Goal: Task Accomplishment & Management: Complete application form

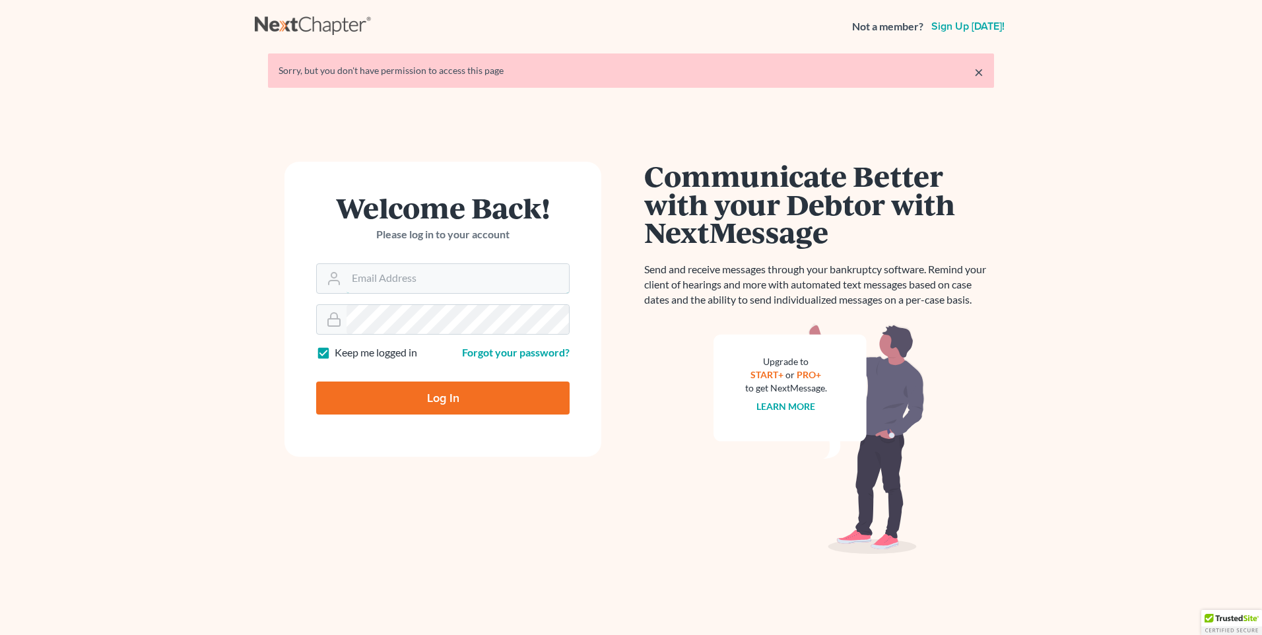
type input "[PERSON_NAME][EMAIL_ADDRESS][DOMAIN_NAME]"
click at [409, 382] on input "Log In" at bounding box center [442, 397] width 253 height 33
type input "Thinking..."
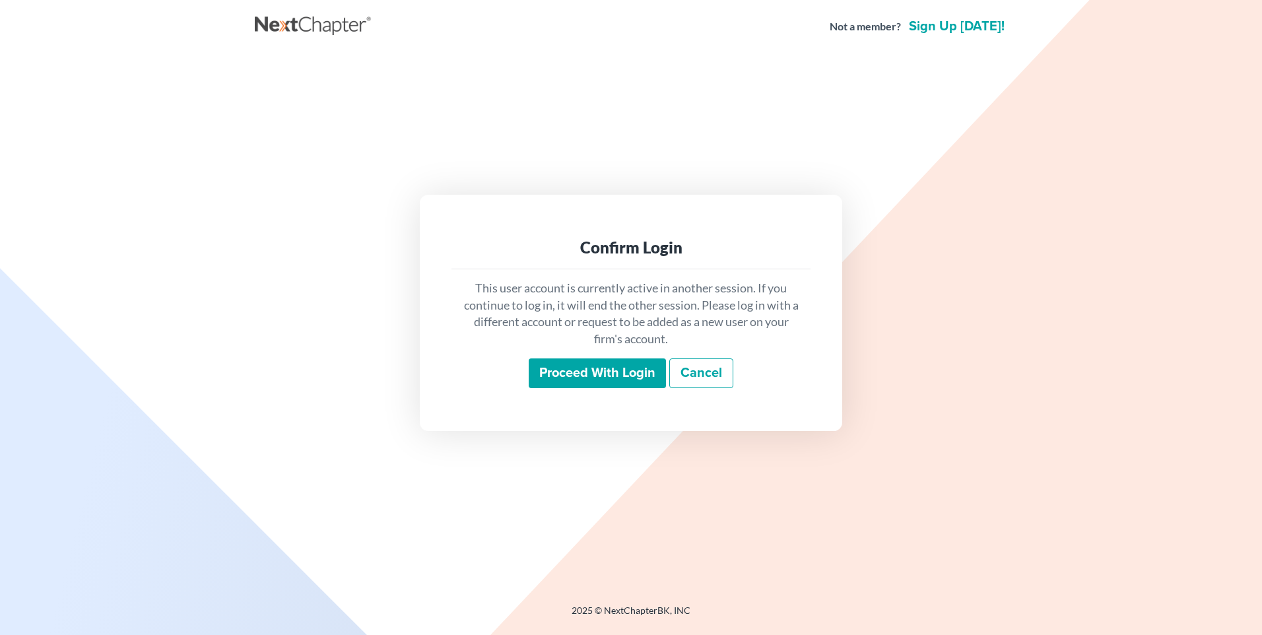
click at [585, 367] on input "Proceed with login" at bounding box center [597, 373] width 137 height 30
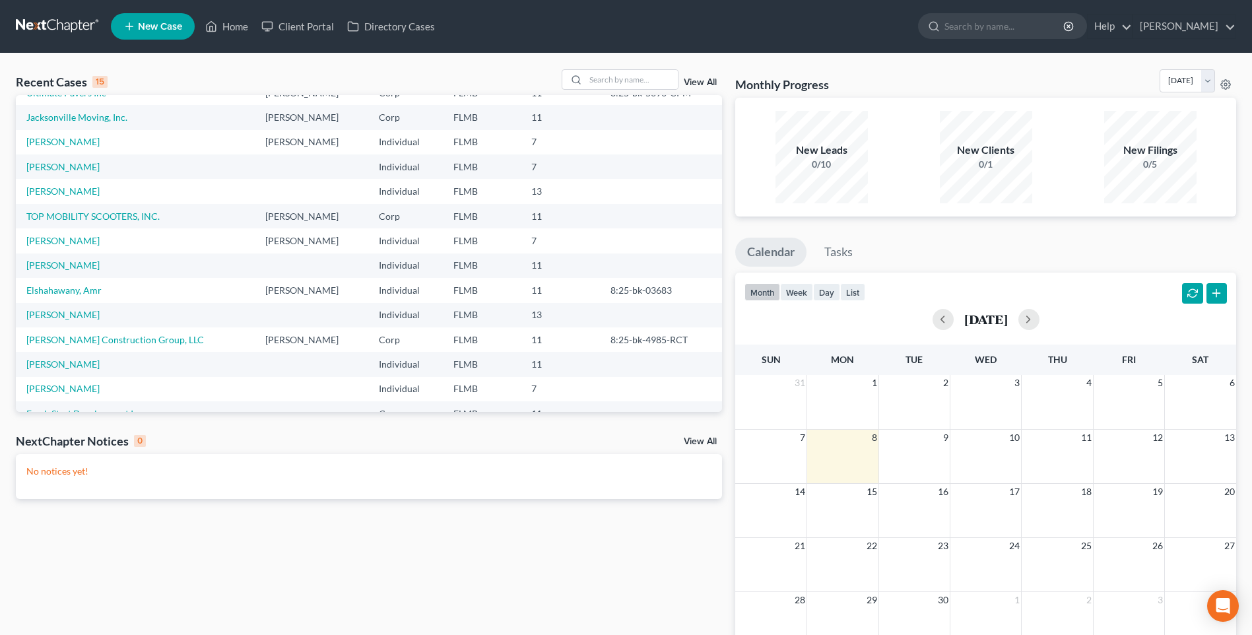
scroll to position [90, 0]
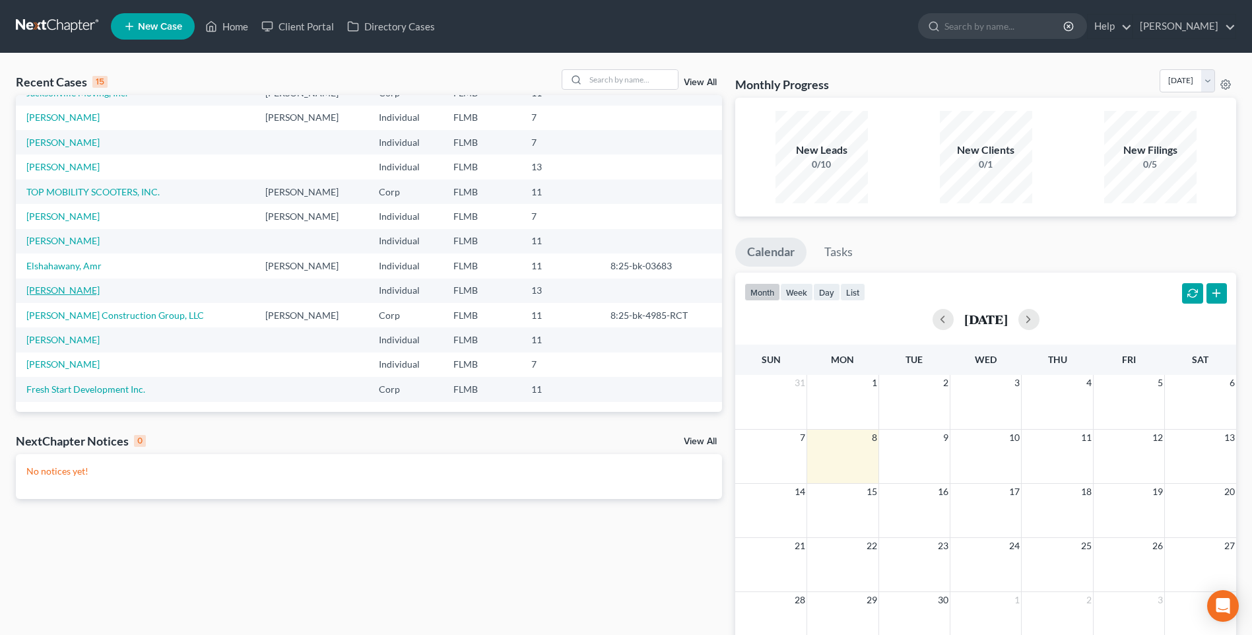
click at [64, 289] on link "[PERSON_NAME]" at bounding box center [62, 289] width 73 height 11
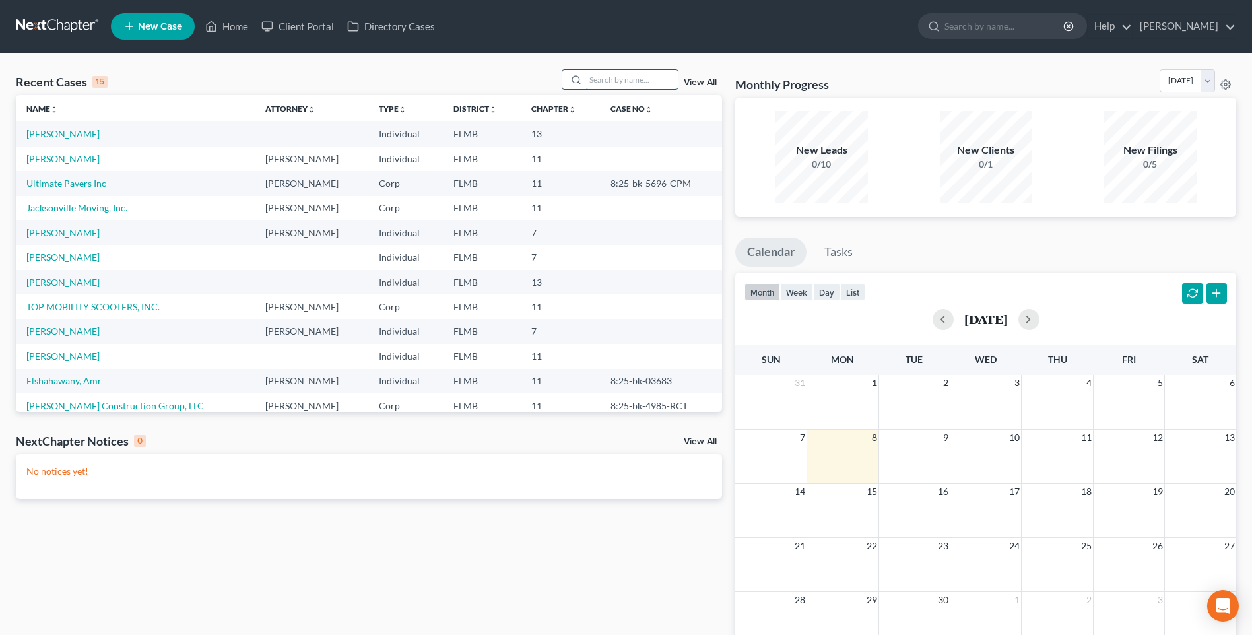
click at [605, 77] on input "search" at bounding box center [631, 79] width 92 height 19
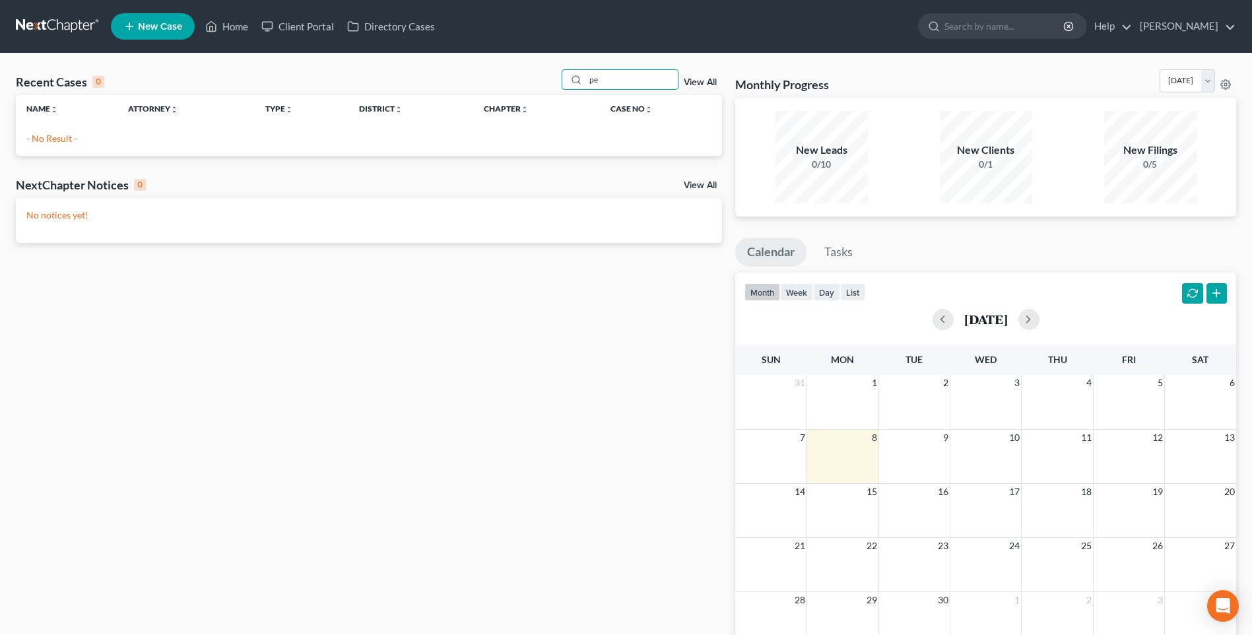
type input "p"
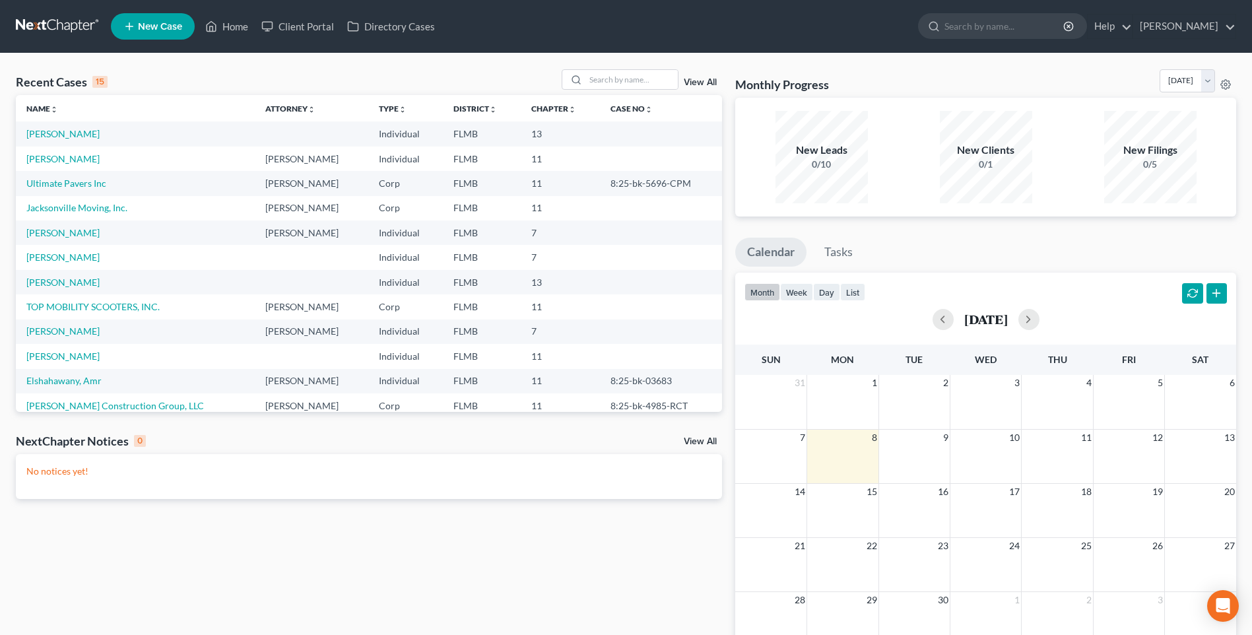
click at [142, 19] on link "New Case" at bounding box center [153, 26] width 84 height 26
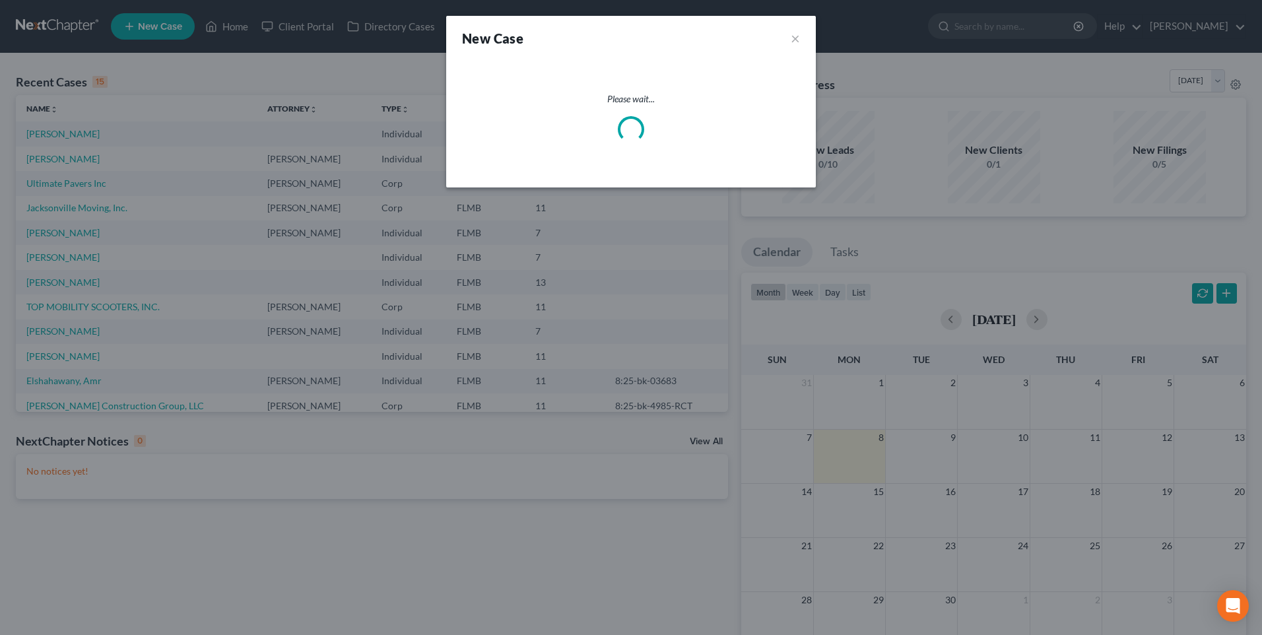
select select "15"
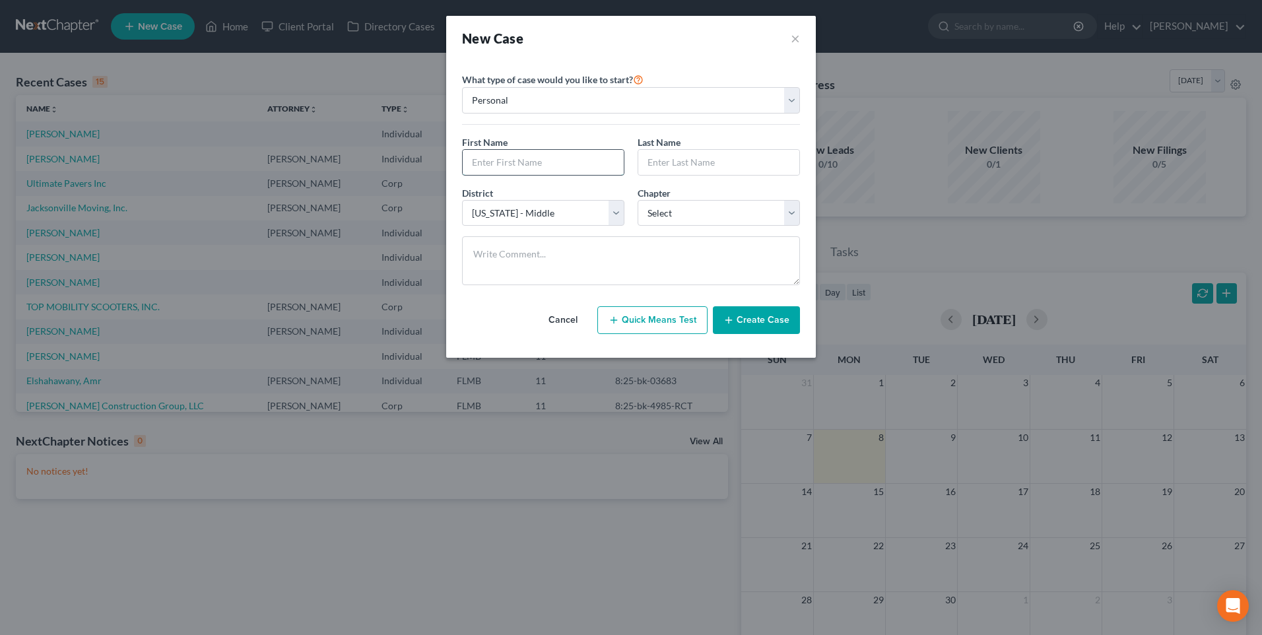
click at [513, 161] on input "text" at bounding box center [543, 162] width 161 height 25
click at [587, 162] on input "text" at bounding box center [543, 162] width 161 height 25
type input "Richard"
type input "Pertile"
click at [793, 214] on select "Select 7 11 12 13" at bounding box center [719, 213] width 162 height 26
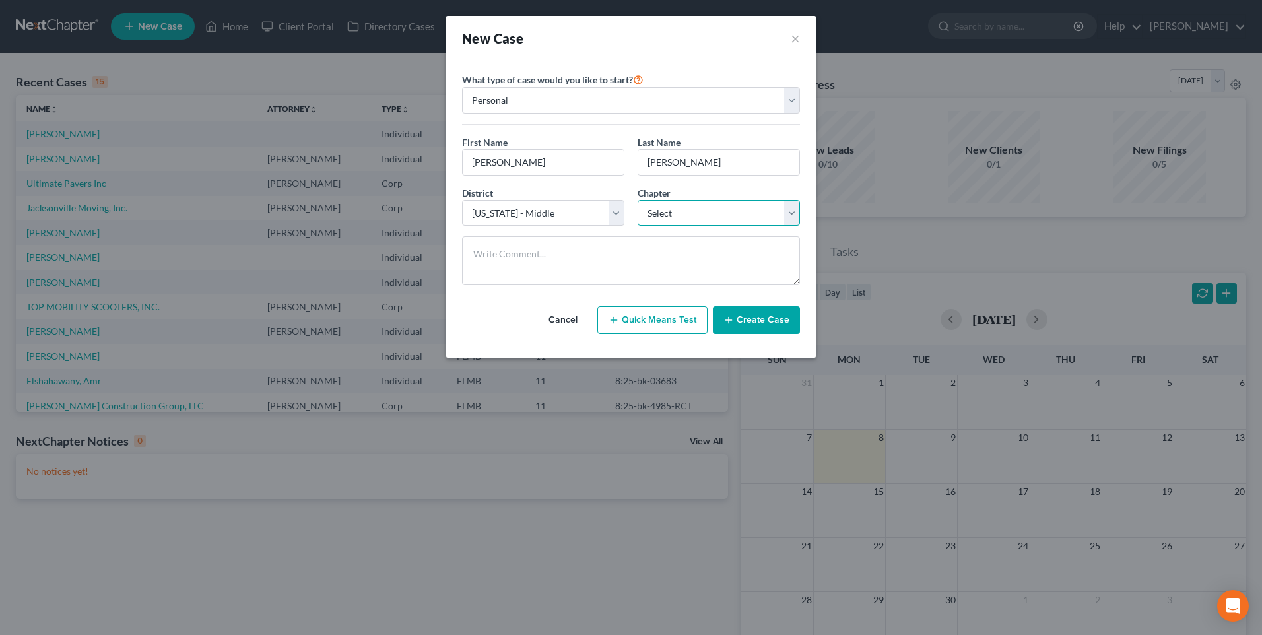
select select "1"
click at [638, 200] on select "Select 7 11 12 13" at bounding box center [719, 213] width 162 height 26
click at [773, 320] on button "Create Case" at bounding box center [756, 320] width 87 height 28
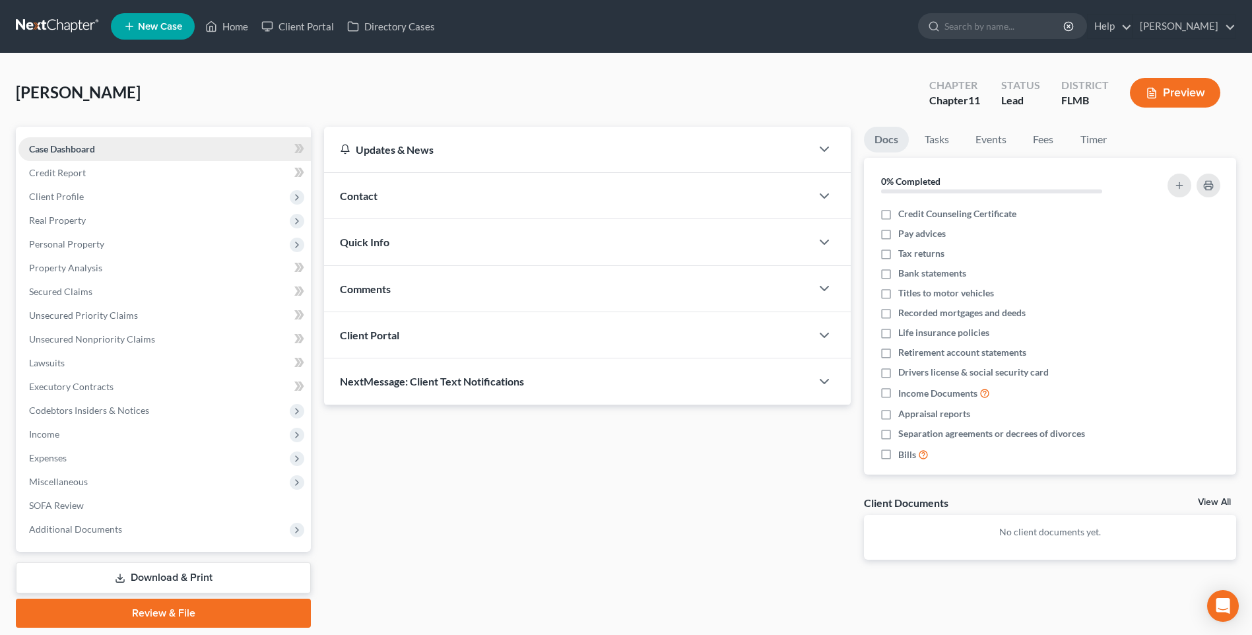
click at [82, 148] on span "Case Dashboard" at bounding box center [62, 148] width 66 height 11
click at [51, 174] on span "Credit Report" at bounding box center [57, 172] width 57 height 11
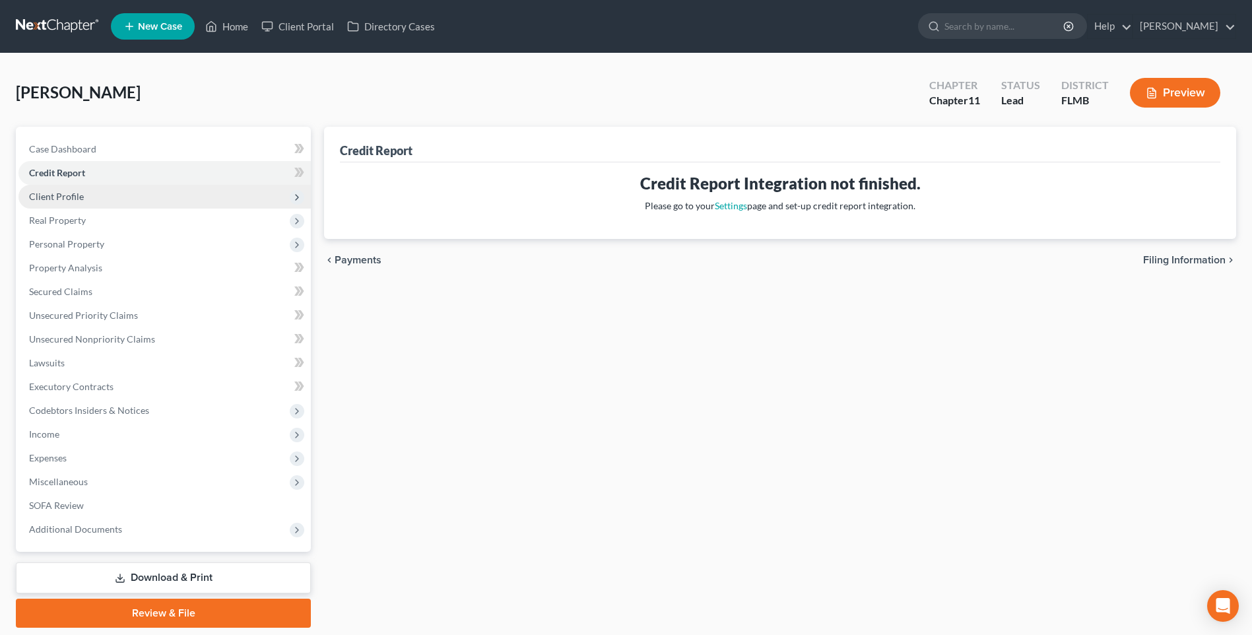
click at [53, 195] on span "Client Profile" at bounding box center [56, 196] width 55 height 11
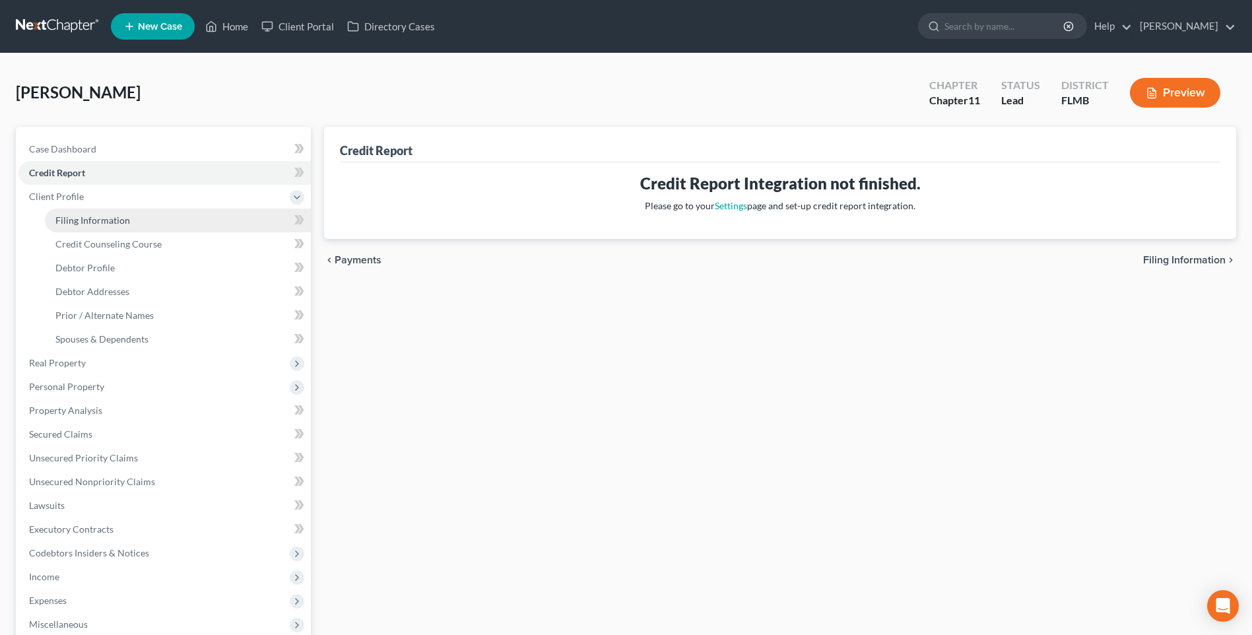
click at [96, 225] on span "Filing Information" at bounding box center [92, 219] width 75 height 11
select select "1"
select select "0"
select select "1"
select select "15"
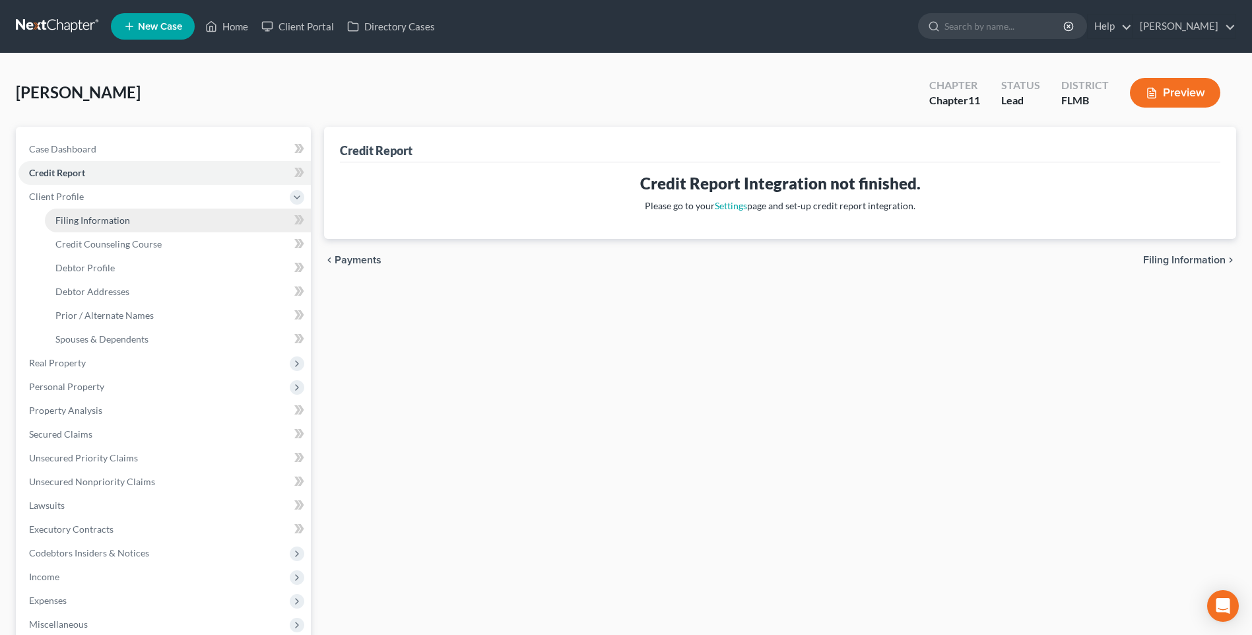
select select "9"
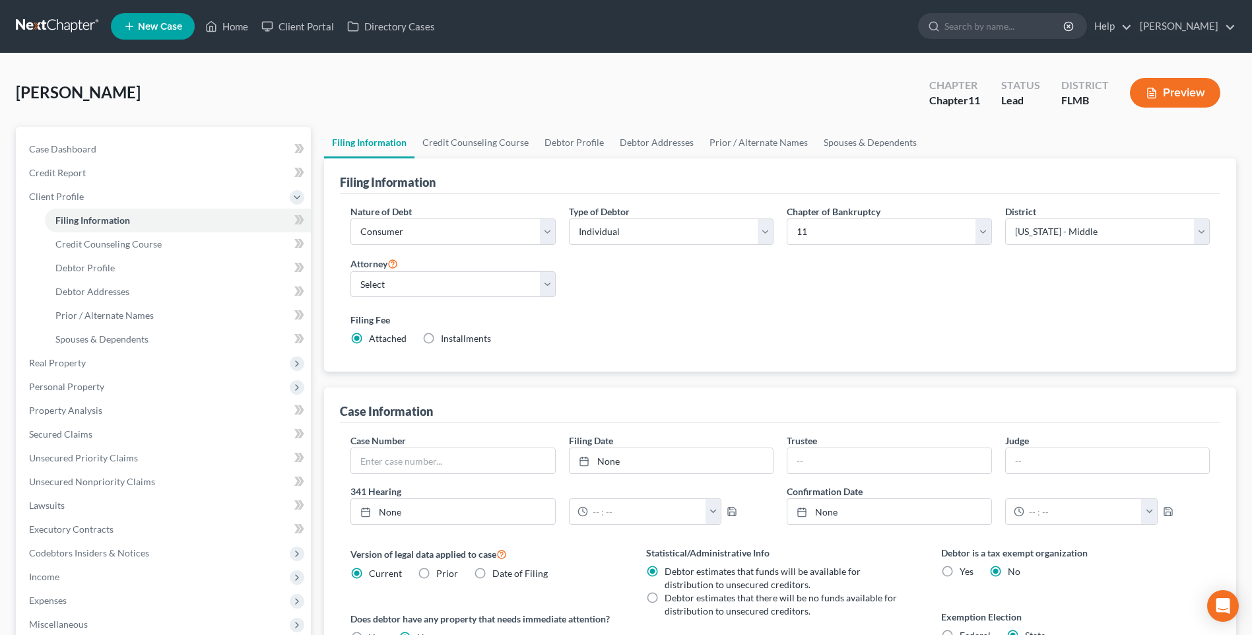
click at [556, 225] on div "Nature of Debt Select Business Consumer Other Nature of Business Select Clearin…" at bounding box center [453, 230] width 218 height 51
click at [547, 235] on select "Select Business Consumer Other" at bounding box center [452, 231] width 205 height 26
select select "0"
click at [350, 218] on select "Select Business Consumer Other" at bounding box center [452, 231] width 205 height 26
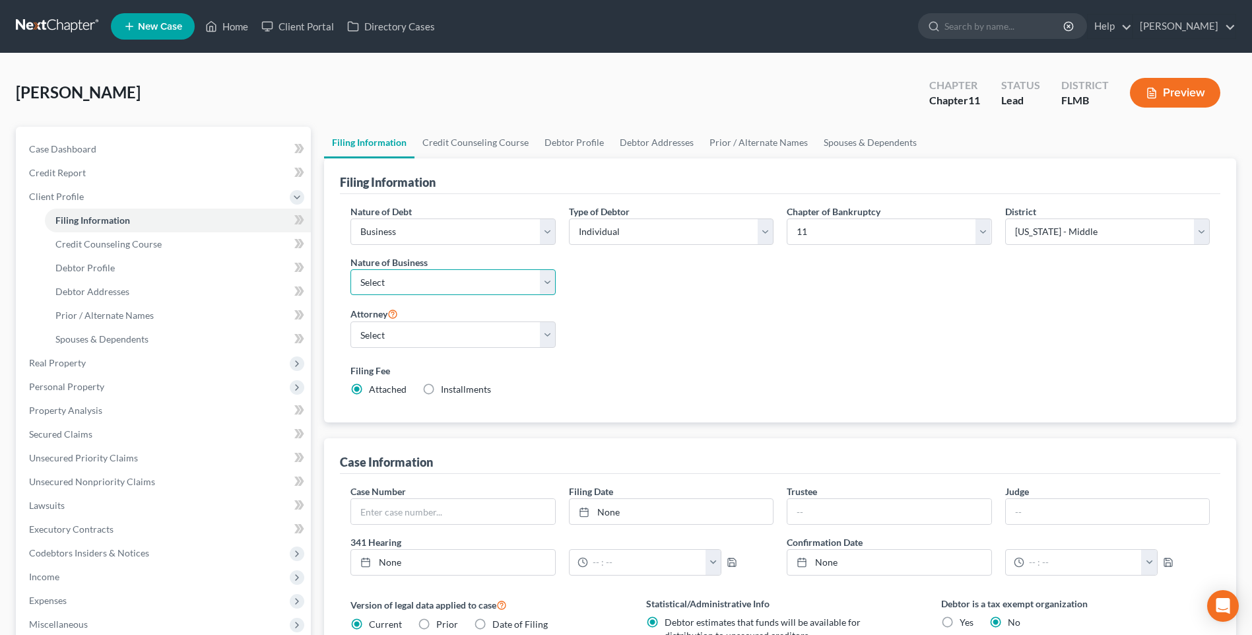
click at [549, 284] on select "Select Clearing Bank Commodity Broker Health Care Business Other Railroad Singl…" at bounding box center [452, 282] width 205 height 26
click at [1026, 306] on div "Nature of Debt Select Business Consumer Other Nature of Business Select Clearin…" at bounding box center [780, 306] width 872 height 202
click at [548, 330] on select "Select Andrew Wit - FLMB Katelyn Vinson - FLMB Katelyn Vinson - FLNB Katelyn Vi…" at bounding box center [452, 334] width 205 height 26
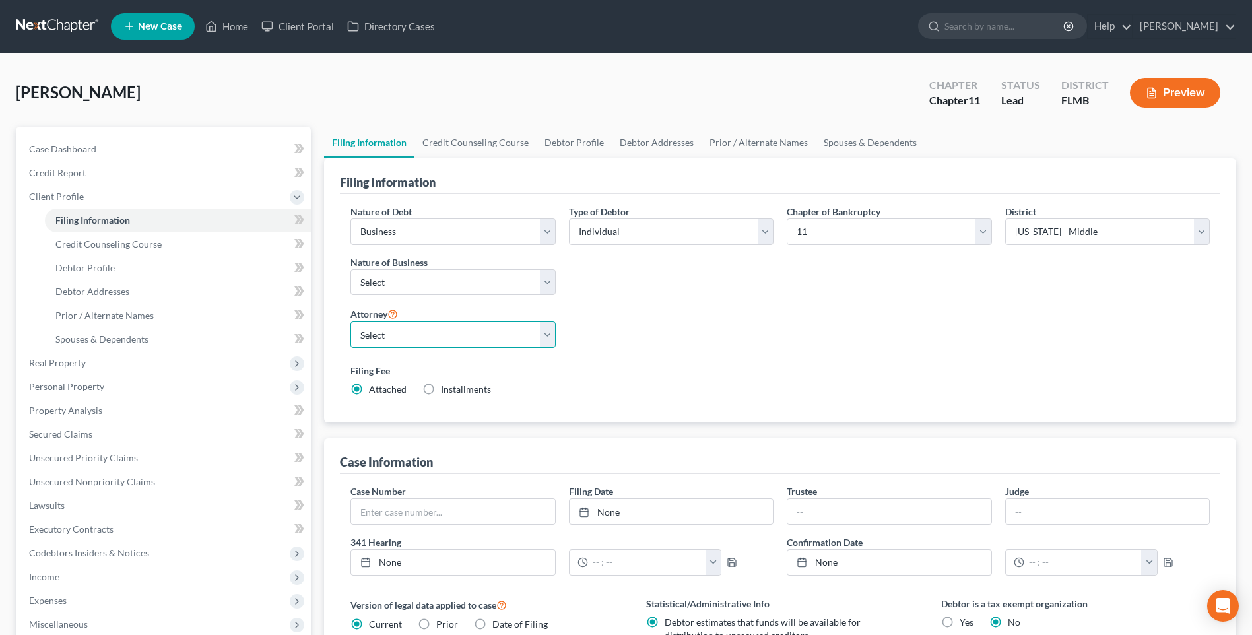
select select "1"
click at [350, 321] on select "Select Andrew Wit - FLMB Katelyn Vinson - FLMB Katelyn Vinson - FLNB Katelyn Vi…" at bounding box center [452, 334] width 205 height 26
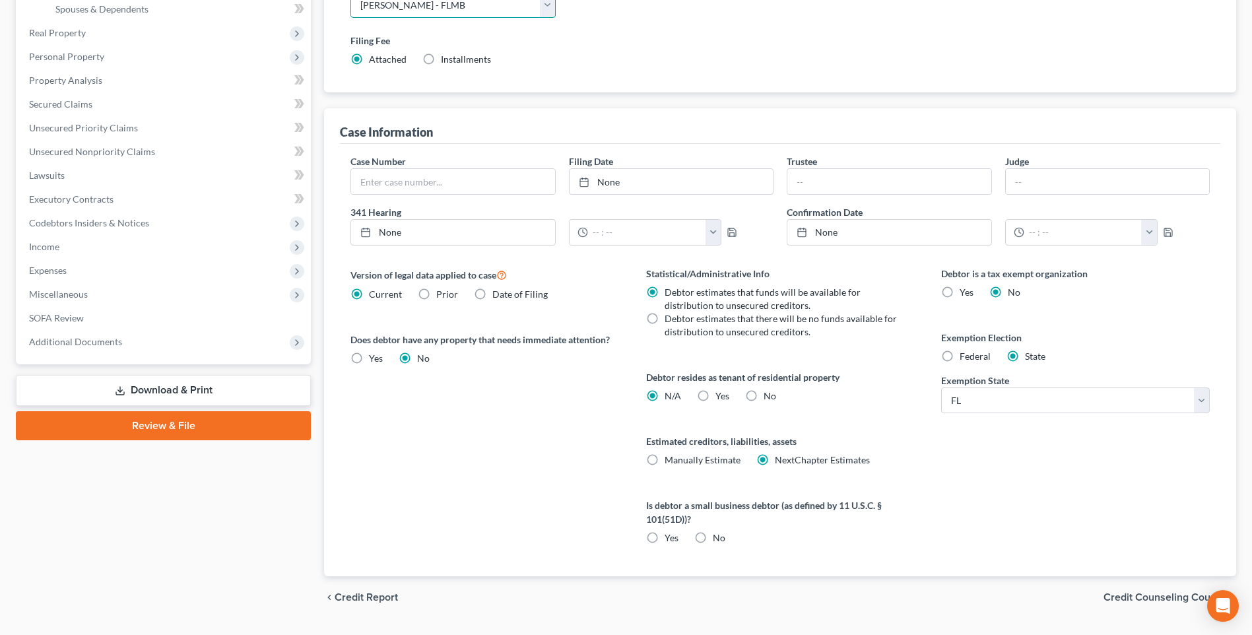
scroll to position [364, 0]
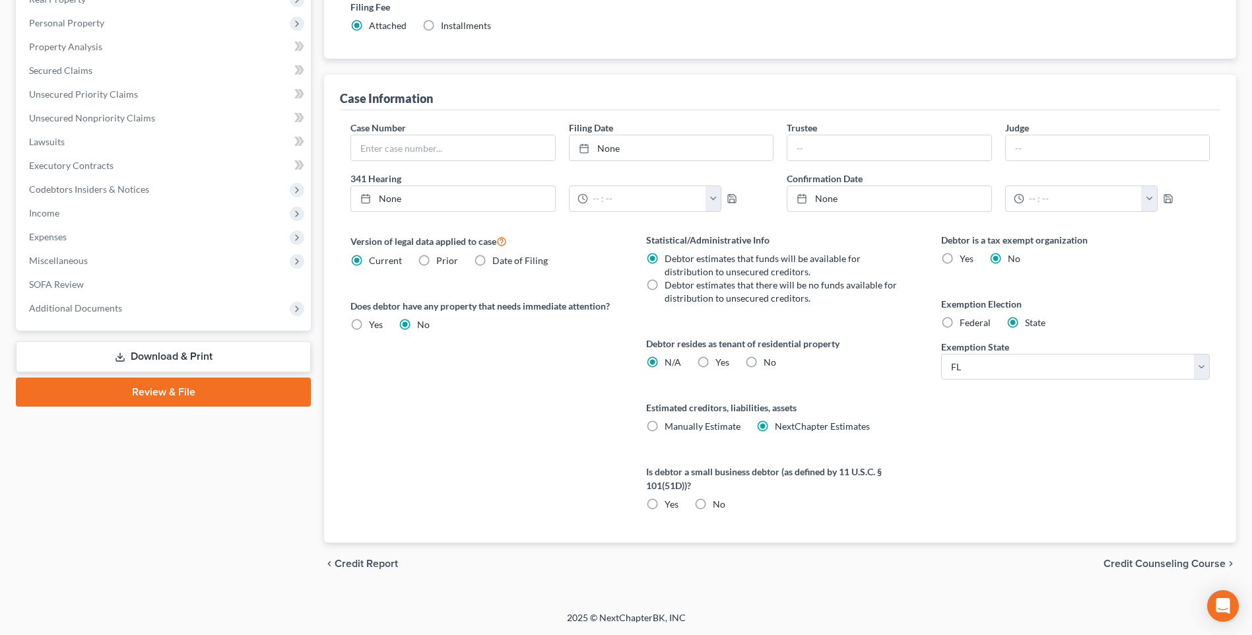
click at [715, 366] on label "Yes Yes" at bounding box center [722, 362] width 14 height 13
click at [721, 364] on input "Yes Yes" at bounding box center [725, 360] width 9 height 9
radio input "true"
radio input "false"
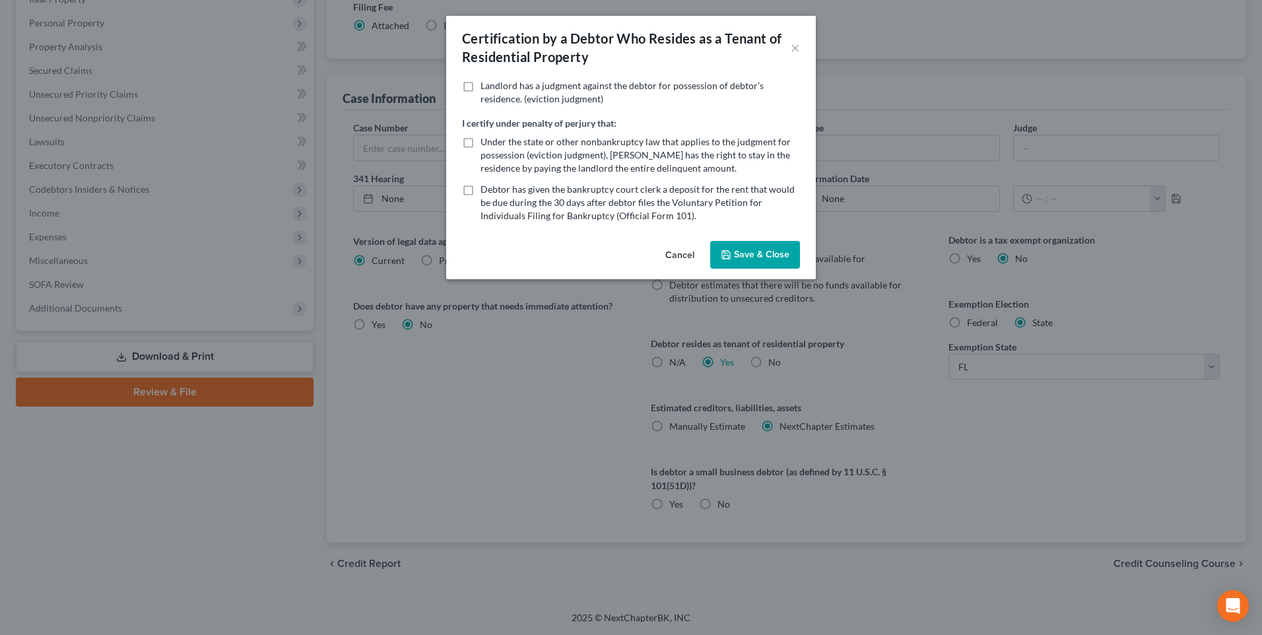
click at [690, 255] on button "Cancel" at bounding box center [680, 255] width 50 height 26
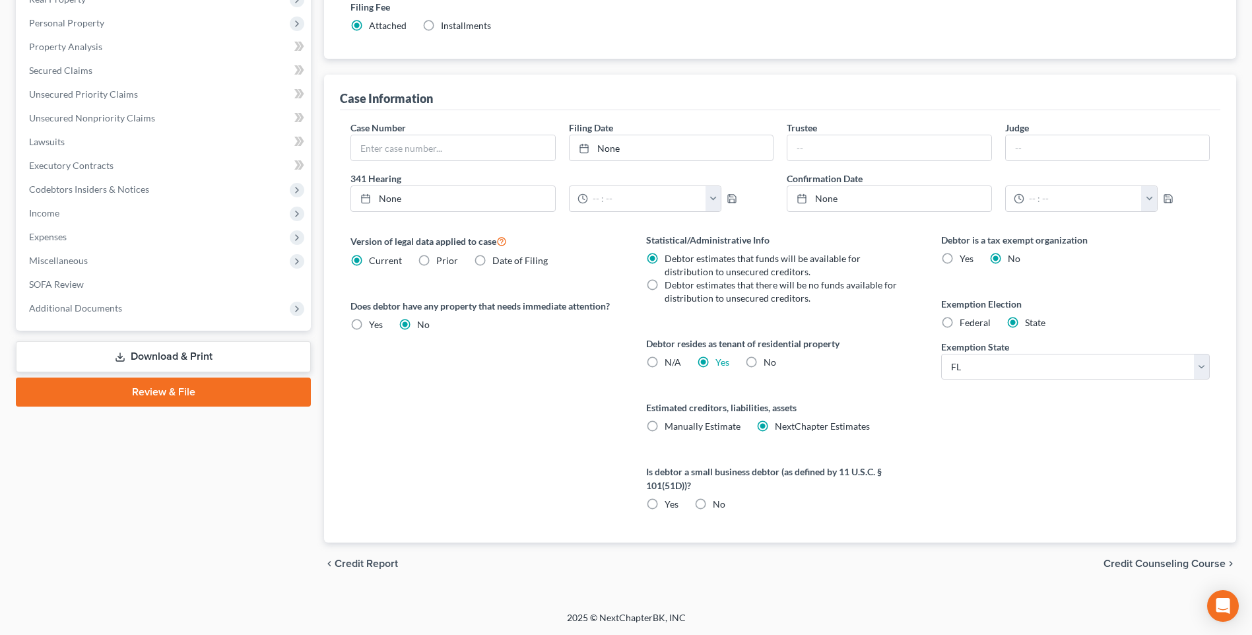
click at [764, 360] on label "No" at bounding box center [770, 362] width 13 height 13
click at [769, 360] on input "No" at bounding box center [773, 360] width 9 height 9
radio input "true"
radio input "false"
click at [713, 504] on label "No" at bounding box center [719, 504] width 13 height 13
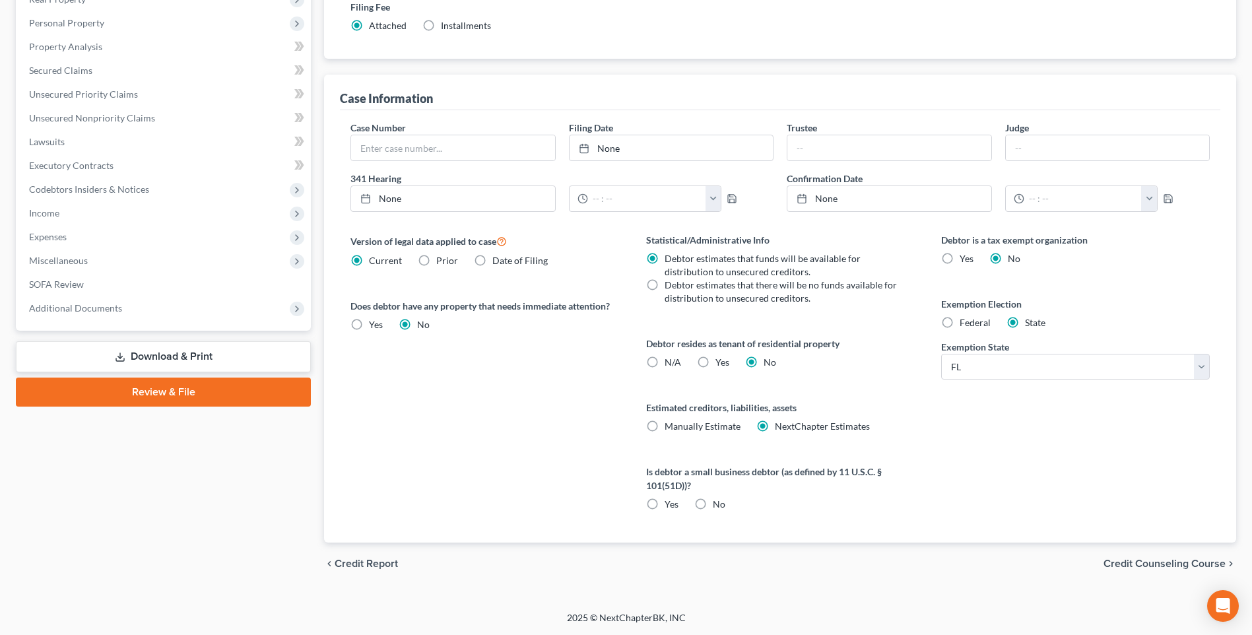
click at [718, 504] on input "No" at bounding box center [722, 502] width 9 height 9
radio input "true"
click at [665, 505] on label "Yes" at bounding box center [672, 504] width 14 height 13
click at [670, 505] on input "Yes" at bounding box center [674, 502] width 9 height 9
radio input "true"
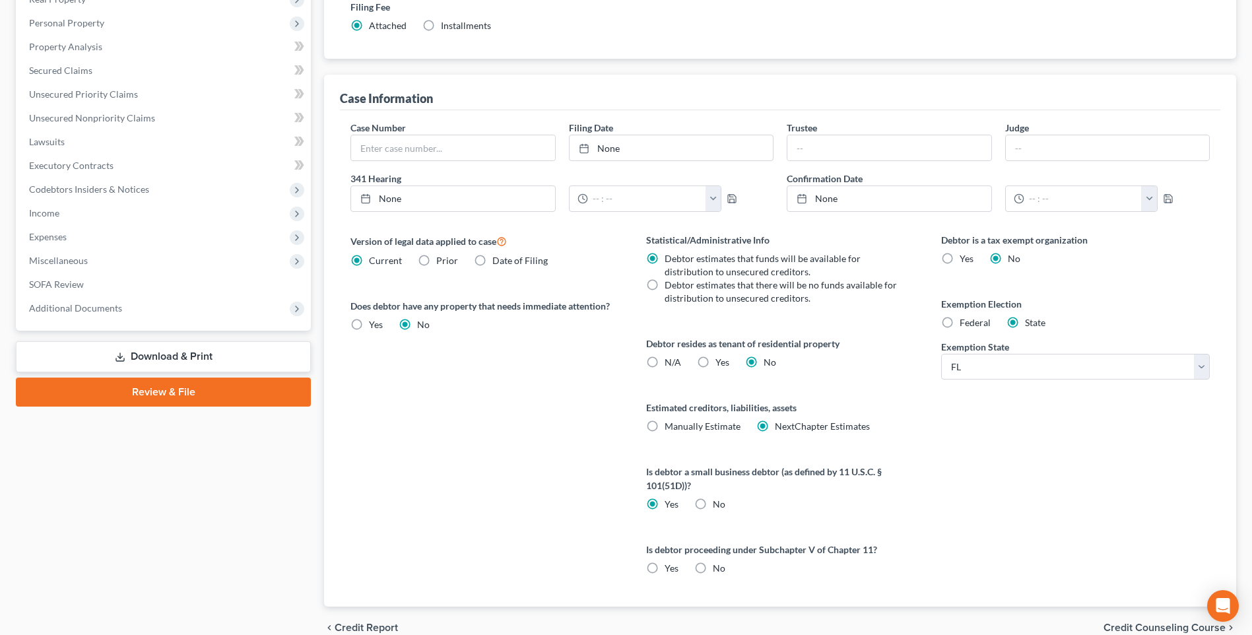
click at [713, 502] on label "No" at bounding box center [719, 504] width 13 height 13
click at [718, 502] on input "No" at bounding box center [722, 502] width 9 height 9
radio input "true"
radio input "false"
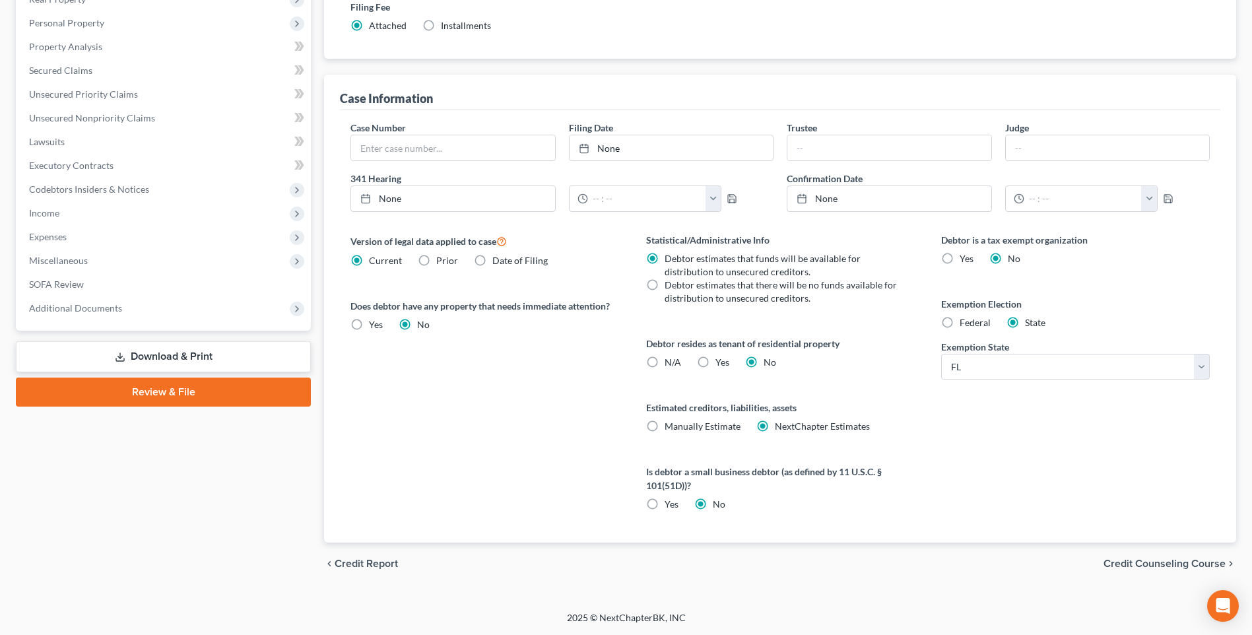
scroll to position [100, 0]
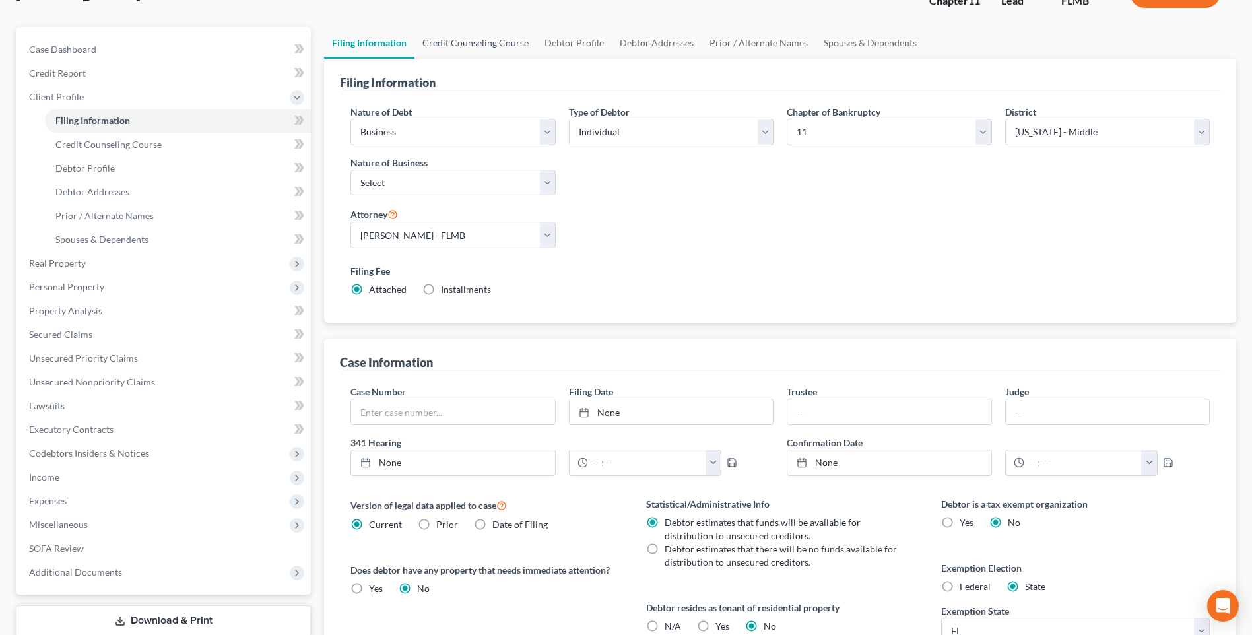
click at [482, 44] on link "Credit Counseling Course" at bounding box center [475, 43] width 122 height 32
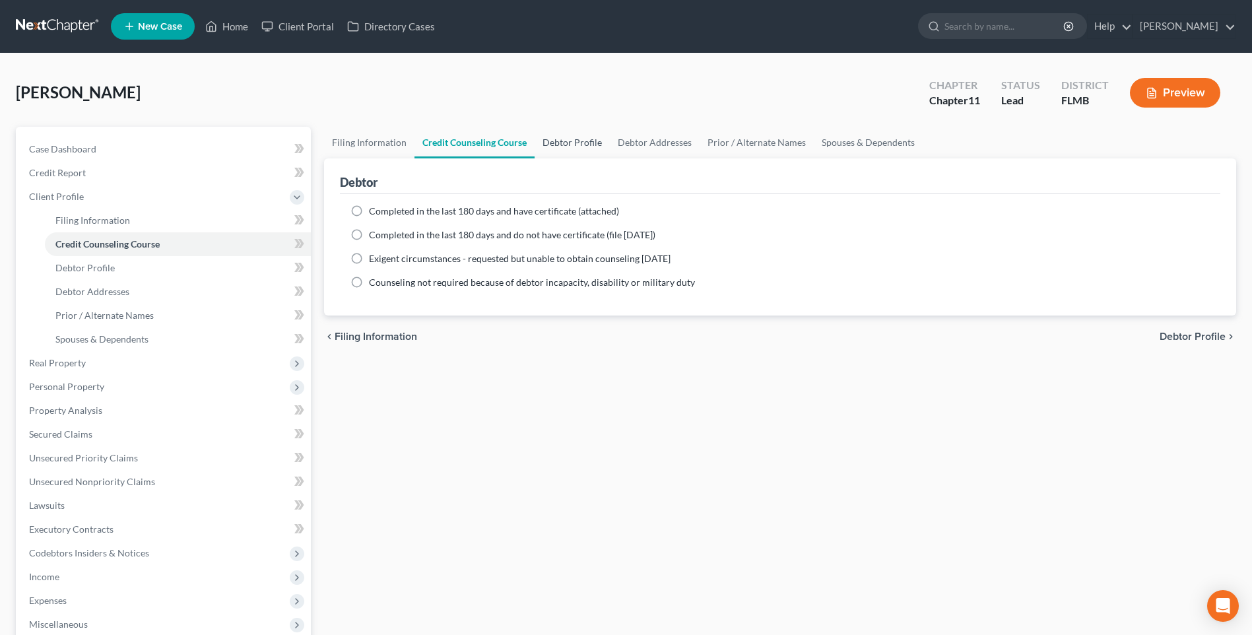
click at [576, 143] on link "Debtor Profile" at bounding box center [572, 143] width 75 height 32
select select "0"
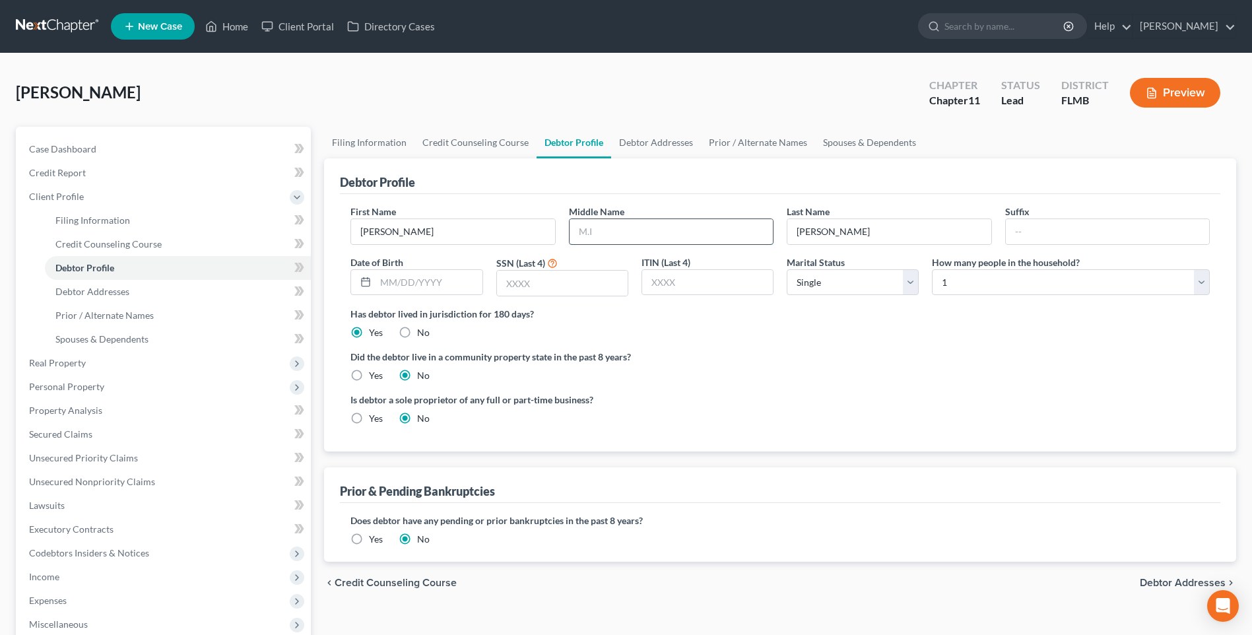
drag, startPoint x: 612, startPoint y: 227, endPoint x: 658, endPoint y: 232, distance: 46.5
click at [612, 227] on input "text" at bounding box center [671, 231] width 203 height 25
type input "K."
click at [555, 281] on input "text" at bounding box center [562, 283] width 131 height 25
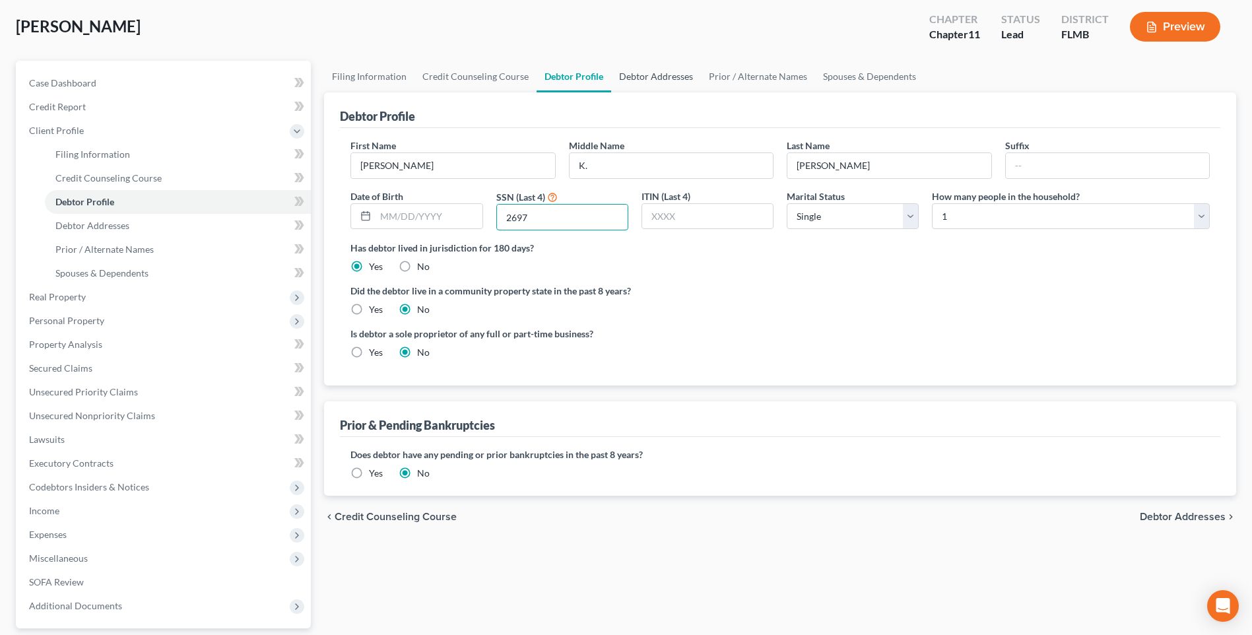
type input "2697"
click at [657, 79] on link "Debtor Addresses" at bounding box center [656, 77] width 90 height 32
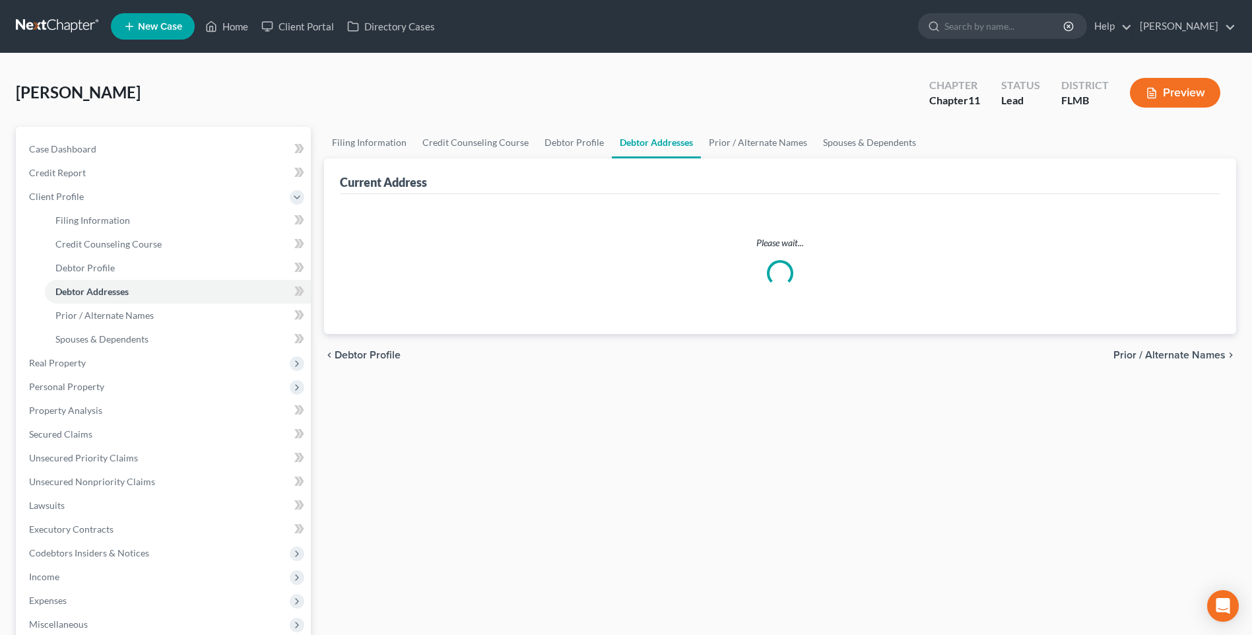
select select "0"
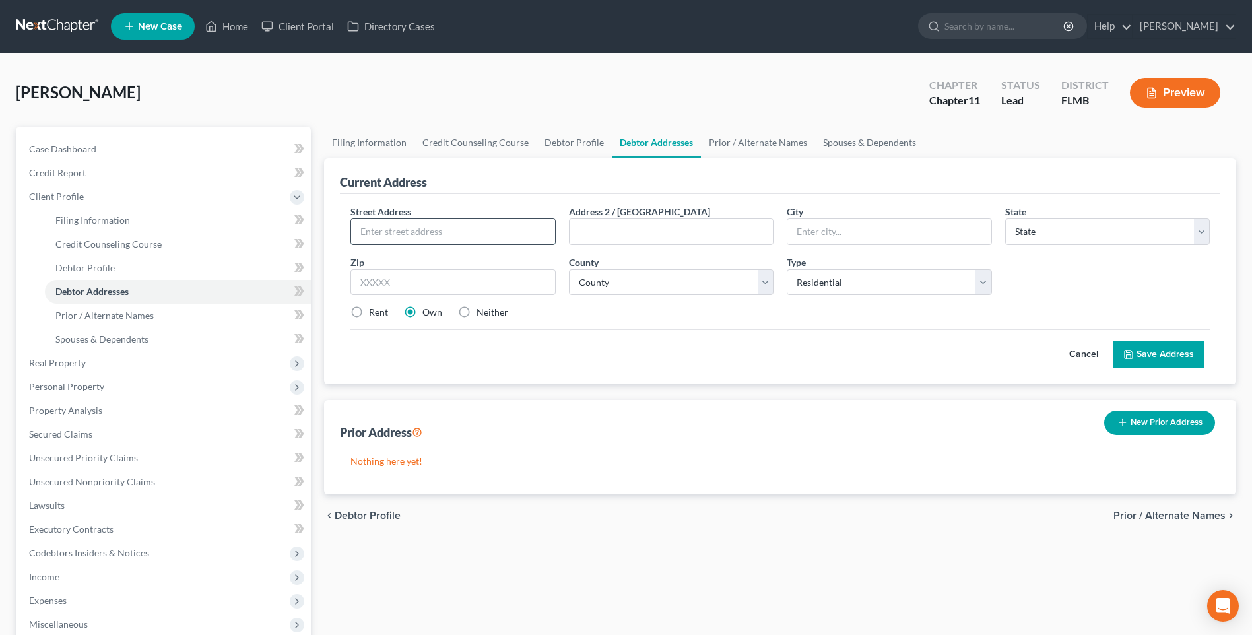
click at [444, 232] on input "text" at bounding box center [452, 231] width 203 height 25
type input "1126 Marina Drive"
type input "Tarpon Springs"
select select "9"
type input "34689"
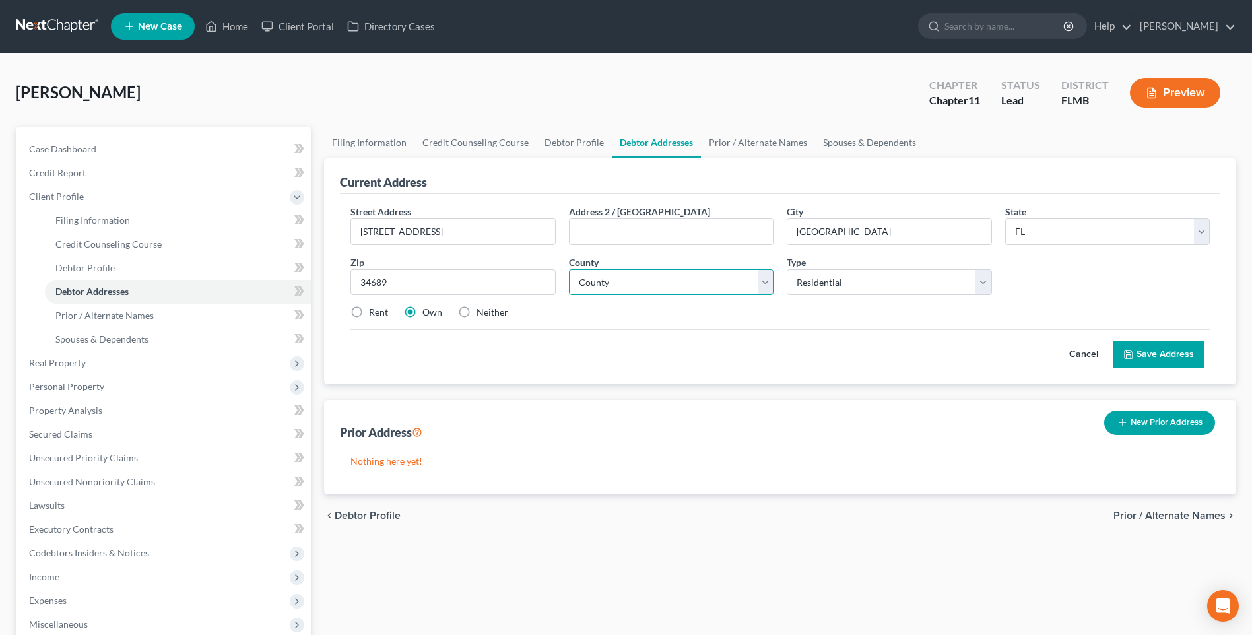
click at [769, 284] on select "County Alachua County Baker County Bay County Bradford County Brevard County Br…" at bounding box center [671, 282] width 205 height 26
click at [569, 269] on select "County Alachua County Baker County Bay County Bradford County Brevard County Br…" at bounding box center [671, 282] width 205 height 26
click at [767, 279] on select "County Alachua County Baker County Bay County Bradford County Brevard County Br…" at bounding box center [671, 282] width 205 height 26
select select "51"
click at [569, 269] on select "County Alachua County Baker County Bay County Bradford County Brevard County Br…" at bounding box center [671, 282] width 205 height 26
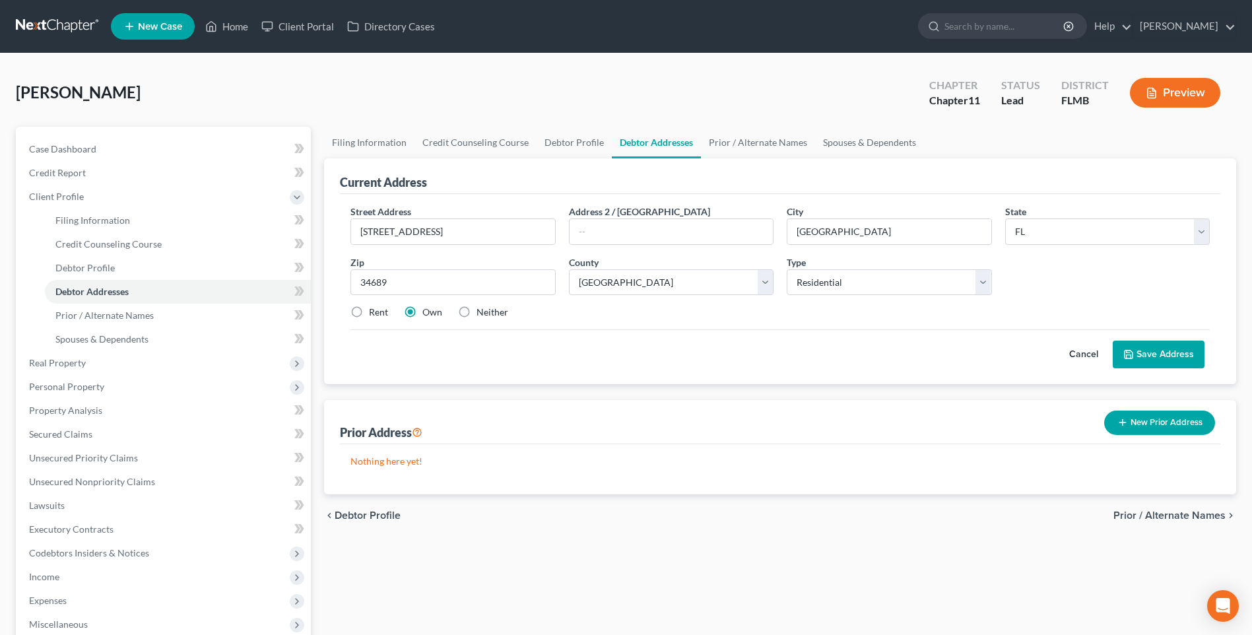
click at [1158, 348] on button "Save Address" at bounding box center [1159, 355] width 92 height 28
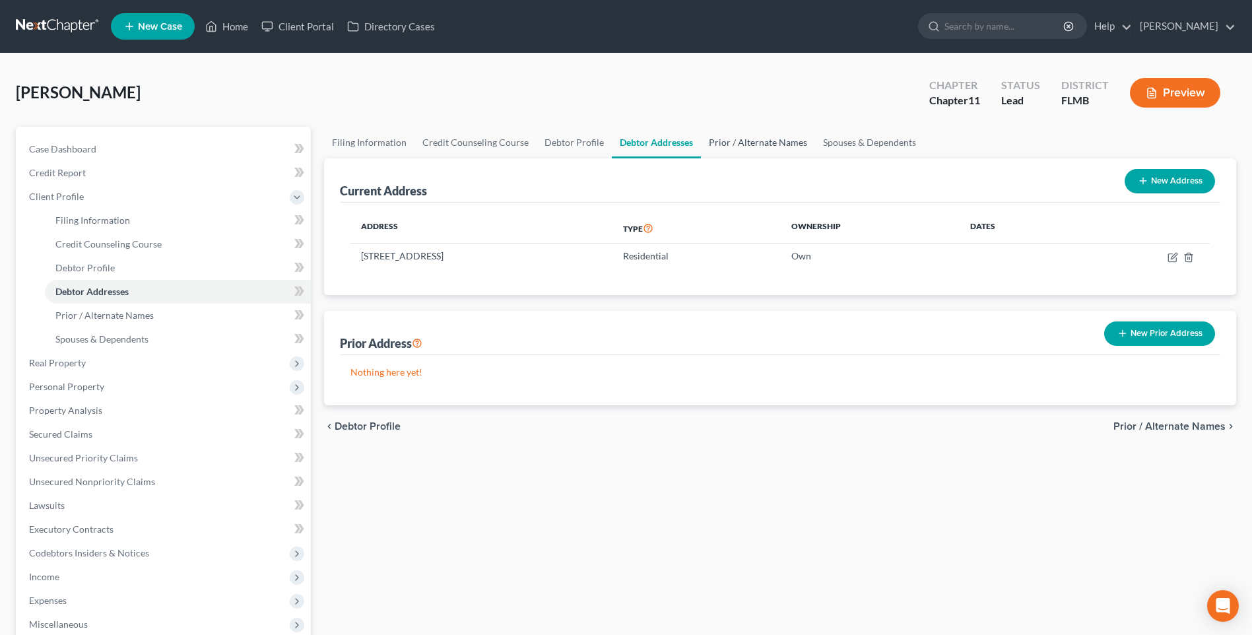
click at [741, 143] on link "Prior / Alternate Names" at bounding box center [758, 143] width 114 height 32
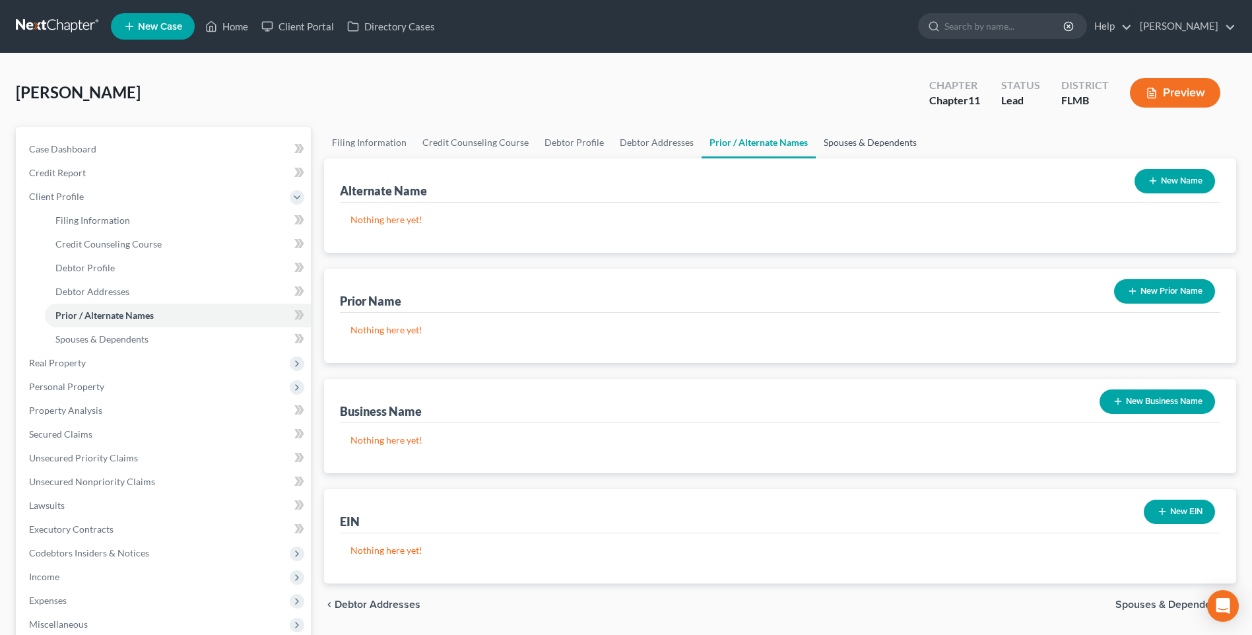
click at [855, 136] on link "Spouses & Dependents" at bounding box center [870, 143] width 109 height 32
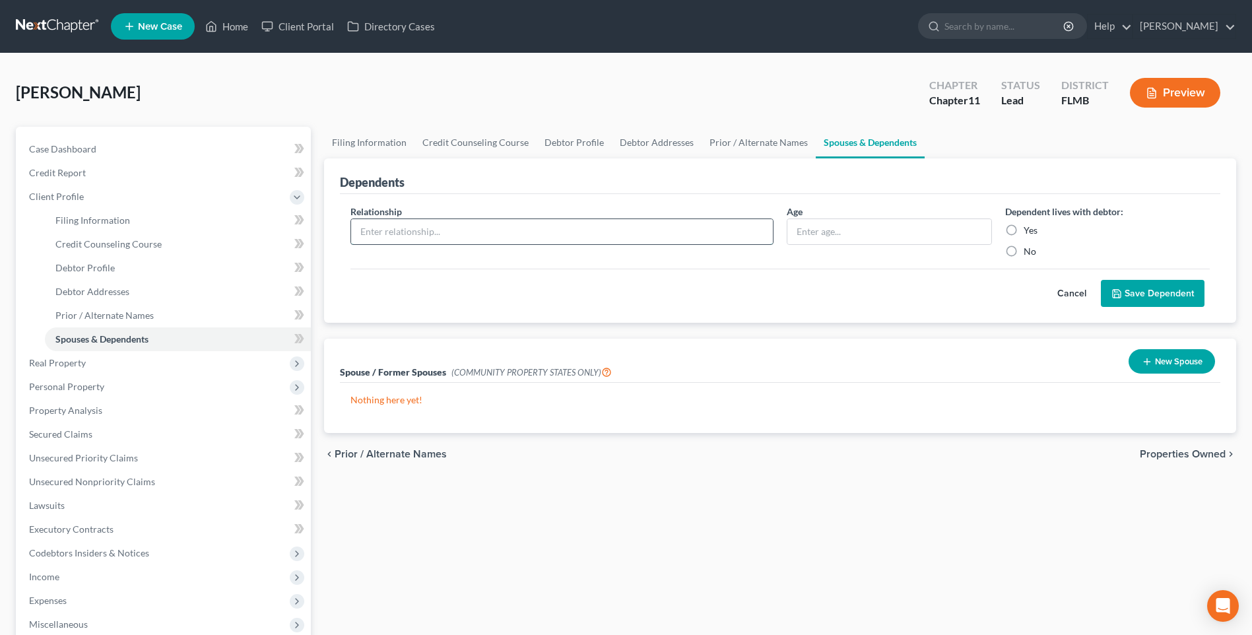
click at [512, 234] on input "text" at bounding box center [562, 231] width 422 height 25
type input "Wife"
click at [1022, 233] on div "Yes" at bounding box center [1107, 230] width 205 height 13
click at [1024, 233] on label "Yes" at bounding box center [1031, 230] width 14 height 13
click at [1029, 232] on input "Yes" at bounding box center [1033, 228] width 9 height 9
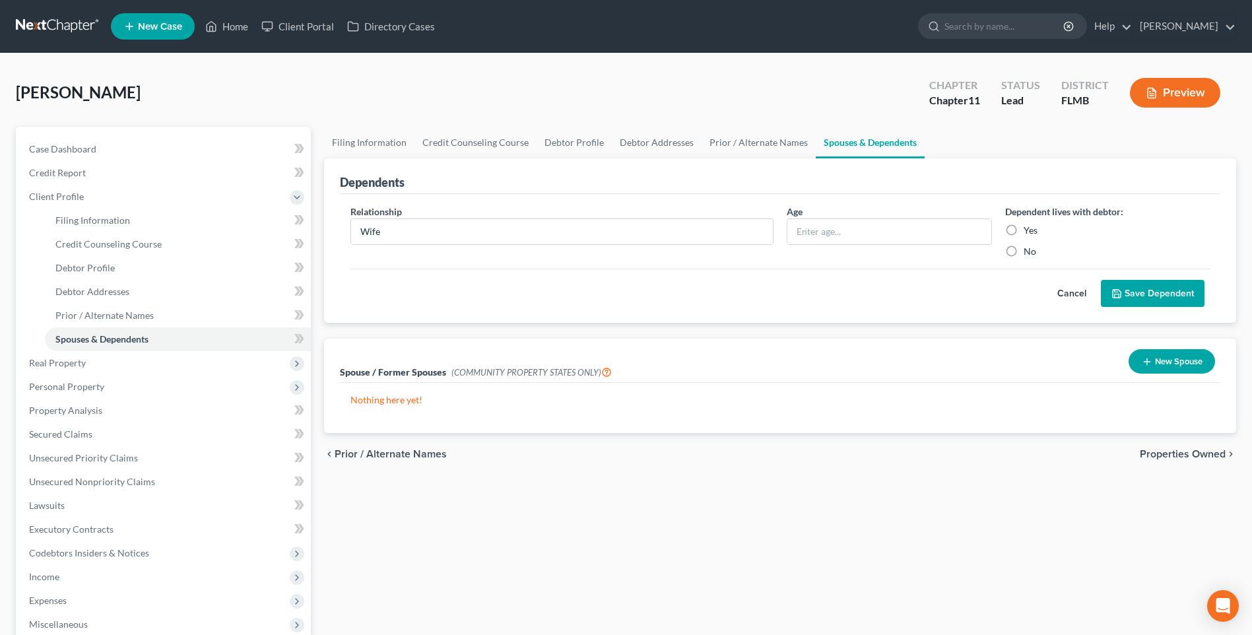
radio input "true"
click at [1140, 292] on button "Save Dependent" at bounding box center [1153, 294] width 104 height 28
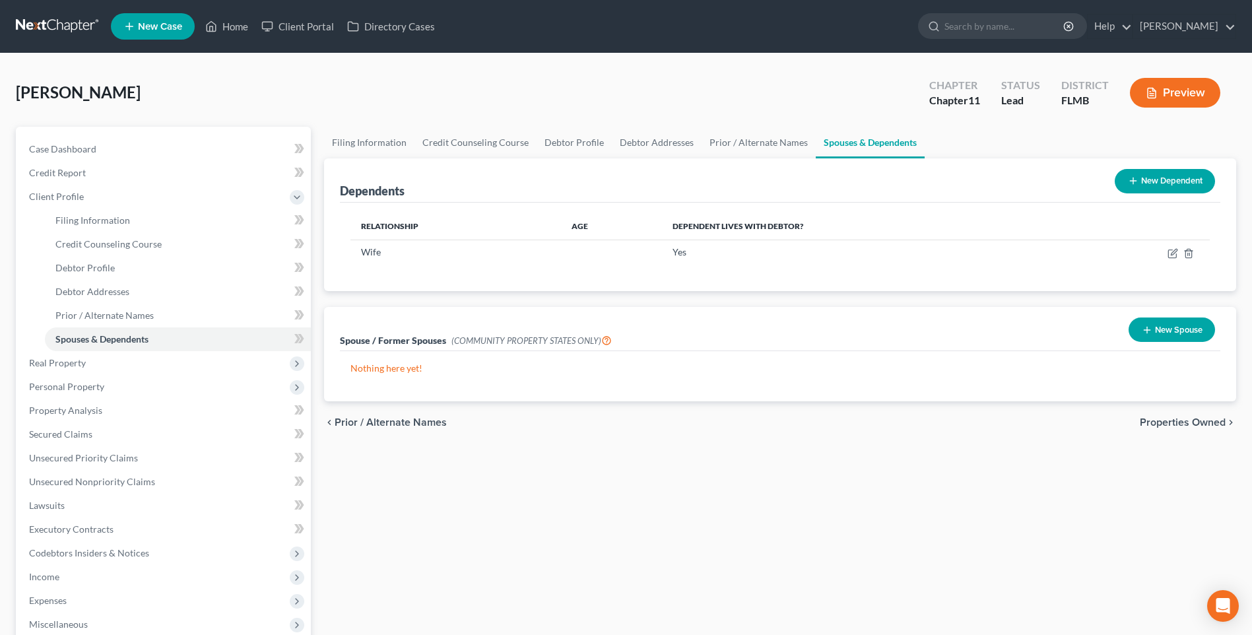
click at [1164, 327] on button "New Spouse" at bounding box center [1172, 329] width 86 height 24
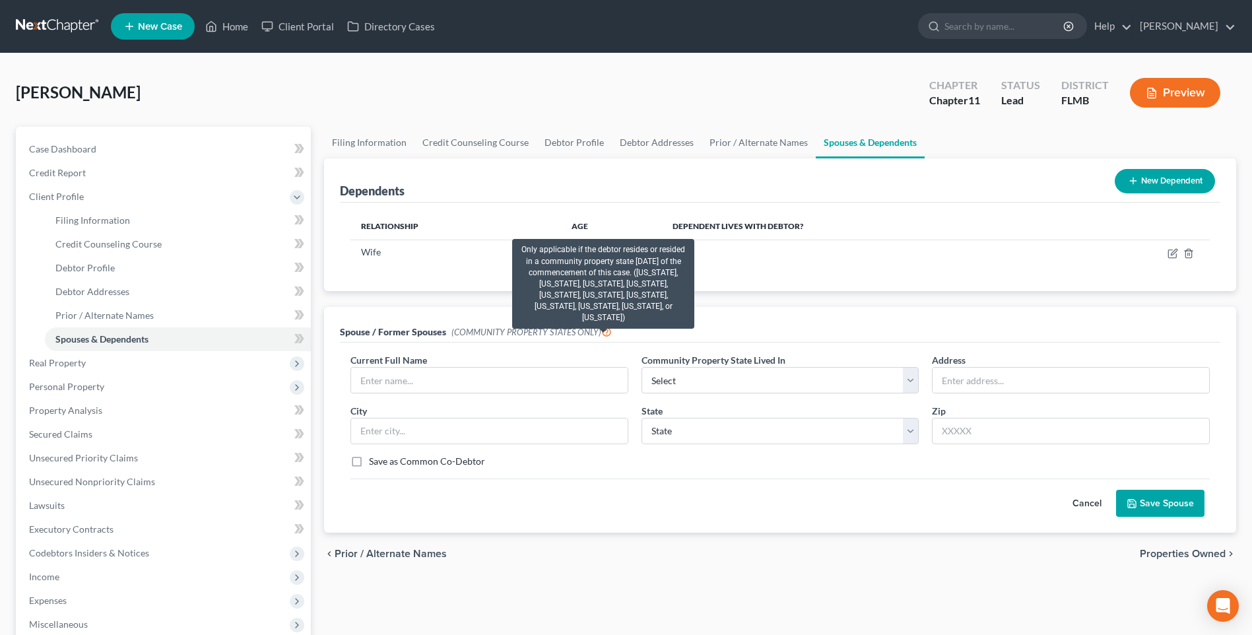
click at [601, 335] on icon at bounding box center [606, 331] width 11 height 13
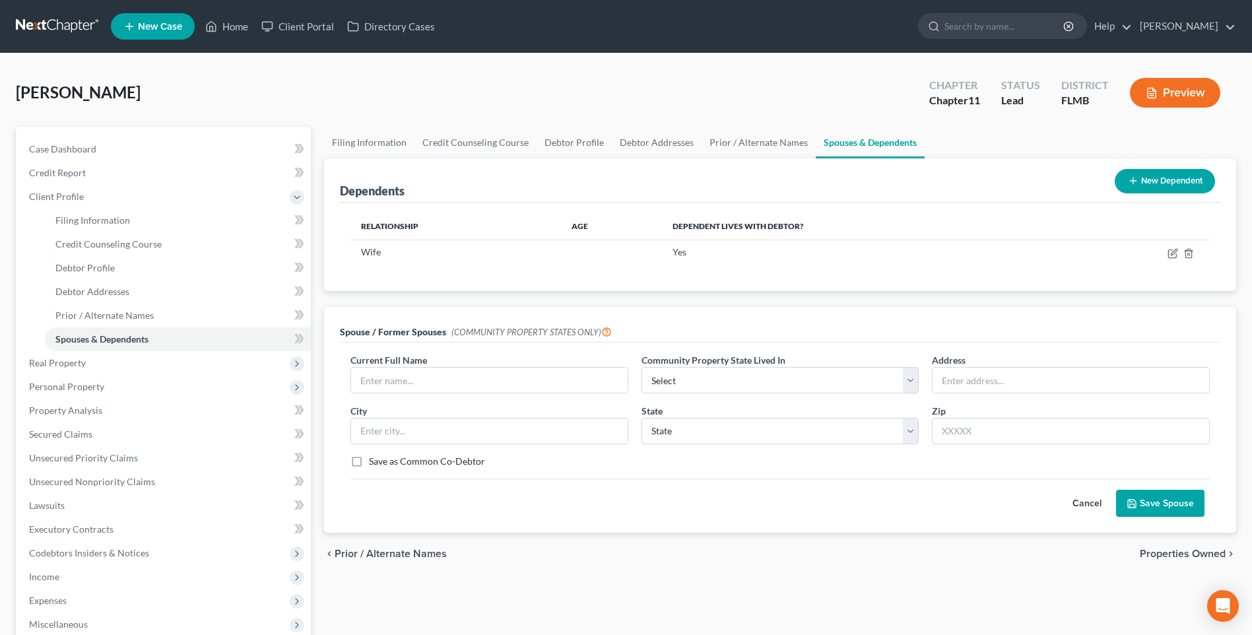
click at [1078, 502] on button "Cancel" at bounding box center [1087, 503] width 58 height 26
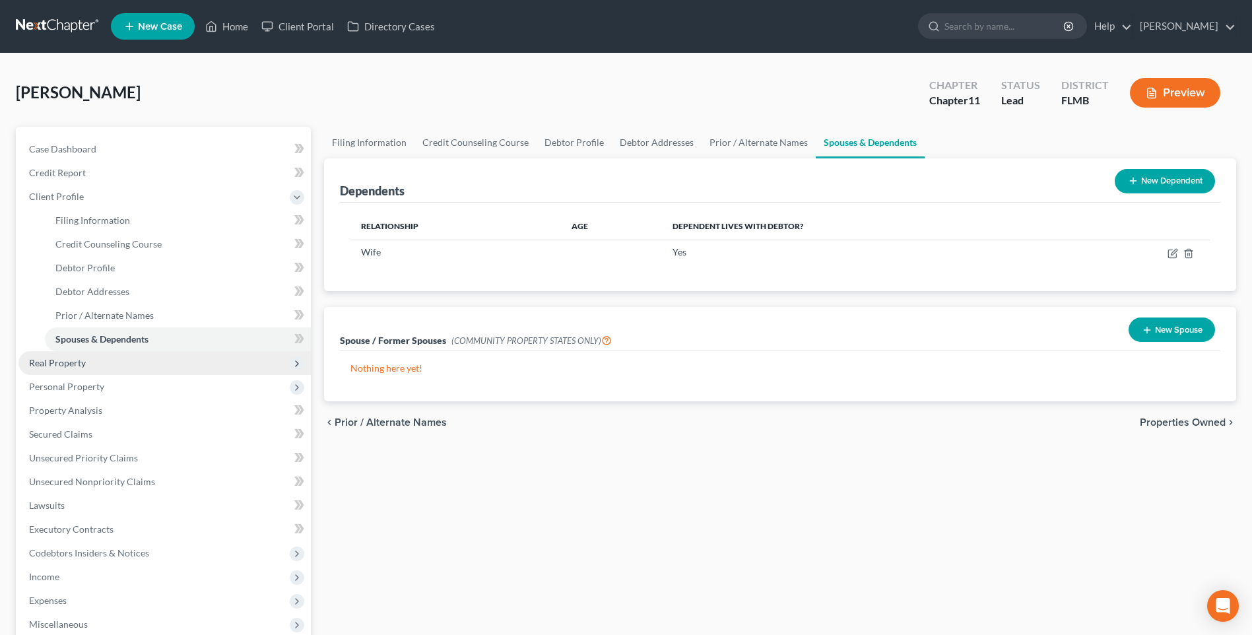
click at [46, 358] on span "Real Property" at bounding box center [57, 362] width 57 height 11
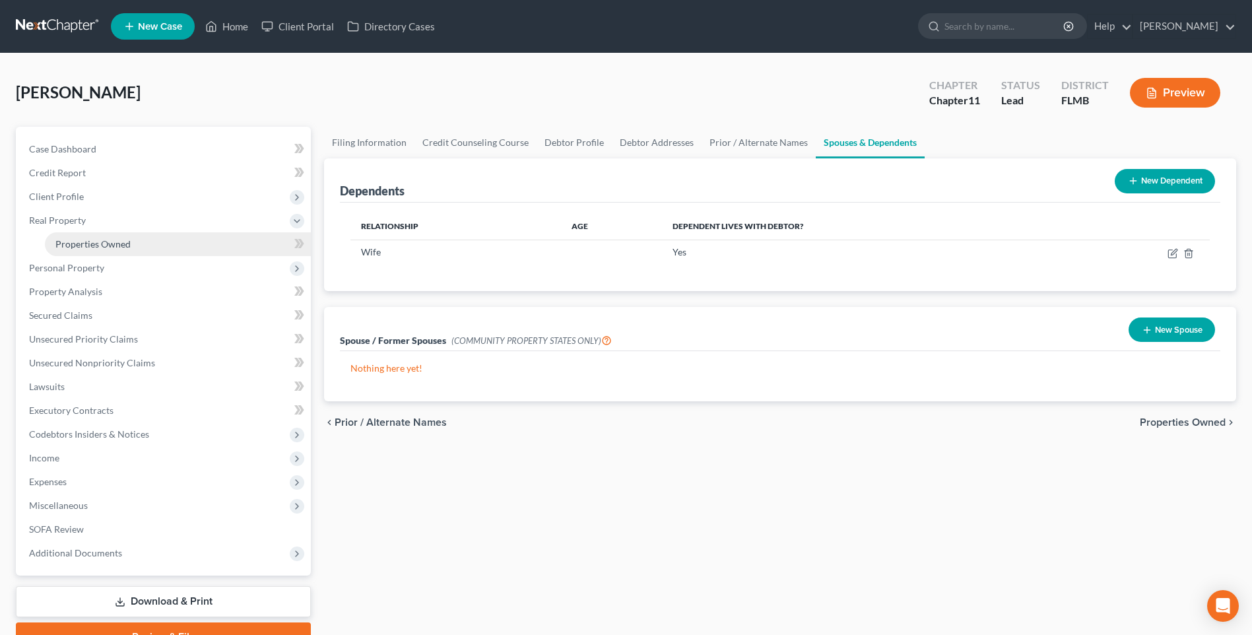
click at [110, 247] on span "Properties Owned" at bounding box center [92, 243] width 75 height 11
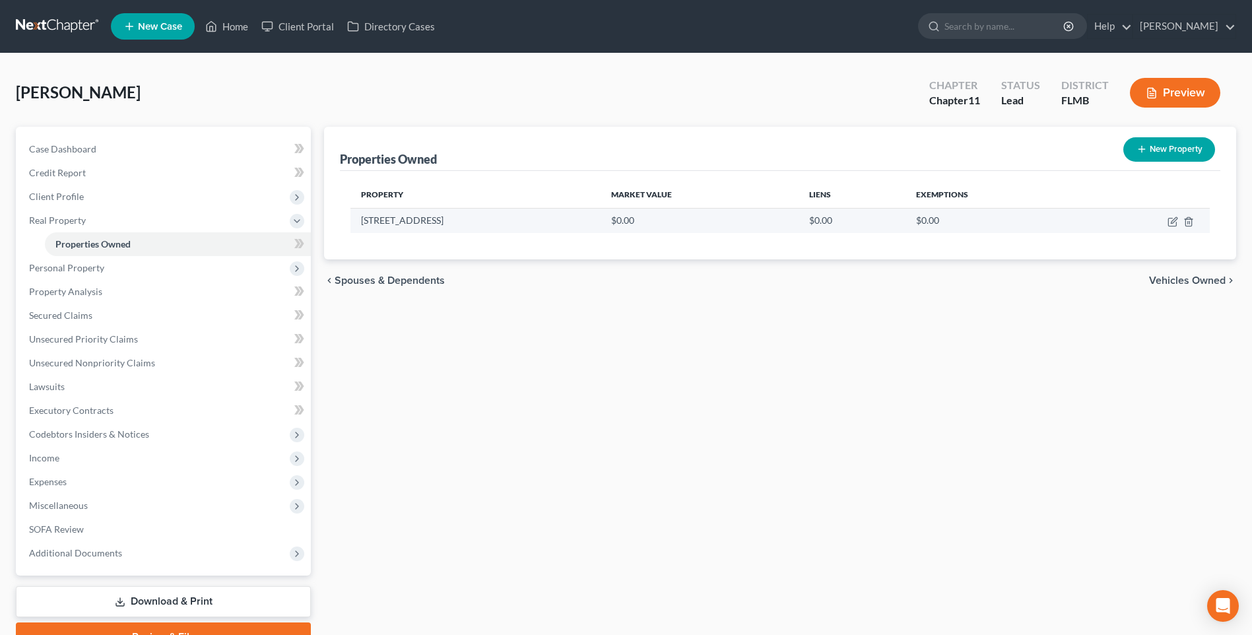
click at [419, 218] on td "1126 Marina Drive" at bounding box center [475, 220] width 250 height 25
click at [1172, 219] on icon "button" at bounding box center [1172, 221] width 11 height 11
select select "9"
select select "51"
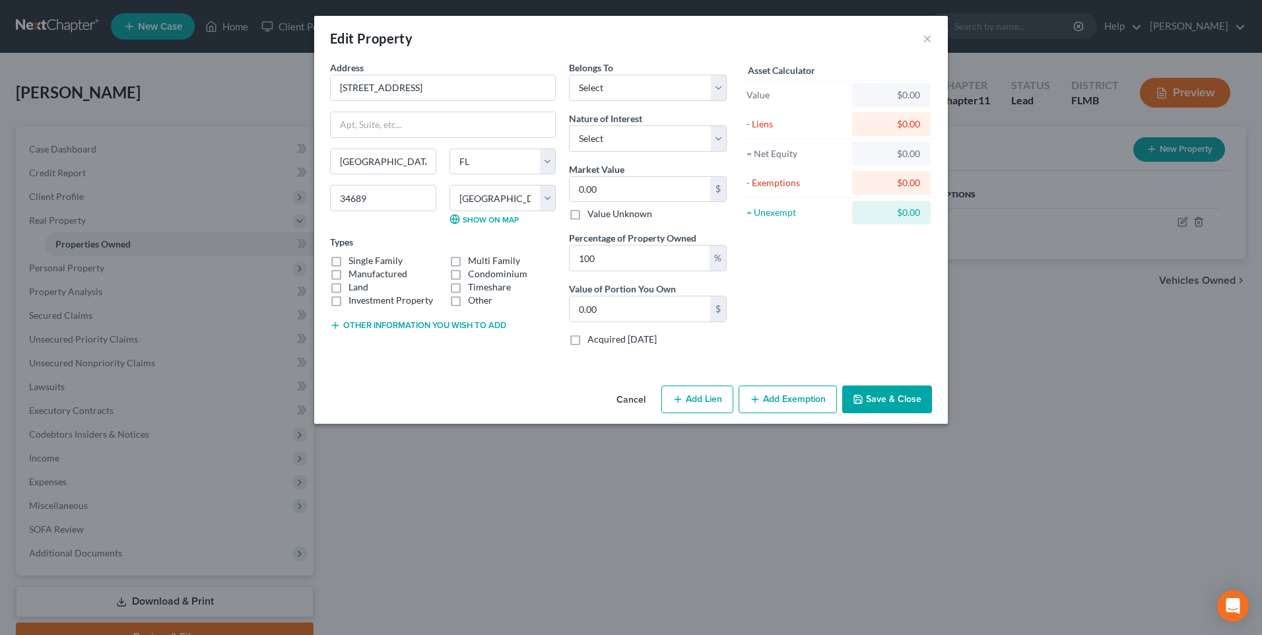
click at [348, 262] on label "Single Family" at bounding box center [375, 260] width 54 height 13
click at [354, 262] on input "Single Family" at bounding box center [358, 258] width 9 height 9
checkbox input "true"
click at [715, 91] on select "Select Debtor 1 Only Debtor 2 Only Debtor 1 And Debtor 2 Only At Least One Of T…" at bounding box center [648, 88] width 158 height 26
select select "2"
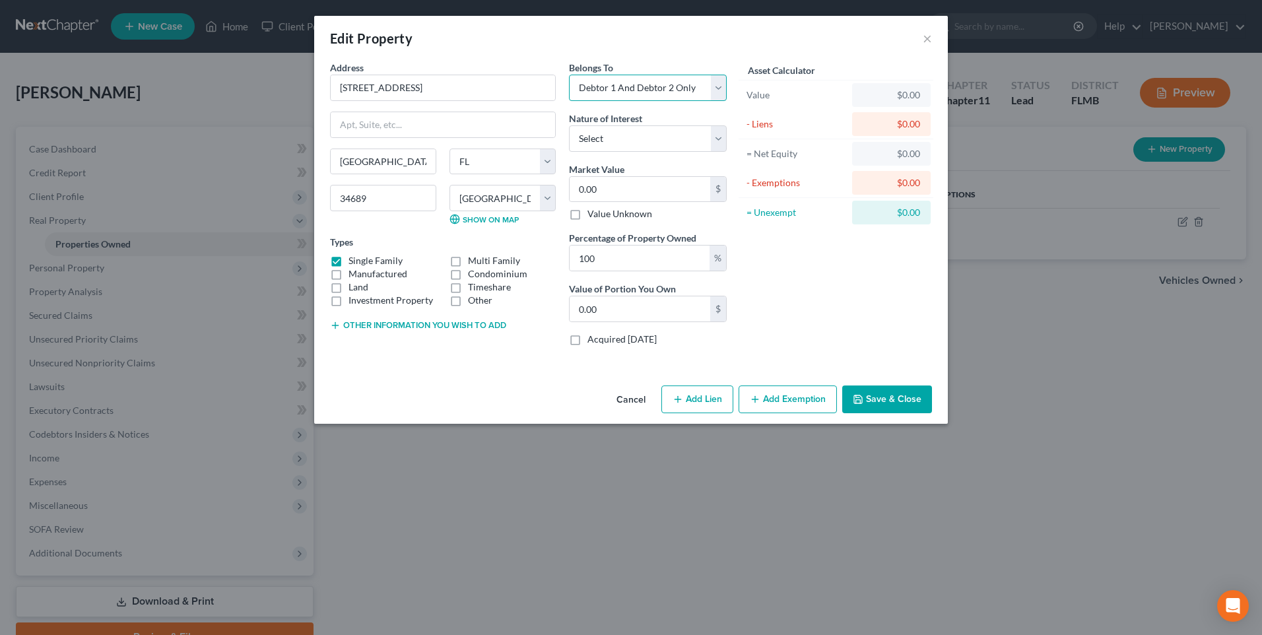
click at [569, 75] on select "Select Debtor 1 Only Debtor 2 Only Debtor 1 And Debtor 2 Only At Least One Of T…" at bounding box center [648, 88] width 158 height 26
click at [717, 88] on select "Select Debtor 1 Only Debtor 2 Only Debtor 1 And Debtor 2 Only At Least One Of T…" at bounding box center [648, 88] width 158 height 26
click at [631, 395] on button "Cancel" at bounding box center [631, 400] width 50 height 26
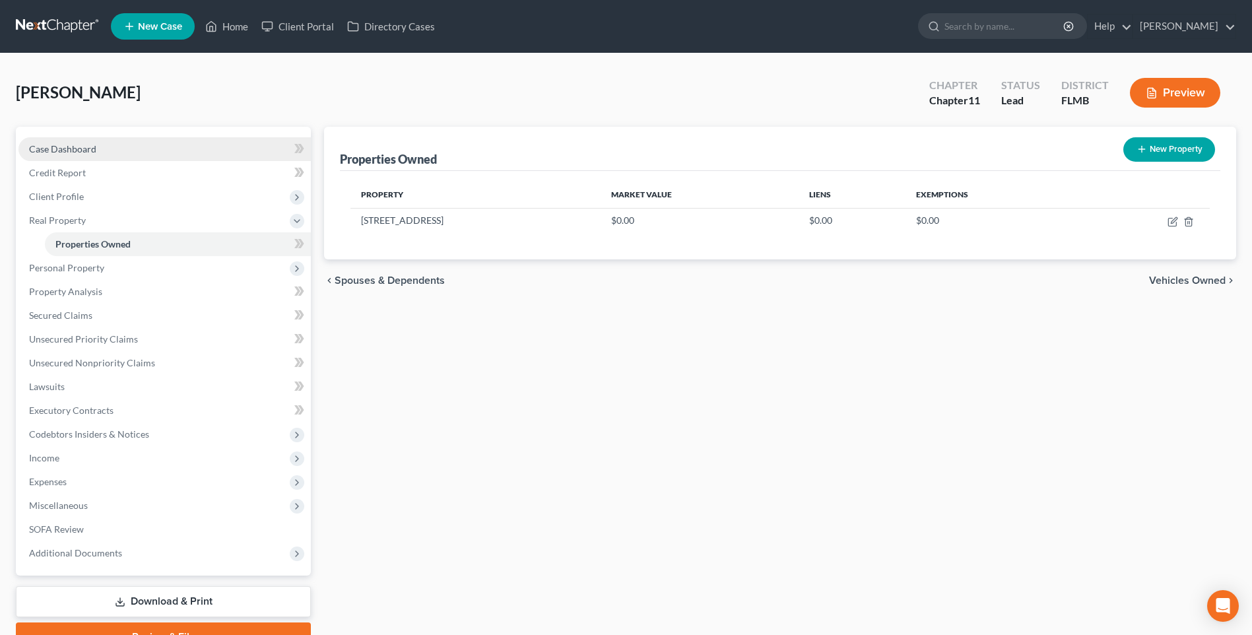
click at [87, 149] on span "Case Dashboard" at bounding box center [62, 148] width 67 height 11
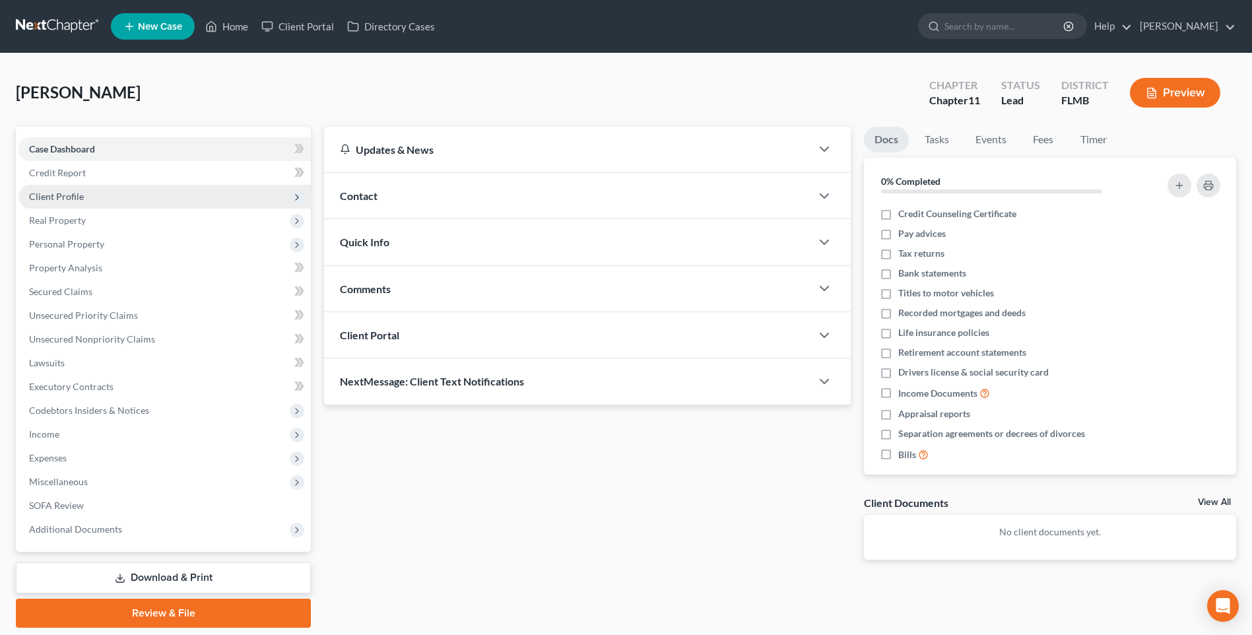
click at [62, 197] on span "Client Profile" at bounding box center [56, 196] width 55 height 11
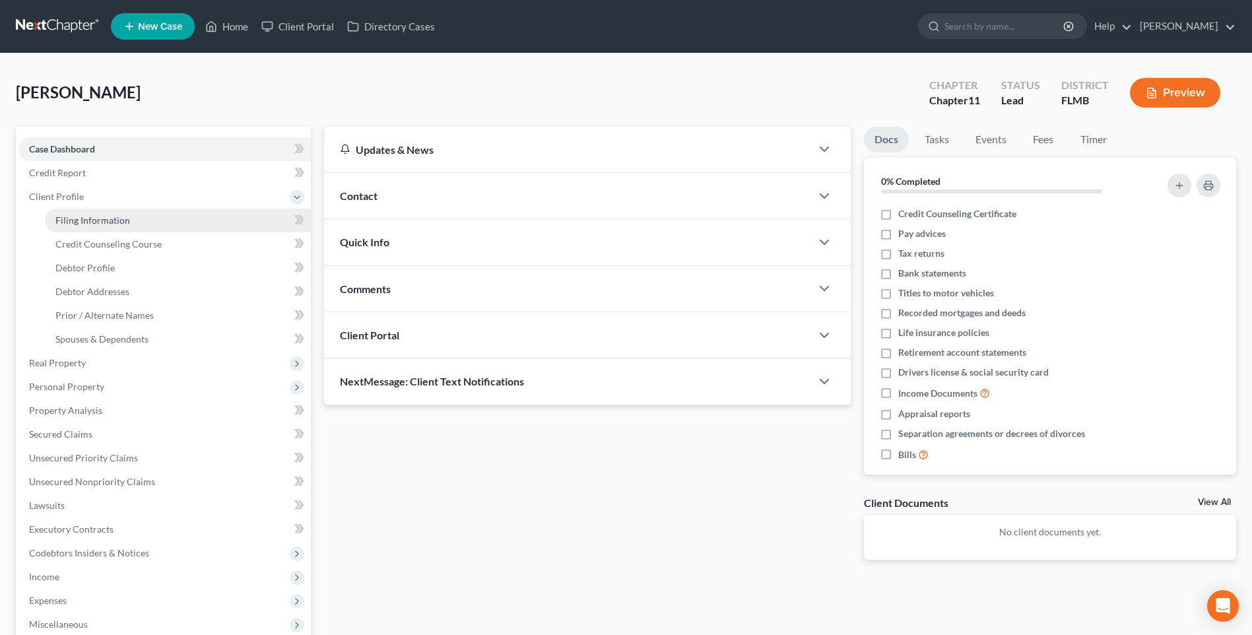
click at [127, 220] on span "Filing Information" at bounding box center [92, 219] width 75 height 11
select select "0"
select select "1"
select select "15"
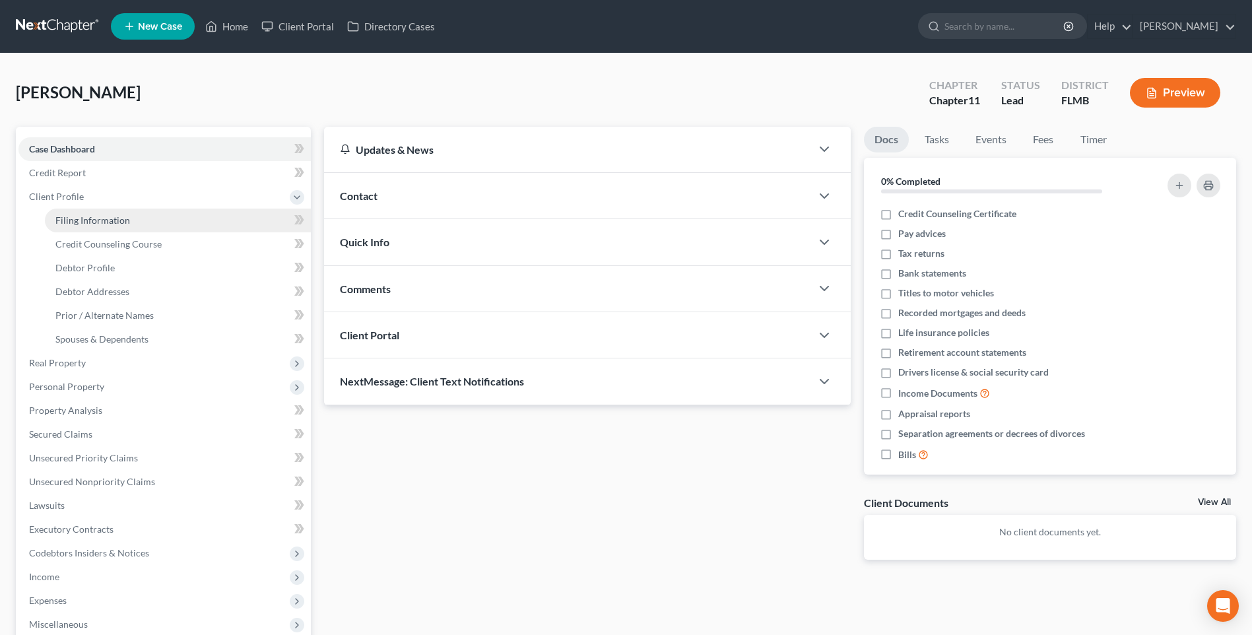
select select "1"
select select "9"
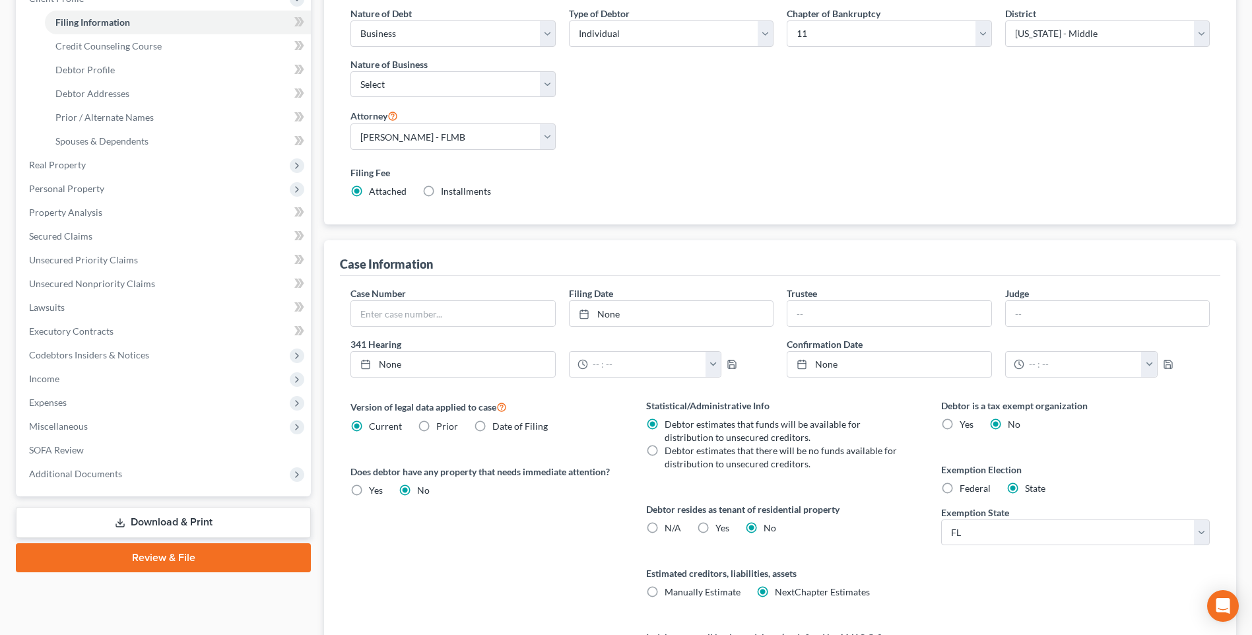
scroll to position [66, 0]
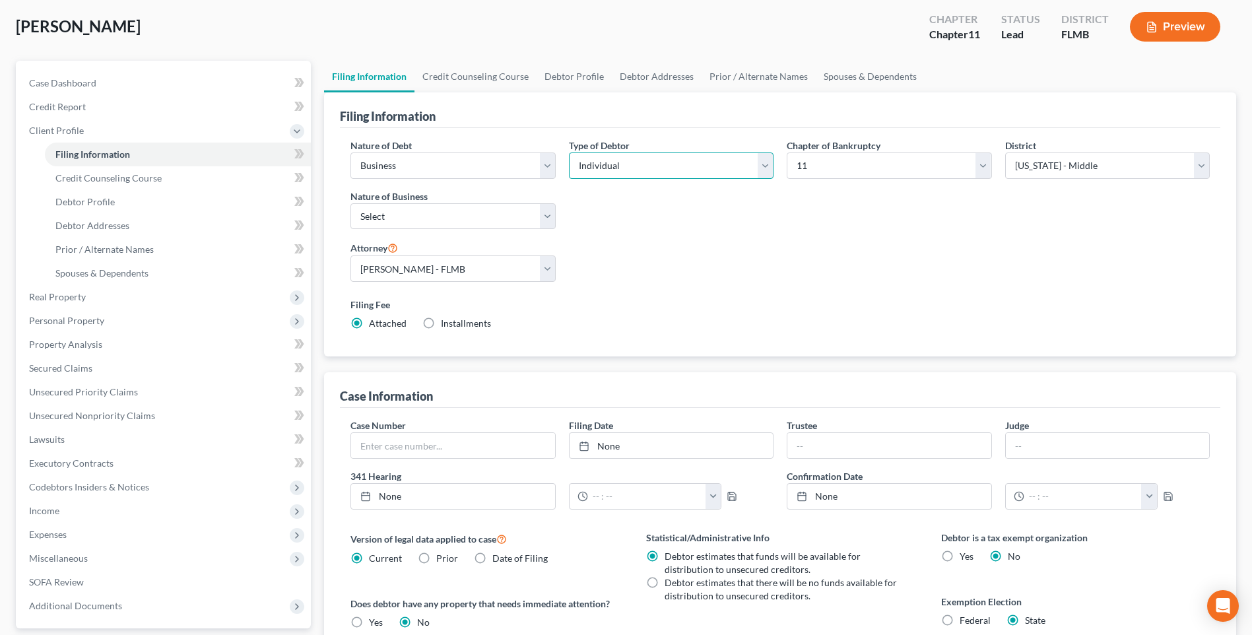
click at [764, 164] on select "Select Individual Joint" at bounding box center [671, 165] width 205 height 26
click at [52, 288] on span "Real Property" at bounding box center [164, 297] width 292 height 24
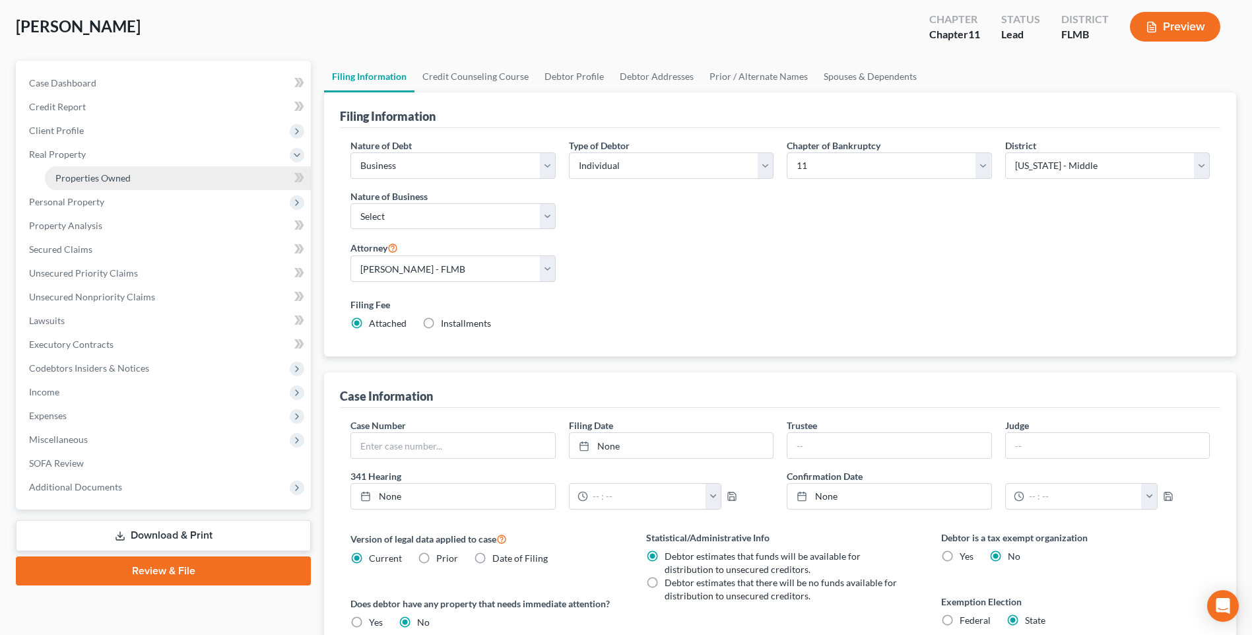
click at [85, 167] on link "Properties Owned" at bounding box center [178, 178] width 266 height 24
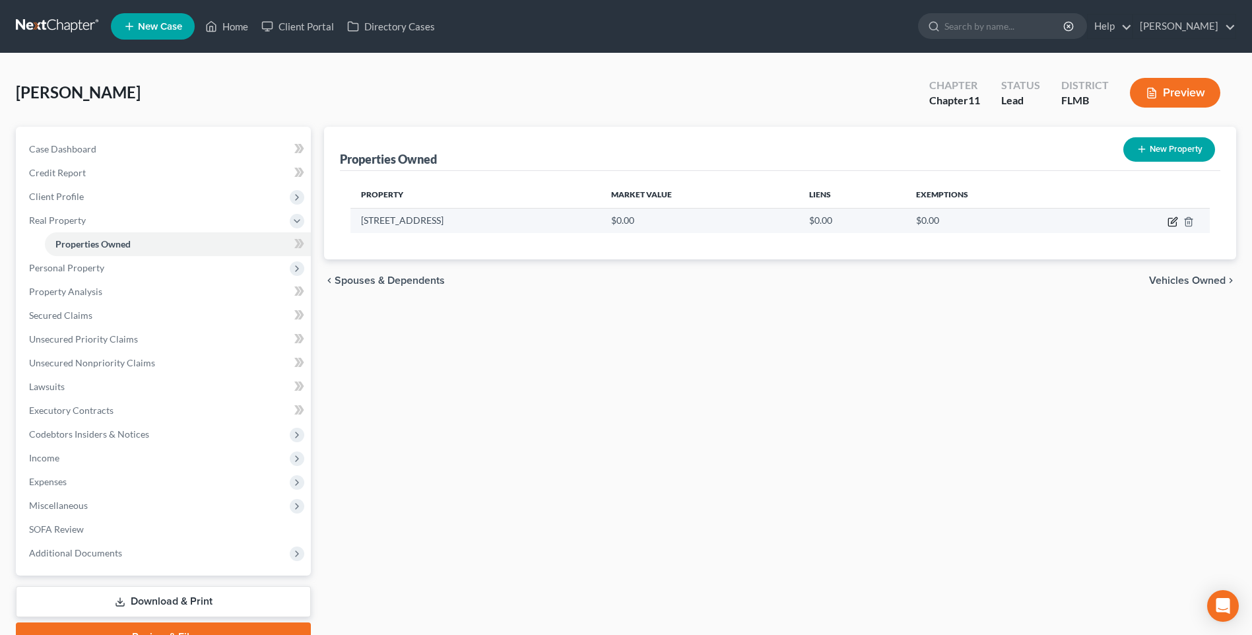
click at [1177, 221] on icon "button" at bounding box center [1172, 221] width 11 height 11
select select "9"
select select "51"
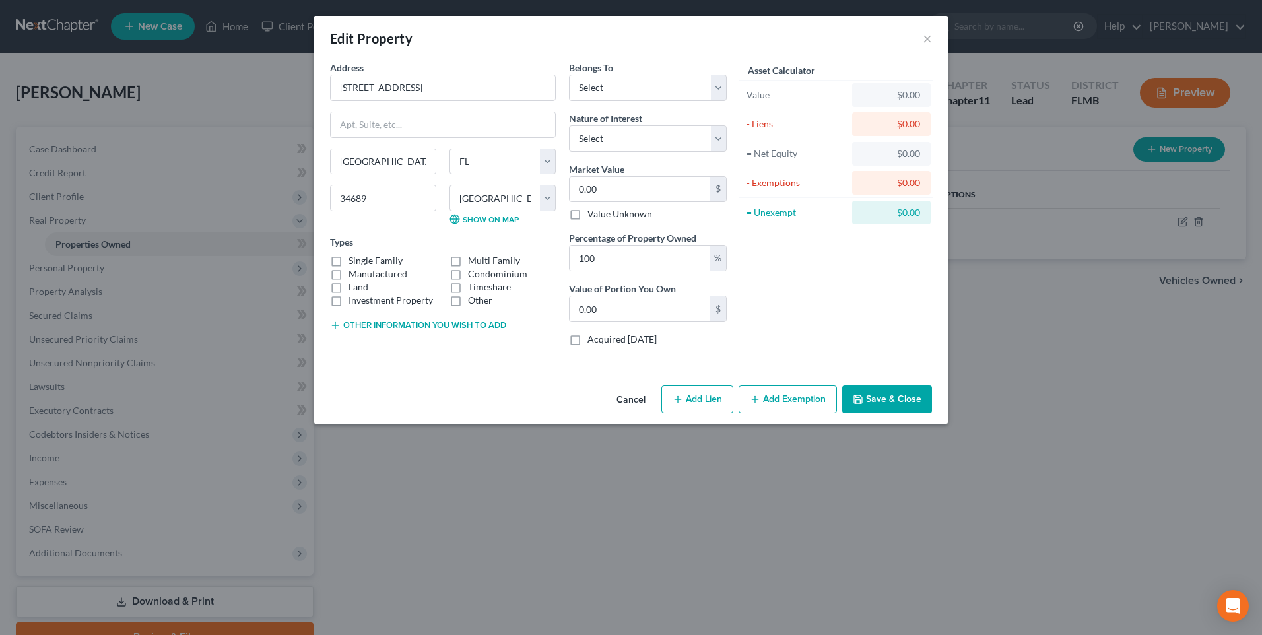
click at [348, 263] on label "Single Family" at bounding box center [375, 260] width 54 height 13
click at [354, 263] on input "Single Family" at bounding box center [358, 258] width 9 height 9
checkbox input "true"
click at [722, 83] on select "Select Debtor 1 Only Debtor 2 Only Debtor 1 And Debtor 2 Only At Least One Of T…" at bounding box center [648, 88] width 158 height 26
select select "3"
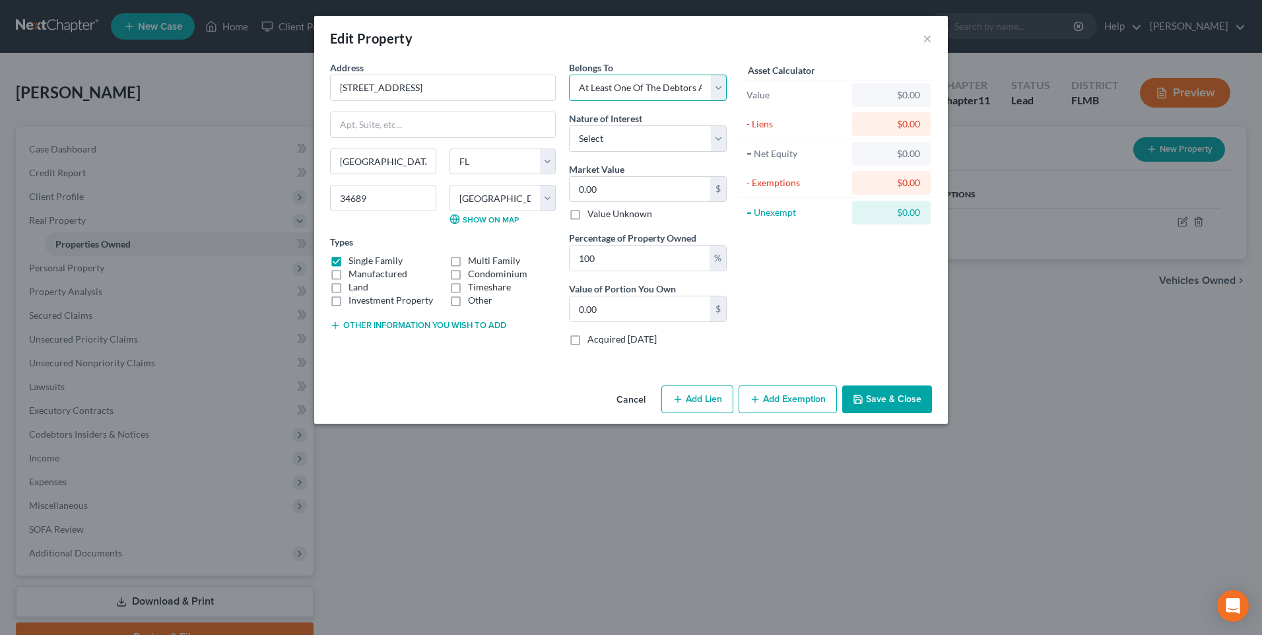
click at [569, 75] on select "Select Debtor 1 Only Debtor 2 Only Debtor 1 And Debtor 2 Only At Least One Of T…" at bounding box center [648, 88] width 158 height 26
click at [719, 147] on select "Select Fee Simple Joint Tenant Life Estate Equitable Interest Future Interest T…" at bounding box center [648, 138] width 158 height 26
select select "0"
click at [569, 125] on select "Select Fee Simple Joint Tenant Life Estate Equitable Interest Future Interest T…" at bounding box center [648, 138] width 158 height 26
click at [677, 183] on input "0.00" at bounding box center [640, 189] width 141 height 25
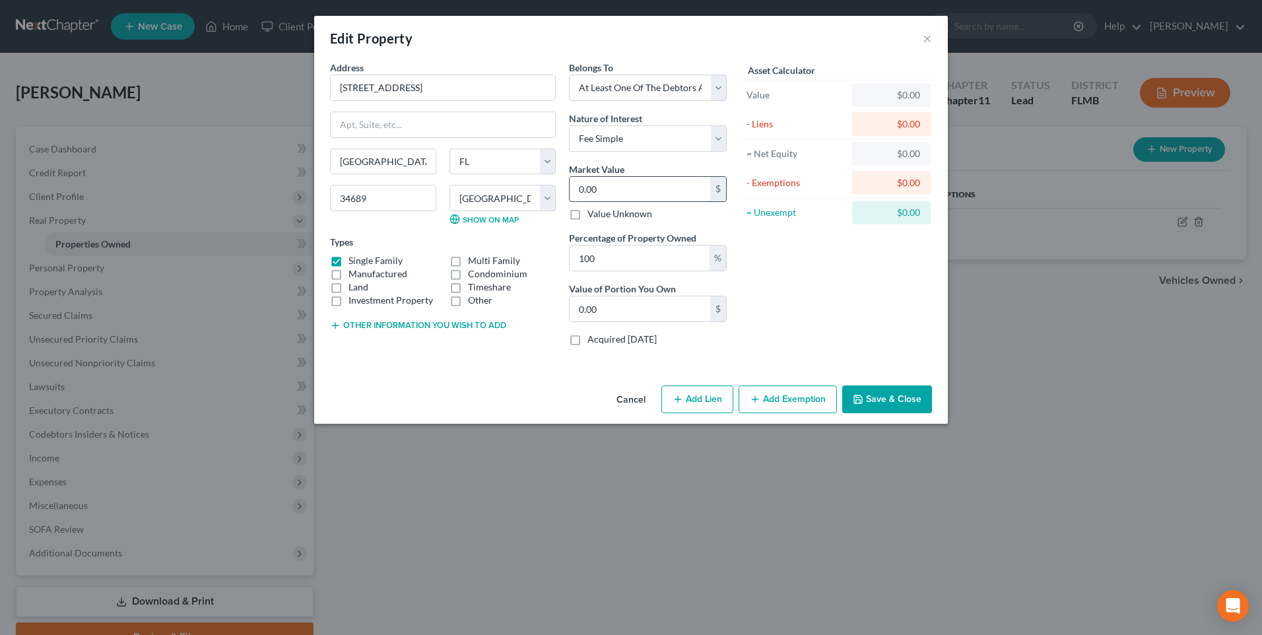
type input "2"
type input "2.00"
type input "26"
type input "26.00"
type input "267"
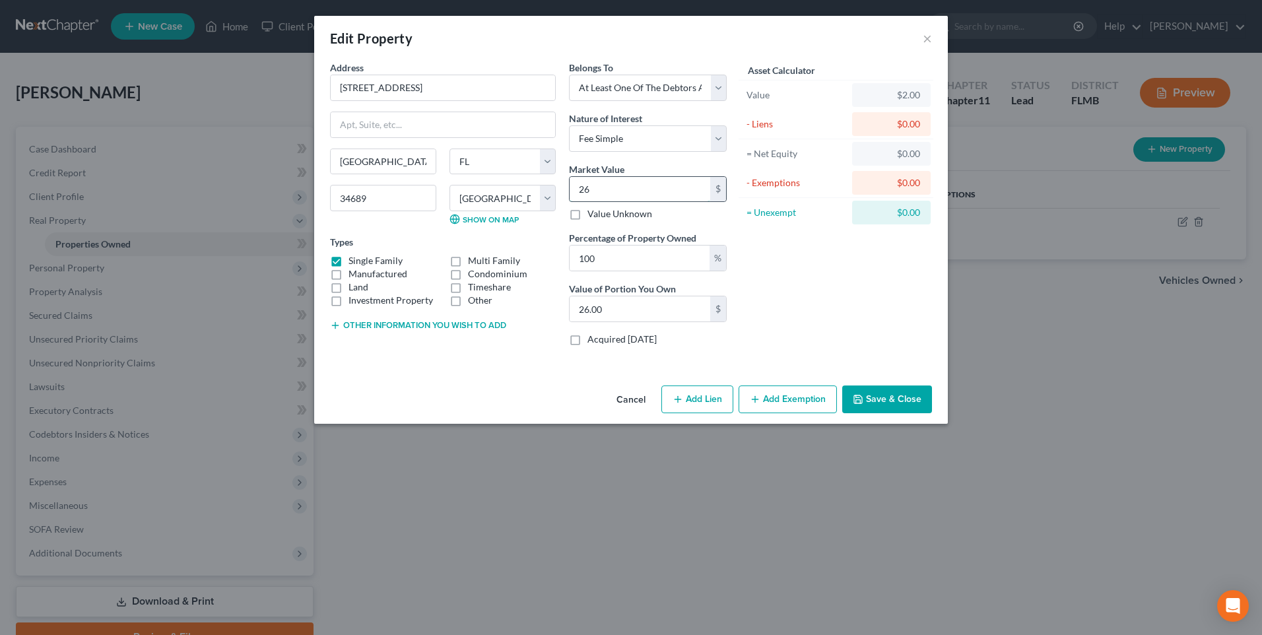
type input "267.00"
type input "2676"
type input "2,676.00"
type input "2,6760"
type input "26,760.00"
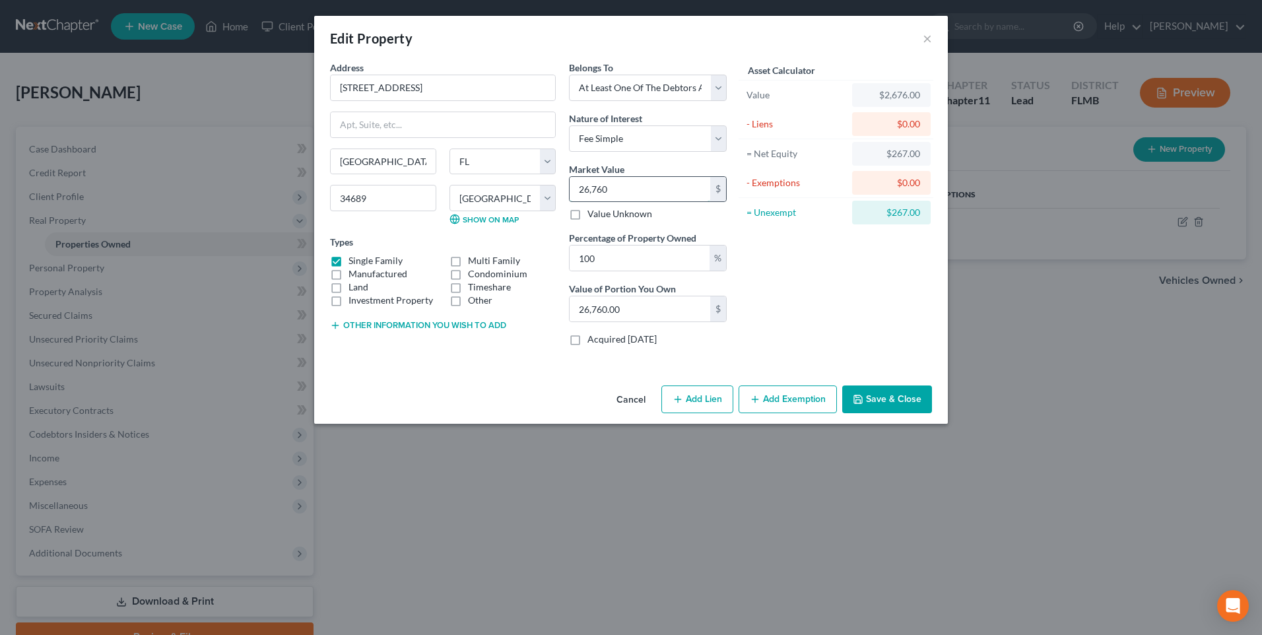
type input "26,7609"
type input "267,609.00"
type input "267,6094"
type input "2,676,094.00"
type input "2,676,094"
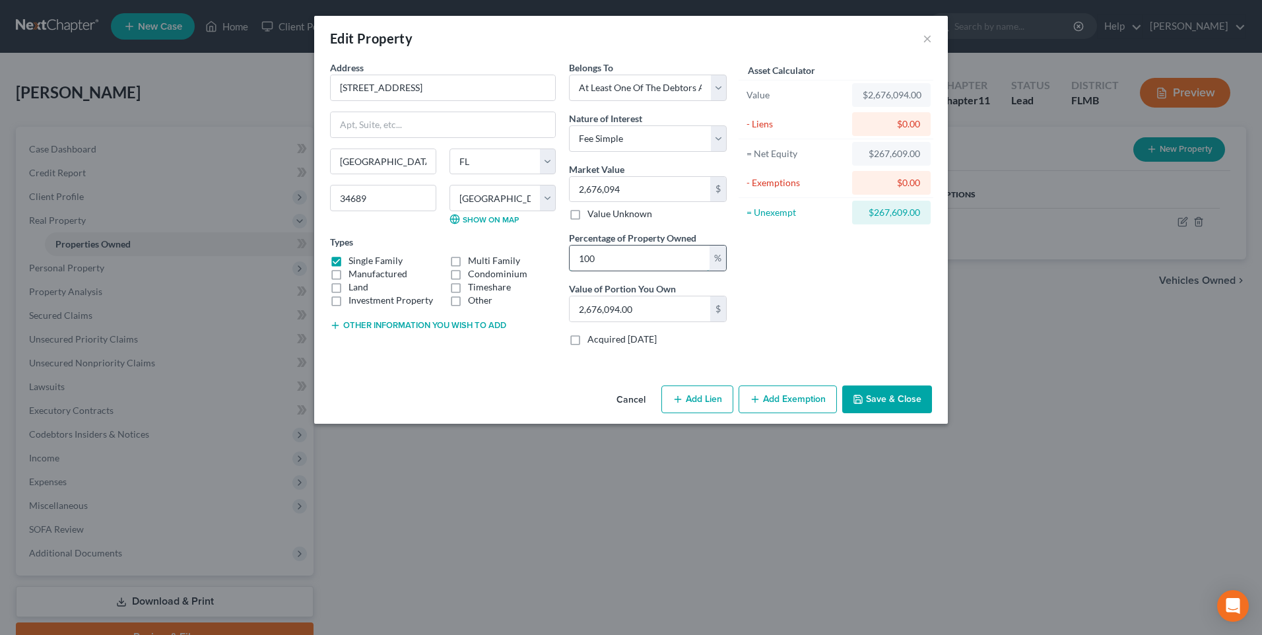
click at [664, 267] on input "100" at bounding box center [640, 258] width 140 height 25
click at [911, 395] on button "Save & Close" at bounding box center [887, 399] width 90 height 28
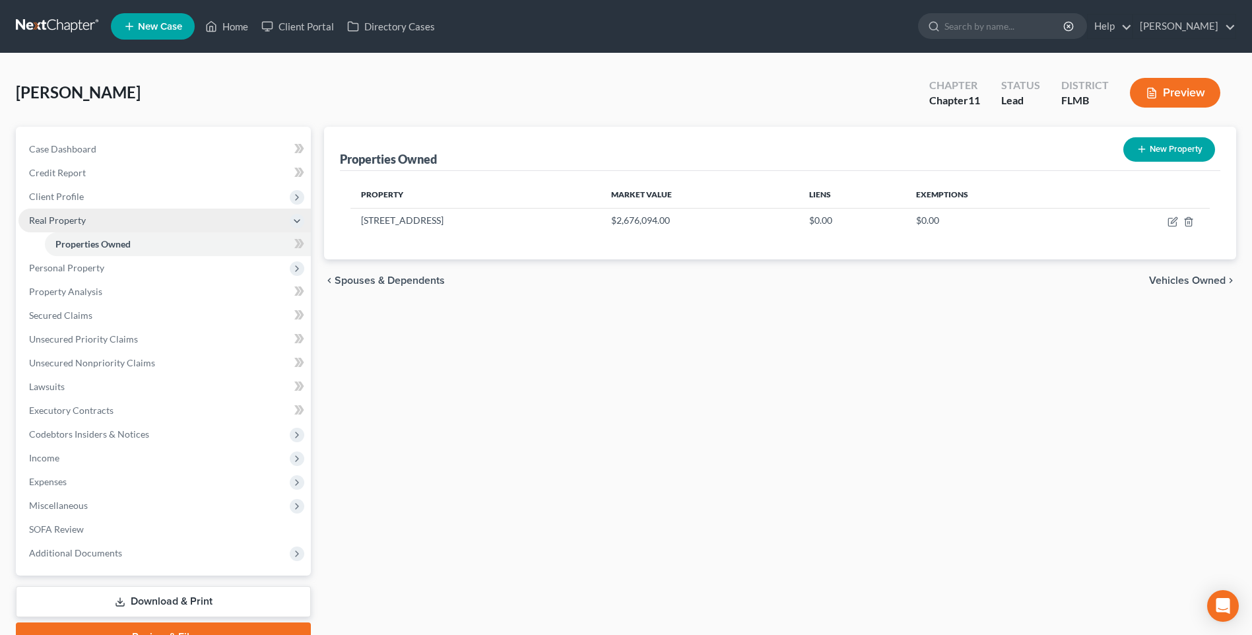
click at [63, 218] on span "Real Property" at bounding box center [57, 219] width 57 height 11
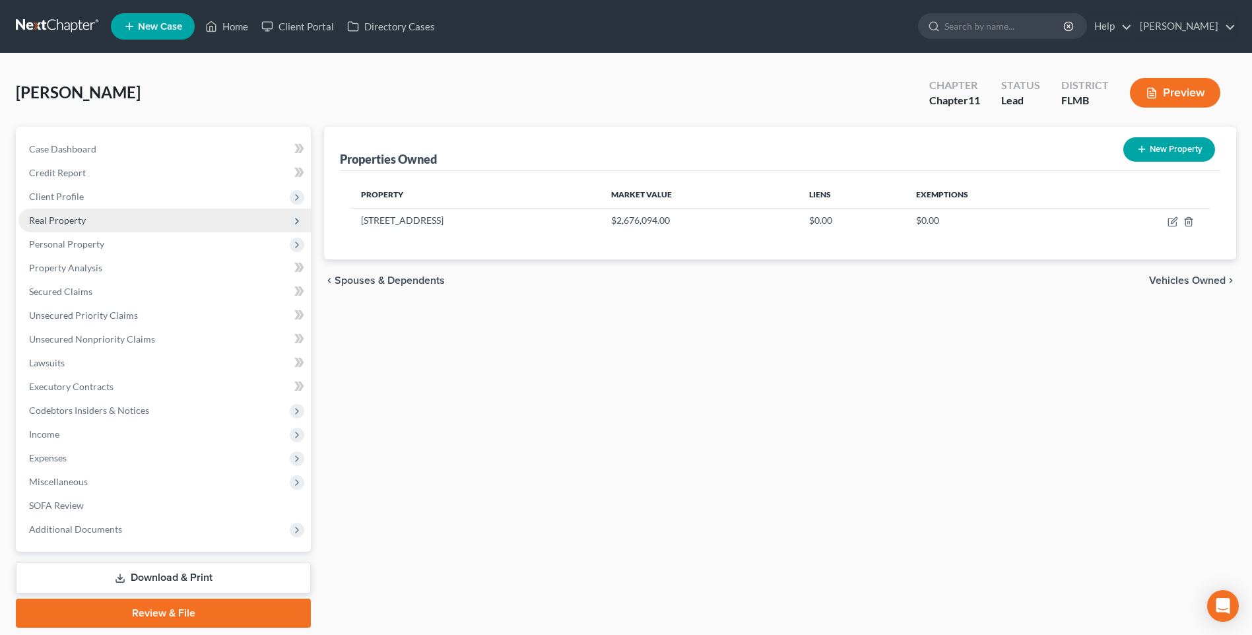
click at [28, 218] on span "Real Property" at bounding box center [164, 221] width 292 height 24
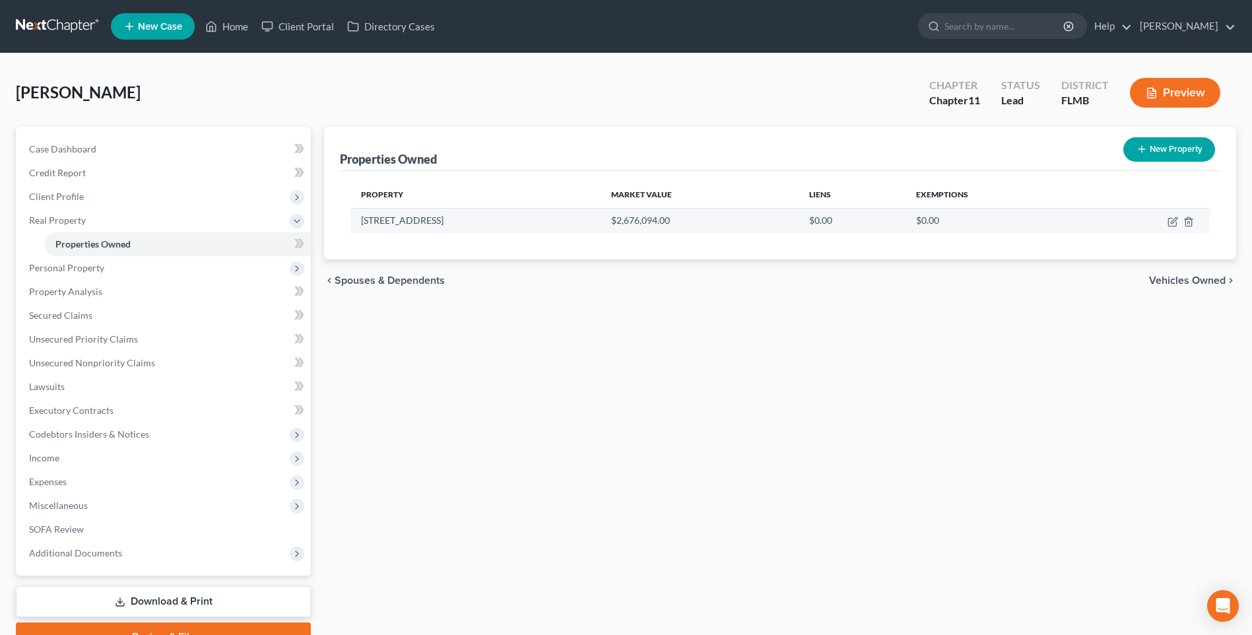
drag, startPoint x: 916, startPoint y: 224, endPoint x: 909, endPoint y: 231, distance: 9.8
click at [909, 231] on td "$0.00" at bounding box center [993, 220] width 177 height 25
drag, startPoint x: 909, startPoint y: 231, endPoint x: 885, endPoint y: 263, distance: 40.0
click at [885, 263] on div "chevron_left Spouses & Dependents Vehicles Owned chevron_right" at bounding box center [780, 280] width 912 height 42
click at [1171, 221] on icon "button" at bounding box center [1174, 220] width 6 height 6
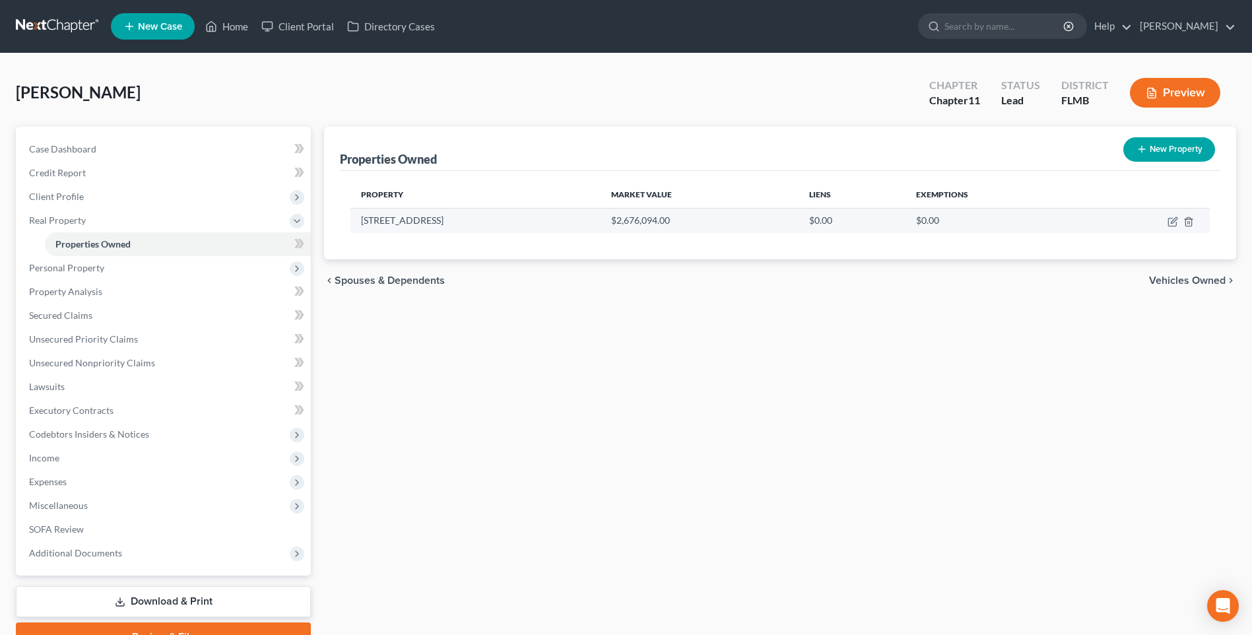
select select "9"
select select "51"
select select "3"
select select "0"
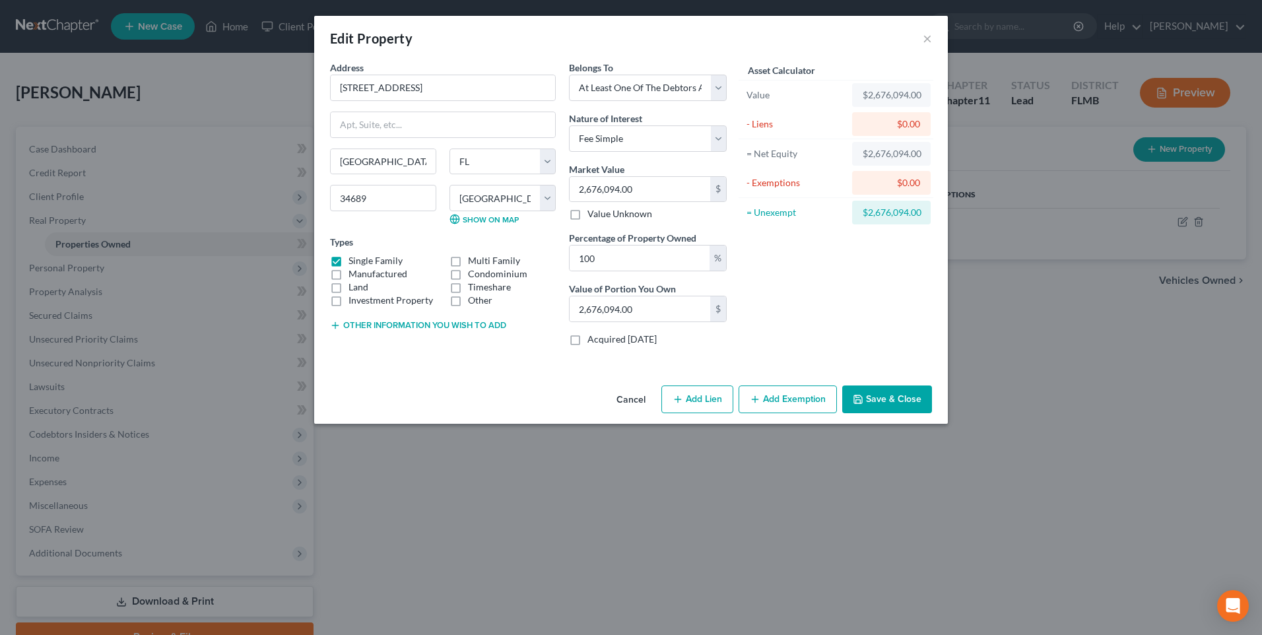
click at [438, 327] on button "Other information you wish to add" at bounding box center [418, 325] width 176 height 11
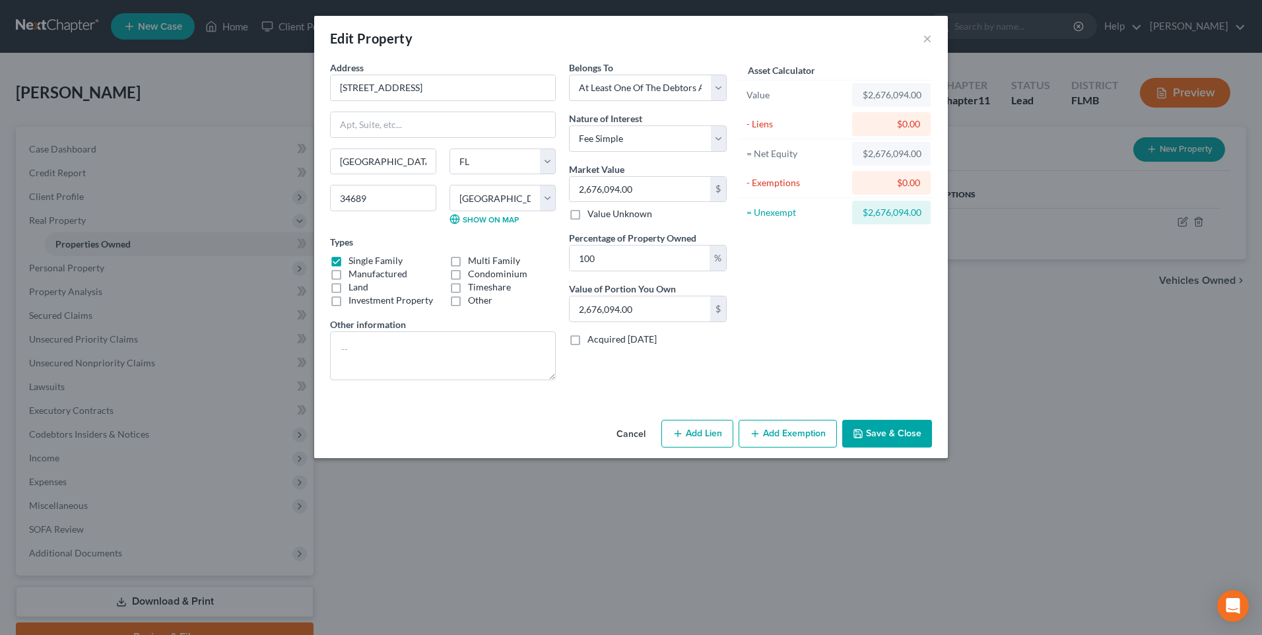
click at [794, 432] on button "Add Exemption" at bounding box center [787, 434] width 98 height 28
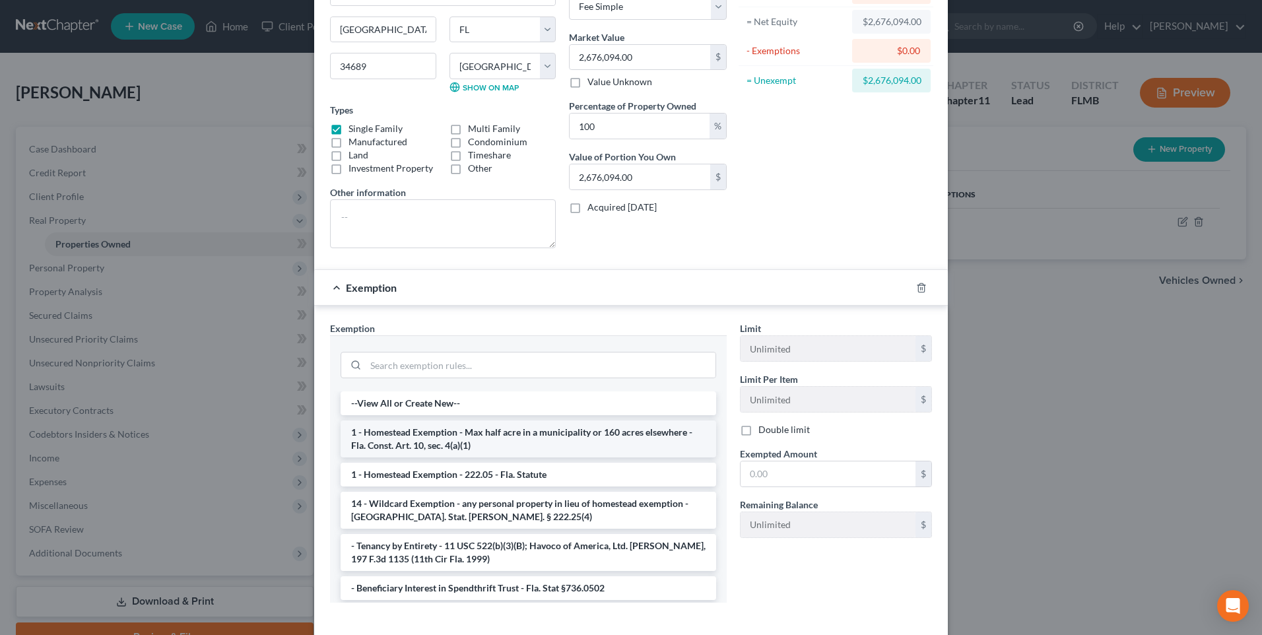
click at [498, 436] on li "1 - Homestead Exemption - Max half acre in a municipality or 160 acres elsewher…" at bounding box center [529, 438] width 376 height 37
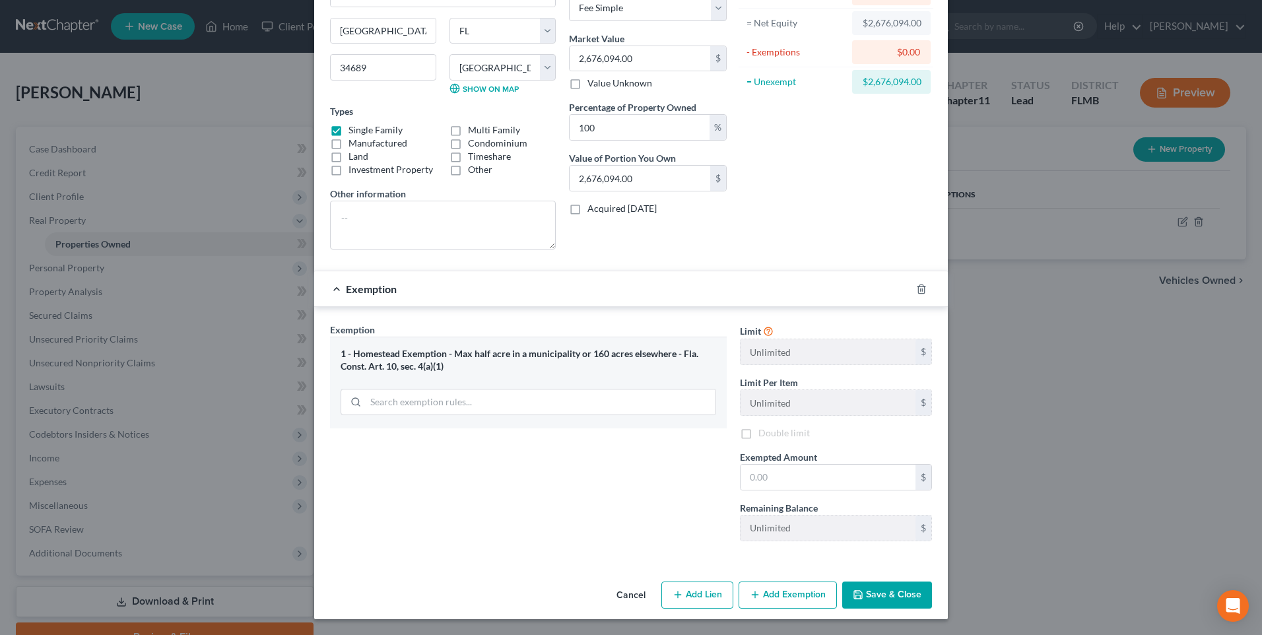
scroll to position [131, 0]
click at [763, 329] on icon at bounding box center [768, 330] width 11 height 13
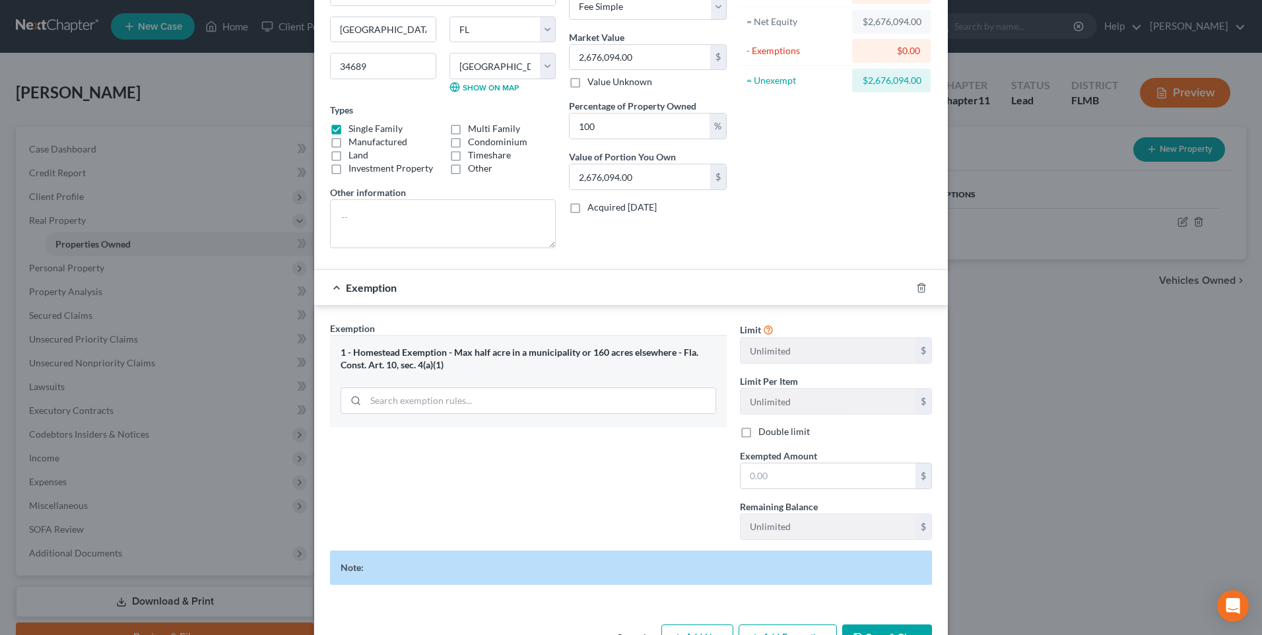
scroll to position [175, 0]
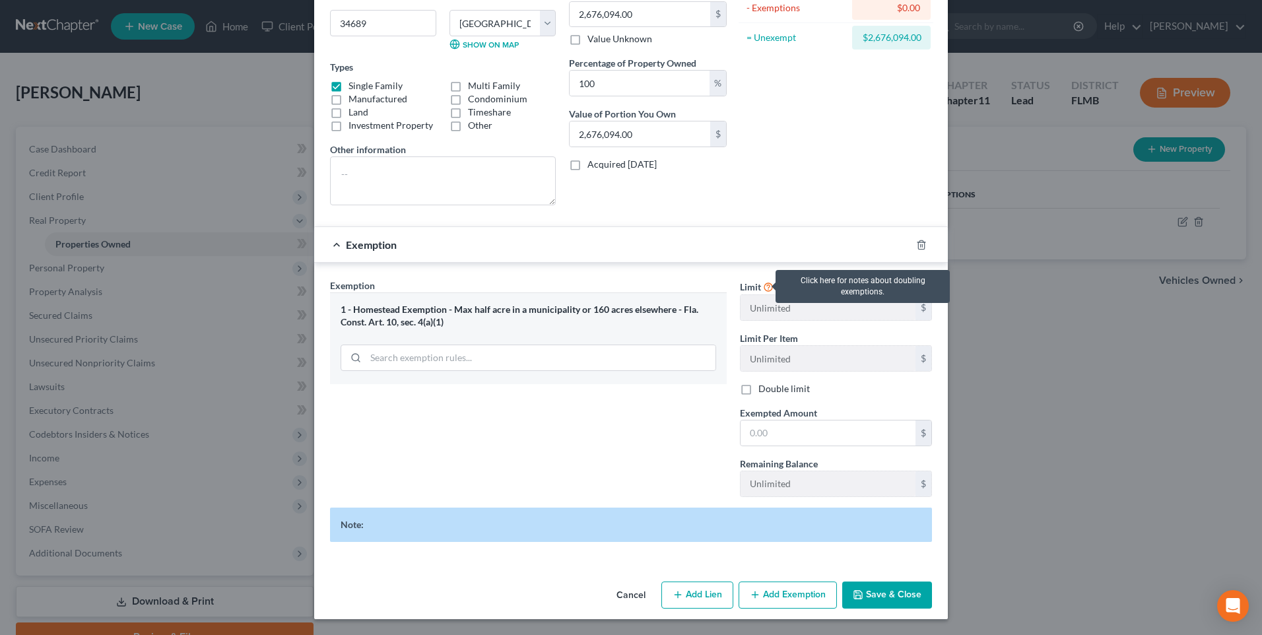
click at [763, 287] on icon at bounding box center [768, 286] width 11 height 13
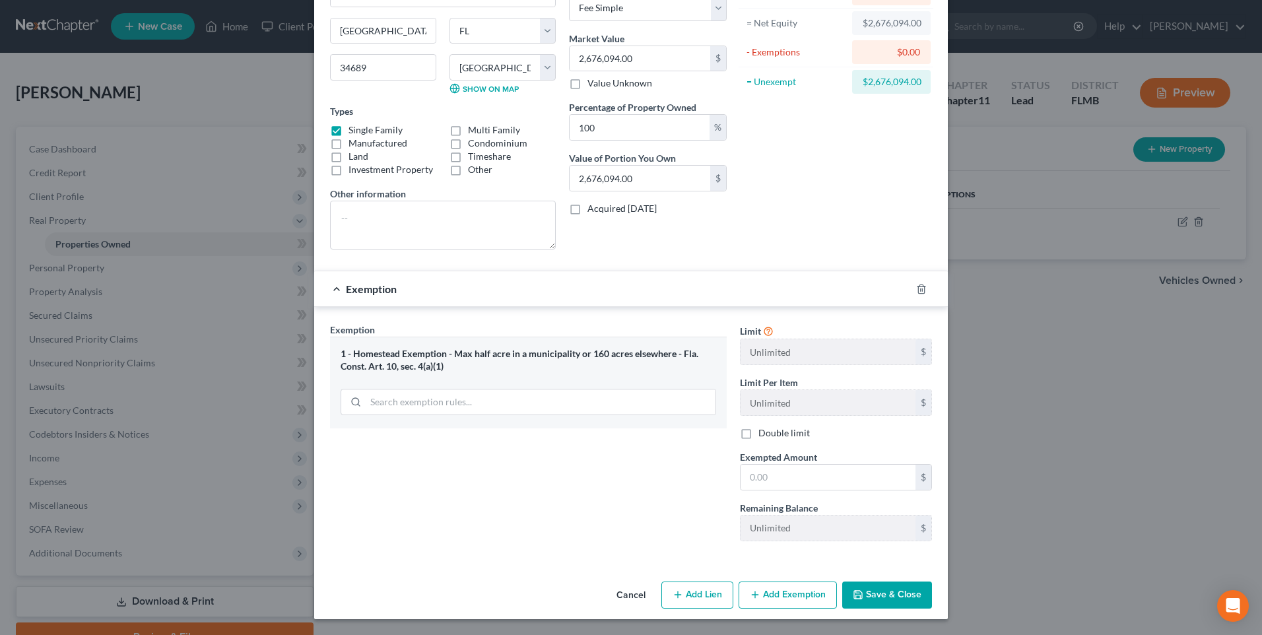
scroll to position [131, 0]
click at [763, 284] on div "Exemption" at bounding box center [612, 288] width 597 height 35
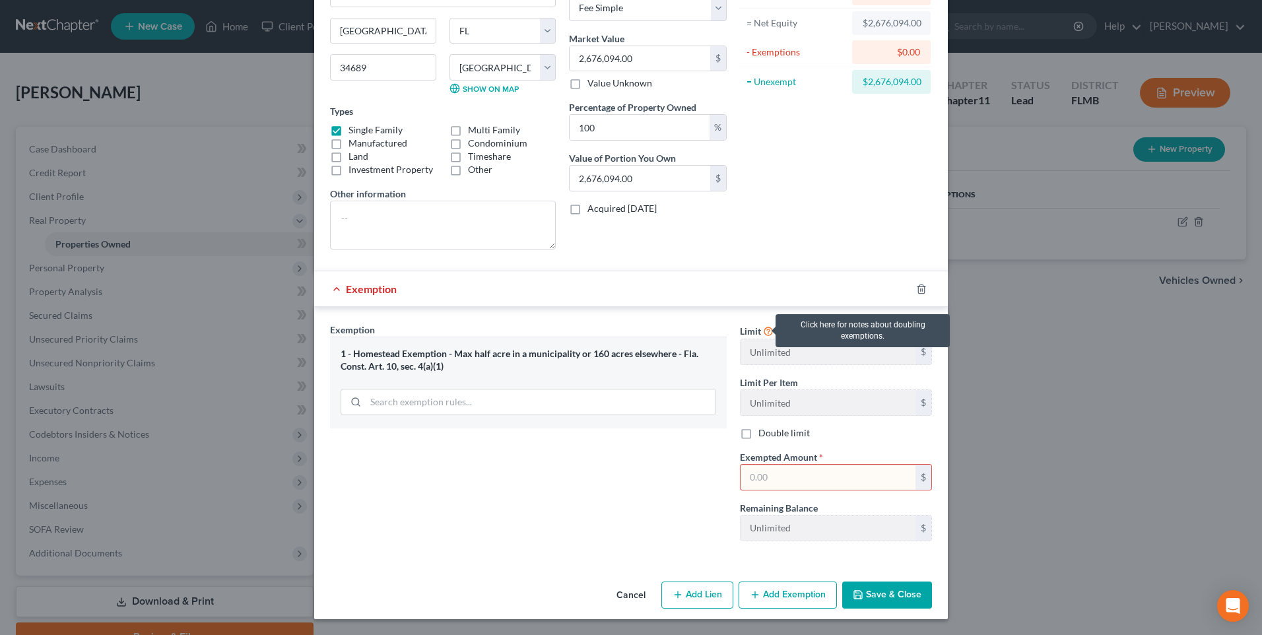
click at [763, 327] on icon at bounding box center [768, 330] width 11 height 13
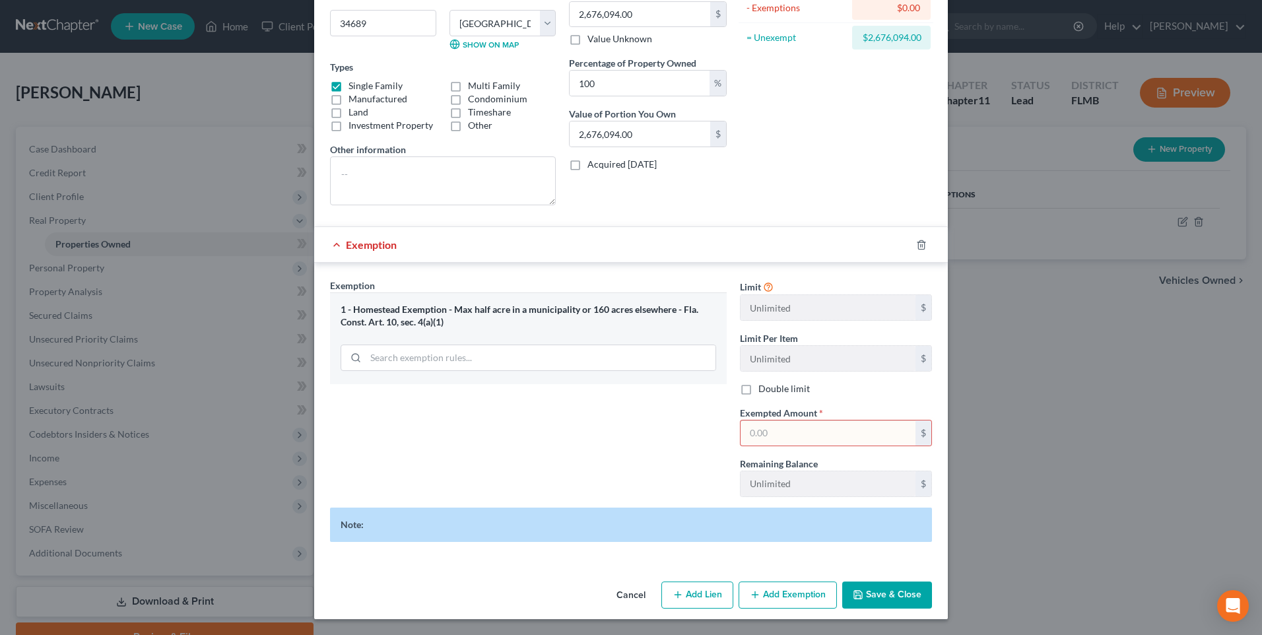
scroll to position [109, 0]
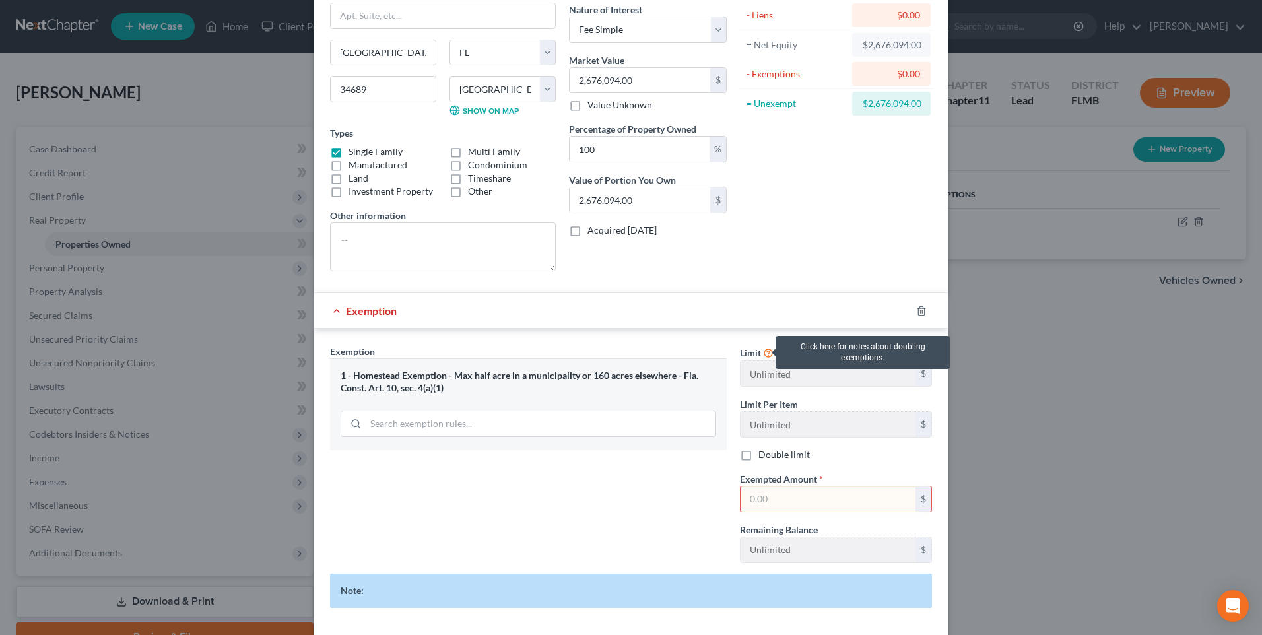
click at [763, 356] on icon at bounding box center [768, 352] width 11 height 13
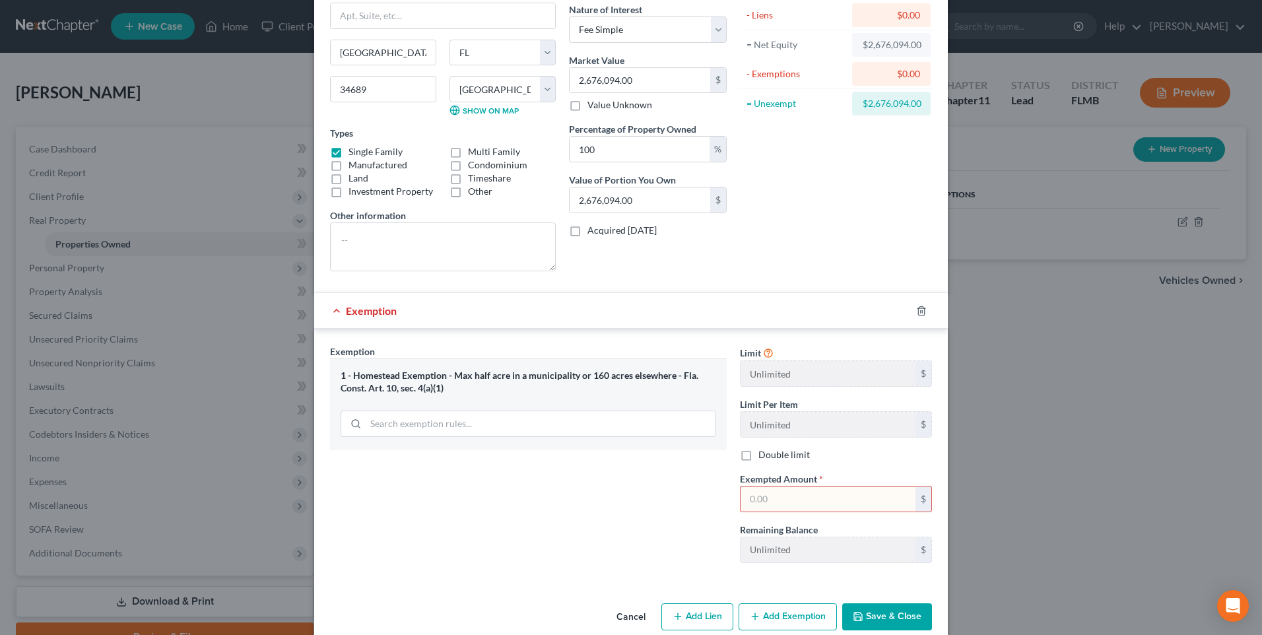
scroll to position [131, 0]
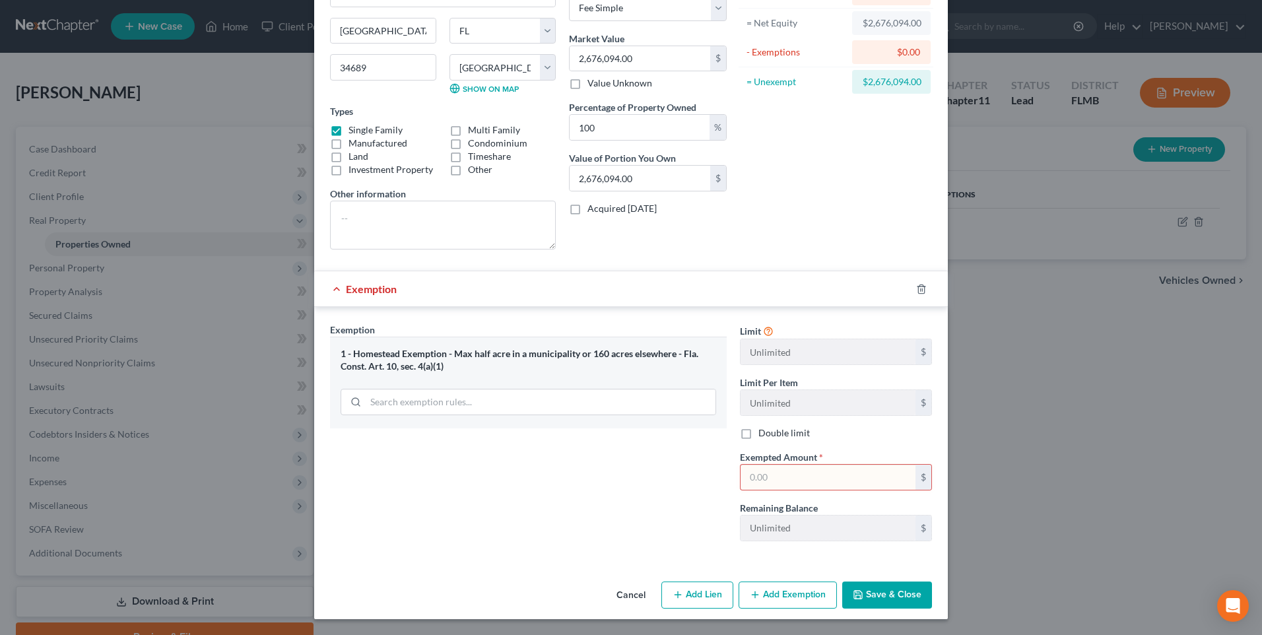
click at [809, 477] on input "text" at bounding box center [827, 477] width 175 height 25
type input "2,676,094"
click at [608, 570] on div "Address * 1126 Marina Drive Tarpon Springs State AL AK AR AZ CA CO CT DE DC FL …" at bounding box center [631, 253] width 634 height 646
click at [894, 595] on button "Save & Close" at bounding box center [887, 595] width 90 height 28
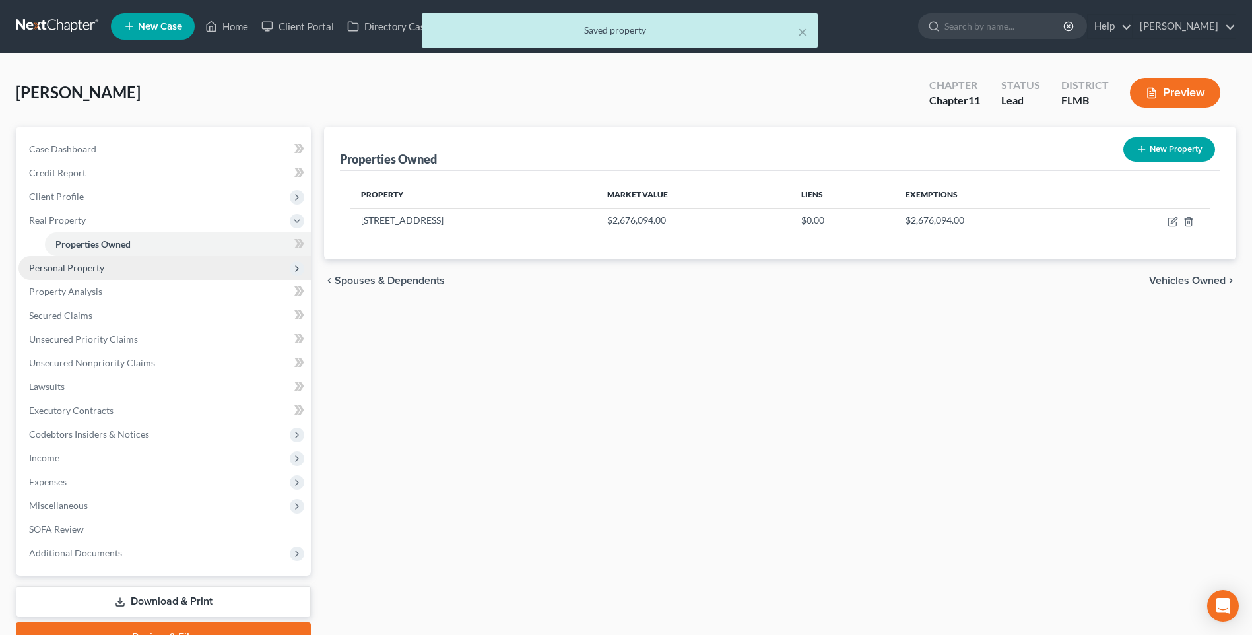
click at [51, 266] on span "Personal Property" at bounding box center [66, 267] width 75 height 11
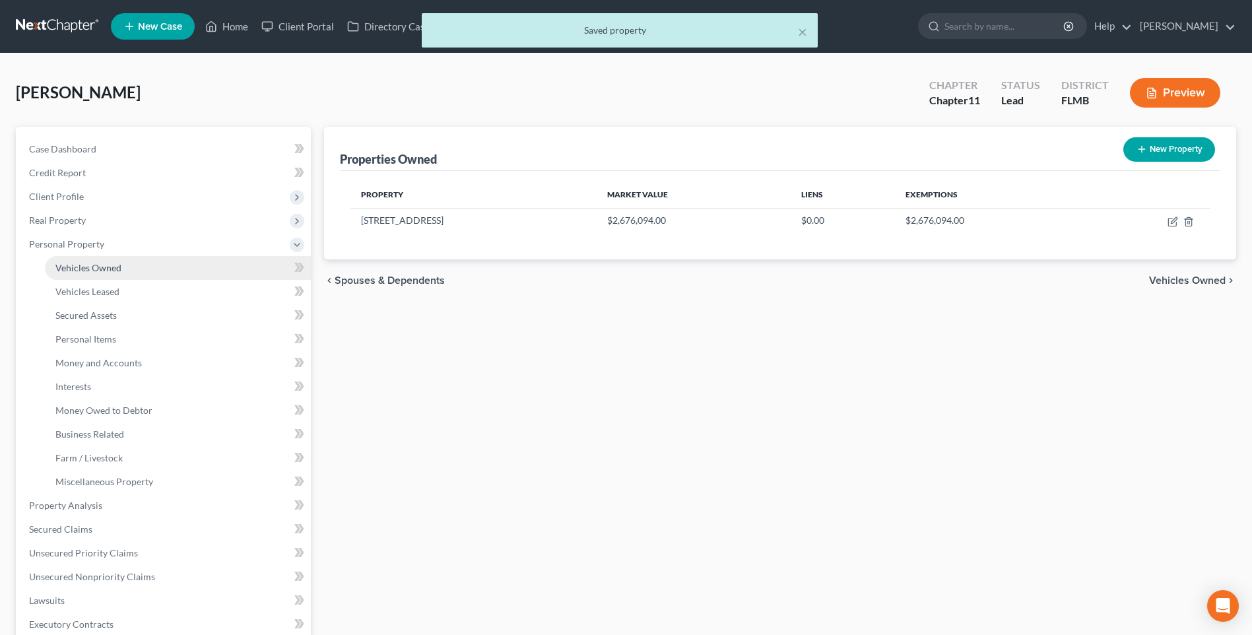
click at [93, 266] on span "Vehicles Owned" at bounding box center [88, 267] width 66 height 11
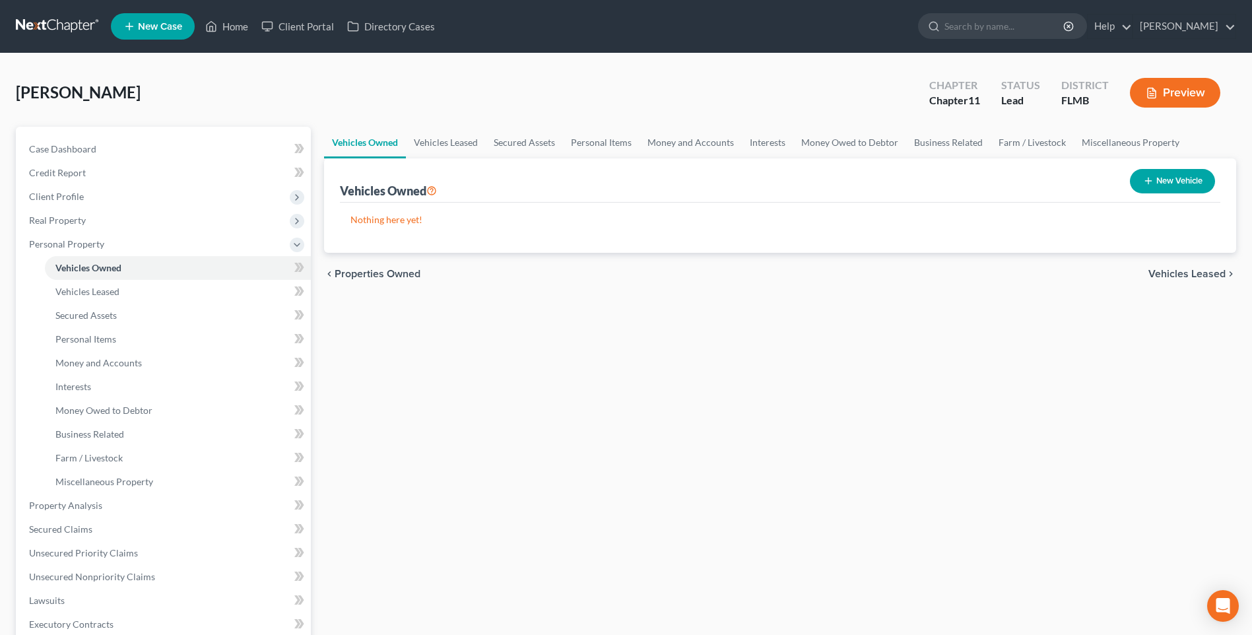
click at [1162, 181] on button "New Vehicle" at bounding box center [1172, 181] width 85 height 24
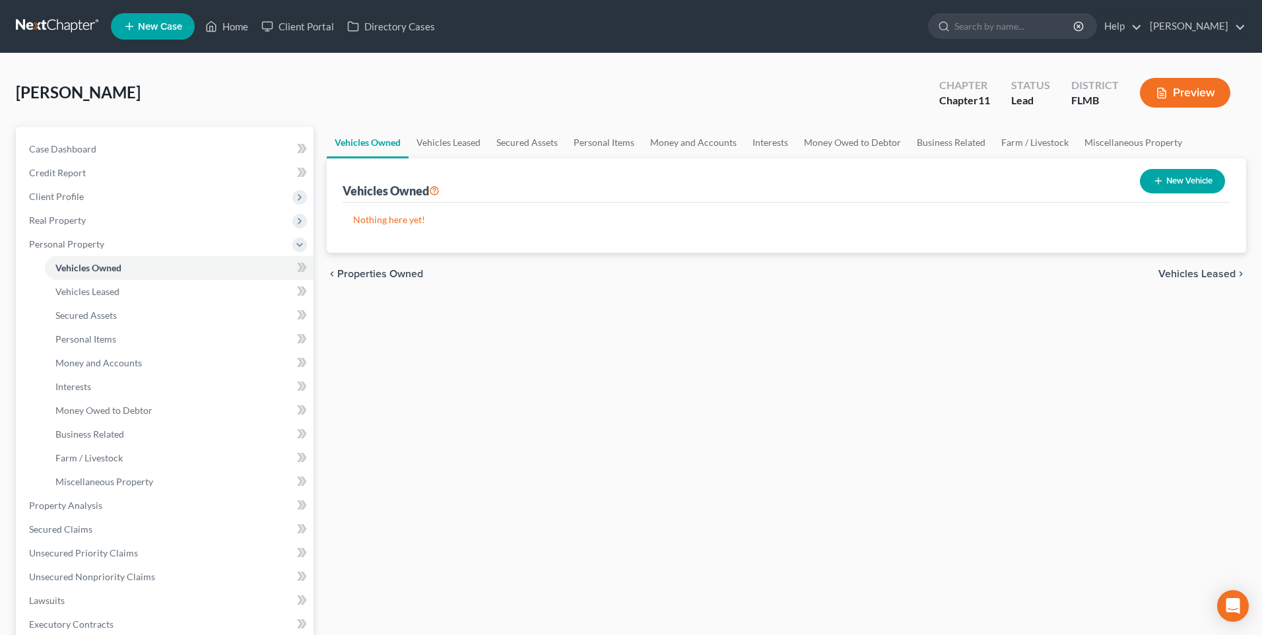
select select "0"
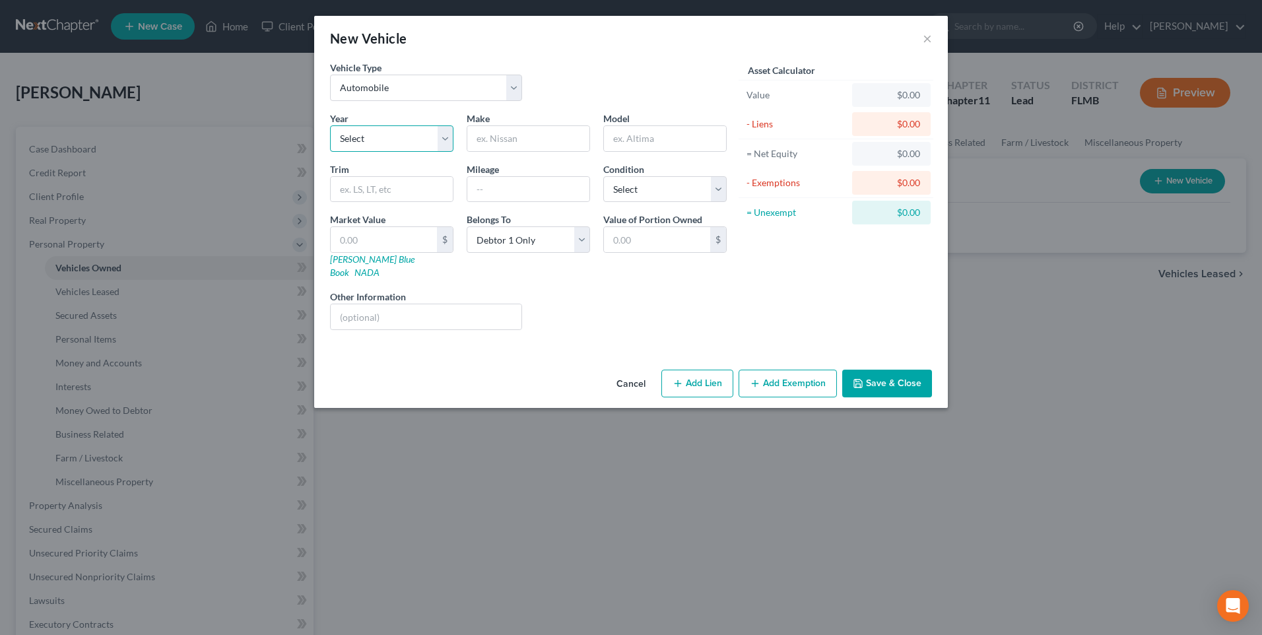
click at [366, 142] on select "Select 2026 2025 2024 2023 2022 2021 2020 2019 2018 2017 2016 2015 2014 2013 20…" at bounding box center [391, 138] width 123 height 26
select select "3"
click at [330, 125] on select "Select 2026 2025 2024 2023 2022 2021 2020 2019 2018 2017 2016 2015 2014 2013 20…" at bounding box center [391, 138] width 123 height 26
click at [509, 131] on input "text" at bounding box center [528, 138] width 122 height 25
type input "GMC"
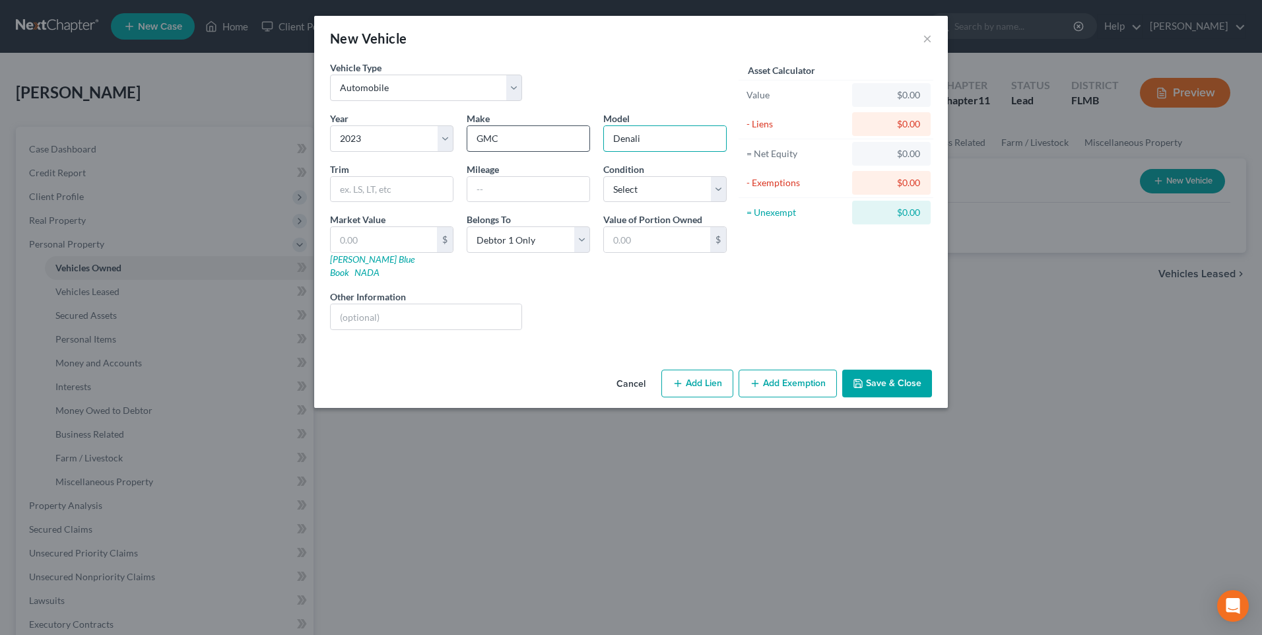
type input "Denali"
type input "20000"
click at [717, 193] on select "Select Excellent Very Good Good Fair Poor" at bounding box center [664, 189] width 123 height 26
select select "1"
click at [603, 176] on select "Select Excellent Very Good Good Fair Poor" at bounding box center [664, 189] width 123 height 26
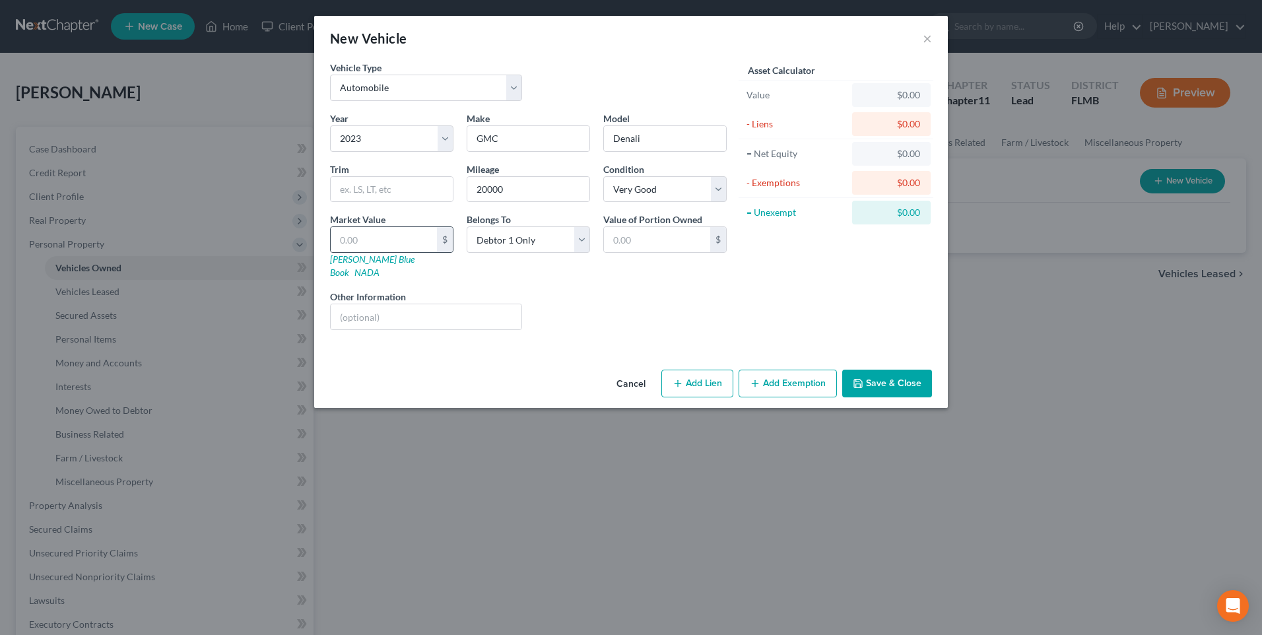
click at [449, 231] on div "$" at bounding box center [445, 239] width 16 height 25
click at [412, 238] on input "text" at bounding box center [384, 239] width 106 height 25
type input "5"
type input "5.00"
type input "52"
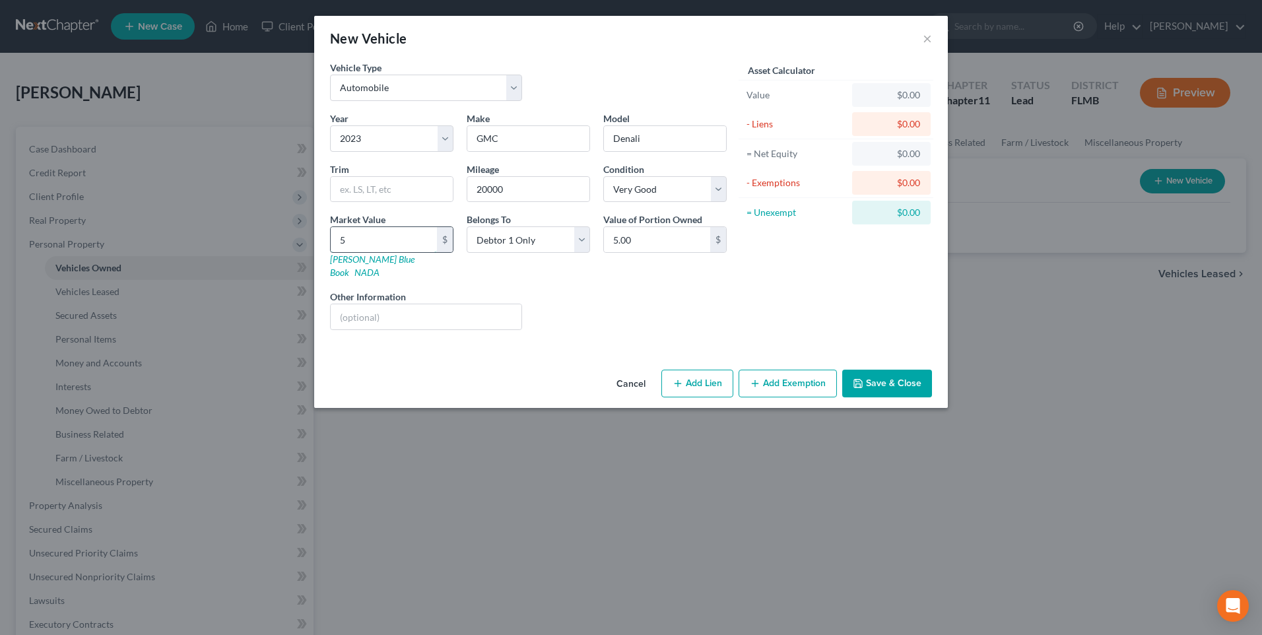
type input "52.00"
type input "520"
type input "520.00"
type input "5200"
type input "5,200.00"
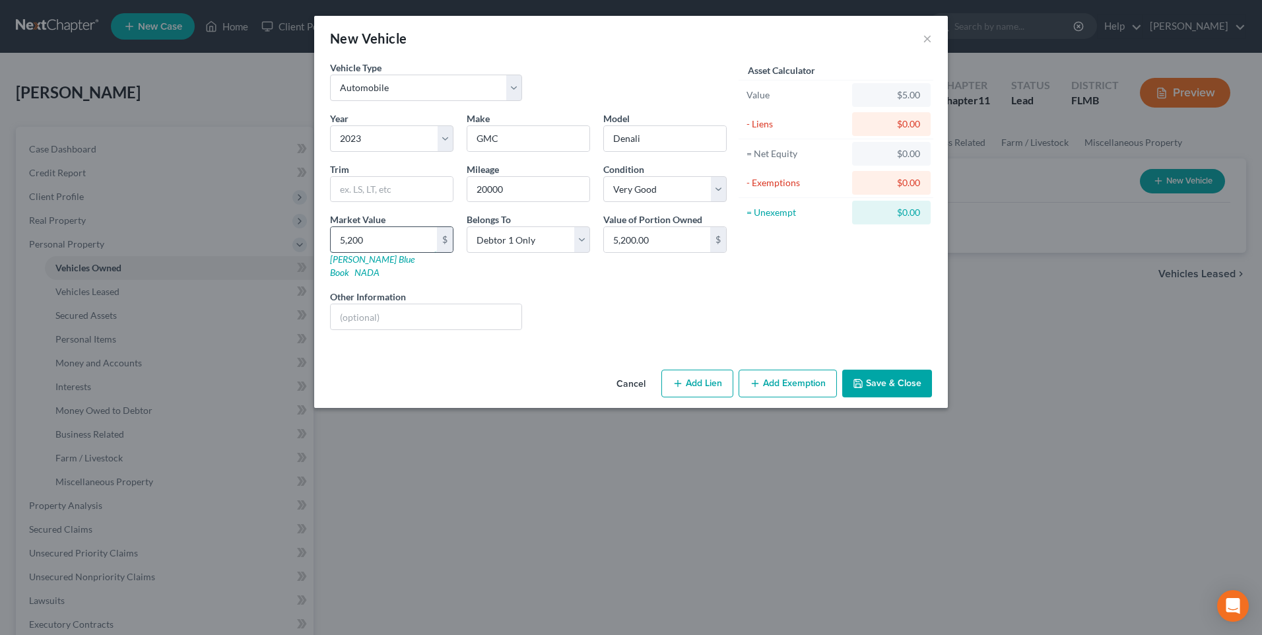
type input "5,2000"
type input "52,000.00"
type input "52,000"
click at [350, 261] on link "Kelly Blue Book" at bounding box center [372, 265] width 84 height 24
click at [881, 372] on button "Save & Close" at bounding box center [887, 384] width 90 height 28
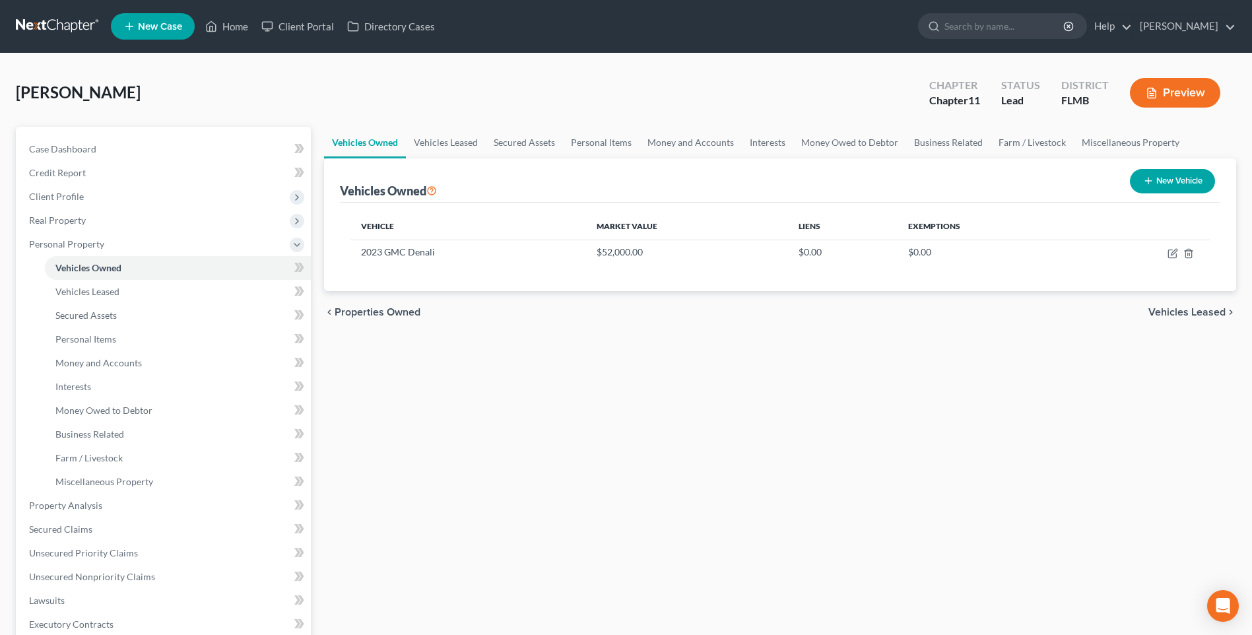
click at [1148, 179] on icon "button" at bounding box center [1148, 181] width 11 height 11
select select "0"
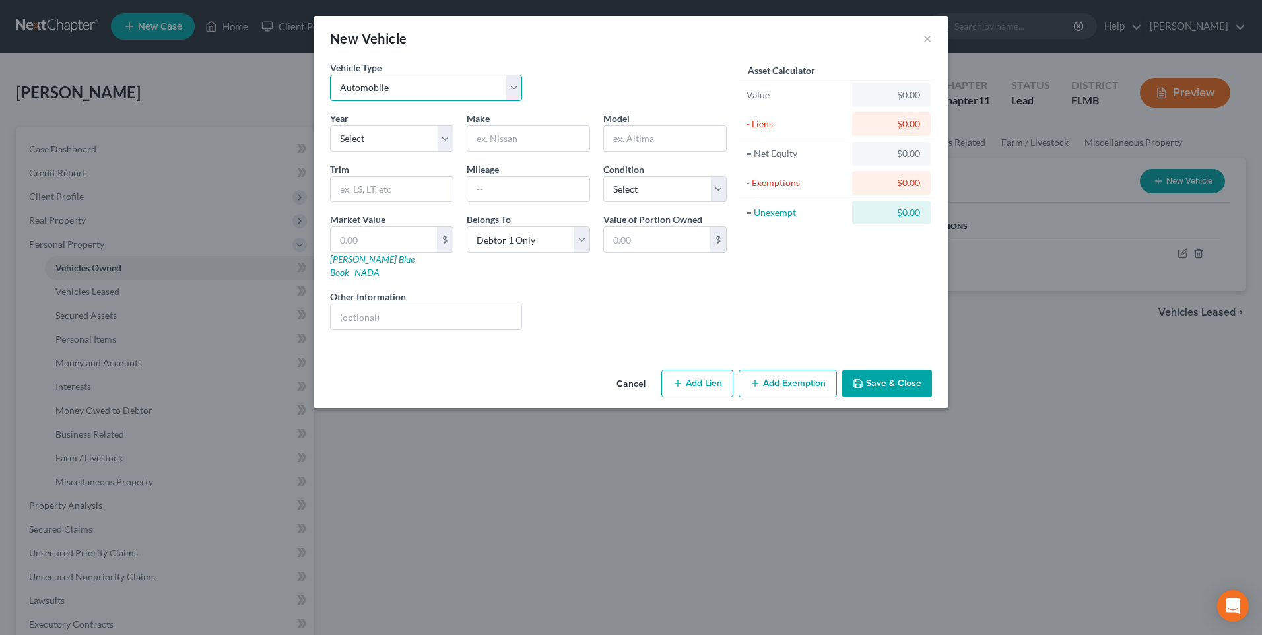
click at [508, 90] on select "Select Automobile Truck Trailer Watercraft Aircraft Motor Home Atv Other Vehicle" at bounding box center [426, 88] width 192 height 26
select select "3"
click at [330, 75] on select "Select Automobile Truck Trailer Watercraft Aircraft Motor Home Atv Other Vehicle" at bounding box center [426, 88] width 192 height 26
click at [448, 148] on select "Select 2026 2025 2024 2023 2022 2021 2020 2019 2018 2017 2016 2015 2014 2013 20…" at bounding box center [391, 138] width 123 height 26
select select "4"
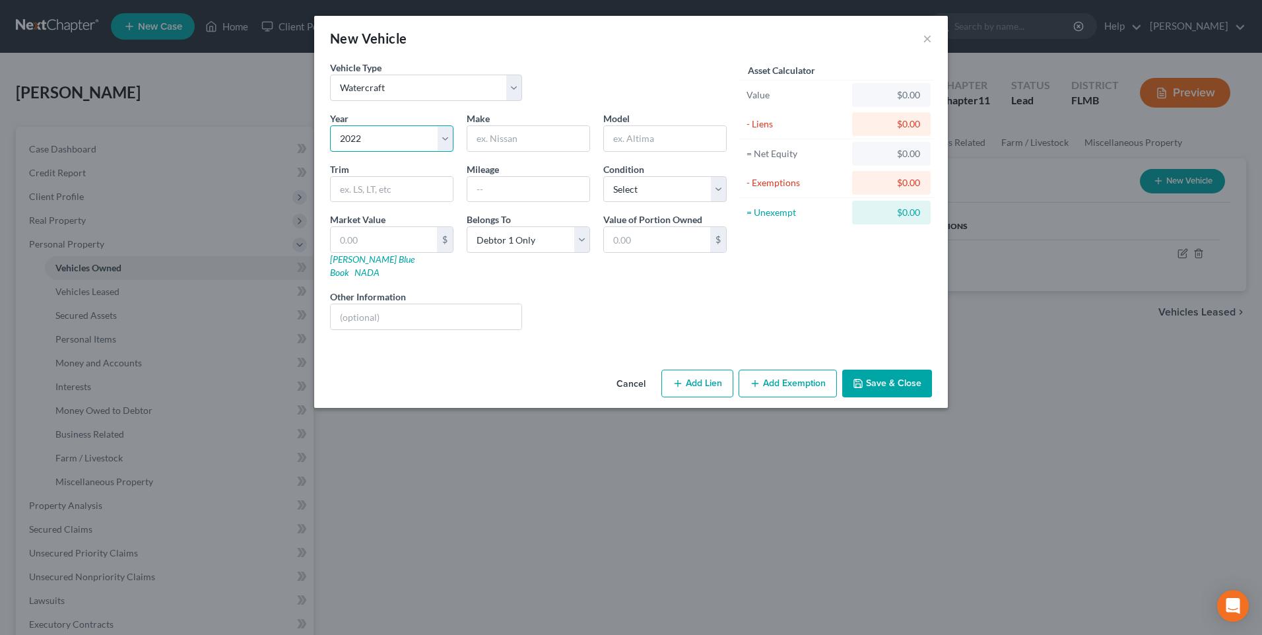
click at [330, 125] on select "Select 2026 2025 2024 2023 2022 2021 2020 2019 2018 2017 2016 2015 2014 2013 20…" at bounding box center [391, 138] width 123 height 26
click at [507, 140] on input "text" at bounding box center [528, 138] width 122 height 25
type input "Pursuit"
type input "DC 365"
type input "4"
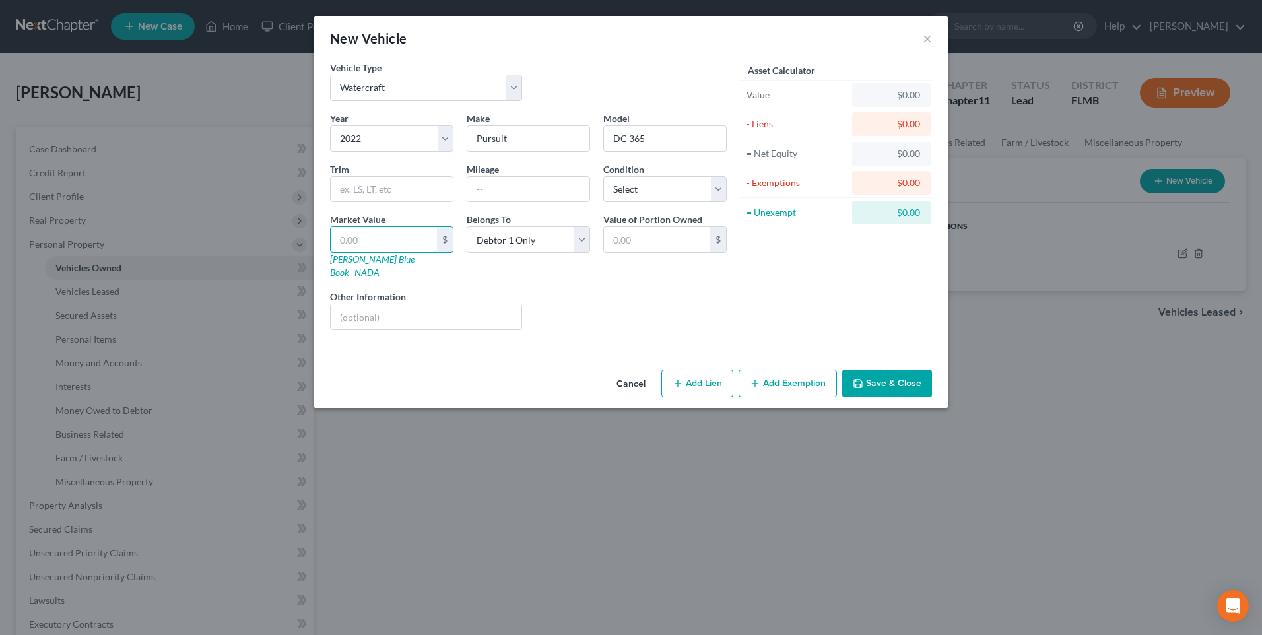
type input "4.00"
type input "40"
type input "40.00"
type input "400"
type input "400.00"
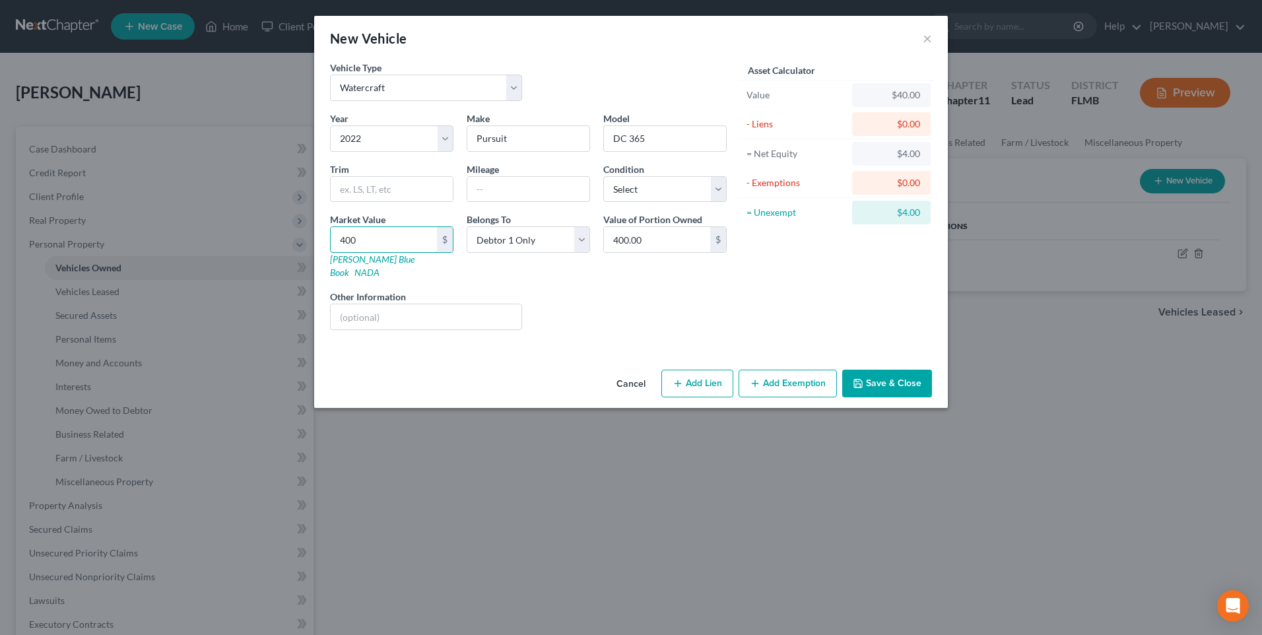
type input "4000"
type input "4,000.00"
type input "4,0000"
type input "40,000.00"
type input "40,0000"
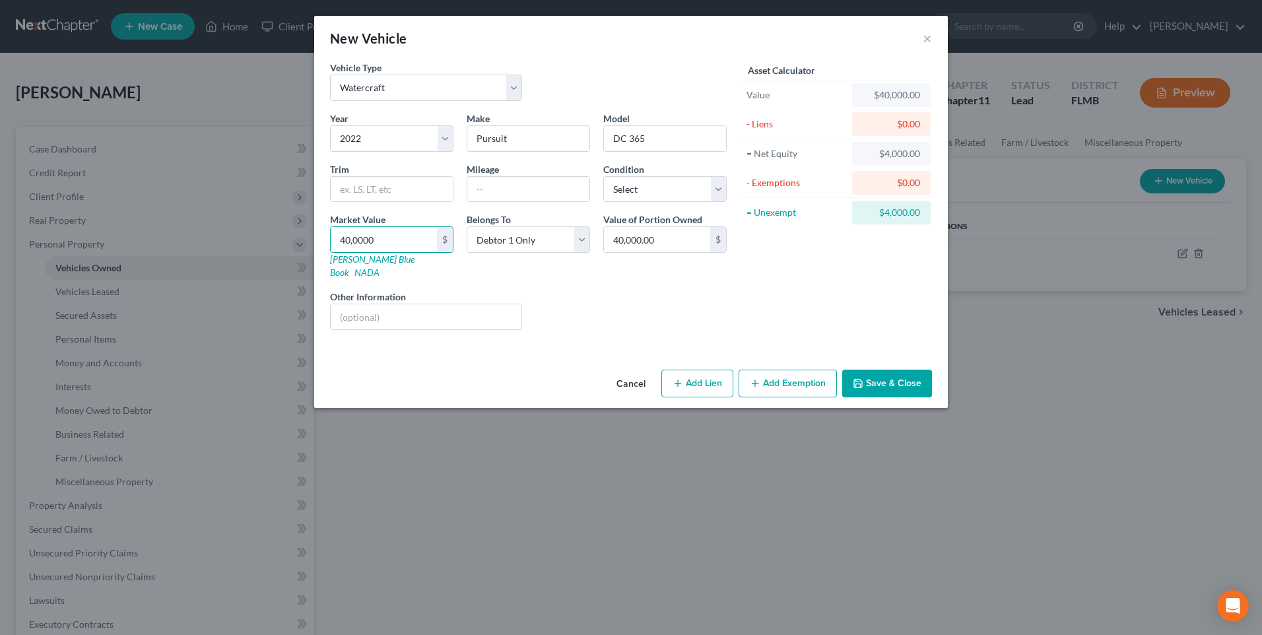
type input "400,000.00"
type input "400,000"
click at [577, 242] on select "Select Debtor 1 Only Debtor 2 Only Debtor 1 And Debtor 2 Only At Least One Of T…" at bounding box center [528, 239] width 123 height 26
select select "3"
click at [467, 226] on select "Select Debtor 1 Only Debtor 2 Only Debtor 1 And Debtor 2 Only At Least One Of T…" at bounding box center [528, 239] width 123 height 26
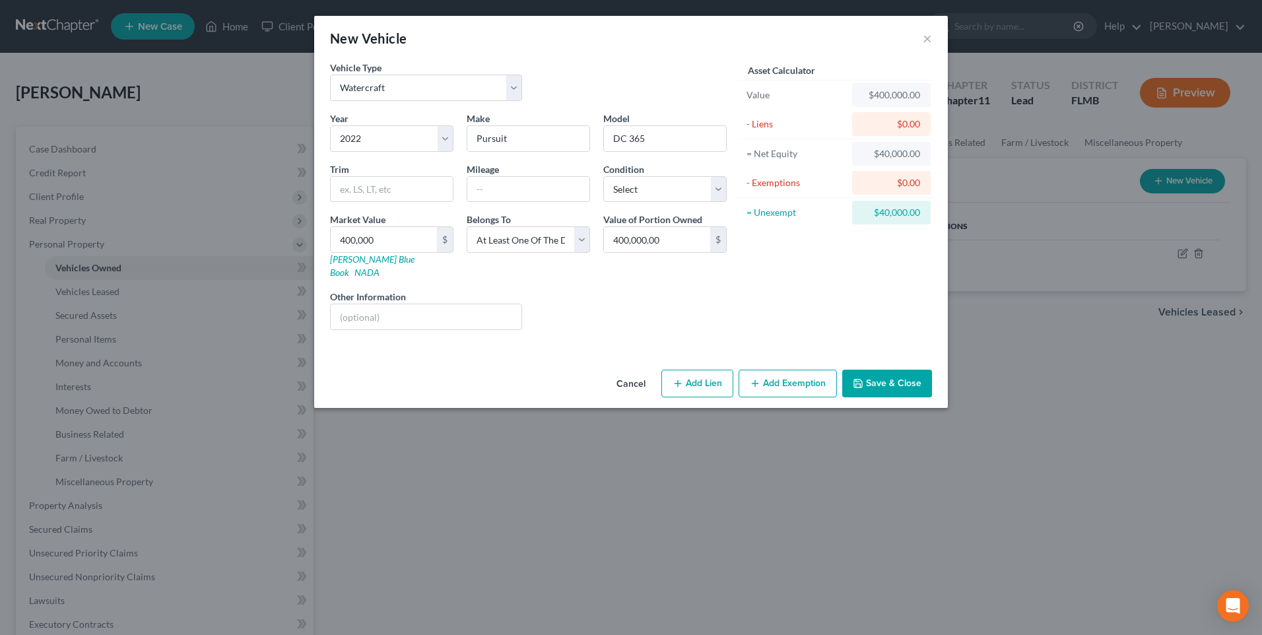
click at [464, 290] on div "Other Information" at bounding box center [425, 310] width 205 height 40
drag, startPoint x: 427, startPoint y: 298, endPoint x: 436, endPoint y: 292, distance: 11.0
click at [427, 304] on input "text" at bounding box center [426, 316] width 191 height 25
type input "T"
click at [395, 290] on label "Other Information" at bounding box center [368, 297] width 76 height 14
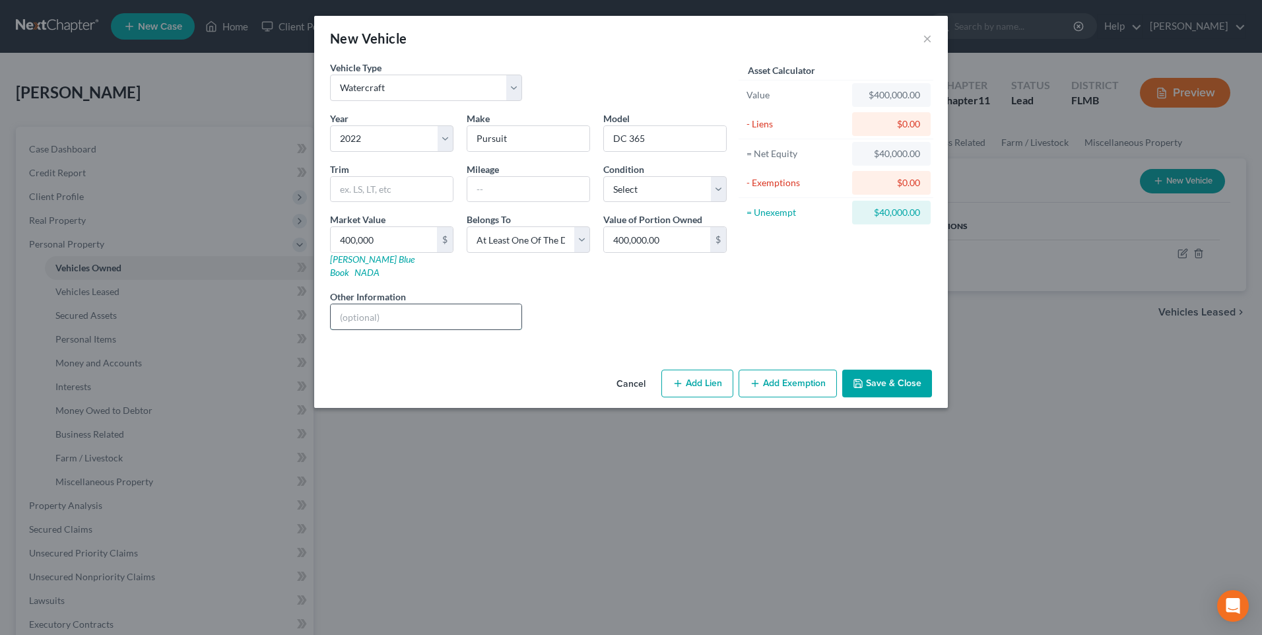
click at [387, 304] on input "text" at bounding box center [426, 316] width 191 height 25
click at [390, 304] on input "text" at bounding box center [426, 316] width 191 height 25
type input "TBE"
click at [888, 370] on button "Save & Close" at bounding box center [887, 384] width 90 height 28
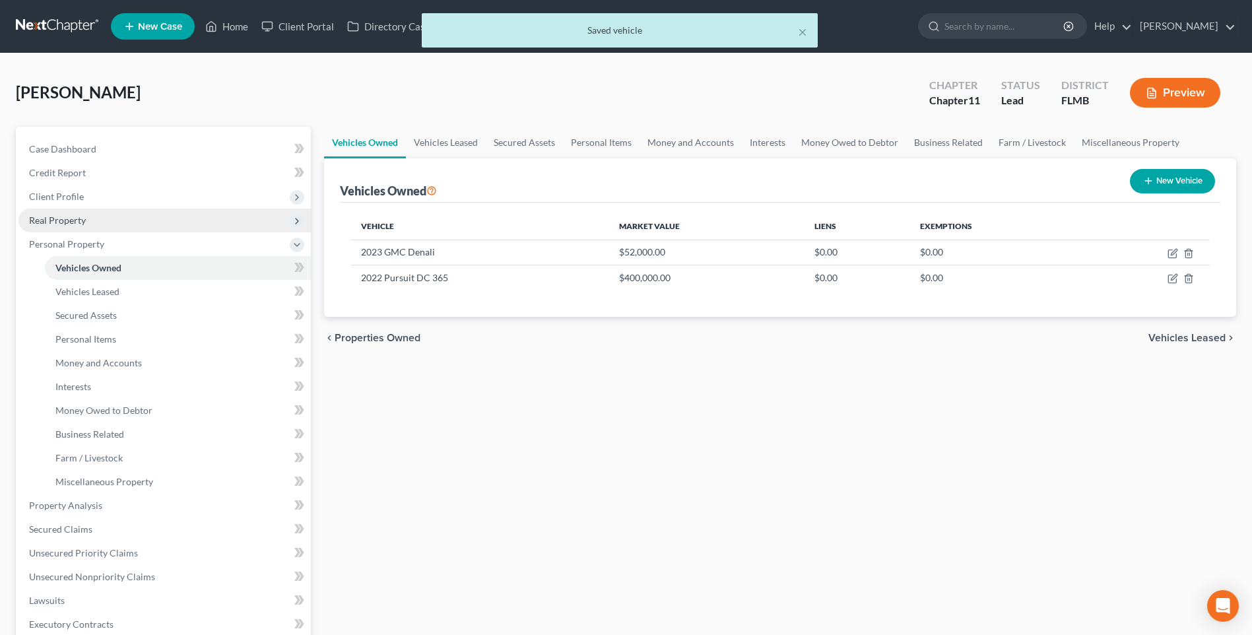
click at [50, 218] on span "Real Property" at bounding box center [57, 219] width 57 height 11
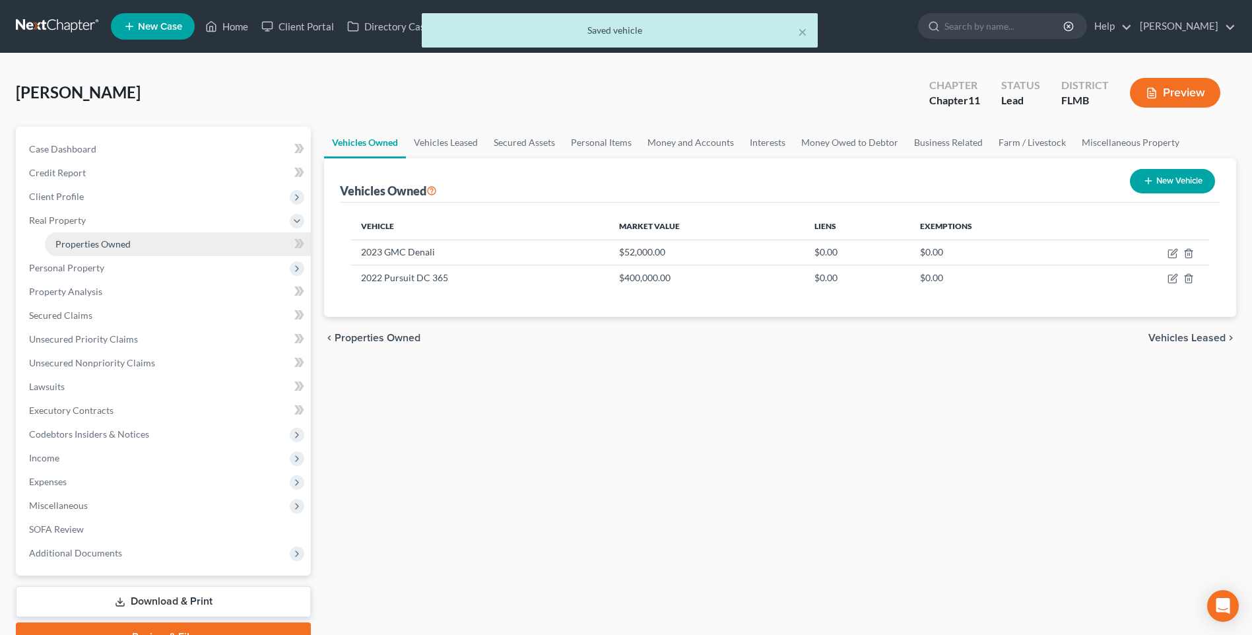
click at [94, 244] on span "Properties Owned" at bounding box center [92, 243] width 75 height 11
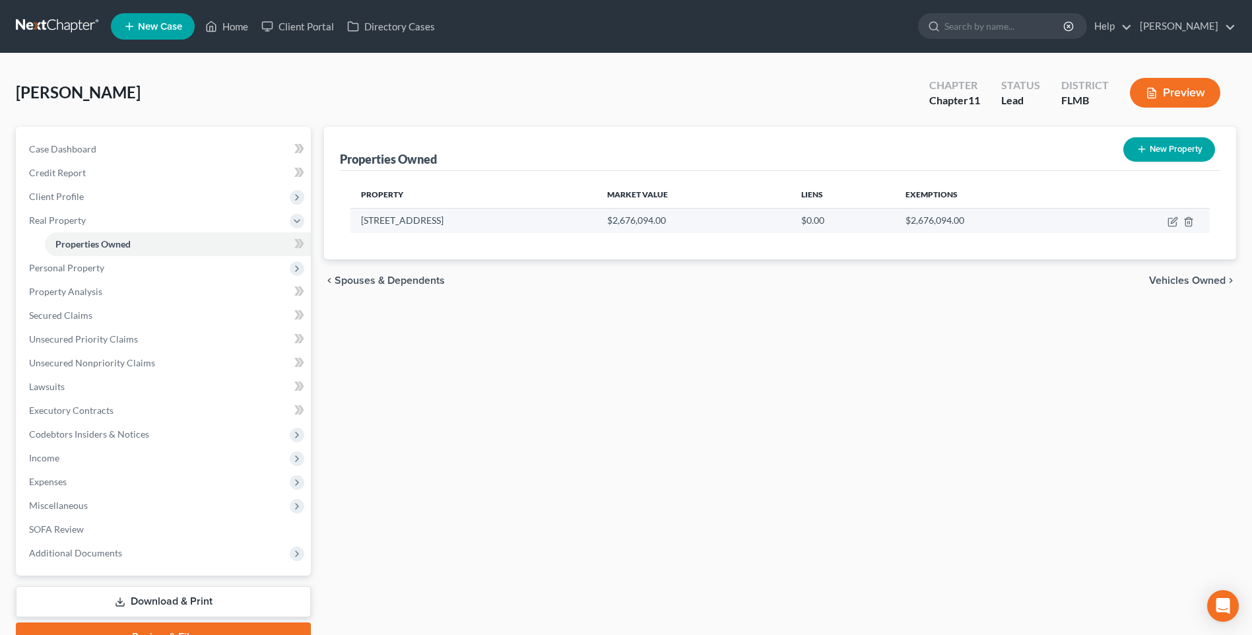
click at [1162, 231] on td at bounding box center [1146, 220] width 125 height 25
click at [1169, 223] on icon "button" at bounding box center [1172, 222] width 8 height 8
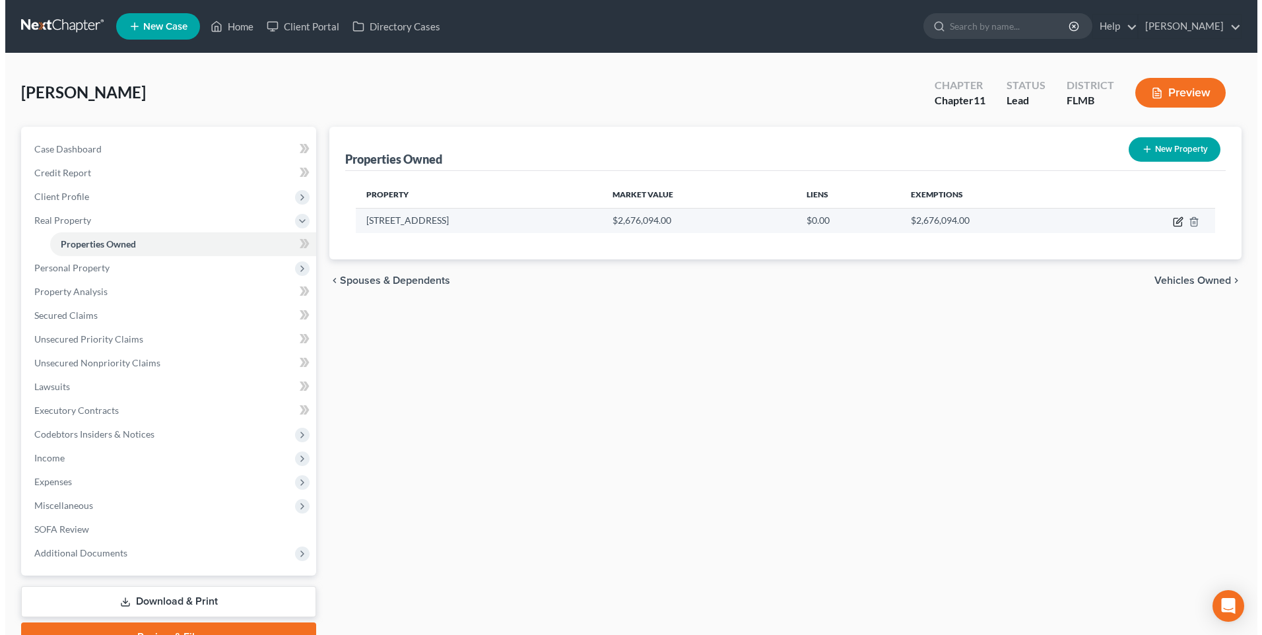
select select "9"
select select "51"
select select "3"
select select "0"
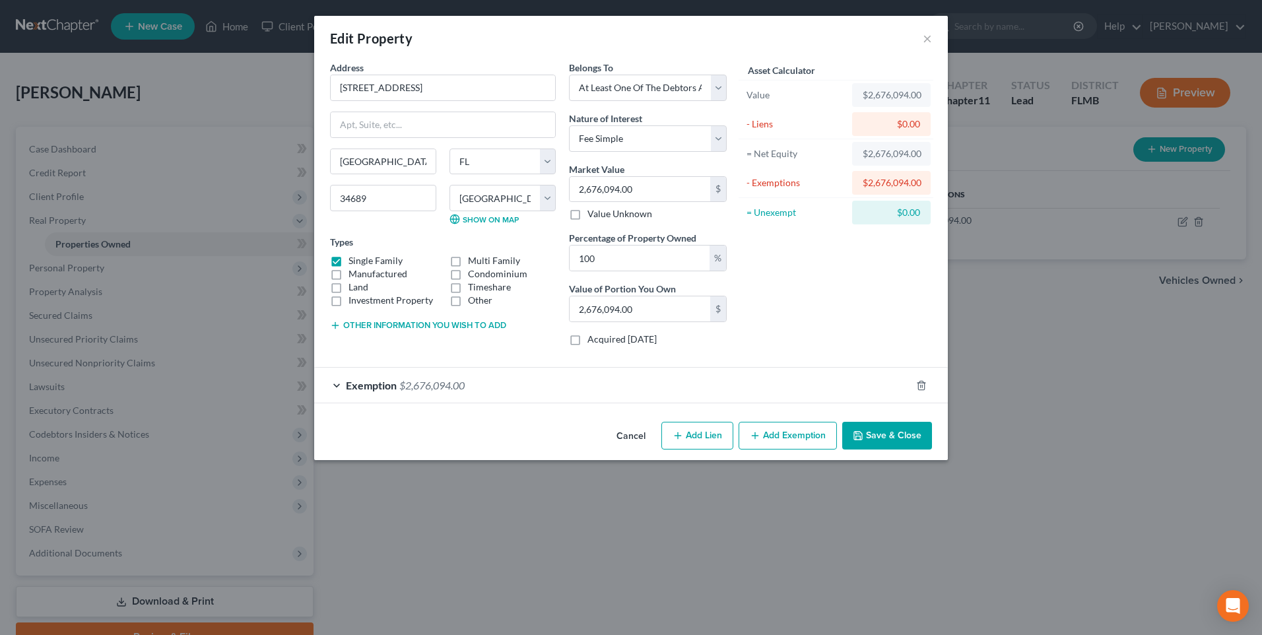
click at [341, 325] on button "Other information you wish to add" at bounding box center [418, 325] width 176 height 11
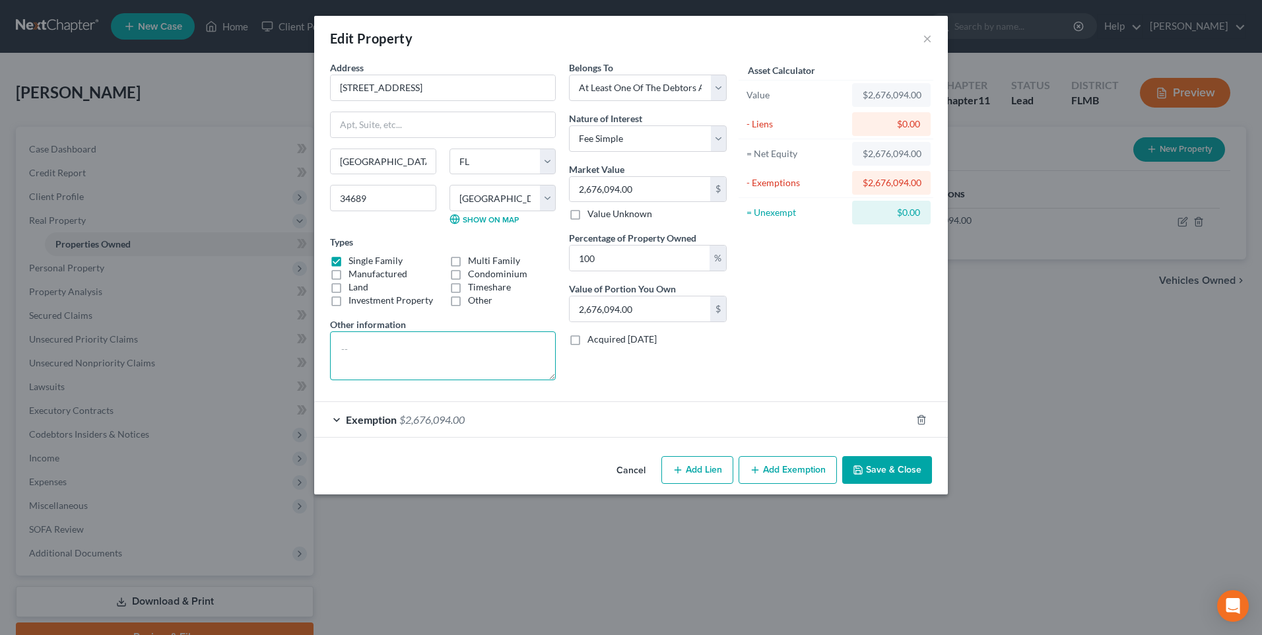
click at [363, 360] on textarea at bounding box center [443, 355] width 226 height 49
type textarea "TBE"
click at [919, 471] on button "Save & Close" at bounding box center [887, 470] width 90 height 28
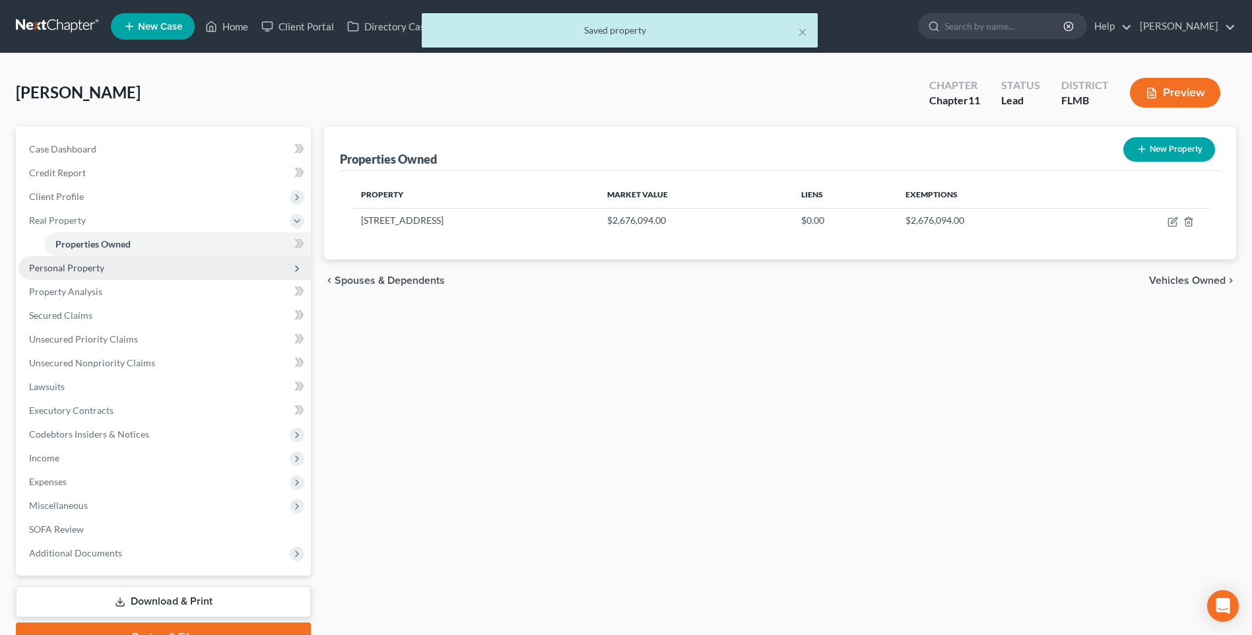
click at [39, 266] on span "Personal Property" at bounding box center [66, 267] width 75 height 11
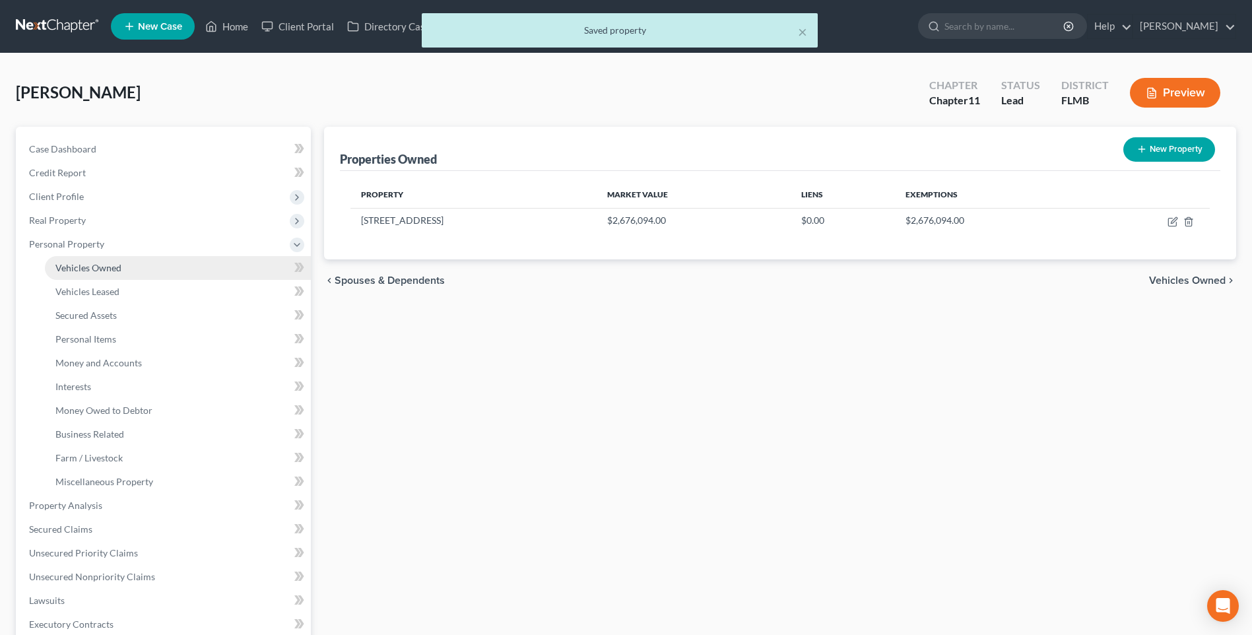
click at [80, 268] on span "Vehicles Owned" at bounding box center [88, 267] width 66 height 11
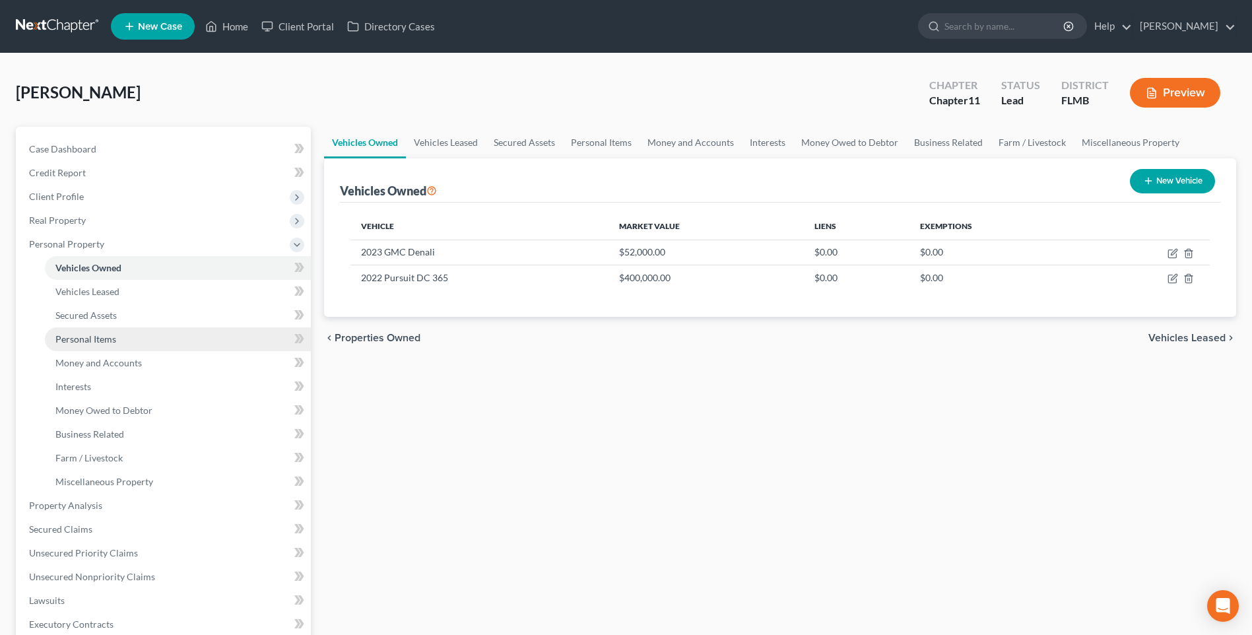
click at [84, 337] on span "Personal Items" at bounding box center [85, 338] width 61 height 11
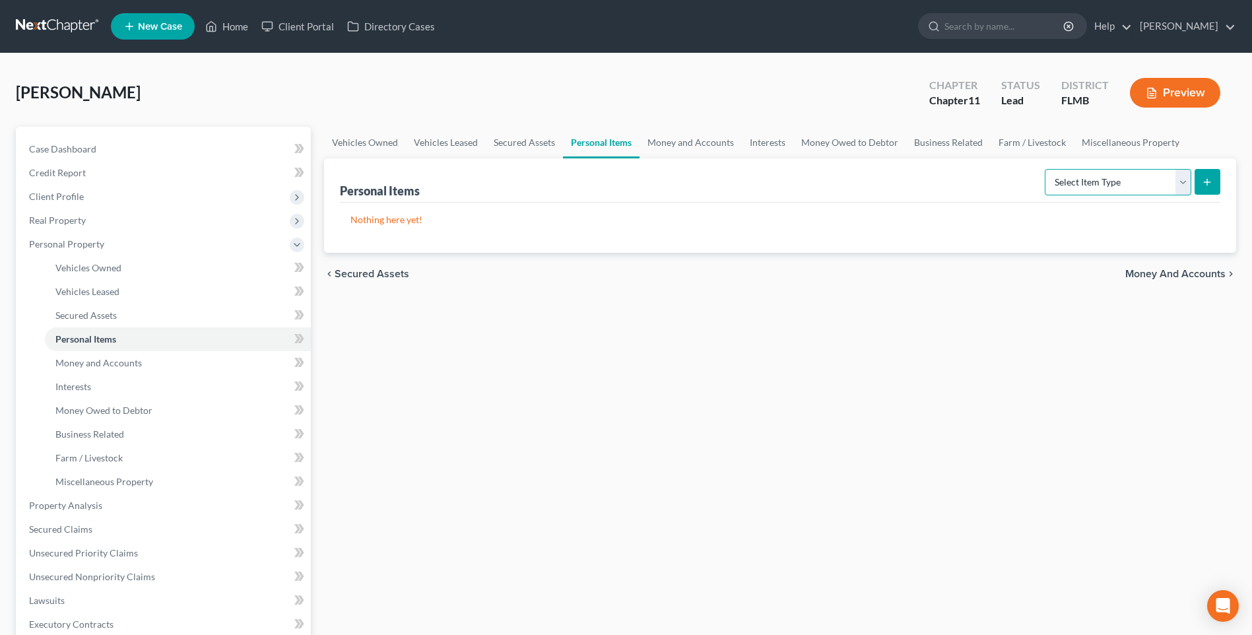
click at [1177, 187] on select "Select Item Type Clothing Collectibles Of Value Electronics Firearms Household …" at bounding box center [1118, 182] width 147 height 26
select select "household_goods"
click at [1046, 169] on select "Select Item Type Clothing Collectibles Of Value Electronics Firearms Household …" at bounding box center [1118, 182] width 147 height 26
click at [1216, 183] on button "submit" at bounding box center [1208, 182] width 26 height 26
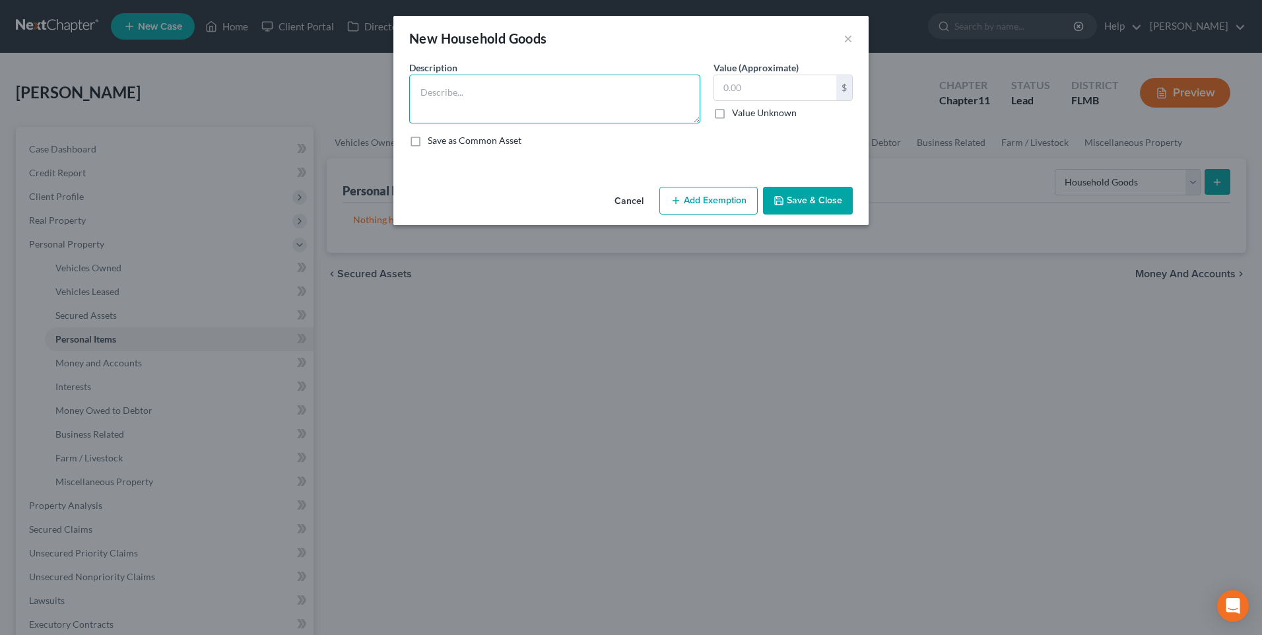
click at [453, 97] on textarea at bounding box center [554, 99] width 291 height 49
click at [679, 106] on textarea "Household furniture including living room, bedroom, dining room, breakfast nook…" at bounding box center [554, 99] width 291 height 49
type textarea "Household furniture including living room, bedroom, dining room, breakfast nook…"
click at [777, 85] on input "text" at bounding box center [775, 87] width 122 height 25
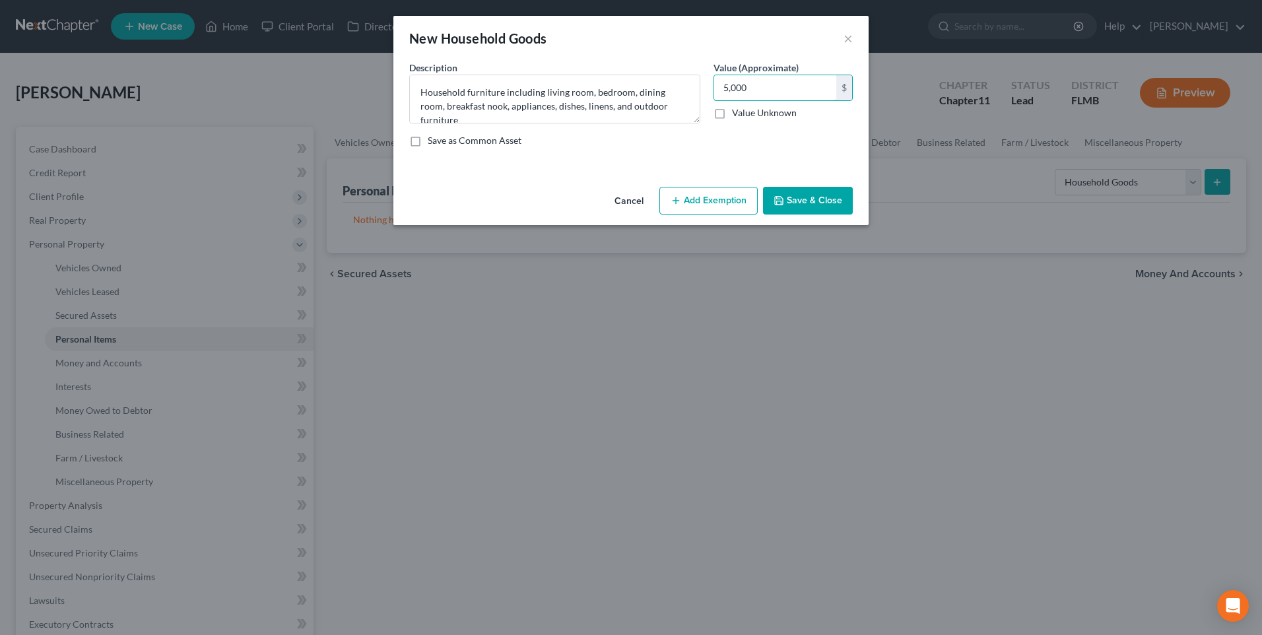
type input "5,000"
click at [807, 192] on button "Save & Close" at bounding box center [808, 201] width 90 height 28
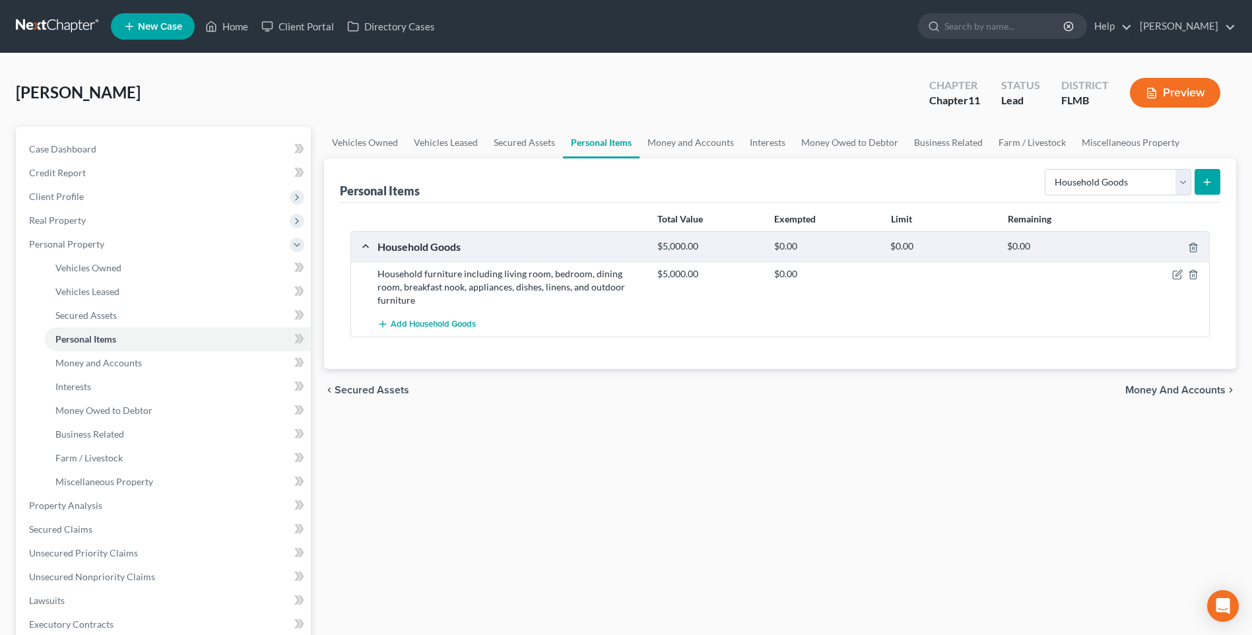
click at [490, 277] on div "Household furniture including living room, bedroom, dining room, breakfast nook…" at bounding box center [511, 287] width 280 height 40
click at [1179, 273] on icon "button" at bounding box center [1177, 274] width 11 height 11
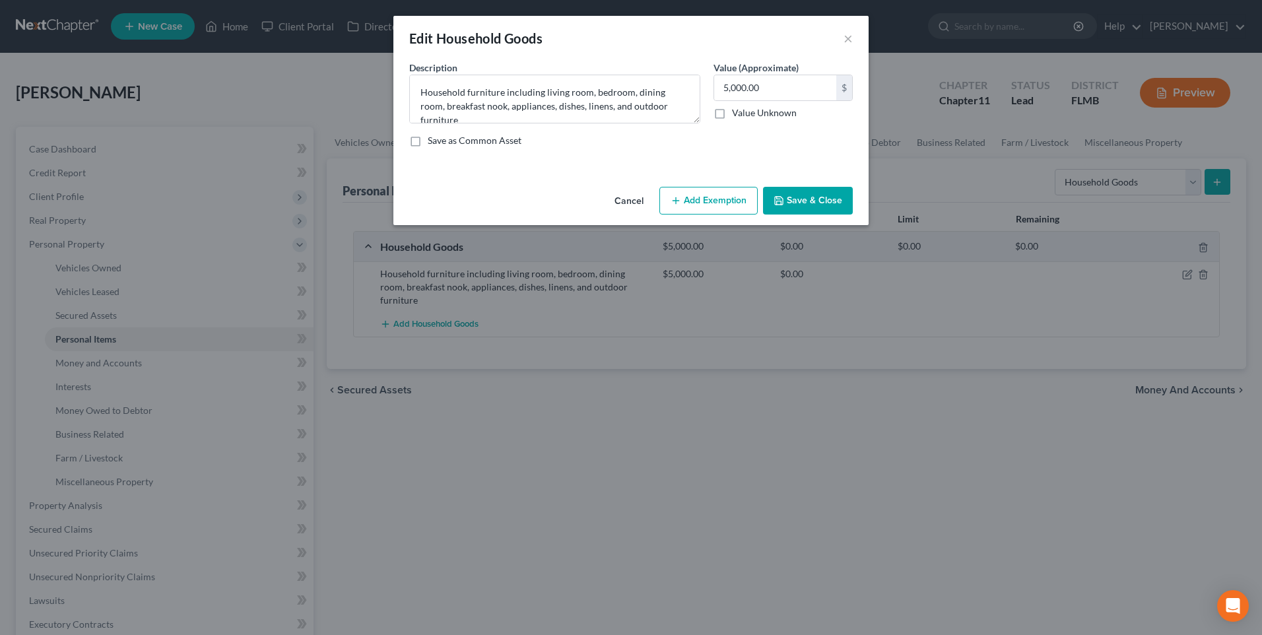
click at [707, 108] on div "Value (Approximate) 5,000.00 $ Value Unknown Balance Undetermined 5,000.00 $ Va…" at bounding box center [783, 92] width 152 height 63
click at [682, 114] on textarea "Household furniture including living room, bedroom, dining room, breakfast nook…" at bounding box center [554, 99] width 291 height 49
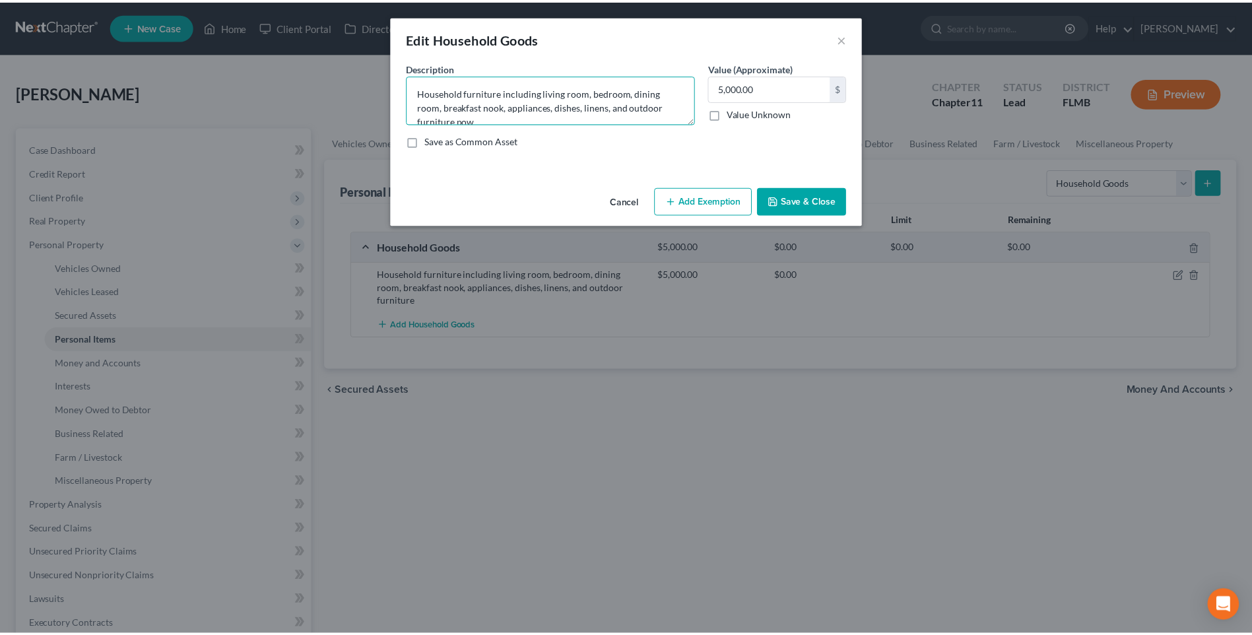
scroll to position [3, 0]
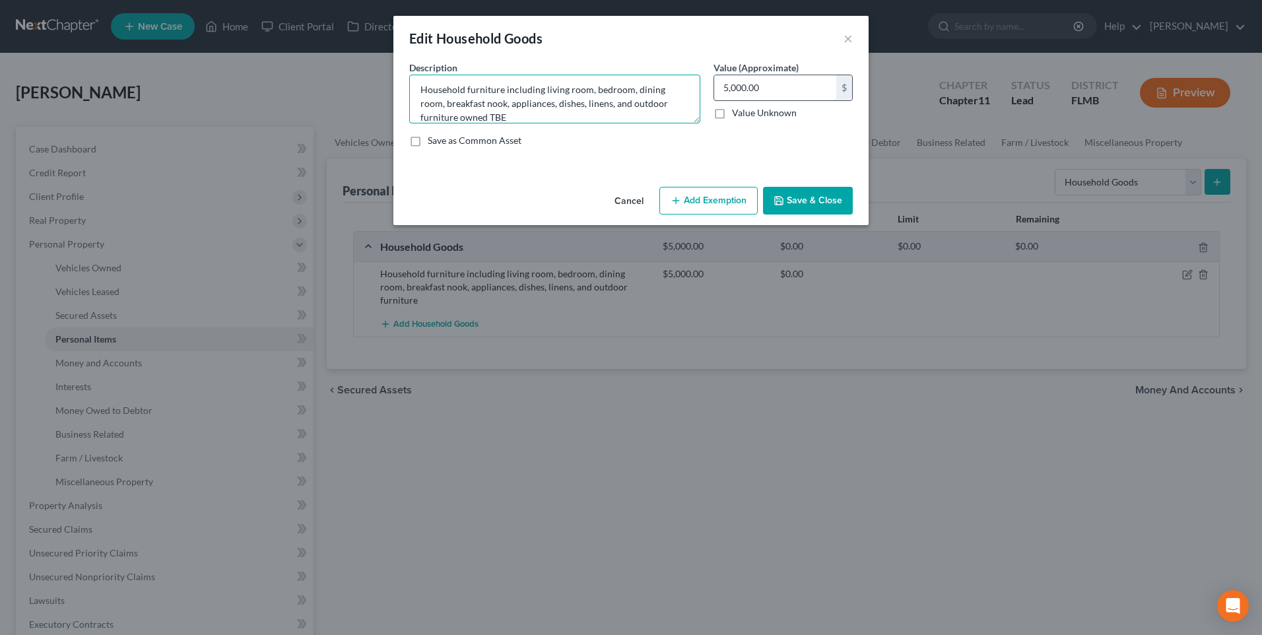
type textarea "Household furniture including living room, bedroom, dining room, breakfast nook…"
click at [813, 88] on input "text" at bounding box center [775, 87] width 122 height 25
type input "2,500"
click at [787, 196] on button "Save & Close" at bounding box center [808, 201] width 90 height 28
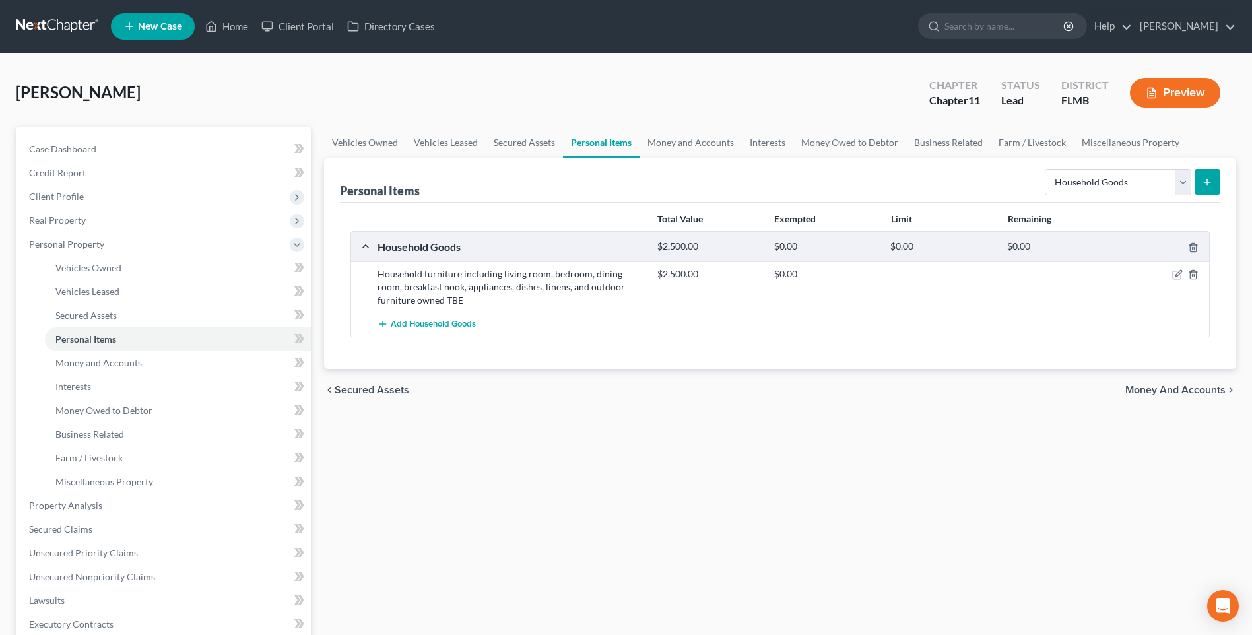
click at [1212, 183] on icon "submit" at bounding box center [1207, 182] width 11 height 11
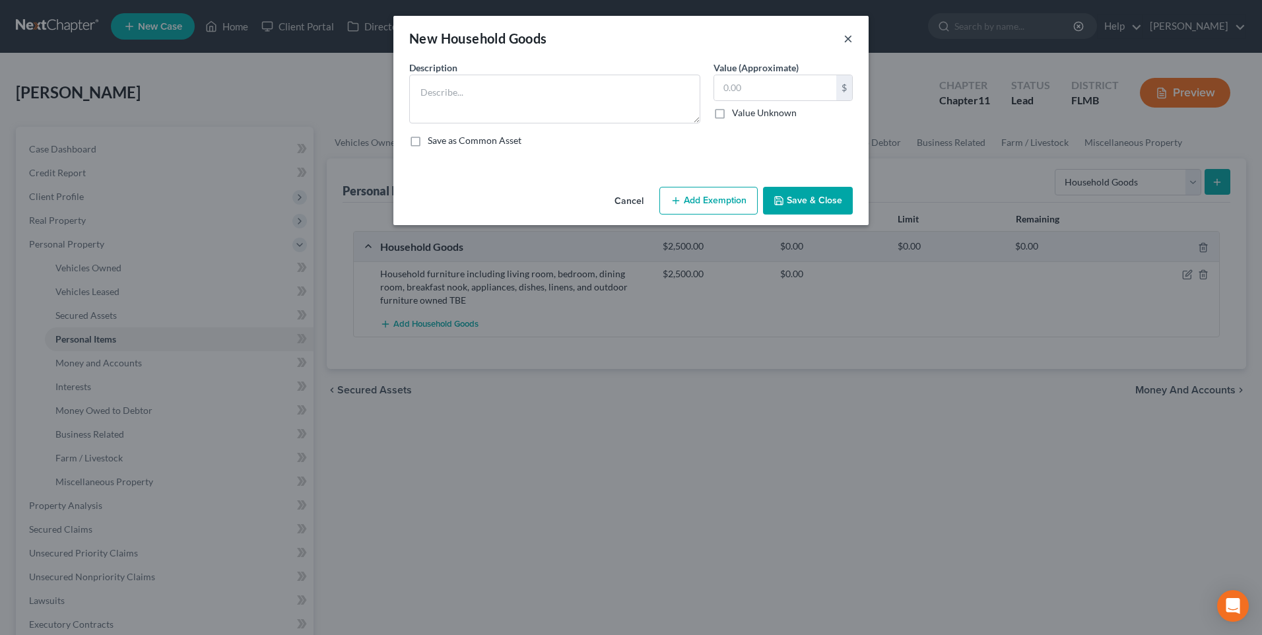
click at [850, 38] on button "×" at bounding box center [847, 38] width 9 height 16
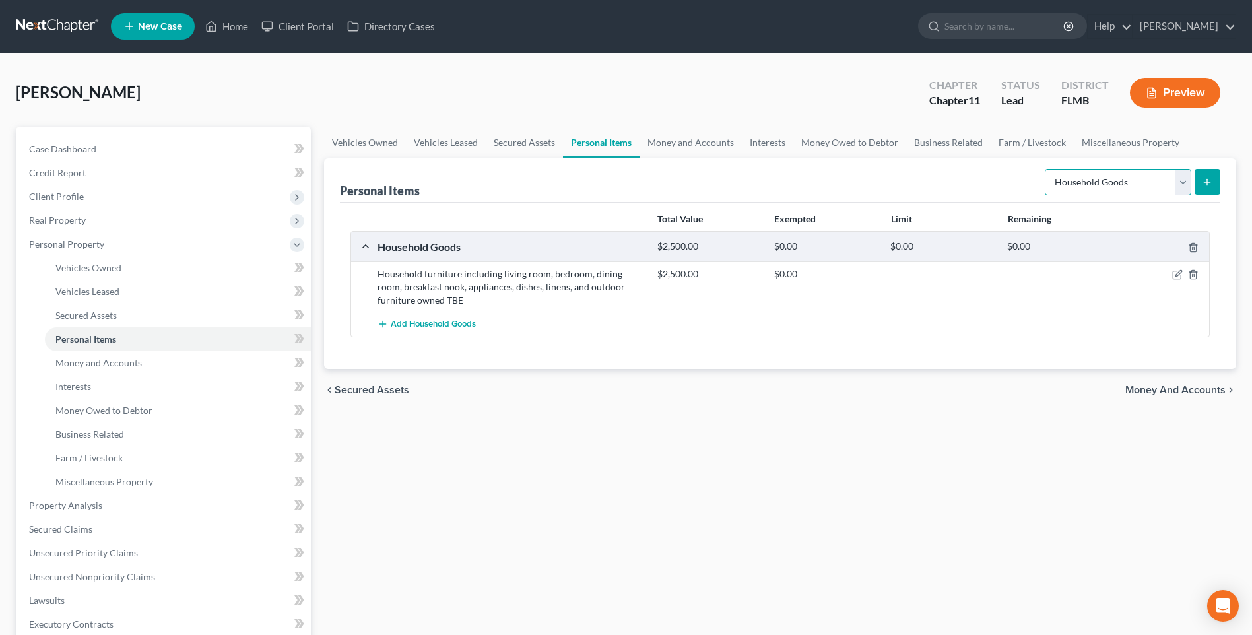
click at [1178, 183] on select "Select Item Type Clothing Collectibles Of Value Electronics Firearms Household …" at bounding box center [1118, 182] width 147 height 26
select select "electronics"
click at [1046, 169] on select "Select Item Type Clothing Collectibles Of Value Electronics Firearms Household …" at bounding box center [1118, 182] width 147 height 26
click at [1203, 189] on button "submit" at bounding box center [1208, 182] width 26 height 26
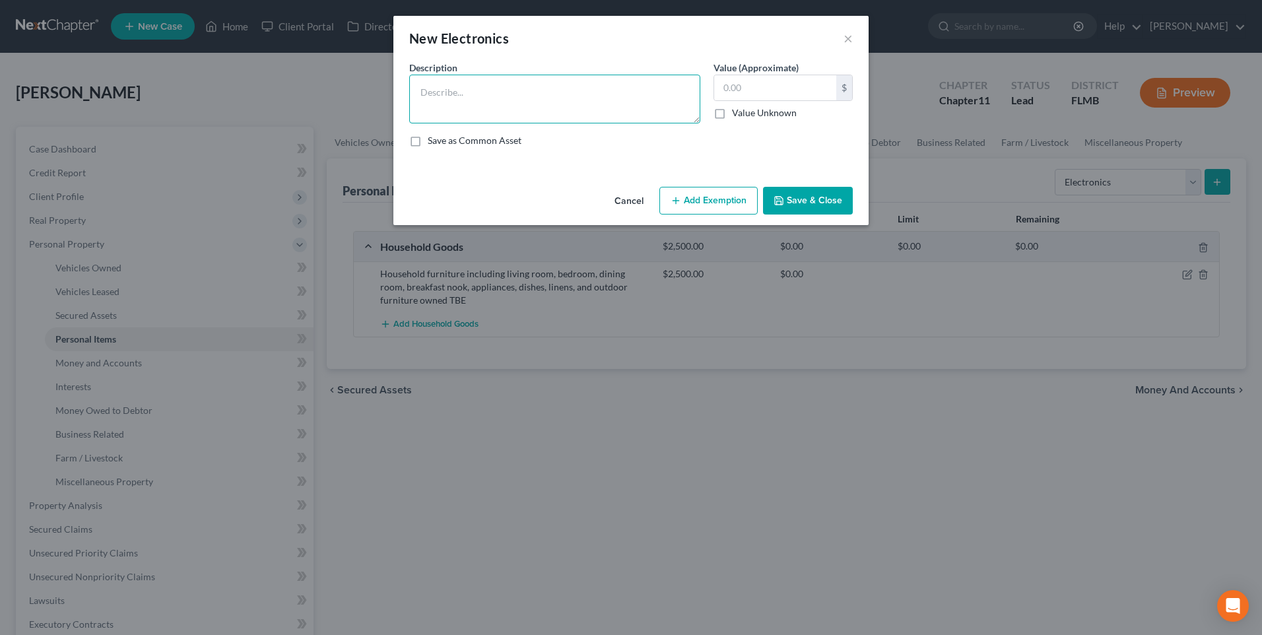
click at [455, 111] on textarea at bounding box center [554, 99] width 291 height 49
type textarea "TVs, laptop, printer, desk and chairs"
click at [797, 92] on input "text" at bounding box center [775, 87] width 122 height 25
type input "250"
click at [603, 105] on textarea "TVs, laptop, printer, desk and chairs" at bounding box center [554, 99] width 291 height 49
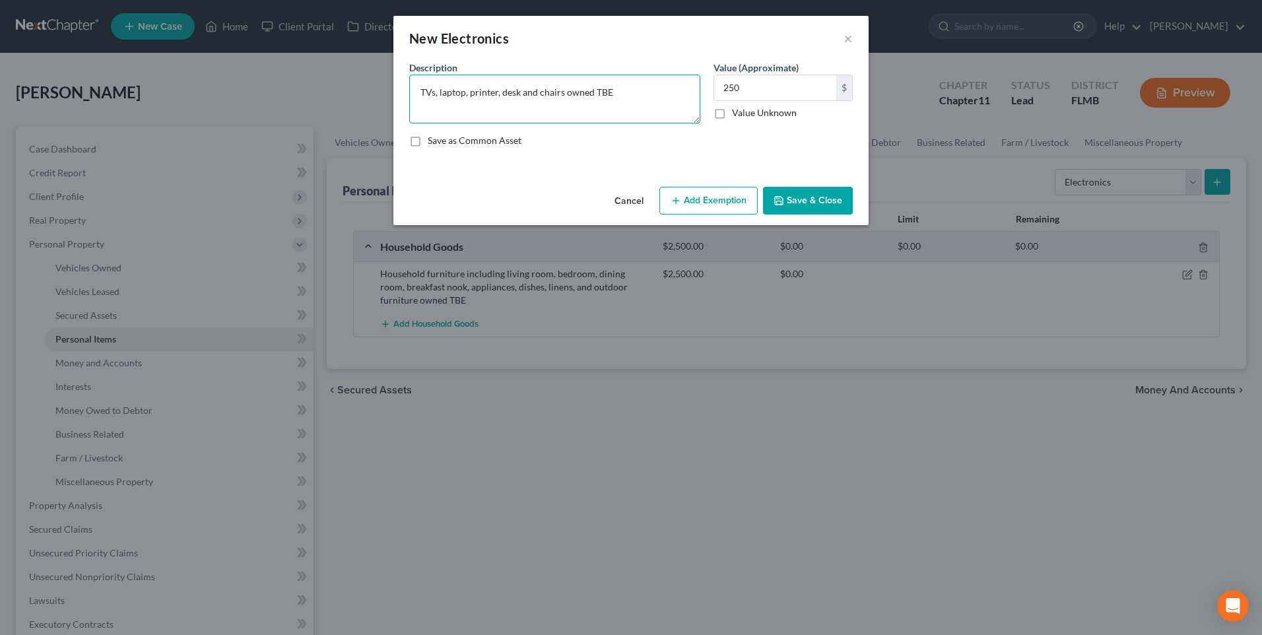
type textarea "TVs, laptop, printer, desk and chairs owned TBE"
click at [779, 185] on div "Cancel Add Exemption Save & Close" at bounding box center [630, 203] width 475 height 44
click at [807, 200] on button "Save & Close" at bounding box center [808, 201] width 90 height 28
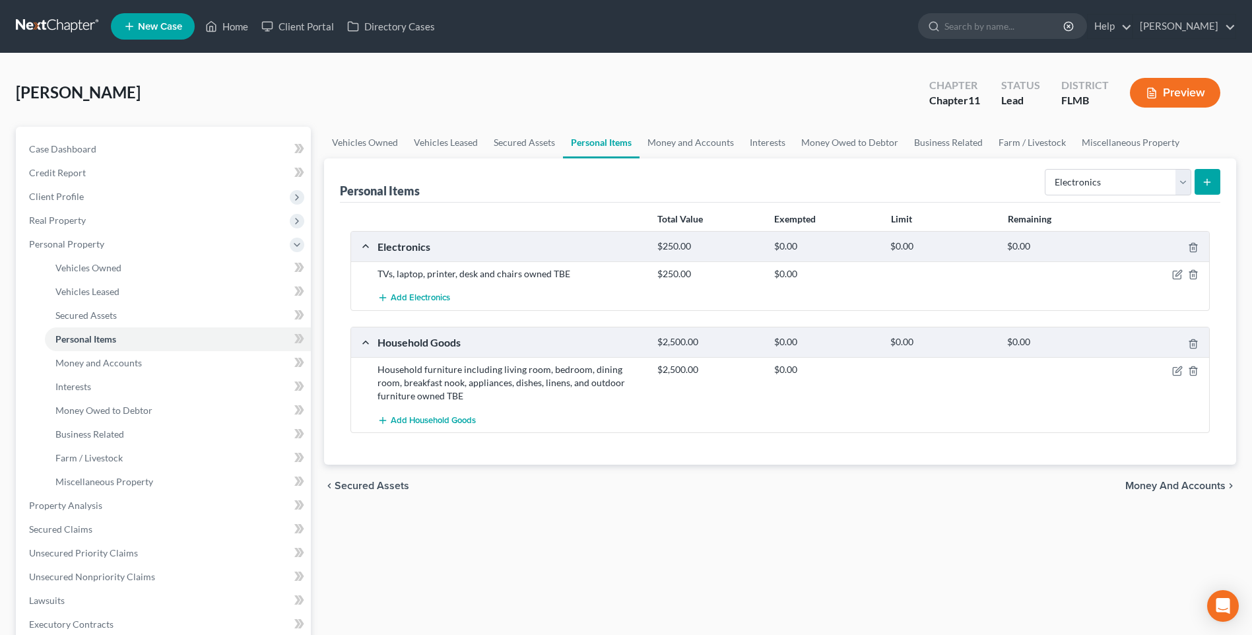
click at [1207, 181] on line "submit" at bounding box center [1207, 182] width 0 height 6
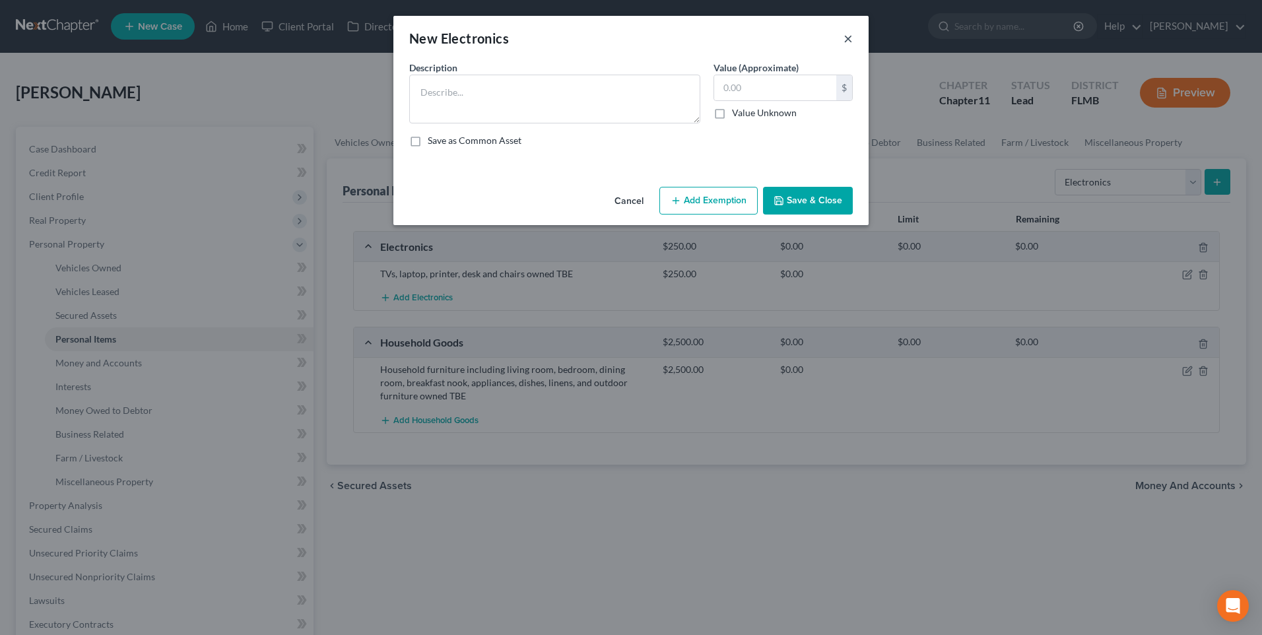
click at [845, 38] on button "×" at bounding box center [847, 38] width 9 height 16
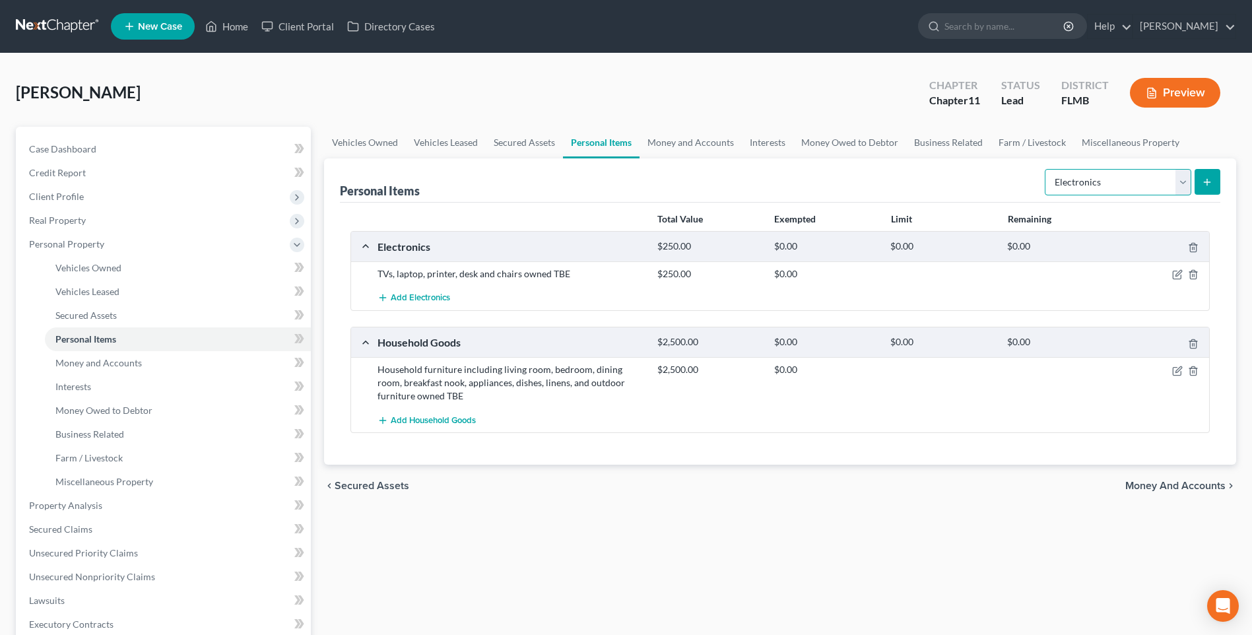
click at [1185, 180] on select "Select Item Type Clothing Collectibles Of Value Electronics Firearms Household …" at bounding box center [1118, 182] width 147 height 26
select select "firearms"
click at [1046, 169] on select "Select Item Type Clothing Collectibles Of Value Electronics Firearms Household …" at bounding box center [1118, 182] width 147 height 26
click at [1204, 187] on icon "submit" at bounding box center [1207, 182] width 11 height 11
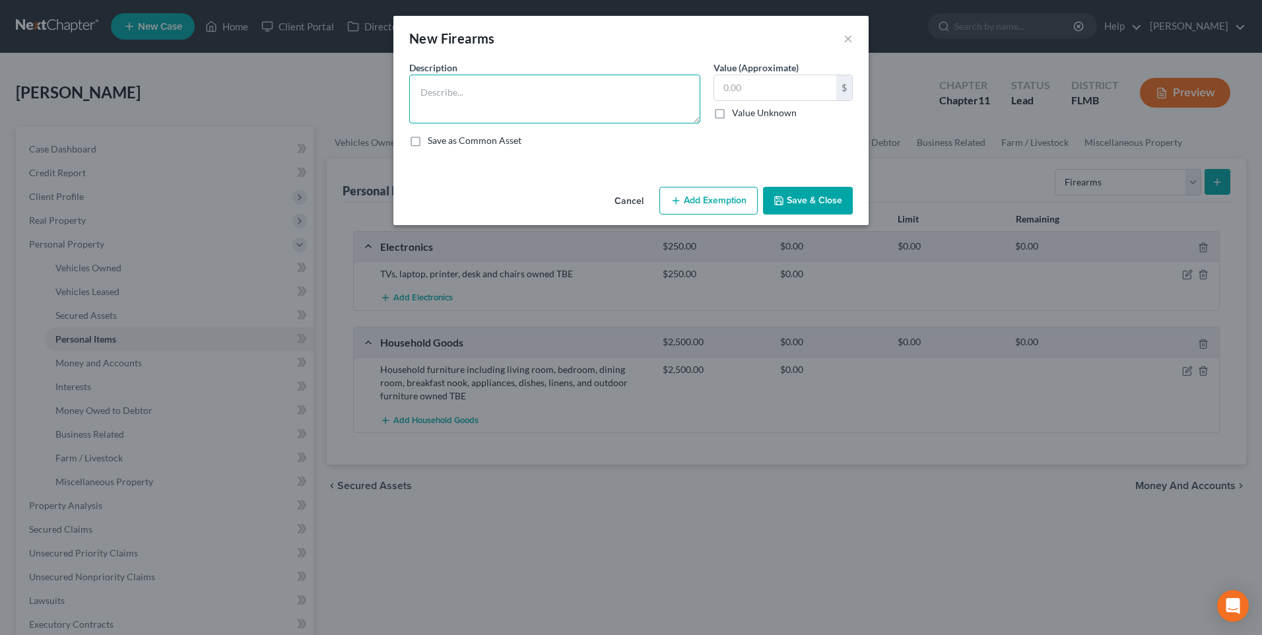
click at [488, 94] on textarea at bounding box center [554, 99] width 291 height 49
type textarea "w"
type textarea "f"
type textarea "guns/weapons"
type input "1,000"
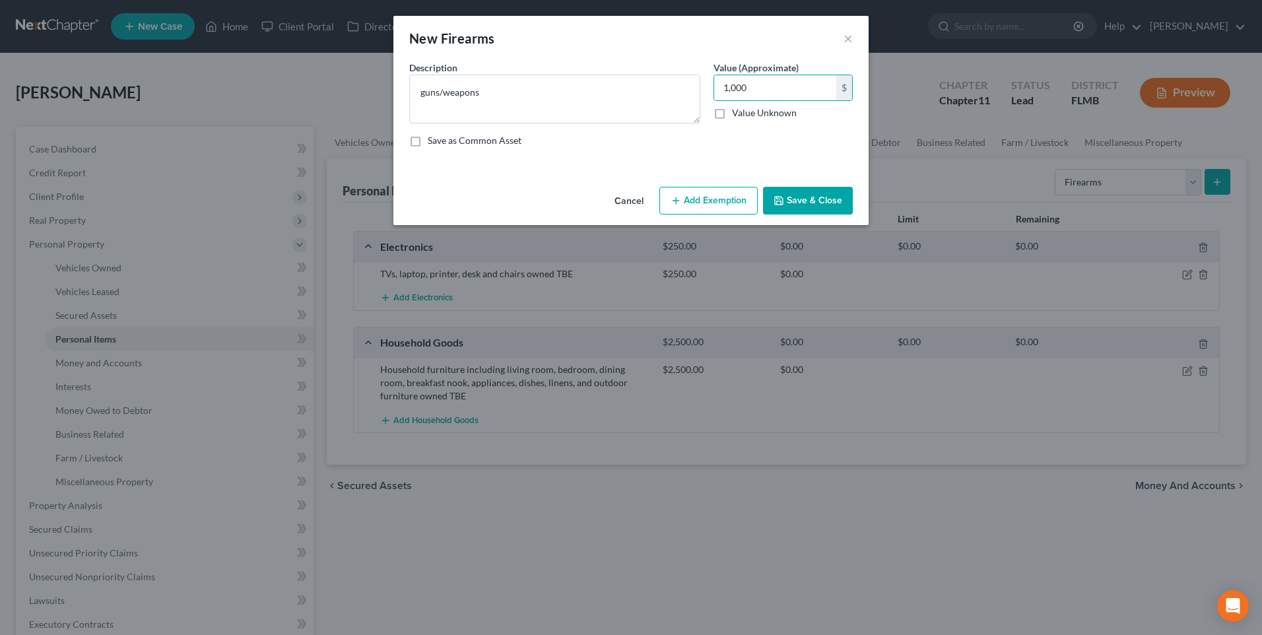
click at [806, 201] on button "Save & Close" at bounding box center [808, 201] width 90 height 28
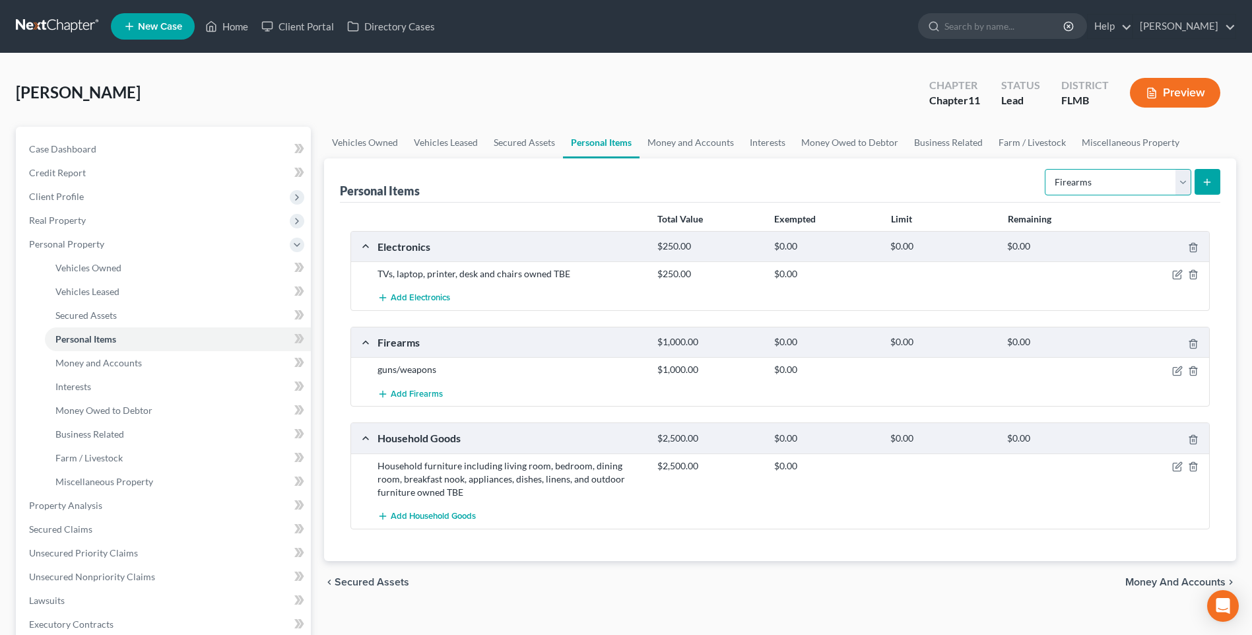
click at [1182, 183] on select "Select Item Type Clothing Collectibles Of Value Electronics Firearms Household …" at bounding box center [1118, 182] width 147 height 26
select select "clothing"
click at [1046, 169] on select "Select Item Type Clothing Collectibles Of Value Electronics Firearms Household …" at bounding box center [1118, 182] width 147 height 26
click at [1206, 178] on icon "submit" at bounding box center [1207, 182] width 11 height 11
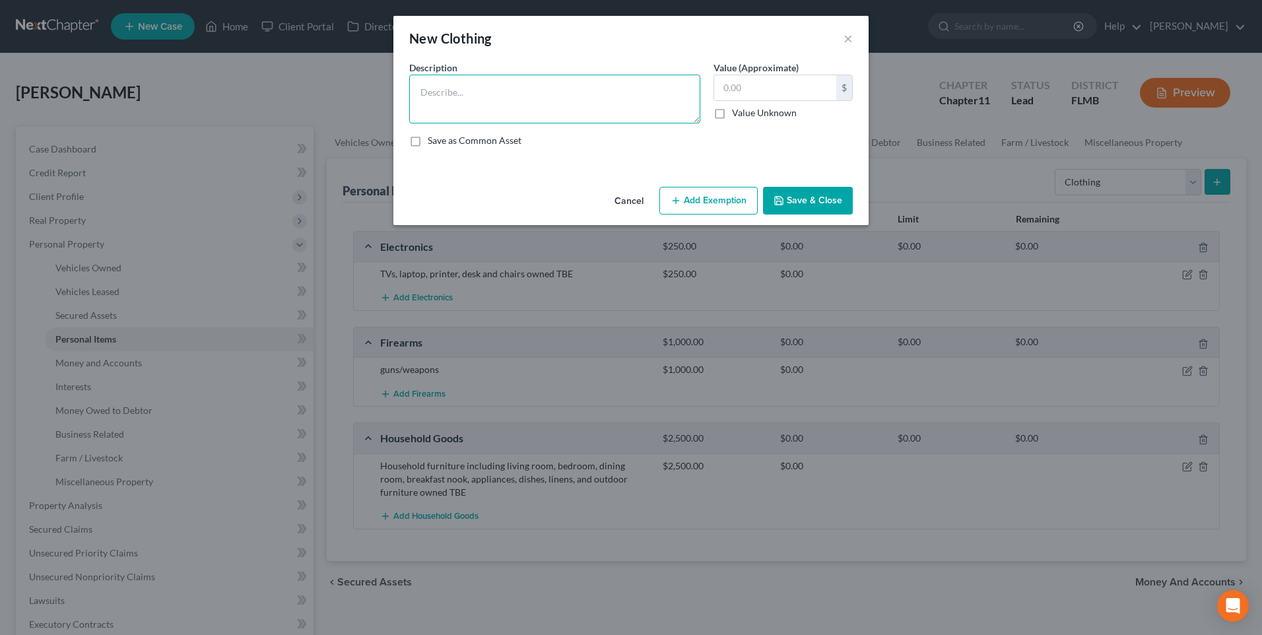
click at [536, 82] on textarea at bounding box center [554, 99] width 291 height 49
type textarea "Various mens clothing, shoes and personal itmes"
click at [819, 88] on input "text" at bounding box center [775, 87] width 122 height 25
type input "200"
click at [798, 201] on button "Save & Close" at bounding box center [808, 201] width 90 height 28
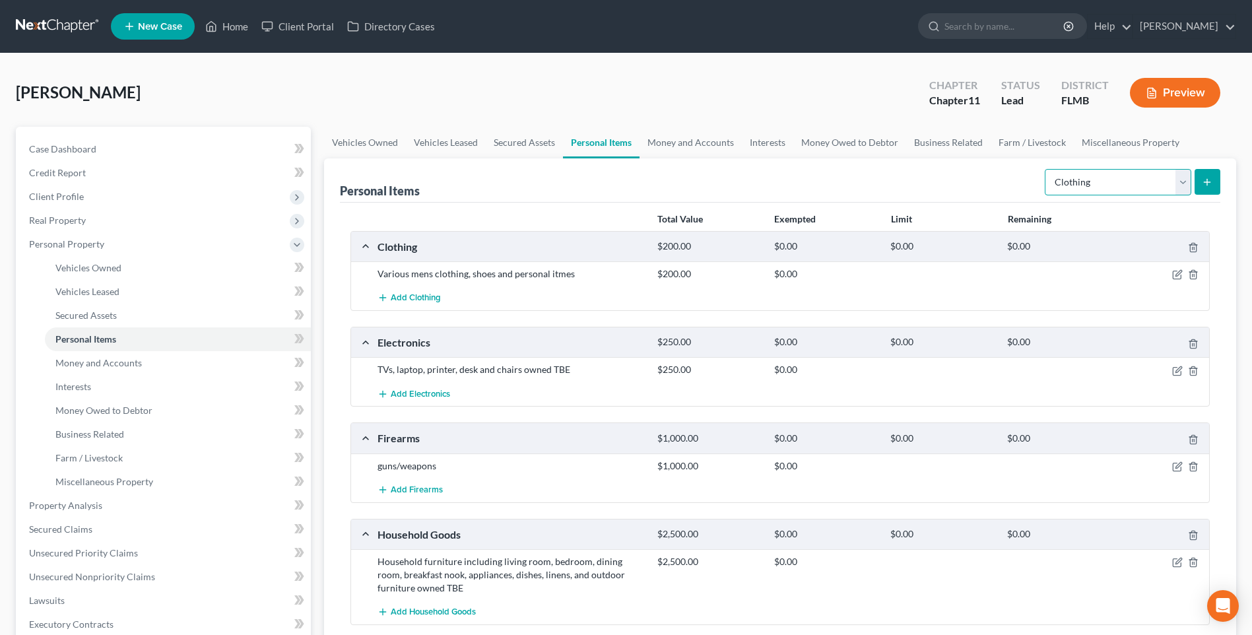
click at [1177, 187] on select "Select Item Type Clothing Collectibles Of Value Electronics Firearms Household …" at bounding box center [1118, 182] width 147 height 26
select select "jewelry"
click at [1046, 169] on select "Select Item Type Clothing Collectibles Of Value Electronics Firearms Household …" at bounding box center [1118, 182] width 147 height 26
click at [1210, 181] on icon "submit" at bounding box center [1207, 182] width 11 height 11
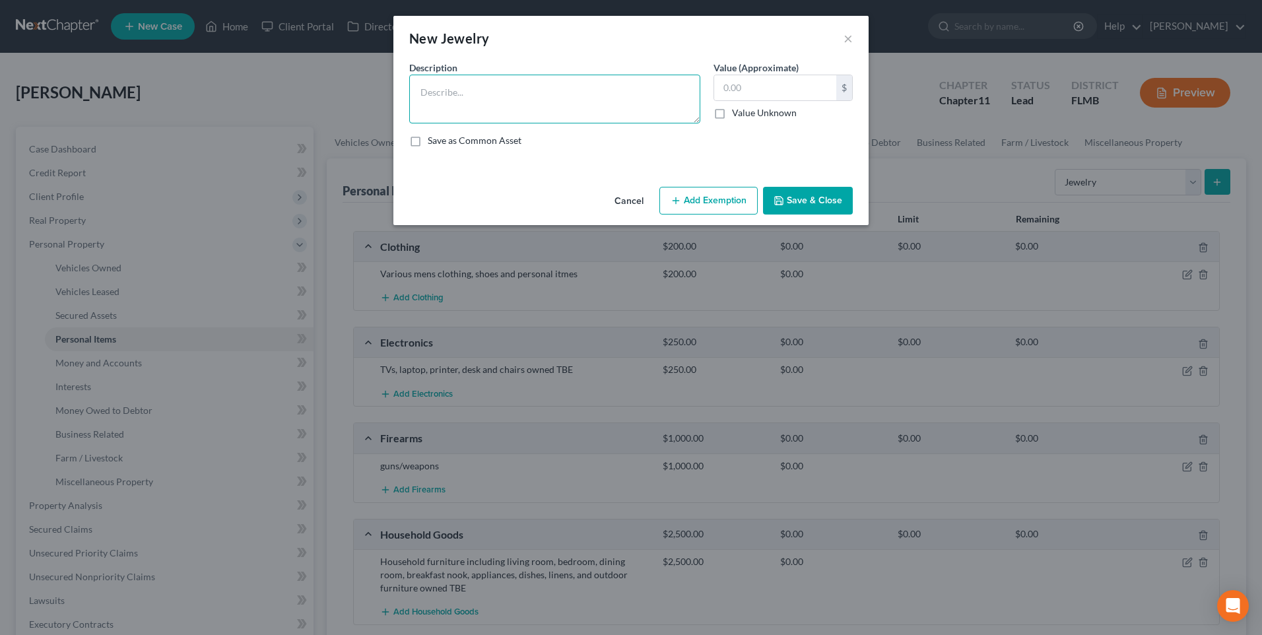
click at [474, 100] on textarea at bounding box center [554, 99] width 291 height 49
type textarea "watch"
type input "5,000"
click at [832, 208] on button "Save & Close" at bounding box center [808, 201] width 90 height 28
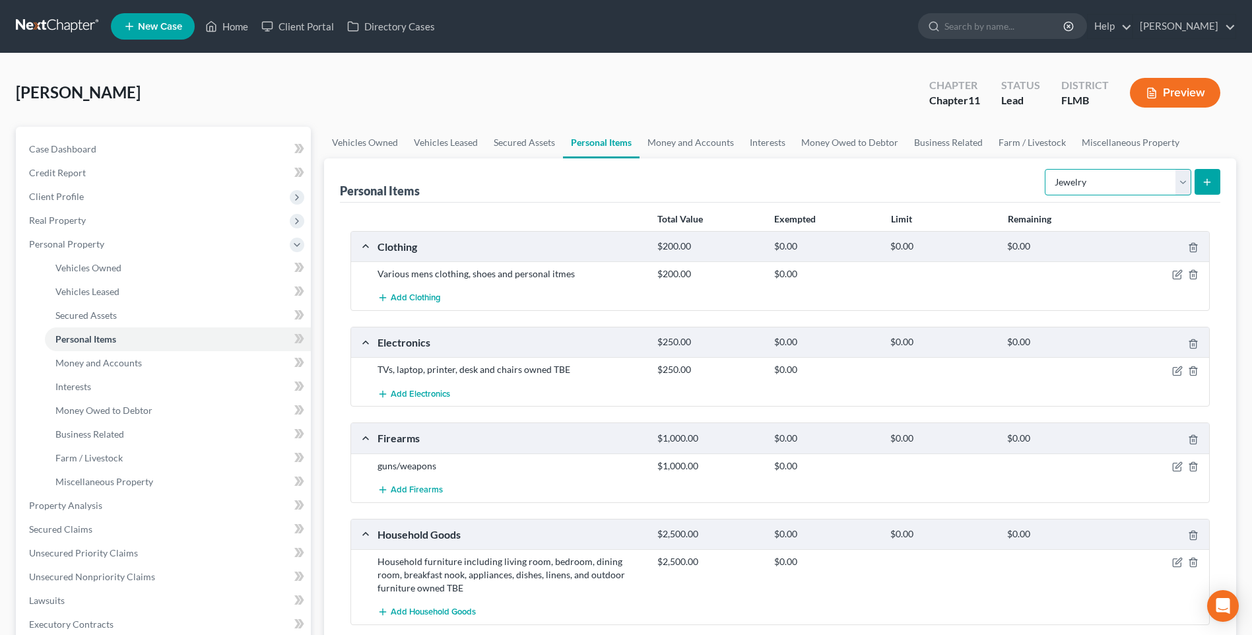
click at [1177, 184] on select "Select Item Type Clothing Collectibles Of Value Electronics Firearms Household …" at bounding box center [1118, 182] width 147 height 26
select select "pets"
click at [1046, 169] on select "Select Item Type Clothing Collectibles Of Value Electronics Firearms Household …" at bounding box center [1118, 182] width 147 height 26
click at [1211, 184] on icon "submit" at bounding box center [1207, 182] width 11 height 11
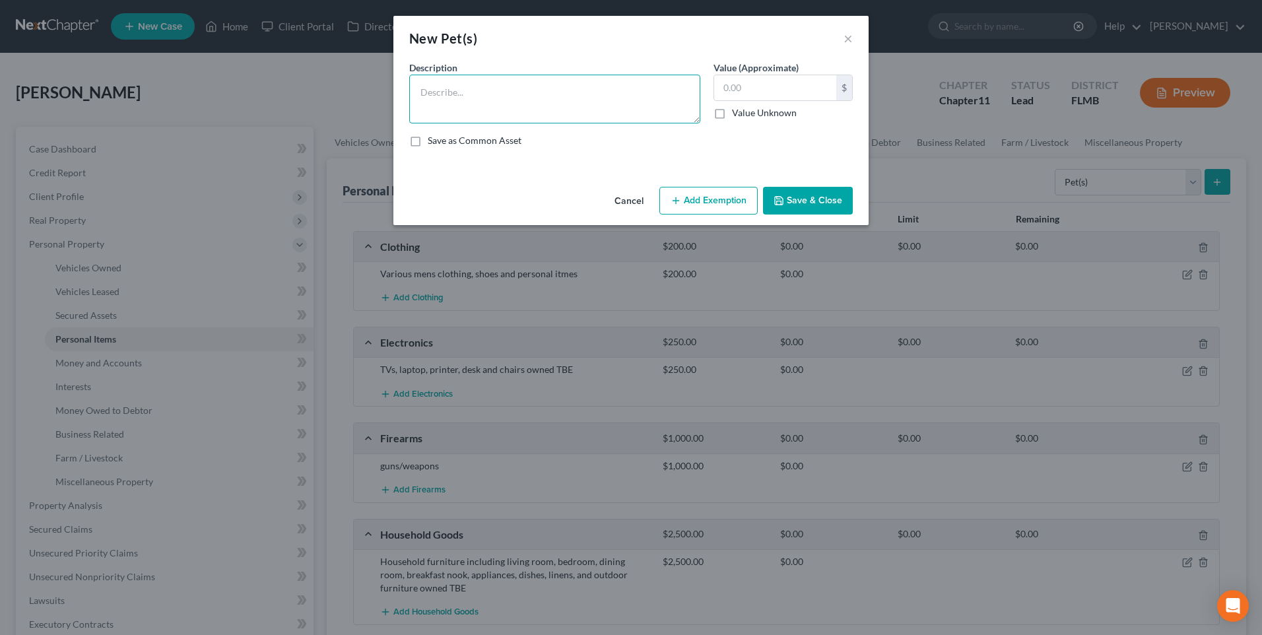
click at [517, 97] on textarea at bounding box center [554, 99] width 291 height 49
type textarea "Flat Coat Retriever owed TBE"
type input "0"
click at [807, 203] on button "Save & Close" at bounding box center [808, 201] width 90 height 28
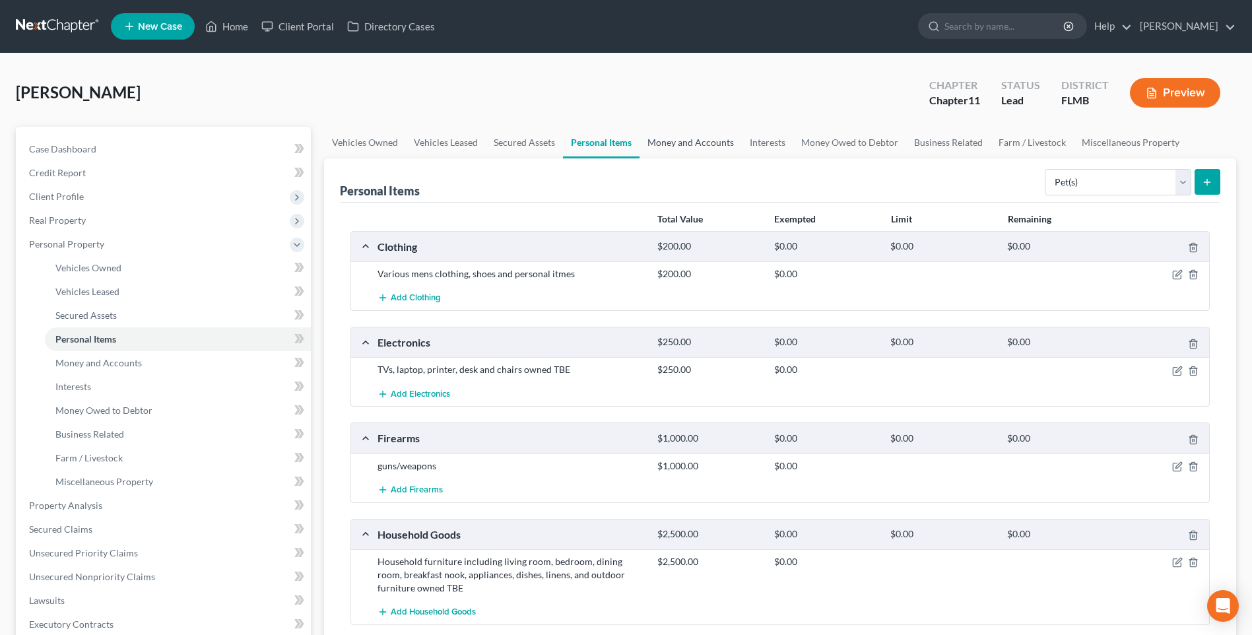
click at [688, 143] on link "Money and Accounts" at bounding box center [691, 143] width 102 height 32
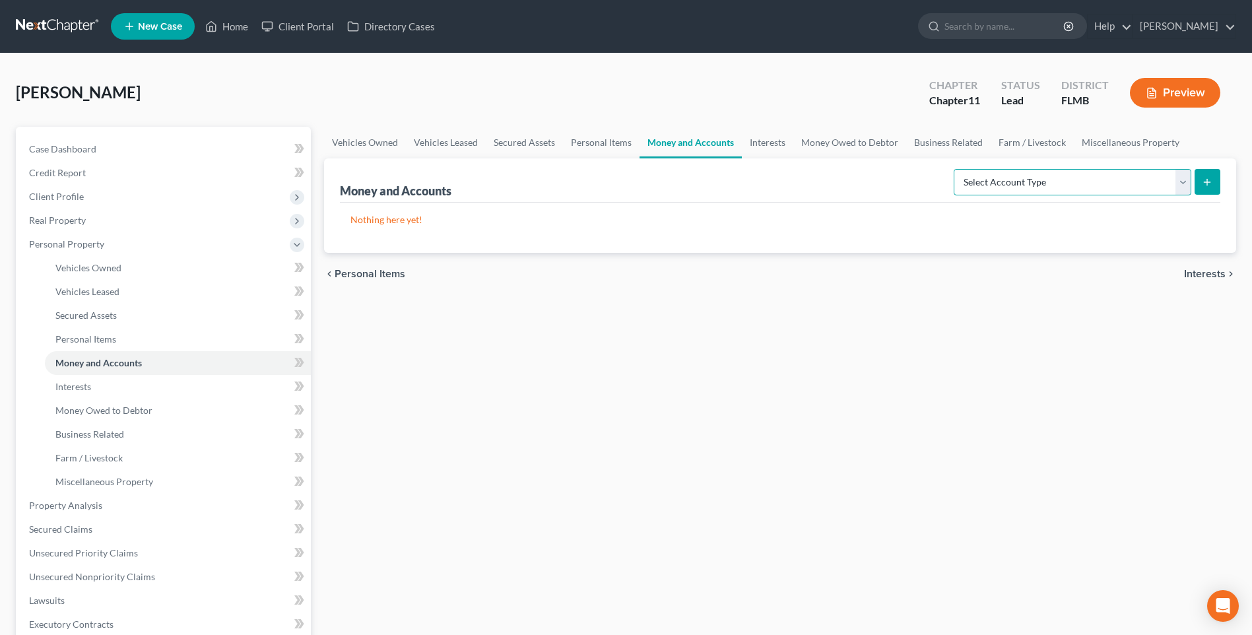
click at [1185, 188] on select "Select Account Type Brokerage Cash on Hand Certificates of Deposit Checking Acc…" at bounding box center [1073, 182] width 238 height 26
select select "cash_on_hand"
click at [956, 169] on select "Select Account Type Brokerage Cash on Hand Certificates of Deposit Checking Acc…" at bounding box center [1073, 182] width 238 height 26
click at [1204, 181] on icon "submit" at bounding box center [1207, 182] width 11 height 11
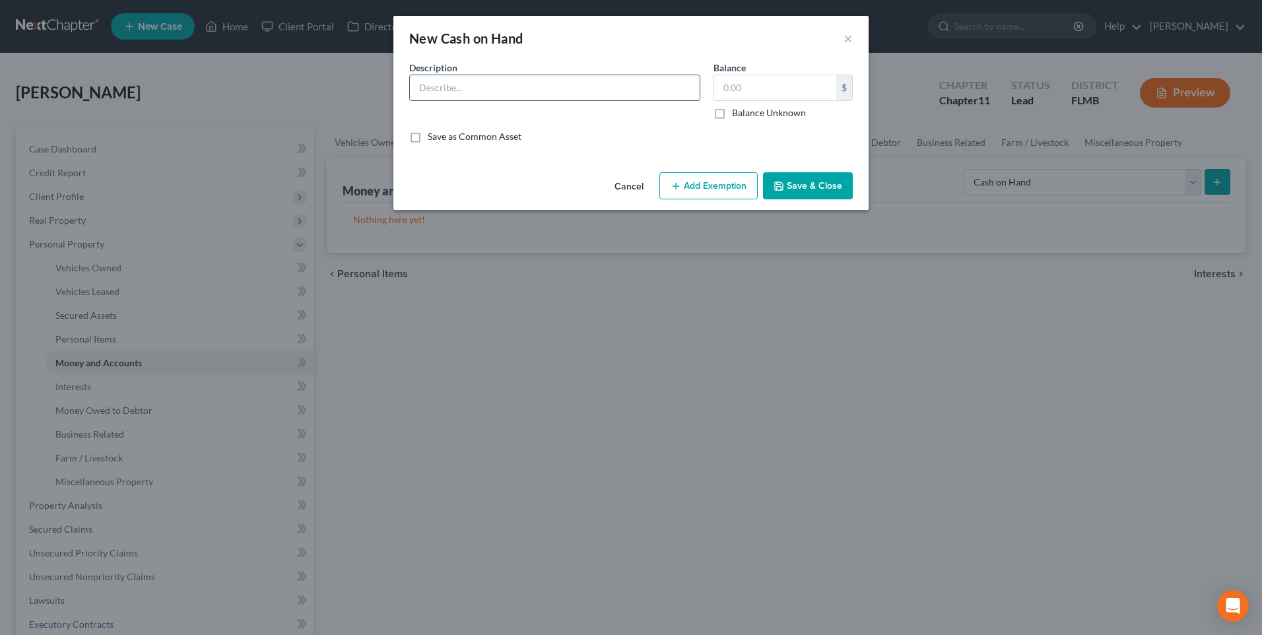
click at [473, 86] on input "text" at bounding box center [555, 87] width 290 height 25
type input "Cash"
type input "1,000"
click at [813, 194] on button "Save & Close" at bounding box center [808, 186] width 90 height 28
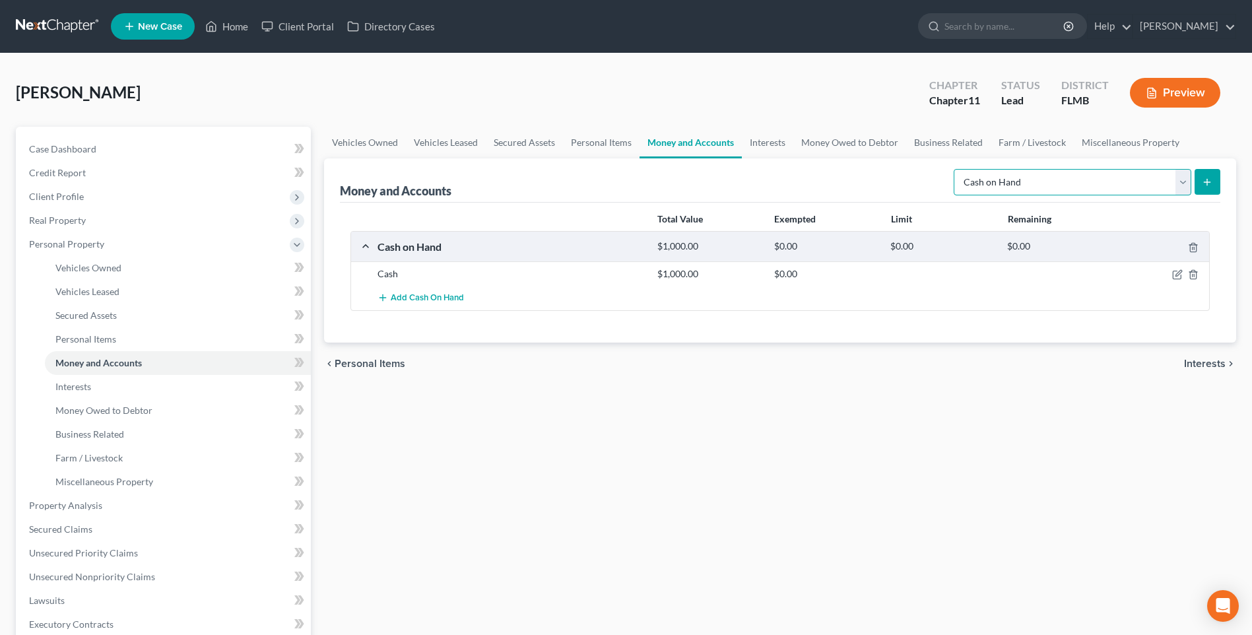
click at [1182, 188] on select "Select Account Type Brokerage Cash on Hand Certificates of Deposit Checking Acc…" at bounding box center [1073, 182] width 238 height 26
select select "checking"
click at [956, 169] on select "Select Account Type Brokerage Cash on Hand Certificates of Deposit Checking Acc…" at bounding box center [1073, 182] width 238 height 26
click at [1210, 178] on icon "submit" at bounding box center [1207, 182] width 11 height 11
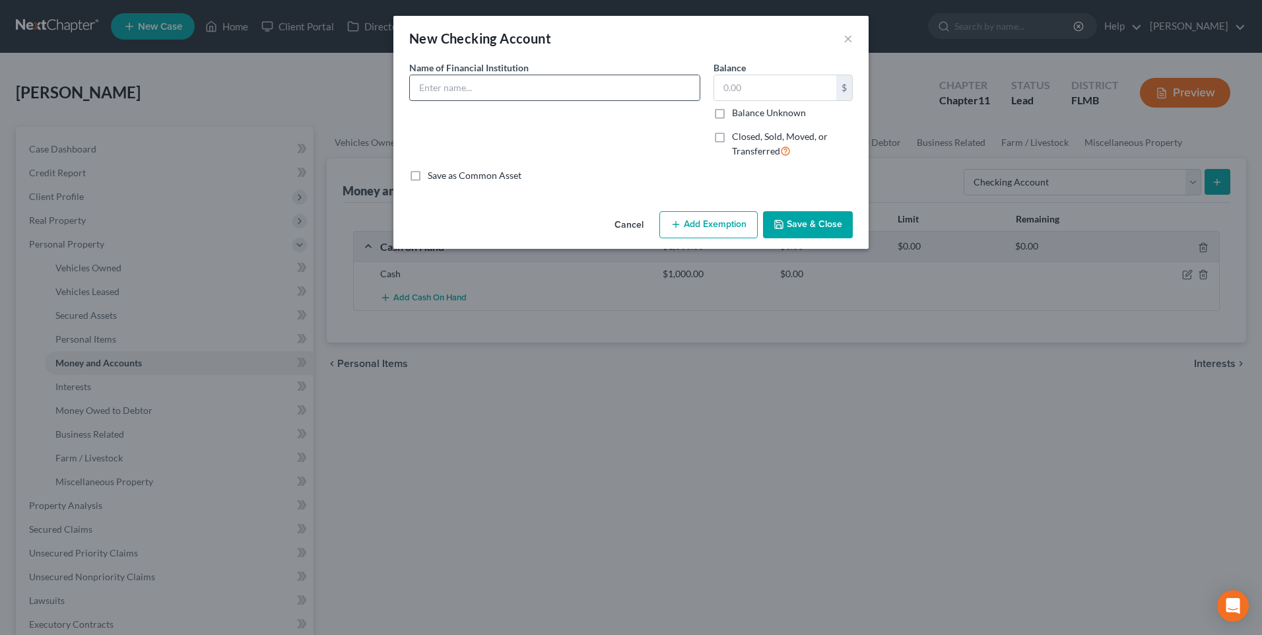
click at [504, 91] on input "text" at bounding box center [555, 87] width 290 height 25
type input "Truist Bank #8438"
type input "18,000"
click at [808, 224] on button "Save & Close" at bounding box center [808, 225] width 90 height 28
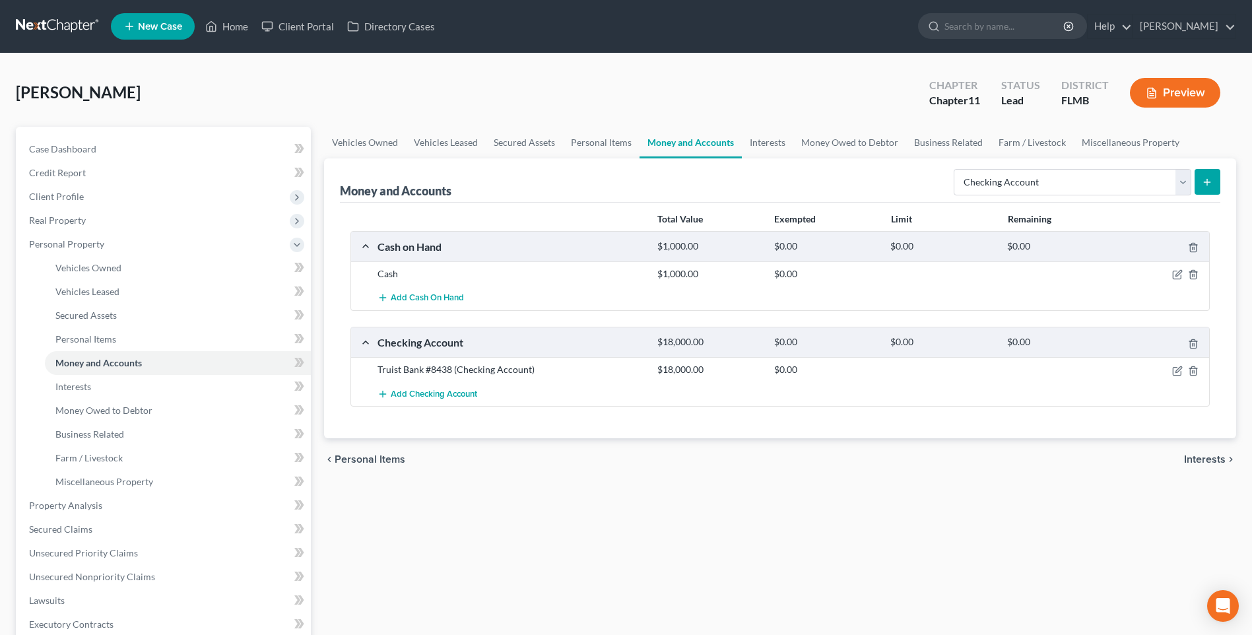
click at [1214, 179] on button "submit" at bounding box center [1208, 182] width 26 height 26
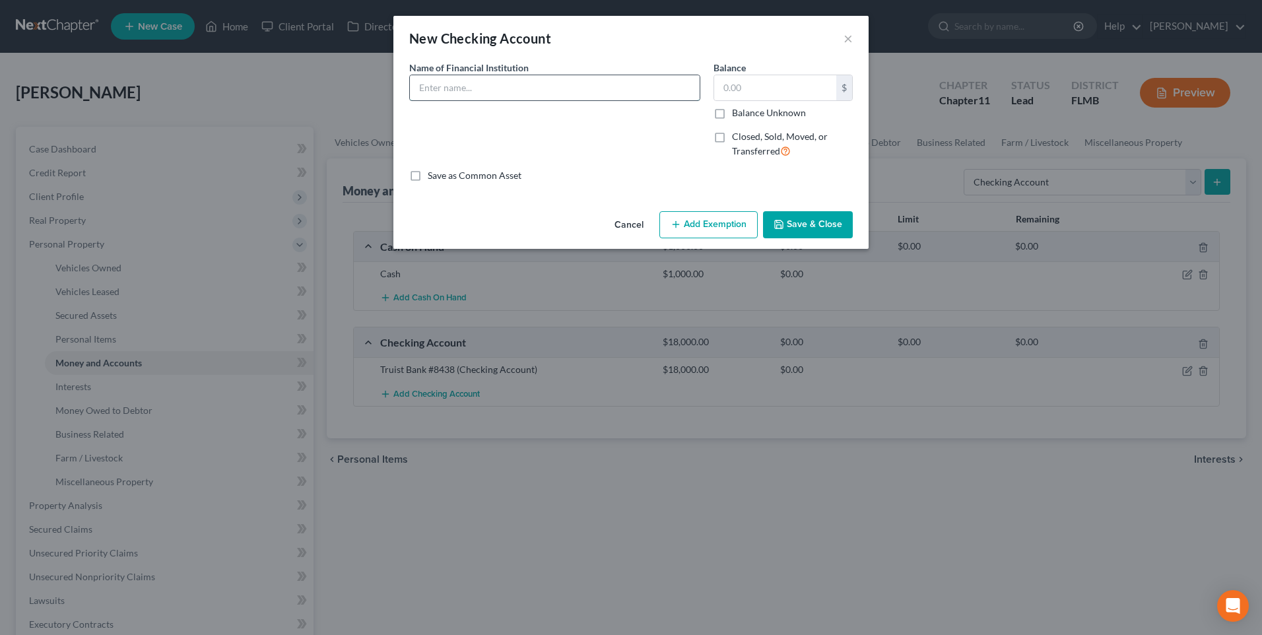
click at [447, 92] on input "text" at bounding box center [555, 87] width 290 height 25
type input "C"
type input "Truist Bank #4606"
click at [745, 92] on input "text" at bounding box center [775, 87] width 122 height 25
type input "3,500"
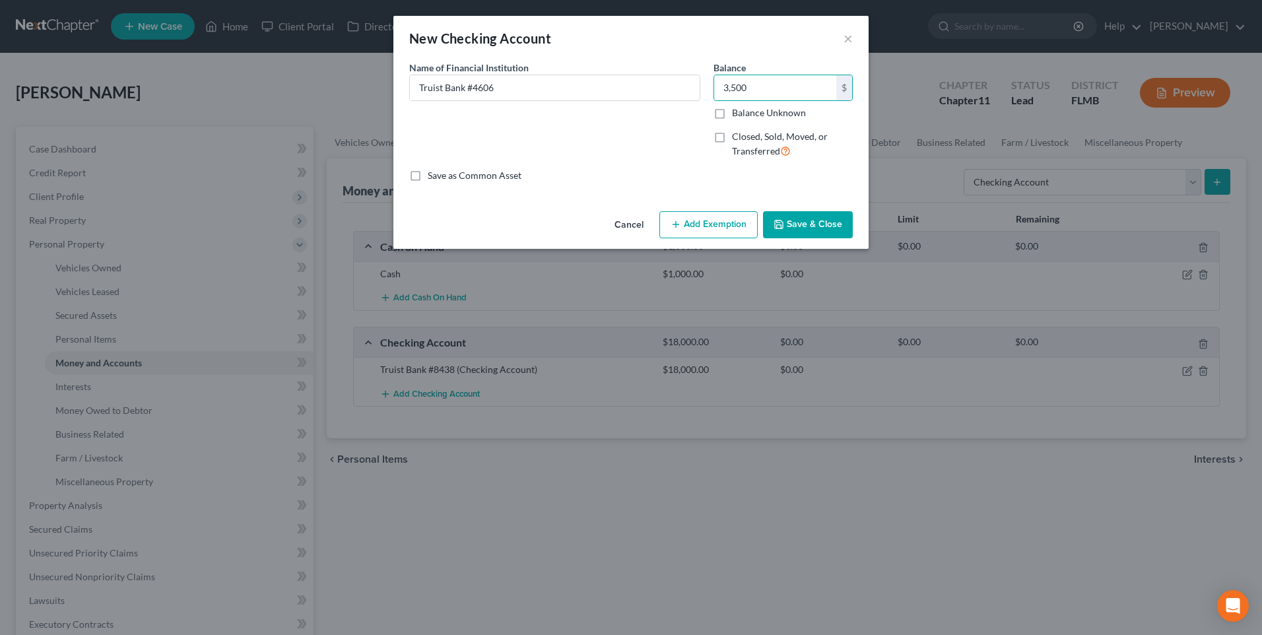
click at [807, 221] on button "Save & Close" at bounding box center [808, 225] width 90 height 28
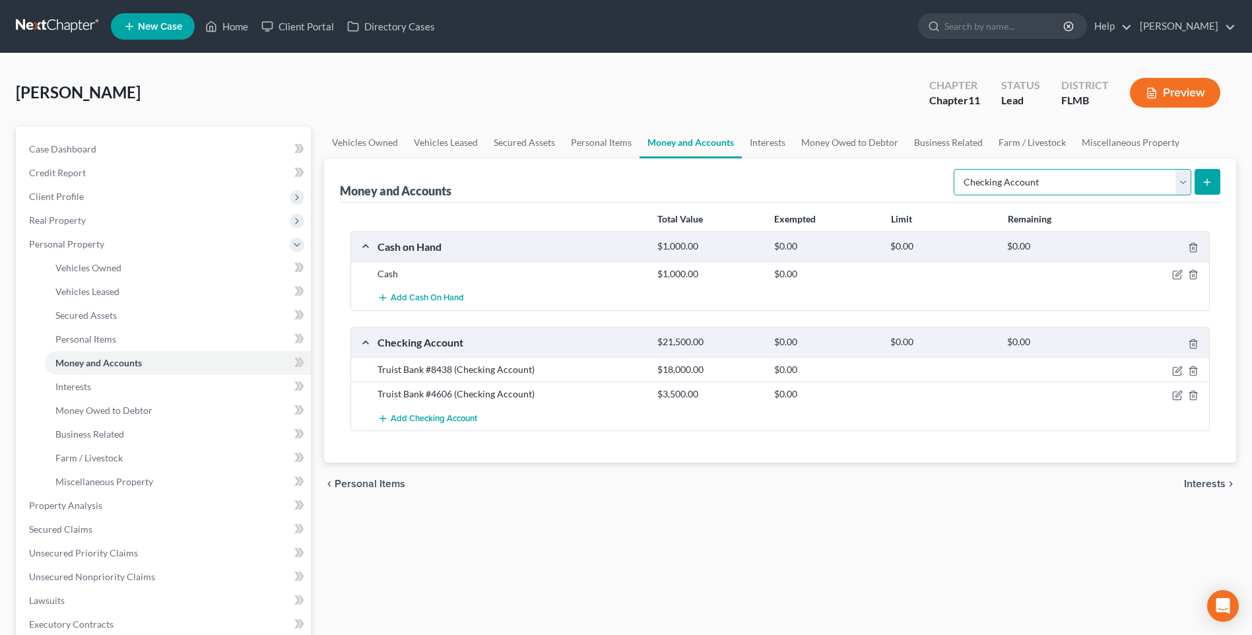
click at [1175, 185] on select "Select Account Type Brokerage Cash on Hand Certificates of Deposit Checking Acc…" at bounding box center [1073, 182] width 238 height 26
select select "money_market"
click at [956, 169] on select "Select Account Type Brokerage Cash on Hand Certificates of Deposit Checking Acc…" at bounding box center [1073, 182] width 238 height 26
click at [1205, 181] on icon "submit" at bounding box center [1207, 182] width 11 height 11
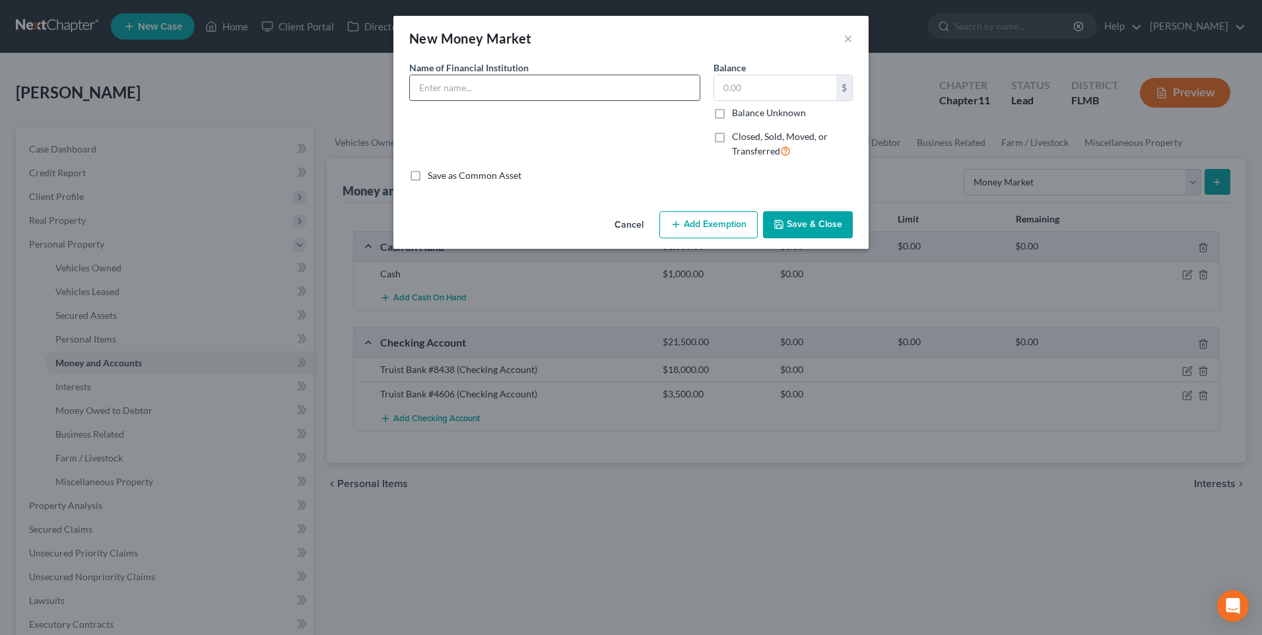
click at [430, 90] on input "text" at bounding box center [555, 87] width 290 height 25
click at [849, 40] on button "×" at bounding box center [847, 38] width 9 height 16
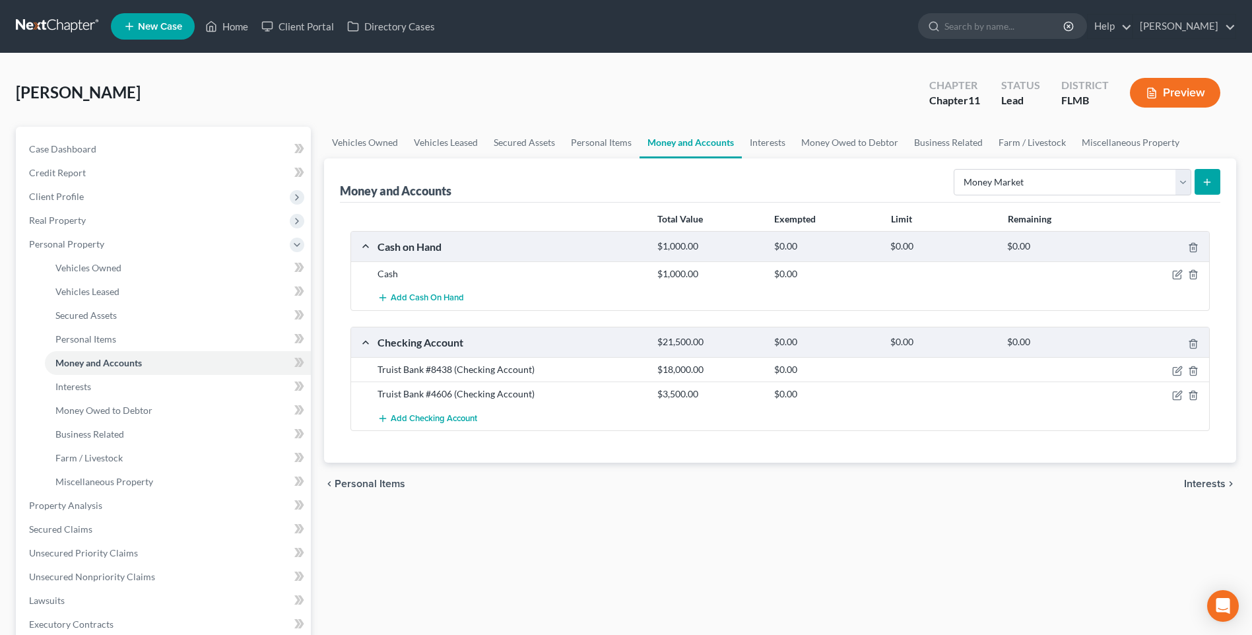
click at [1214, 176] on button "submit" at bounding box center [1208, 182] width 26 height 26
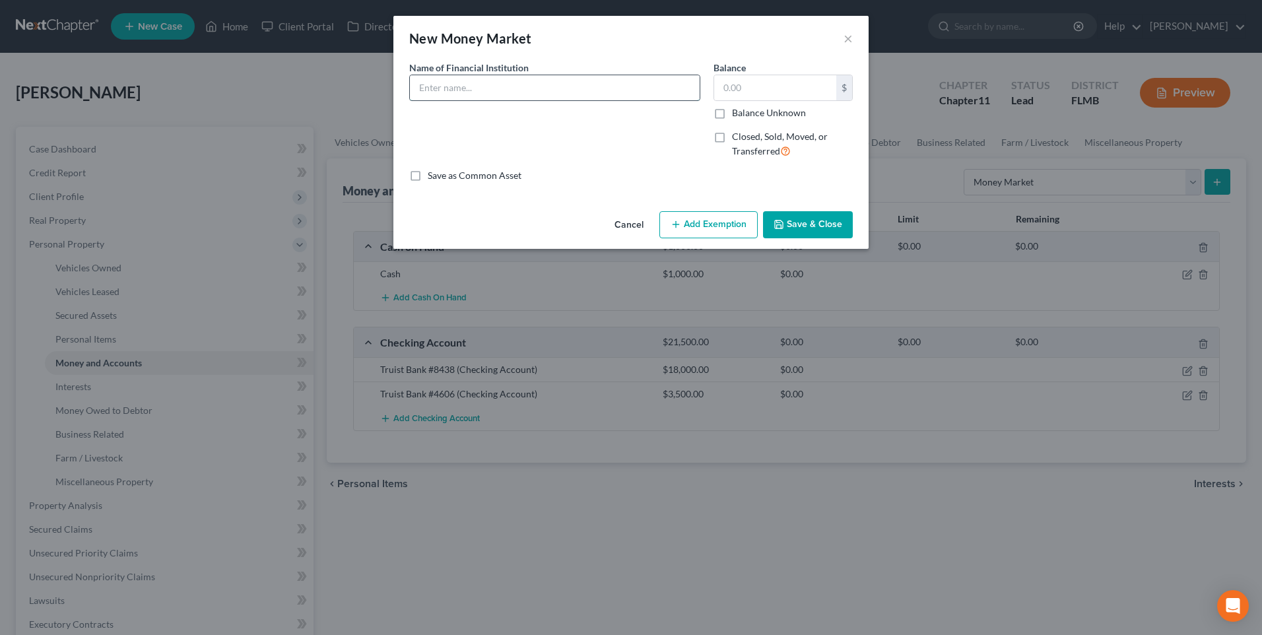
click at [523, 90] on input "text" at bounding box center [555, 87] width 290 height 25
type input "Certificate of Deposit"
type input "520,721"
click at [803, 213] on button "Save & Close" at bounding box center [808, 225] width 90 height 28
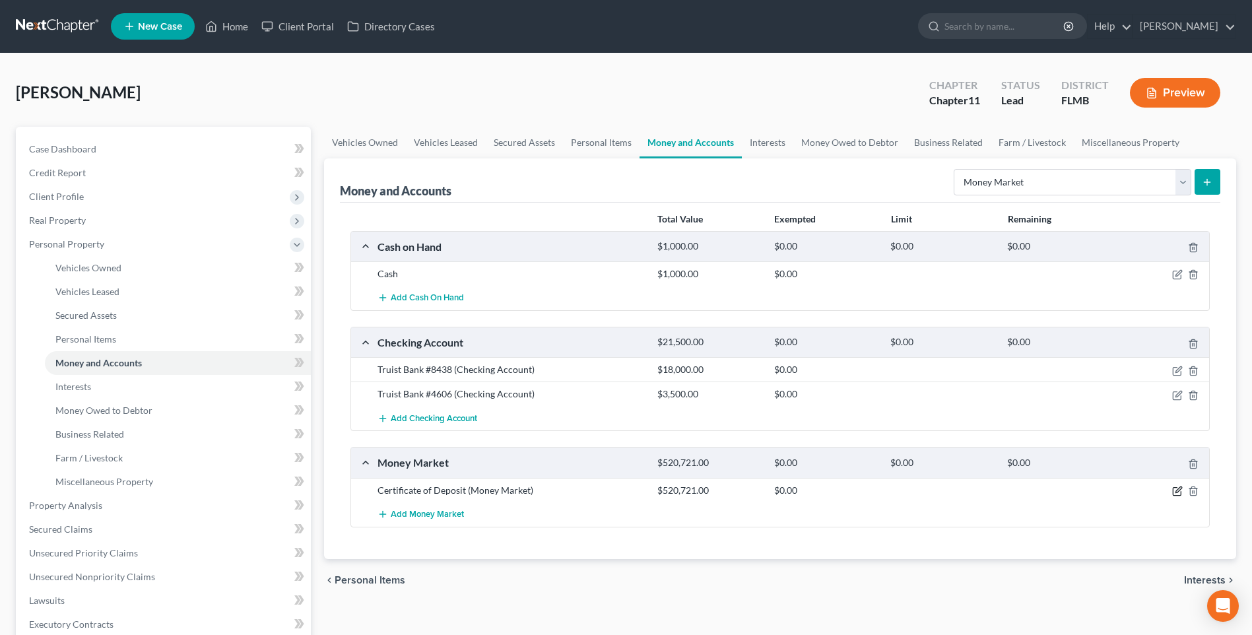
click at [1180, 493] on icon "button" at bounding box center [1177, 491] width 11 height 11
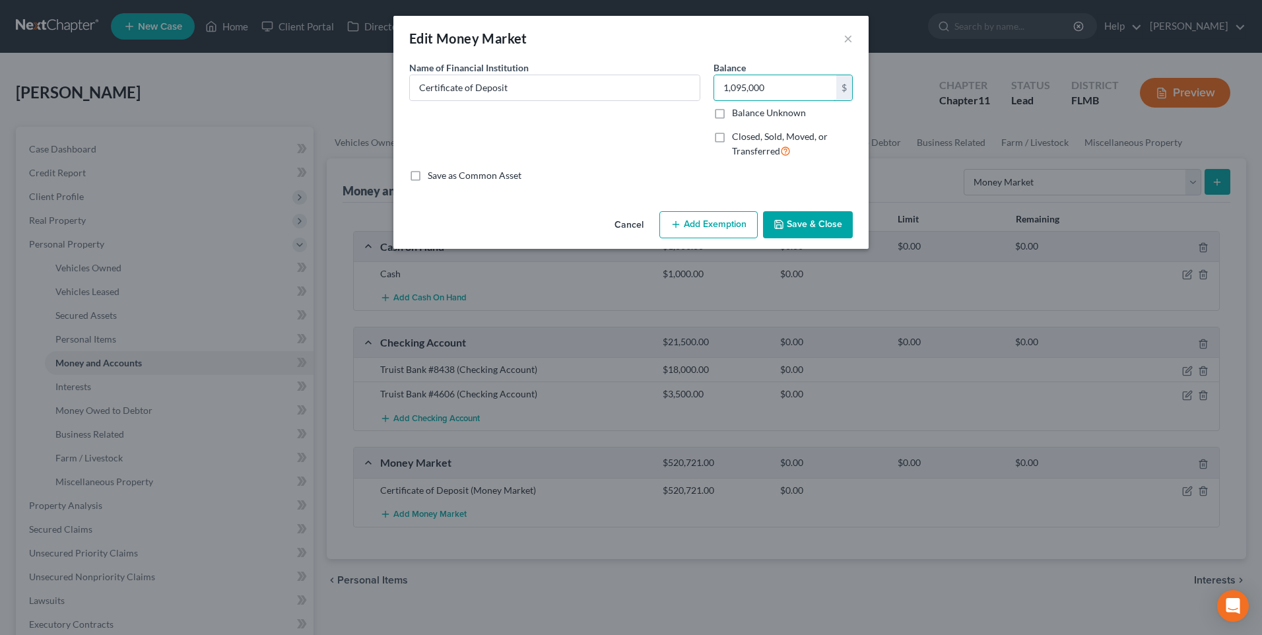
type input "1,095,000"
click at [820, 228] on button "Save & Close" at bounding box center [808, 225] width 90 height 28
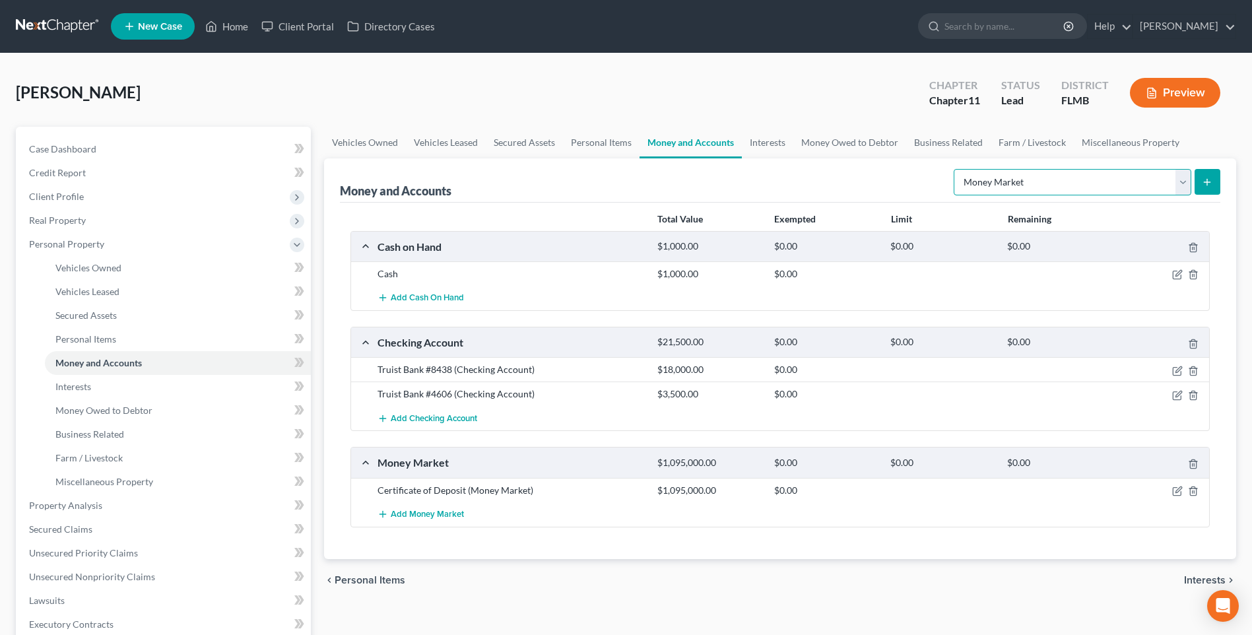
click at [1179, 183] on select "Select Account Type Brokerage Cash on Hand Certificates of Deposit Checking Acc…" at bounding box center [1073, 182] width 238 height 26
click at [398, 461] on div "Money Market" at bounding box center [511, 462] width 280 height 14
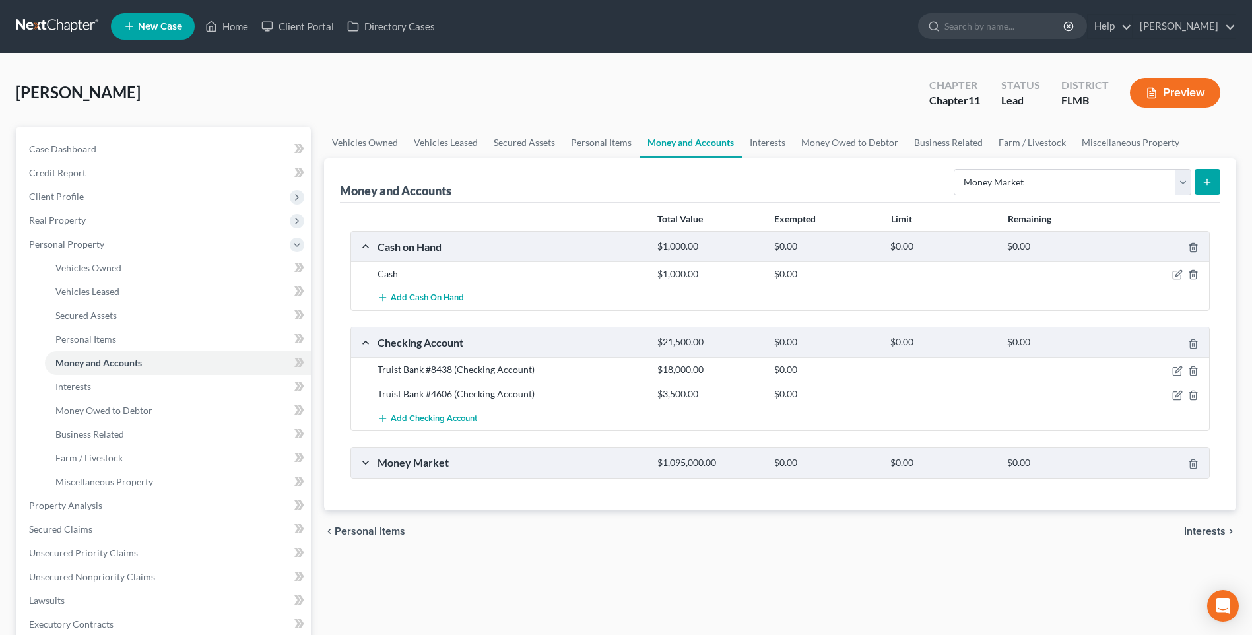
click at [417, 464] on div "Money Market" at bounding box center [511, 462] width 280 height 14
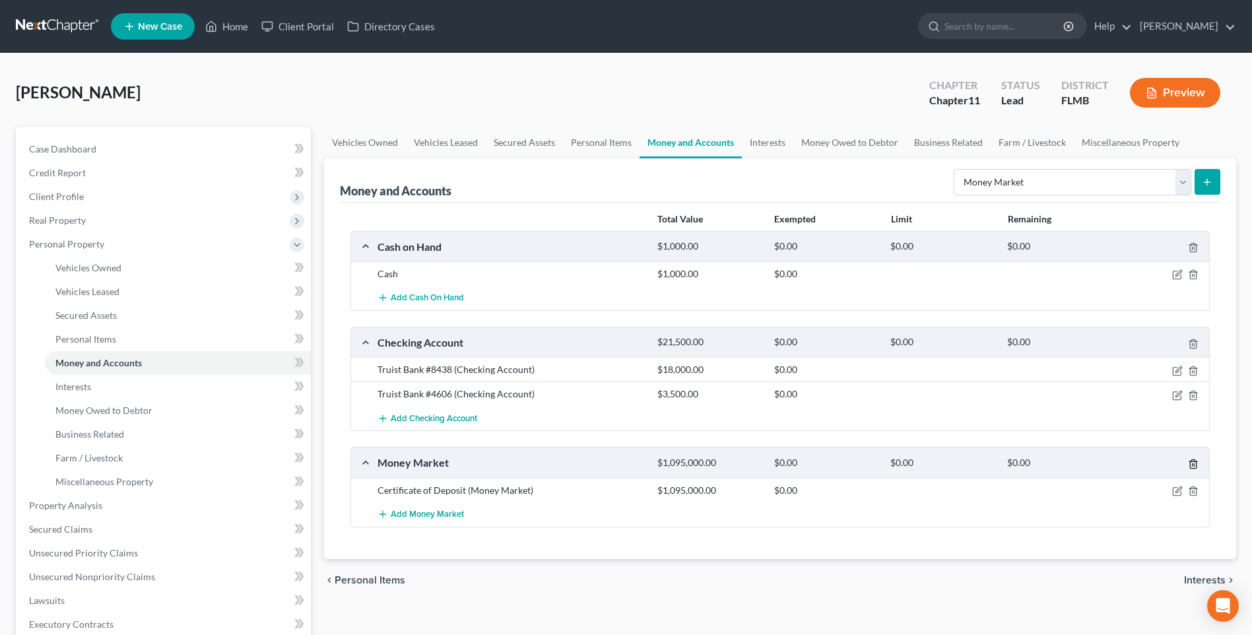
click at [1197, 463] on icon "button" at bounding box center [1193, 464] width 11 height 11
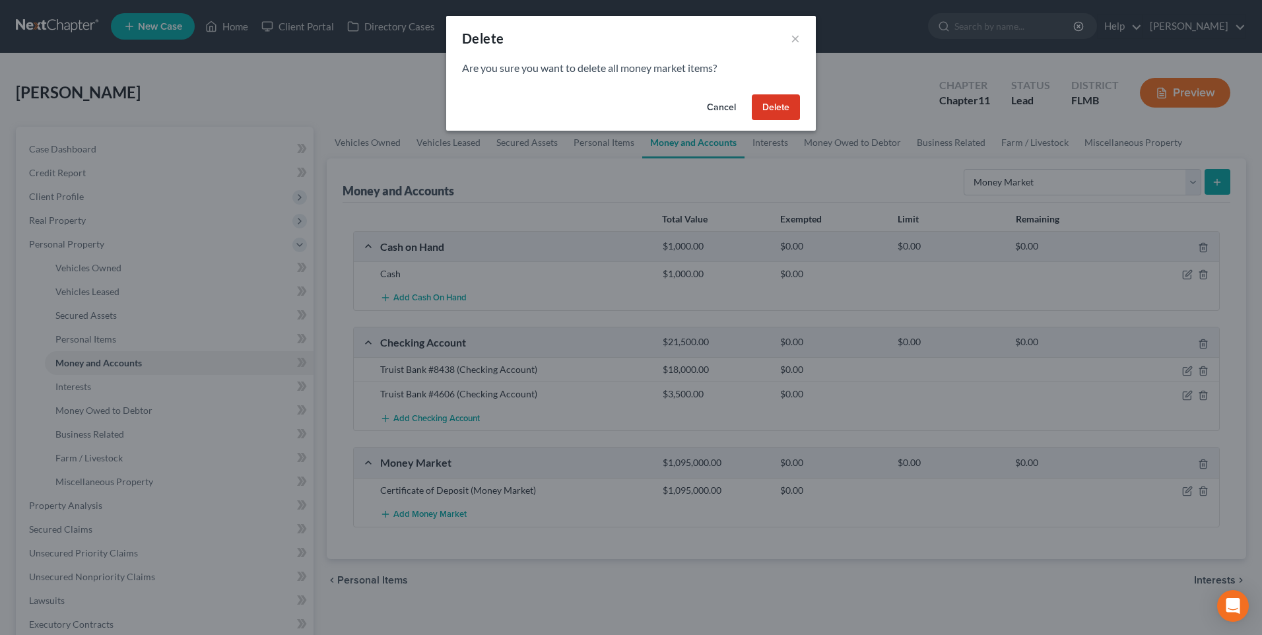
click at [761, 110] on button "Delete" at bounding box center [776, 107] width 48 height 26
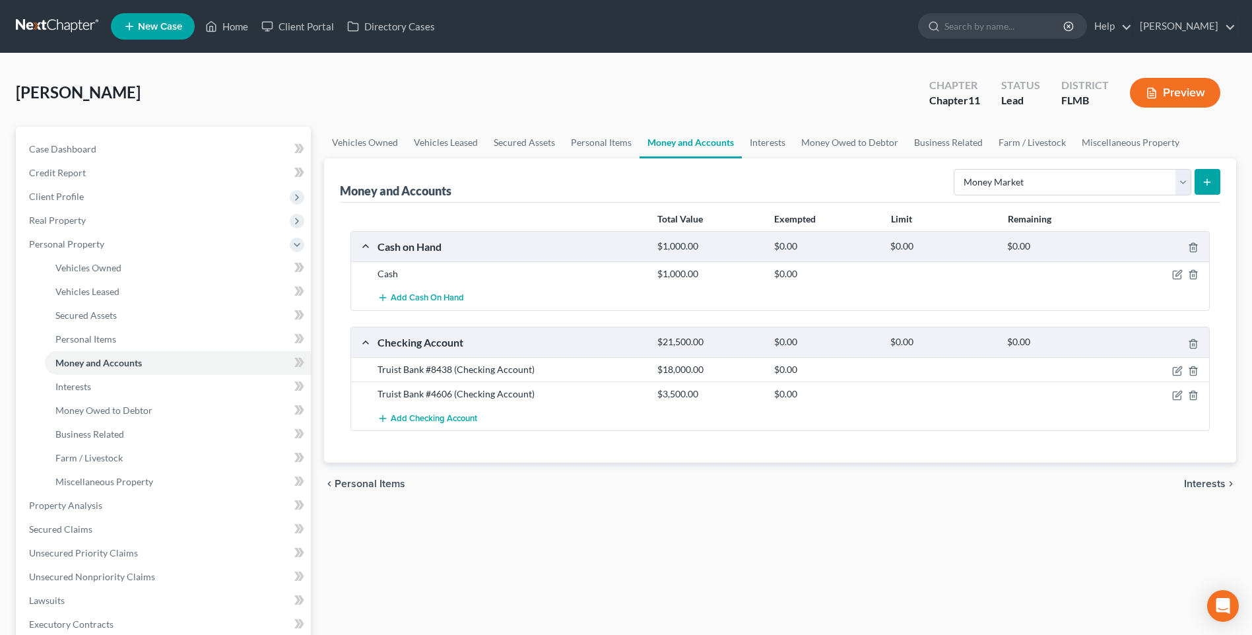
click at [146, 22] on span "New Case" at bounding box center [160, 27] width 44 height 10
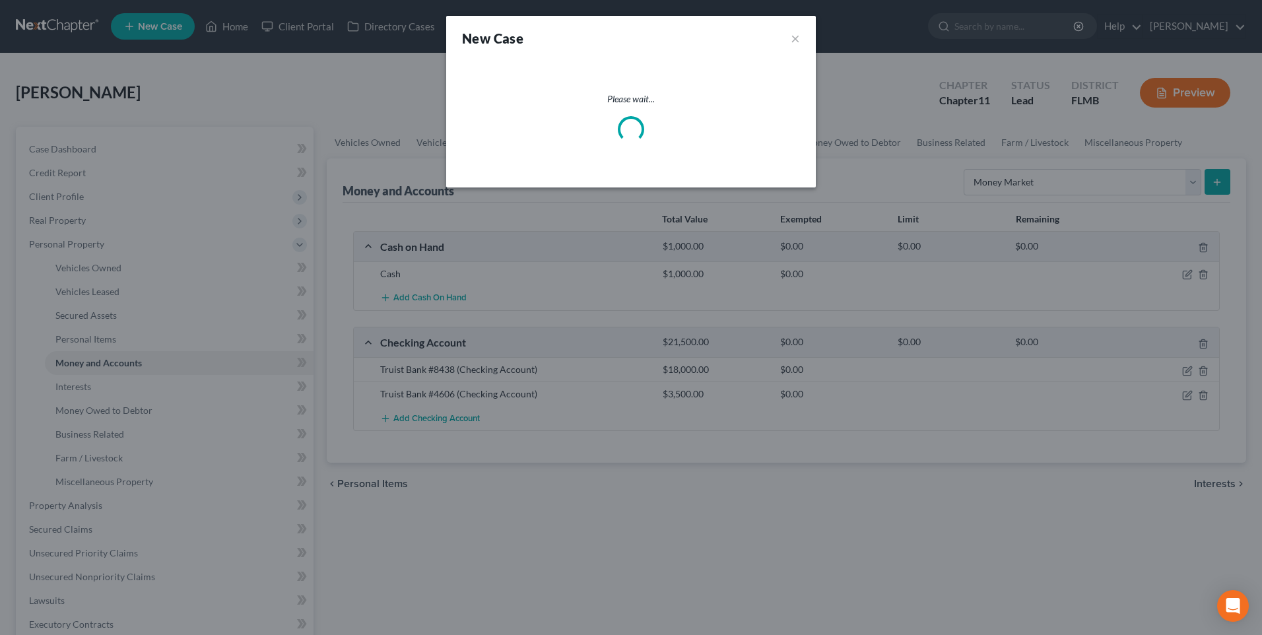
select select "15"
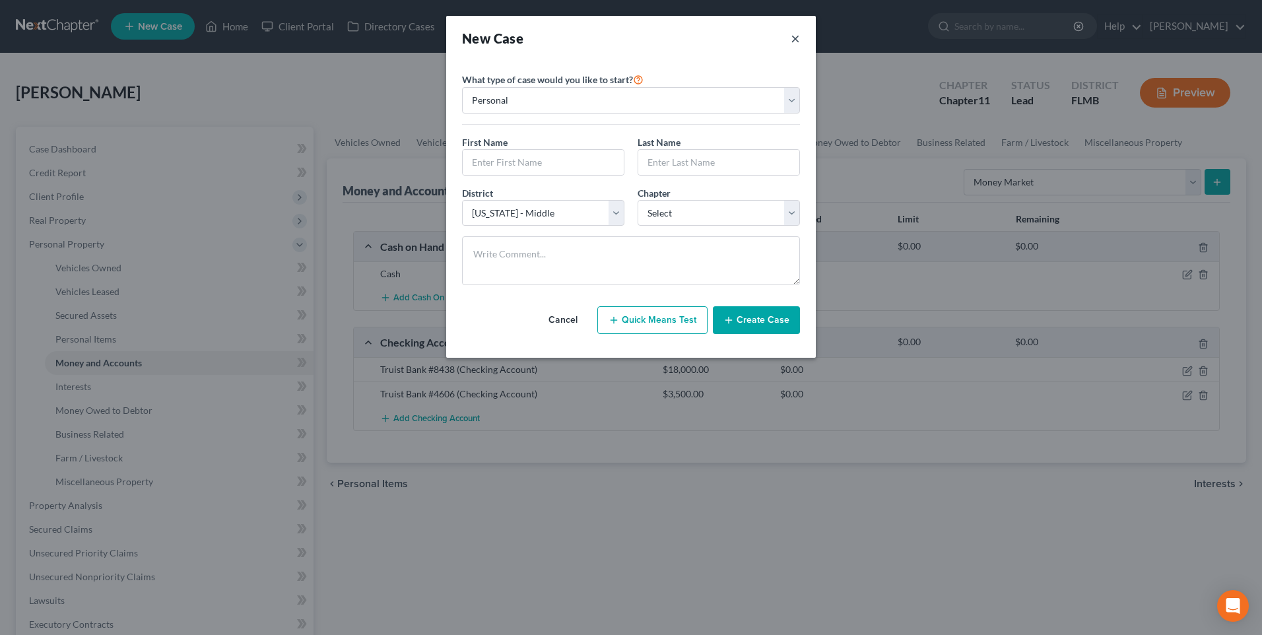
click at [799, 38] on button "×" at bounding box center [795, 38] width 9 height 18
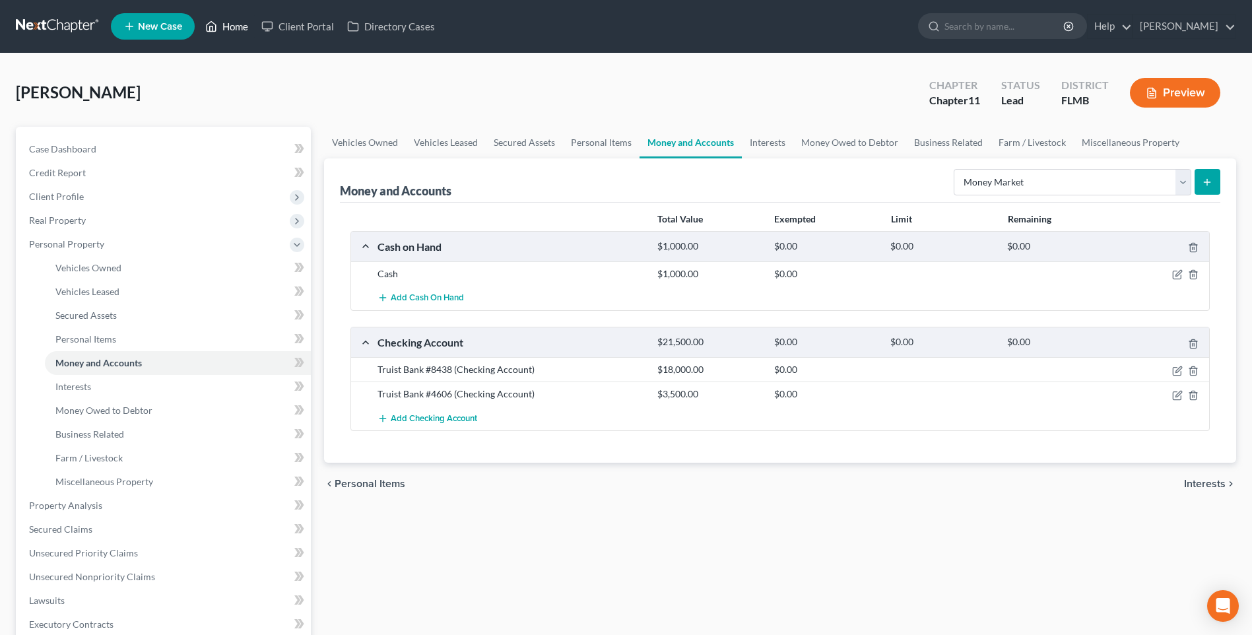
click at [222, 28] on link "Home" at bounding box center [227, 27] width 56 height 24
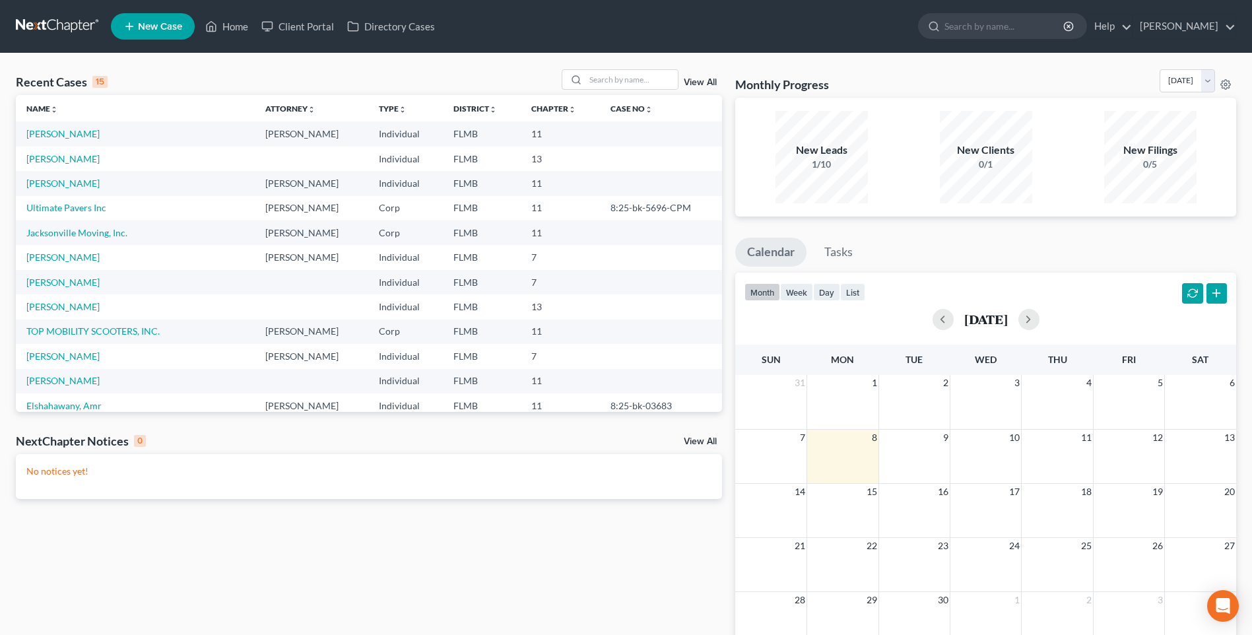
click at [150, 25] on span "New Case" at bounding box center [160, 27] width 44 height 10
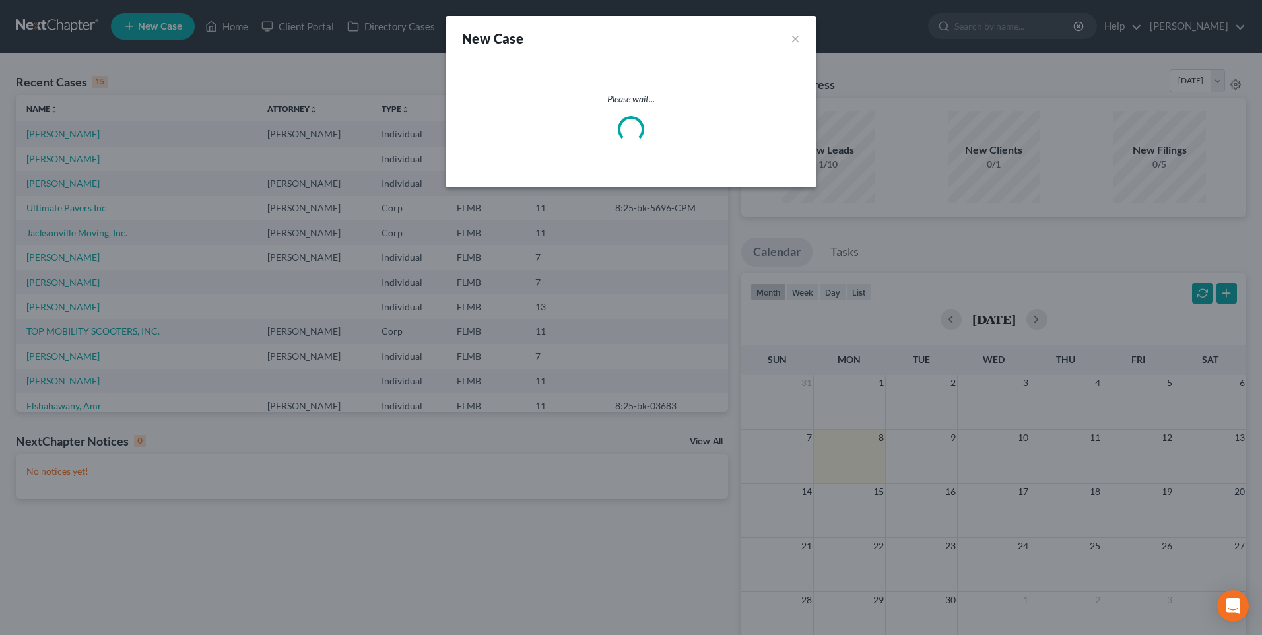
select select "15"
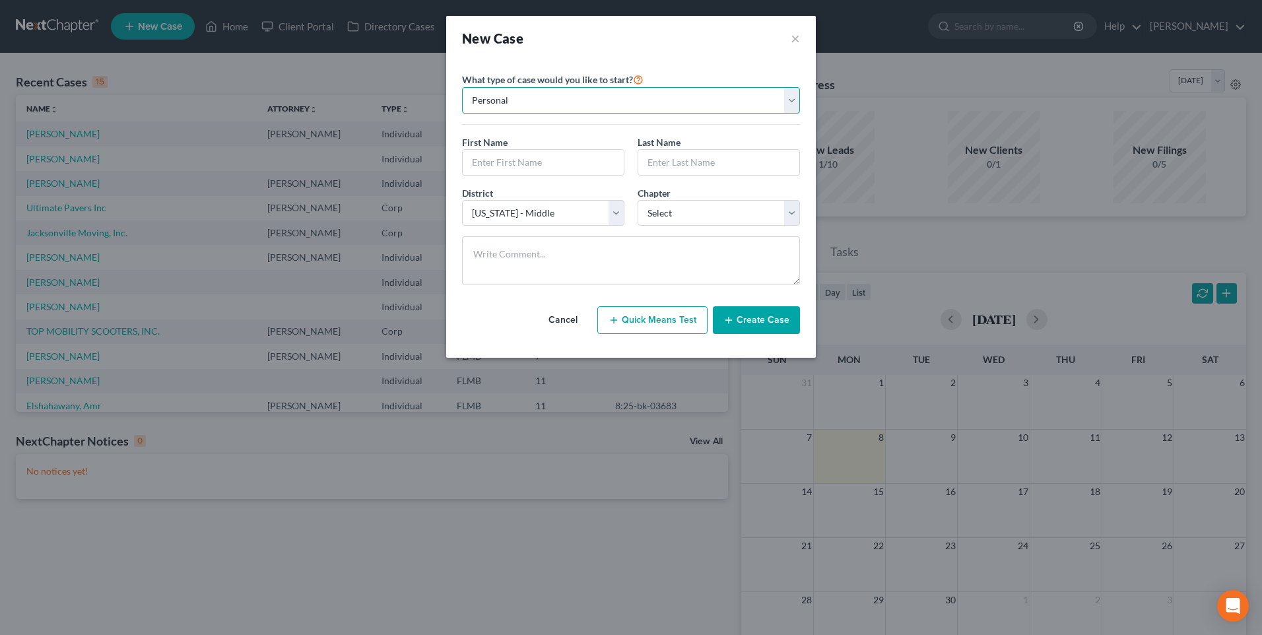
click at [515, 102] on select "Personal Business" at bounding box center [631, 100] width 338 height 26
select select "1"
click at [462, 87] on select "Personal Business" at bounding box center [631, 100] width 338 height 26
drag, startPoint x: 524, startPoint y: 156, endPoint x: 777, endPoint y: 159, distance: 252.8
click at [524, 156] on input "text" at bounding box center [631, 162] width 337 height 25
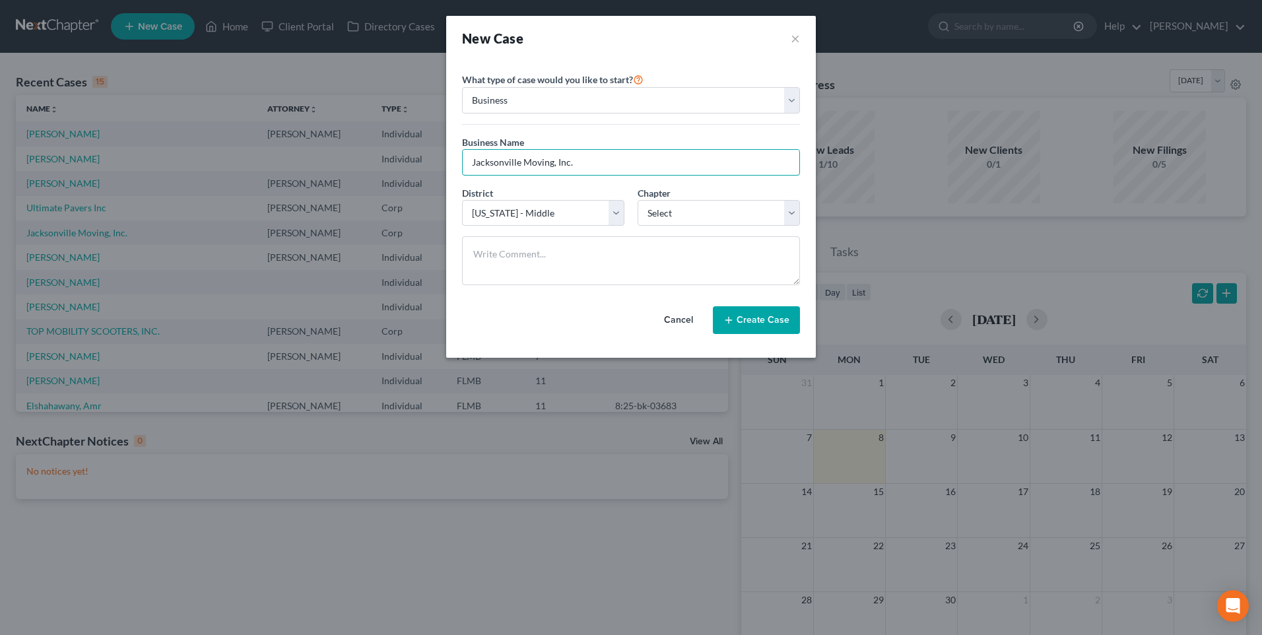
type input "Jacksonville Moving, Inc."
click at [788, 213] on select "Select 7 11 12" at bounding box center [719, 213] width 162 height 26
select select "1"
click at [638, 200] on select "Select 7 11 12" at bounding box center [719, 213] width 162 height 26
click at [746, 317] on button "Create Case" at bounding box center [756, 320] width 87 height 28
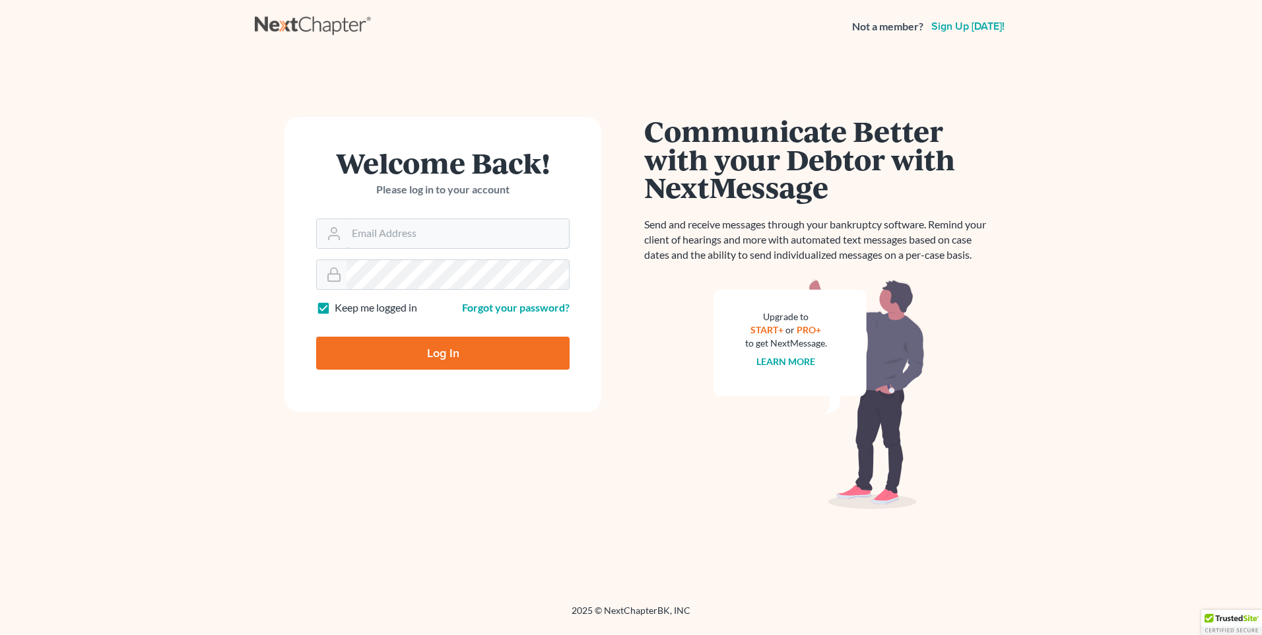
type input "karon@jennislaw.com"
click at [422, 346] on input "Log In" at bounding box center [442, 353] width 253 height 33
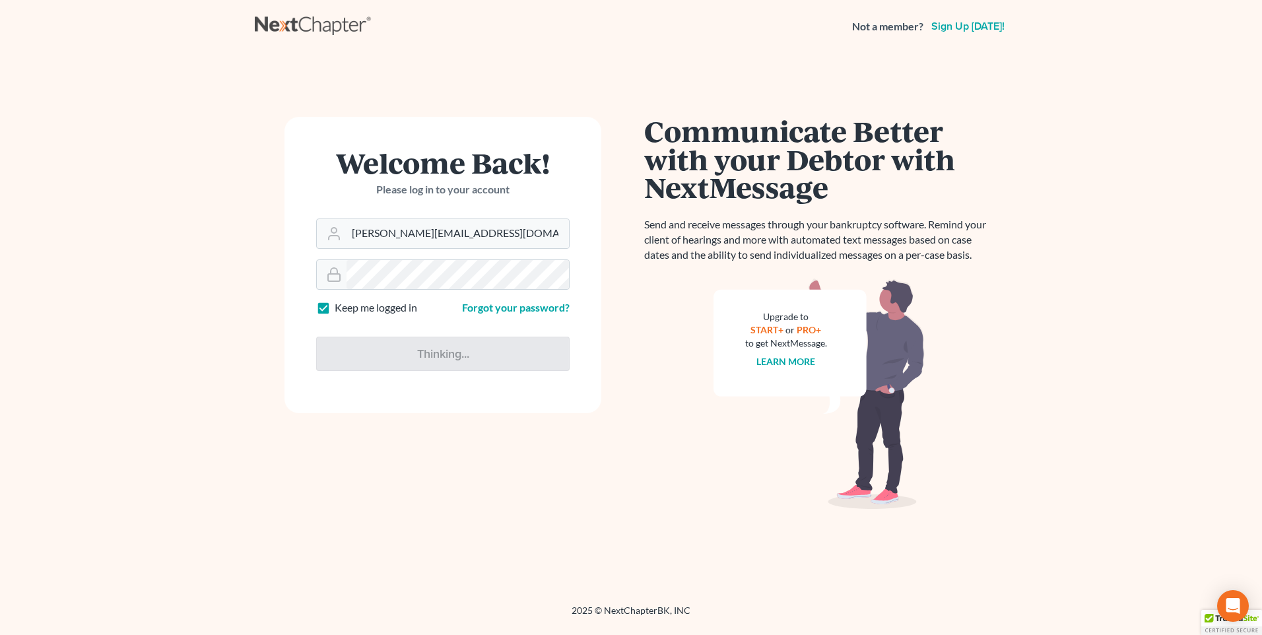
type input "Thinking..."
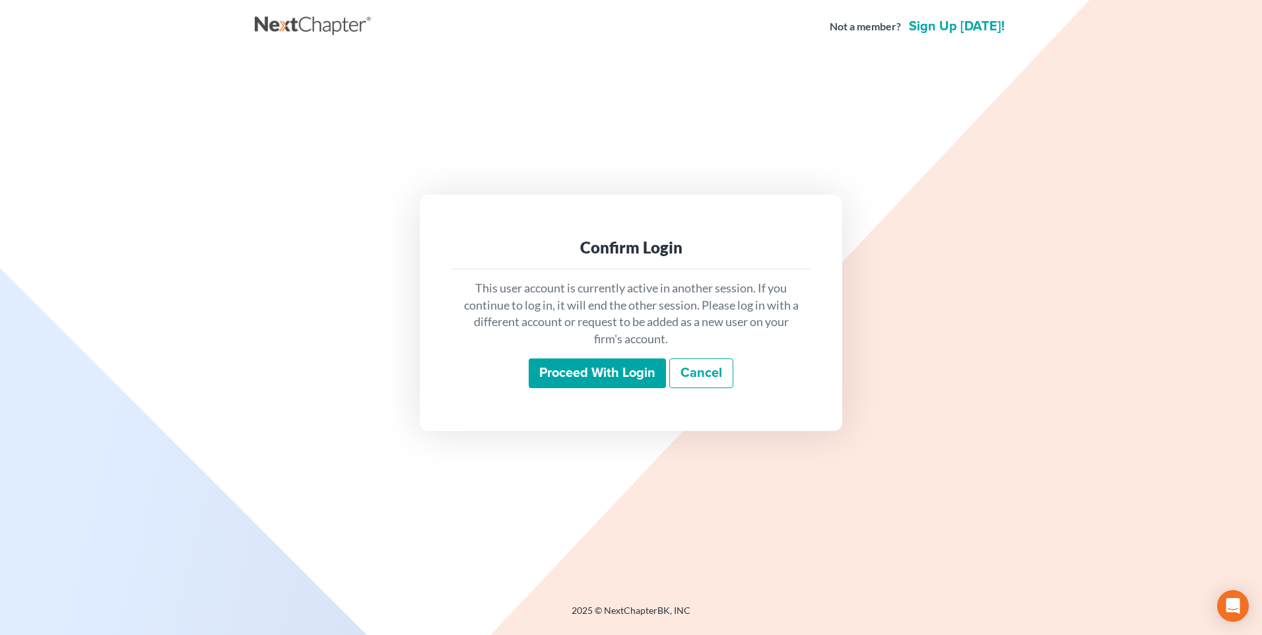
click at [613, 383] on input "Proceed with login" at bounding box center [597, 373] width 137 height 30
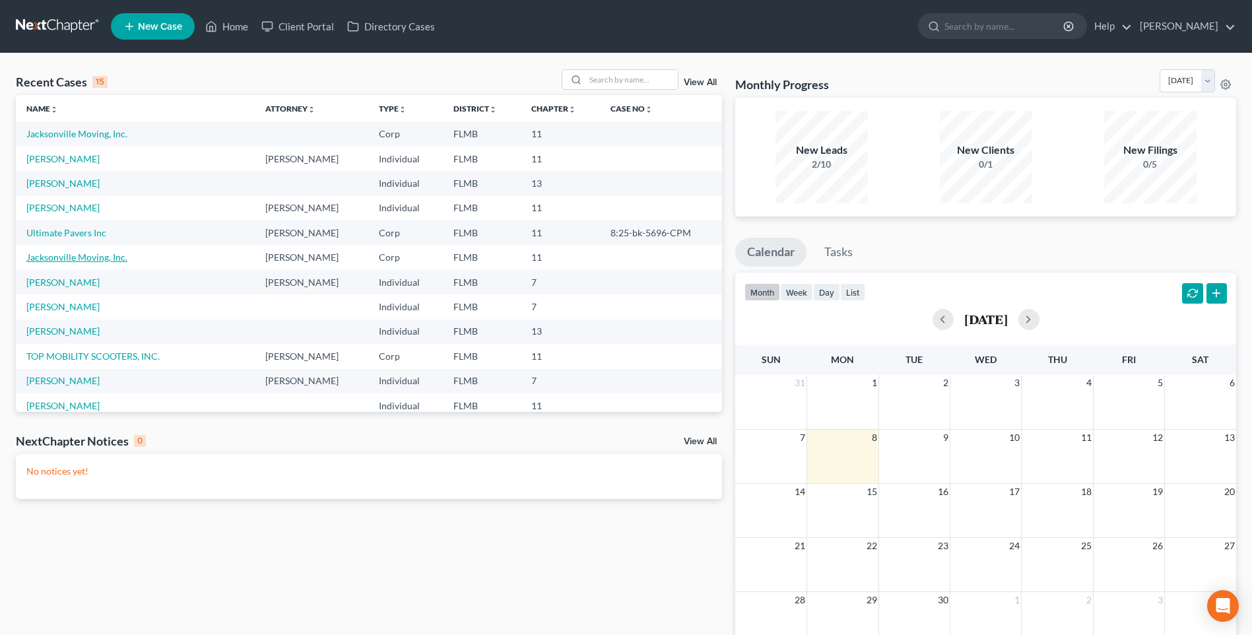
drag, startPoint x: 76, startPoint y: 259, endPoint x: 88, endPoint y: 261, distance: 12.7
click at [76, 259] on link "Jacksonville Moving, Inc." at bounding box center [76, 256] width 101 height 11
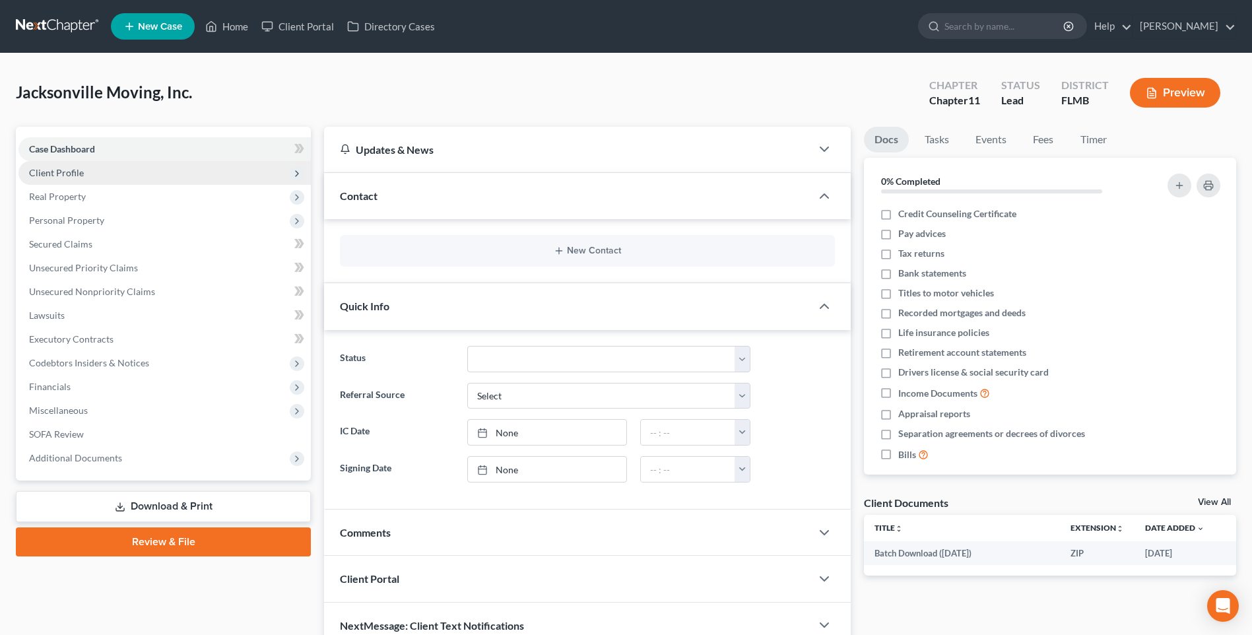
click at [57, 175] on span "Client Profile" at bounding box center [56, 172] width 55 height 11
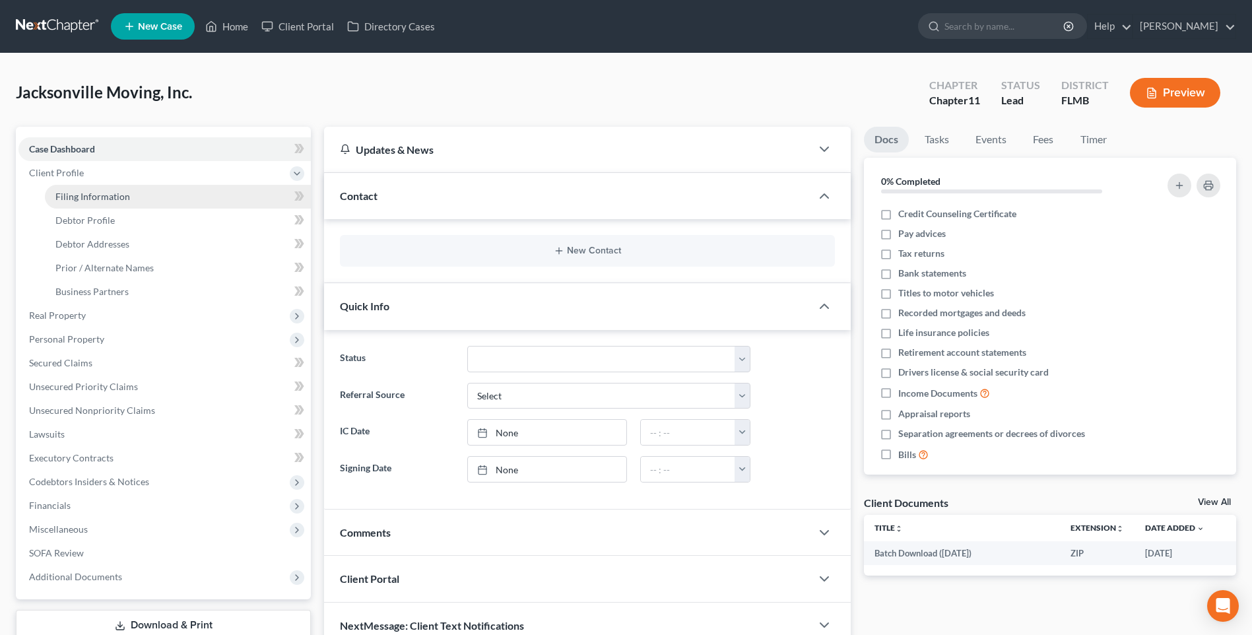
click at [71, 194] on span "Filing Information" at bounding box center [92, 196] width 75 height 11
select select "3"
select select "1"
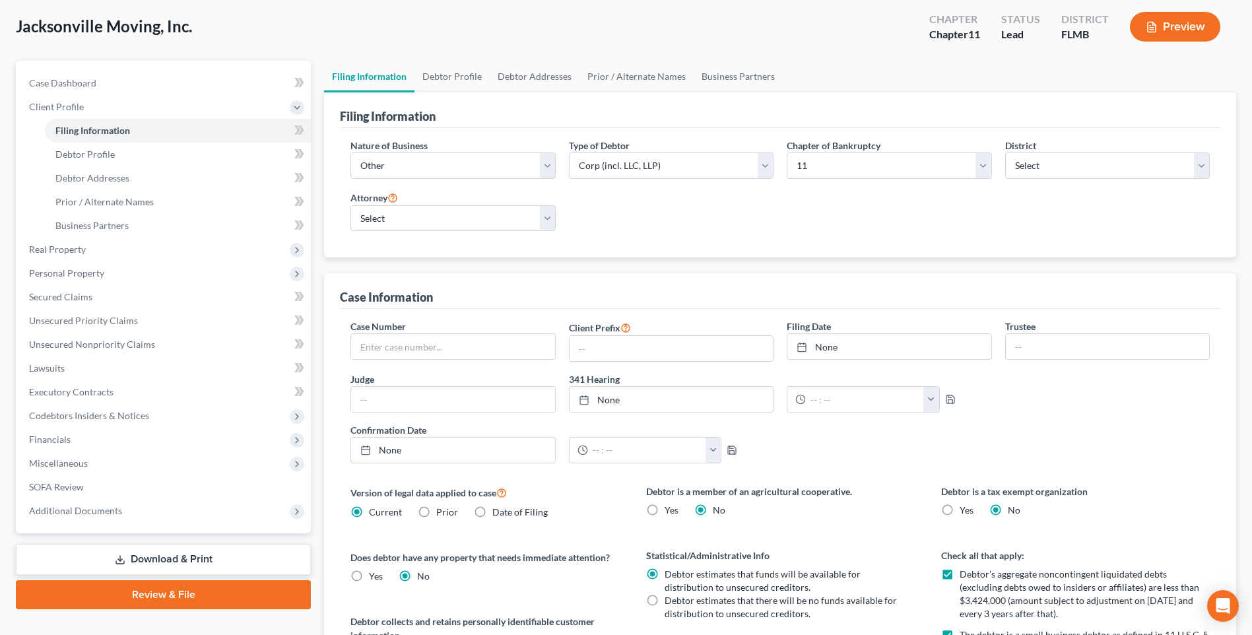
scroll to position [132, 0]
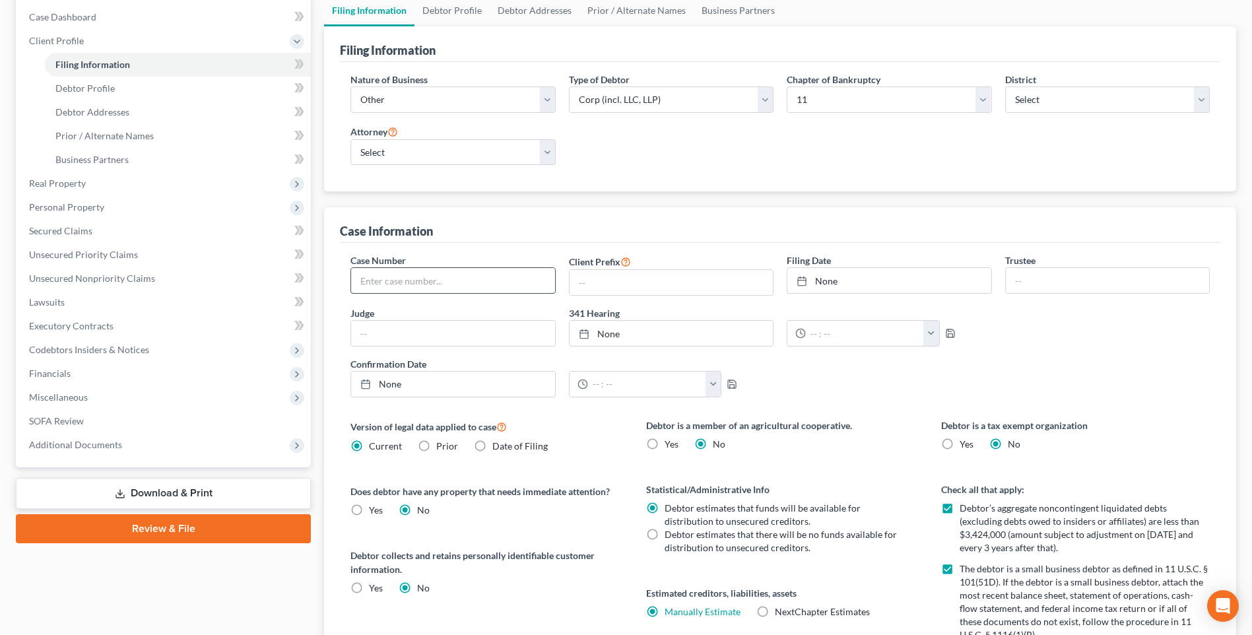
click at [377, 281] on input "text" at bounding box center [452, 280] width 203 height 25
type input "3:25-bk-02952-JAB"
drag, startPoint x: 901, startPoint y: 275, endPoint x: 965, endPoint y: 284, distance: 64.8
click at [901, 275] on link "None" at bounding box center [888, 280] width 203 height 25
type input "[DATE]"
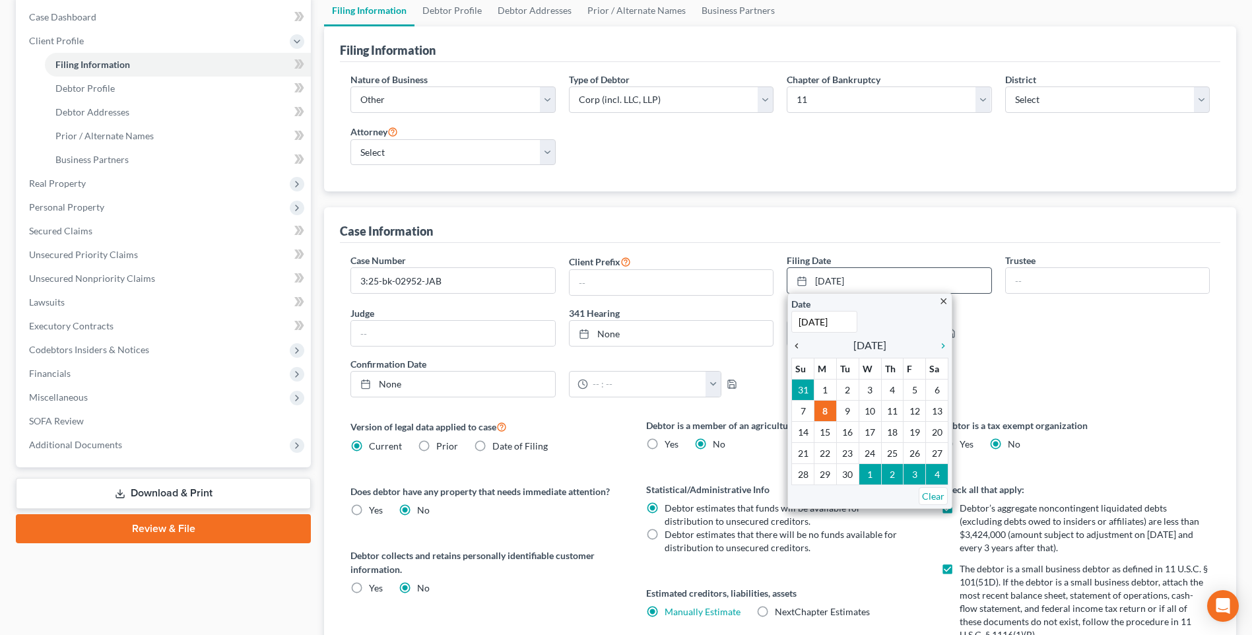
click at [799, 344] on icon "chevron_left" at bounding box center [799, 346] width 17 height 11
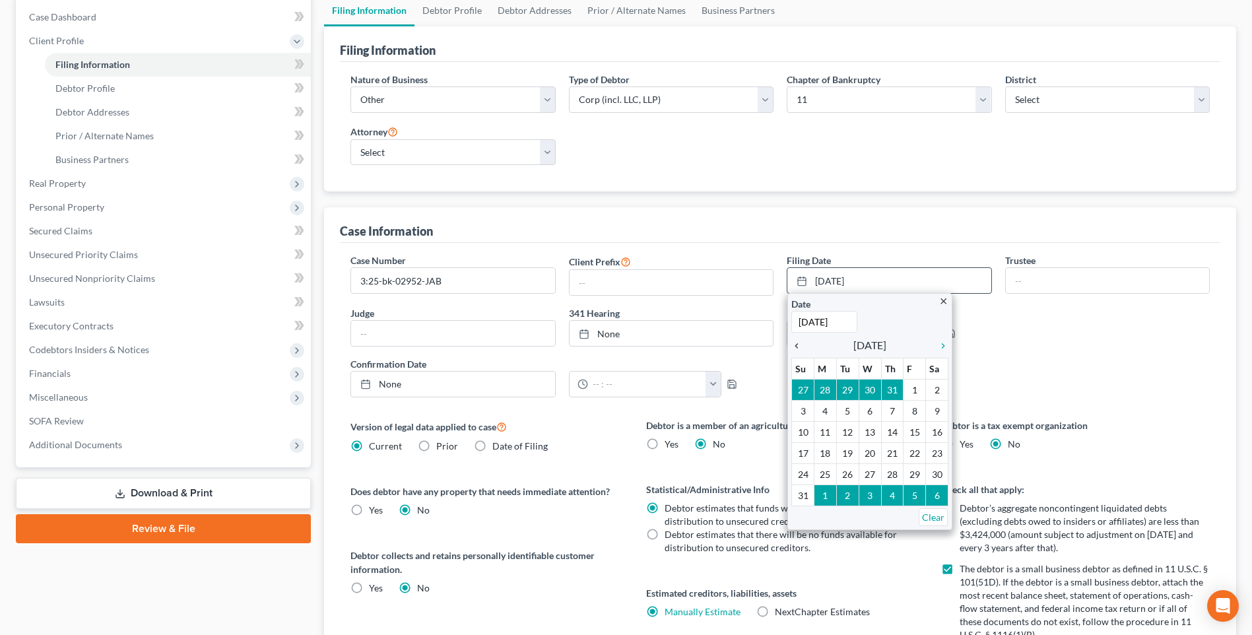
click at [796, 345] on icon "chevron_left" at bounding box center [799, 346] width 17 height 11
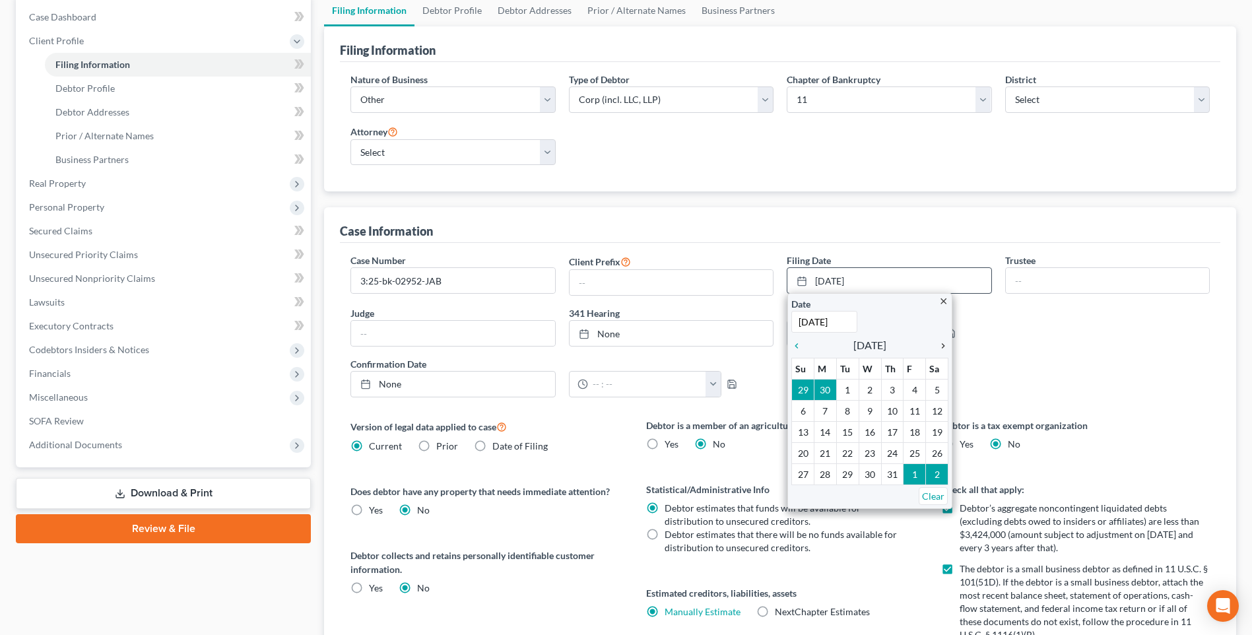
click at [938, 350] on icon "chevron_right" at bounding box center [939, 346] width 17 height 11
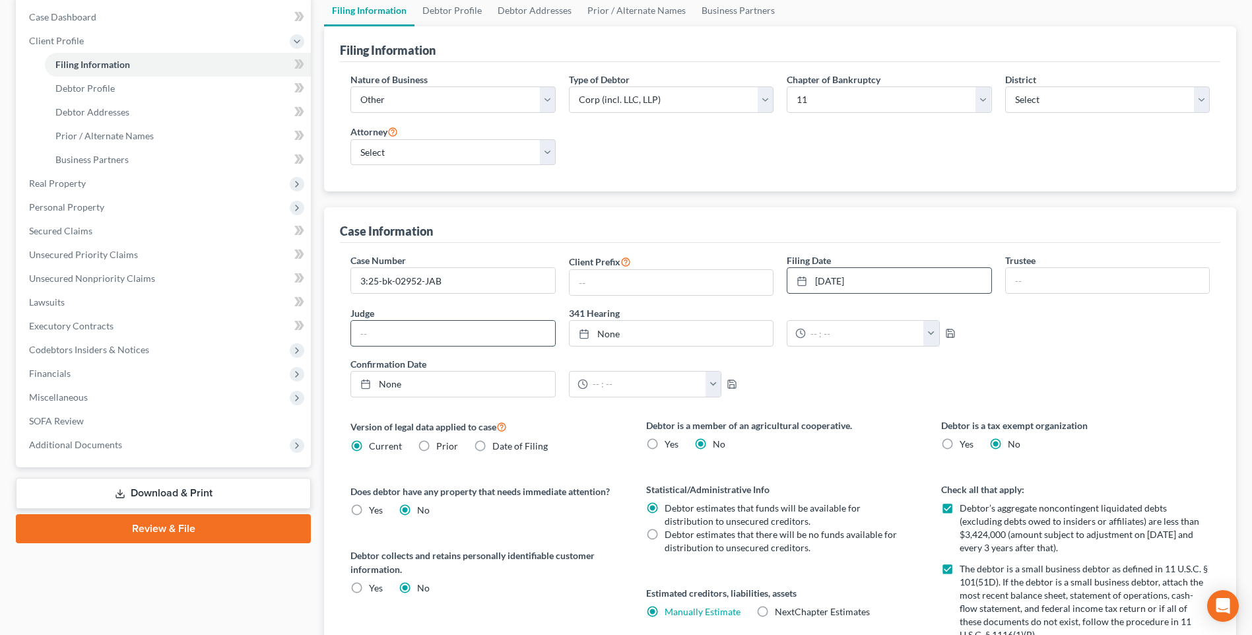
click at [426, 331] on input "text" at bounding box center [452, 333] width 203 height 25
type input "Brown"
click at [701, 339] on link "None" at bounding box center [671, 333] width 203 height 25
type input "[DATE]"
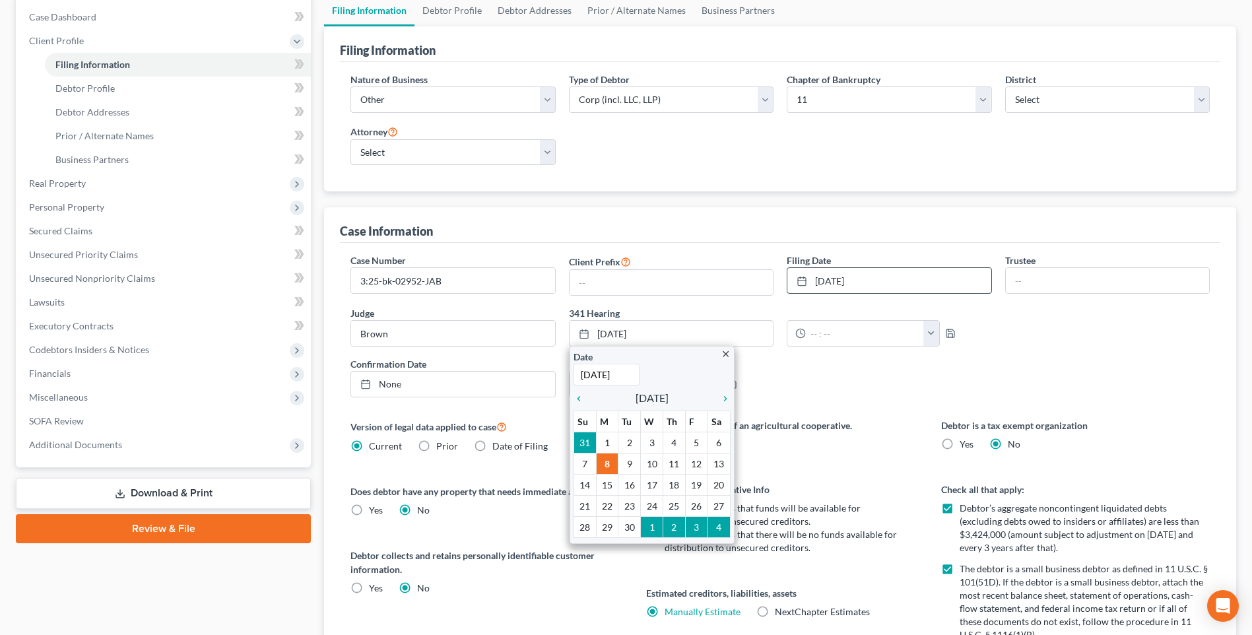
drag, startPoint x: 806, startPoint y: 420, endPoint x: 810, endPoint y: 394, distance: 26.7
click at [806, 420] on label "Debtor is a member of an agricultural cooperative." at bounding box center [780, 425] width 269 height 14
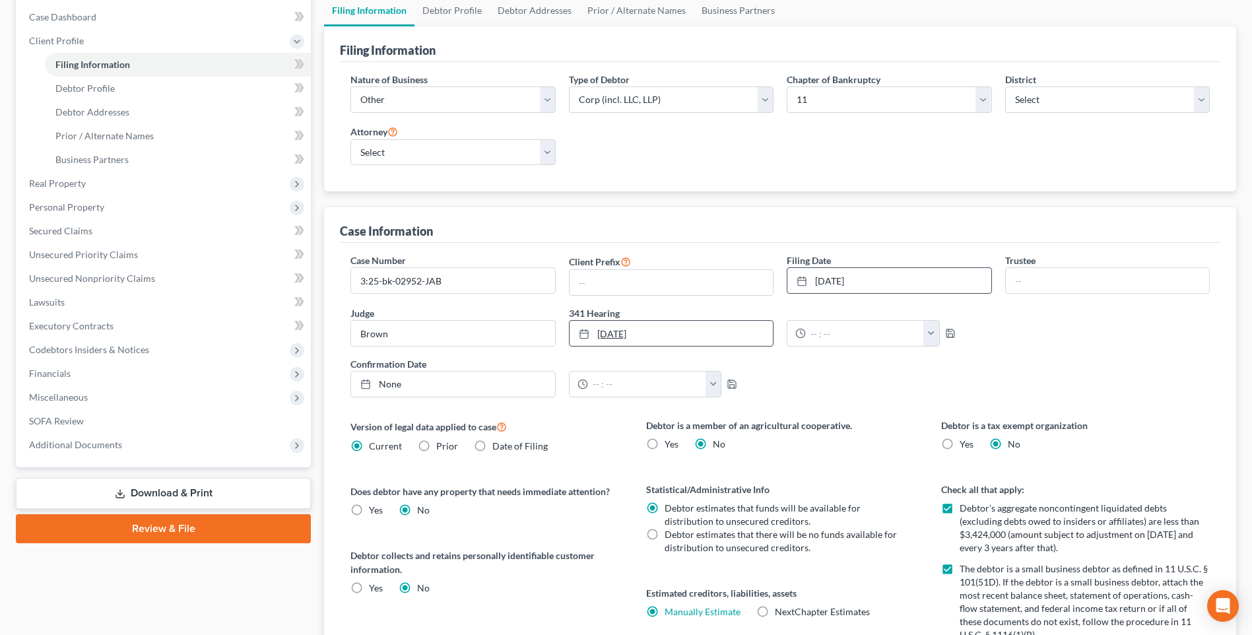
click at [686, 331] on link "[DATE]" at bounding box center [671, 333] width 203 height 25
click at [934, 338] on button "button" at bounding box center [931, 333] width 16 height 25
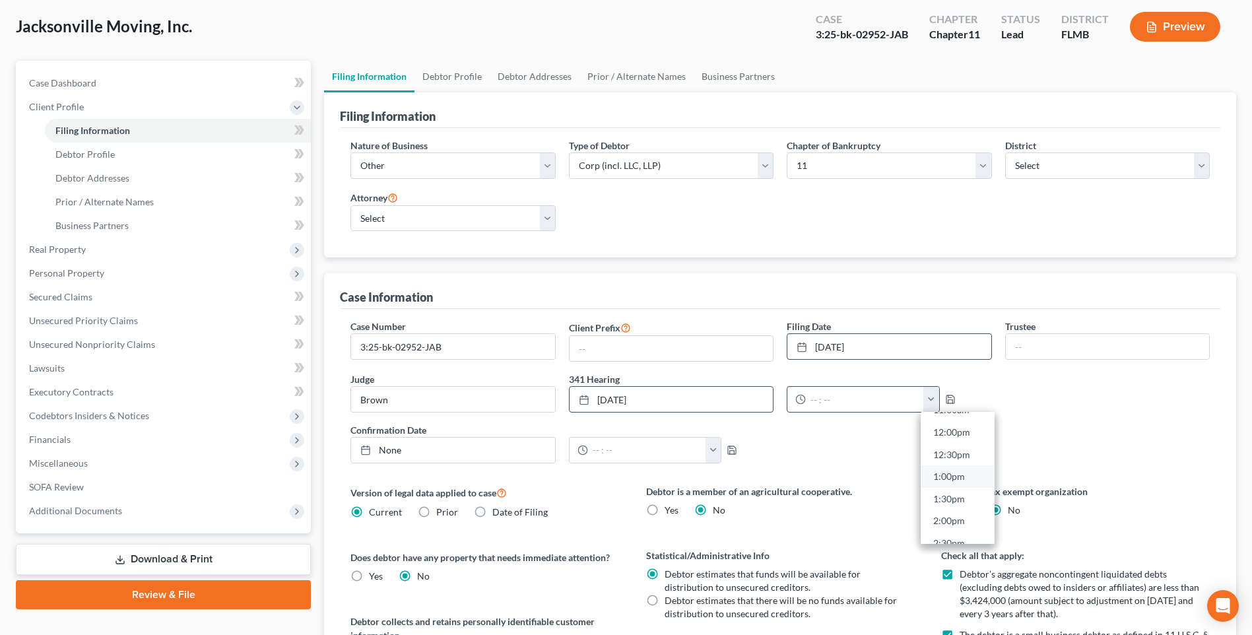
scroll to position [462, 0]
click at [936, 452] on link "11:00am" at bounding box center [958, 454] width 74 height 22
type input "11:00am"
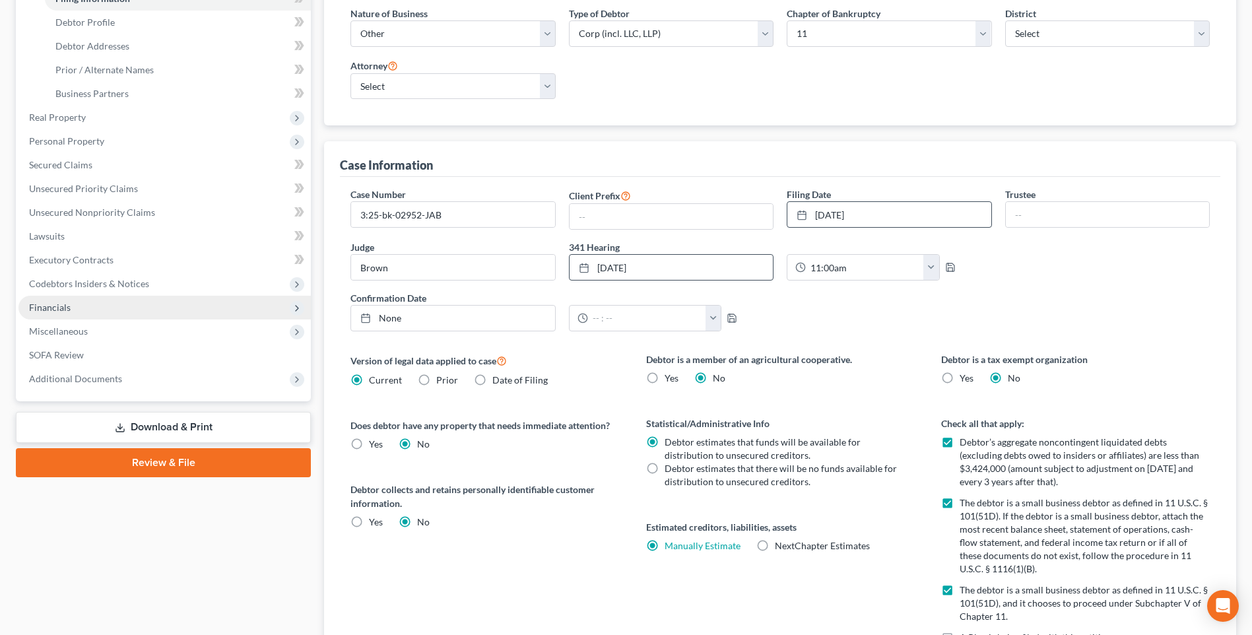
scroll to position [0, 0]
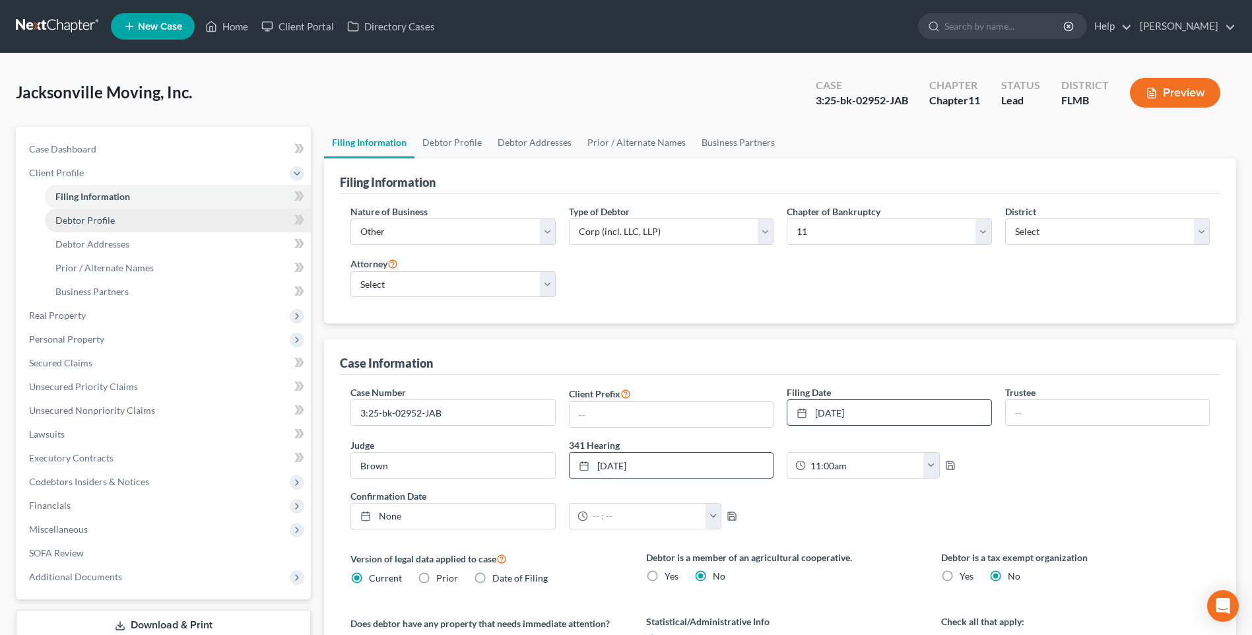
click at [88, 226] on link "Debtor Profile" at bounding box center [178, 221] width 266 height 24
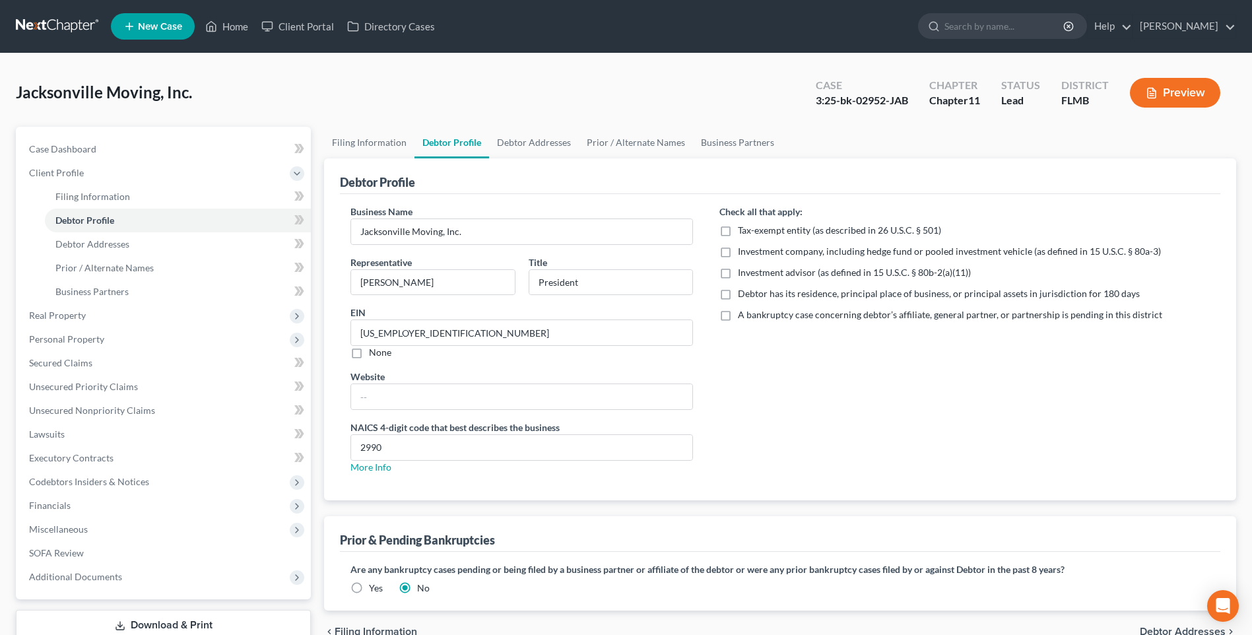
scroll to position [90, 0]
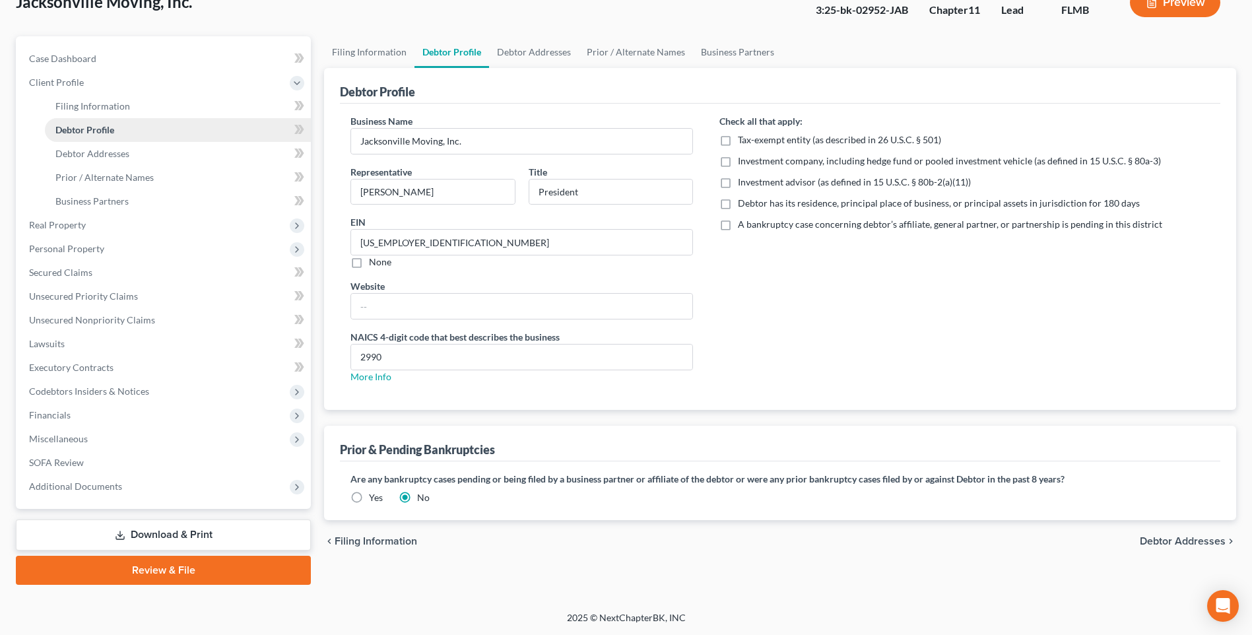
click at [82, 131] on span "Debtor Profile" at bounding box center [84, 129] width 59 height 11
click at [76, 148] on span "Debtor Addresses" at bounding box center [92, 153] width 74 height 11
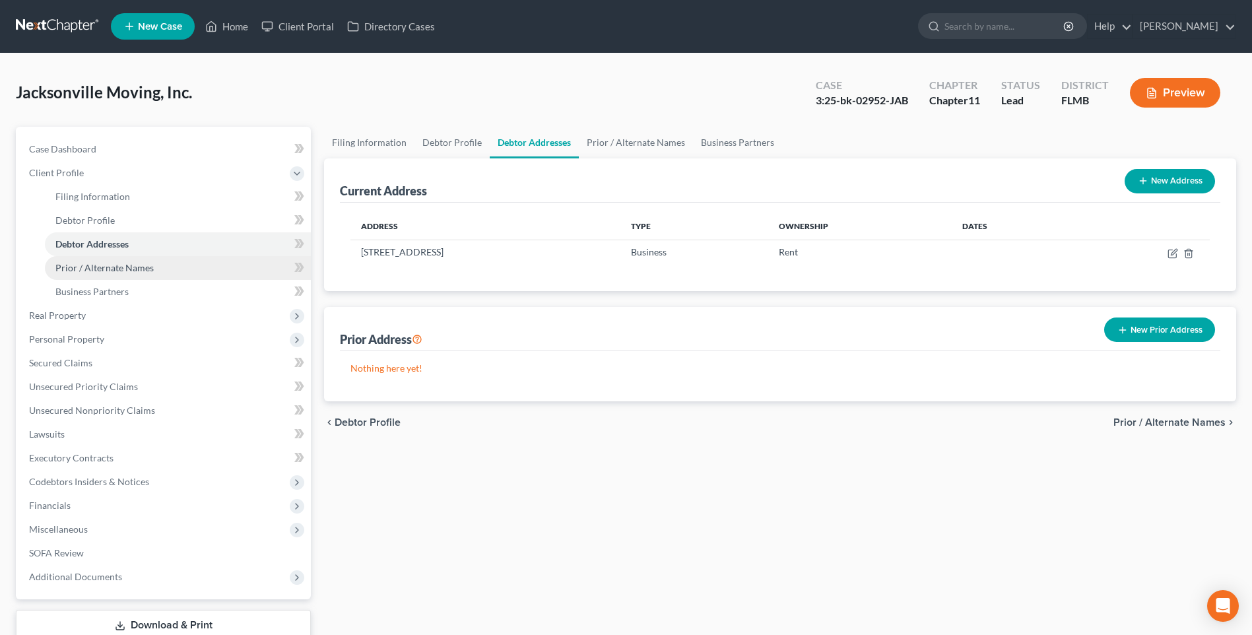
click at [91, 269] on span "Prior / Alternate Names" at bounding box center [104, 267] width 98 height 11
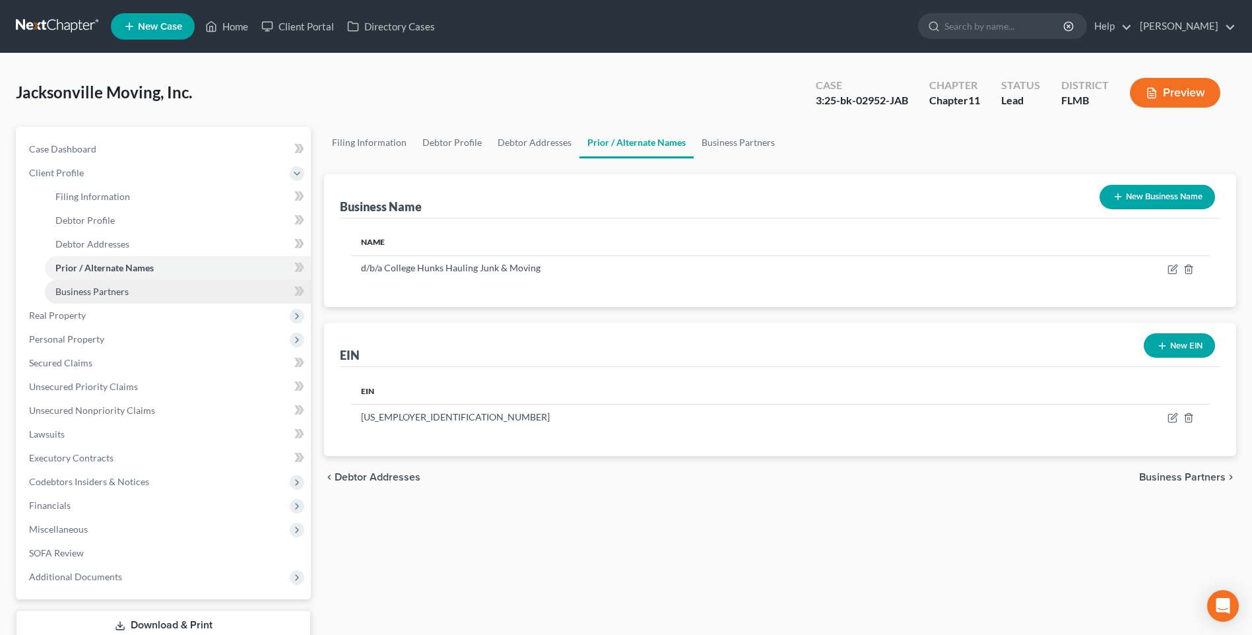
click at [110, 295] on span "Business Partners" at bounding box center [91, 291] width 73 height 11
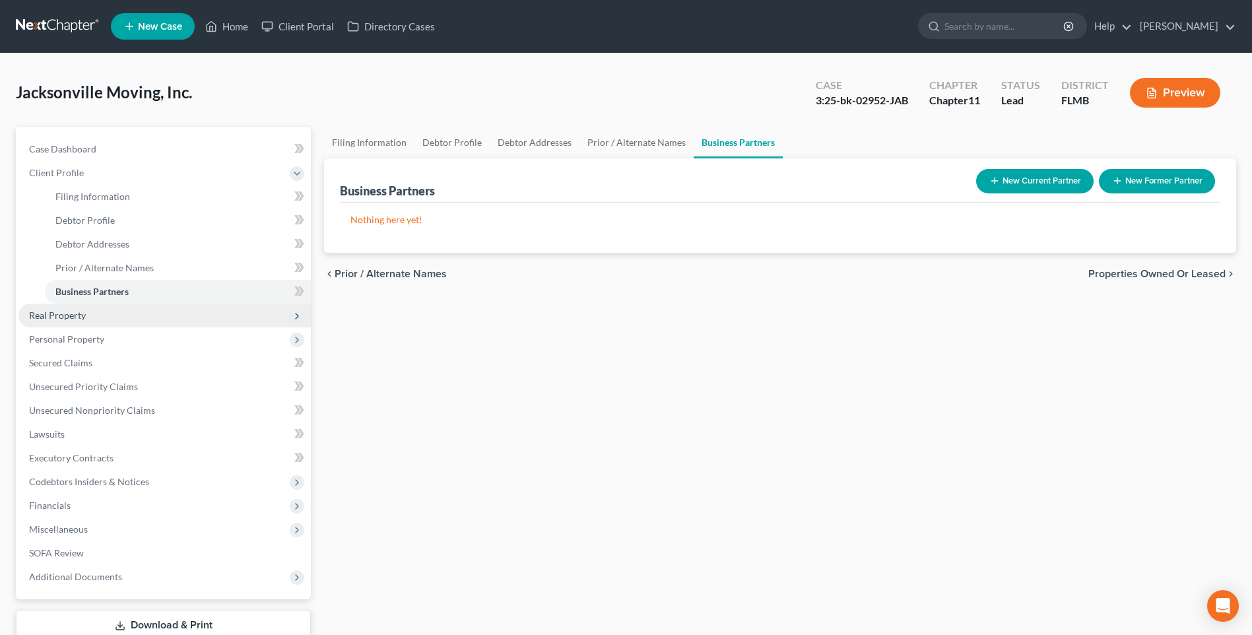
click at [69, 313] on span "Real Property" at bounding box center [57, 315] width 57 height 11
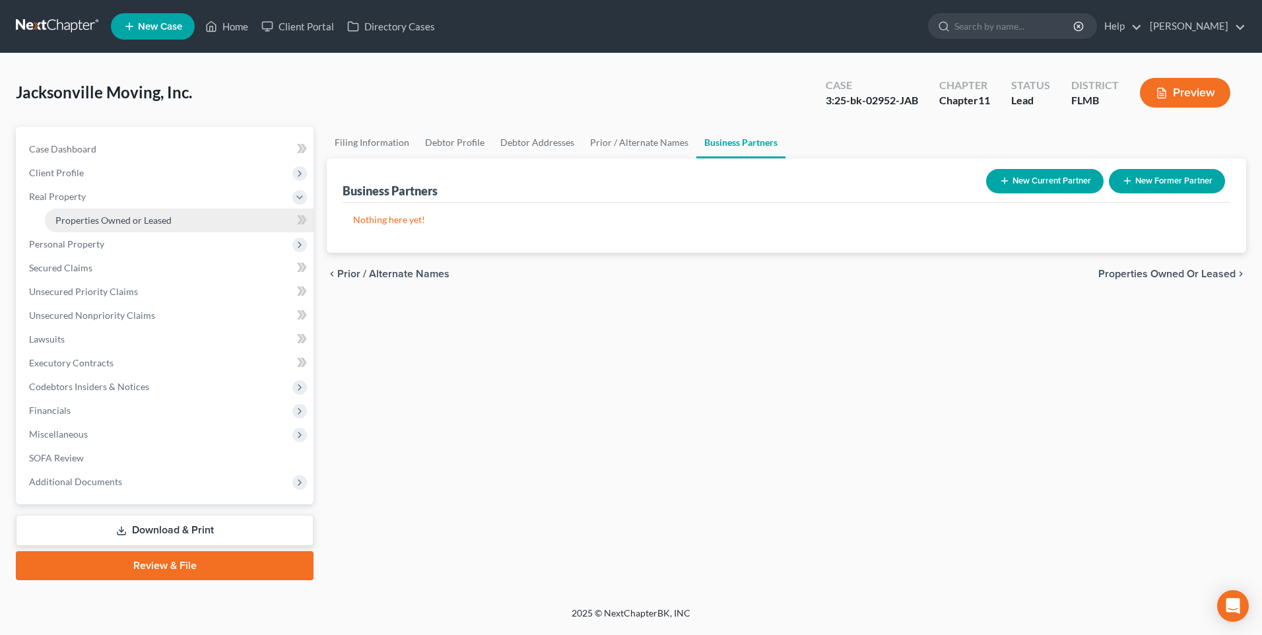
click at [169, 216] on span "Properties Owned or Leased" at bounding box center [113, 219] width 116 height 11
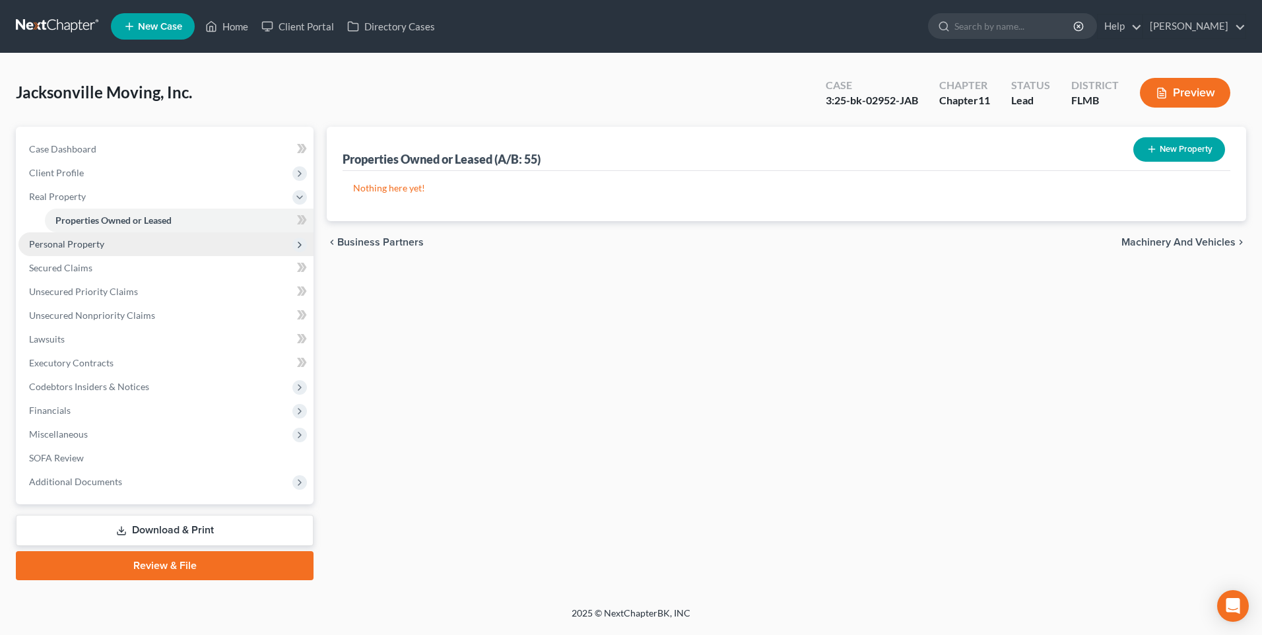
click at [68, 247] on span "Personal Property" at bounding box center [66, 243] width 75 height 11
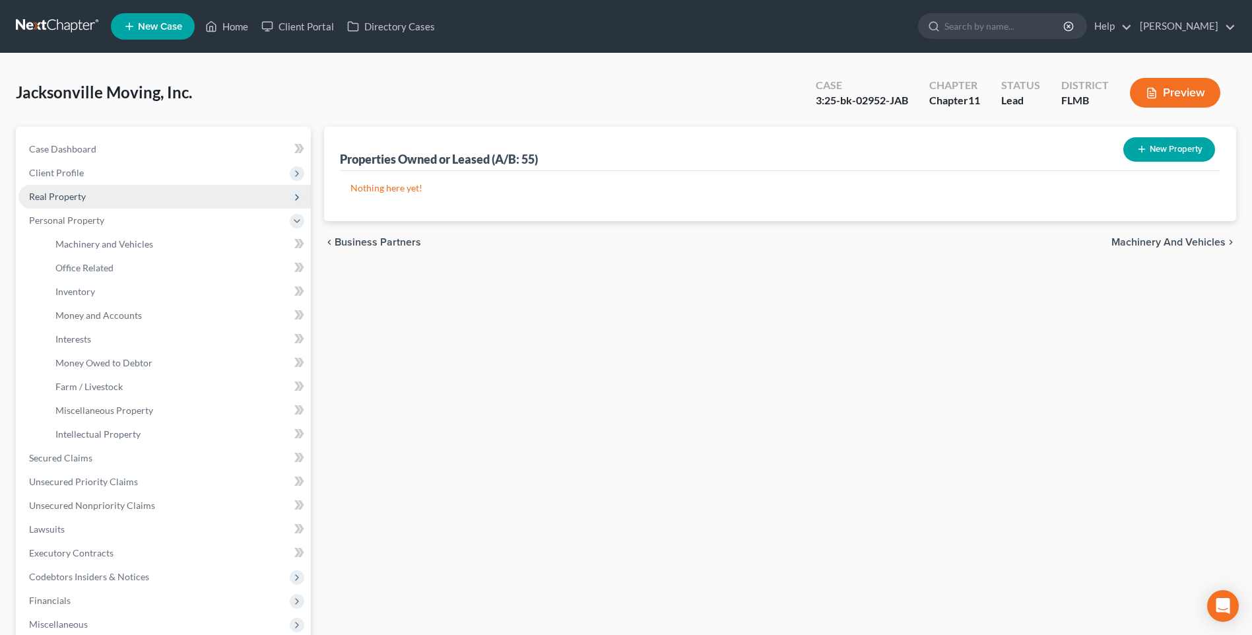
click at [71, 193] on span "Real Property" at bounding box center [57, 196] width 57 height 11
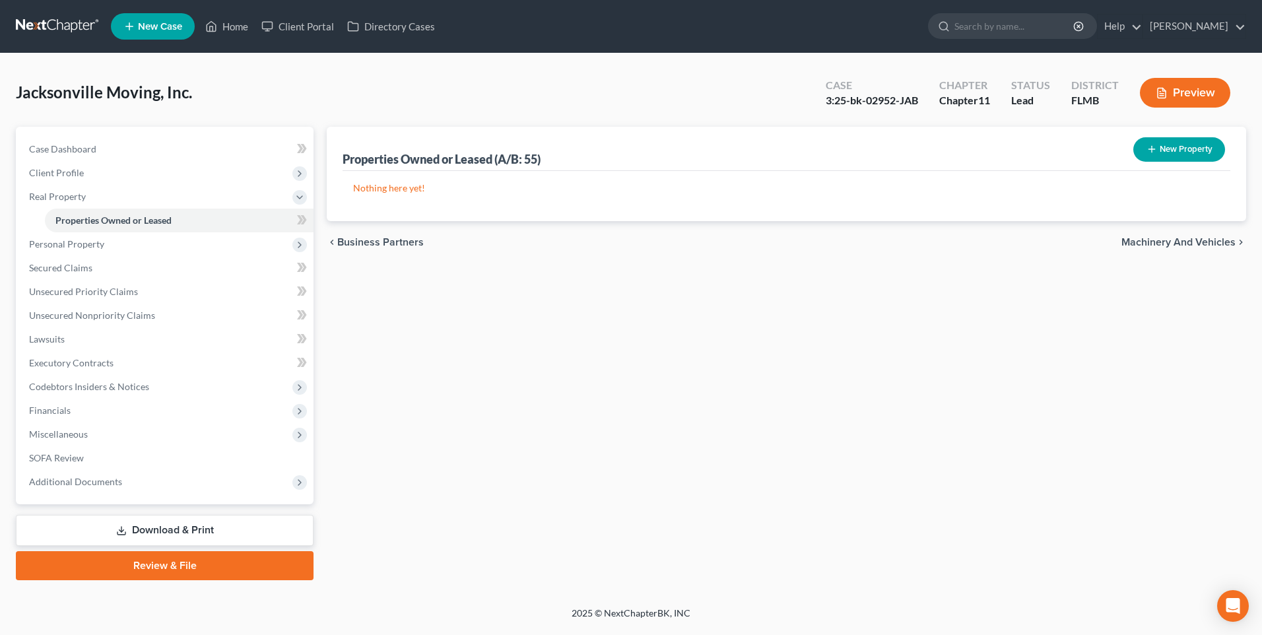
click at [1193, 150] on button "New Property" at bounding box center [1179, 149] width 92 height 24
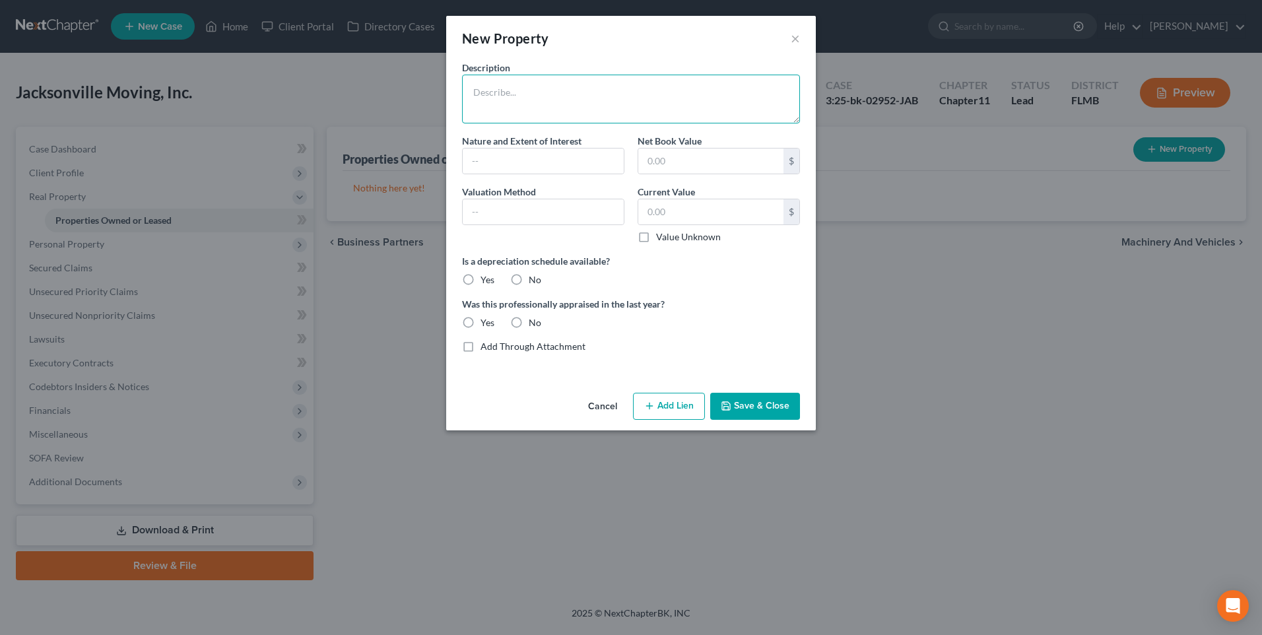
drag, startPoint x: 559, startPoint y: 107, endPoint x: 603, endPoint y: 100, distance: 44.7
click at [559, 107] on textarea at bounding box center [631, 99] width 338 height 49
type textarea "[STREET_ADDRESS]"
click at [549, 154] on input "text" at bounding box center [543, 160] width 161 height 25
type input "Leasehold"
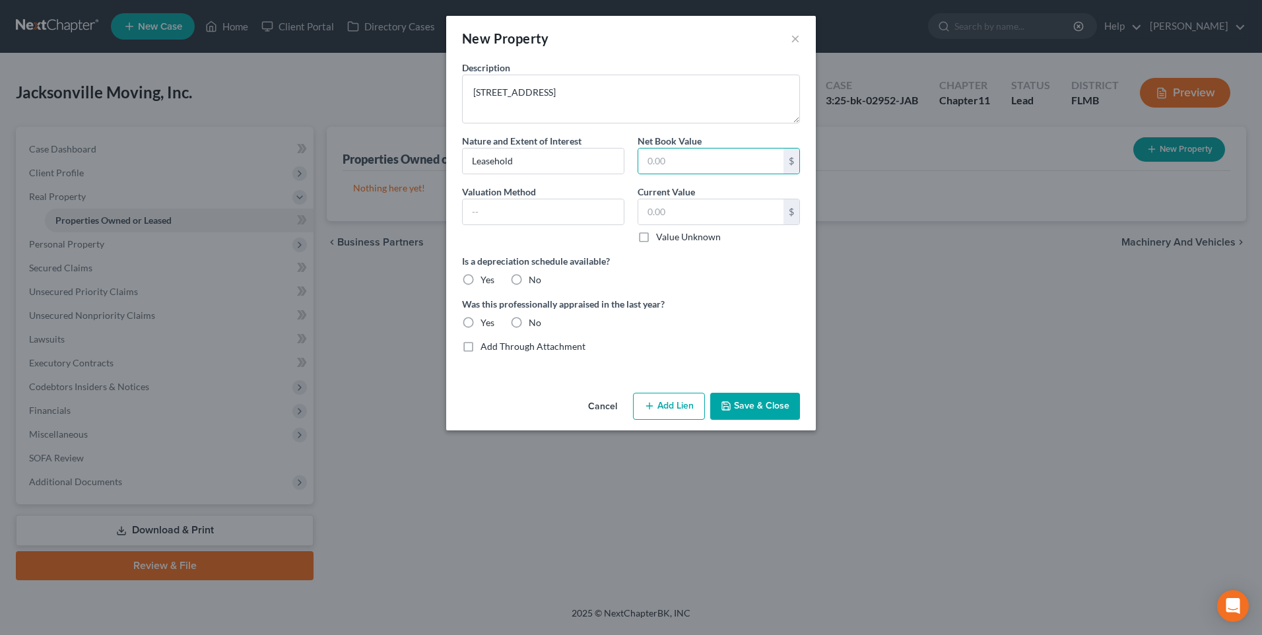
click at [656, 237] on label "Value Unknown" at bounding box center [688, 236] width 65 height 13
click at [661, 237] on input "Value Unknown" at bounding box center [665, 234] width 9 height 9
checkbox input "true"
type input "0.00"
click at [529, 282] on label "No" at bounding box center [535, 279] width 13 height 13
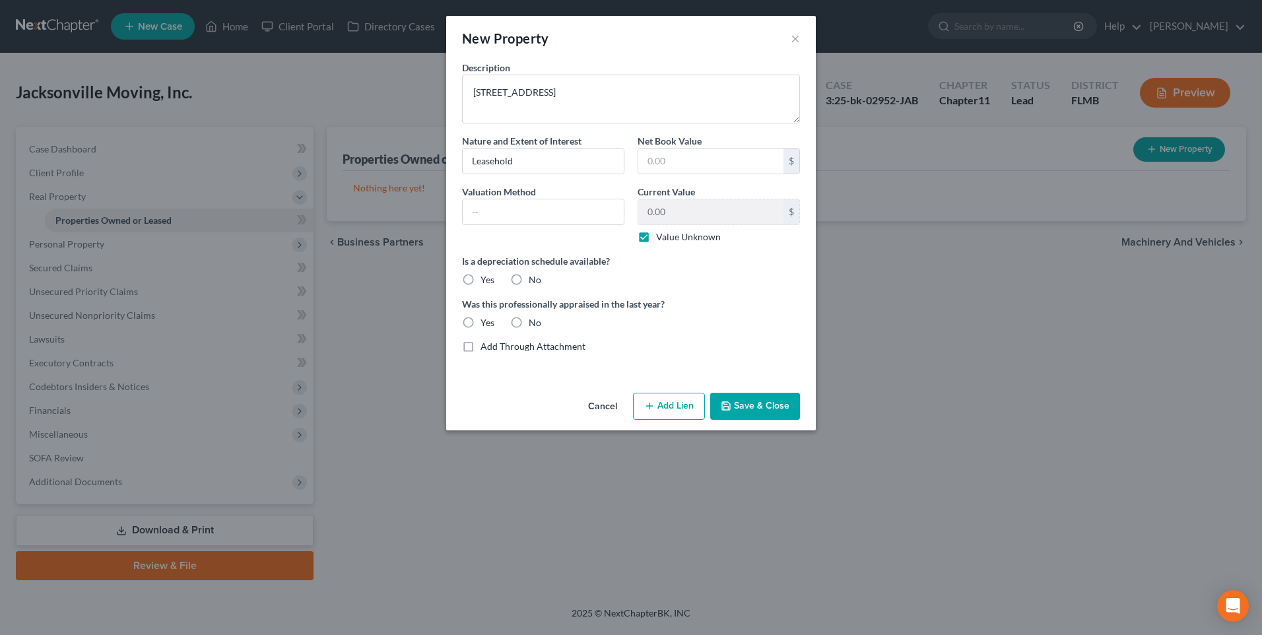
click at [534, 282] on input "No" at bounding box center [538, 277] width 9 height 9
radio input "true"
click at [529, 323] on label "No" at bounding box center [535, 322] width 13 height 13
click at [534, 323] on input "No" at bounding box center [538, 320] width 9 height 9
radio input "true"
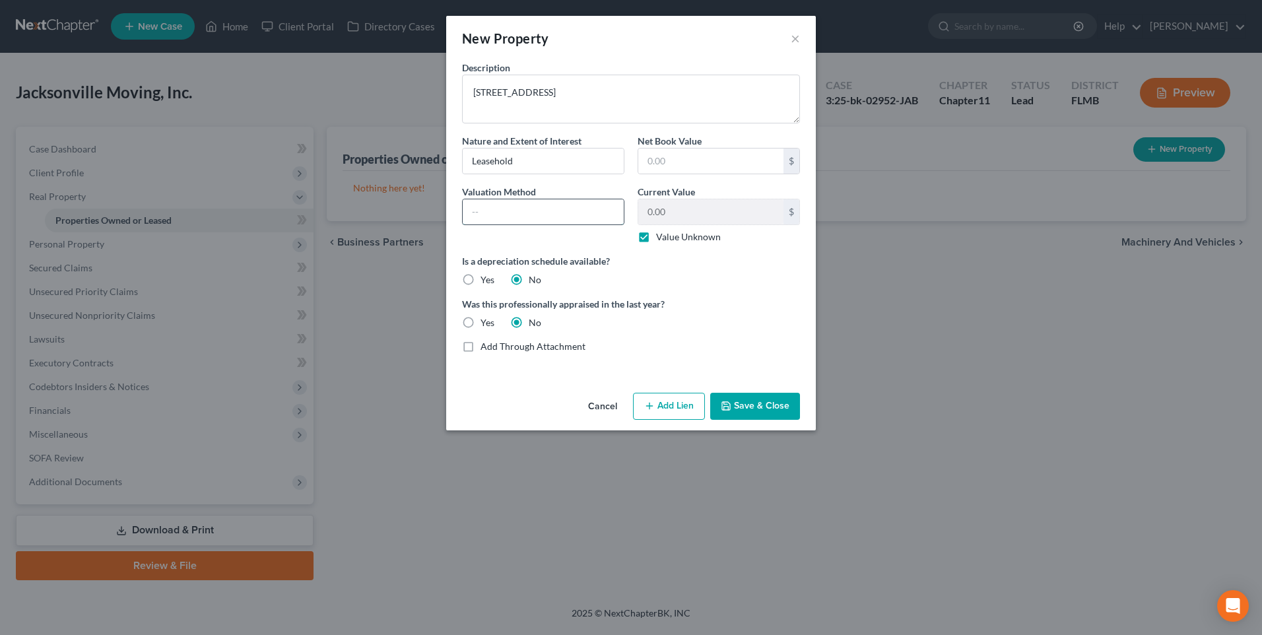
click at [474, 211] on input "text" at bounding box center [543, 211] width 161 height 25
click at [764, 409] on button "Save & Close" at bounding box center [755, 407] width 90 height 28
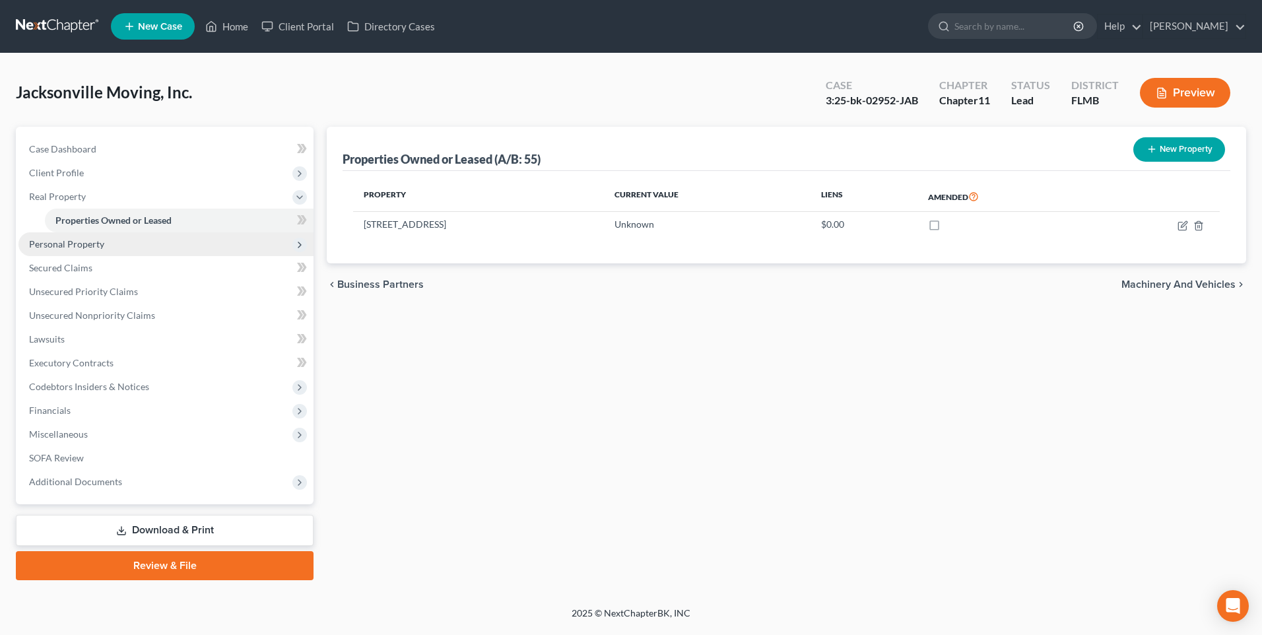
click at [98, 238] on span "Personal Property" at bounding box center [66, 243] width 75 height 11
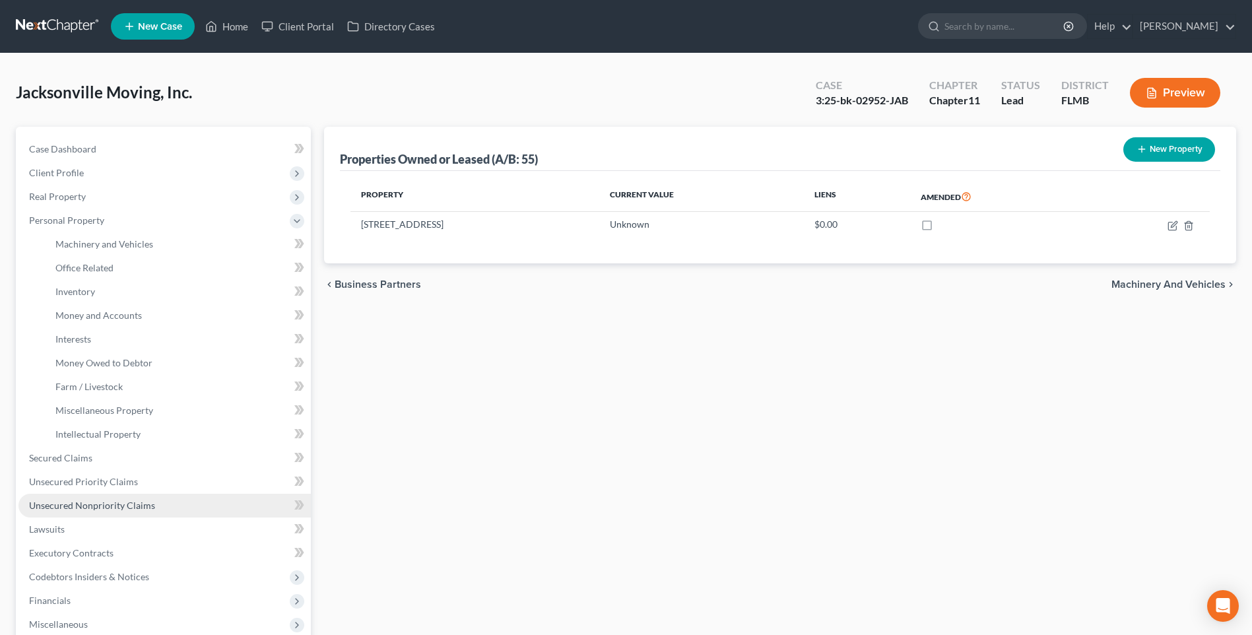
click at [53, 506] on span "Unsecured Nonpriority Claims" at bounding box center [92, 505] width 126 height 11
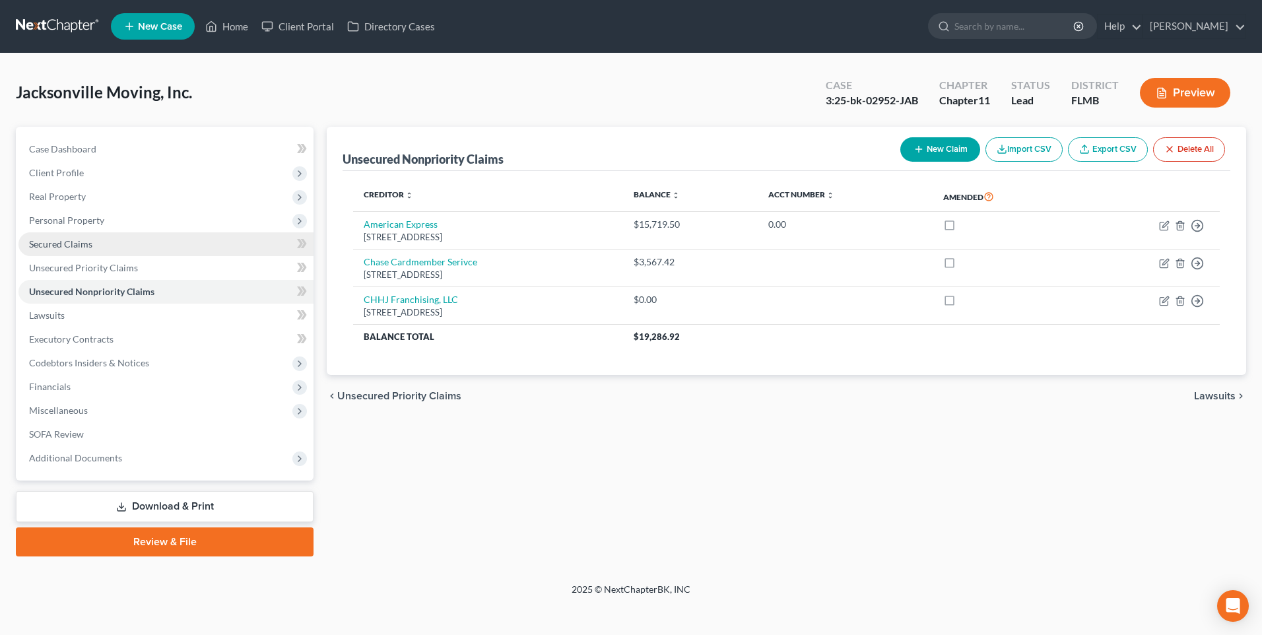
click at [66, 244] on span "Secured Claims" at bounding box center [60, 243] width 63 height 11
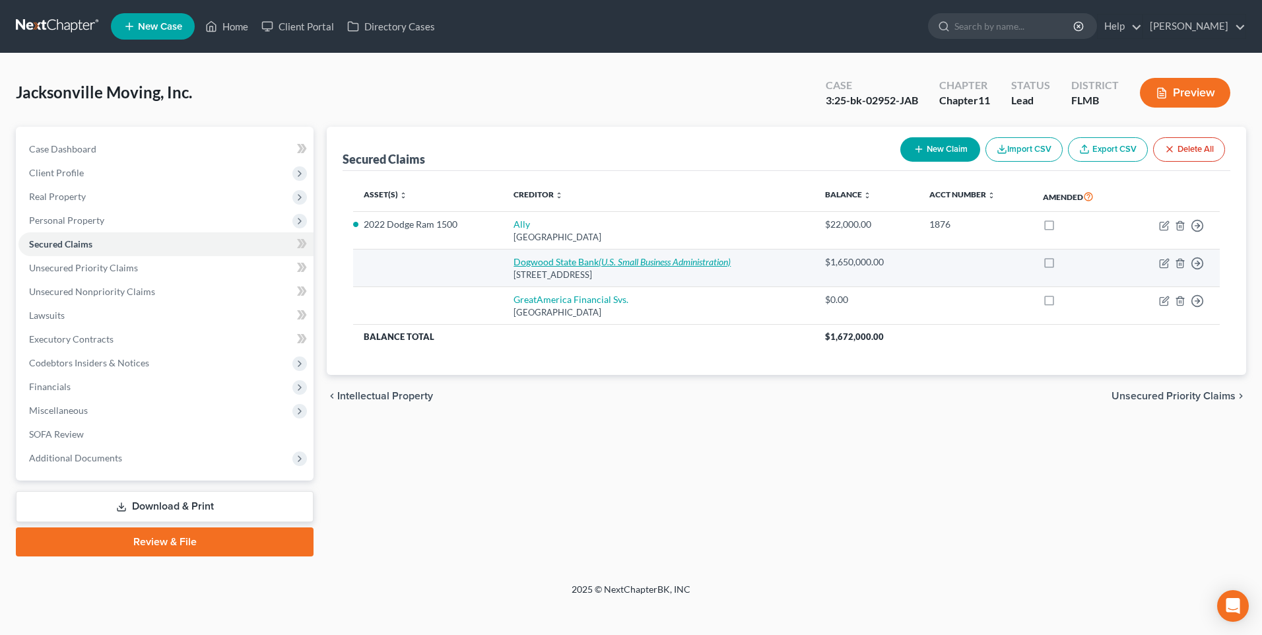
click at [578, 264] on link "Dogwood State Bank (U.S. Small Business Administration)" at bounding box center [621, 261] width 217 height 11
select select "28"
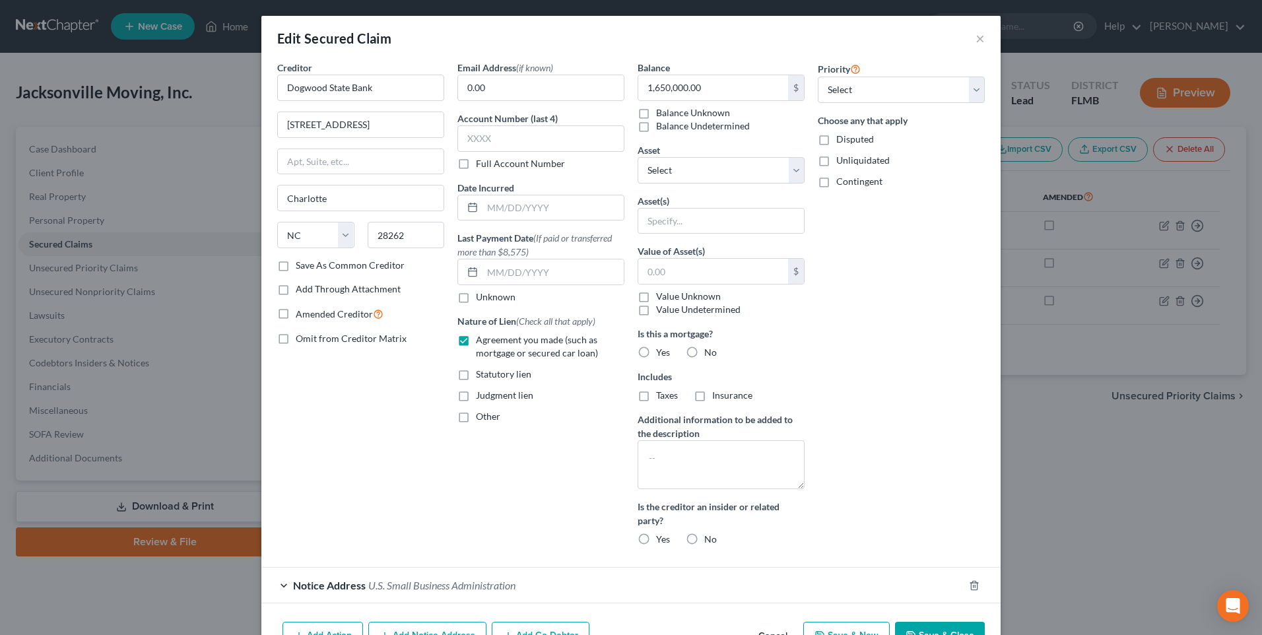
click at [704, 538] on label "No" at bounding box center [710, 539] width 13 height 13
click at [709, 538] on input "No" at bounding box center [713, 537] width 9 height 9
radio input "true"
click at [973, 97] on select "Select 1st 2nd 3rd 4th 5th 6th 7th 8th 9th 10th 11th 12th 13th 14th 15th 16th 1…" at bounding box center [901, 90] width 167 height 26
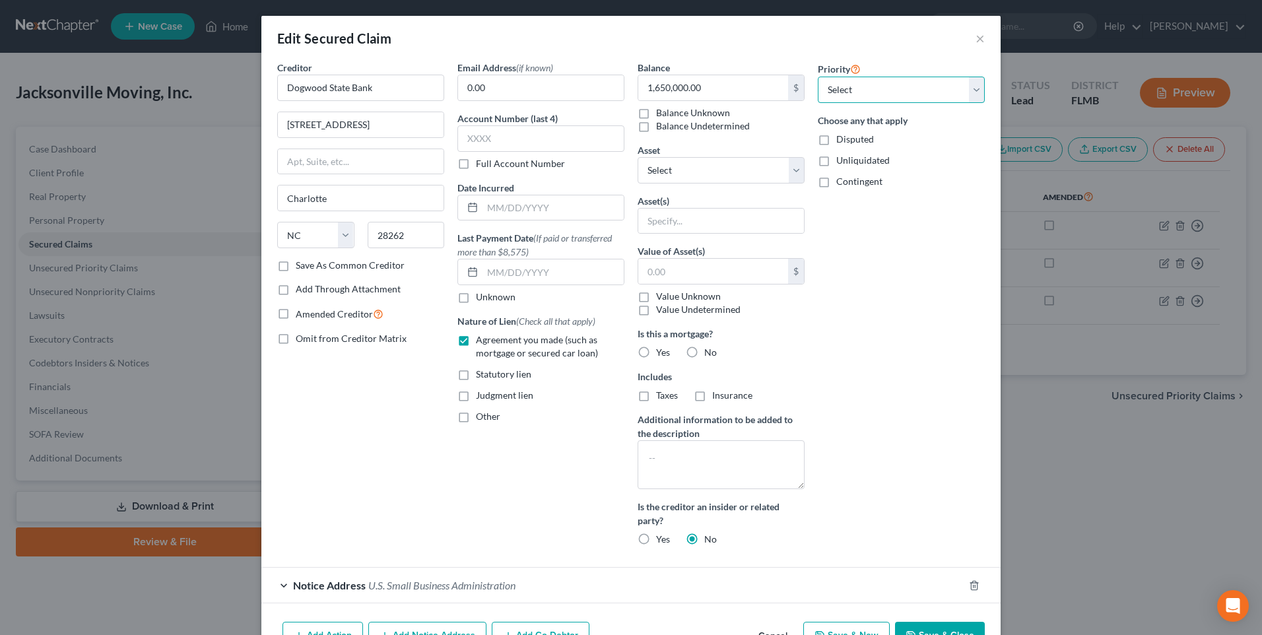
scroll to position [79, 0]
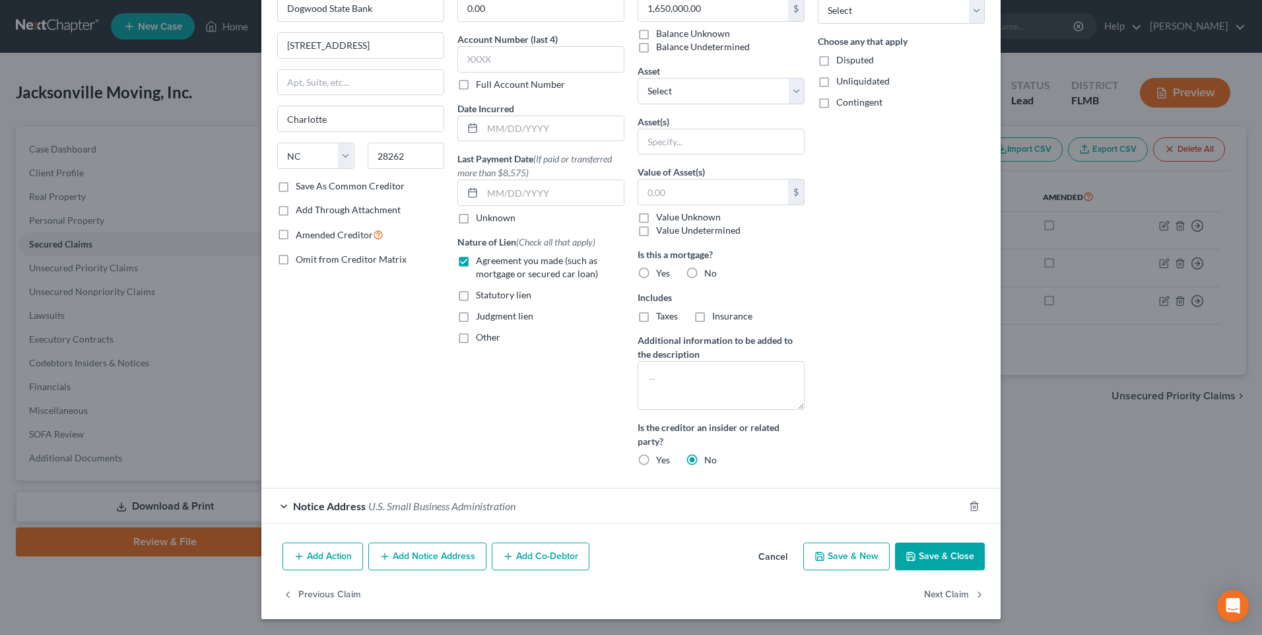
click at [950, 564] on button "Save & Close" at bounding box center [940, 556] width 90 height 28
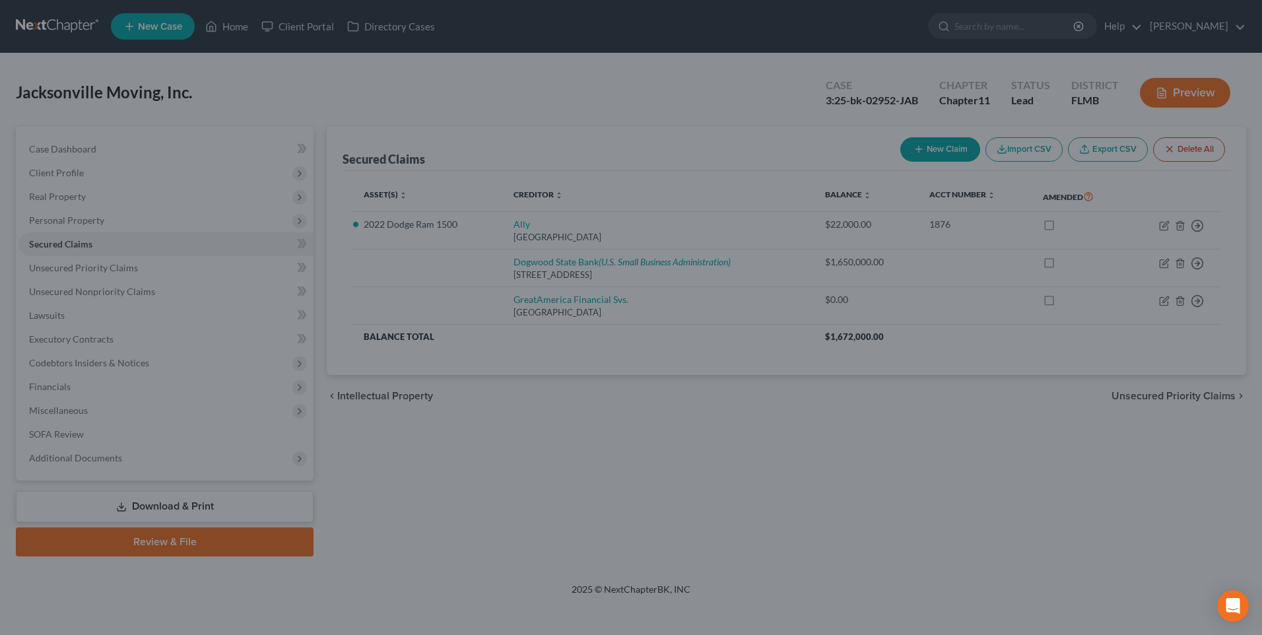
scroll to position [0, 0]
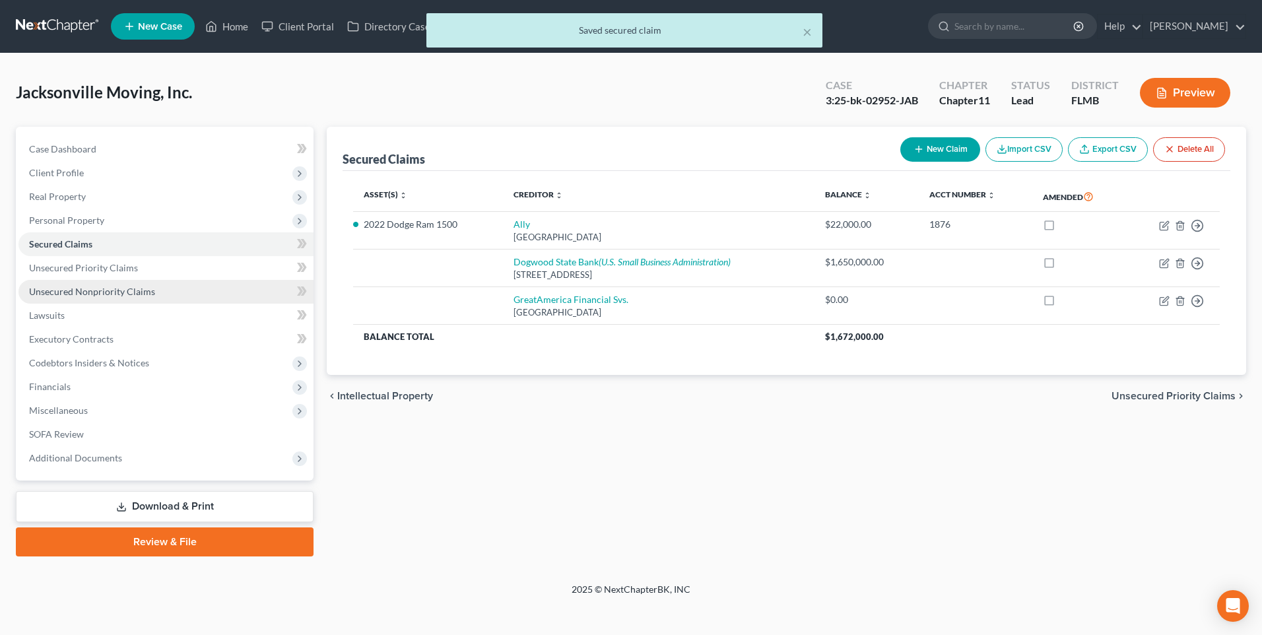
drag, startPoint x: 74, startPoint y: 292, endPoint x: 111, endPoint y: 283, distance: 37.9
click at [74, 292] on span "Unsecured Nonpriority Claims" at bounding box center [92, 291] width 126 height 11
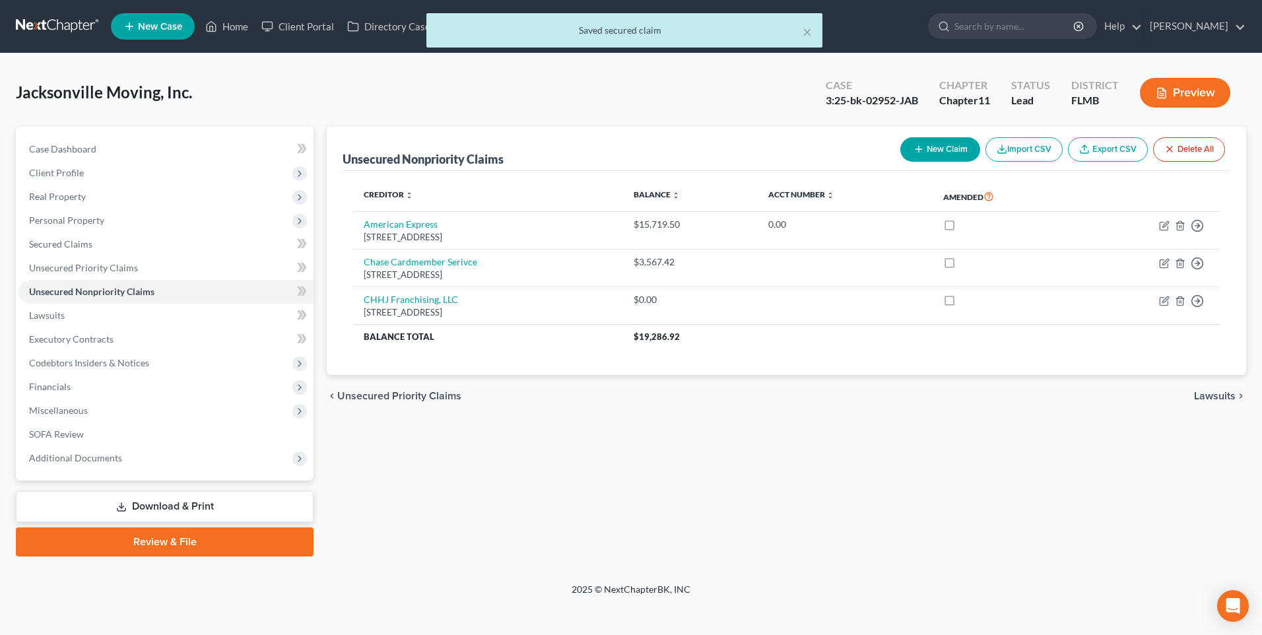
click at [958, 144] on button "New Claim" at bounding box center [940, 149] width 80 height 24
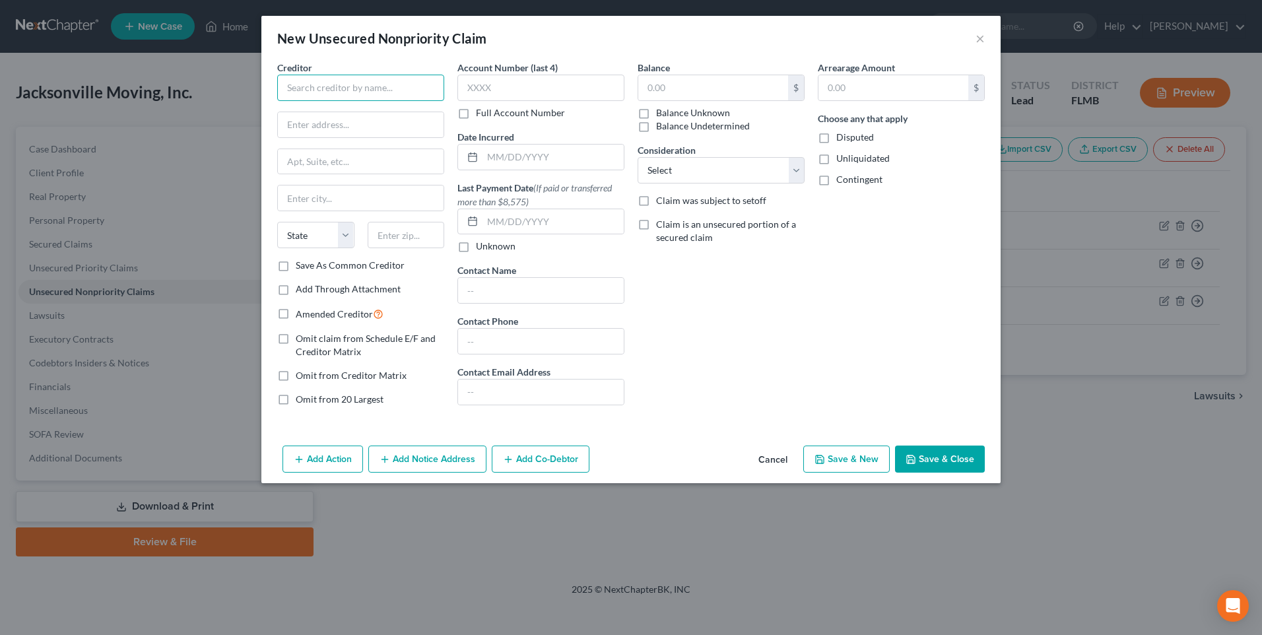
click at [335, 84] on input "text" at bounding box center [360, 88] width 167 height 26
type input "[PERSON_NAME] Incorporated"
type input "[STREET_ADDRESS]"
type input "Suite B"
type input "K"
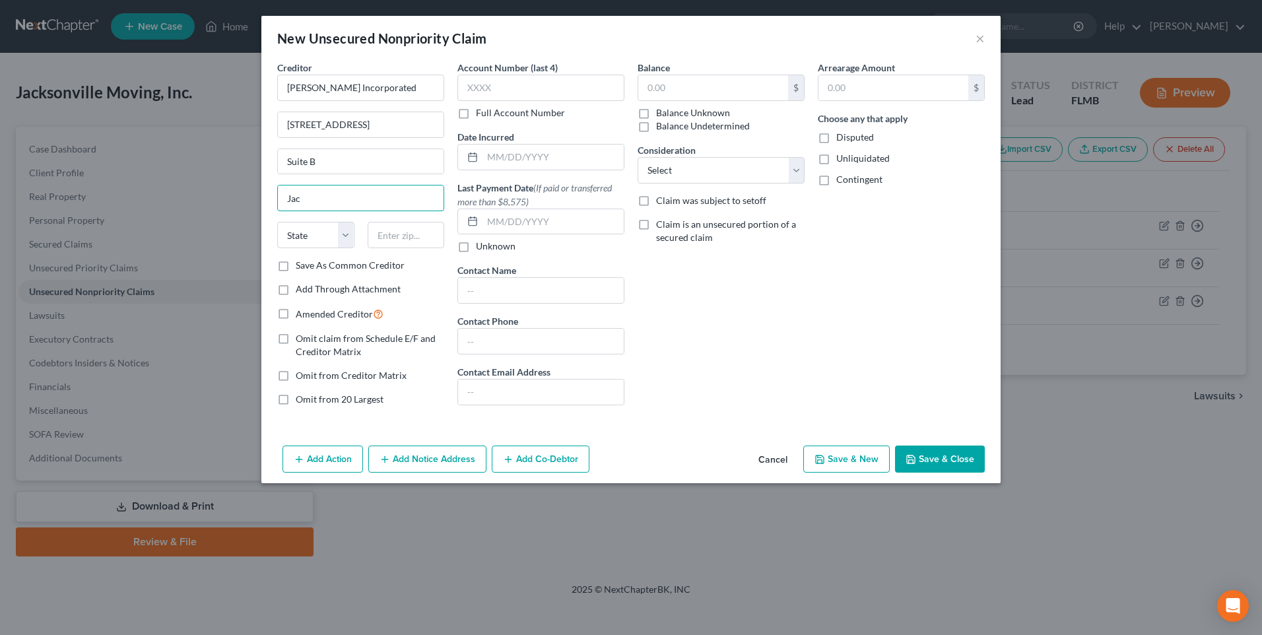
type input "[GEOGRAPHIC_DATA]"
select select "9"
type input "32224"
click at [296, 267] on label "Save As Common Creditor" at bounding box center [350, 265] width 109 height 13
click at [301, 267] on input "Save As Common Creditor" at bounding box center [305, 263] width 9 height 9
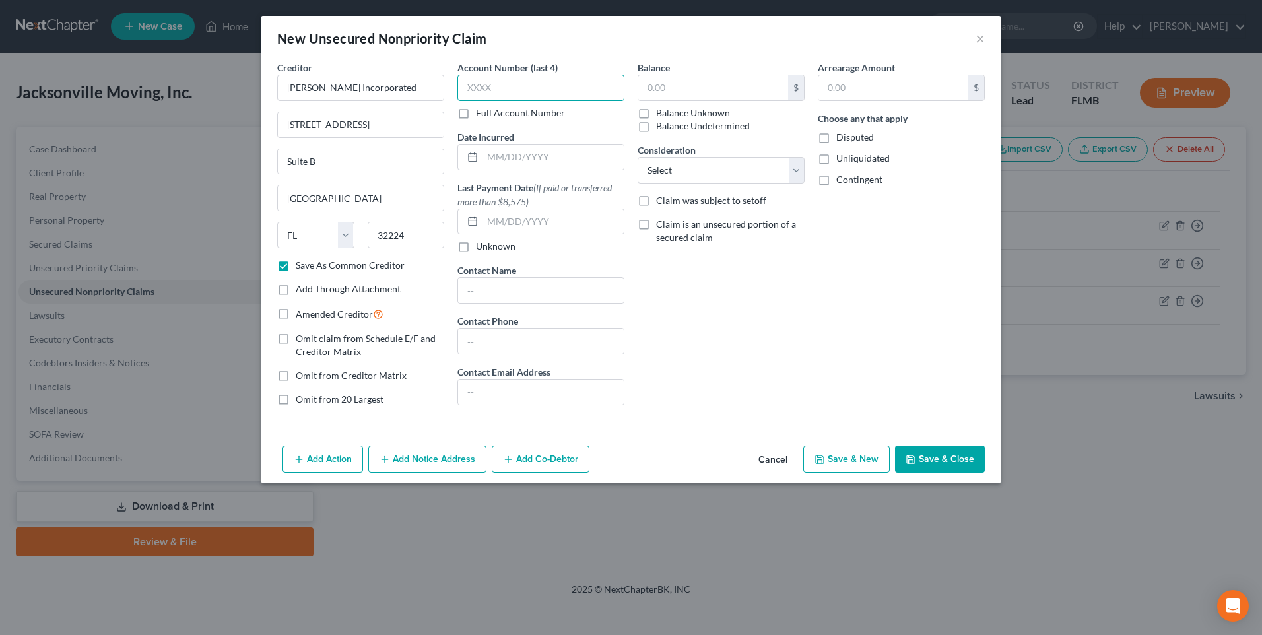
click at [555, 97] on input "text" at bounding box center [540, 88] width 167 height 26
click at [681, 90] on input "text" at bounding box center [713, 87] width 150 height 25
click at [959, 455] on button "Save & Close" at bounding box center [940, 459] width 90 height 28
checkbox input "false"
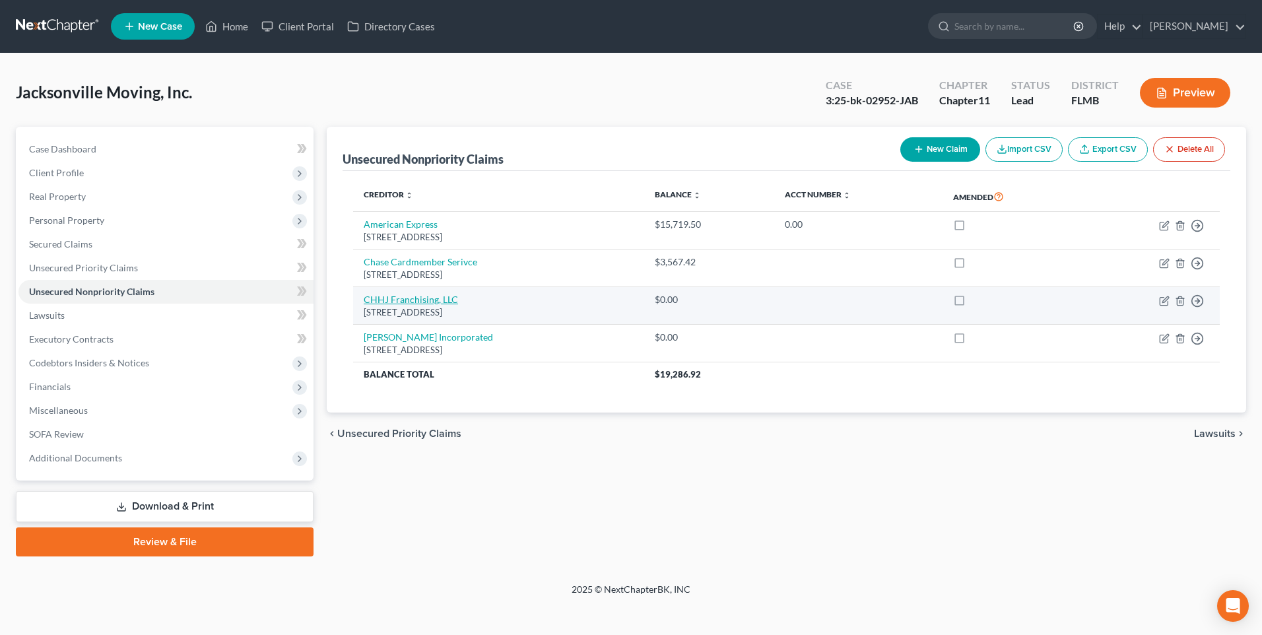
click at [420, 297] on link "CHHJ Franchising, LLC" at bounding box center [411, 299] width 94 height 11
select select "9"
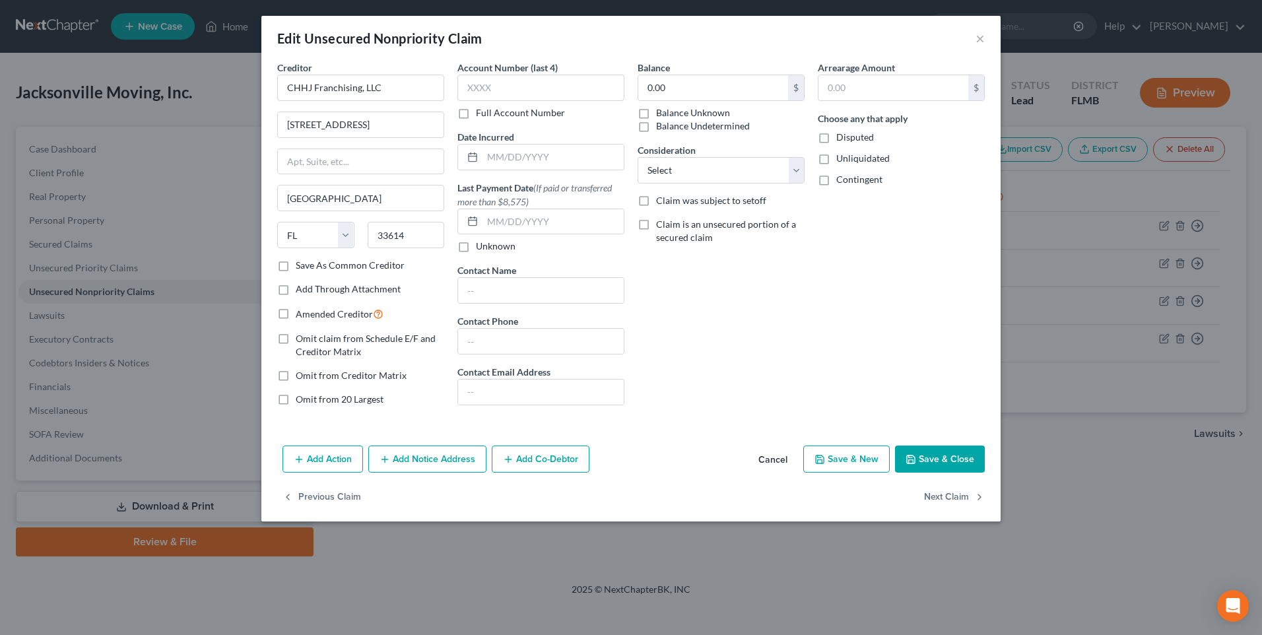
click at [940, 463] on button "Save & Close" at bounding box center [940, 459] width 90 height 28
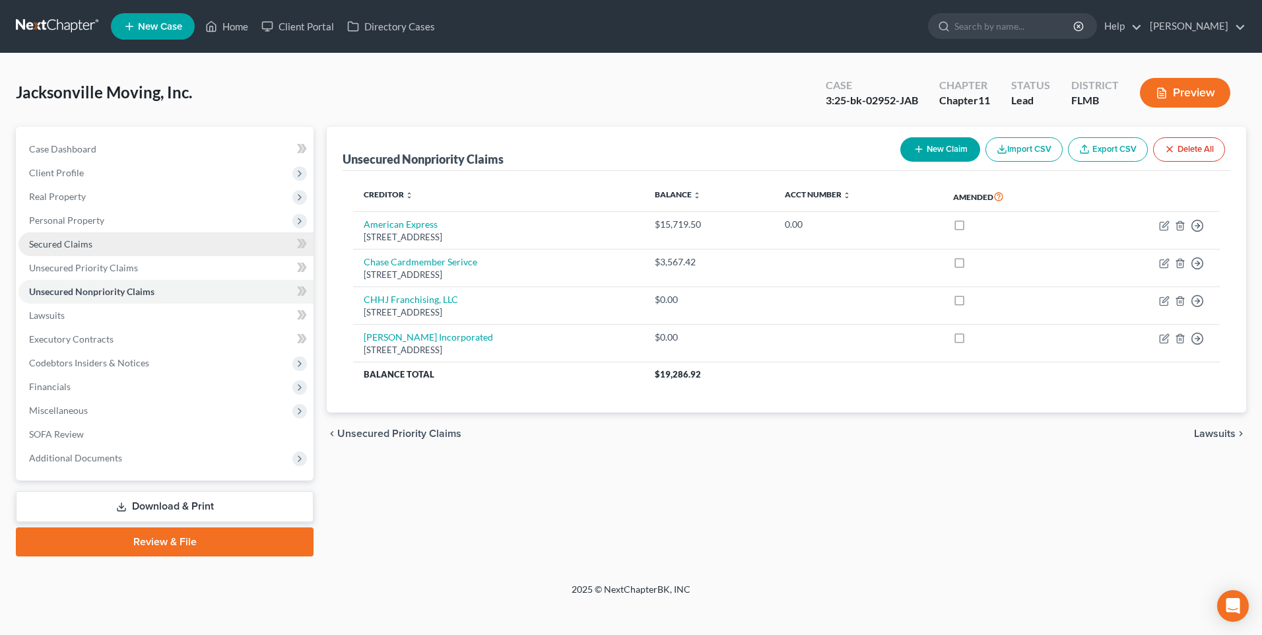
click at [71, 244] on span "Secured Claims" at bounding box center [60, 243] width 63 height 11
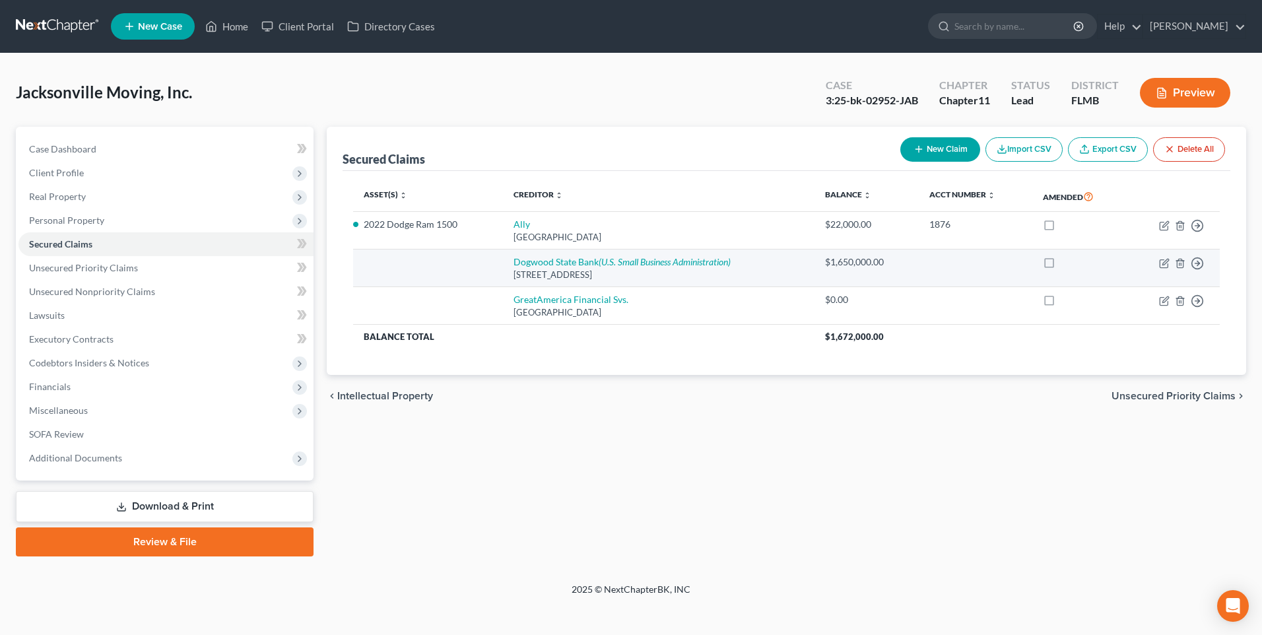
click at [592, 255] on td "Dogwood State Bank (U.S. Small Business Administration) [STREET_ADDRESS]" at bounding box center [659, 268] width 312 height 38
click at [590, 258] on link "Dogwood State Bank (U.S. Small Business Administration)" at bounding box center [621, 261] width 217 height 11
select select "28"
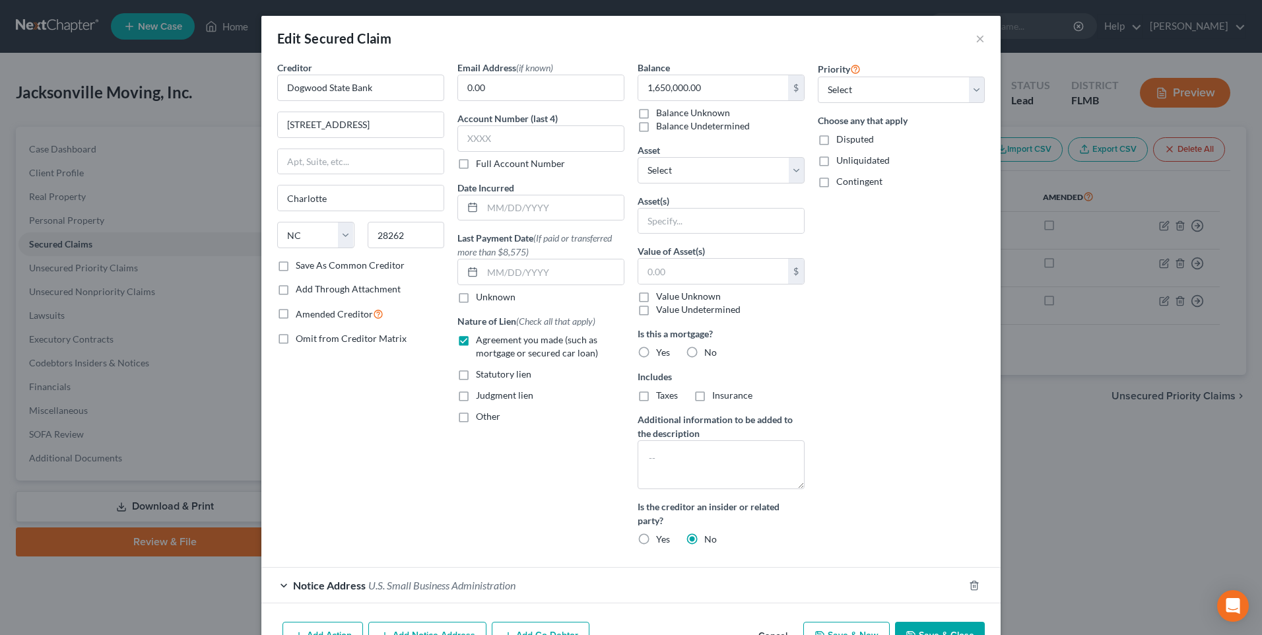
scroll to position [79, 0]
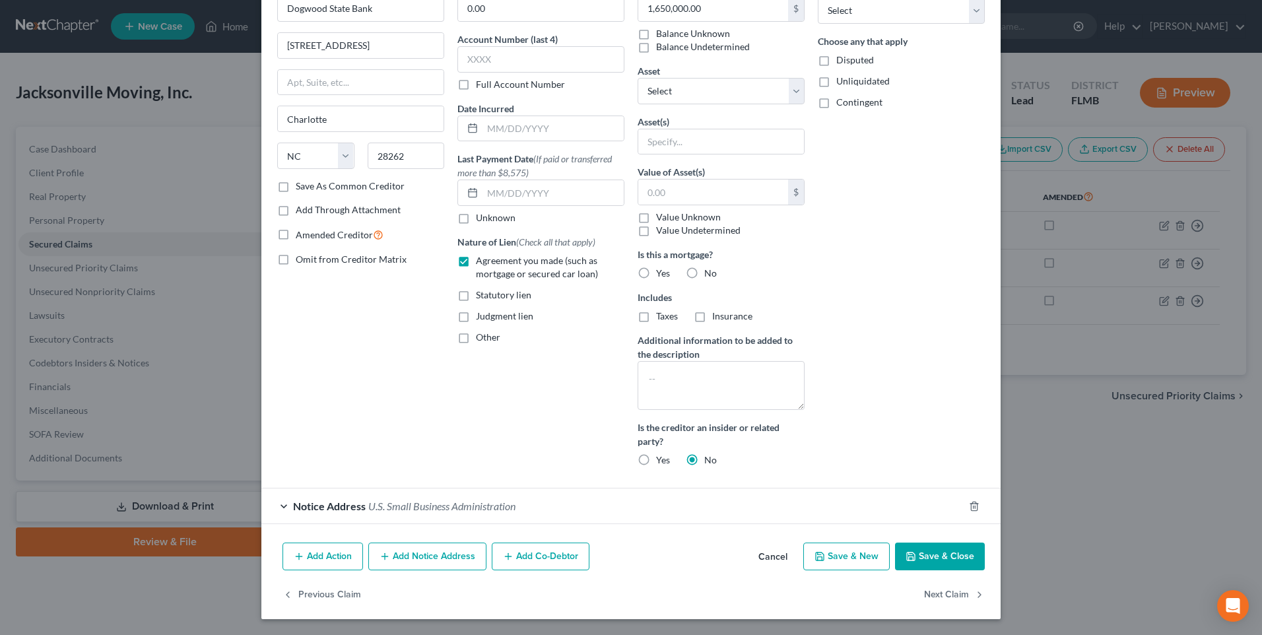
click at [412, 560] on button "Add Notice Address" at bounding box center [427, 556] width 118 height 28
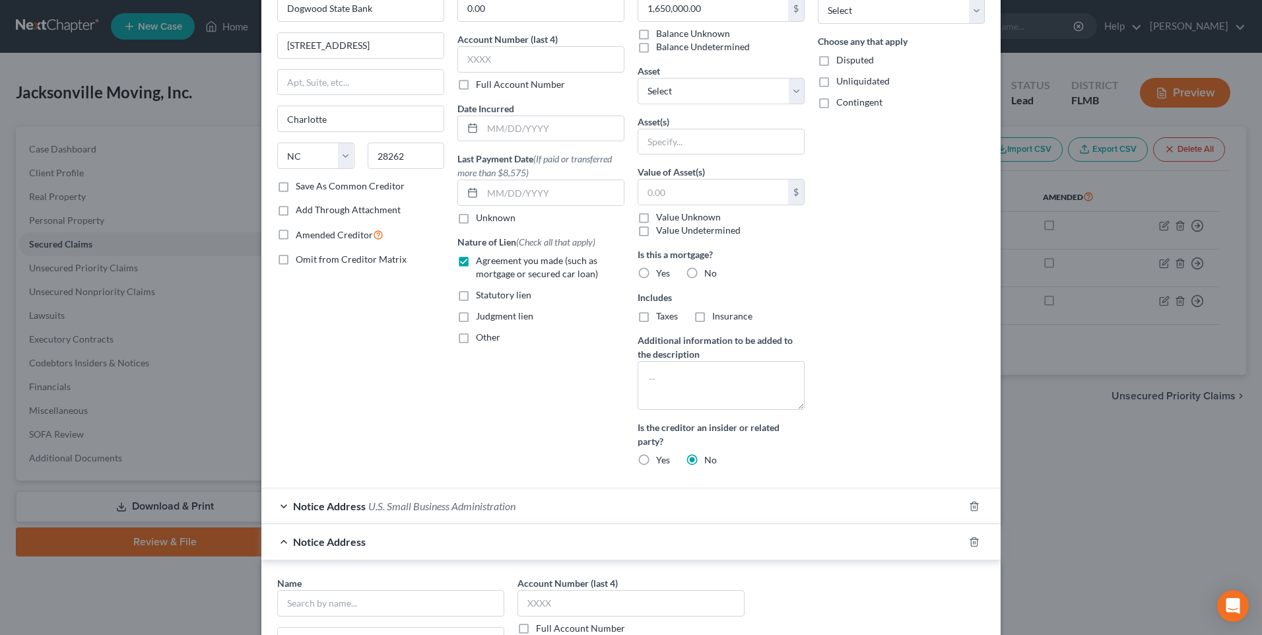
scroll to position [343, 0]
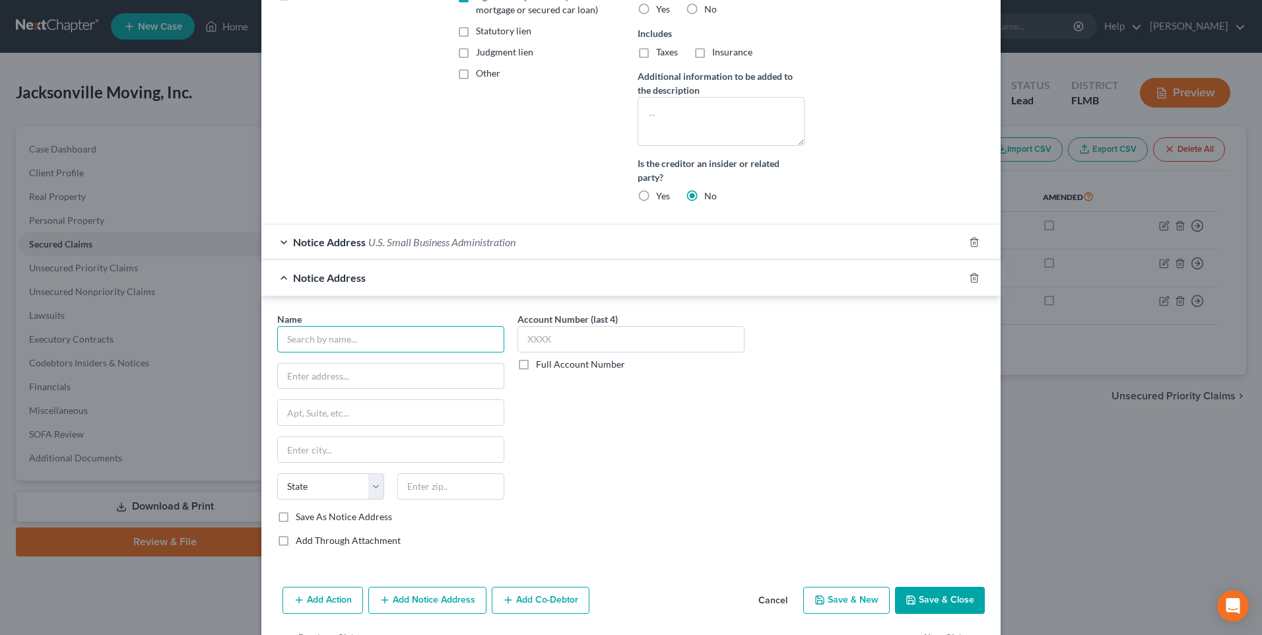
click at [346, 339] on input "text" at bounding box center [390, 339] width 227 height 26
type input "U.S. Small Business Admin."
type input "[STREET_ADDRESS]"
type input "7th Floor"
type input "m"
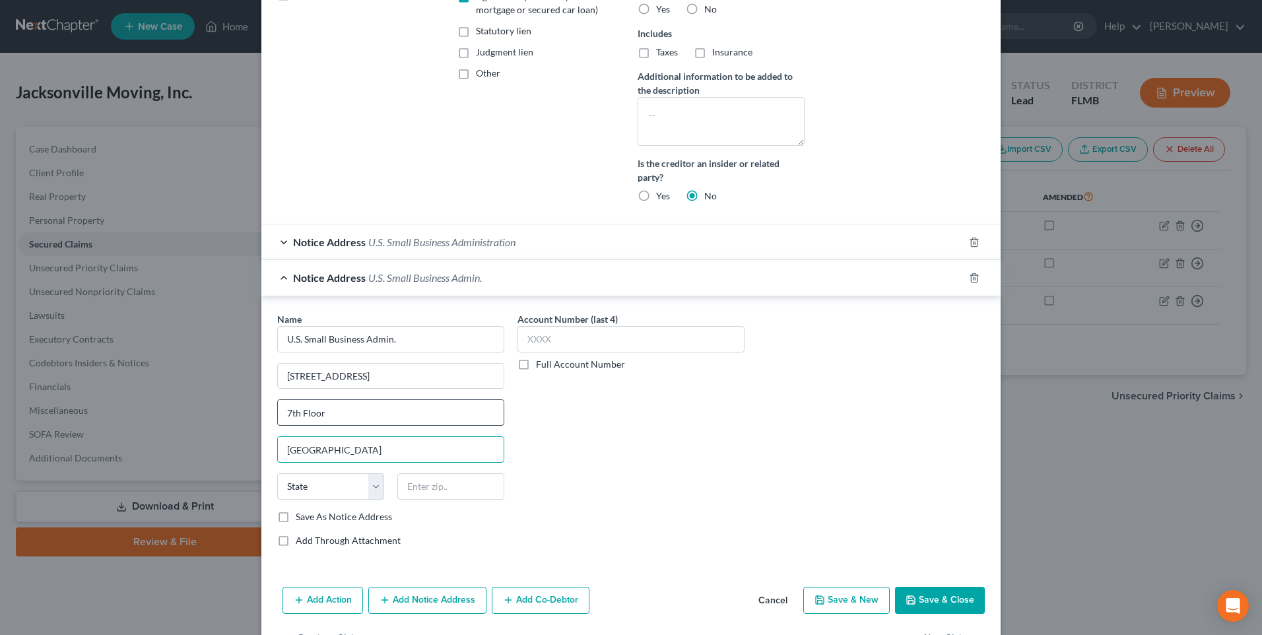
type input "[GEOGRAPHIC_DATA]"
select select "9"
type input "33131"
click at [300, 515] on label "Save As Notice Address" at bounding box center [344, 516] width 96 height 13
click at [301, 515] on input "Save As Notice Address" at bounding box center [305, 514] width 9 height 9
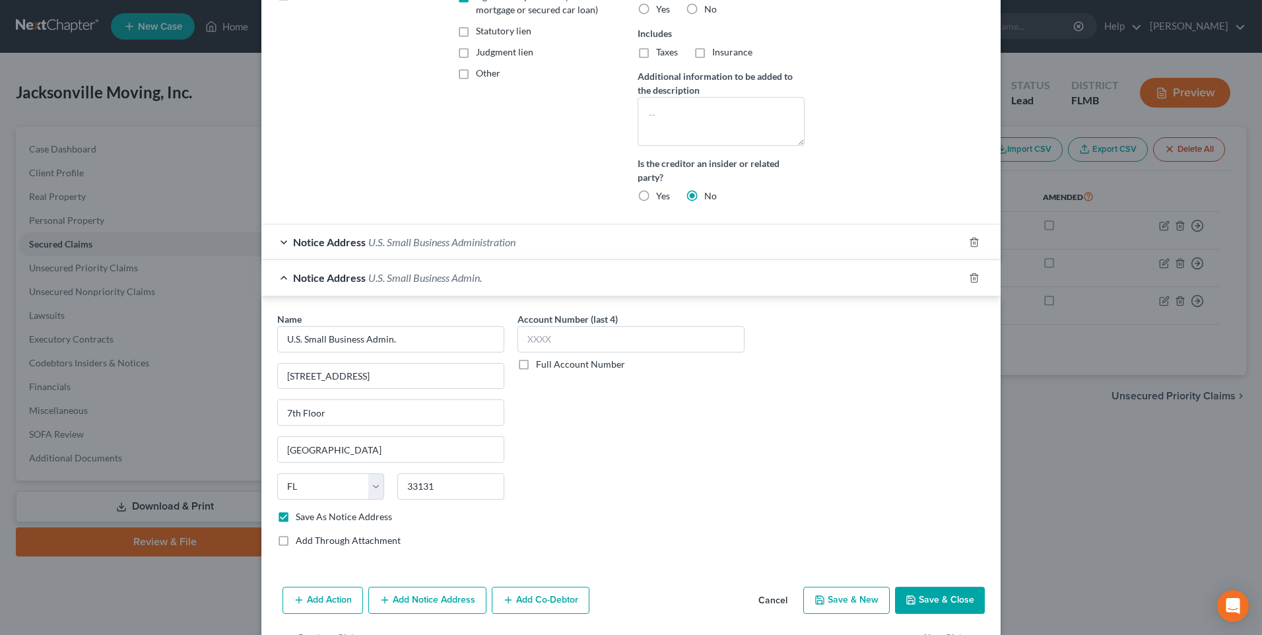
drag, startPoint x: 979, startPoint y: 586, endPoint x: 857, endPoint y: 601, distance: 123.0
click at [979, 586] on div "Add Action Add Notice Address Add Co-Debtor Cancel Save & New Save & Close" at bounding box center [630, 603] width 739 height 44
drag, startPoint x: 950, startPoint y: 589, endPoint x: 973, endPoint y: 608, distance: 29.1
click at [950, 589] on button "Save & Close" at bounding box center [940, 601] width 90 height 28
checkbox input "false"
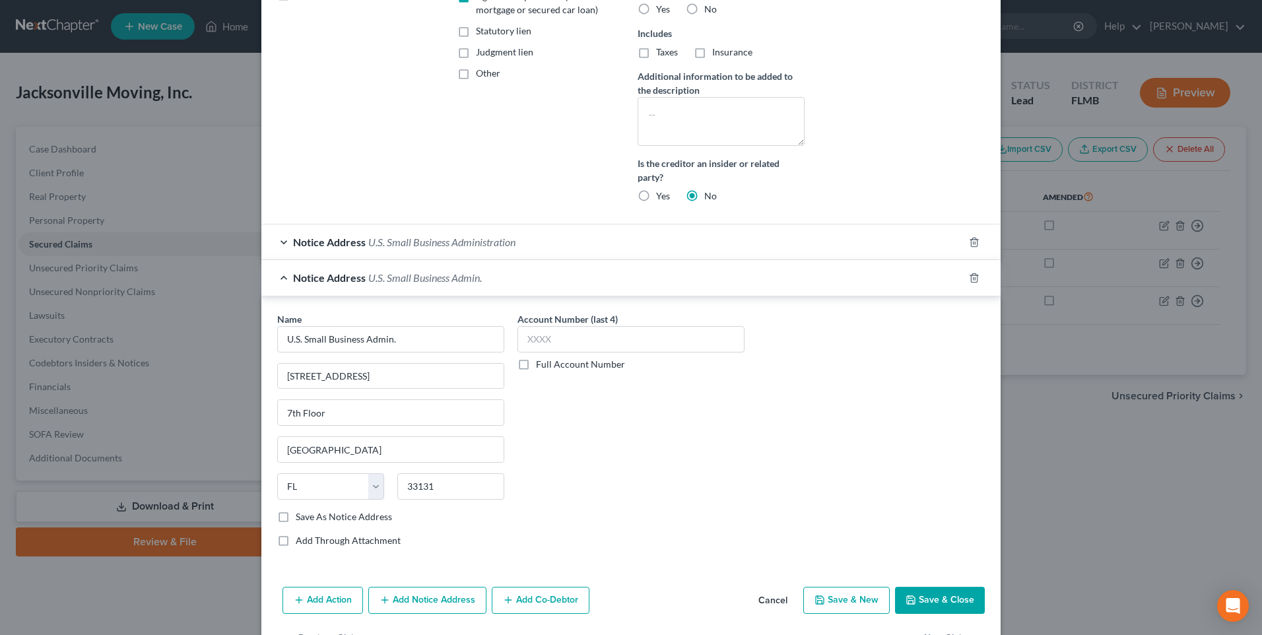
scroll to position [264, 0]
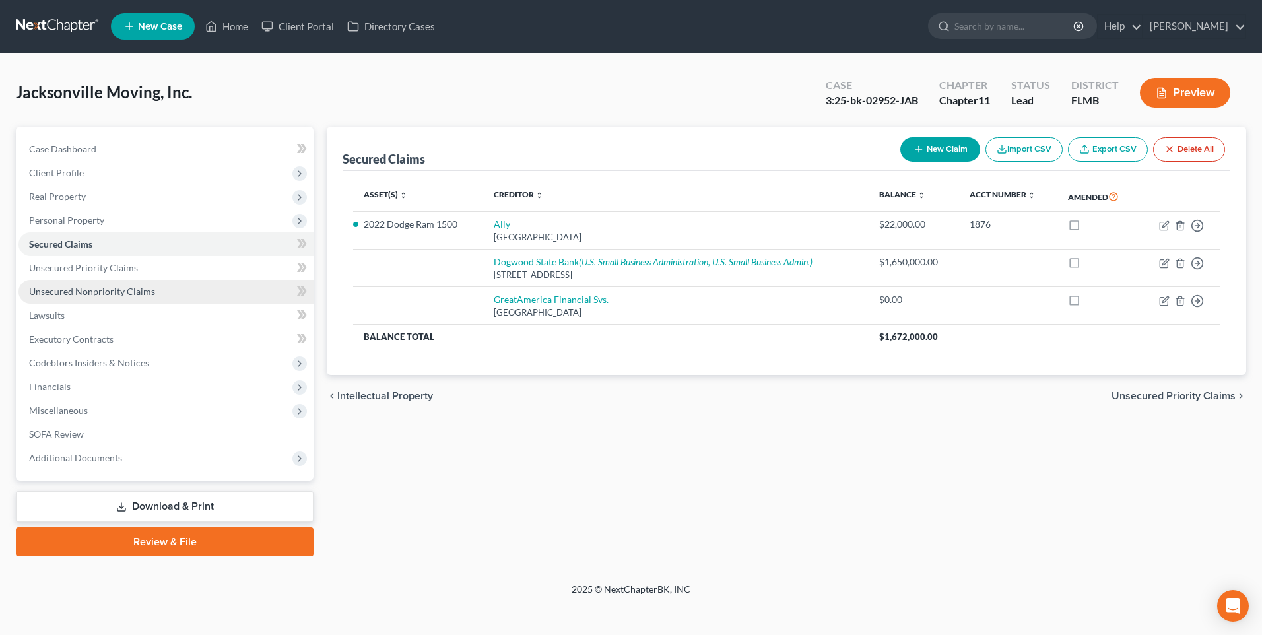
click at [46, 291] on span "Unsecured Nonpriority Claims" at bounding box center [92, 291] width 126 height 11
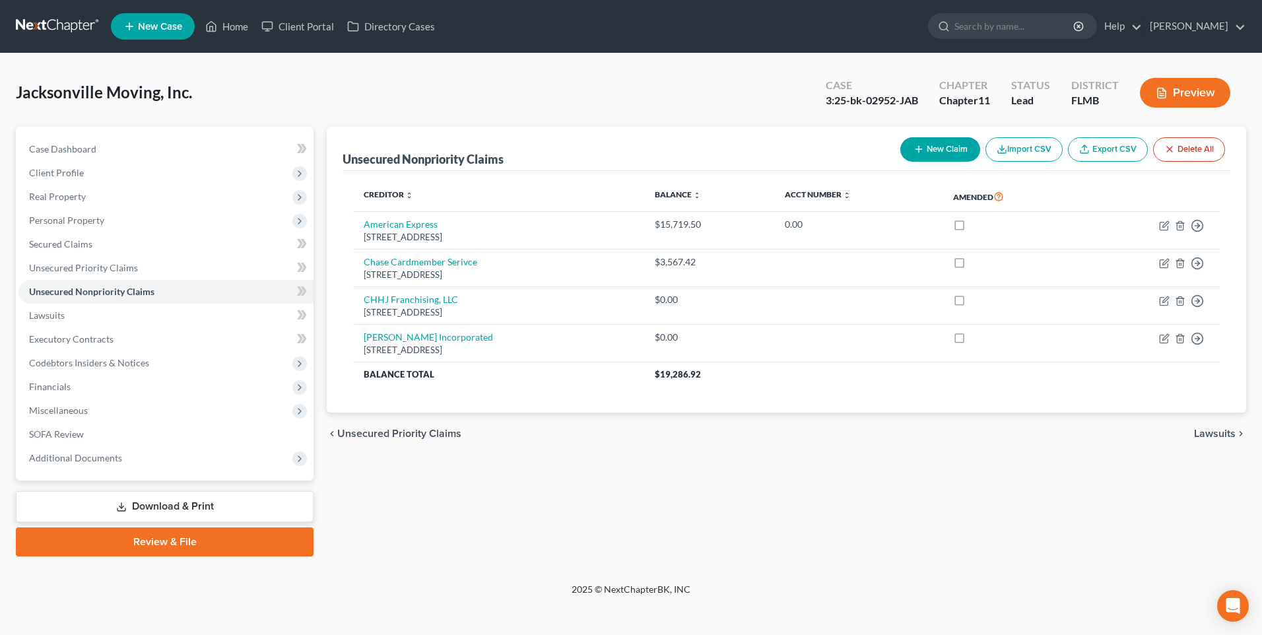
click at [921, 143] on button "New Claim" at bounding box center [940, 149] width 80 height 24
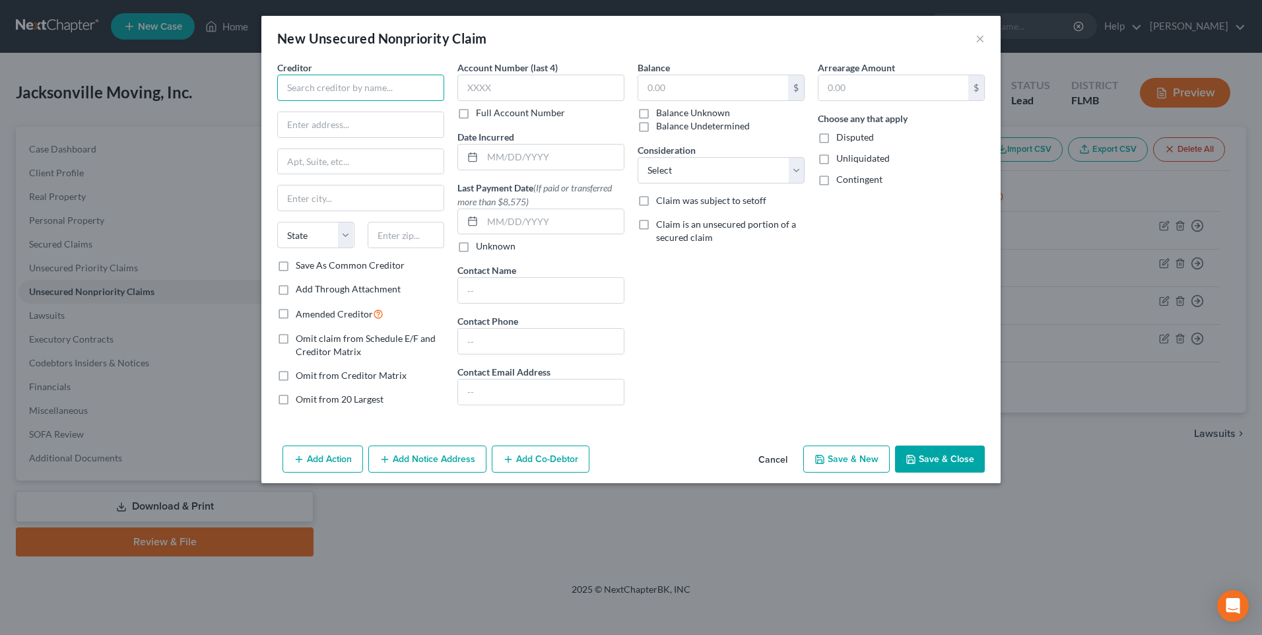
click at [306, 89] on input "text" at bounding box center [360, 88] width 167 height 26
type input "Gate Petrol Company"
type input "need address"
click at [698, 83] on input "text" at bounding box center [713, 87] width 150 height 25
type input "7,398.59"
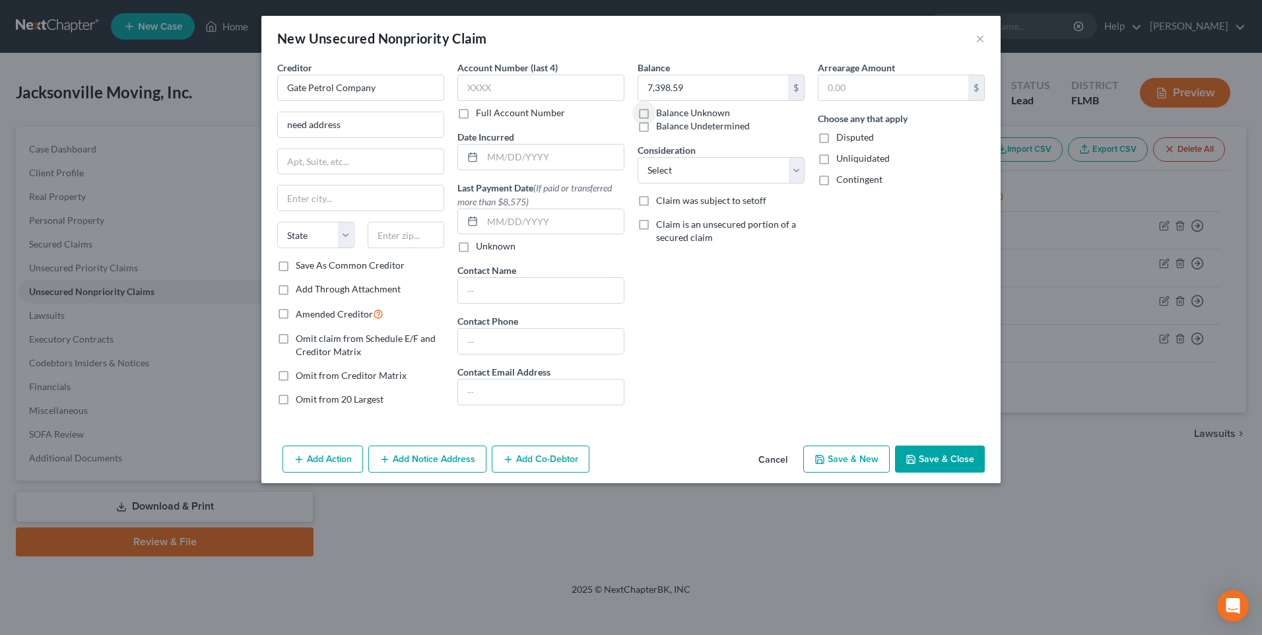
click at [929, 460] on button "Save & Close" at bounding box center [940, 459] width 90 height 28
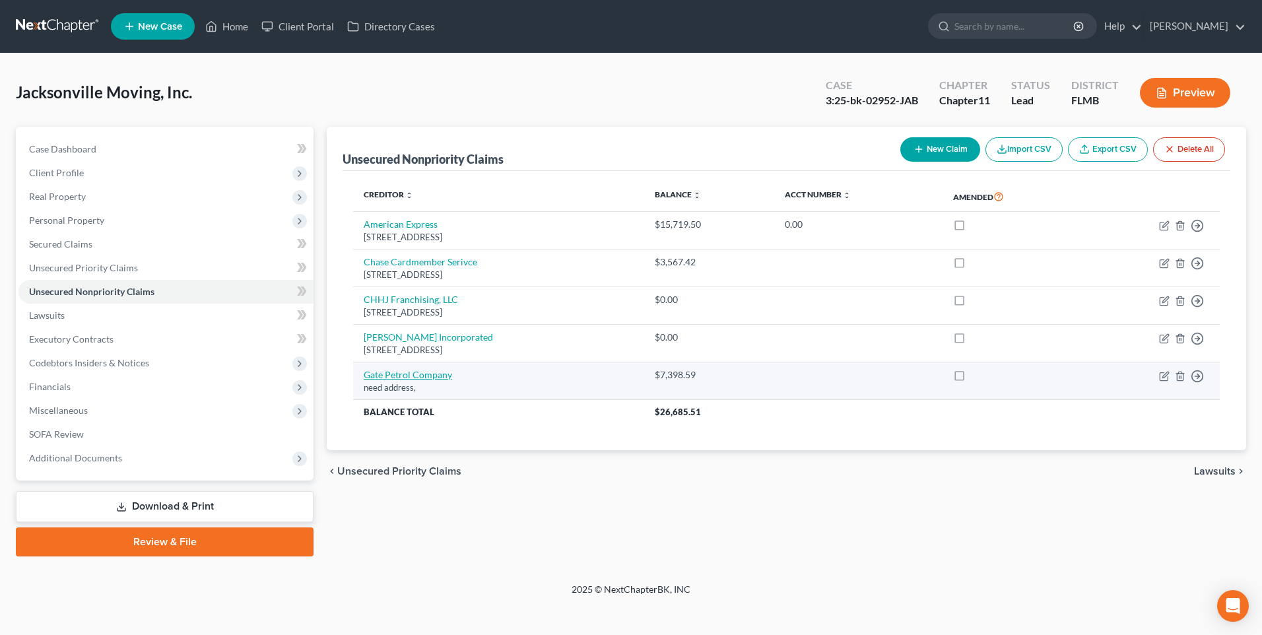
click at [421, 376] on link "Gate Petrol Company" at bounding box center [408, 374] width 88 height 11
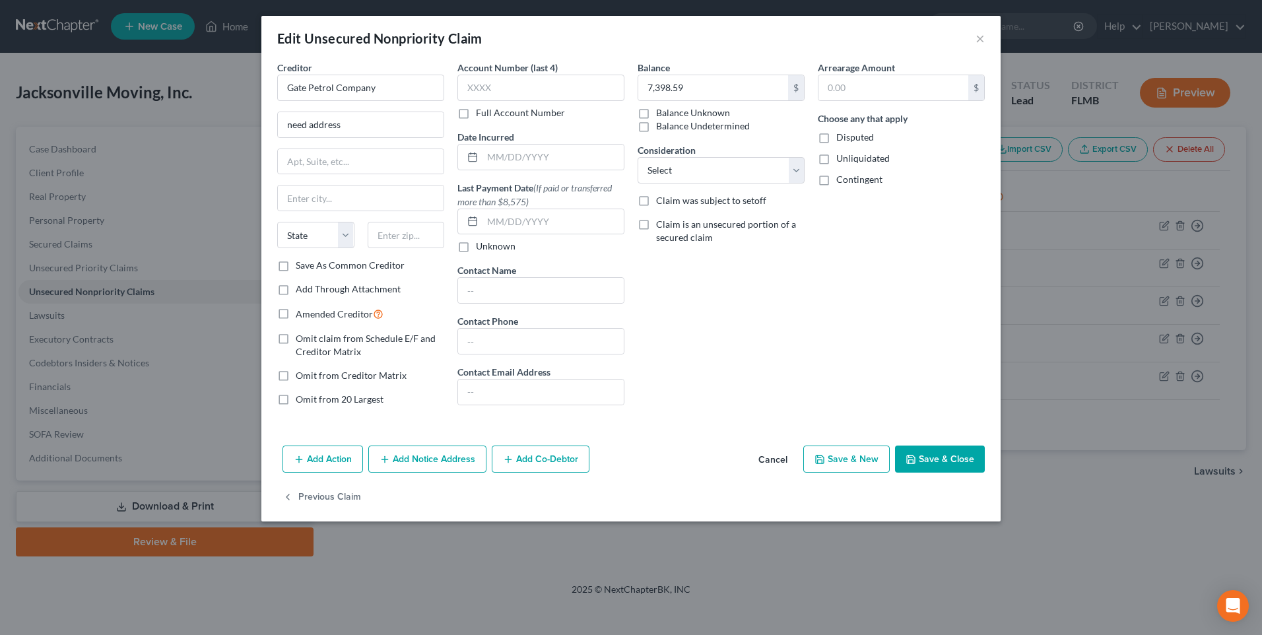
click at [312, 317] on span "Amended Creditor" at bounding box center [334, 313] width 77 height 11
click at [310, 315] on input "Amended Creditor" at bounding box center [305, 310] width 9 height 9
checkbox input "true"
click at [936, 459] on button "Save & Close" at bounding box center [940, 459] width 90 height 28
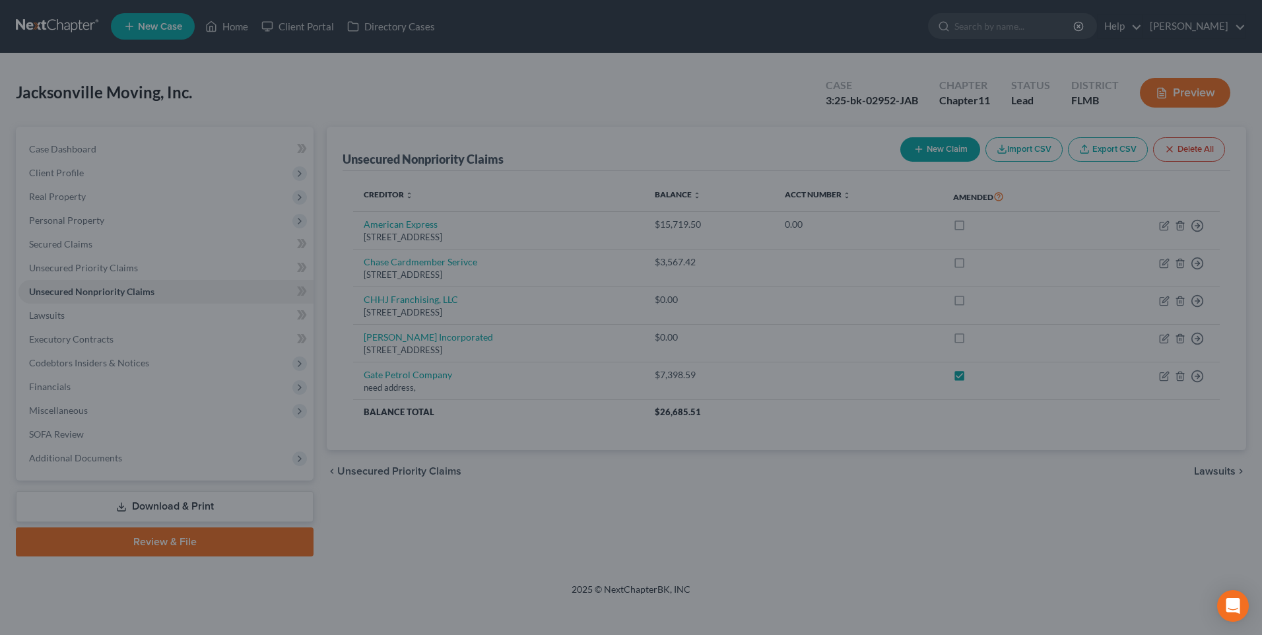
checkbox input "true"
type input "0"
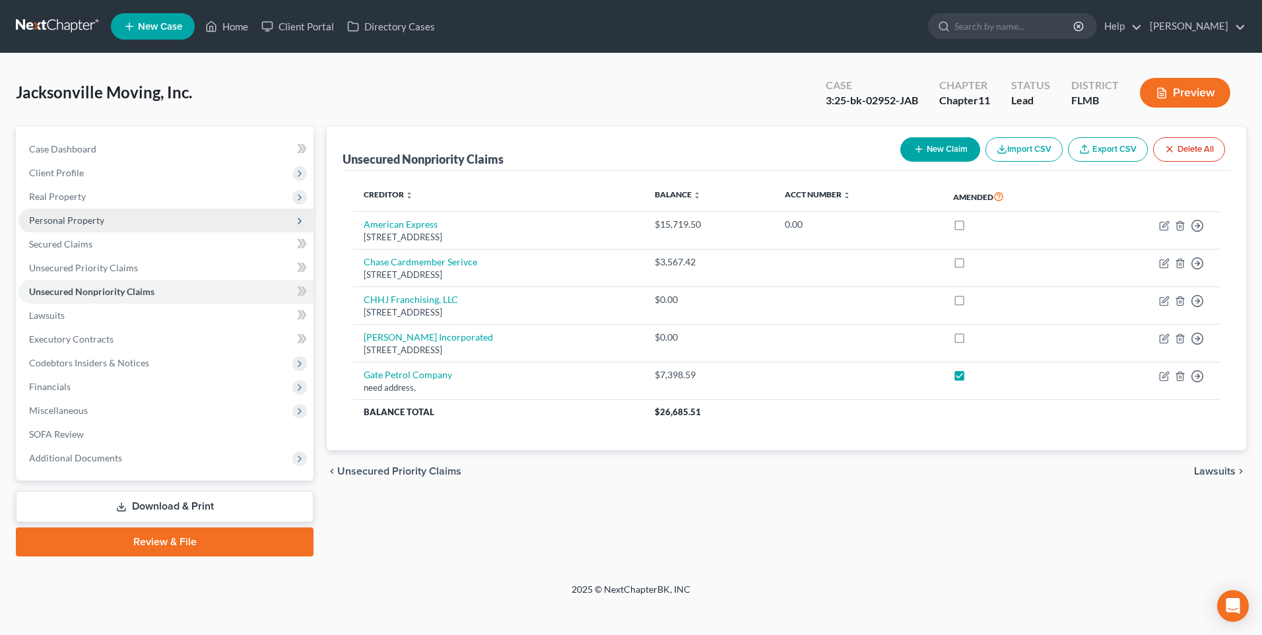
click at [57, 226] on span "Personal Property" at bounding box center [165, 221] width 295 height 24
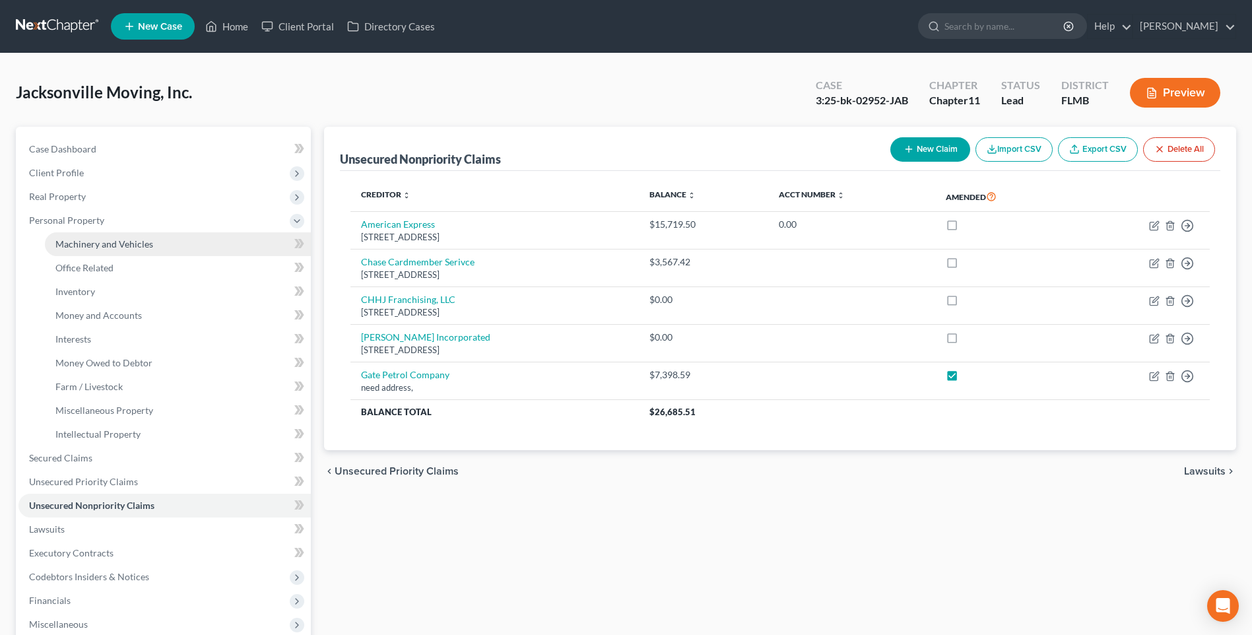
click at [73, 247] on span "Machinery and Vehicles" at bounding box center [104, 243] width 98 height 11
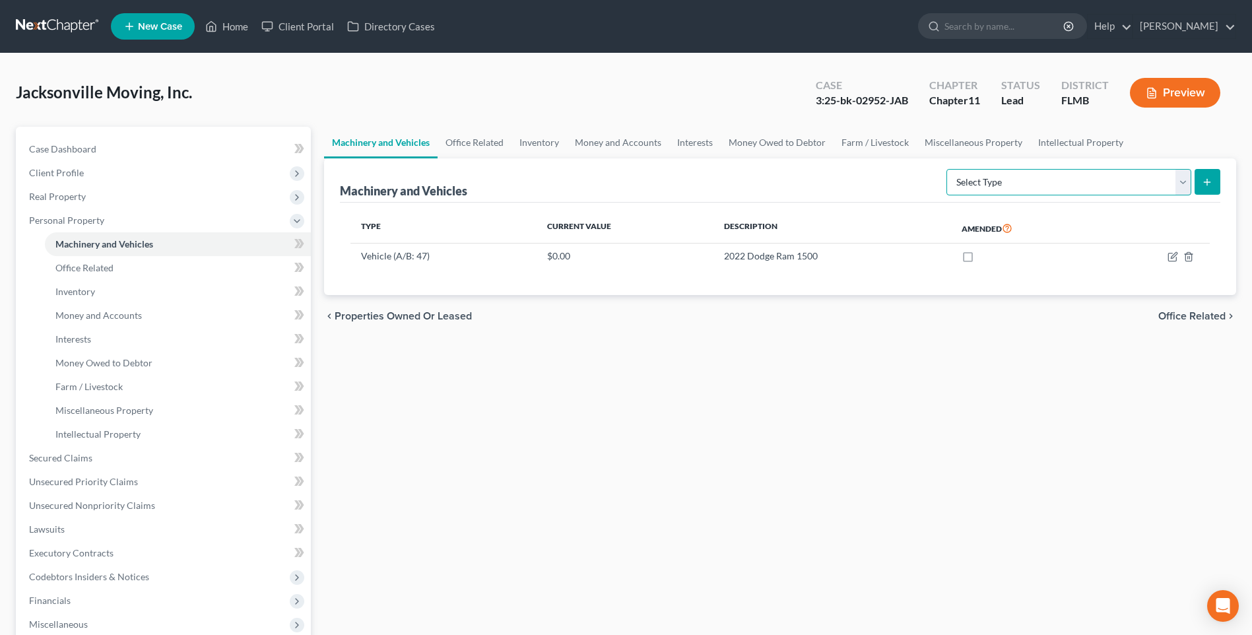
click at [1181, 187] on select "Select Type Aircraft (A/B: 49) Other Machinery, Fixtures and Equipment (A/B: 50…" at bounding box center [1068, 182] width 245 height 26
select select "vehicle"
click at [948, 169] on select "Select Type Aircraft (A/B: 49) Other Machinery, Fixtures and Equipment (A/B: 50…" at bounding box center [1068, 182] width 245 height 26
click at [1210, 181] on icon "submit" at bounding box center [1207, 182] width 11 height 11
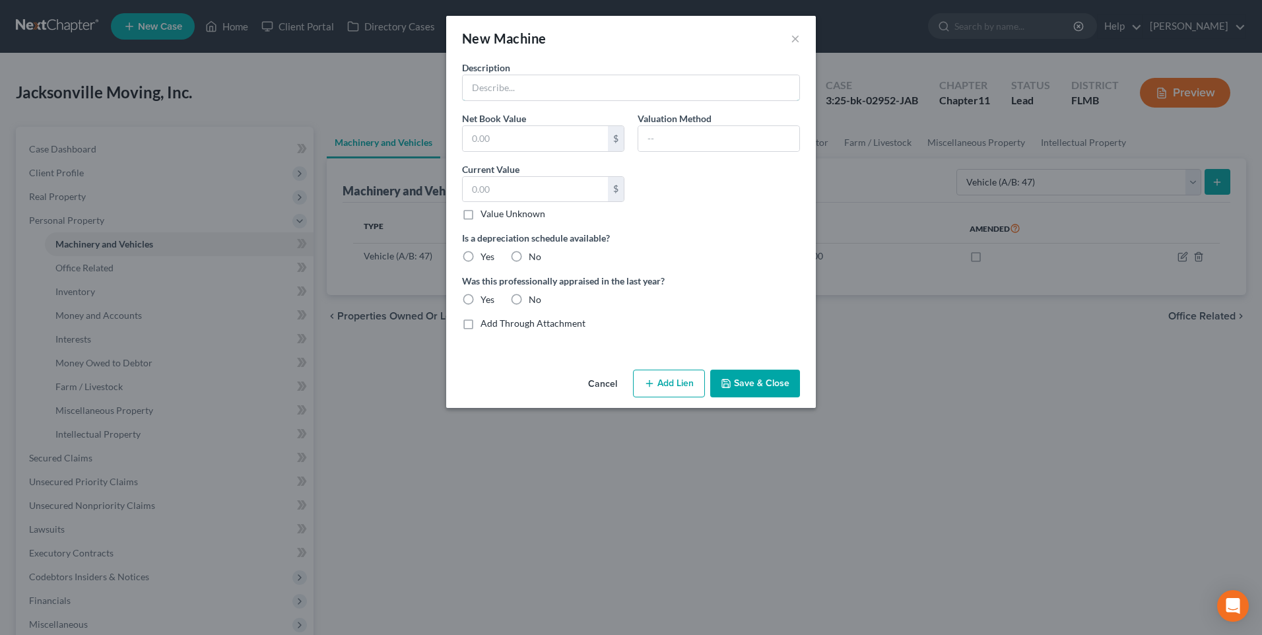
drag, startPoint x: 539, startPoint y: 83, endPoint x: 759, endPoint y: 52, distance: 221.9
click at [539, 83] on input "text" at bounding box center [631, 87] width 337 height 25
click at [507, 86] on input "text" at bounding box center [631, 87] width 337 height 25
type input "2016 Isuzu [US_VEHICLE_IDENTIFICATION_NUMBER]"
click at [760, 384] on button "Save & Close" at bounding box center [755, 384] width 90 height 28
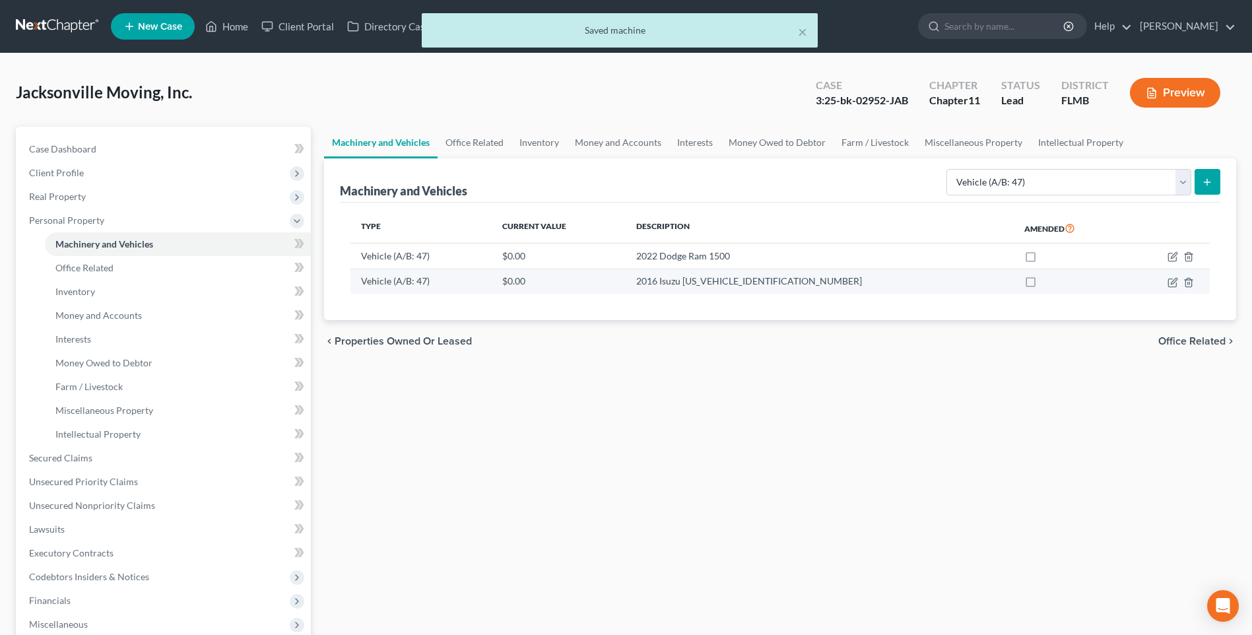
click at [739, 284] on td "2016 Isuzu [US_VEHICLE_IDENTIFICATION_NUMBER]" at bounding box center [820, 281] width 388 height 25
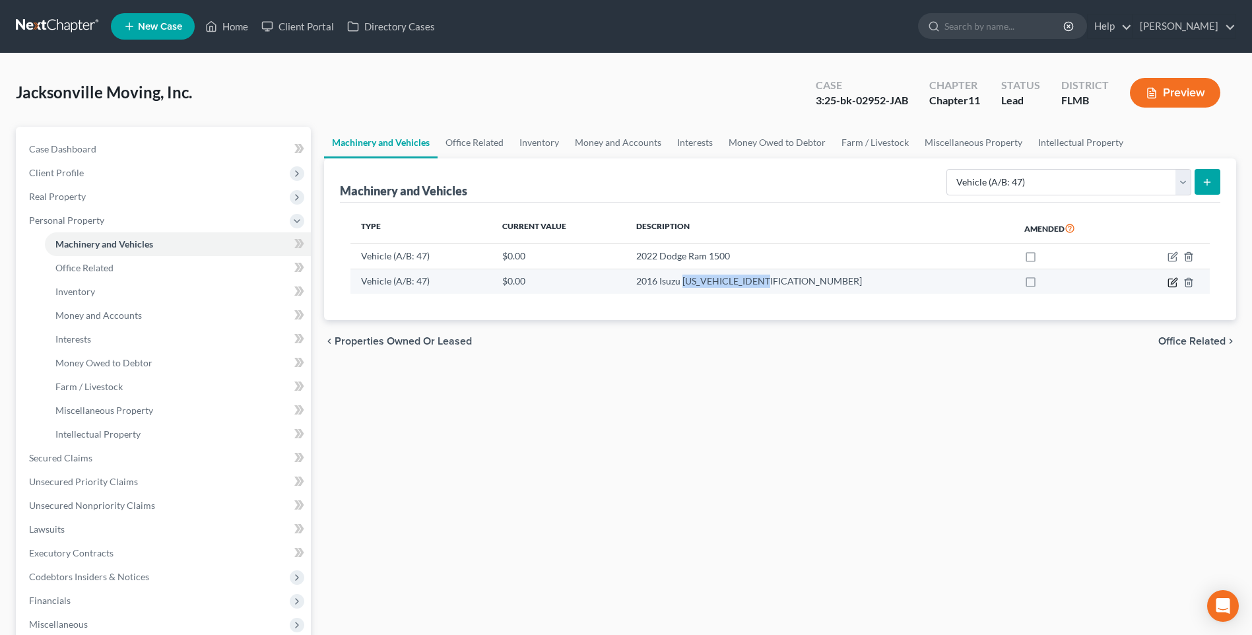
click at [1175, 280] on icon "button" at bounding box center [1172, 282] width 11 height 11
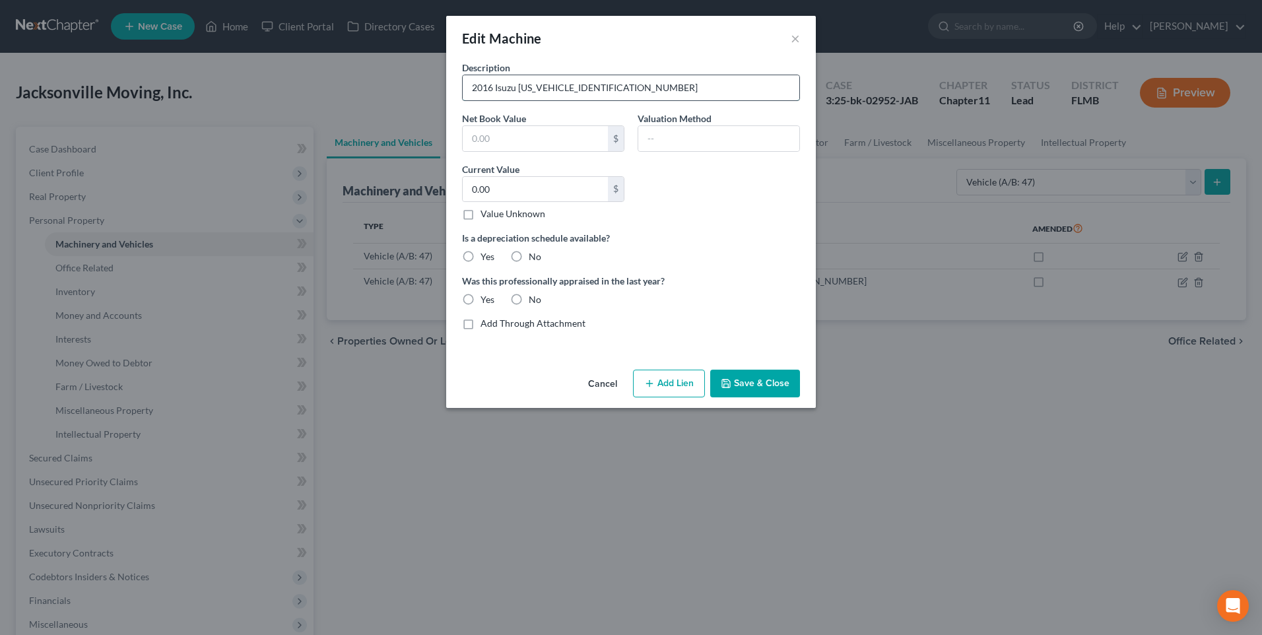
click at [707, 80] on input "2016 Isuzu [US_VEHICLE_IDENTIFICATION_NUMBER]" at bounding box center [631, 87] width 337 height 25
click at [626, 90] on input "2016 Isuzu [US_VEHICLE_IDENTIFICATION_NUMBER] (Needs transmission)" at bounding box center [631, 87] width 337 height 25
type input "2016 Isuzu [US_VEHICLE_IDENTIFICATION_NUMBER] (Not in service, needs transmissi…"
click at [767, 389] on button "Save & Close" at bounding box center [755, 384] width 90 height 28
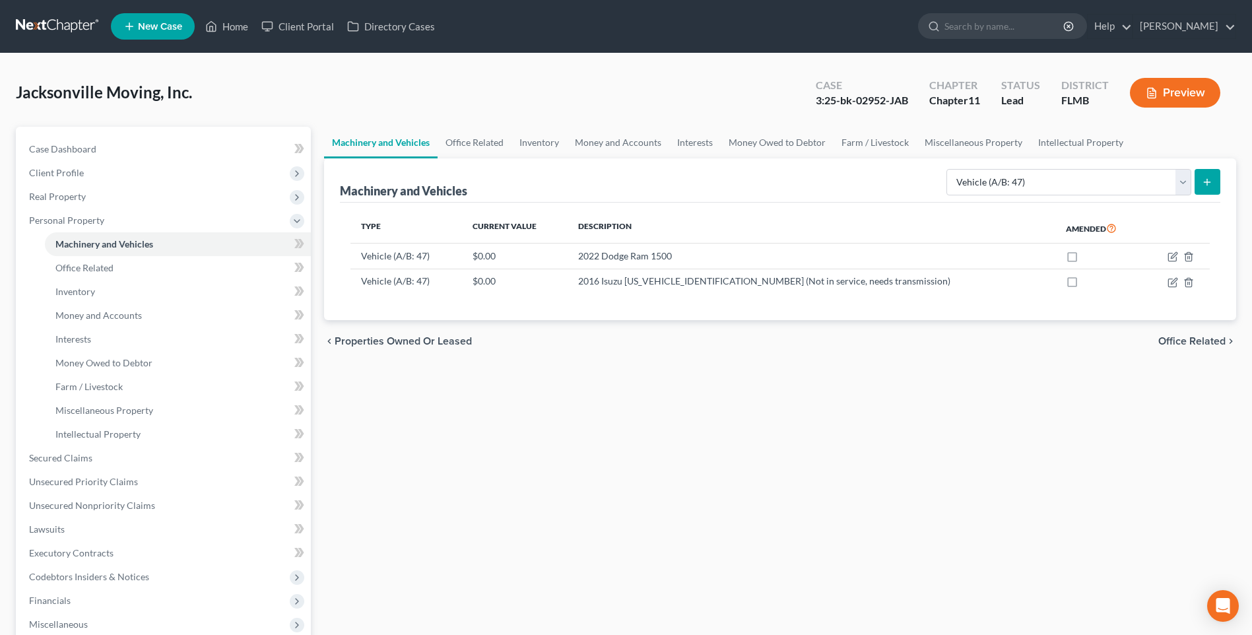
click at [1219, 174] on button "submit" at bounding box center [1208, 182] width 26 height 26
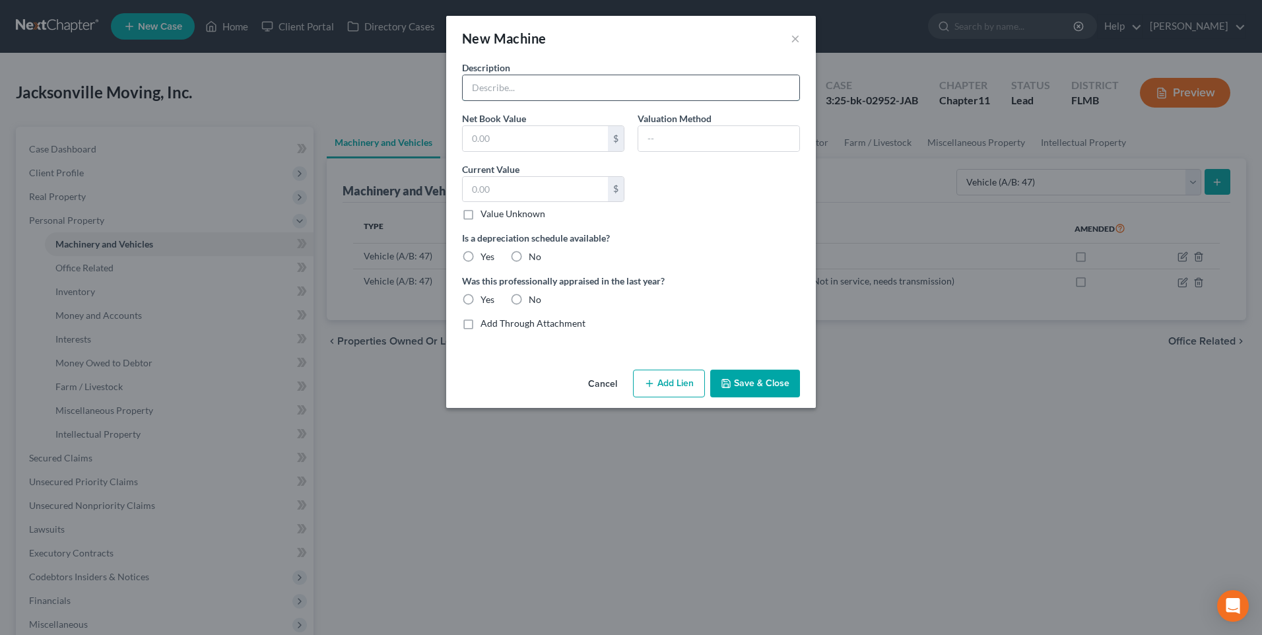
click at [586, 82] on input "text" at bounding box center [631, 87] width 337 height 25
click at [631, 90] on input "2019 Isuzu, milage 204960, VIN 54" at bounding box center [631, 87] width 337 height 25
type input "2019 Isuzu, milage 204960, VIN [US_VEHICLE_IDENTIFICATION_NUMBER]"
click at [745, 370] on button "Save & Close" at bounding box center [755, 384] width 90 height 28
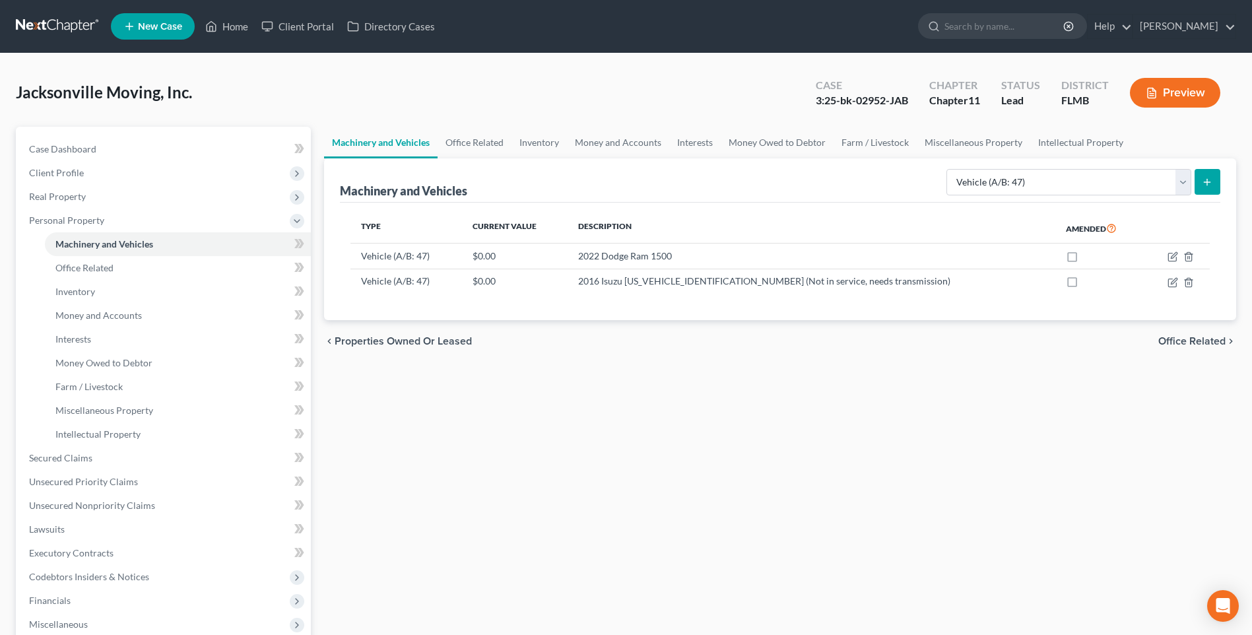
click at [1205, 181] on icon "submit" at bounding box center [1207, 182] width 11 height 11
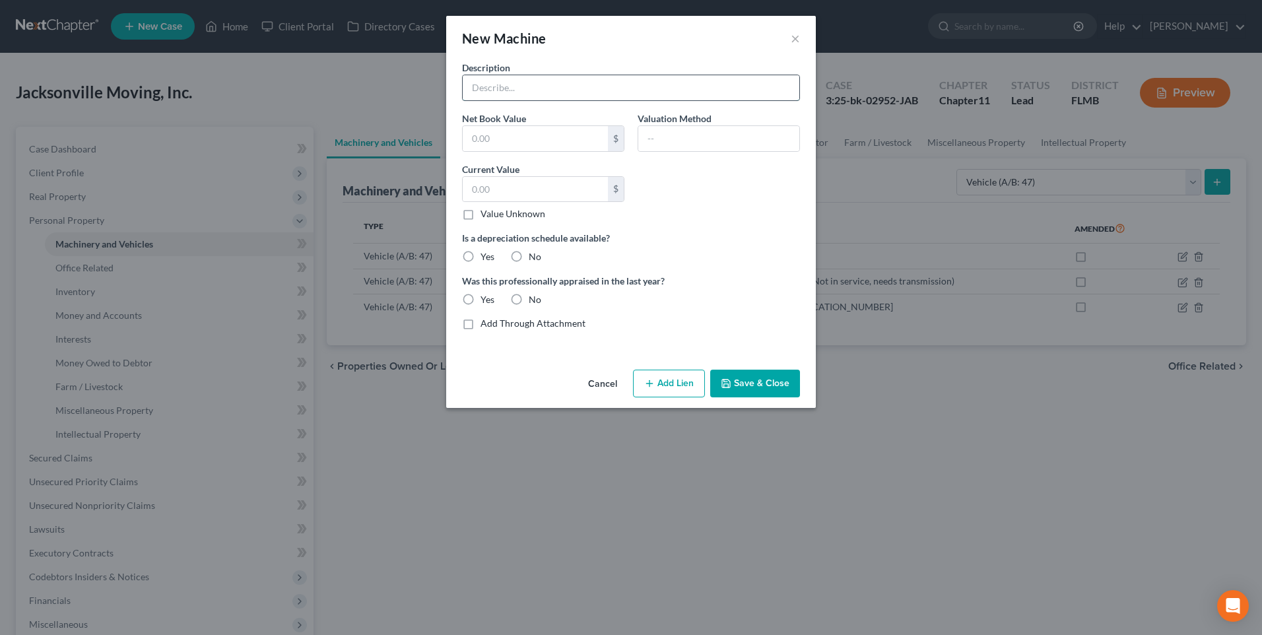
click at [488, 82] on input "text" at bounding box center [631, 87] width 337 height 25
type input "2020 Isuzu, milage 144879, VIN [US_VEHICLE_IDENTIFICATION_NUMBER]"
click at [763, 381] on button "Save & Close" at bounding box center [755, 384] width 90 height 28
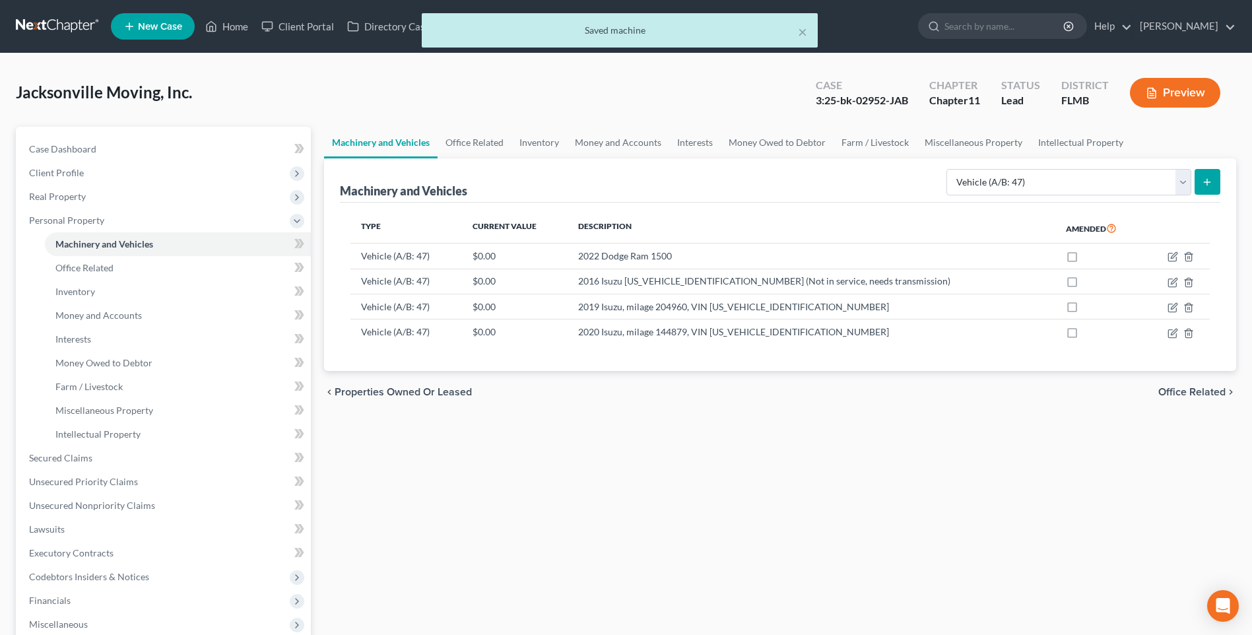
click at [1207, 180] on line "submit" at bounding box center [1207, 182] width 0 height 6
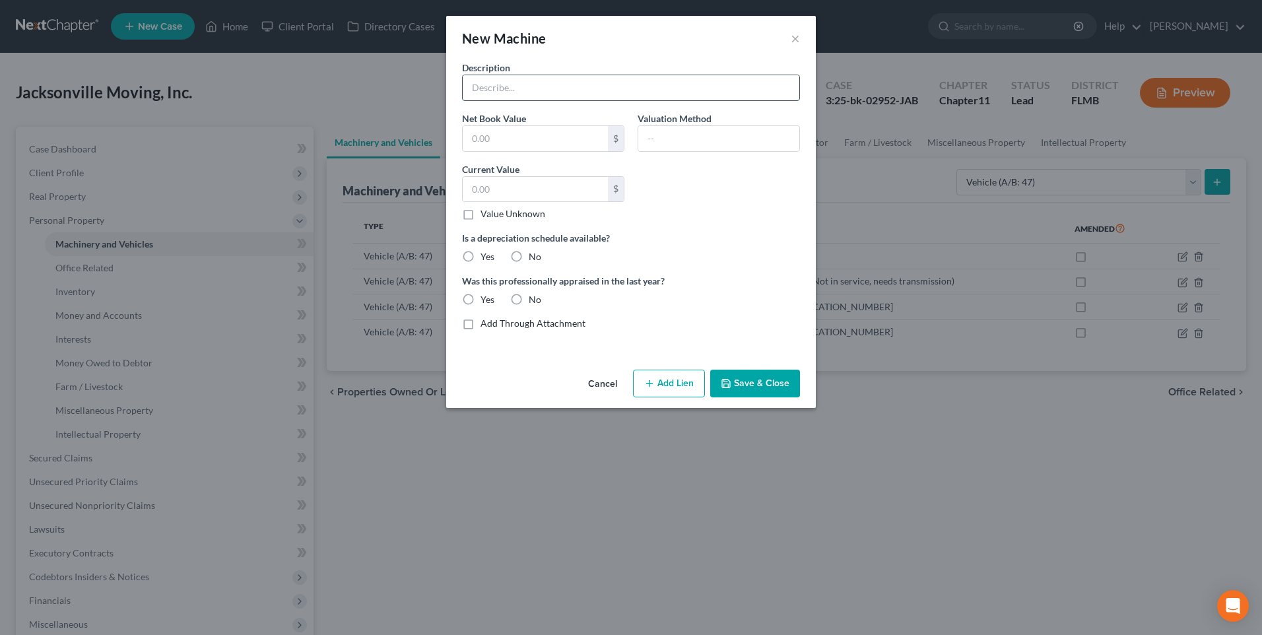
drag, startPoint x: 482, startPoint y: 79, endPoint x: 528, endPoint y: 90, distance: 46.9
click at [482, 79] on input "text" at bounding box center [631, 87] width 337 height 25
type input "2012 Ford, 148093 milage, VIN [US_VEHICLE_IDENTIFICATION_NUMBER]"
click at [748, 386] on button "Save & Close" at bounding box center [755, 384] width 90 height 28
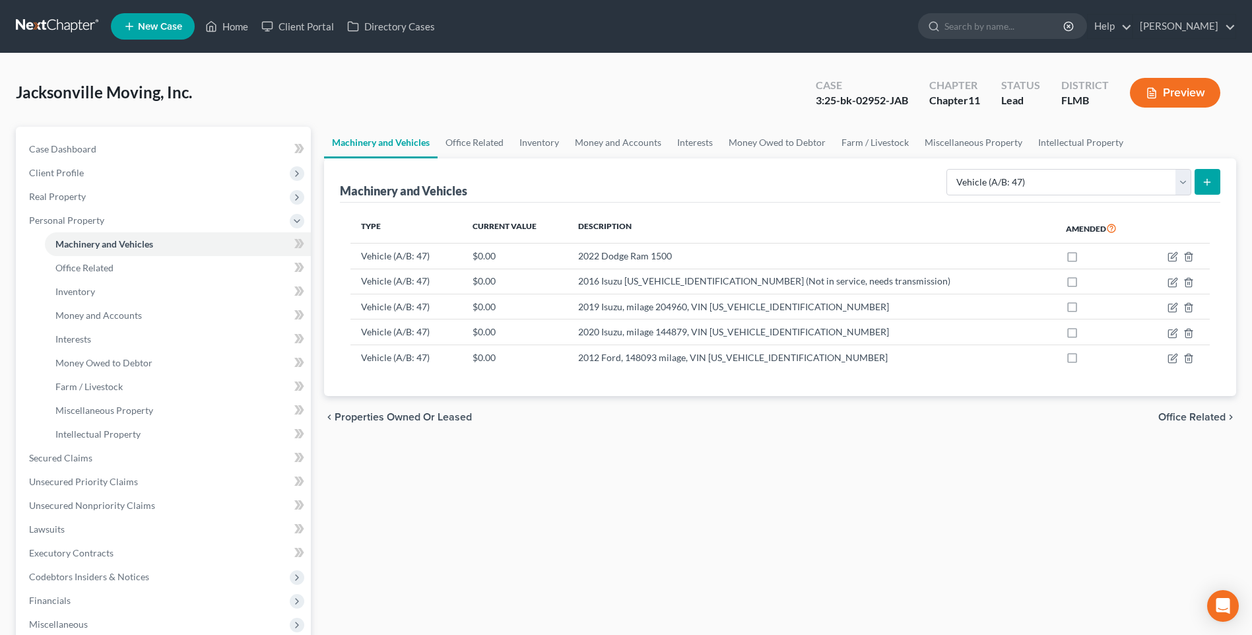
click at [1207, 180] on line "submit" at bounding box center [1207, 182] width 0 height 6
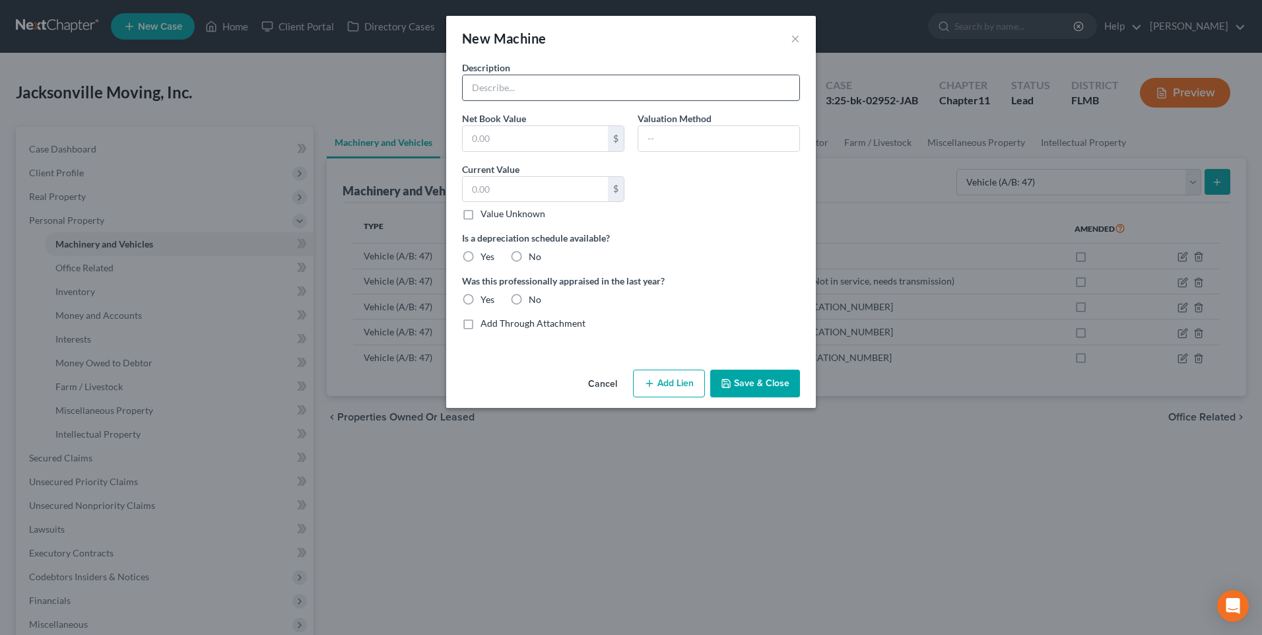
click at [500, 86] on input "text" at bounding box center [631, 87] width 337 height 25
type input "2011 GMC, VIN [US_VEHICLE_IDENTIFICATION_NUMBER]"
click at [738, 375] on button "Save & Close" at bounding box center [755, 384] width 90 height 28
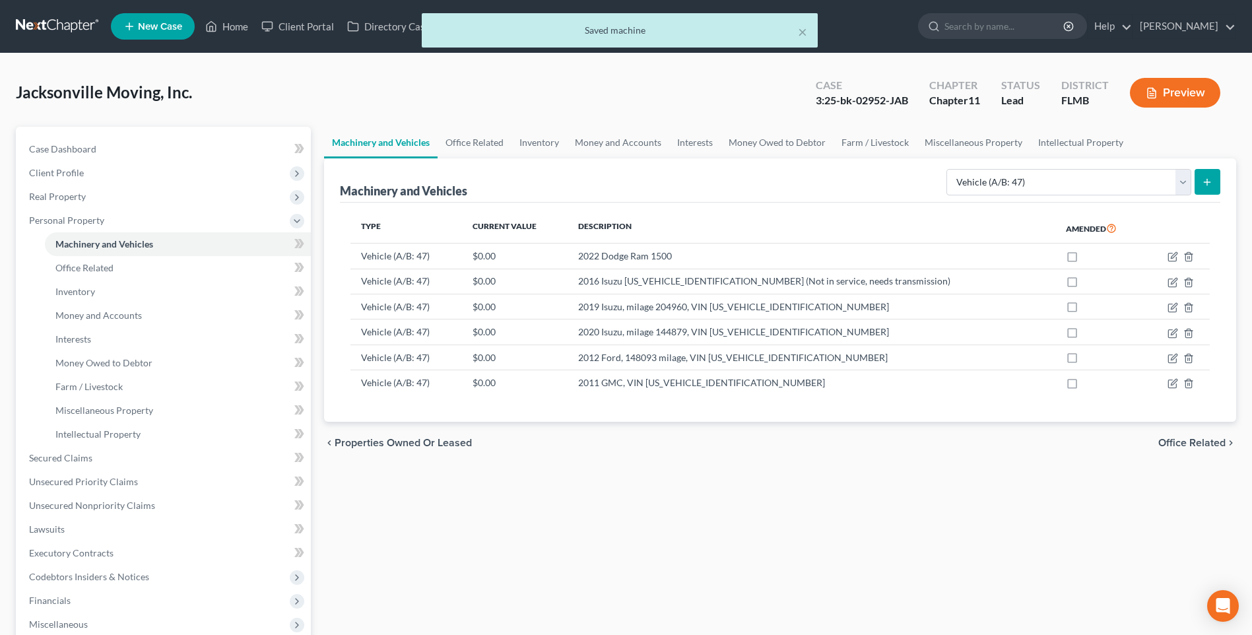
click at [1214, 176] on button "submit" at bounding box center [1208, 182] width 26 height 26
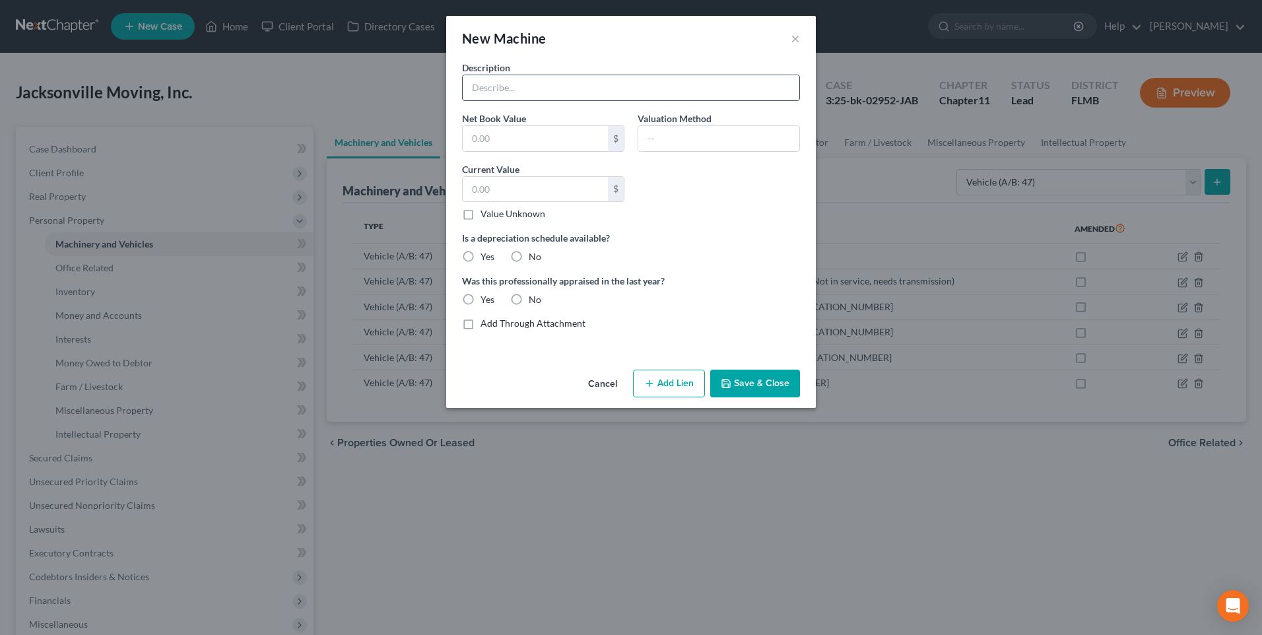
click at [523, 92] on input "text" at bounding box center [631, 87] width 337 height 25
type input "2016 Ford, 123298 milage, VIN [US_VEHICLE_IDENTIFICATION_NUMBER]"
click at [748, 385] on button "Save & Close" at bounding box center [755, 384] width 90 height 28
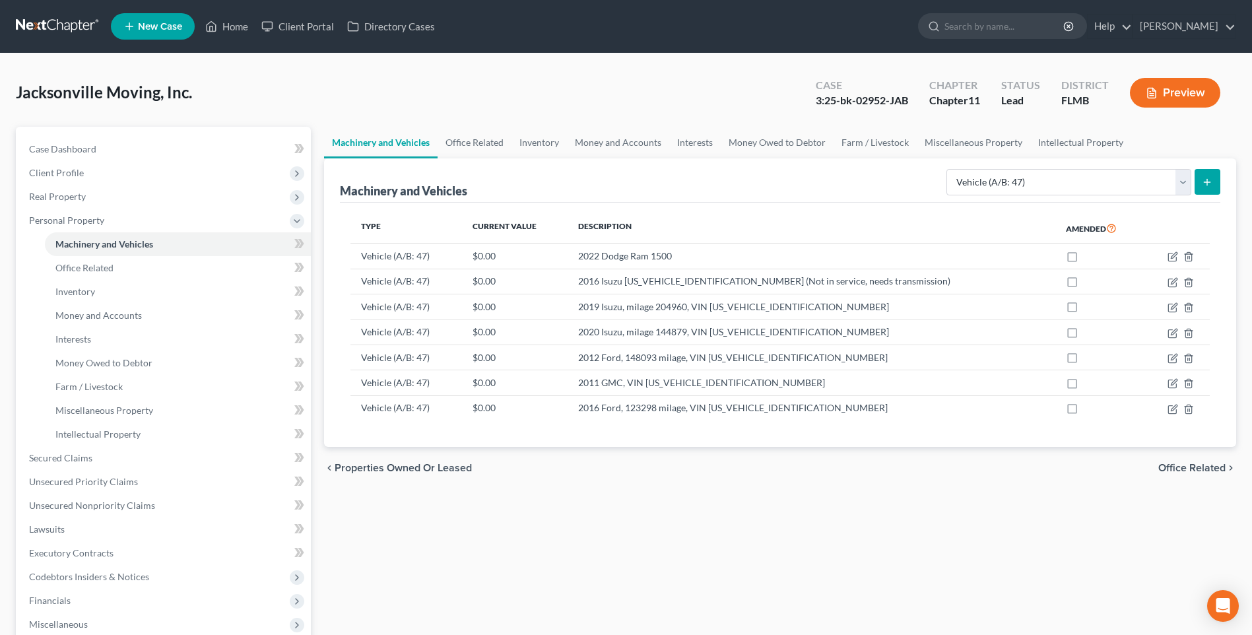
click at [1210, 182] on line "submit" at bounding box center [1207, 182] width 6 height 0
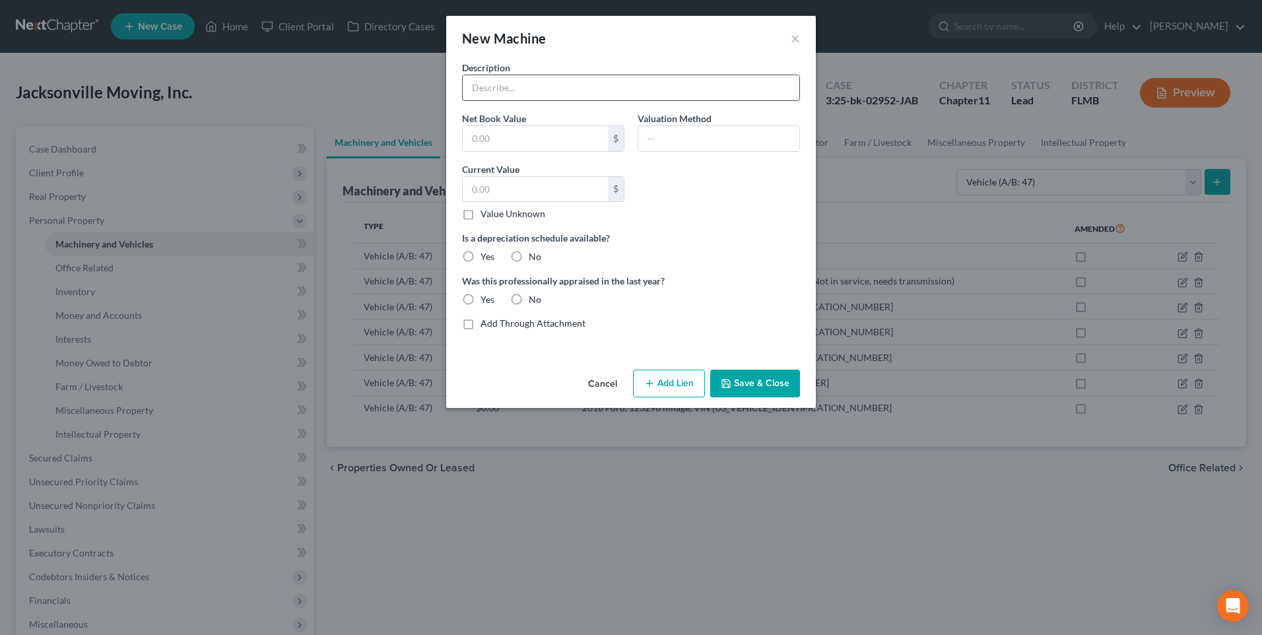
click at [517, 81] on input "text" at bounding box center [631, 87] width 337 height 25
type input "2017 Isuzu Truck, milage 157761, VIN [US_VEHICLE_IDENTIFICATION_NUMBER]"
click at [757, 381] on button "Save & Close" at bounding box center [755, 384] width 90 height 28
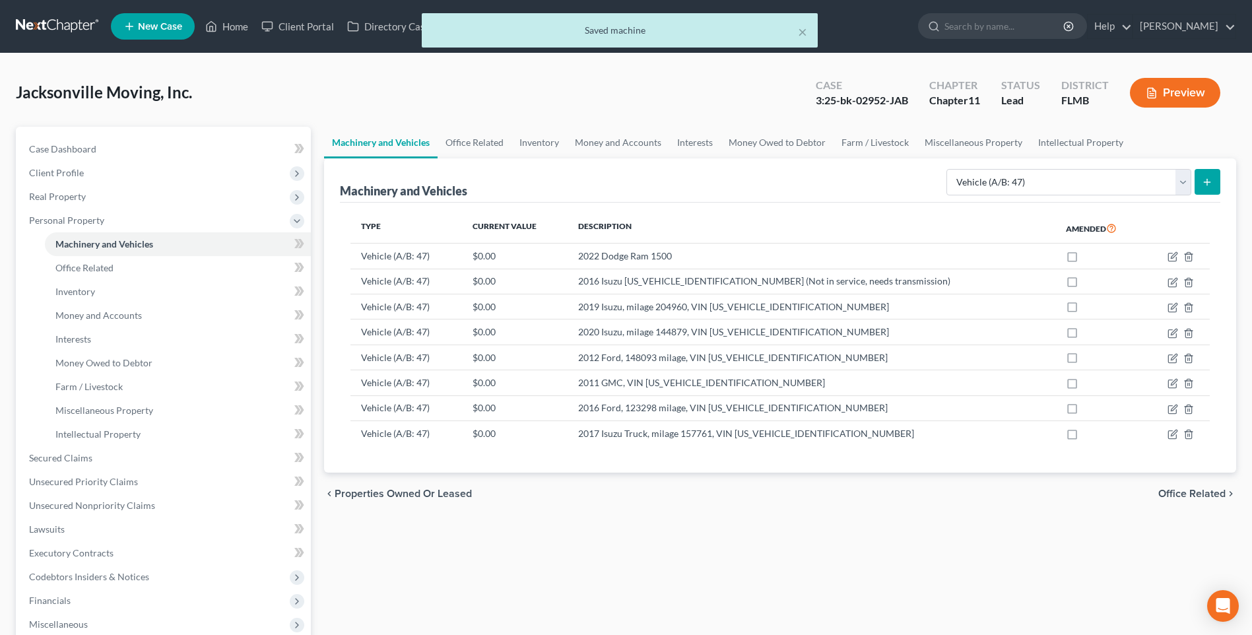
click at [1212, 182] on icon "submit" at bounding box center [1207, 182] width 11 height 11
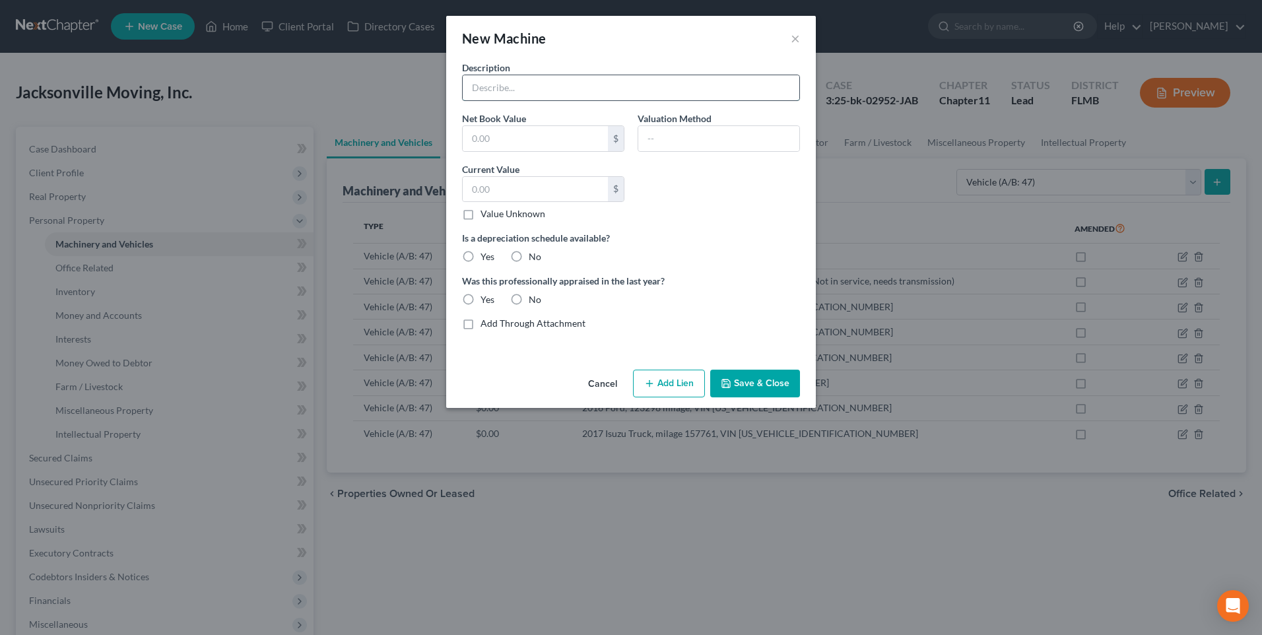
click at [553, 84] on input "text" at bounding box center [631, 87] width 337 height 25
type input "2017 Ford Truck, milage 136790, VIN [US_VEHICLE_IDENTIFICATION_NUMBER]"
click at [749, 379] on button "Save & Close" at bounding box center [755, 384] width 90 height 28
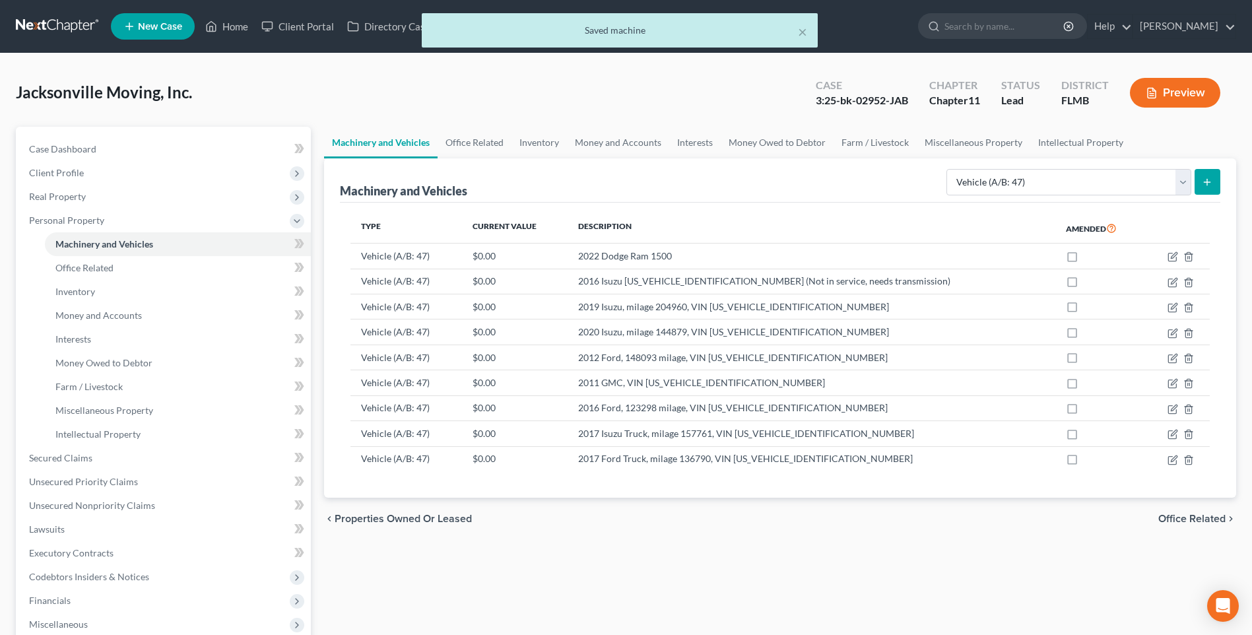
click at [1205, 177] on icon "submit" at bounding box center [1207, 182] width 11 height 11
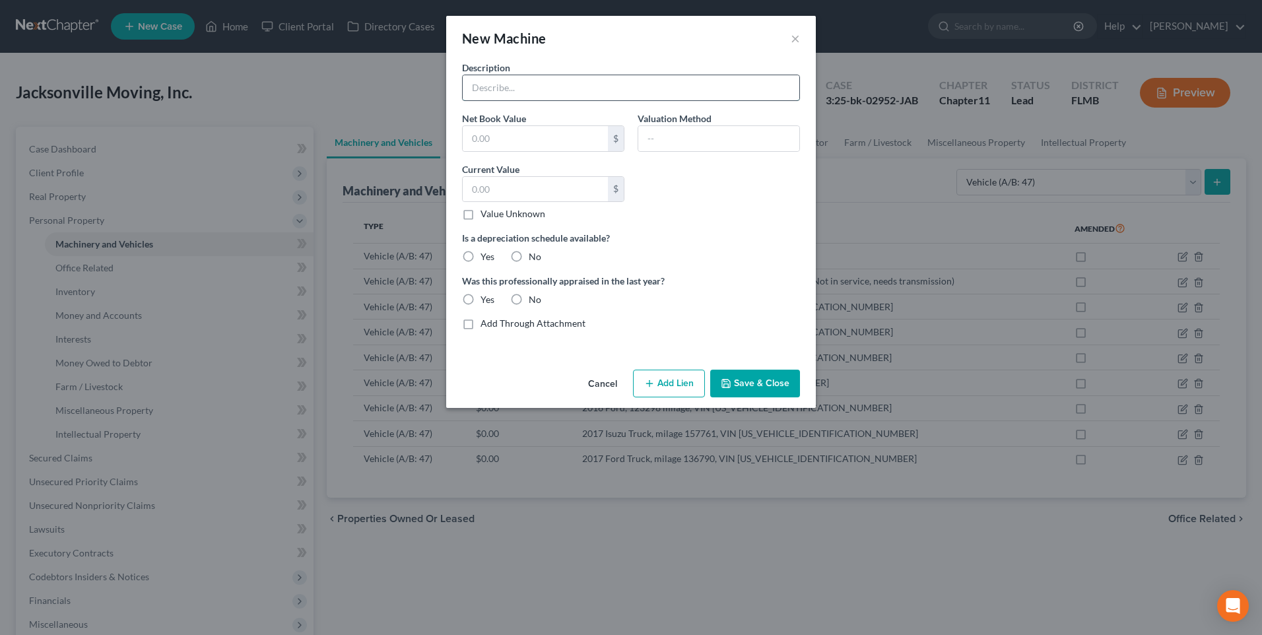
click at [549, 92] on input "text" at bounding box center [631, 87] width 337 height 25
type input "2018 Isuzu Truck, milage 157374, VIN [US_VEHICLE_IDENTIFICATION_NUMBER]"
click at [762, 378] on button "Save & Close" at bounding box center [755, 384] width 90 height 28
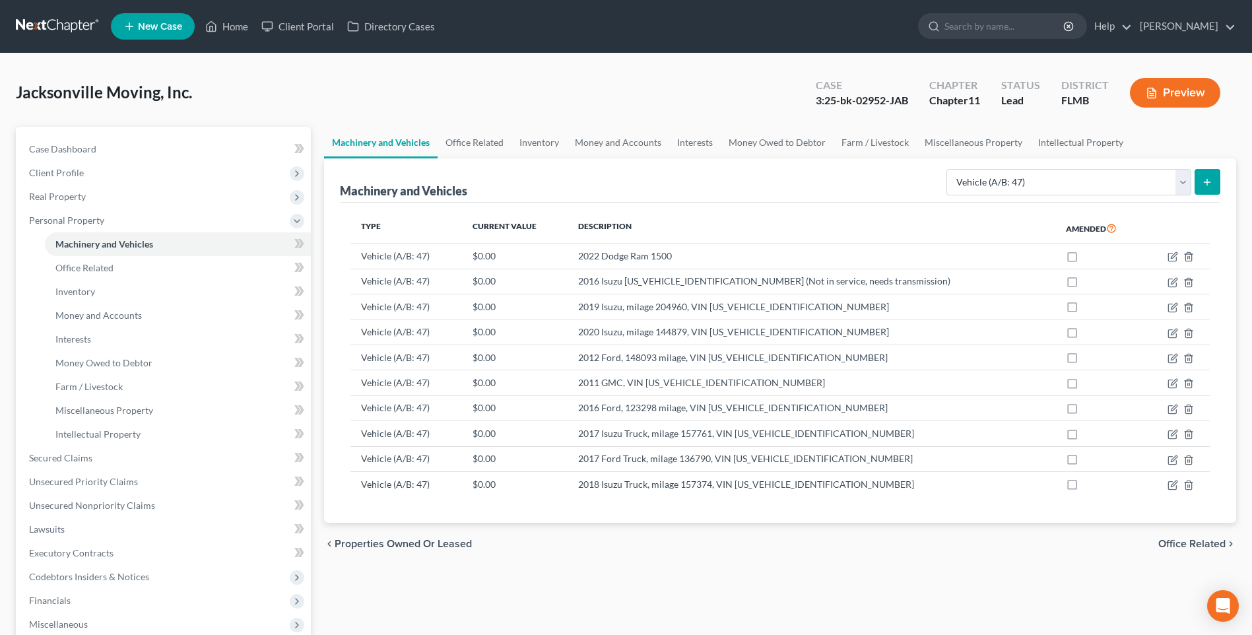
click at [1212, 181] on icon "submit" at bounding box center [1207, 182] width 11 height 11
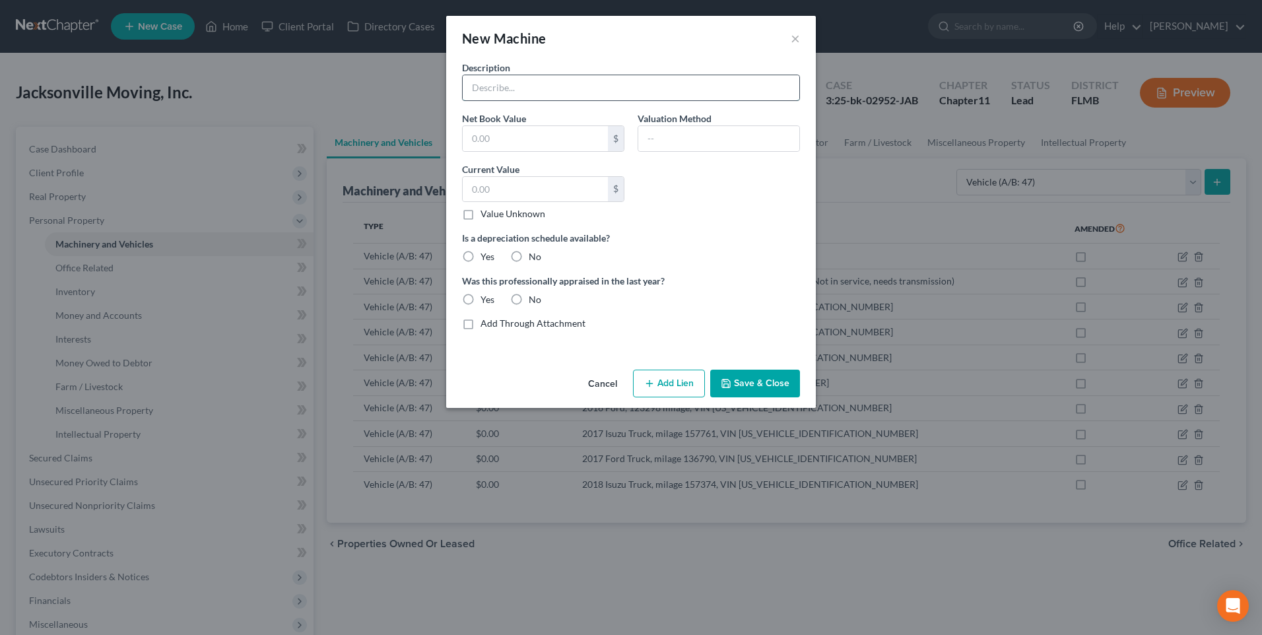
click at [517, 86] on input "text" at bounding box center [631, 87] width 337 height 25
type input "2019 Ford Truck, milage 146186, VIN [US_VEHICLE_IDENTIFICATION_NUMBER]"
click at [772, 380] on button "Save & Close" at bounding box center [755, 384] width 90 height 28
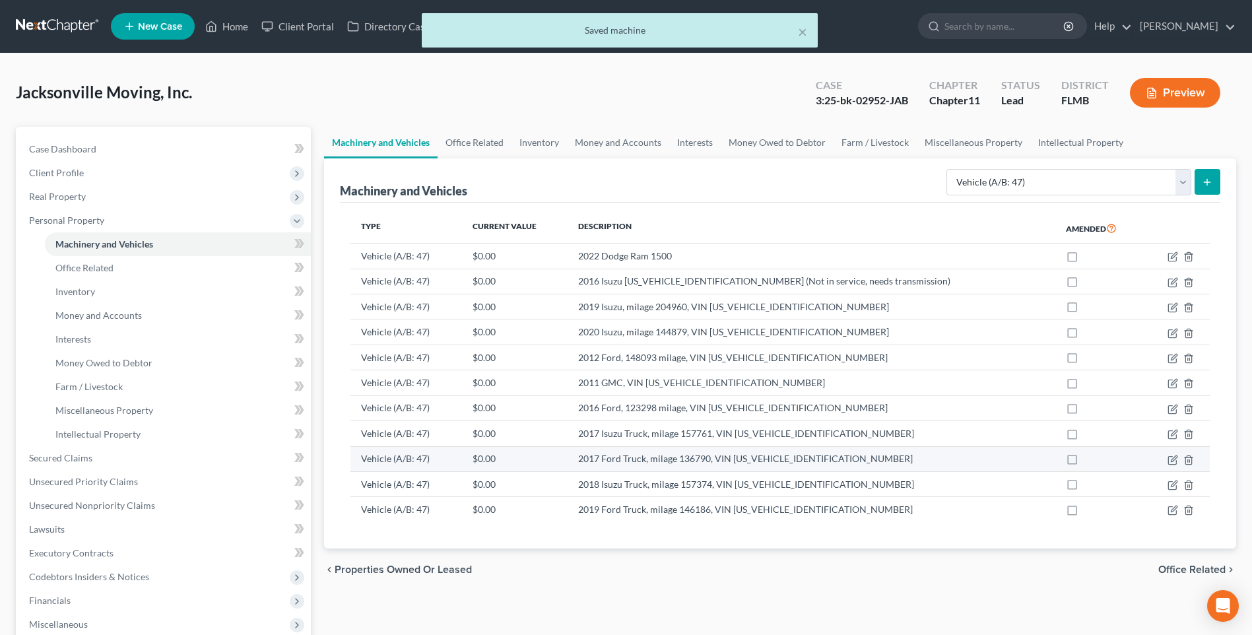
click at [749, 464] on td "2017 Ford Truck, milage 136790, VIN [US_VEHICLE_IDENTIFICATION_NUMBER]" at bounding box center [812, 458] width 488 height 25
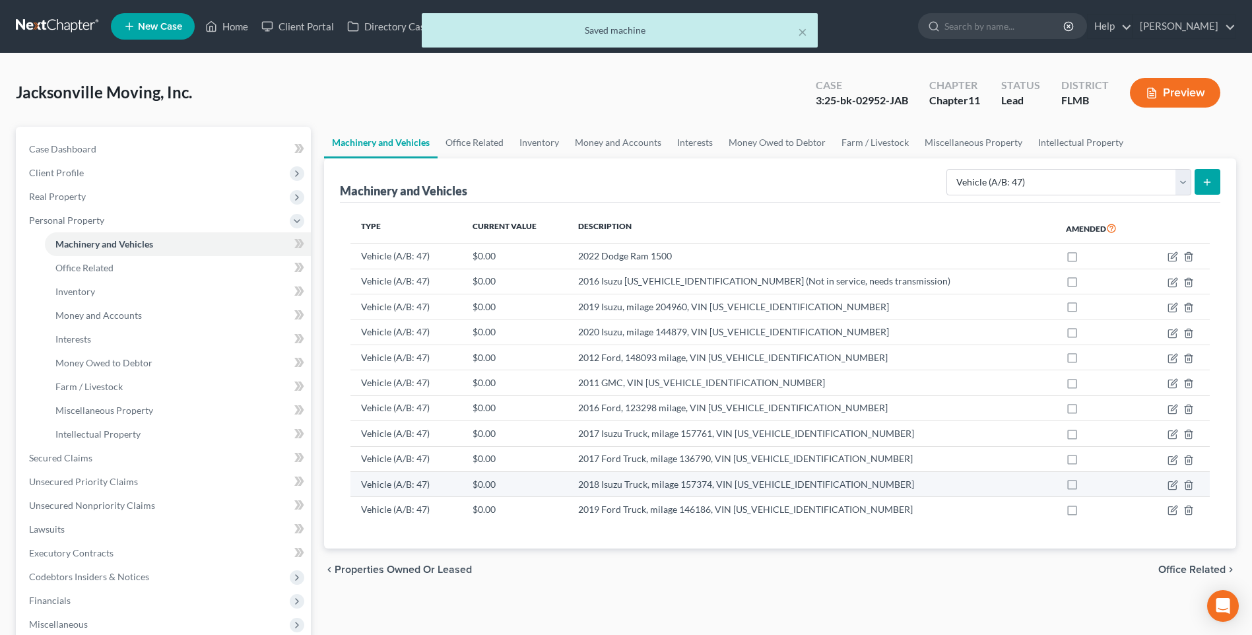
click at [748, 484] on td "2018 Isuzu Truck, milage 157374, VIN [US_VEHICLE_IDENTIFICATION_NUMBER]" at bounding box center [812, 483] width 488 height 25
click at [1171, 484] on icon "button" at bounding box center [1172, 485] width 11 height 11
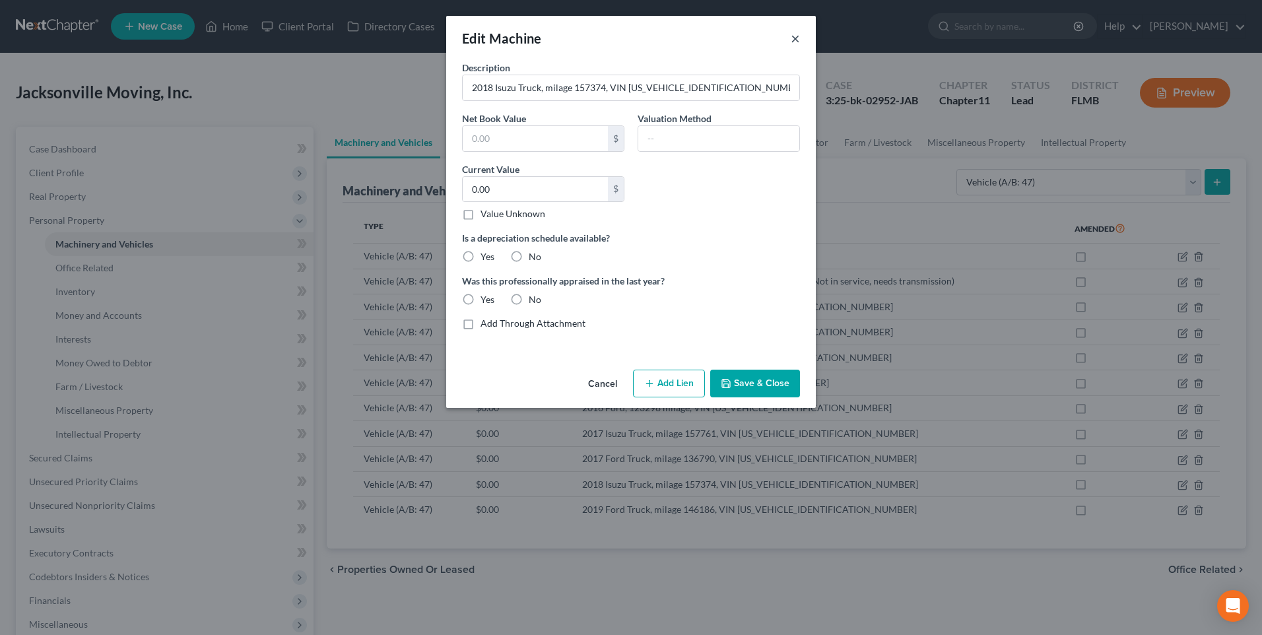
click at [796, 38] on button "×" at bounding box center [795, 38] width 9 height 16
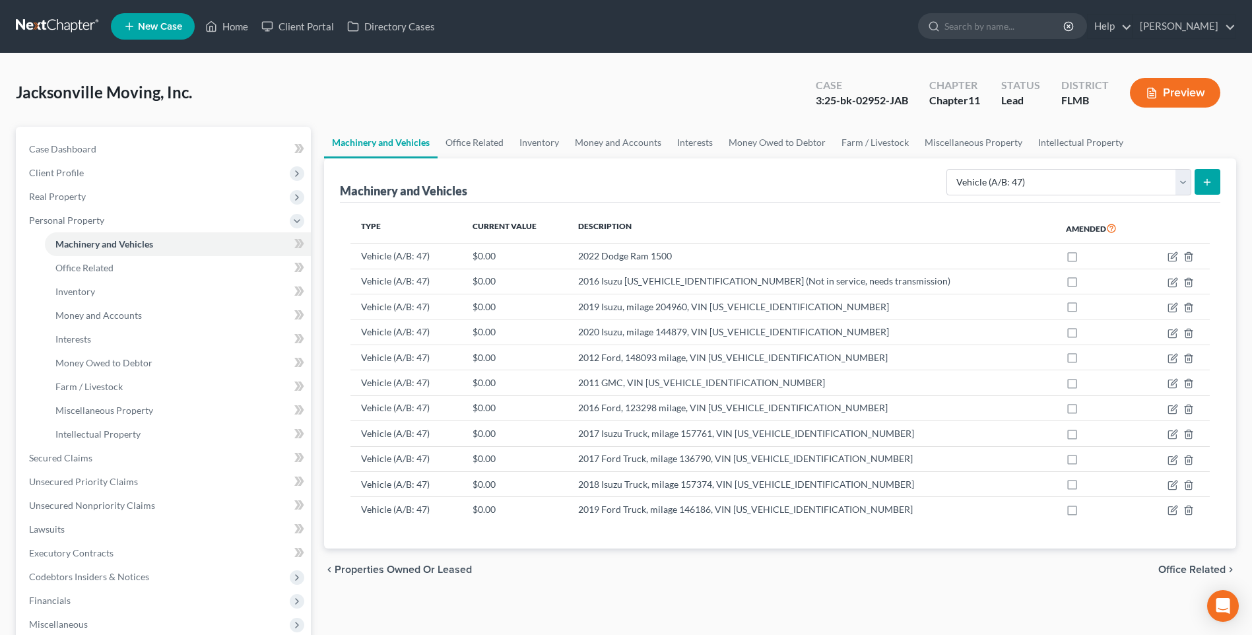
click at [1210, 179] on icon "submit" at bounding box center [1207, 182] width 11 height 11
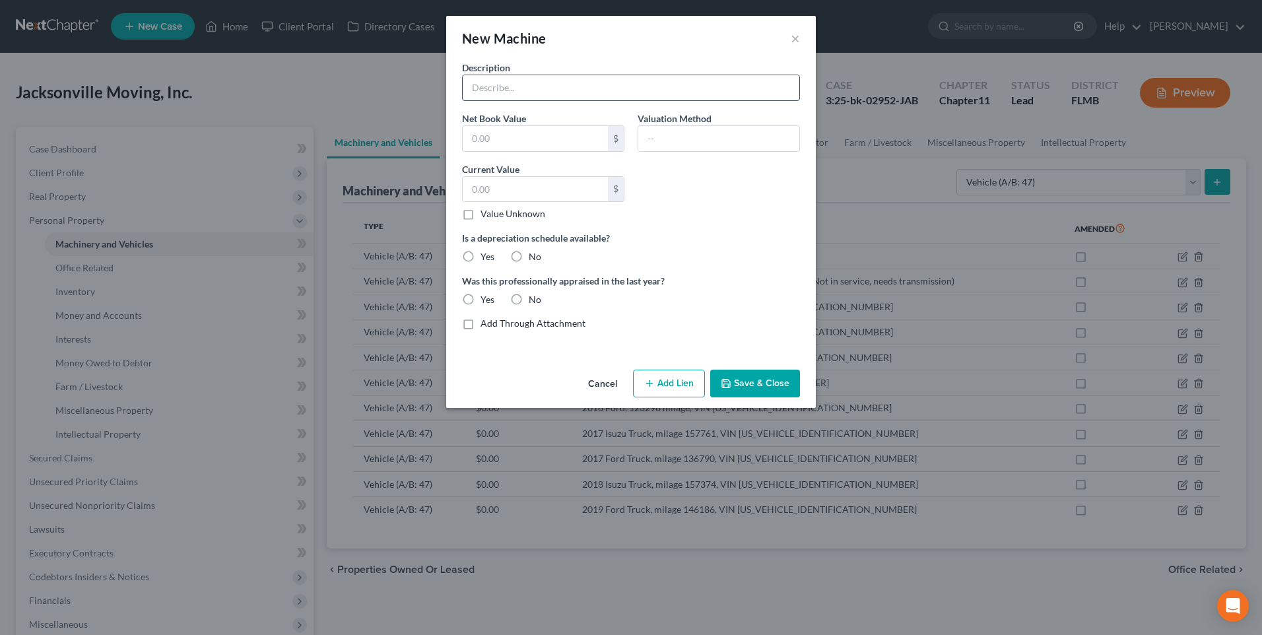
click at [517, 95] on input "text" at bounding box center [631, 87] width 337 height 25
click at [509, 82] on input "text" at bounding box center [631, 87] width 337 height 25
type input "2019 Isuzu Truck, milage 131889, VIN [US_VEHICLE_IDENTIFICATION_NUMBER]"
click at [760, 389] on button "Save & Close" at bounding box center [755, 384] width 90 height 28
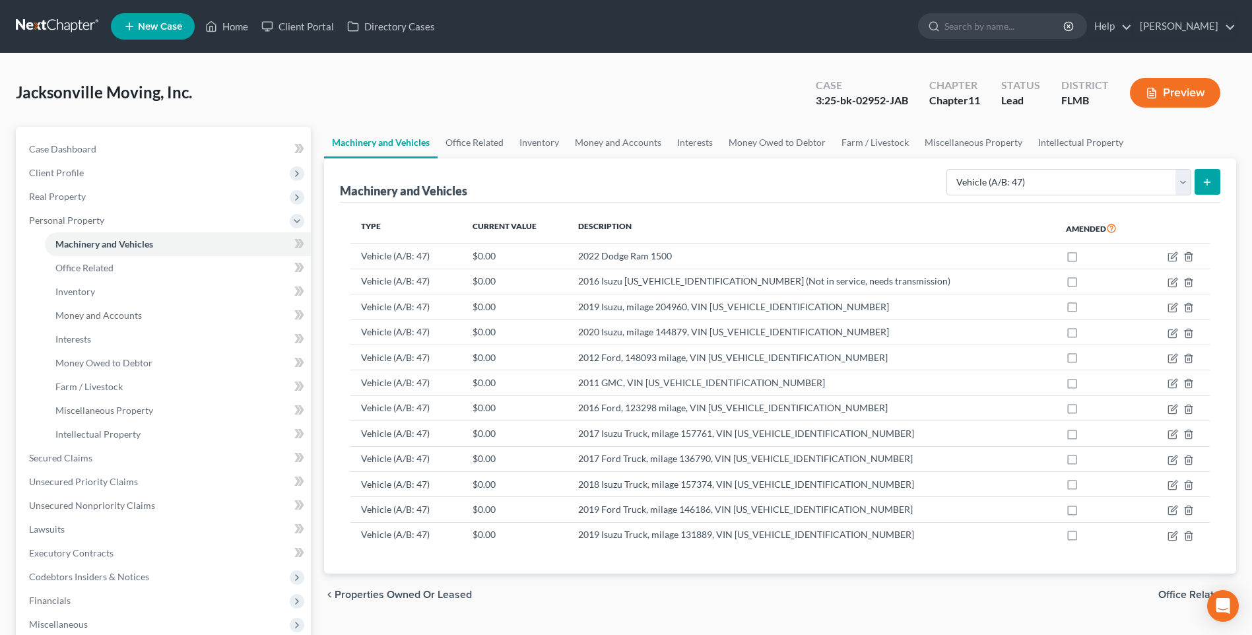
click at [1212, 178] on icon "submit" at bounding box center [1207, 182] width 11 height 11
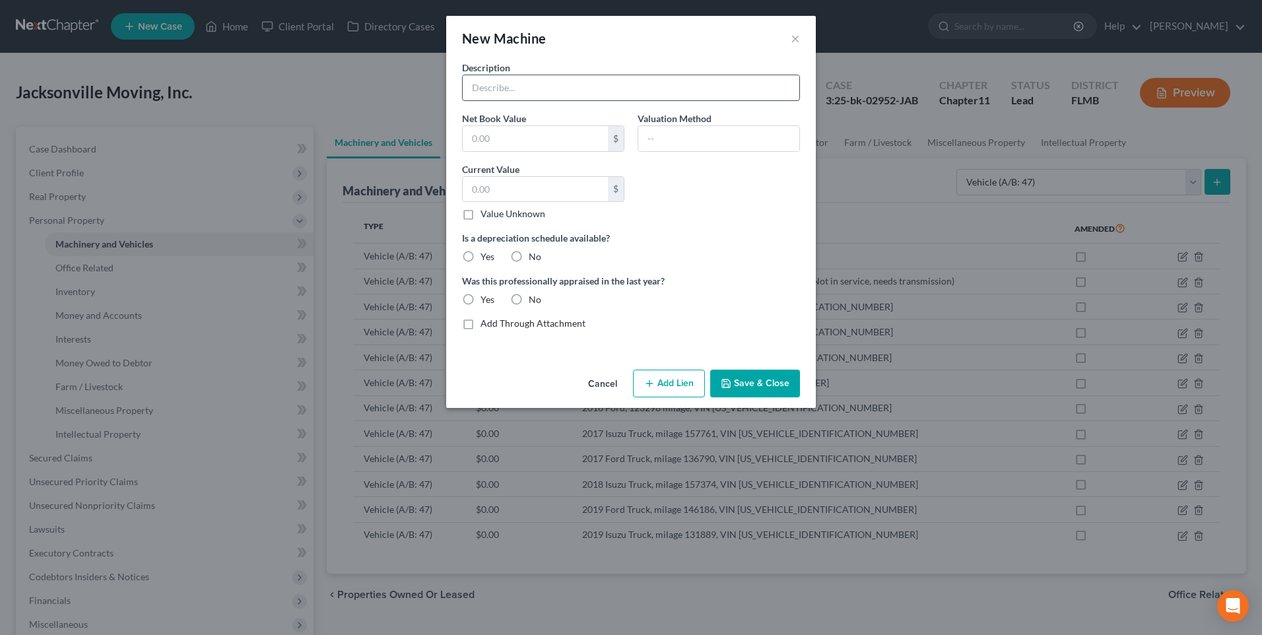
click at [515, 84] on input "text" at bounding box center [631, 87] width 337 height 25
type input "2021 Ford Truck, milage 77709, VIN [US_VEHICLE_IDENTIFICATION_NUMBER]"
click at [729, 373] on button "Save & Close" at bounding box center [755, 384] width 90 height 28
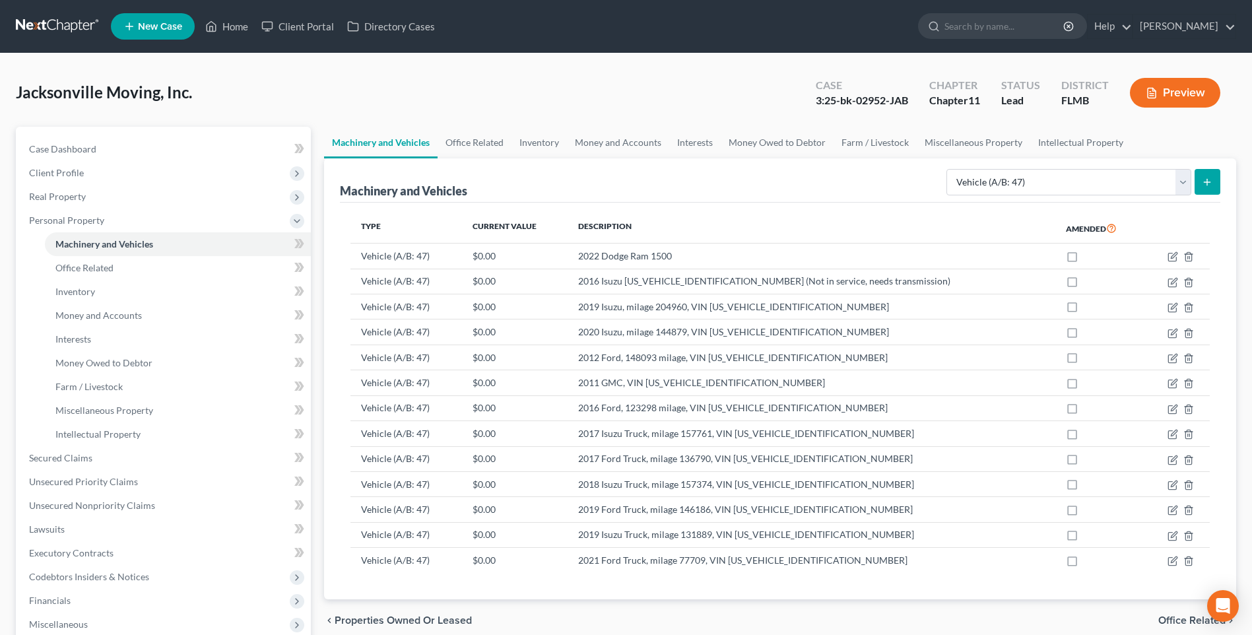
click at [1208, 178] on icon "submit" at bounding box center [1207, 182] width 11 height 11
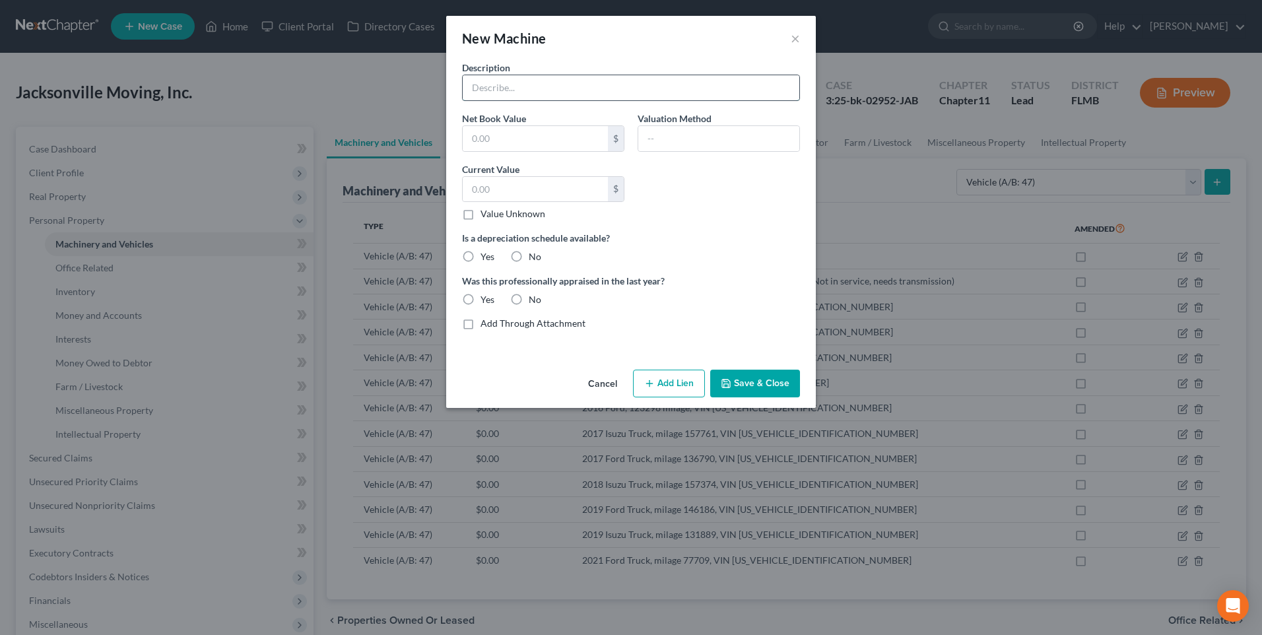
click at [524, 85] on input "text" at bounding box center [631, 87] width 337 height 25
click at [696, 77] on input "2017 Isuzu Truck, milage 152287, VIN" at bounding box center [631, 87] width 337 height 25
type input "2017 Isuzu Truck, milage 152287, VIN [US_VEHICLE_IDENTIFICATION_NUMBER]"
click at [770, 380] on button "Save & Close" at bounding box center [755, 384] width 90 height 28
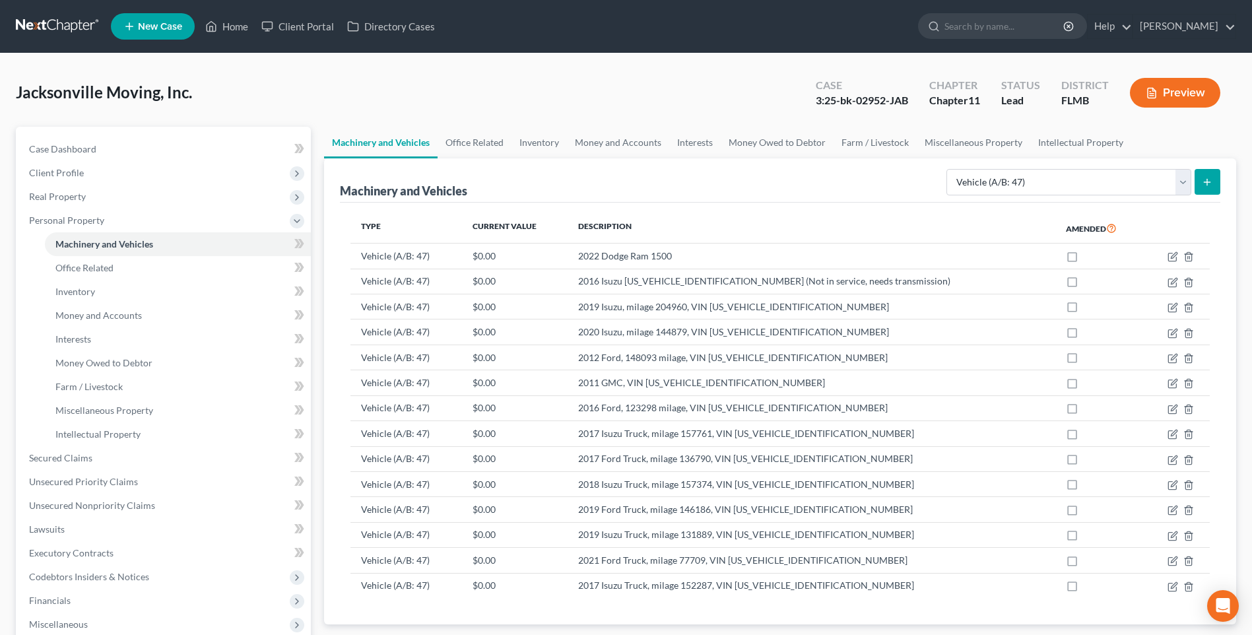
click at [1207, 187] on button "submit" at bounding box center [1208, 182] width 26 height 26
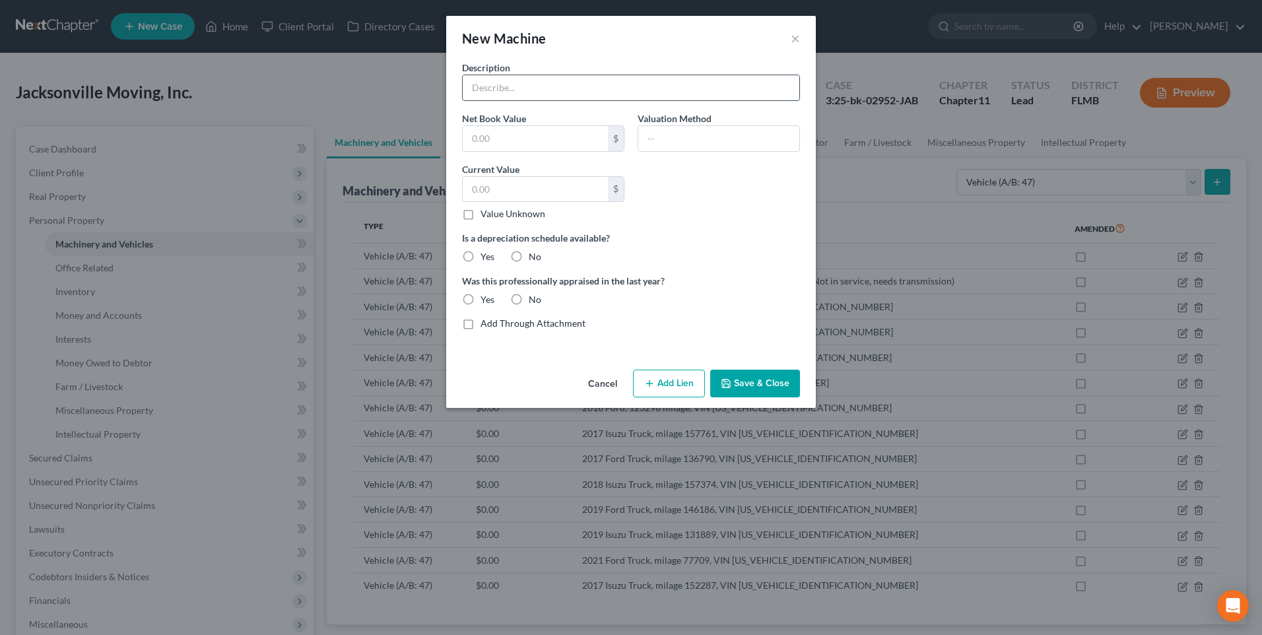
click at [555, 81] on input "text" at bounding box center [631, 87] width 337 height 25
click at [538, 50] on div "New Machine ×" at bounding box center [631, 38] width 370 height 45
click at [555, 88] on input "2019 Chevrolet" at bounding box center [631, 87] width 337 height 25
type input "2019 Chevrolet, VIN [US_VEHICLE_IDENTIFICATION_NUMBER]"
click at [747, 388] on button "Save & Close" at bounding box center [755, 384] width 90 height 28
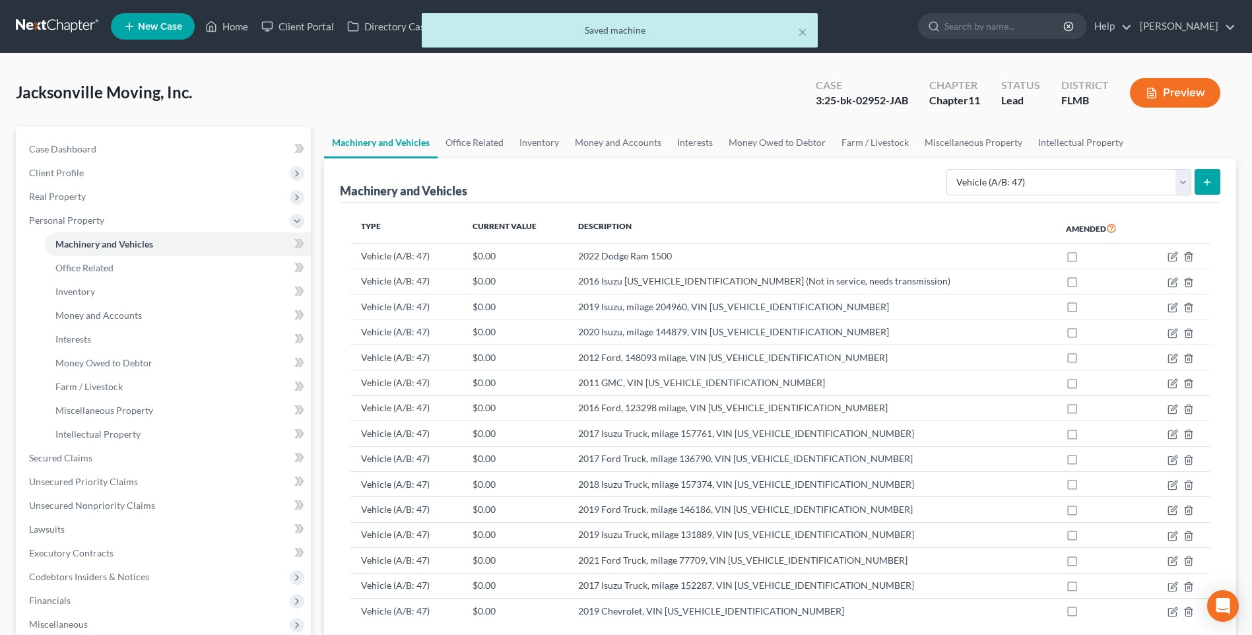
click at [1208, 178] on icon "submit" at bounding box center [1207, 182] width 11 height 11
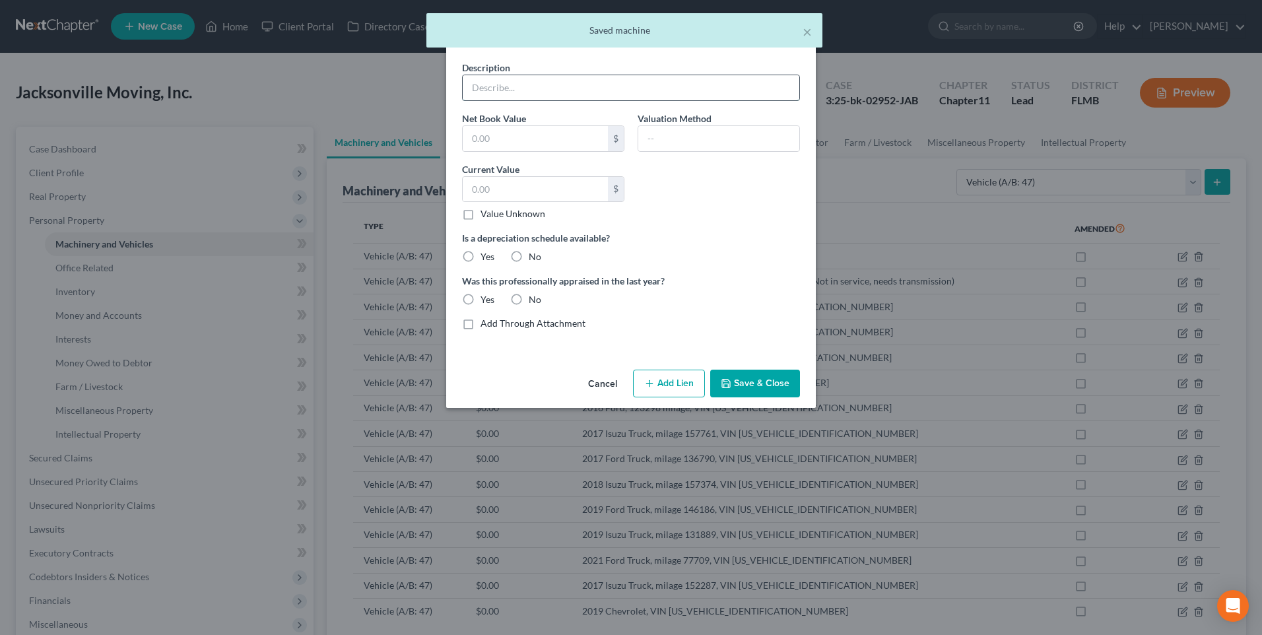
click at [503, 84] on input "text" at bounding box center [631, 87] width 337 height 25
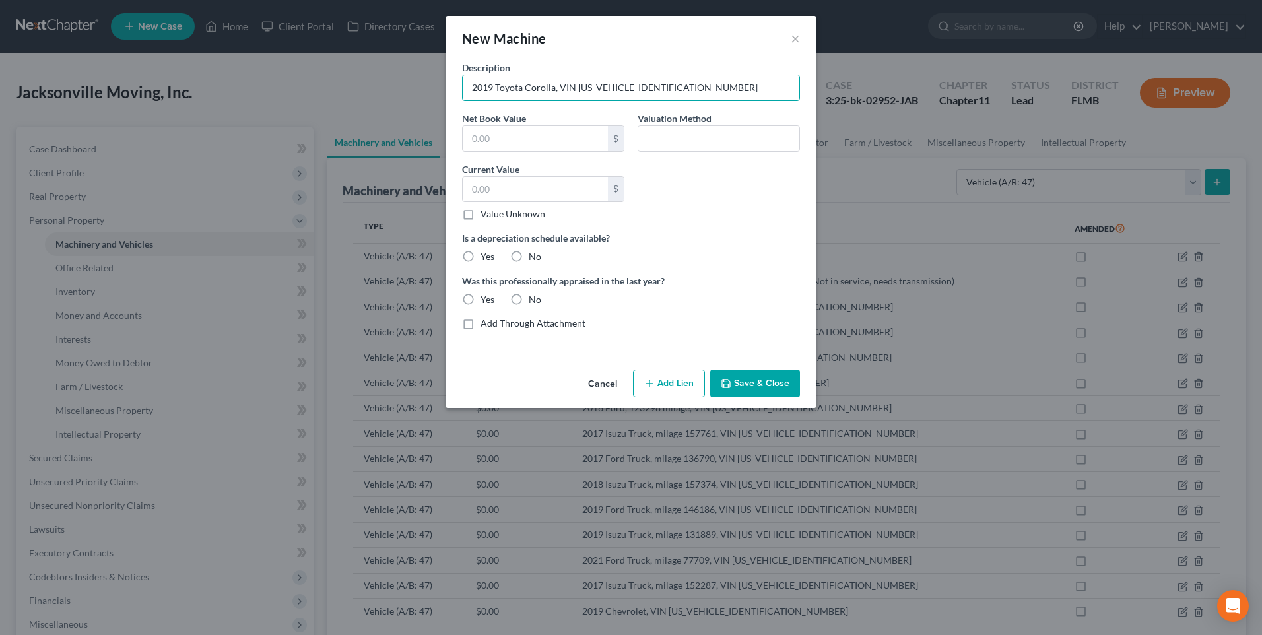
type input "2019 Toyota Corolla, VIN [US_VEHICLE_IDENTIFICATION_NUMBER]"
click at [737, 381] on button "Save & Close" at bounding box center [755, 384] width 90 height 28
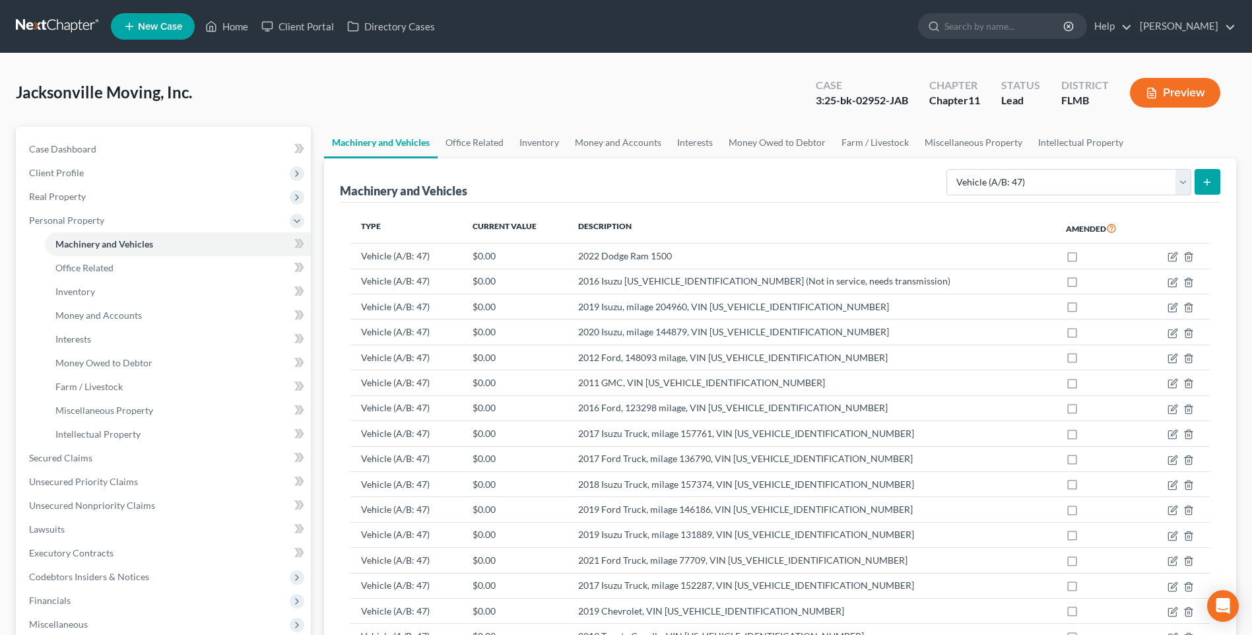
click at [1206, 181] on icon "submit" at bounding box center [1207, 182] width 11 height 11
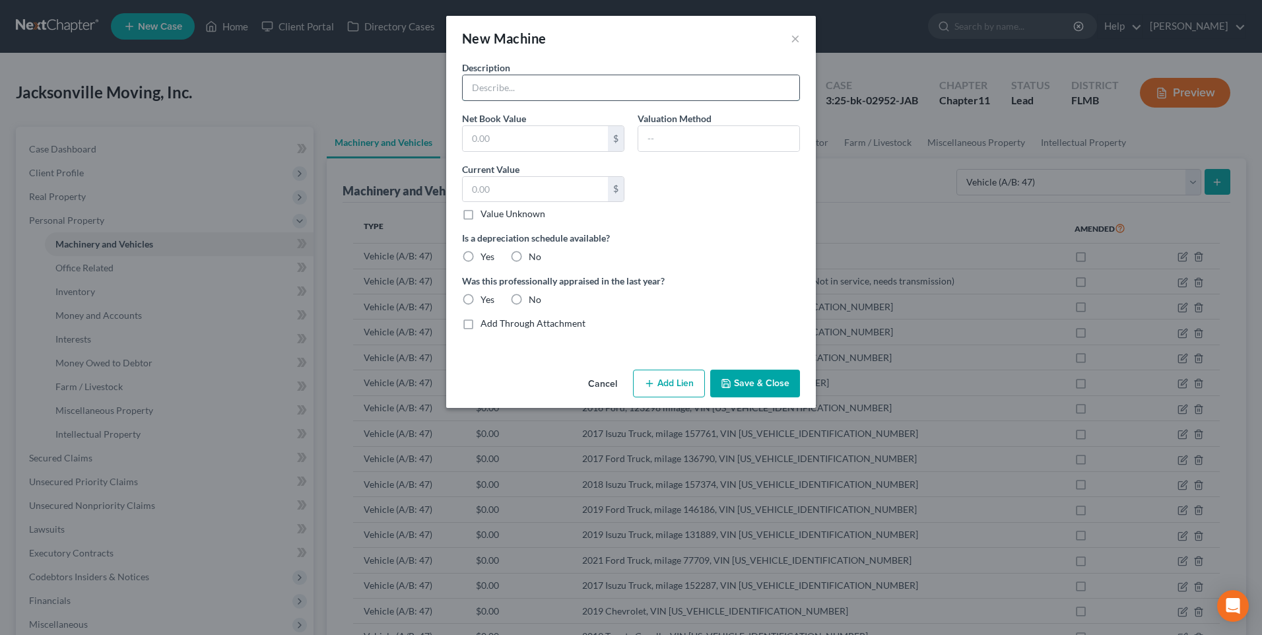
click at [506, 92] on input "text" at bounding box center [631, 87] width 337 height 25
click at [797, 38] on button "×" at bounding box center [795, 38] width 9 height 16
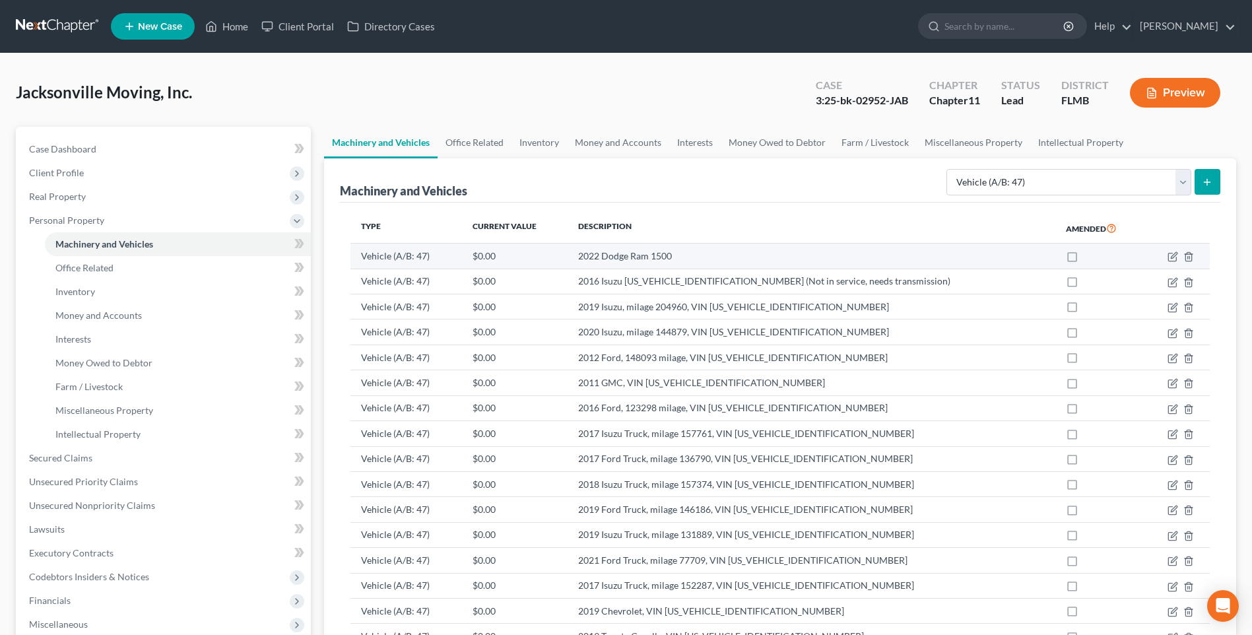
click at [621, 263] on td "2022 Dodge Ram 1500" at bounding box center [812, 256] width 488 height 25
click at [658, 253] on td "2022 Dodge Ram 1500" at bounding box center [812, 256] width 488 height 25
click at [1169, 254] on icon "button" at bounding box center [1172, 256] width 11 height 11
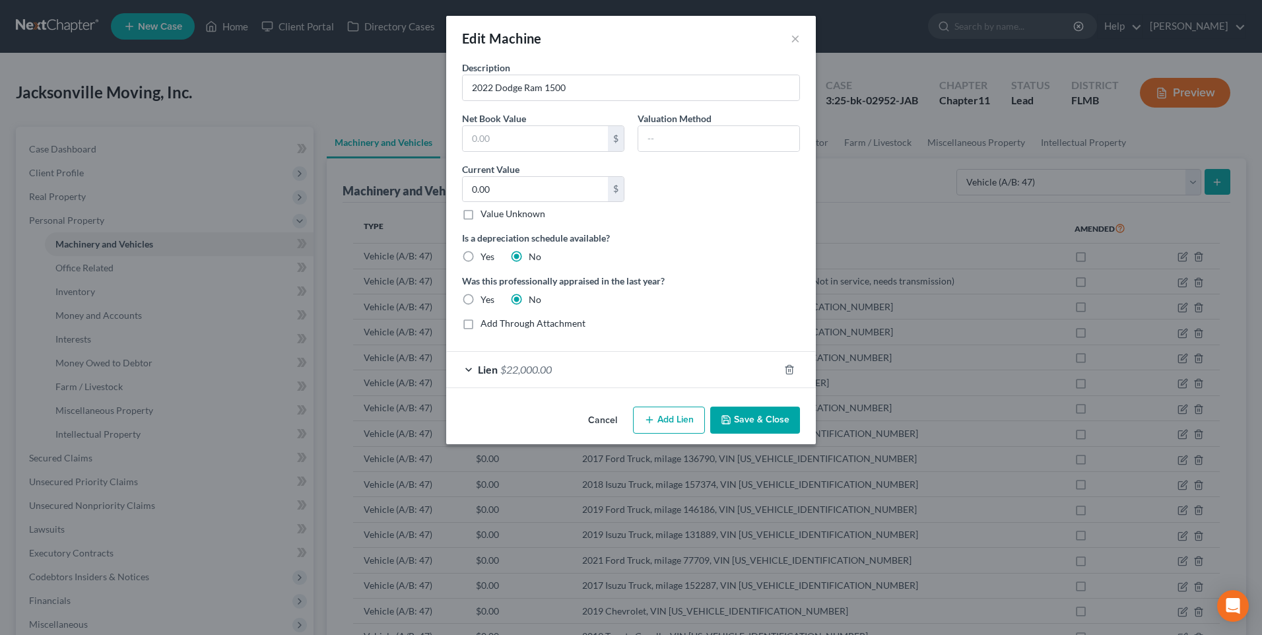
click at [760, 414] on button "Save & Close" at bounding box center [755, 421] width 90 height 28
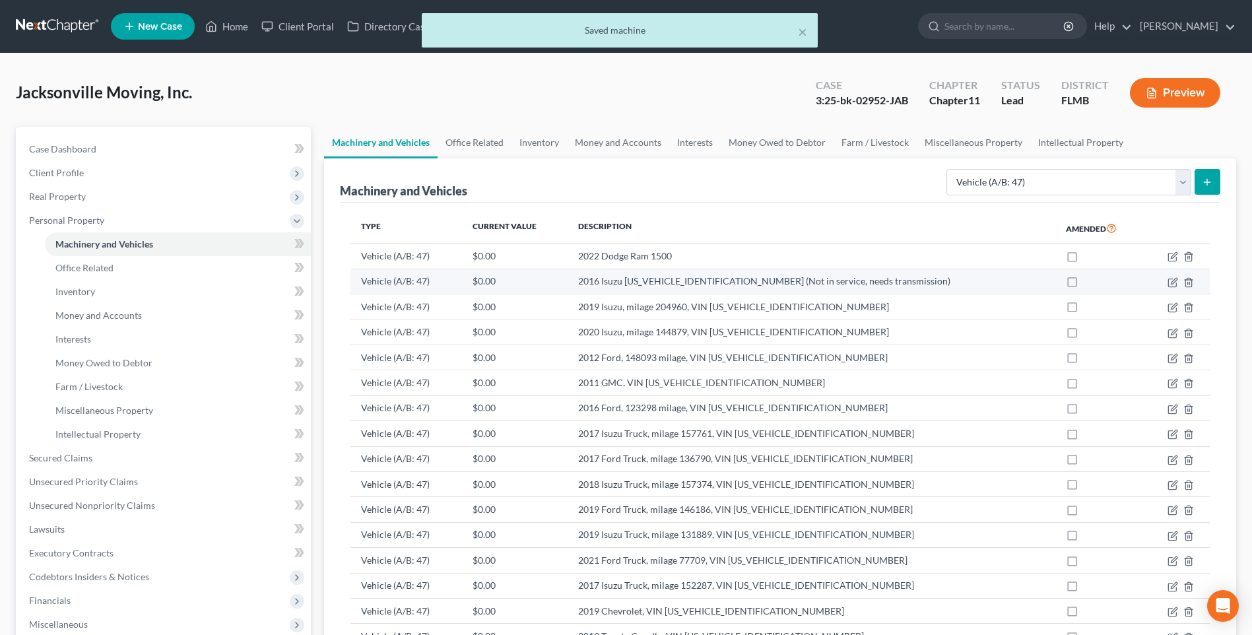
click at [766, 279] on td "2016 Isuzu [US_VEHICLE_IDENTIFICATION_NUMBER] (Not in service, needs transmissi…" at bounding box center [812, 281] width 488 height 25
click at [865, 278] on td "2016 Isuzu [US_VEHICLE_IDENTIFICATION_NUMBER] (Not in service, needs transmissi…" at bounding box center [812, 281] width 488 height 25
click at [797, 284] on td "2016 Isuzu [US_VEHICLE_IDENTIFICATION_NUMBER] (Not in service, needs transmissi…" at bounding box center [812, 281] width 488 height 25
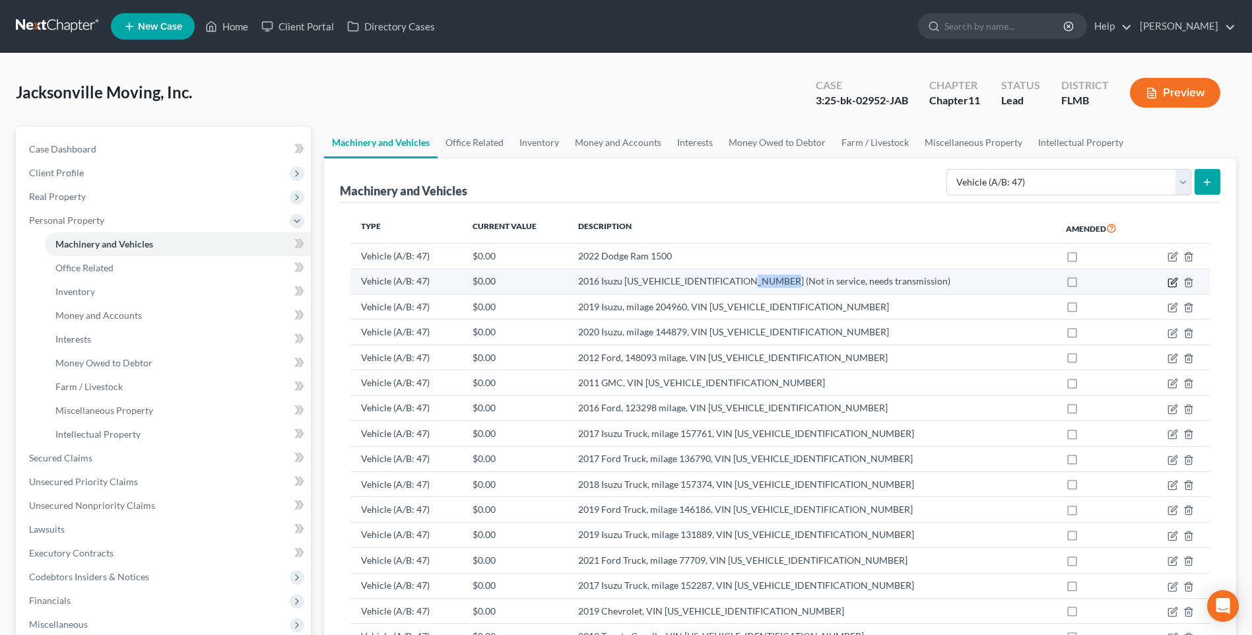
click at [1174, 282] on icon "button" at bounding box center [1174, 281] width 6 height 6
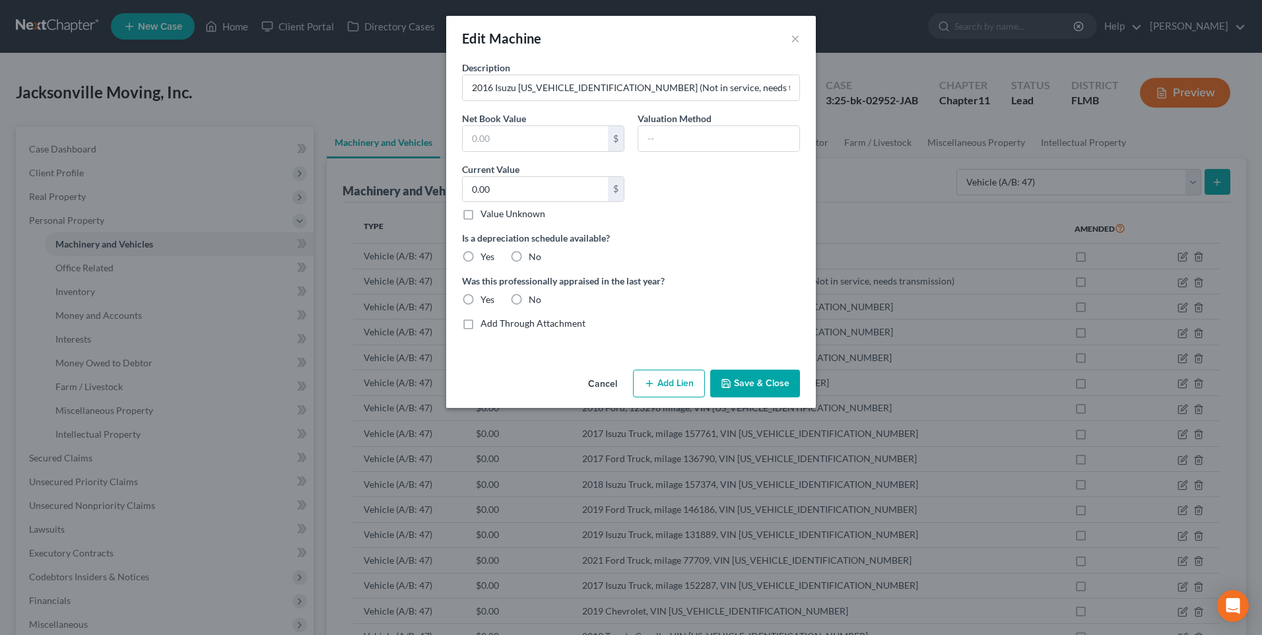
click at [667, 381] on button "Add Lien" at bounding box center [669, 384] width 72 height 28
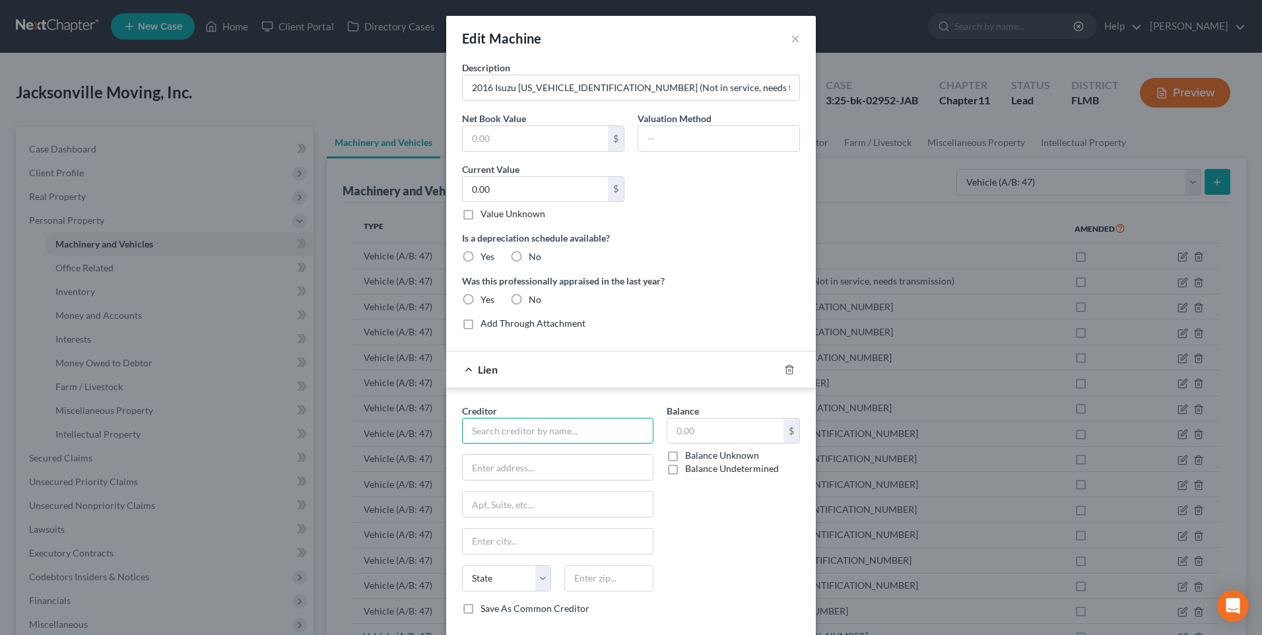
click at [529, 430] on input "text" at bounding box center [557, 431] width 191 height 26
type input "d"
type input "Dogwood State Bank"
click at [532, 450] on div "Dogwood State Bank" at bounding box center [541, 453] width 137 height 13
type input "[STREET_ADDRESS]"
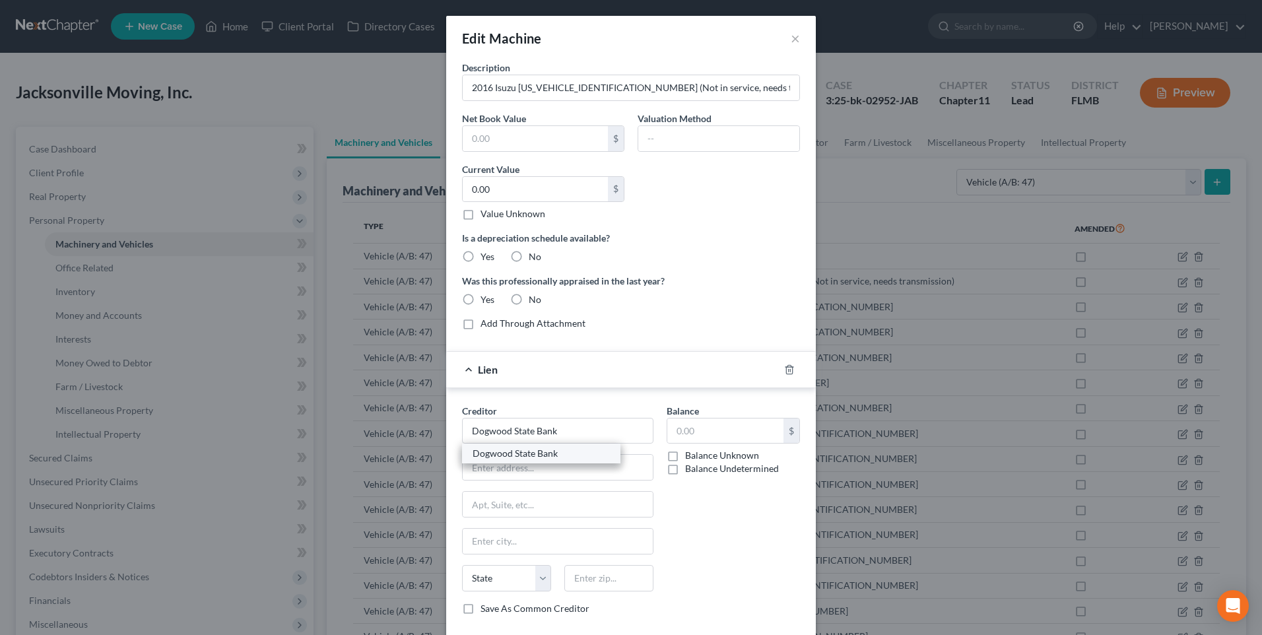
type input "Charlotte"
select select "28"
type input "28262"
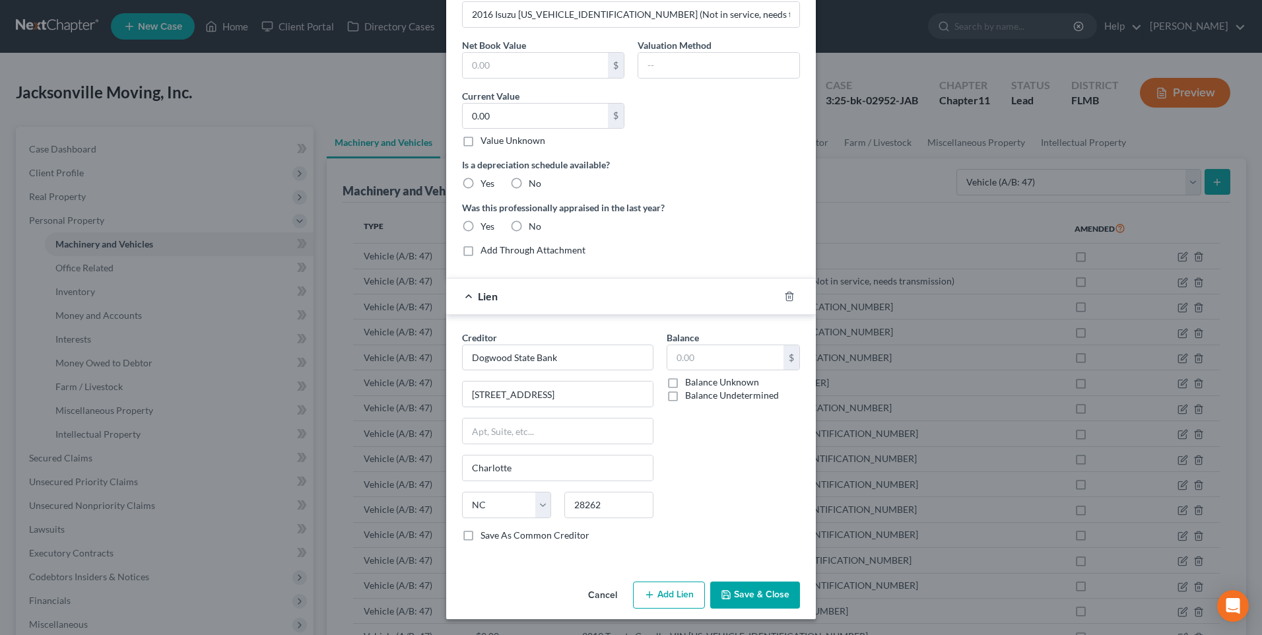
click at [740, 596] on button "Save & Close" at bounding box center [755, 595] width 90 height 28
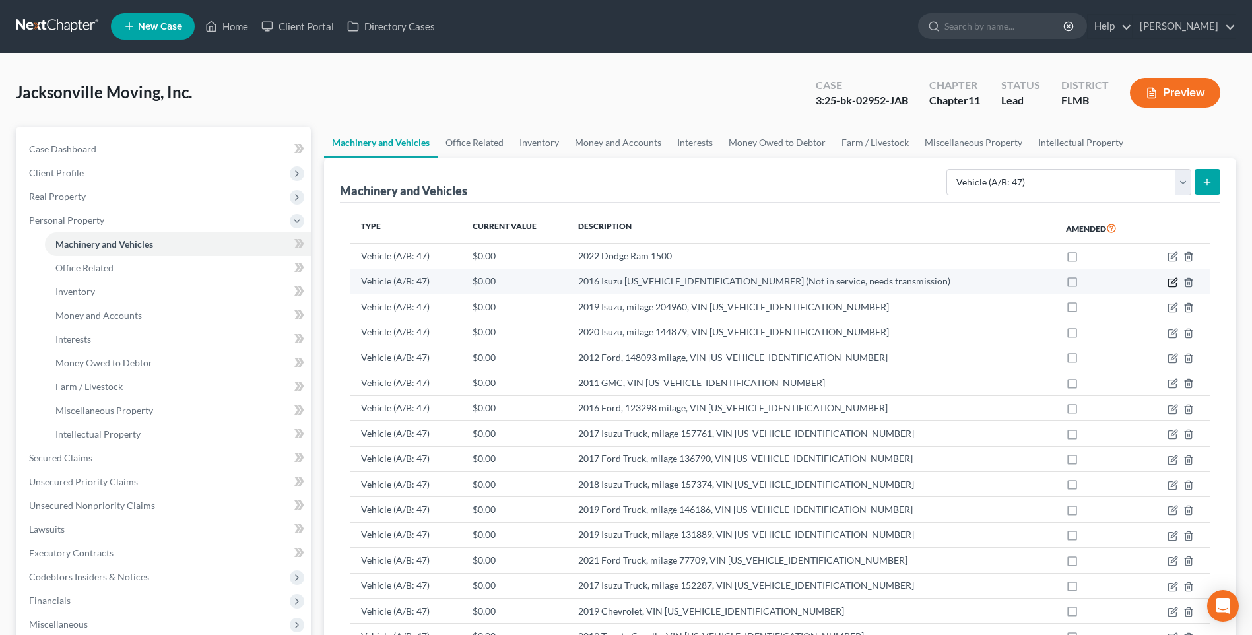
click at [1171, 277] on icon "button" at bounding box center [1172, 282] width 11 height 11
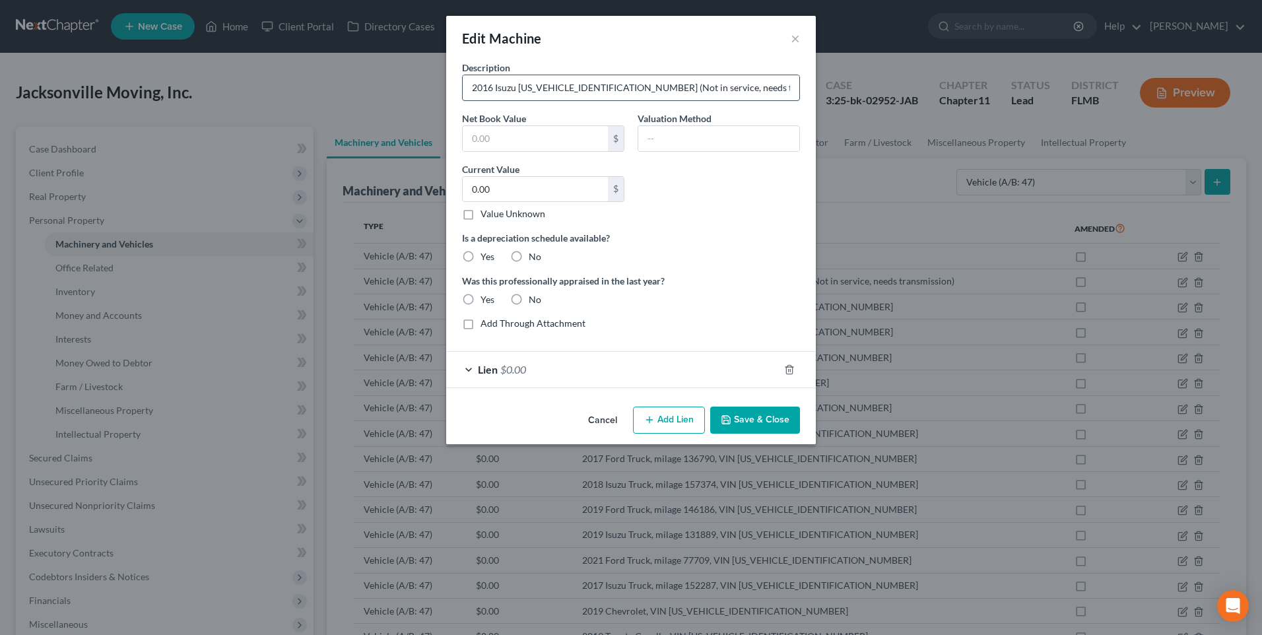
click at [516, 86] on input "2016 Isuzu [US_VEHICLE_IDENTIFICATION_NUMBER] (Not in service, needs transmissi…" at bounding box center [631, 87] width 337 height 25
type input "2016 Isuzu Truck, [US_VEHICLE_IDENTIFICATION_NUMBER] (Not in service, needs tra…"
click at [756, 423] on button "Save & Close" at bounding box center [755, 421] width 90 height 28
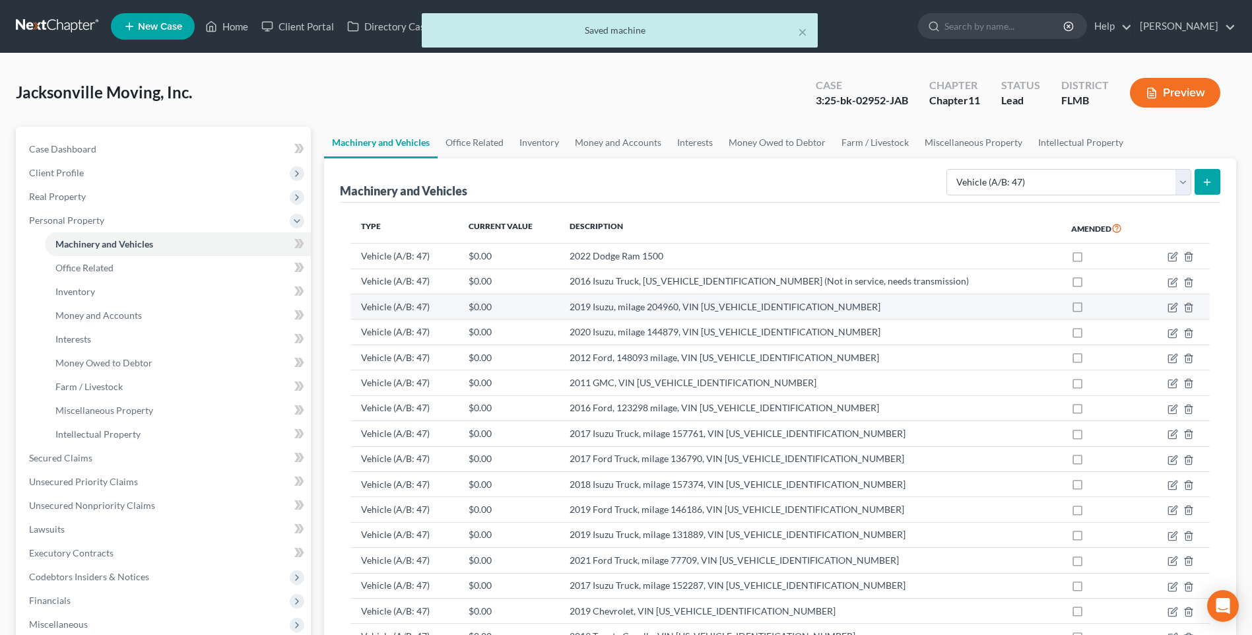
click at [1175, 302] on td at bounding box center [1178, 306] width 63 height 25
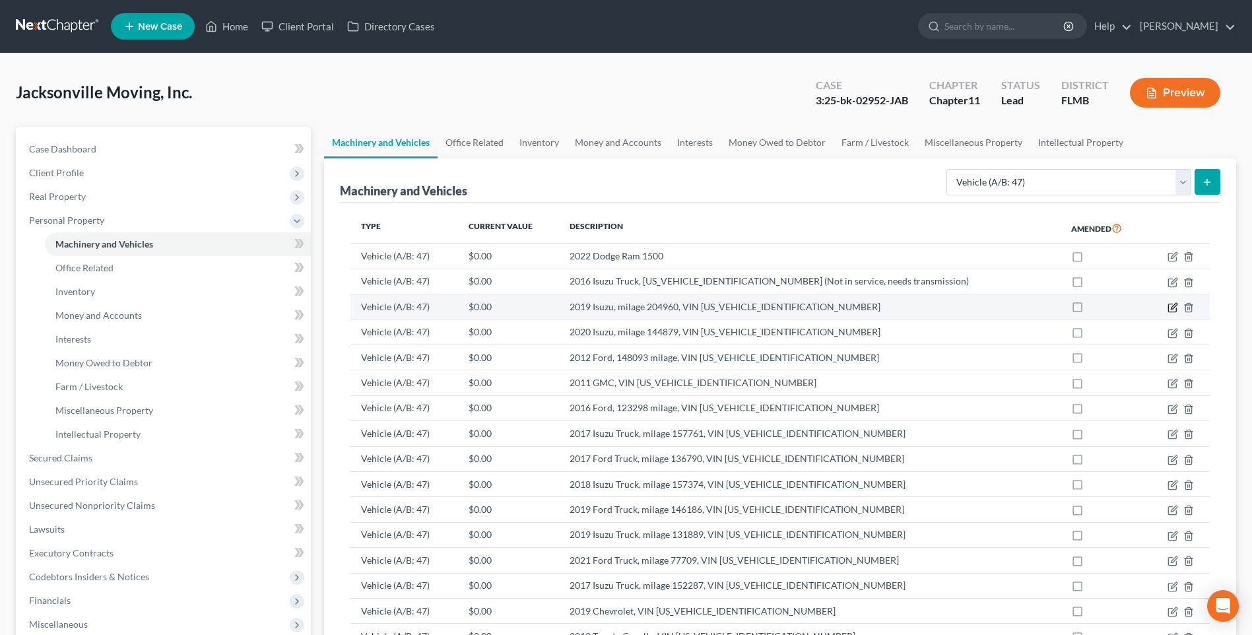
click at [1171, 306] on icon "button" at bounding box center [1172, 307] width 11 height 11
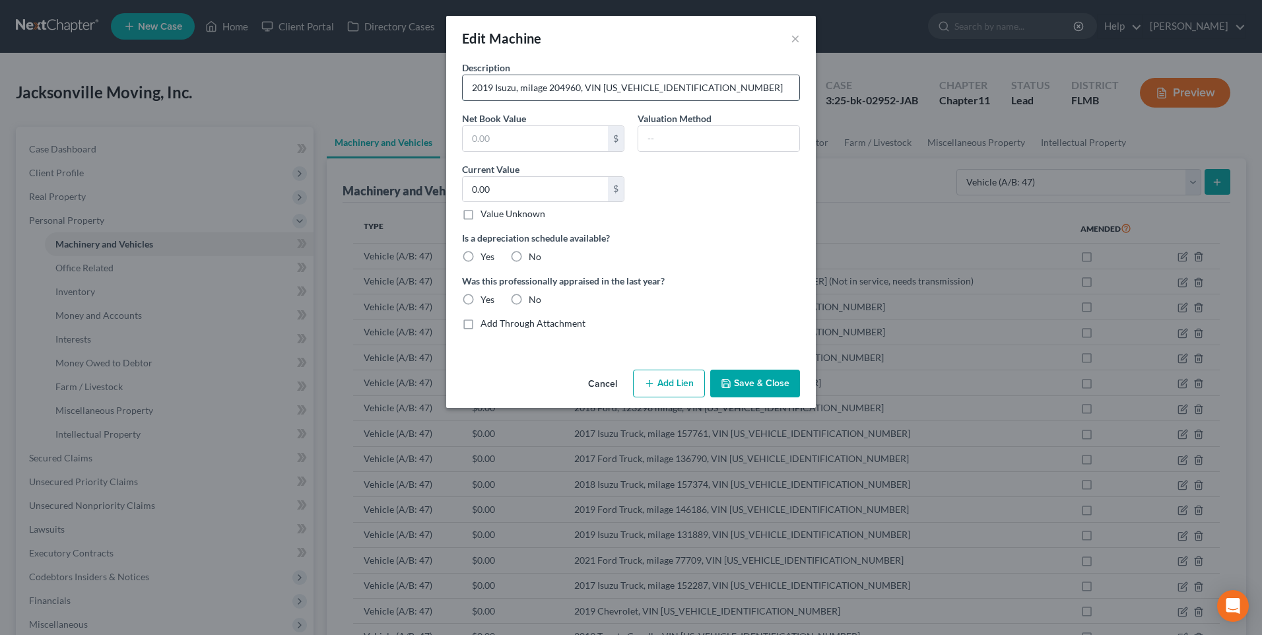
click at [518, 89] on input "2019 Isuzu, milage 204960, VIN [US_VEHICLE_IDENTIFICATION_NUMBER]" at bounding box center [631, 87] width 337 height 25
type input "2019 Isuzu Truck, milage 204960, VIN [US_VEHICLE_IDENTIFICATION_NUMBER]"
click at [666, 387] on button "Add Lien" at bounding box center [669, 384] width 72 height 28
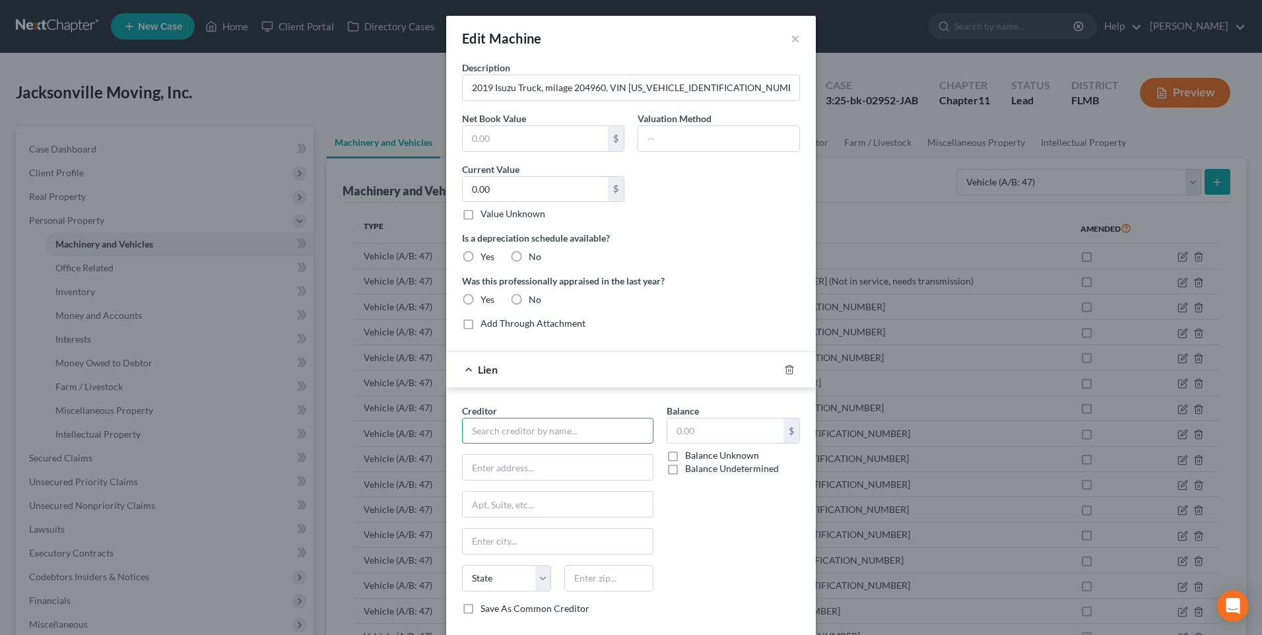
click at [564, 438] on input "text" at bounding box center [557, 431] width 191 height 26
click at [516, 459] on div "Dogwood State Bank" at bounding box center [541, 453] width 137 height 13
type input "Dogwood State Bank"
type input "[STREET_ADDRESS]"
type input "Charlotte"
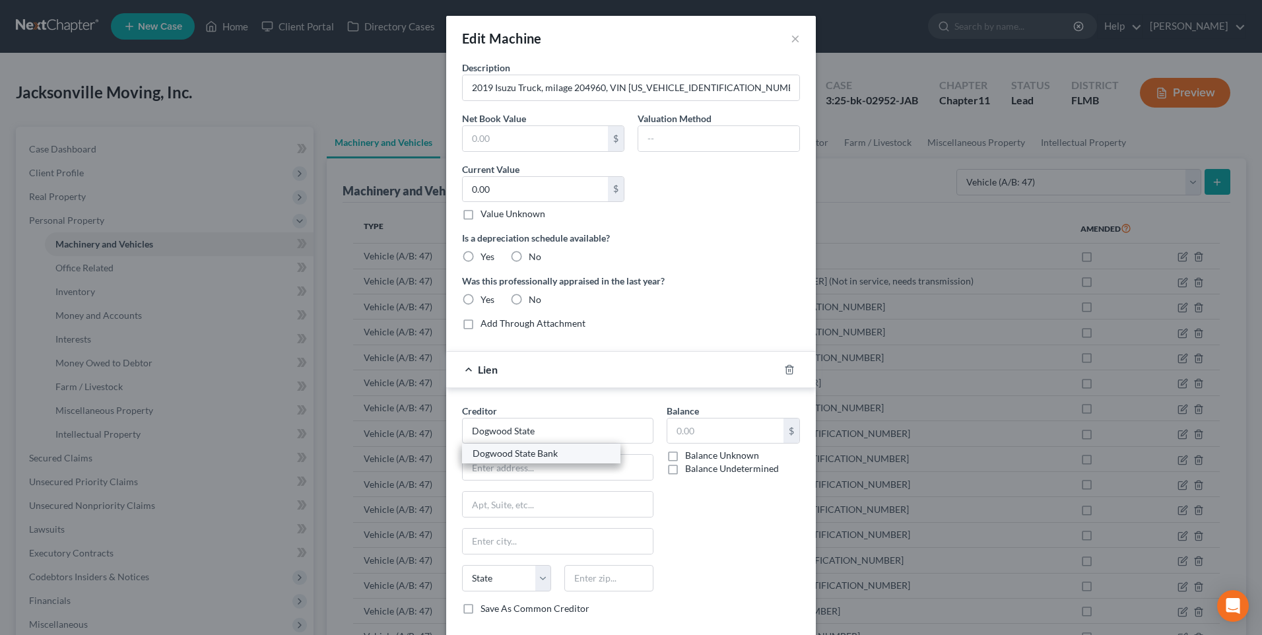
select select "28"
type input "28262"
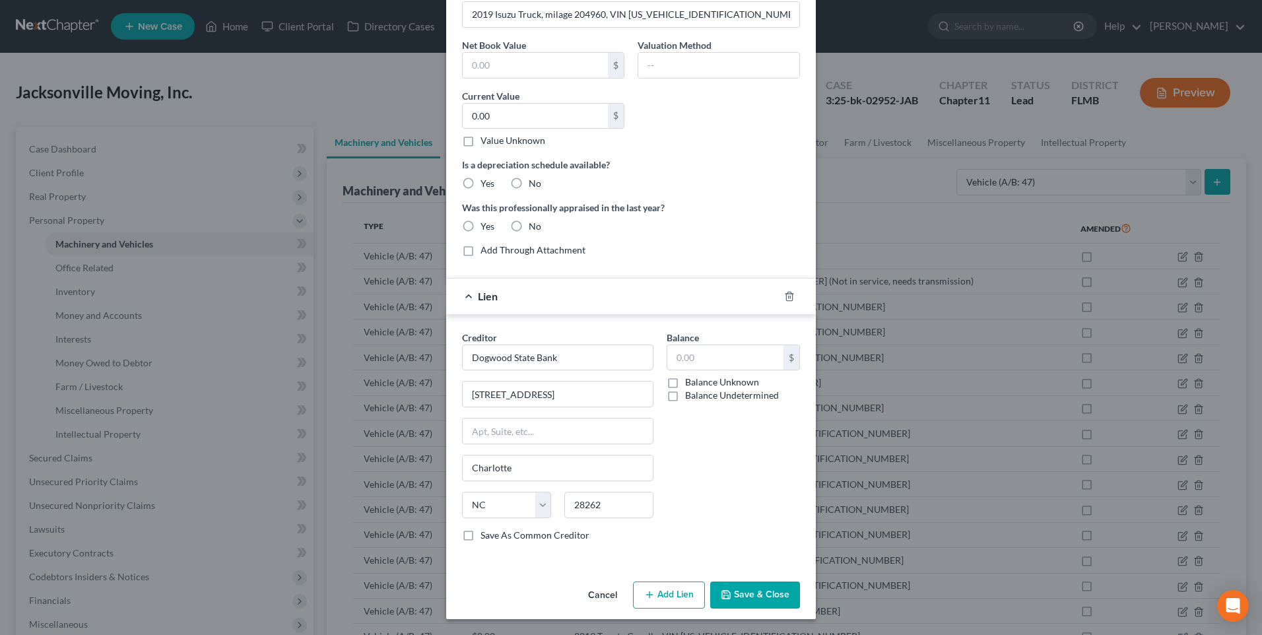
click at [767, 599] on button "Save & Close" at bounding box center [755, 595] width 90 height 28
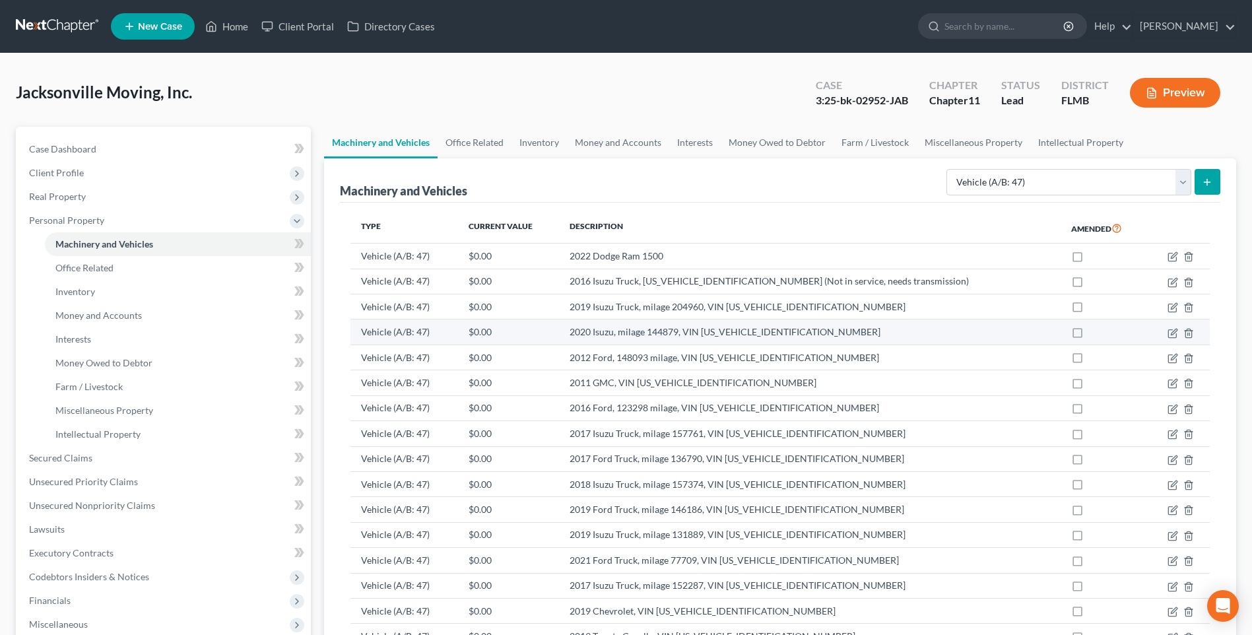
click at [636, 335] on td "2020 Isuzu, milage 144879, VIN [US_VEHICLE_IDENTIFICATION_NUMBER]" at bounding box center [810, 331] width 502 height 25
click at [1173, 331] on icon "button" at bounding box center [1172, 333] width 11 height 11
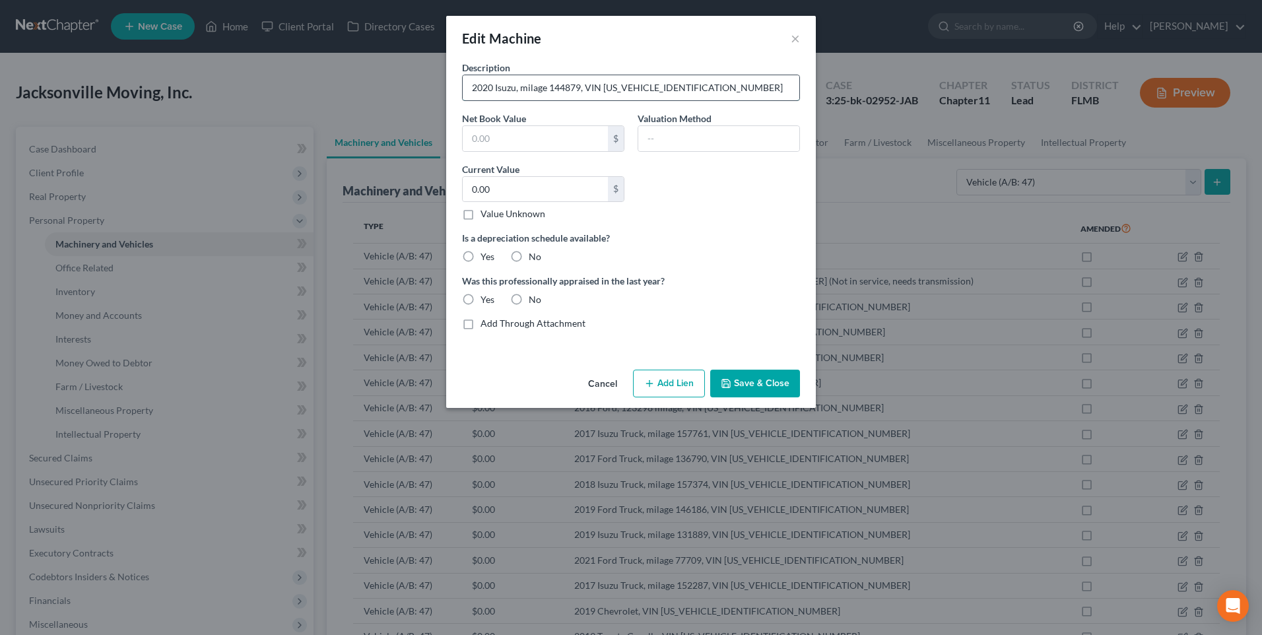
click at [517, 83] on input "2020 Isuzu, milage 144879, VIN [US_VEHICLE_IDENTIFICATION_NUMBER]" at bounding box center [631, 87] width 337 height 25
type input "2020 Isuzu Truck, milage 144879, VIN [US_VEHICLE_IDENTIFICATION_NUMBER]"
click at [653, 383] on icon "button" at bounding box center [649, 383] width 11 height 11
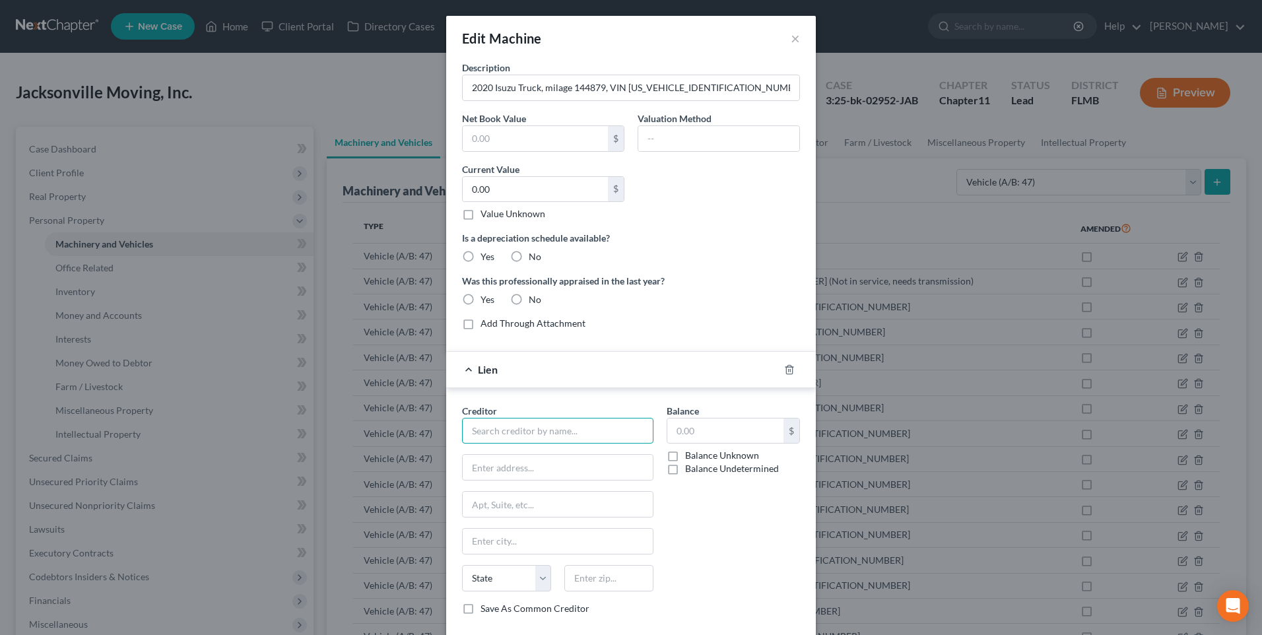
click at [558, 428] on input "text" at bounding box center [557, 431] width 191 height 26
type input "Dogwood State Bank"
click at [538, 459] on div "Dogwood State Bank" at bounding box center [541, 453] width 137 height 13
type input "[STREET_ADDRESS]"
type input "Charlotte"
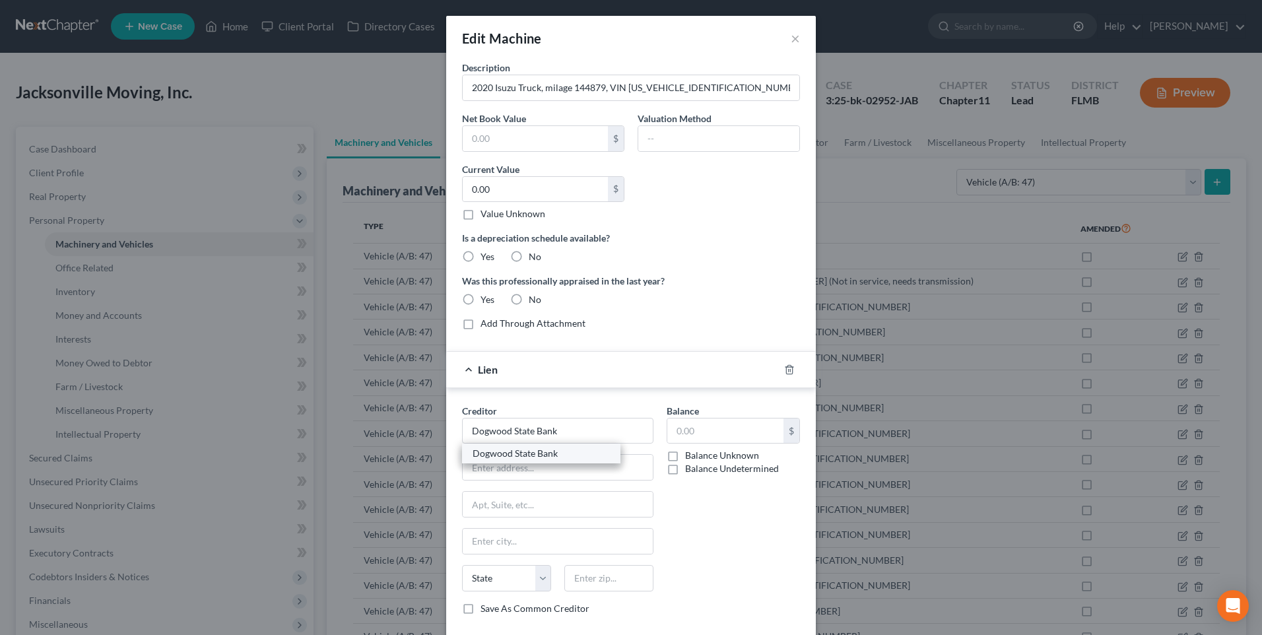
select select "28"
type input "28262"
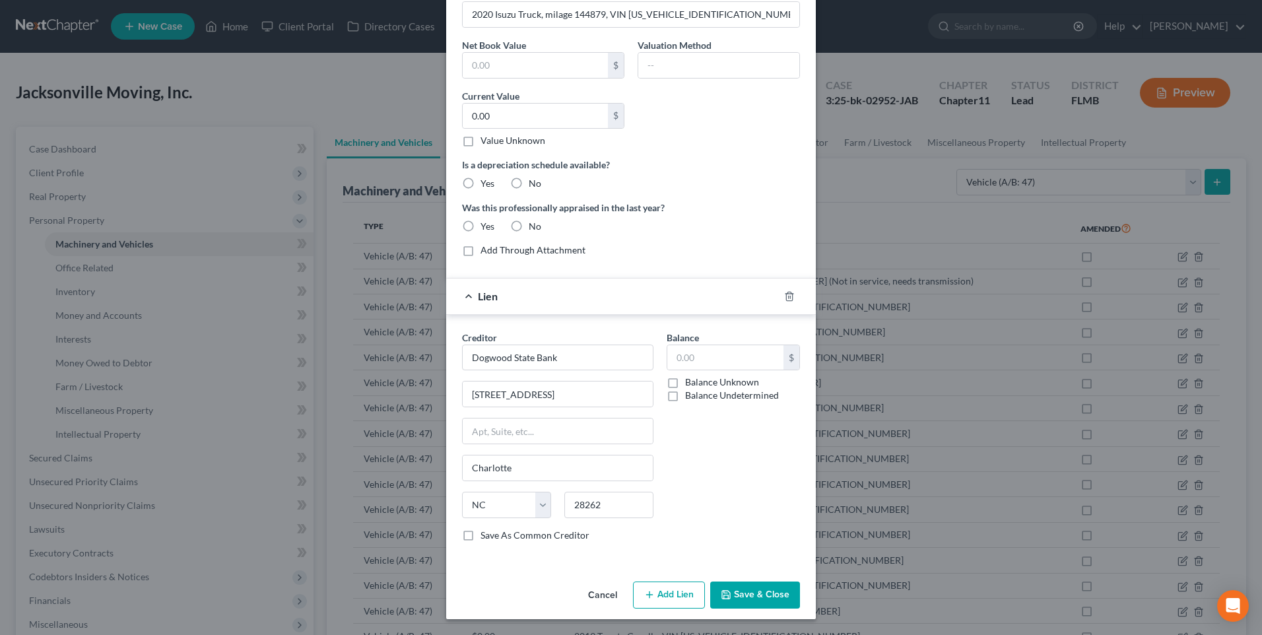
click at [748, 608] on button "Save & Close" at bounding box center [755, 595] width 90 height 28
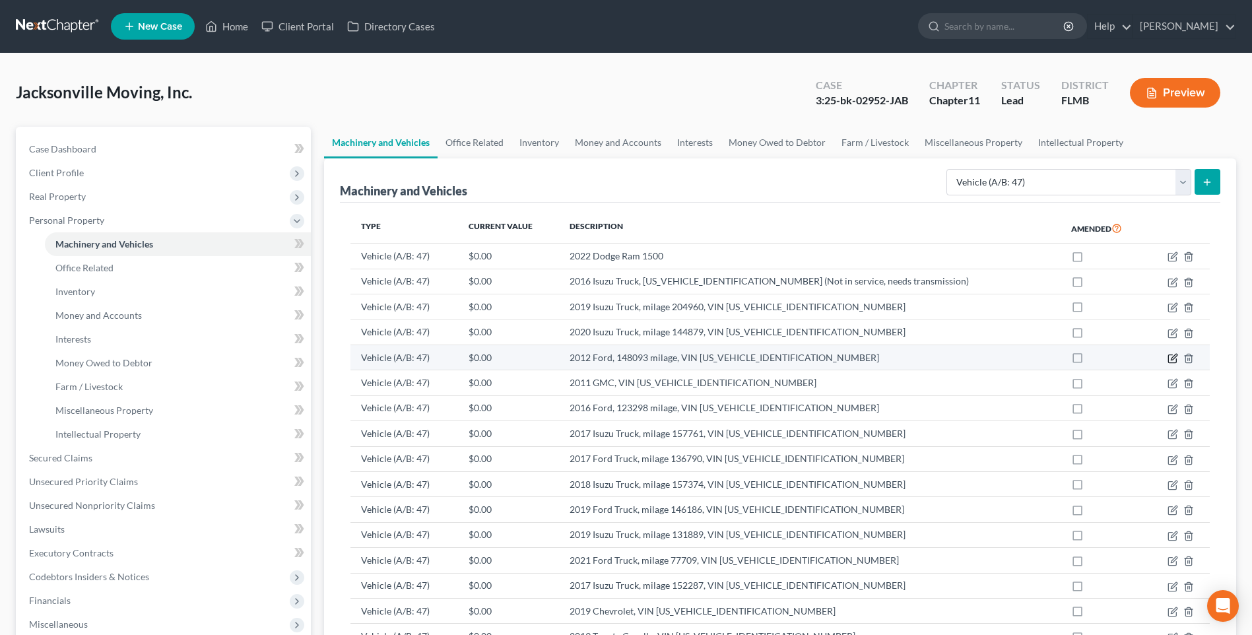
click at [1175, 358] on icon "button" at bounding box center [1172, 358] width 11 height 11
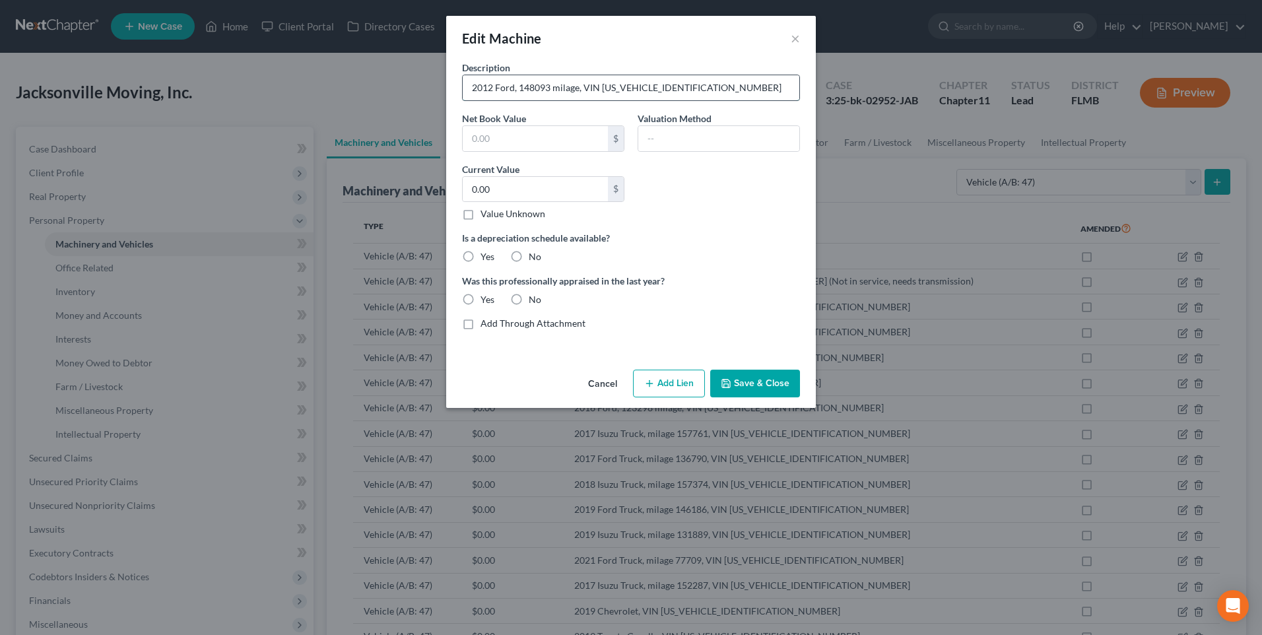
drag, startPoint x: 513, startPoint y: 92, endPoint x: 550, endPoint y: 87, distance: 37.3
click at [513, 92] on input "2012 Ford, 148093 milage, VIN [US_VEHICLE_IDENTIFICATION_NUMBER]" at bounding box center [631, 87] width 337 height 25
click at [549, 85] on input "2012 Ford Truck, 148093 milage, VIN [US_VEHICLE_IDENTIFICATION_NUMBER]" at bounding box center [631, 87] width 337 height 25
type input "2012 Ford Truck, milage 148093, VIN [US_VEHICLE_IDENTIFICATION_NUMBER]"
click at [667, 385] on button "Add Lien" at bounding box center [669, 384] width 72 height 28
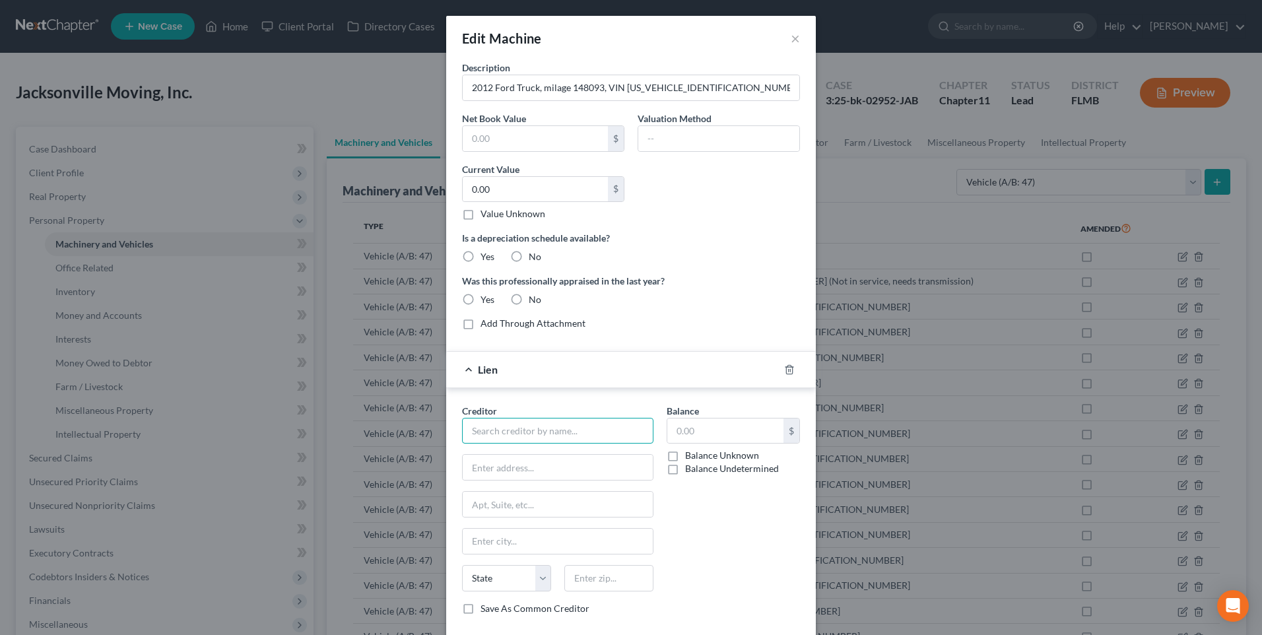
click at [557, 418] on input "text" at bounding box center [557, 431] width 191 height 26
click at [492, 457] on div "Dogwood State Bank" at bounding box center [541, 453] width 137 height 13
type input "Dogwood State Bank"
type input "[STREET_ADDRESS]"
type input "Charlotte"
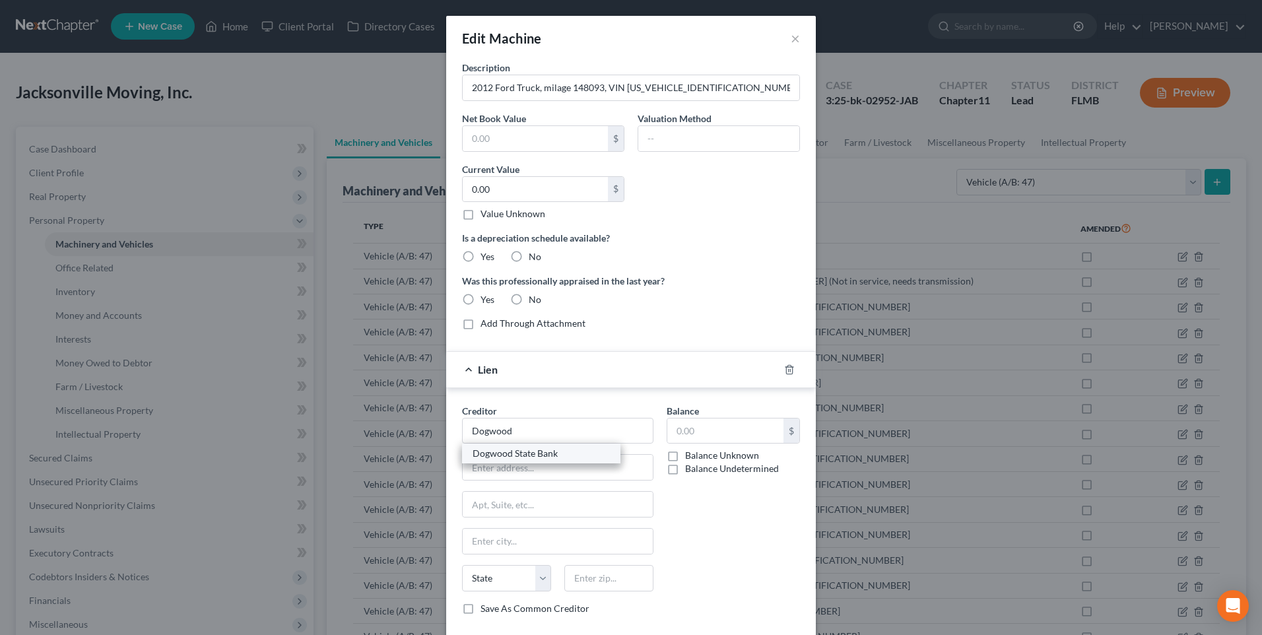
select select "28"
type input "28262"
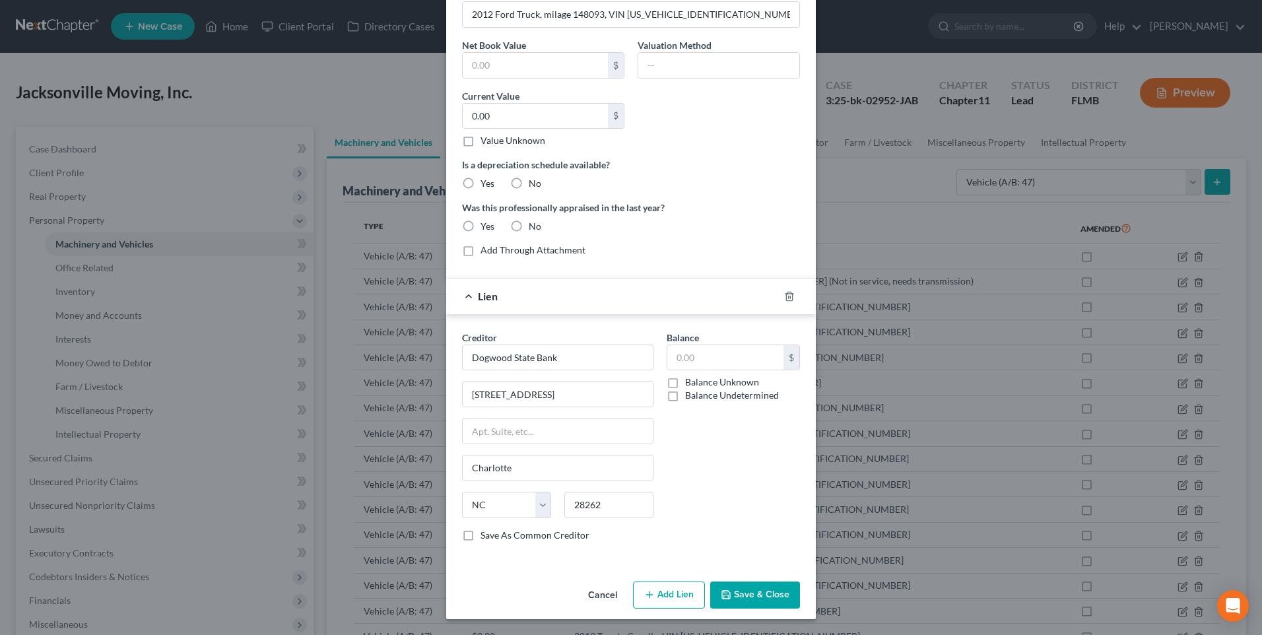
click at [771, 596] on button "Save & Close" at bounding box center [755, 595] width 90 height 28
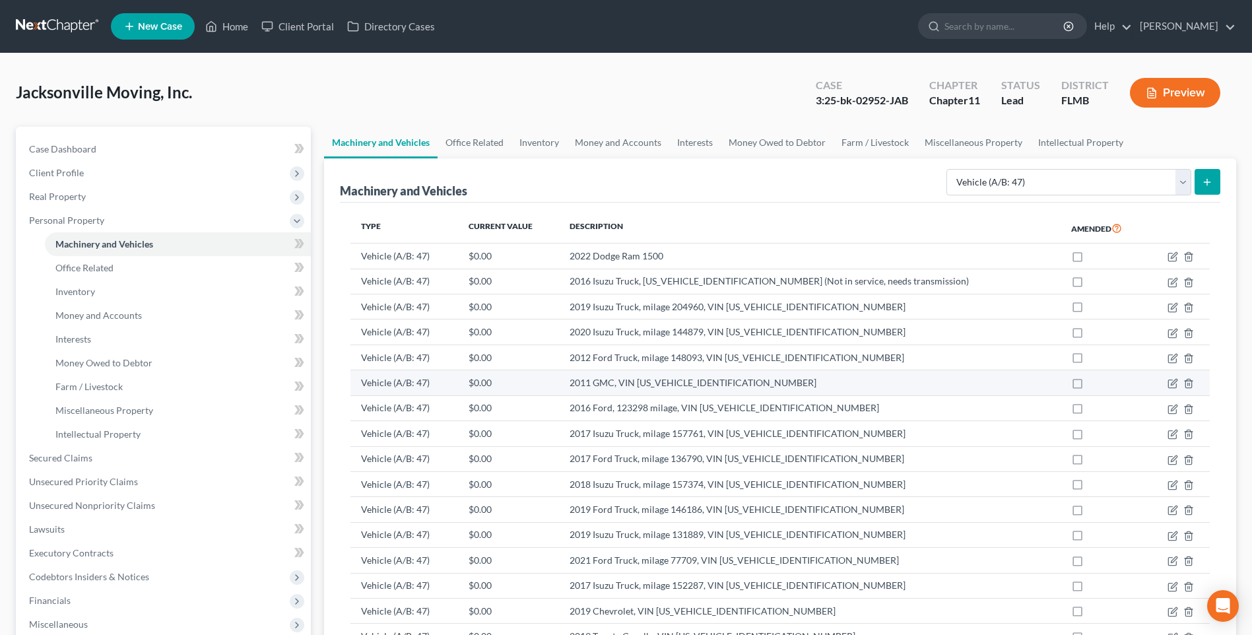
click at [638, 384] on td "2011 GMC, VIN [US_VEHICLE_IDENTIFICATION_NUMBER]" at bounding box center [810, 382] width 502 height 25
click at [1175, 387] on icon "button" at bounding box center [1172, 383] width 11 height 11
click at [1171, 383] on icon "button" at bounding box center [1172, 383] width 11 height 11
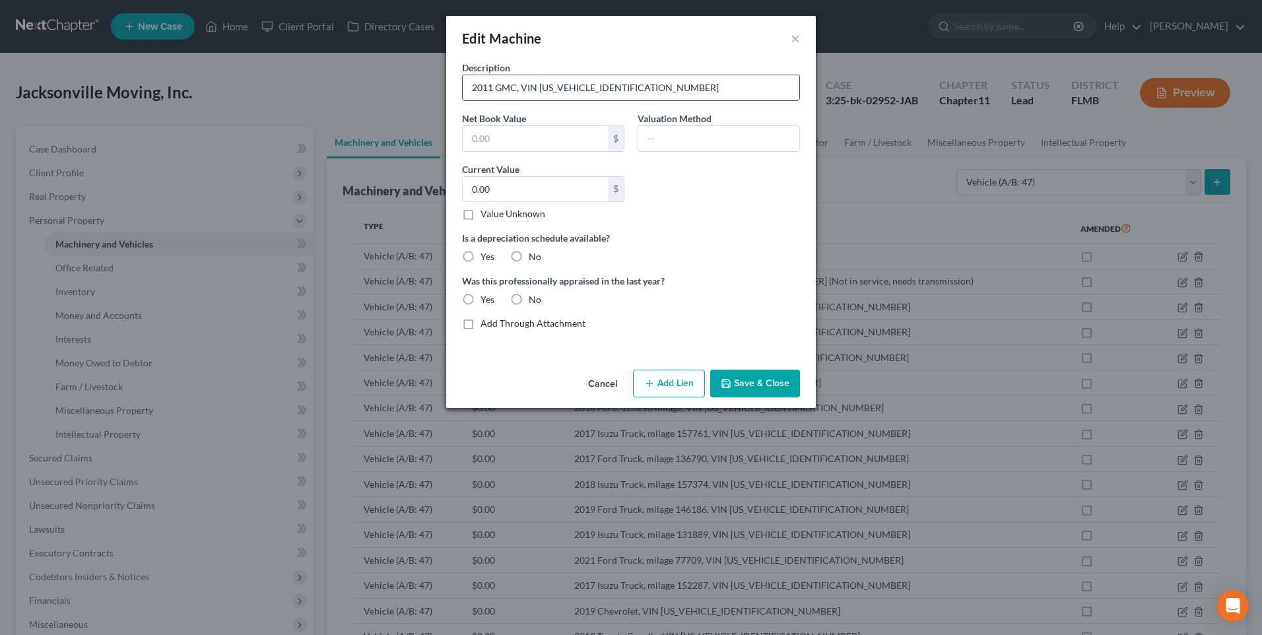
click at [513, 88] on input "2011 GMC, VIN [US_VEHICLE_IDENTIFICATION_NUMBER]" at bounding box center [631, 87] width 337 height 25
type input "2011 GMC Truck, VIN [US_VEHICLE_IDENTIFICATION_NUMBER]"
click at [665, 383] on button "Add Lien" at bounding box center [669, 384] width 72 height 28
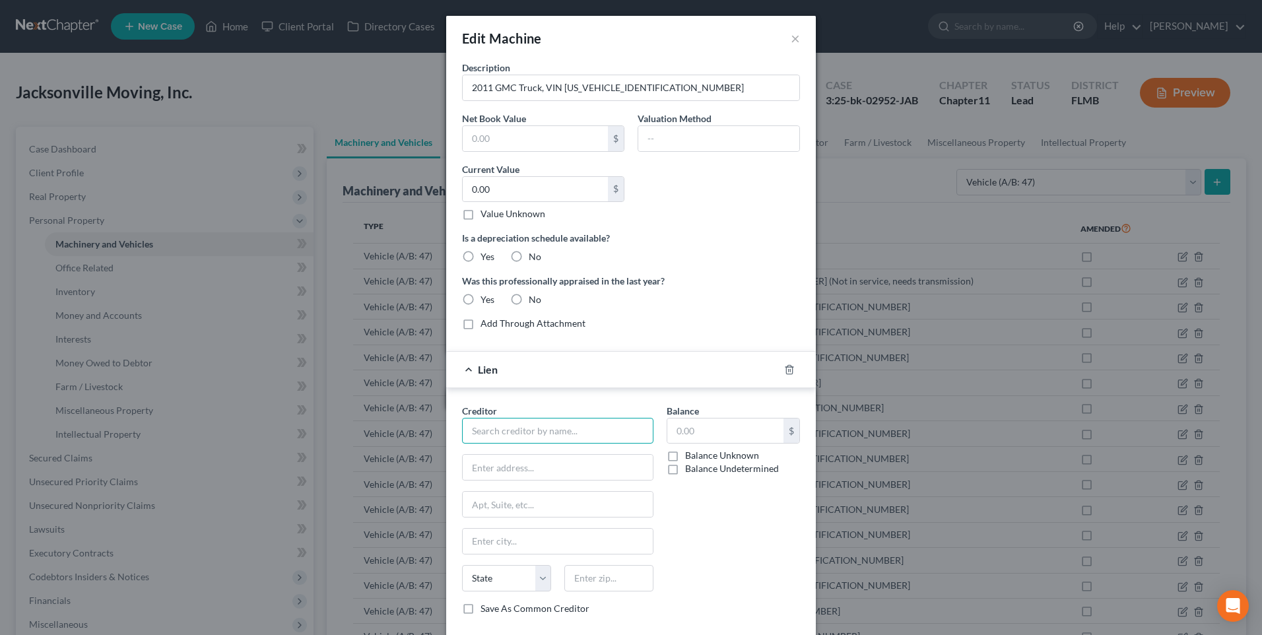
click at [557, 438] on input "text" at bounding box center [557, 431] width 191 height 26
click at [512, 455] on div "Dogwood State Bank" at bounding box center [541, 453] width 137 height 13
type input "Dogwood State Bank"
type input "[STREET_ADDRESS]"
type input "Charlotte"
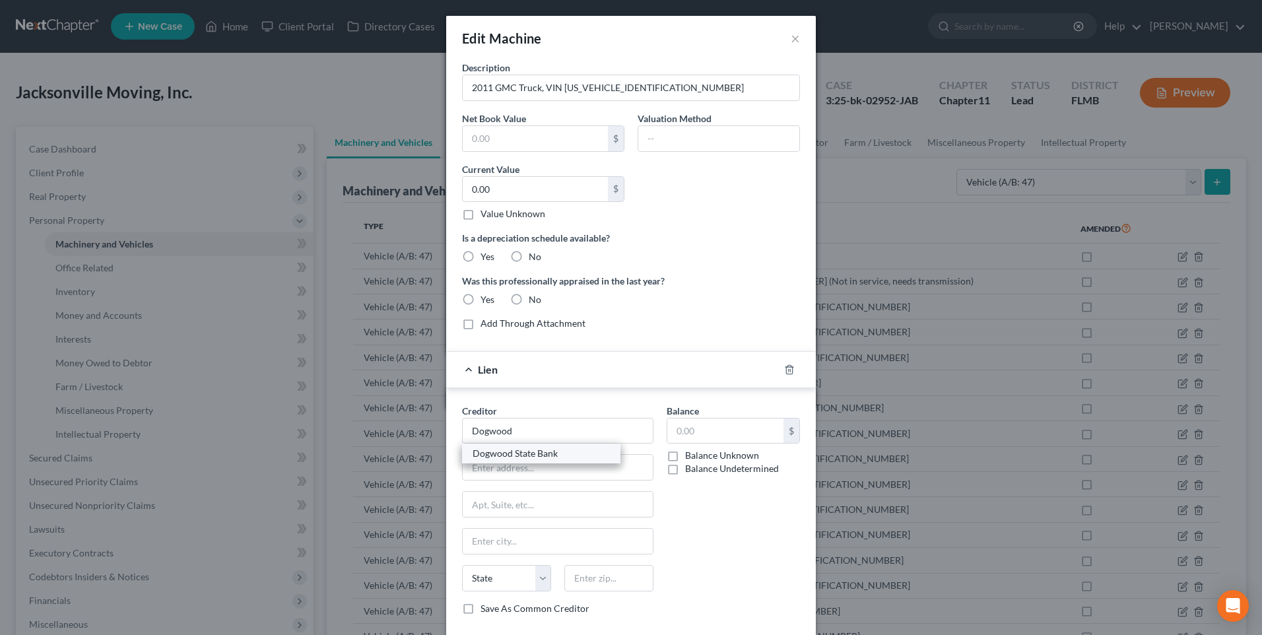
select select "28"
type input "28262"
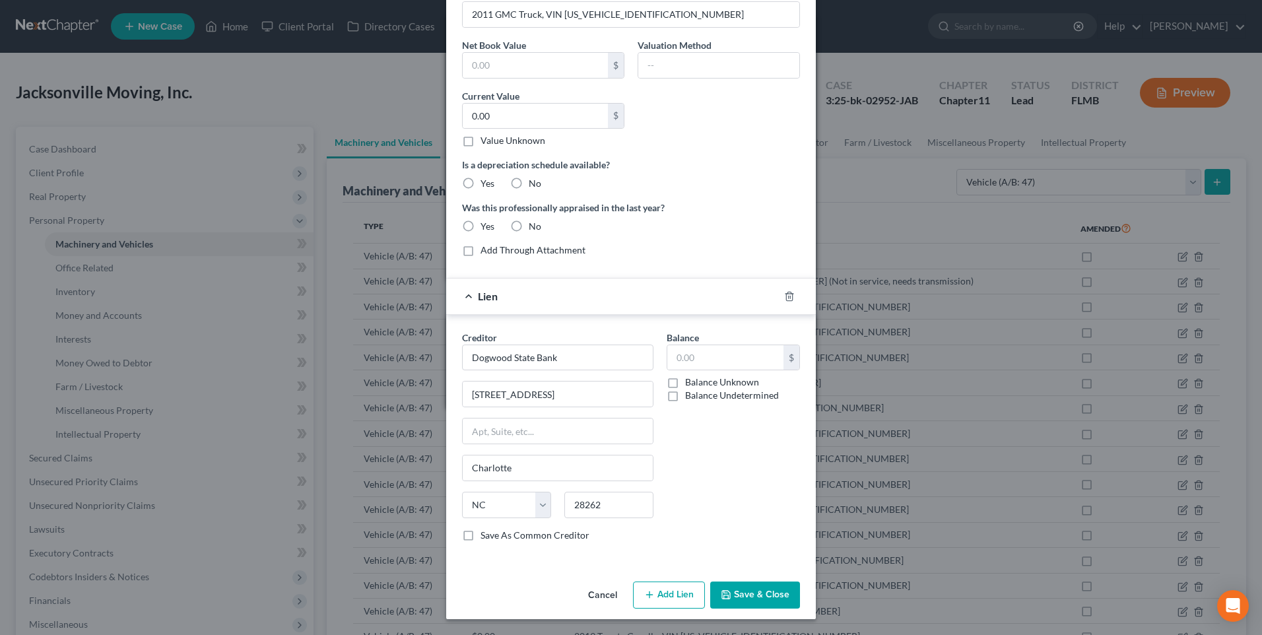
click at [741, 594] on button "Save & Close" at bounding box center [755, 595] width 90 height 28
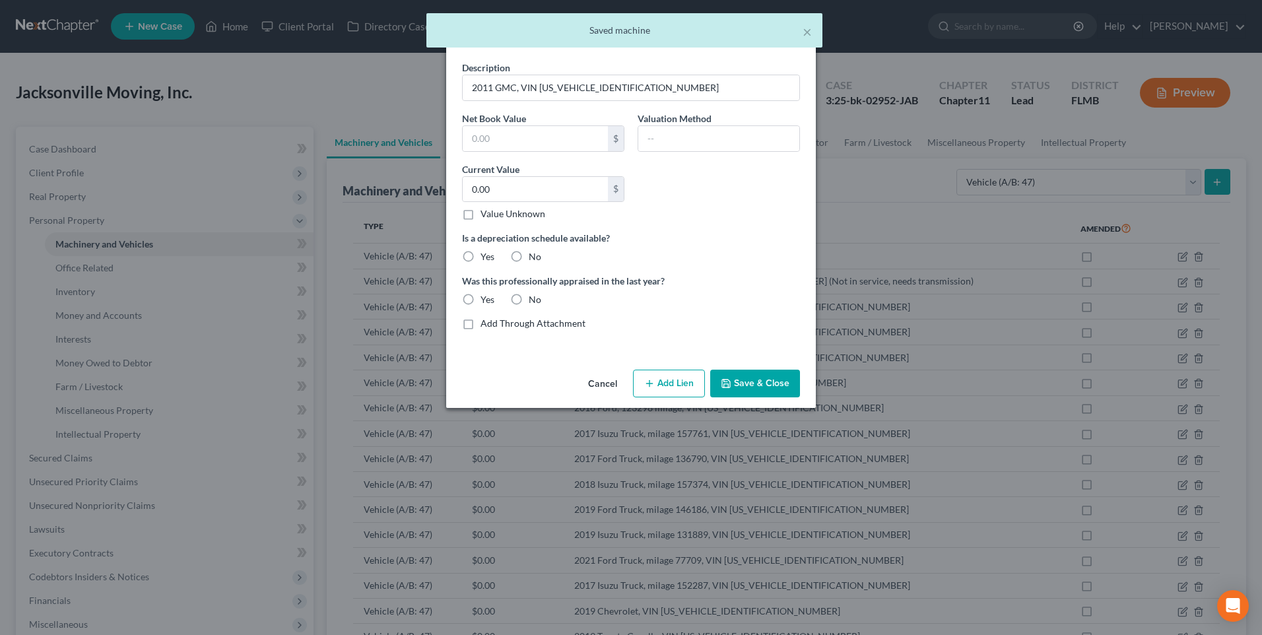
click at [746, 387] on button "Save & Close" at bounding box center [755, 384] width 90 height 28
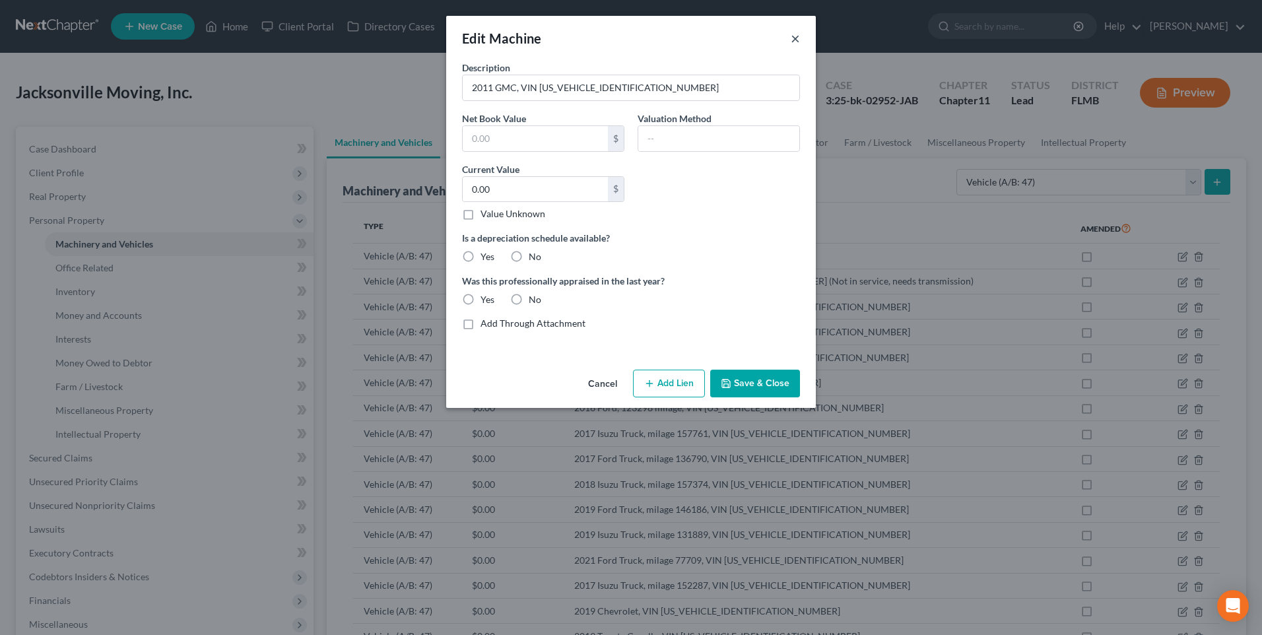
click at [793, 45] on button "×" at bounding box center [795, 38] width 9 height 16
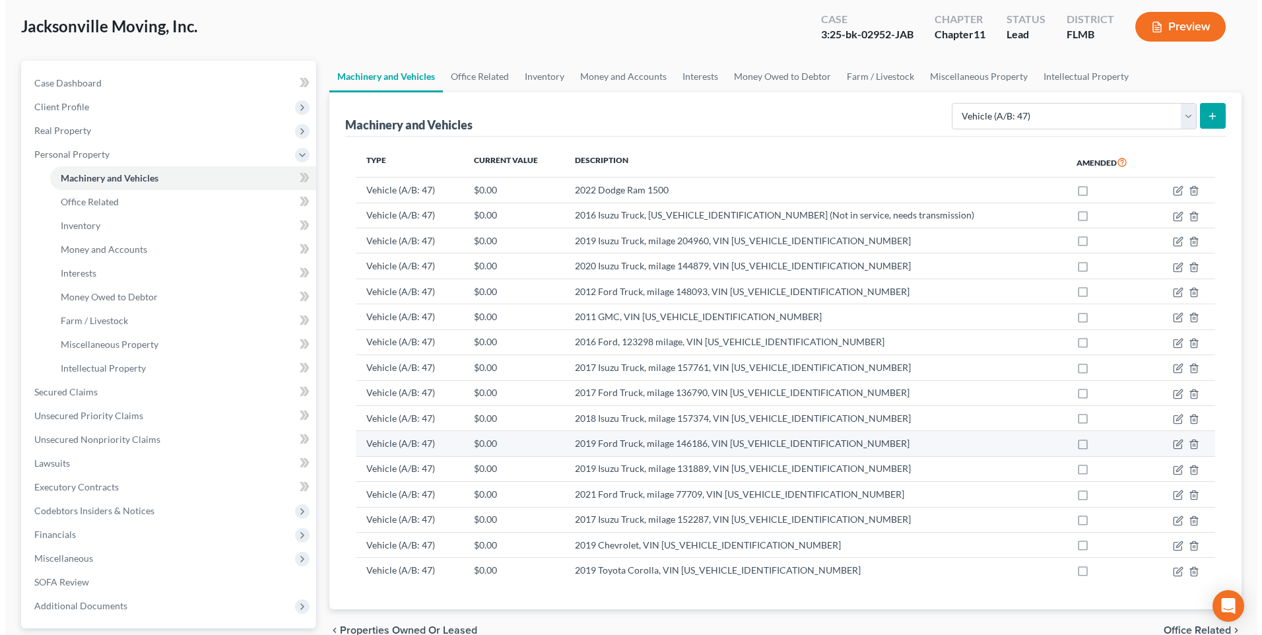
scroll to position [132, 0]
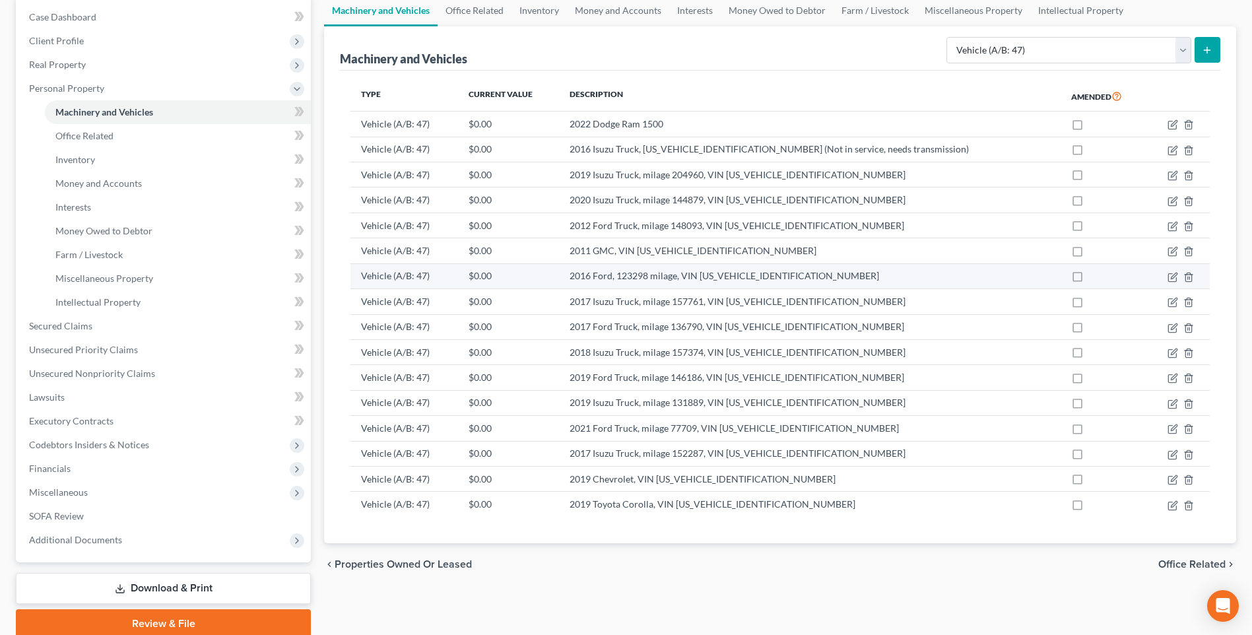
click at [813, 280] on td "2016 Ford, 123298 milage, VIN [US_VEHICLE_IDENTIFICATION_NUMBER]" at bounding box center [810, 275] width 502 height 25
click at [1177, 275] on icon "button" at bounding box center [1174, 276] width 6 height 6
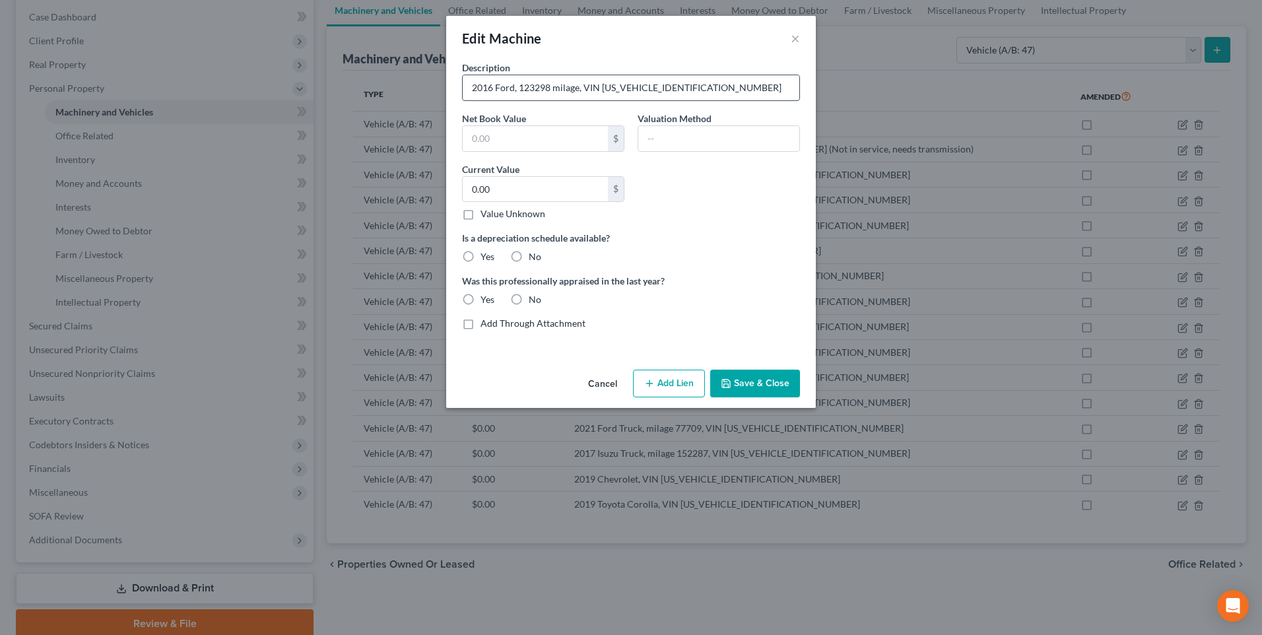
click at [514, 88] on input "2016 Ford, 123298 milage, VIN [US_VEHICLE_IDENTIFICATION_NUMBER]" at bounding box center [631, 87] width 337 height 25
type input "2016 Ford Truck, milage 123298, VIN [US_VEHICLE_IDENTIFICATION_NUMBER]"
click at [674, 385] on button "Add Lien" at bounding box center [669, 384] width 72 height 28
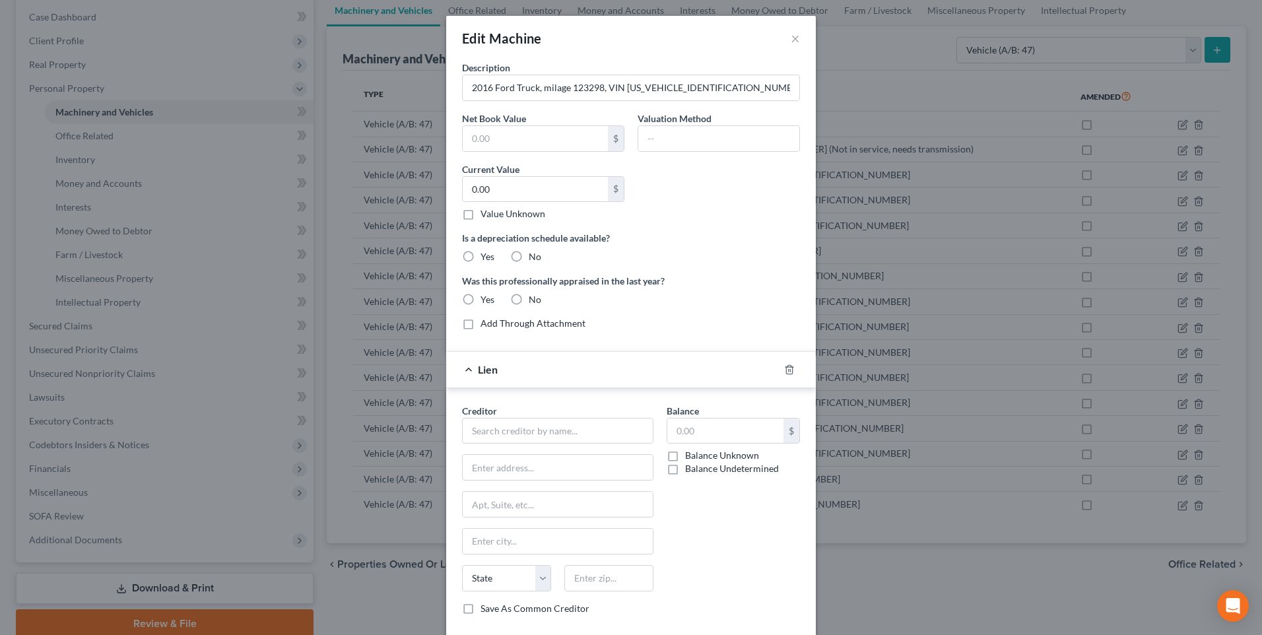
click at [562, 445] on div "Creditor * State [US_STATE] AK AR AZ CA CO [GEOGRAPHIC_DATA] DE DC [GEOGRAPHIC_…" at bounding box center [557, 503] width 191 height 198
click at [455, 407] on div "Creditor * State [US_STATE] AK AR AZ CA CO [GEOGRAPHIC_DATA] DE DC [GEOGRAPHIC_…" at bounding box center [557, 515] width 205 height 222
click at [472, 422] on input "text" at bounding box center [557, 431] width 191 height 26
click at [514, 455] on div "Dogwood State Bank" at bounding box center [541, 453] width 137 height 13
type input "Dogwood State Bank"
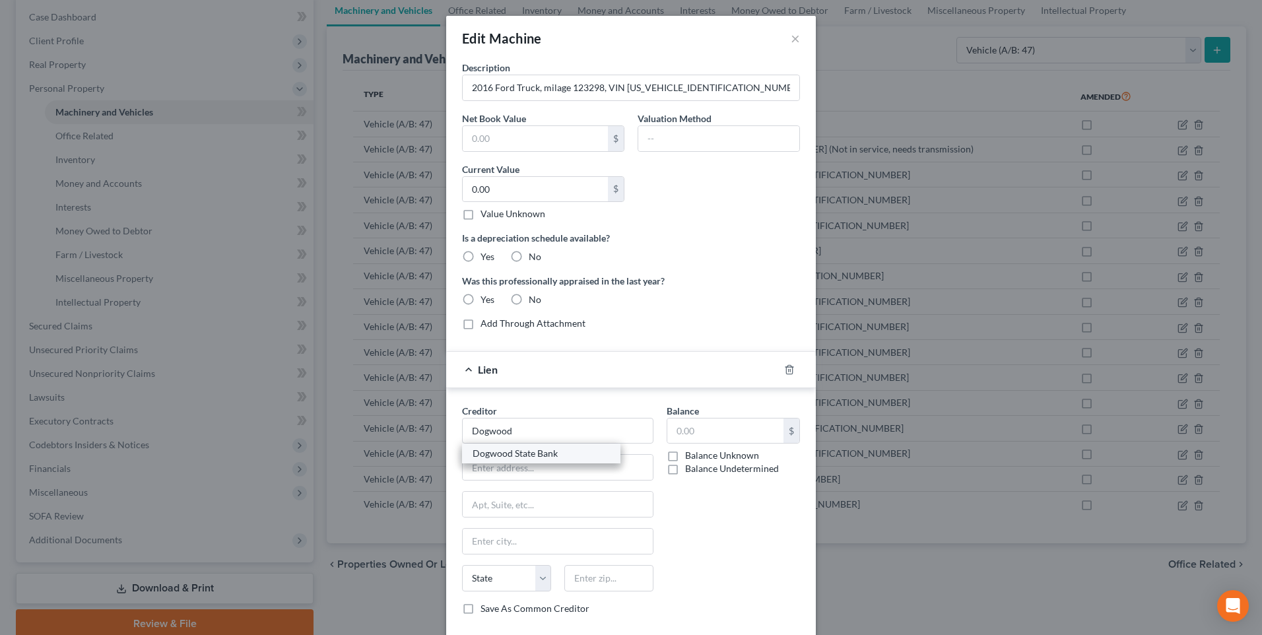
type input "[STREET_ADDRESS]"
type input "Charlotte"
select select "28"
type input "28262"
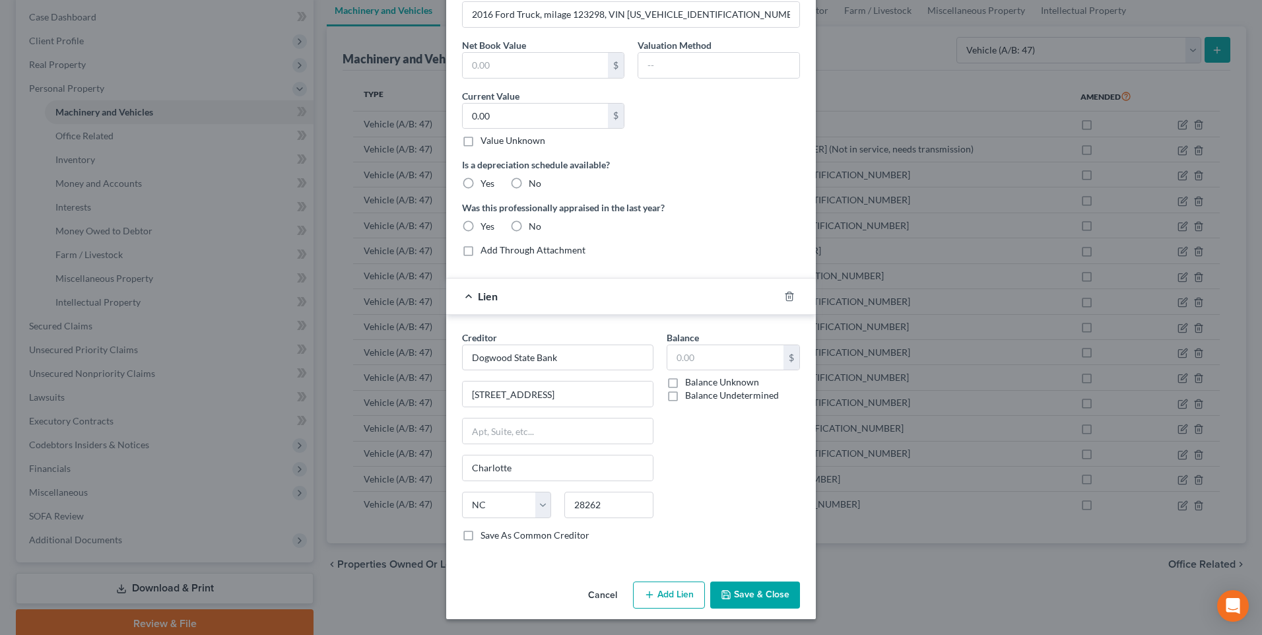
click at [764, 600] on button "Save & Close" at bounding box center [755, 595] width 90 height 28
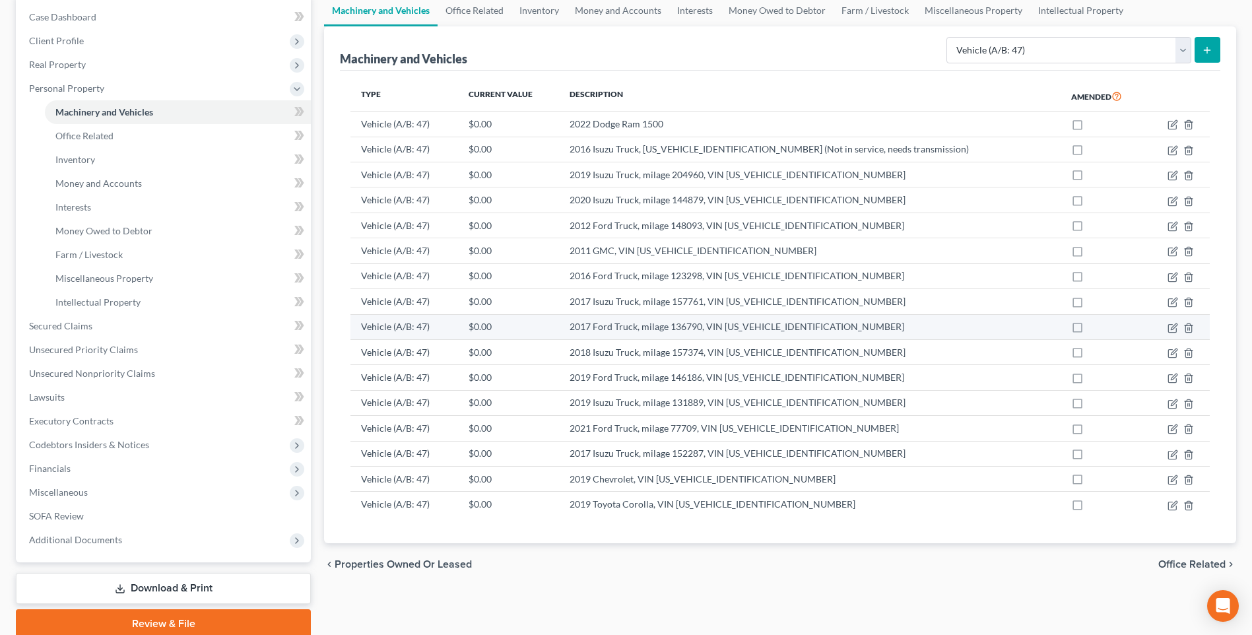
click at [707, 329] on td "2017 Ford Truck, milage 136790, VIN [US_VEHICLE_IDENTIFICATION_NUMBER]" at bounding box center [810, 326] width 502 height 25
click at [1173, 328] on icon "button" at bounding box center [1172, 328] width 11 height 11
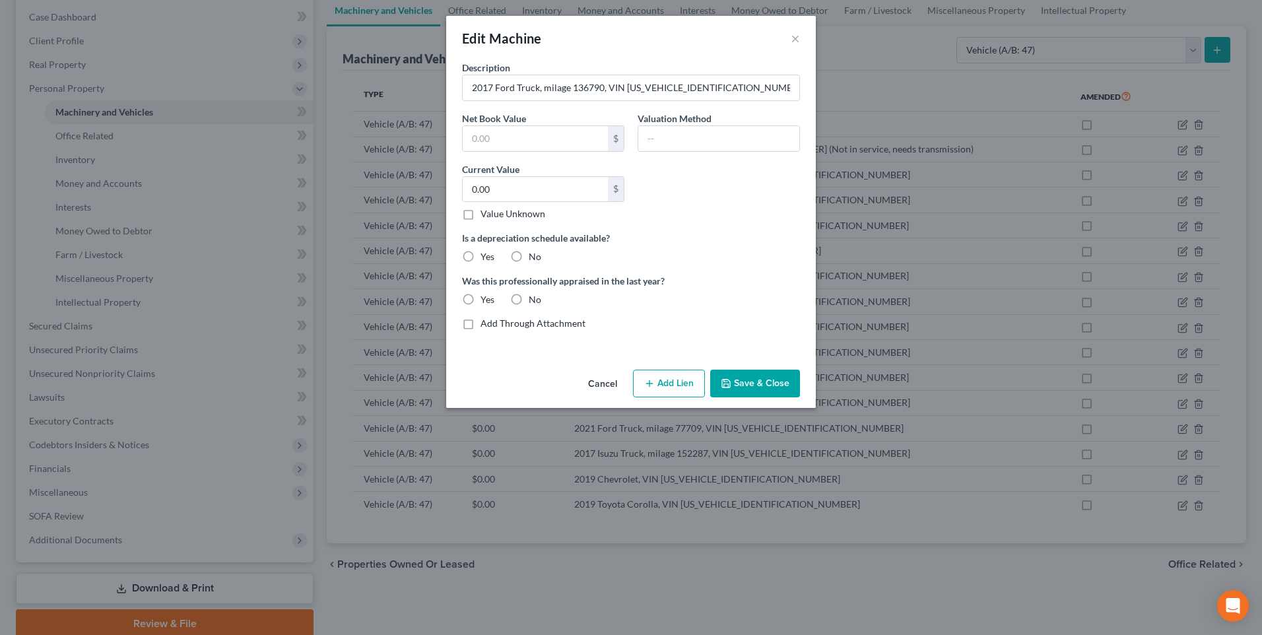
click at [669, 387] on button "Add Lien" at bounding box center [669, 384] width 72 height 28
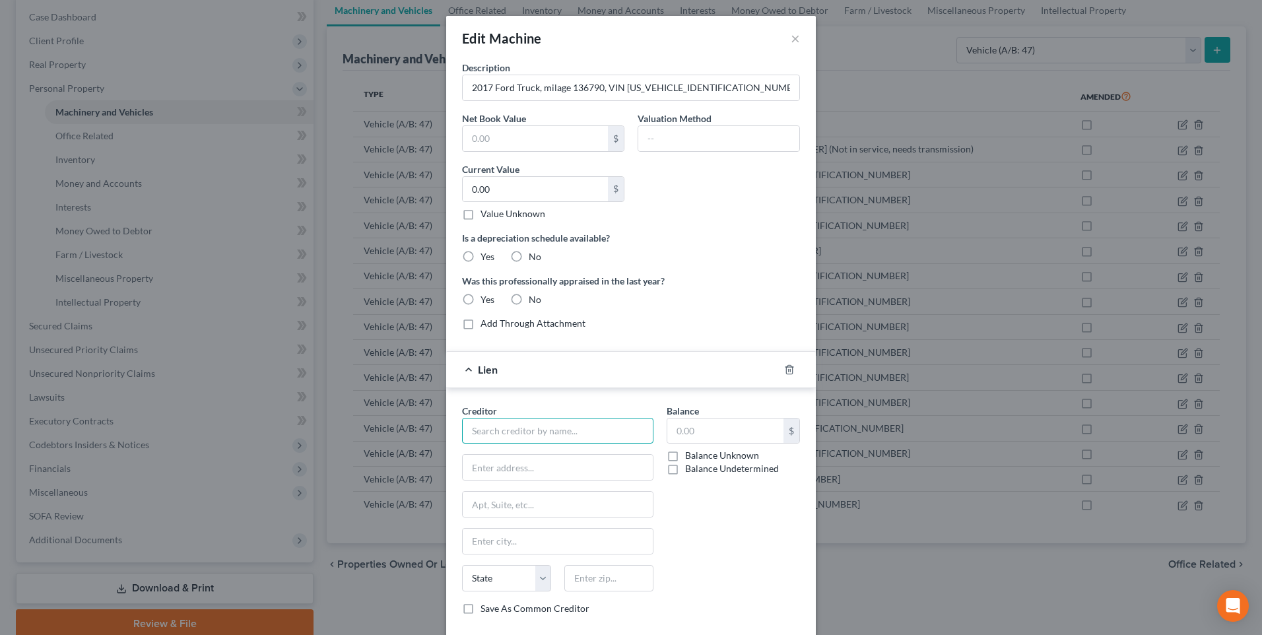
click at [588, 440] on input "text" at bounding box center [557, 431] width 191 height 26
click at [542, 451] on div "Dogwood State Bank" at bounding box center [541, 453] width 137 height 13
type input "Dogwood State Bank"
type input "[STREET_ADDRESS]"
type input "Charlotte"
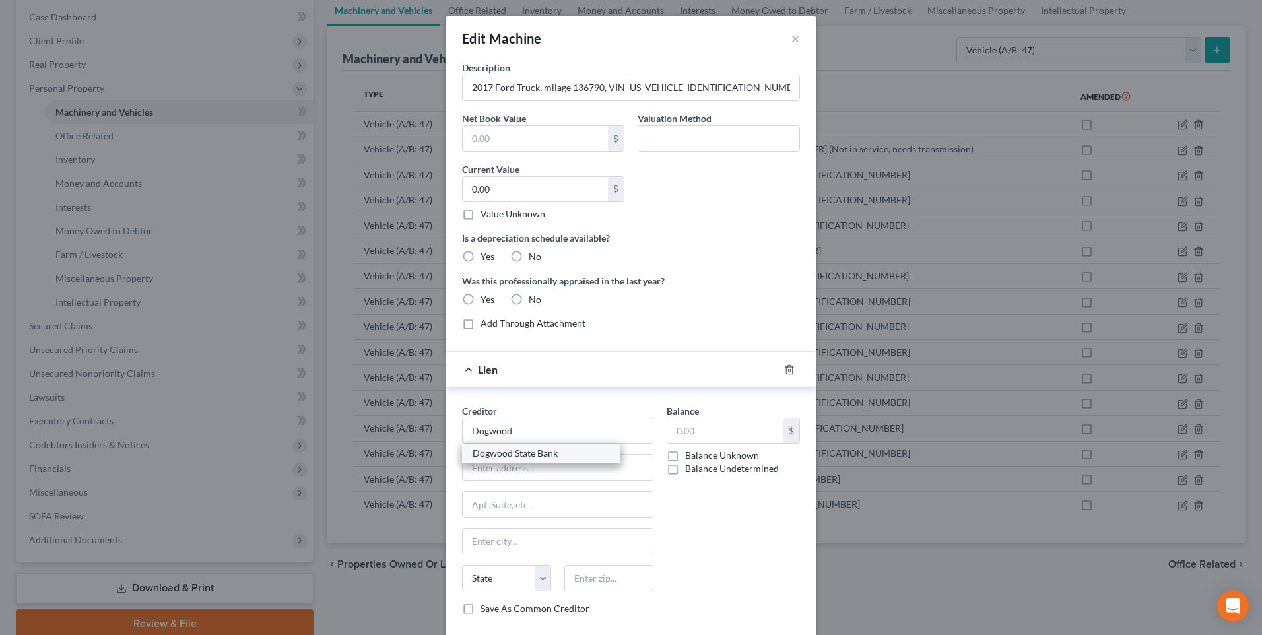
select select "28"
type input "28262"
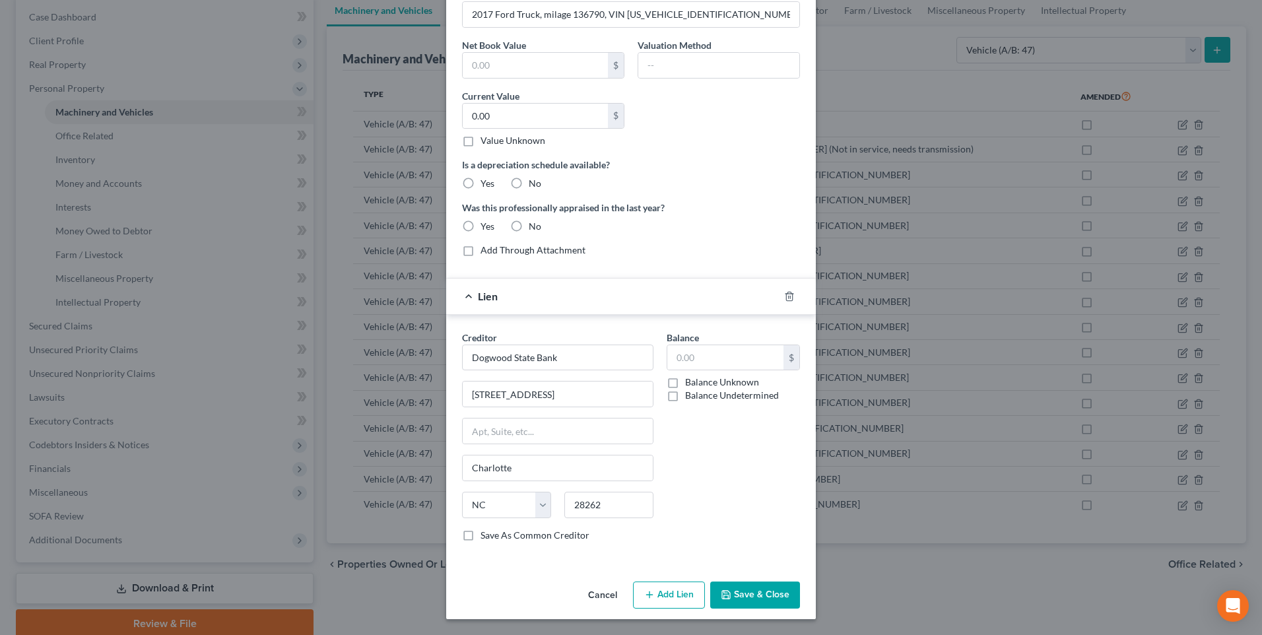
click at [758, 591] on button "Save & Close" at bounding box center [755, 595] width 90 height 28
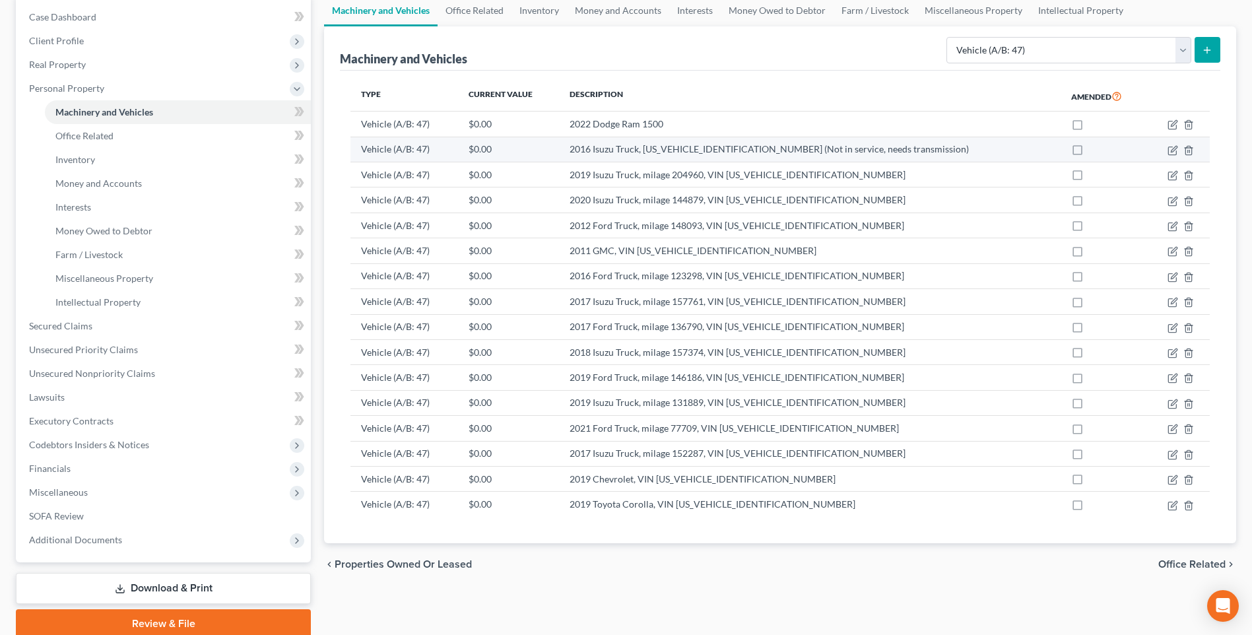
click at [620, 149] on td "2016 Isuzu Truck, [US_VEHICLE_IDENTIFICATION_NUMBER] (Not in service, needs tra…" at bounding box center [810, 149] width 502 height 25
click at [1171, 153] on icon "button" at bounding box center [1172, 150] width 11 height 11
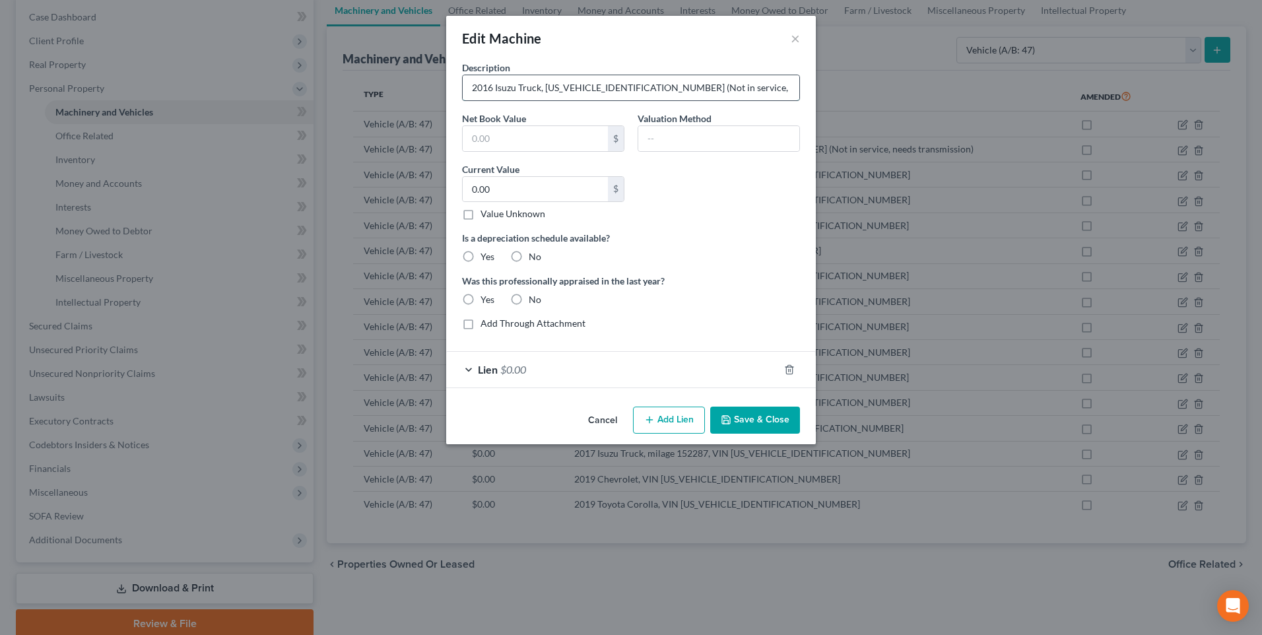
click at [793, 90] on input "2016 Isuzu Truck, [US_VEHICLE_IDENTIFICATION_NUMBER] (Not in service, needs tra…" at bounding box center [631, 87] width 337 height 25
click at [795, 38] on button "×" at bounding box center [795, 38] width 9 height 16
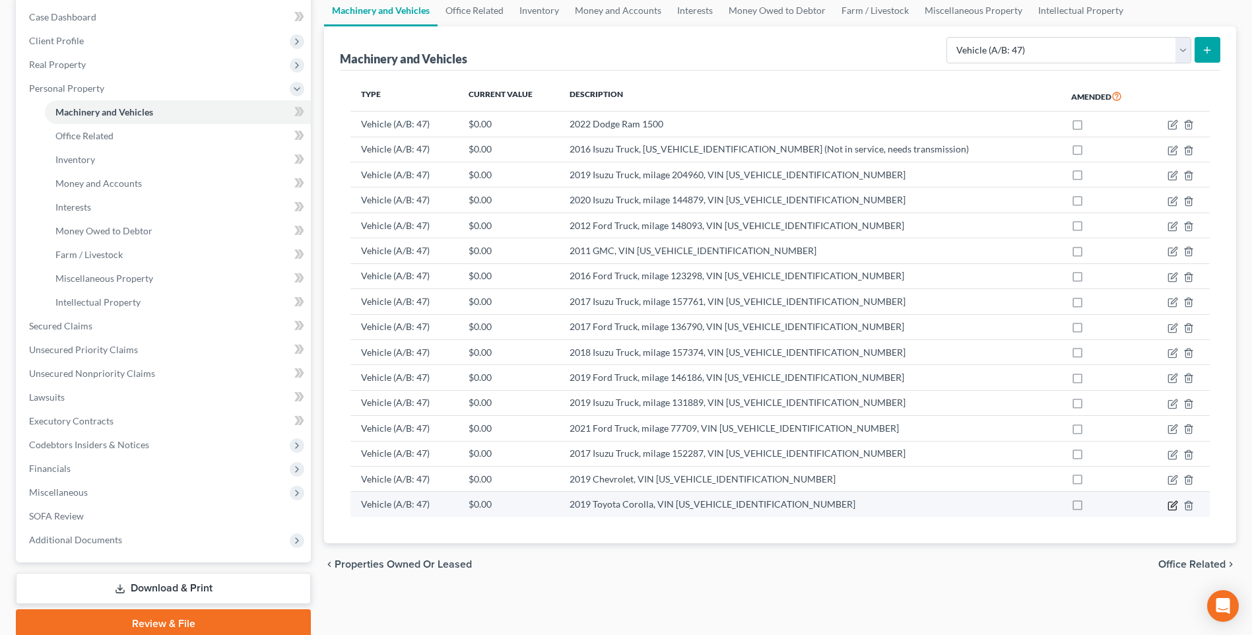
click at [1175, 504] on icon "button" at bounding box center [1174, 504] width 6 height 6
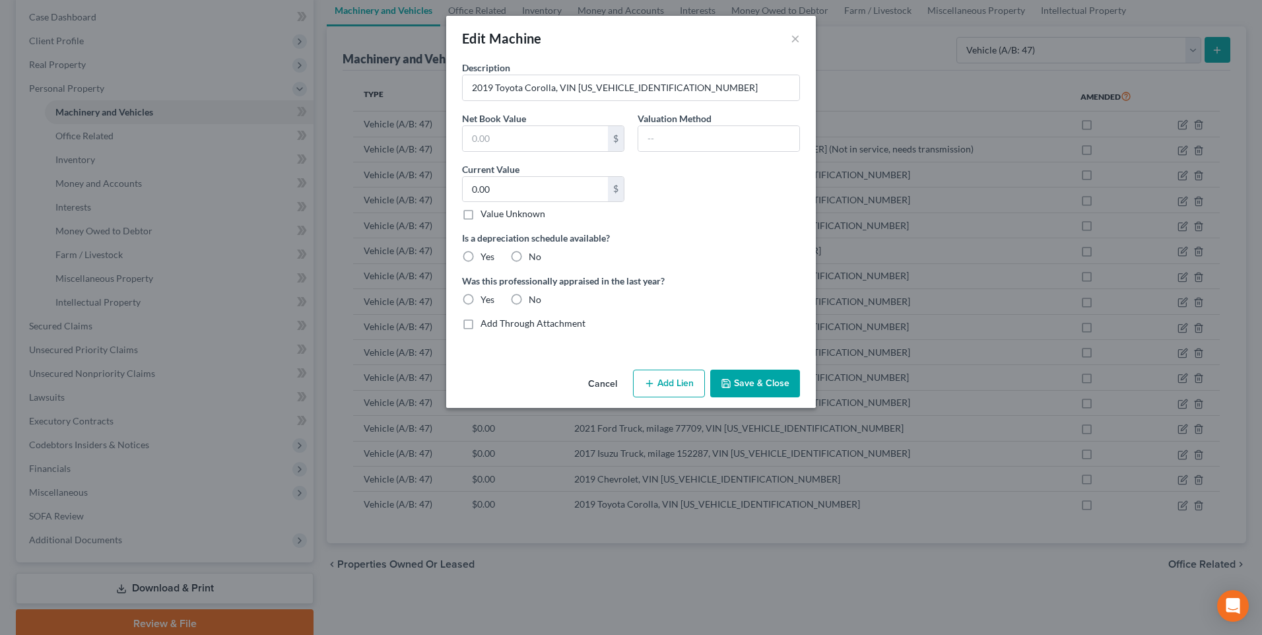
click at [651, 377] on button "Add Lien" at bounding box center [669, 384] width 72 height 28
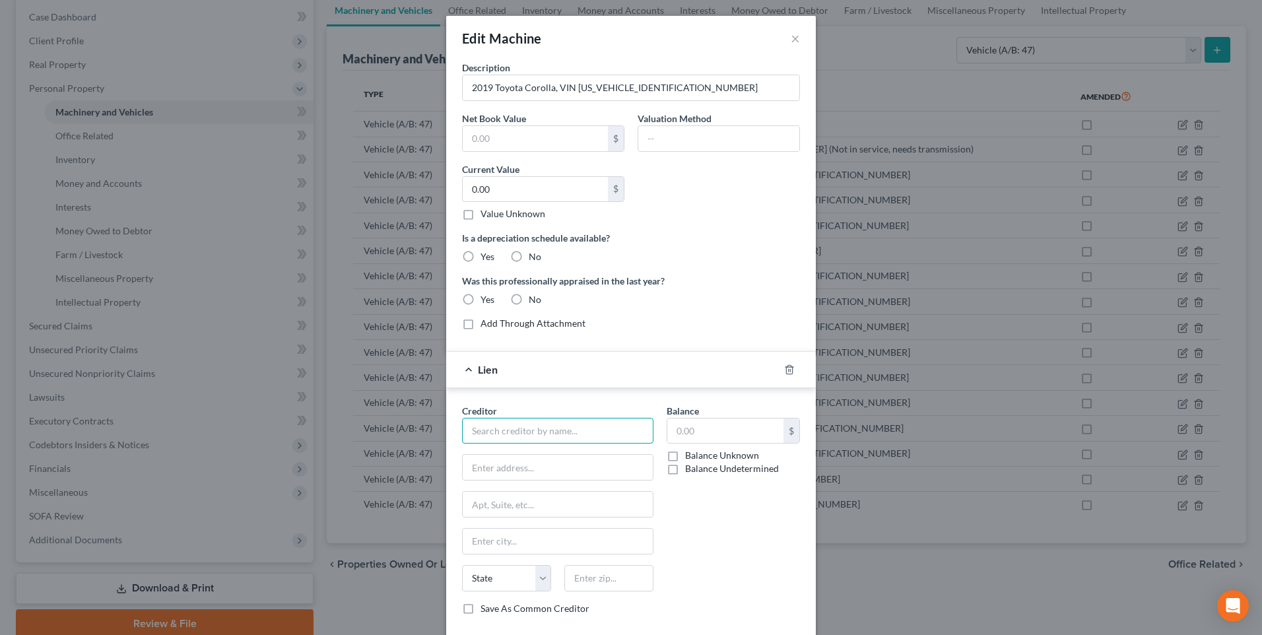
drag, startPoint x: 516, startPoint y: 440, endPoint x: 535, endPoint y: 432, distance: 19.9
click at [516, 439] on input "text" at bounding box center [557, 431] width 191 height 26
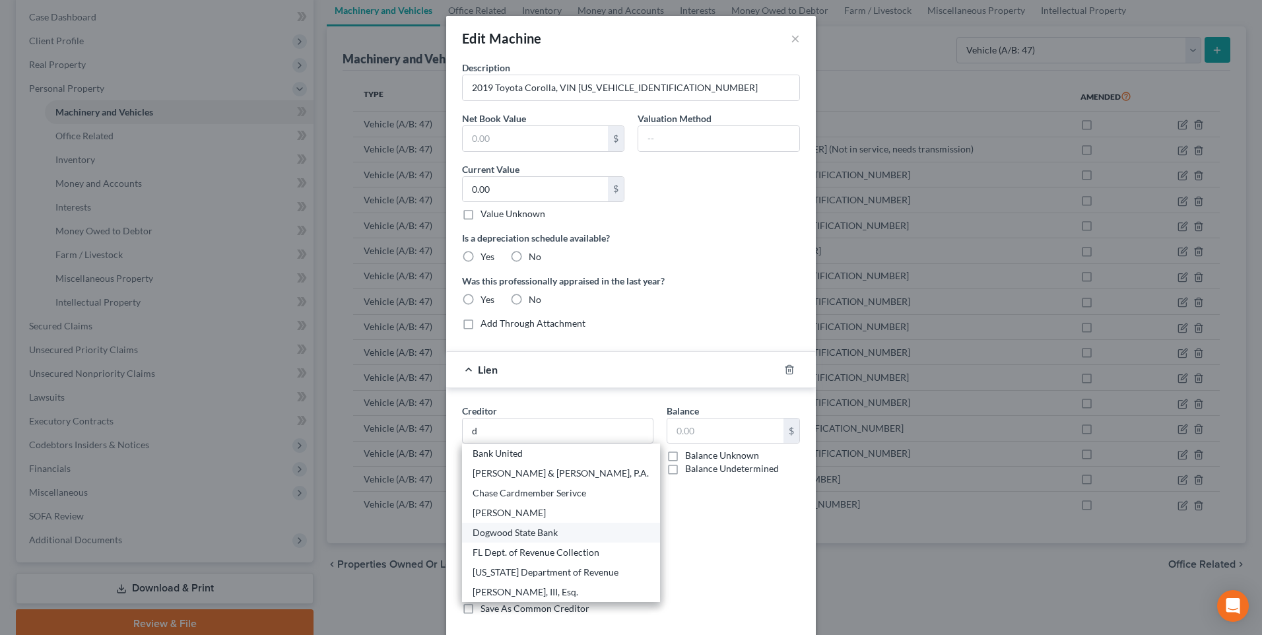
click at [558, 529] on div "Dogwood State Bank" at bounding box center [561, 532] width 177 height 13
type input "Dogwood State Bank"
type input "[STREET_ADDRESS]"
type input "Charlotte"
select select "28"
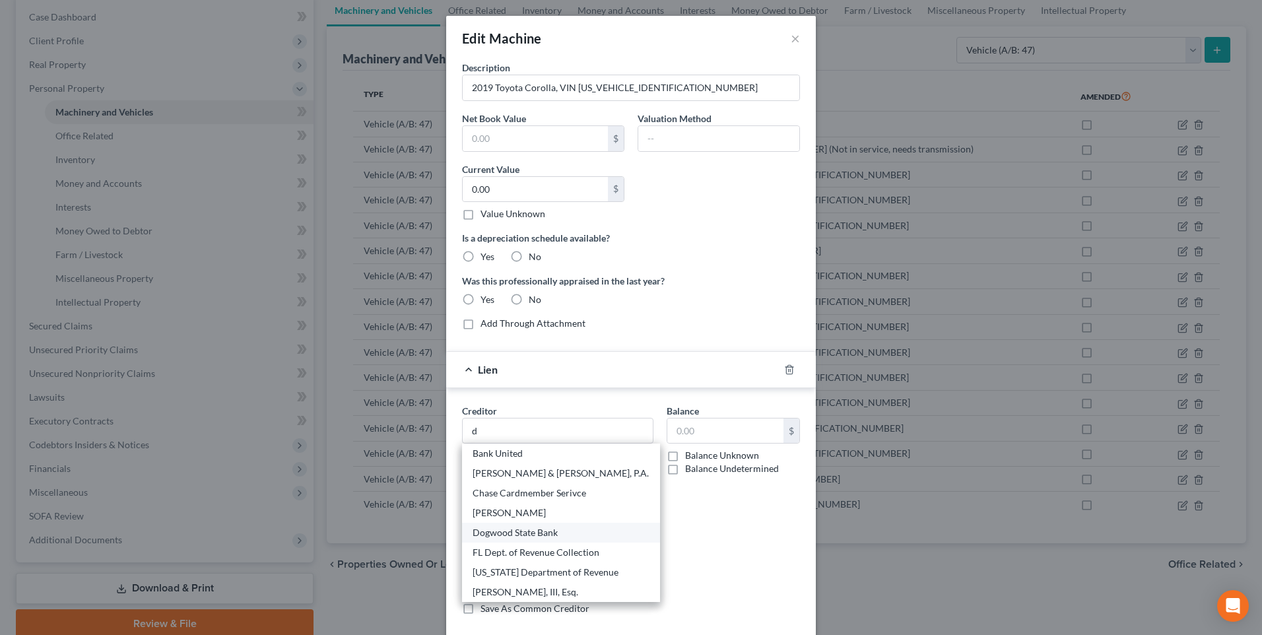
type input "28262"
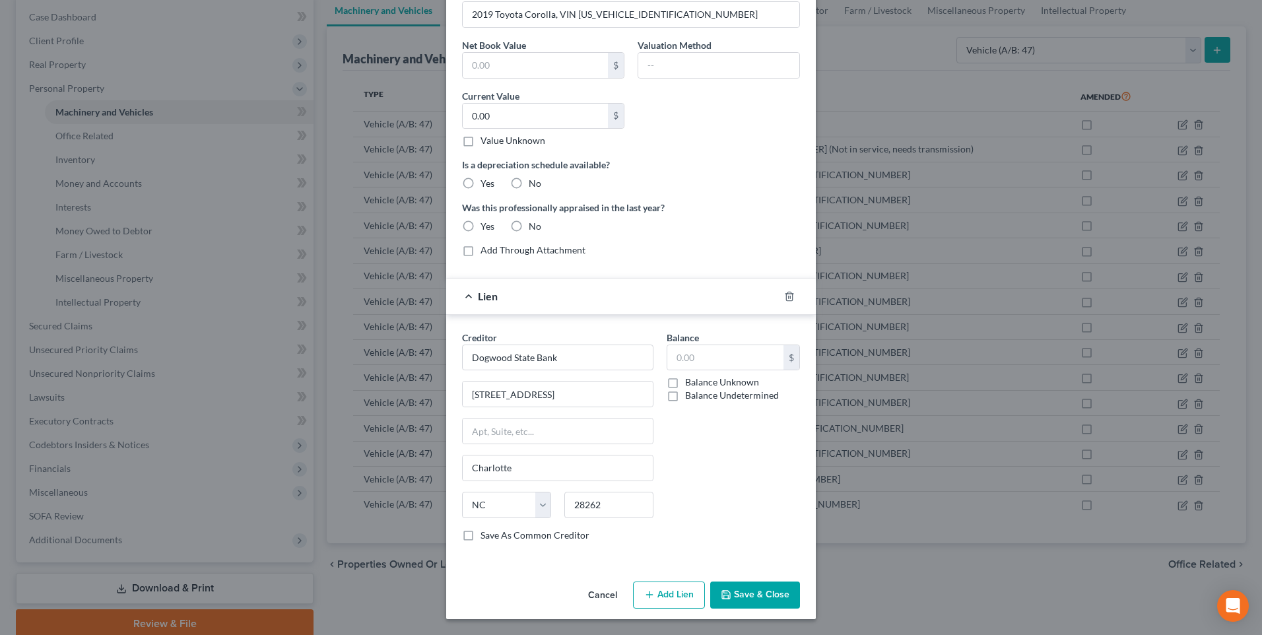
click at [751, 597] on button "Save & Close" at bounding box center [755, 595] width 90 height 28
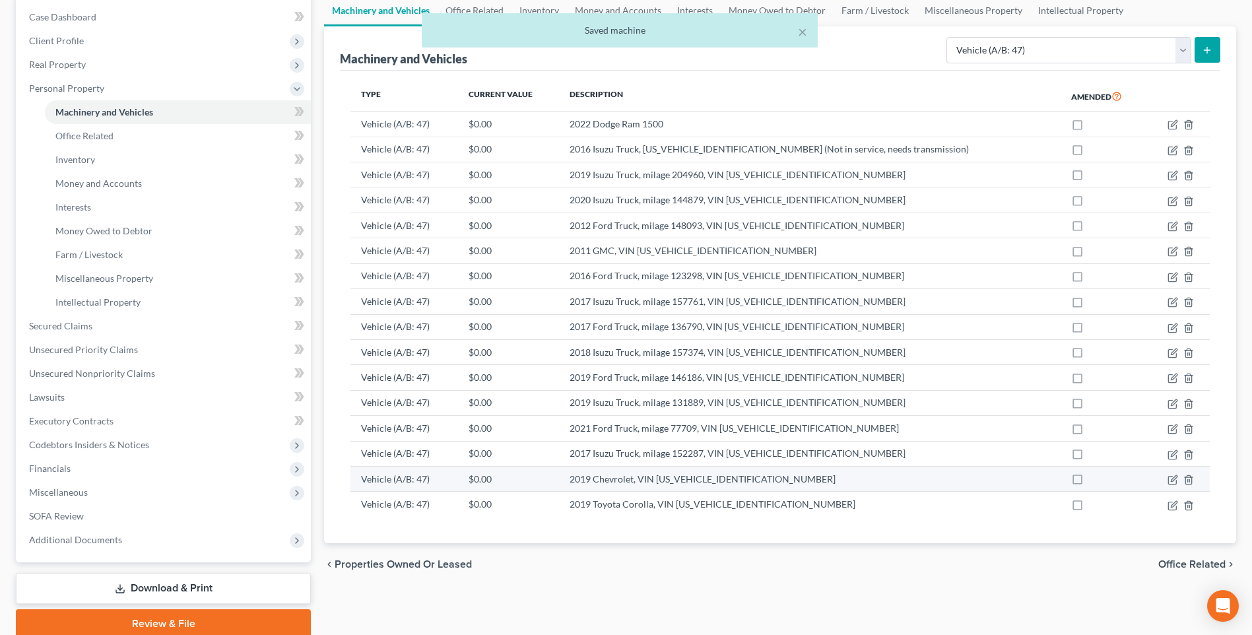
click at [651, 479] on td "2019 Chevrolet, VIN [US_VEHICLE_IDENTIFICATION_NUMBER]" at bounding box center [810, 478] width 502 height 25
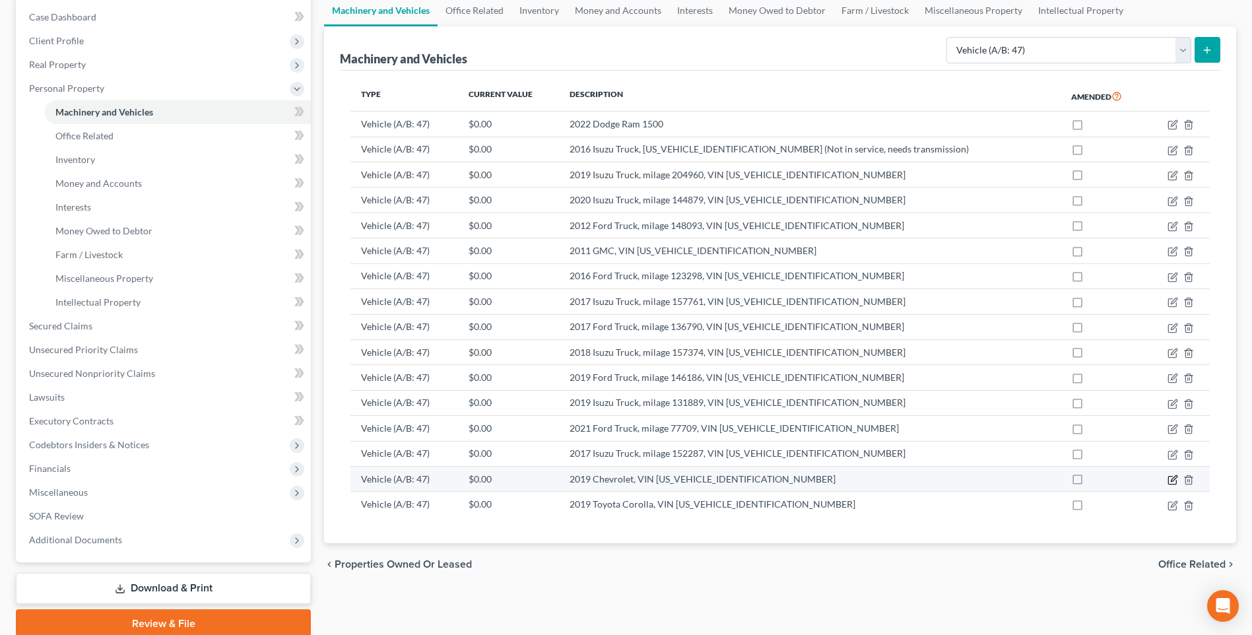
click at [1175, 475] on icon "button" at bounding box center [1172, 480] width 11 height 11
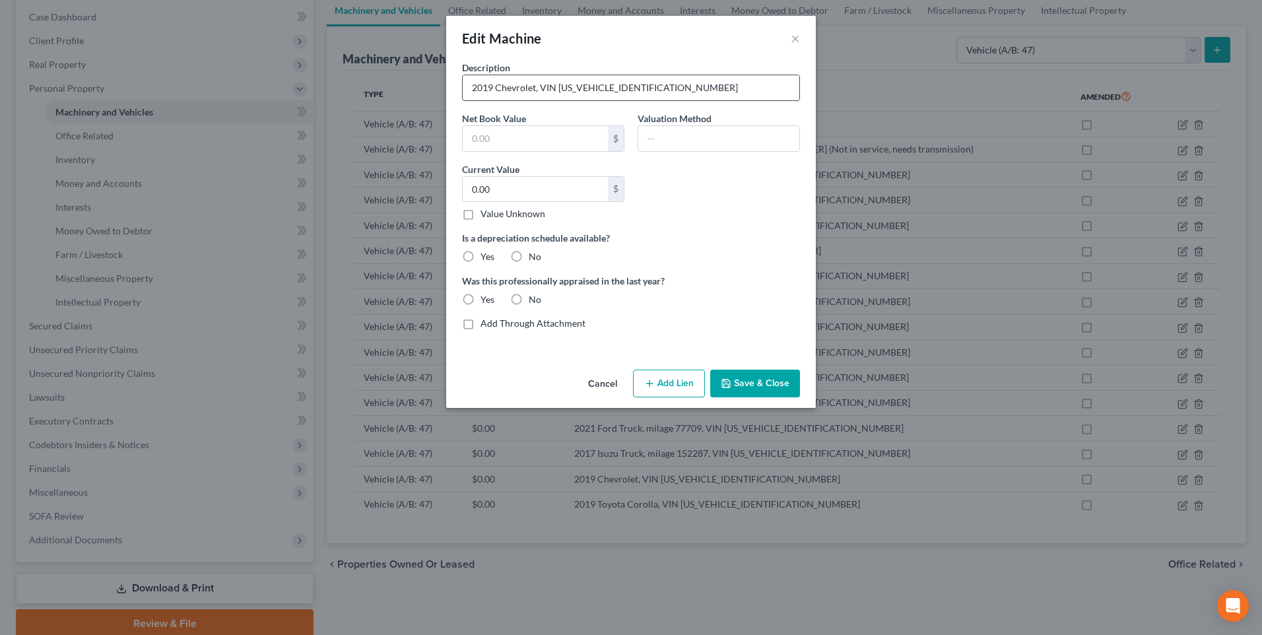
click at [536, 88] on input "2019 Chevrolet, VIN [US_VEHICLE_IDENTIFICATION_NUMBER]" at bounding box center [631, 87] width 337 height 25
type input "2019 Chevrolet X Van, VIN [US_VEHICLE_IDENTIFICATION_NUMBER]"
click at [659, 389] on button "Add Lien" at bounding box center [669, 384] width 72 height 28
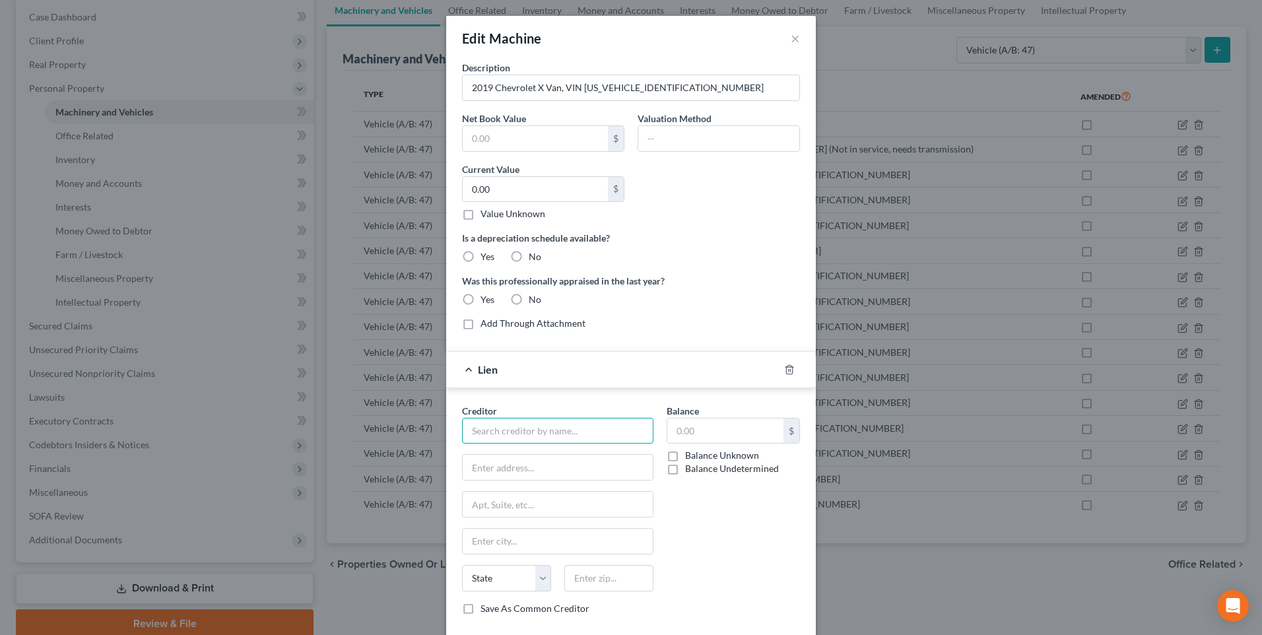
click at [535, 432] on input "text" at bounding box center [557, 431] width 191 height 26
click at [509, 448] on div "Dogwood State Bank" at bounding box center [541, 453] width 137 height 13
type input "Dogwood State Bank"
type input "[STREET_ADDRESS]"
type input "Charlotte"
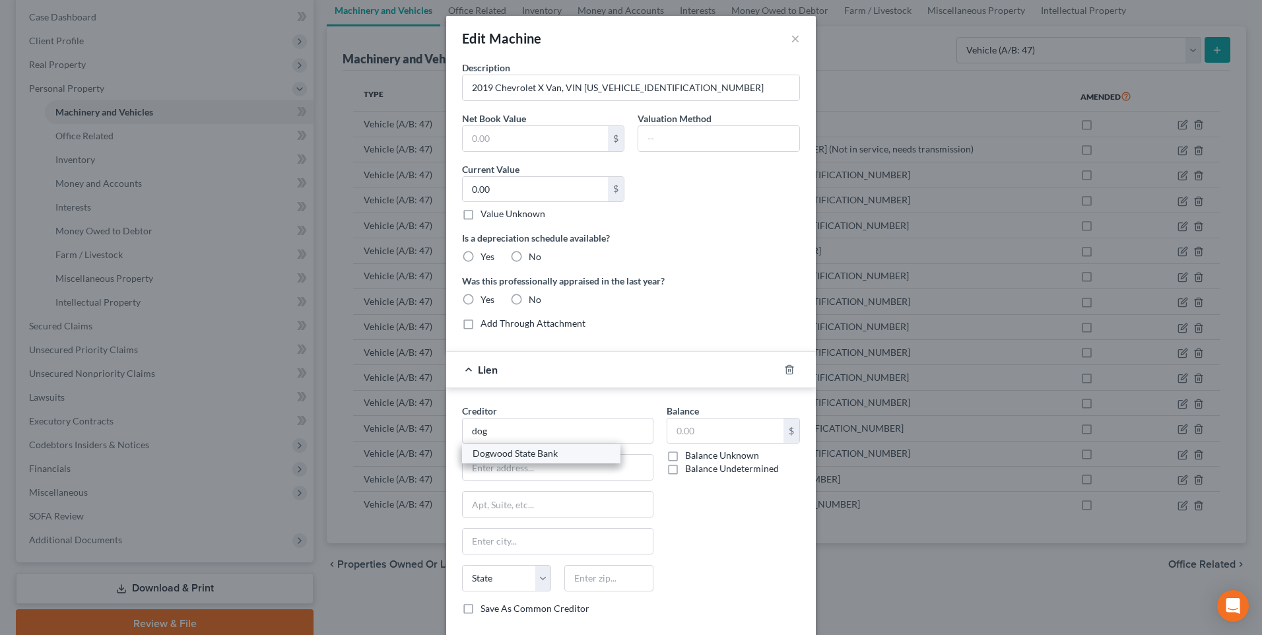
select select "28"
type input "28262"
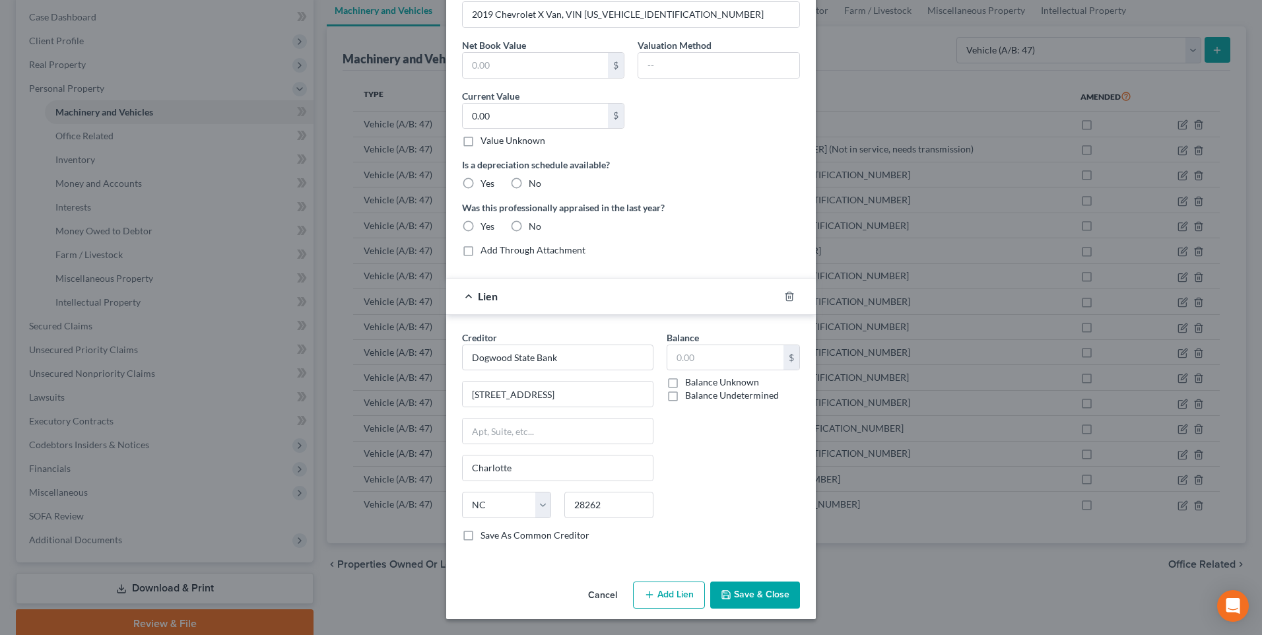
click at [735, 599] on button "Save & Close" at bounding box center [755, 595] width 90 height 28
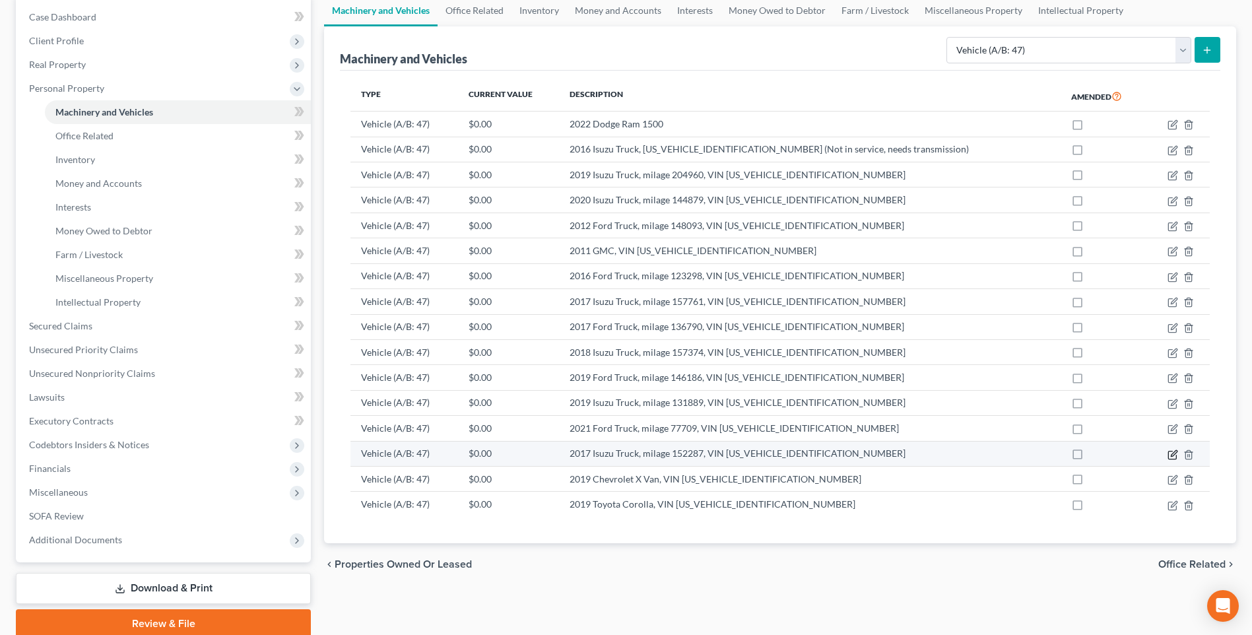
click at [1173, 452] on icon "button" at bounding box center [1174, 453] width 6 height 6
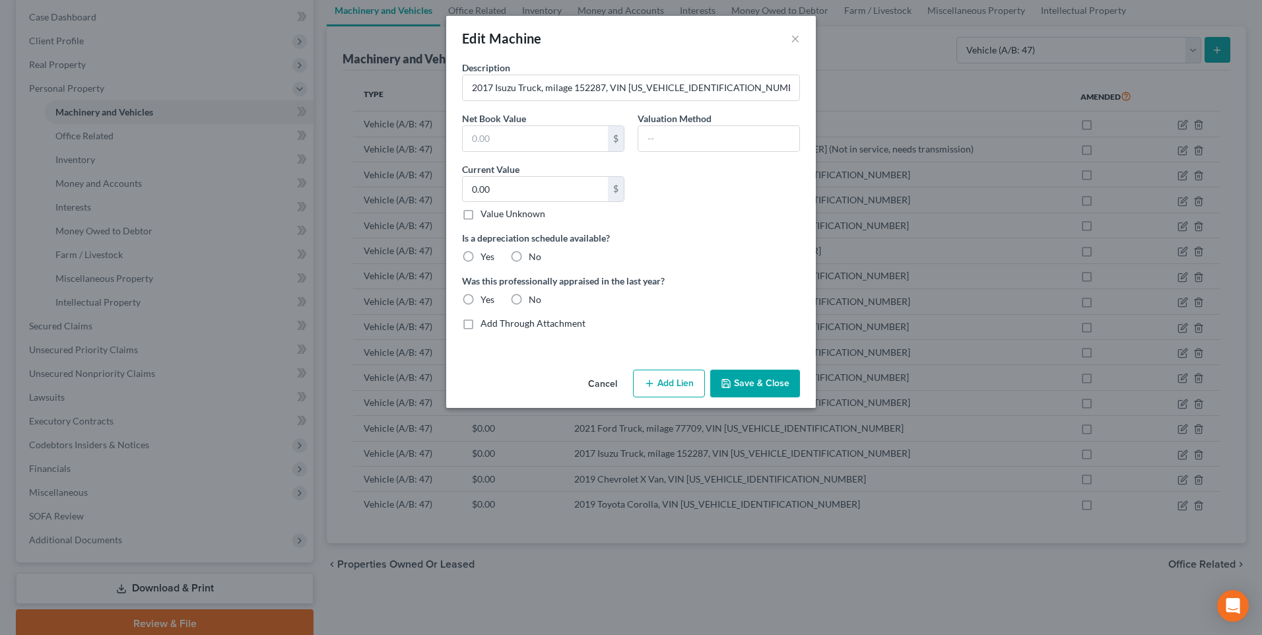
click at [687, 379] on button "Add Lien" at bounding box center [669, 384] width 72 height 28
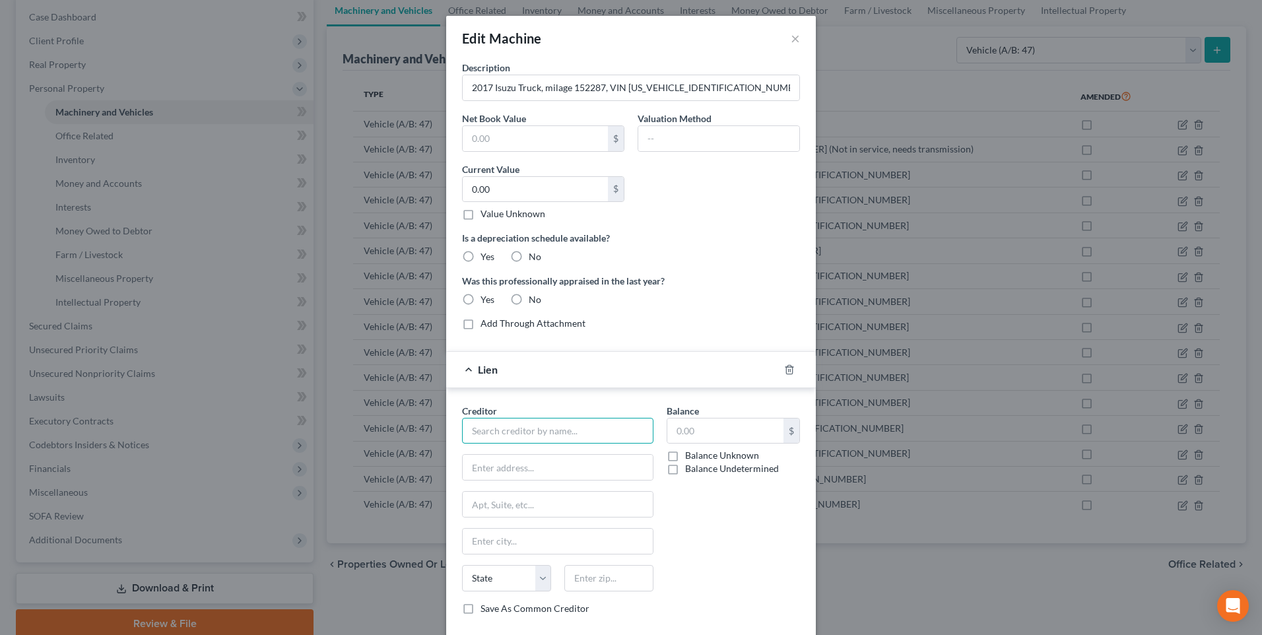
click at [504, 432] on input "text" at bounding box center [557, 431] width 191 height 26
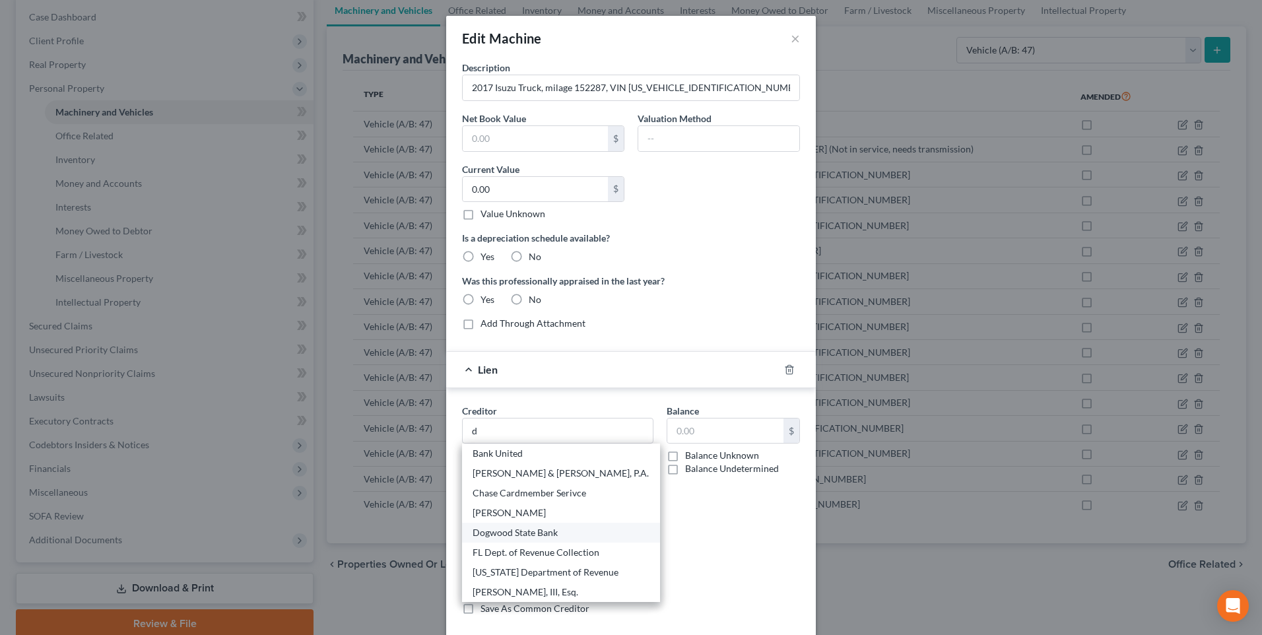
click at [516, 531] on div "Dogwood State Bank" at bounding box center [561, 532] width 177 height 13
type input "Dogwood State Bank"
type input "[STREET_ADDRESS]"
type input "Charlotte"
select select "28"
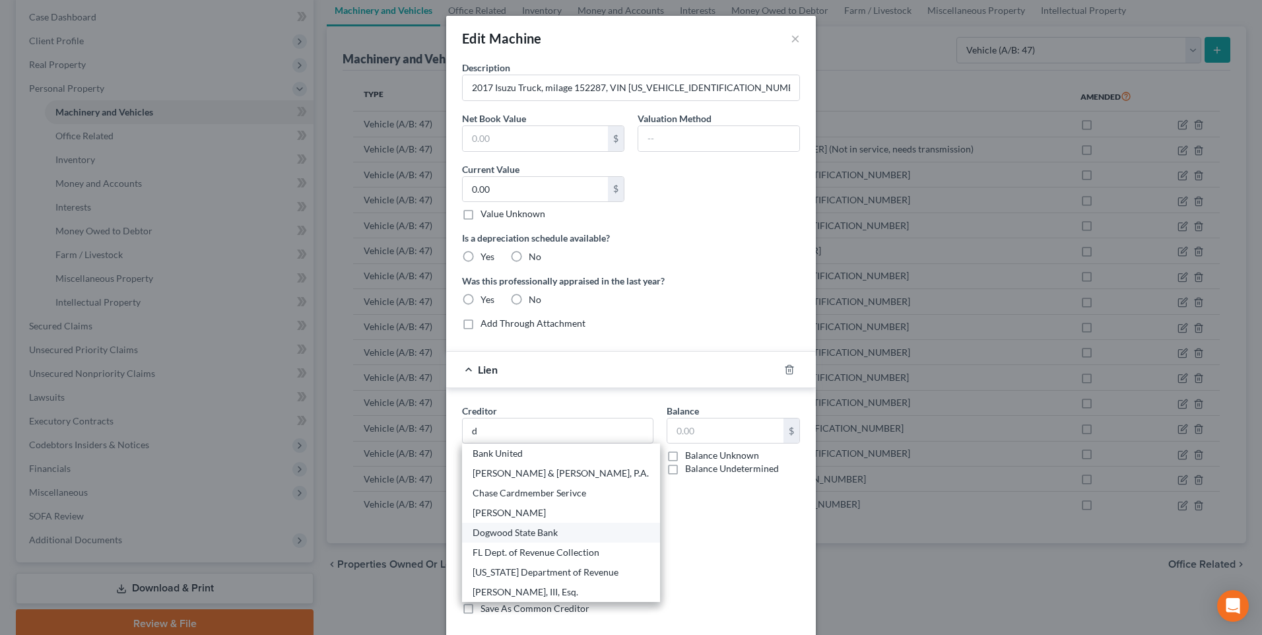
type input "28262"
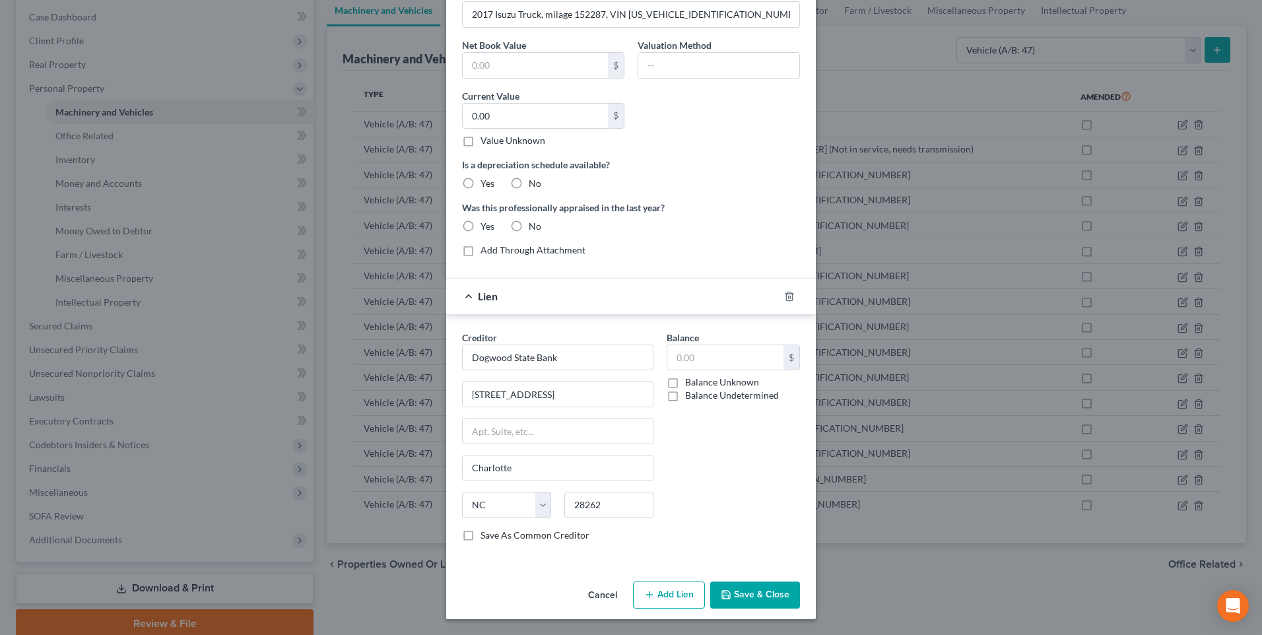
click at [763, 586] on button "Save & Close" at bounding box center [755, 595] width 90 height 28
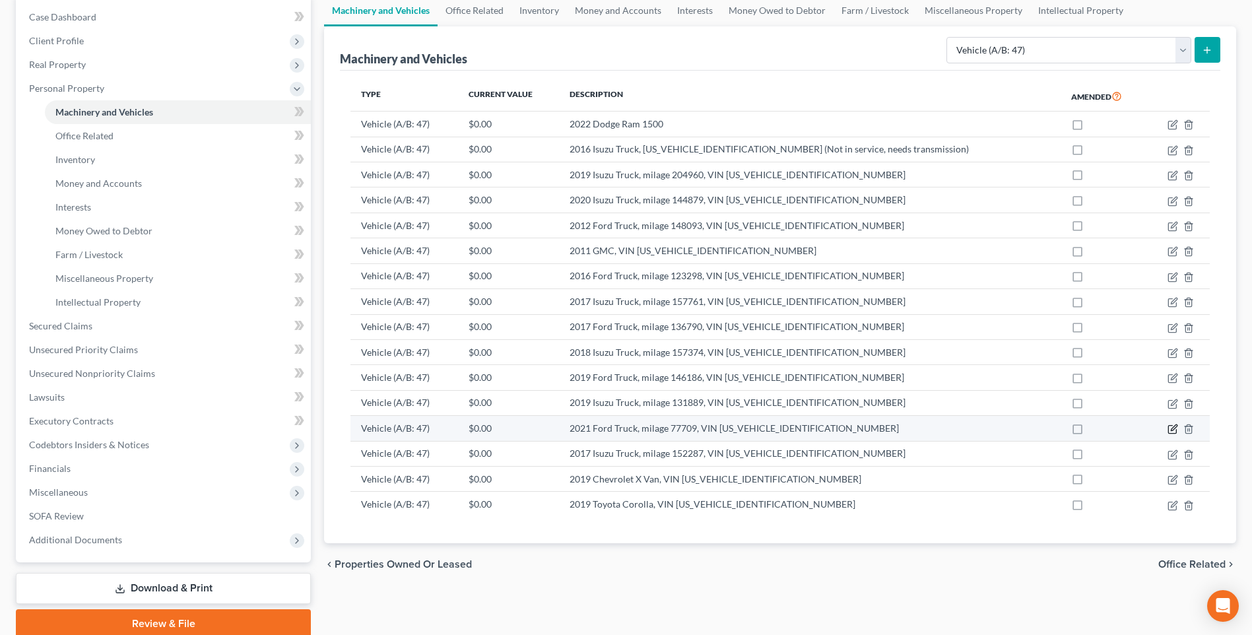
click at [1175, 424] on icon "button" at bounding box center [1172, 429] width 11 height 11
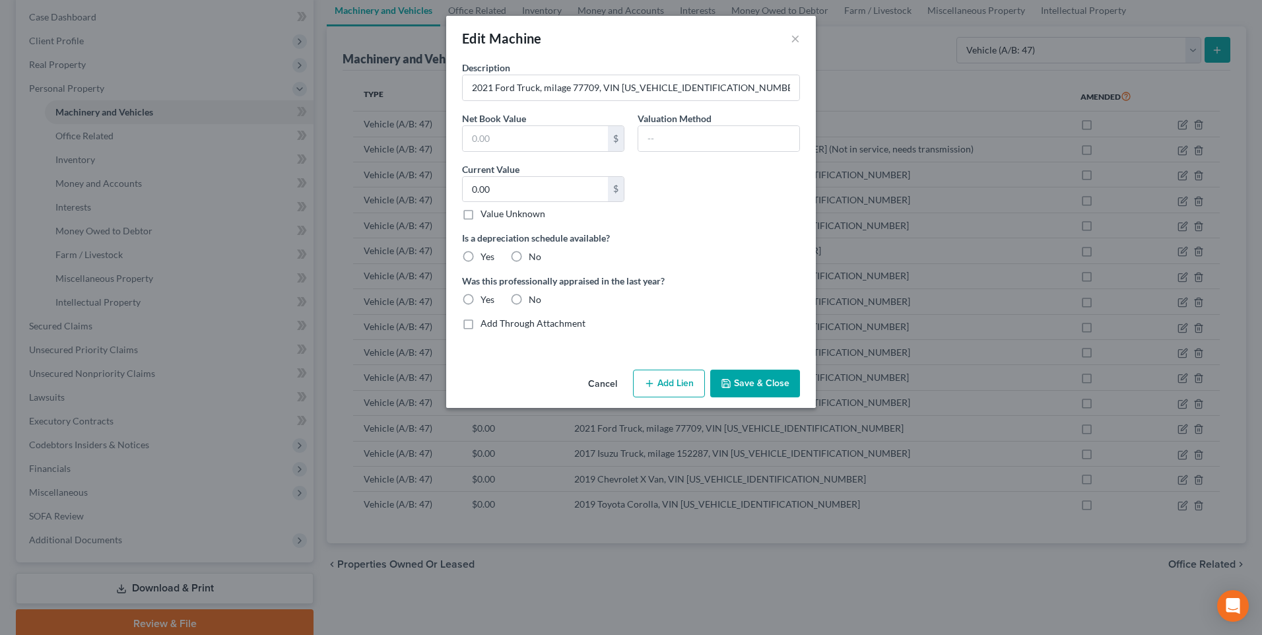
click at [644, 379] on button "Add Lien" at bounding box center [669, 384] width 72 height 28
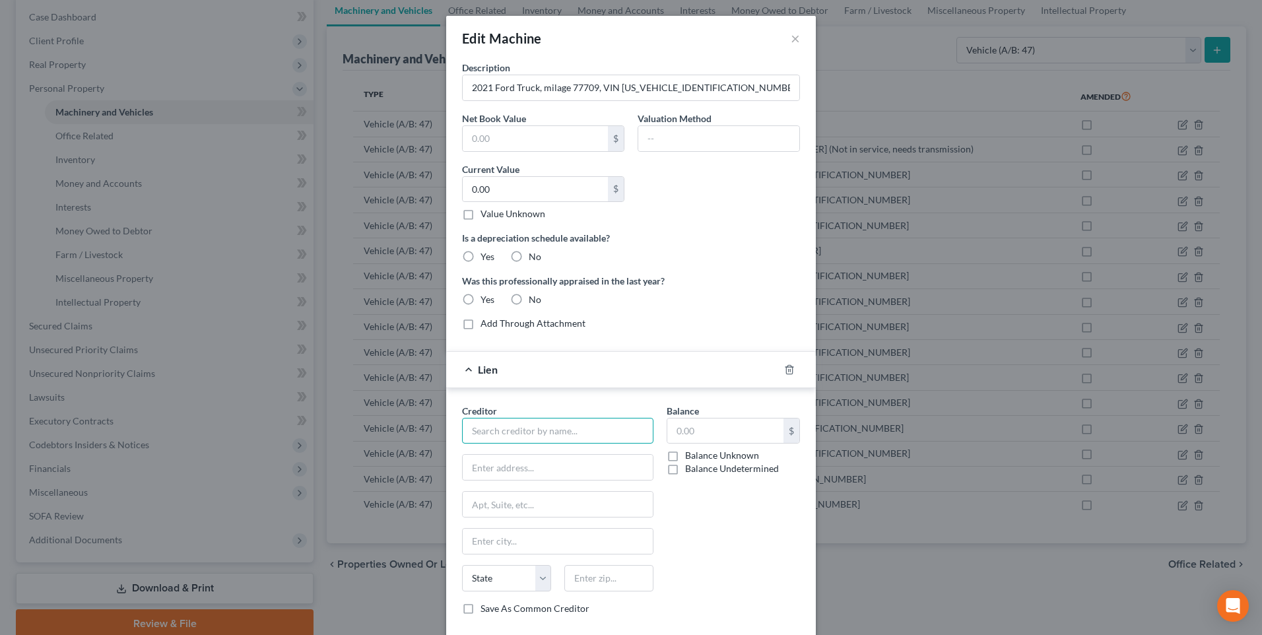
click at [546, 430] on input "text" at bounding box center [557, 431] width 191 height 26
click at [523, 460] on div "Dogwood State Bank" at bounding box center [541, 453] width 137 height 13
type input "Dogwood State Bank"
type input "[STREET_ADDRESS]"
type input "Charlotte"
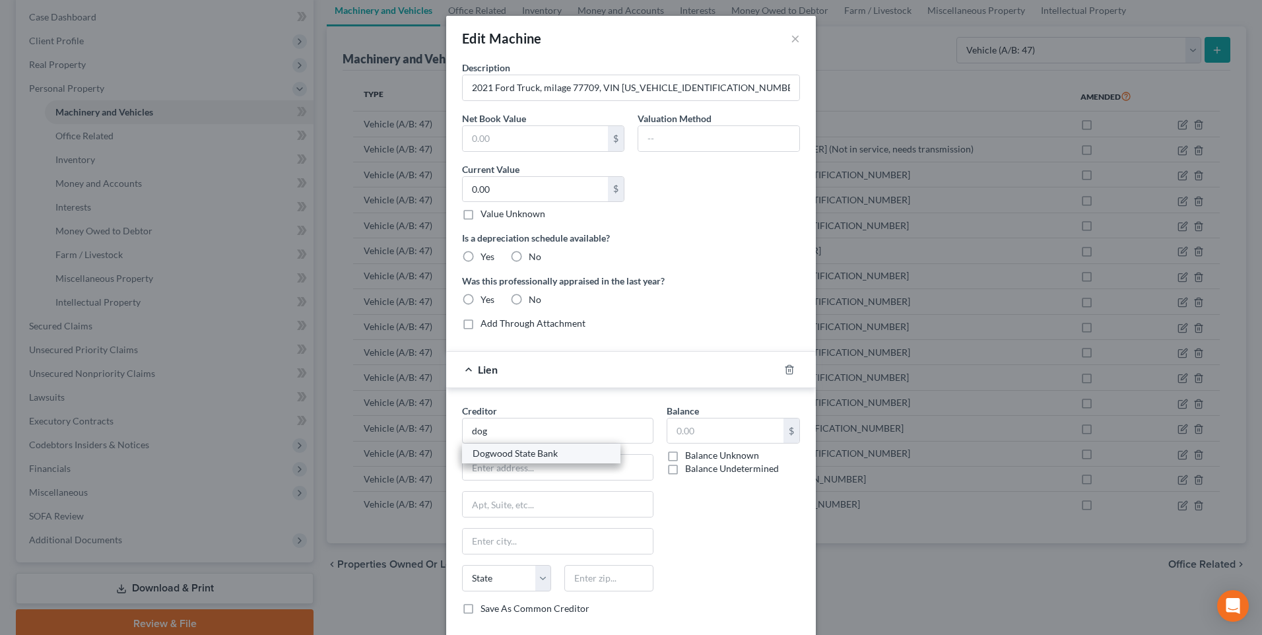
select select "28"
type input "28262"
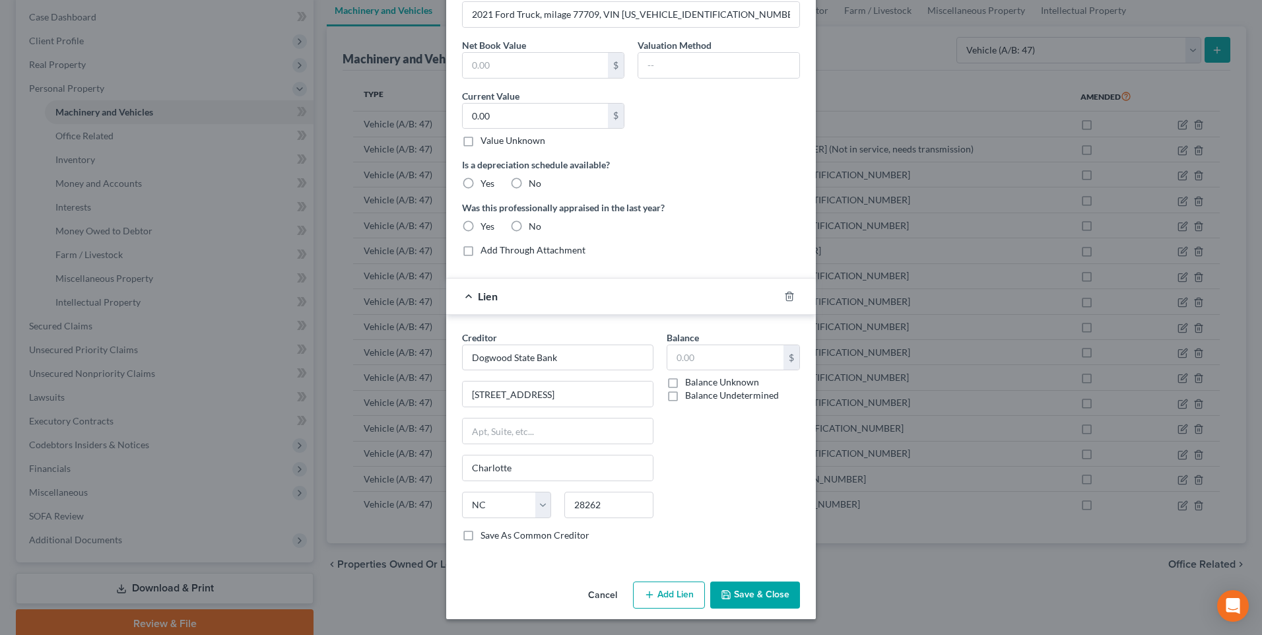
click at [721, 593] on icon "button" at bounding box center [726, 594] width 11 height 11
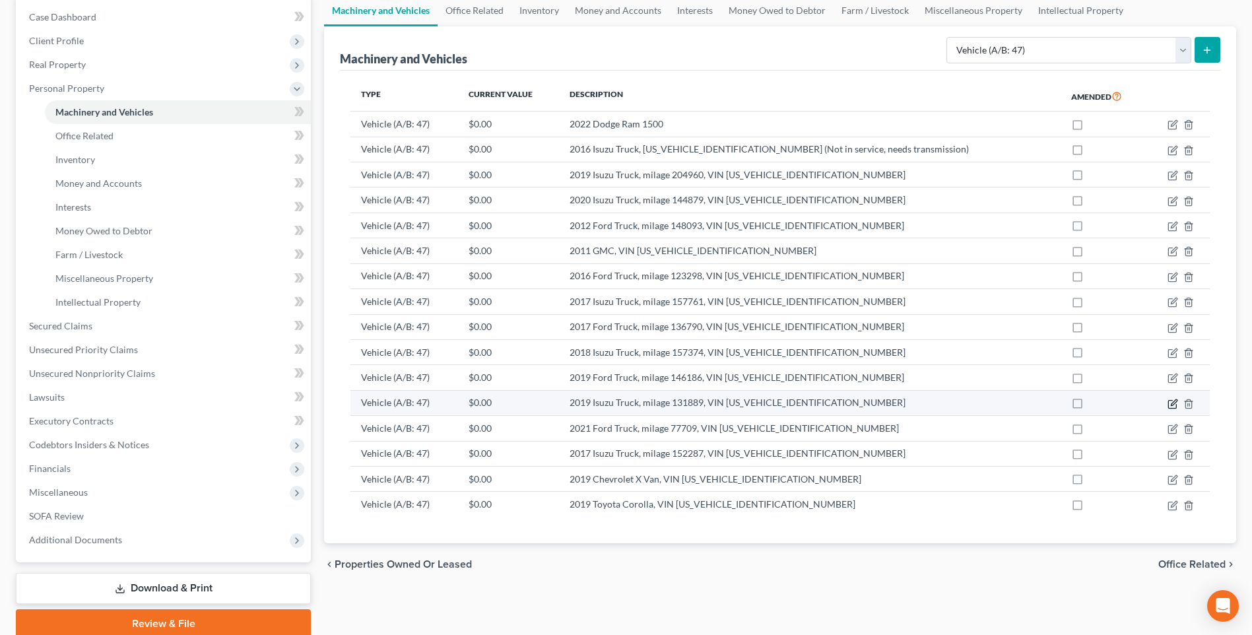
click at [1173, 403] on icon "button" at bounding box center [1172, 404] width 11 height 11
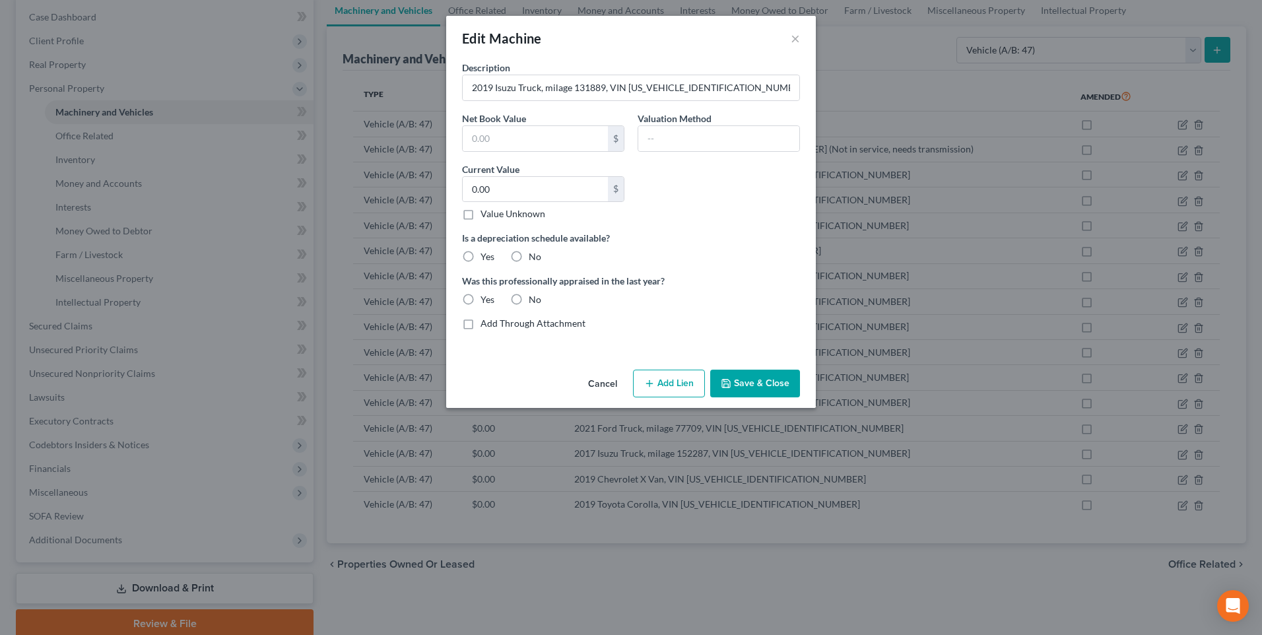
click at [657, 390] on button "Add Lien" at bounding box center [669, 384] width 72 height 28
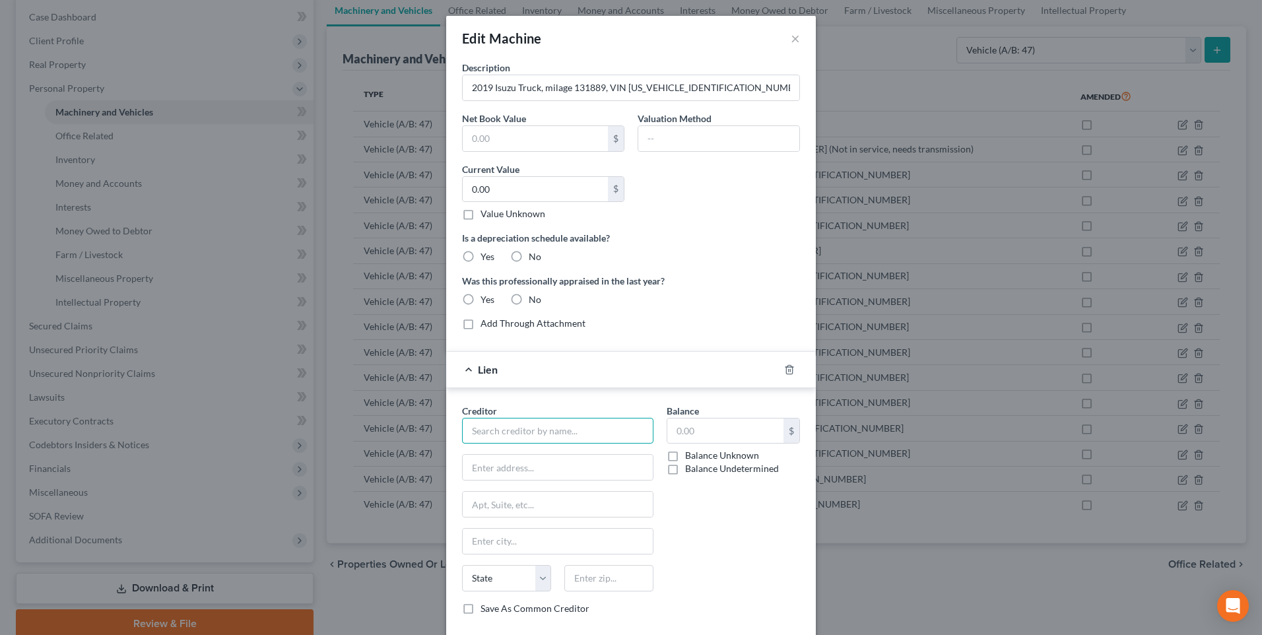
click at [549, 428] on input "text" at bounding box center [557, 431] width 191 height 26
click at [521, 459] on div "Dogwood State Bank" at bounding box center [541, 453] width 137 height 13
type input "Dogwood State Bank"
type input "[STREET_ADDRESS]"
type input "Charlotte"
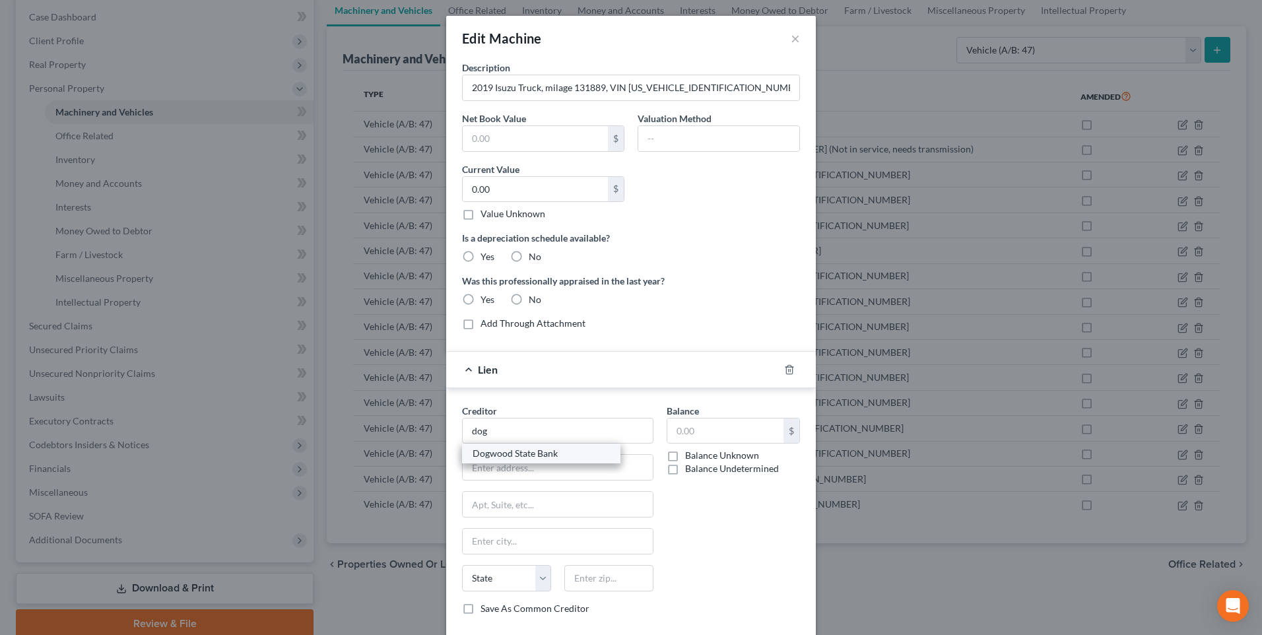
select select "28"
type input "28262"
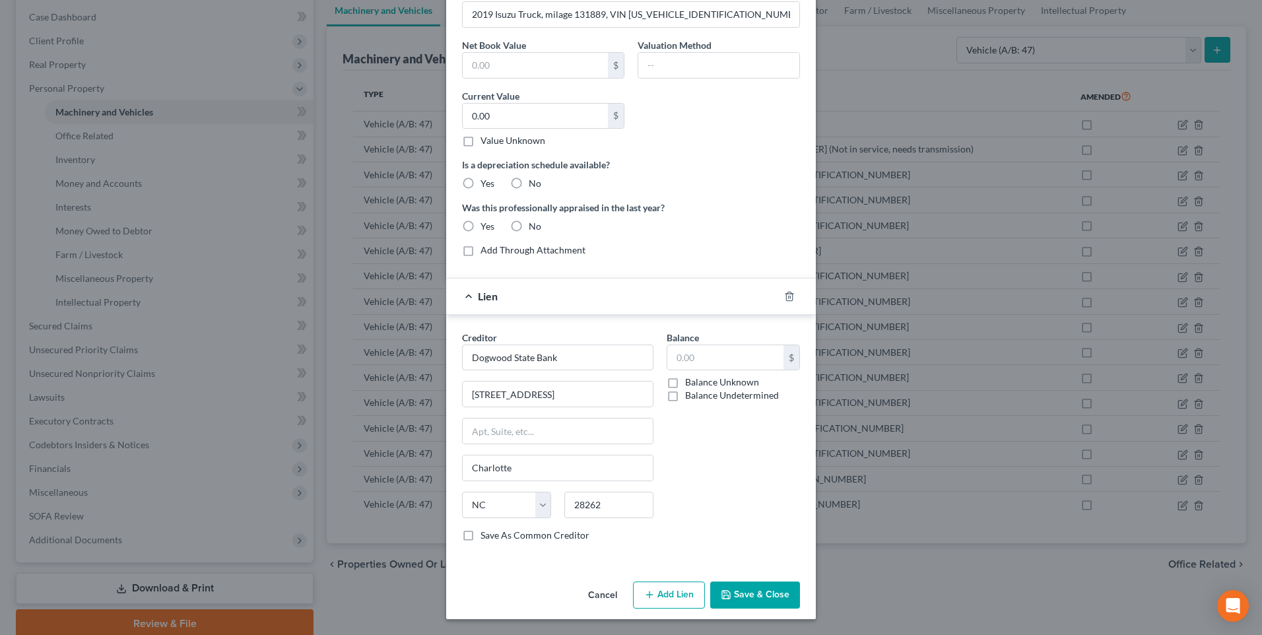
click at [741, 593] on button "Save & Close" at bounding box center [755, 595] width 90 height 28
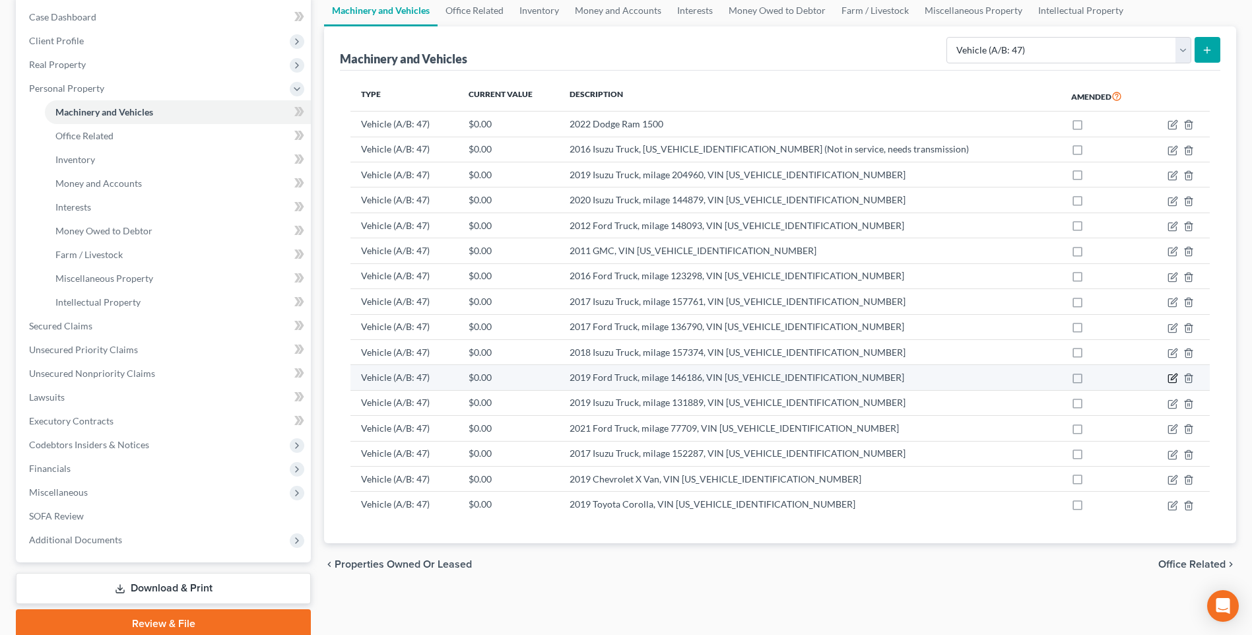
click at [1171, 377] on icon "button" at bounding box center [1172, 378] width 11 height 11
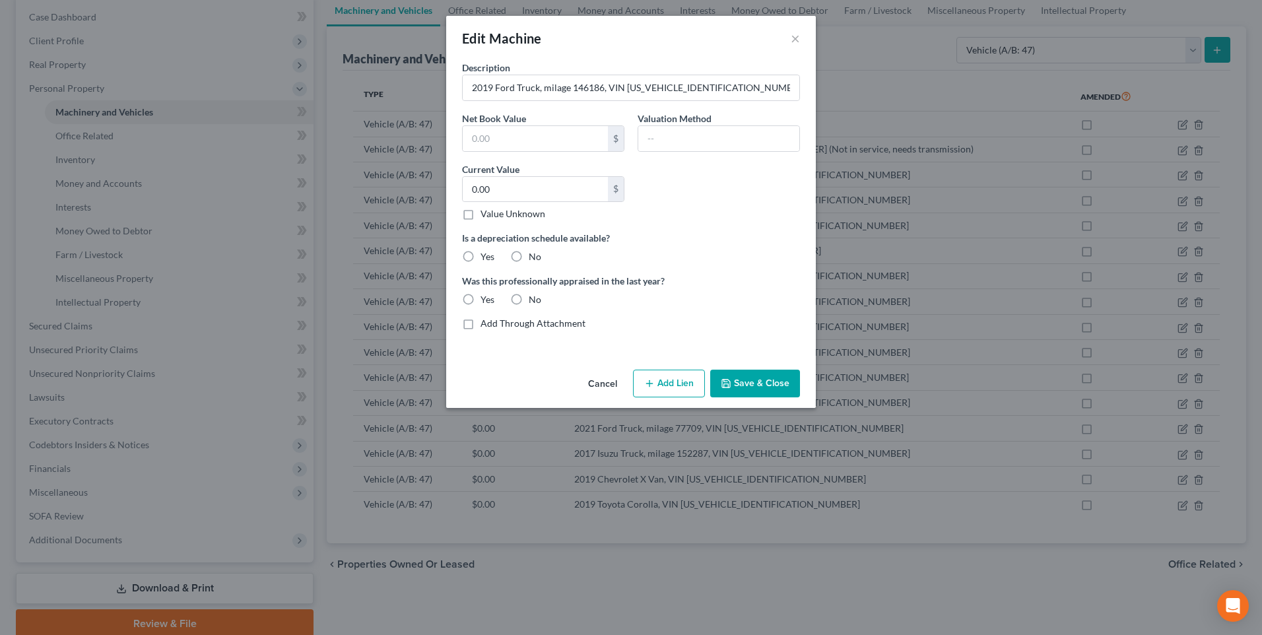
click at [677, 383] on button "Add Lien" at bounding box center [669, 384] width 72 height 28
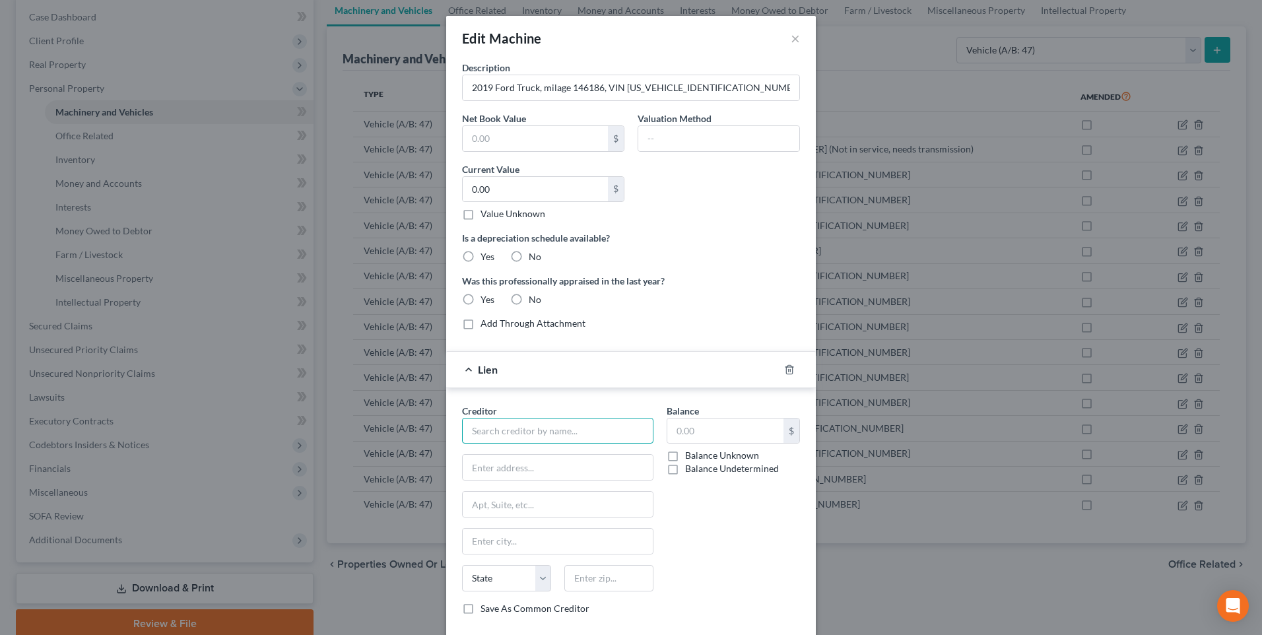
click at [628, 426] on input "text" at bounding box center [557, 431] width 191 height 26
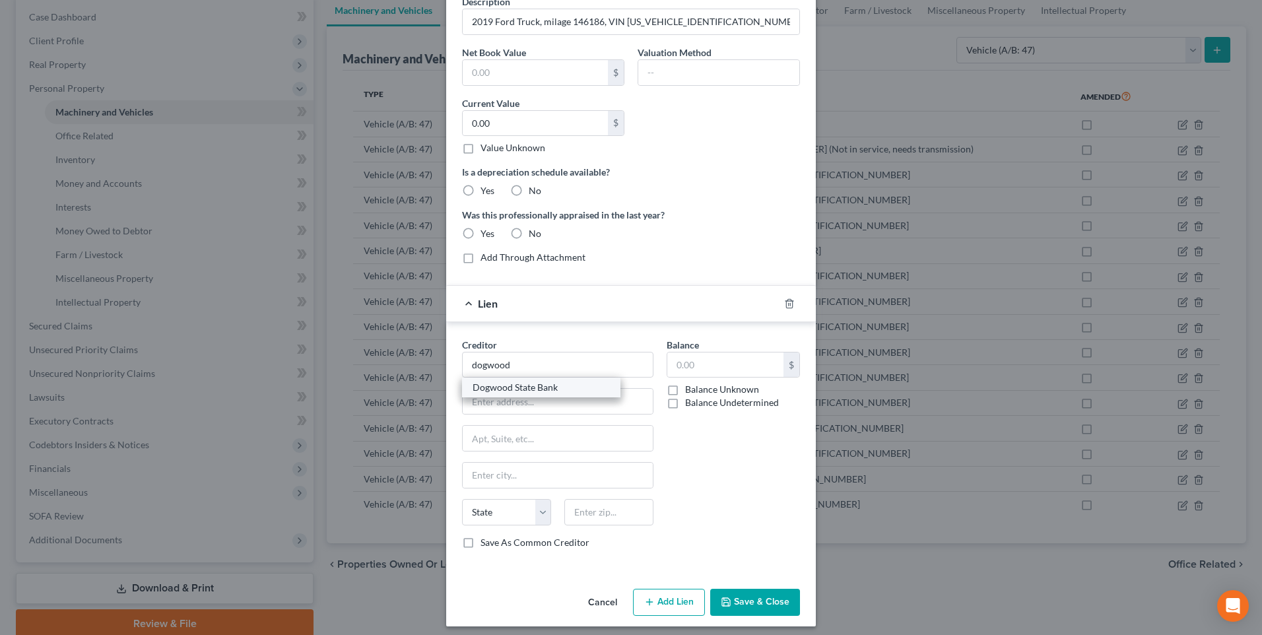
click at [492, 387] on div "Dogwood State Bank" at bounding box center [541, 387] width 137 height 13
type input "Dogwood State Bank"
type input "[STREET_ADDRESS]"
type input "Charlotte"
select select "28"
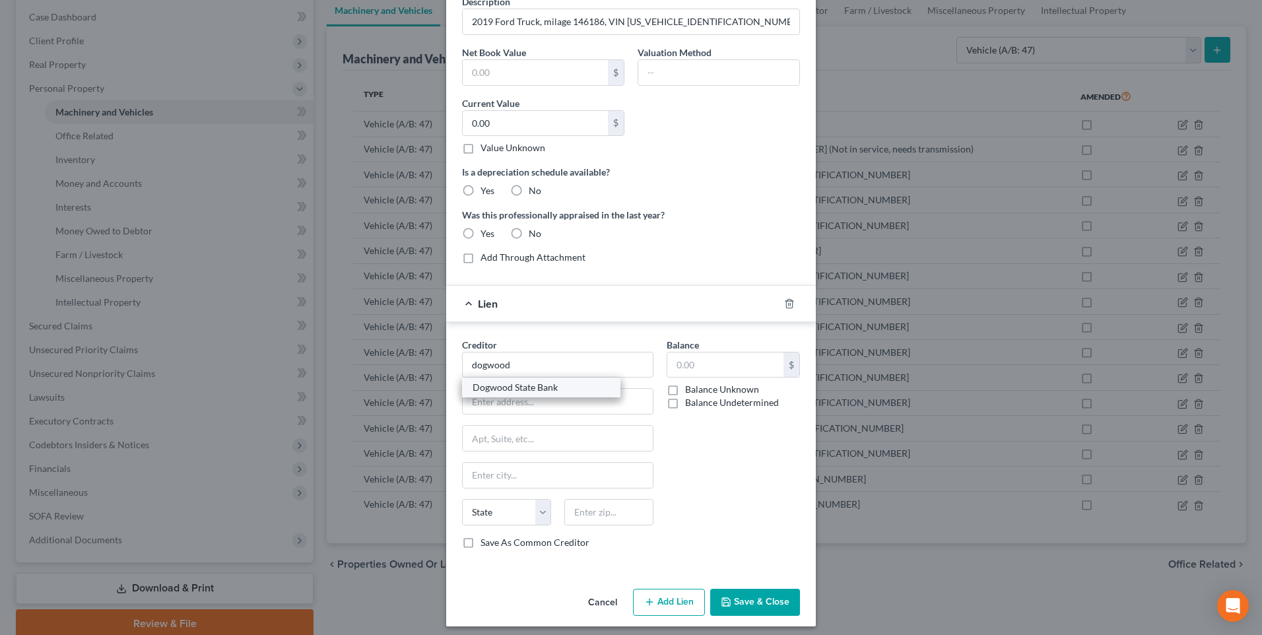
type input "28262"
click at [752, 607] on button "Save & Close" at bounding box center [755, 603] width 90 height 28
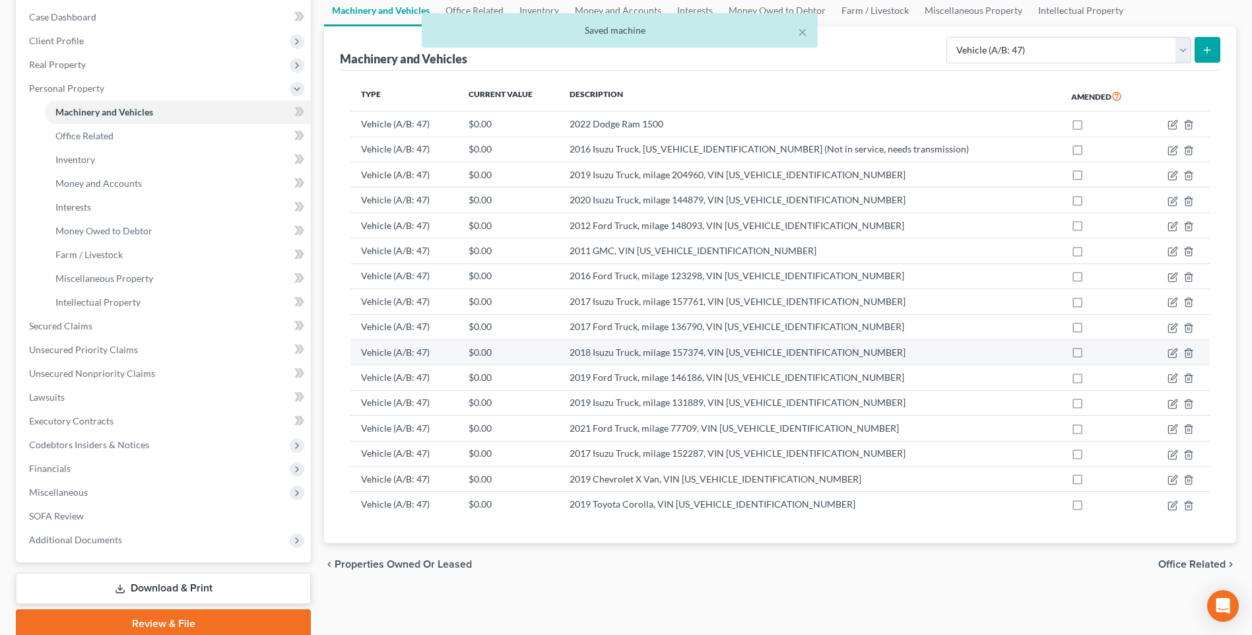
click at [665, 350] on td "2018 Isuzu Truck, milage 157374, VIN [US_VEHICLE_IDENTIFICATION_NUMBER]" at bounding box center [810, 351] width 502 height 25
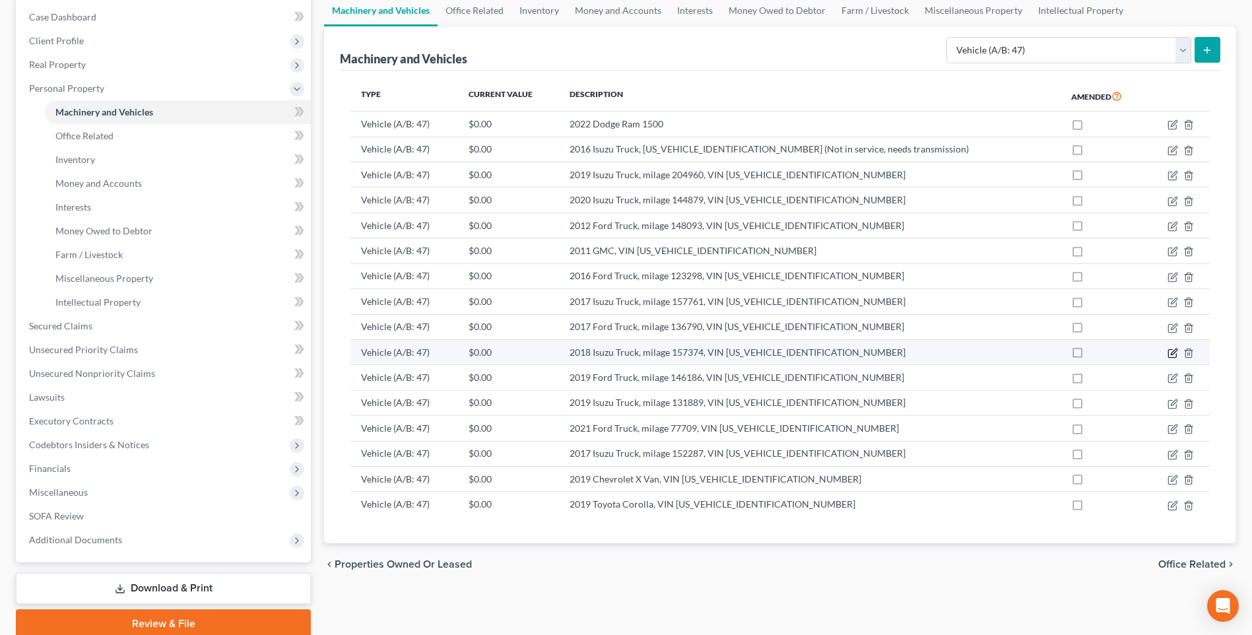
click at [1174, 354] on icon "button" at bounding box center [1174, 351] width 6 height 6
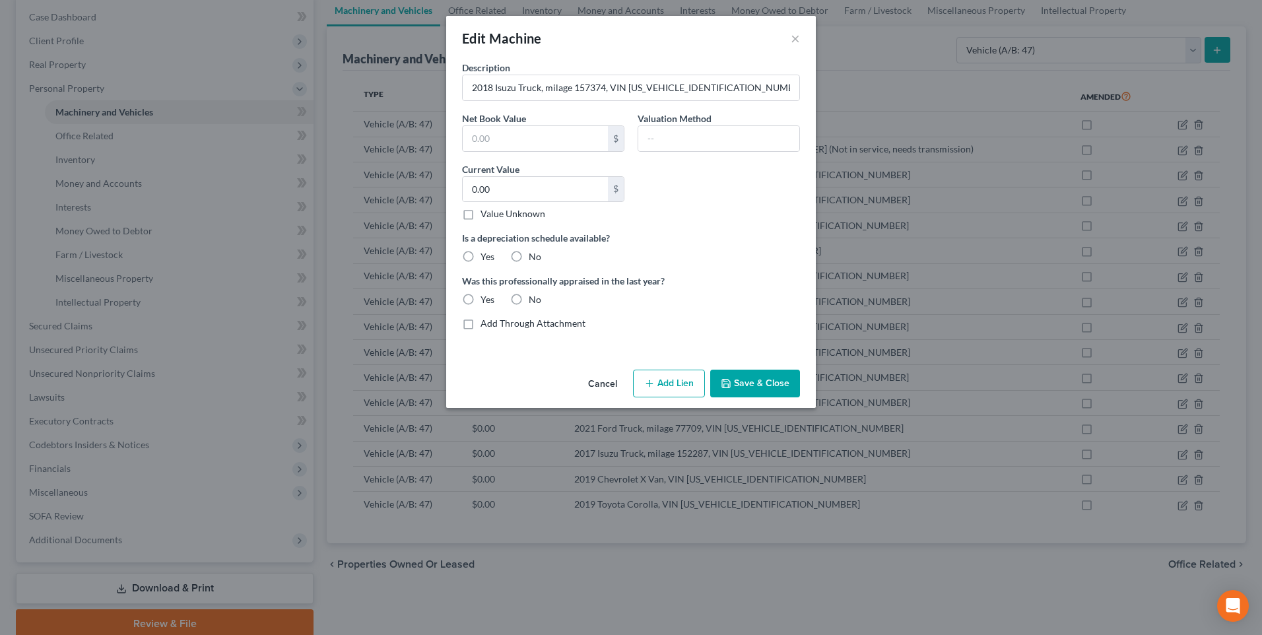
click at [652, 383] on line "button" at bounding box center [649, 383] width 6 height 0
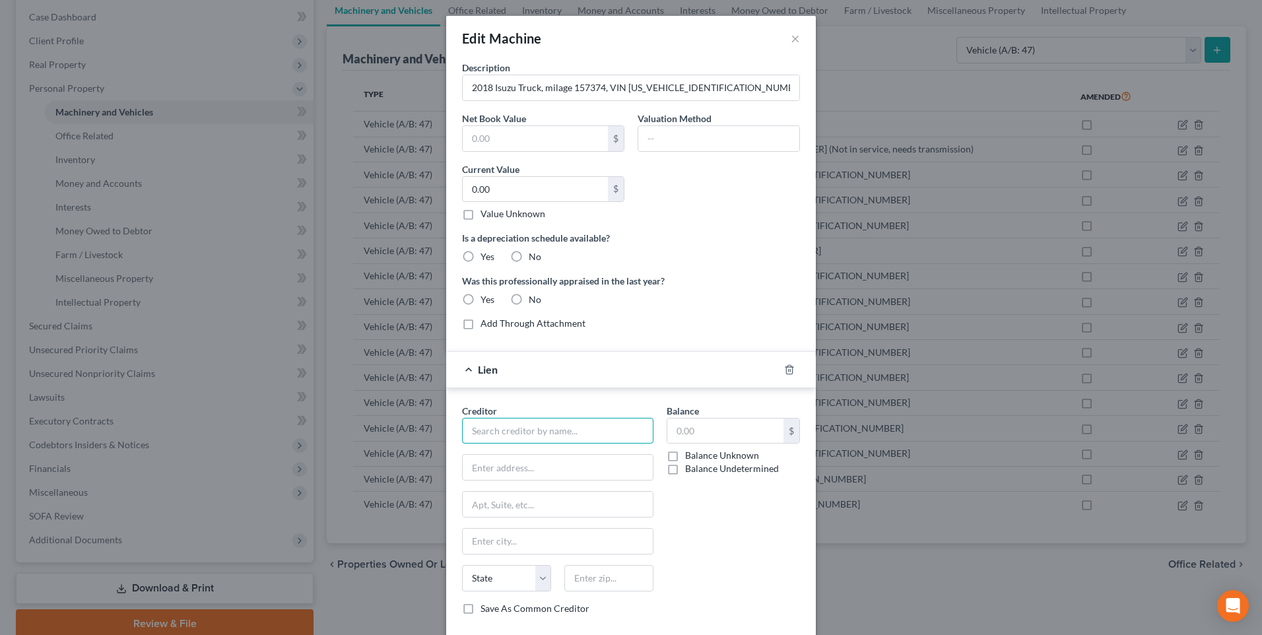
click at [537, 430] on input "text" at bounding box center [557, 431] width 191 height 26
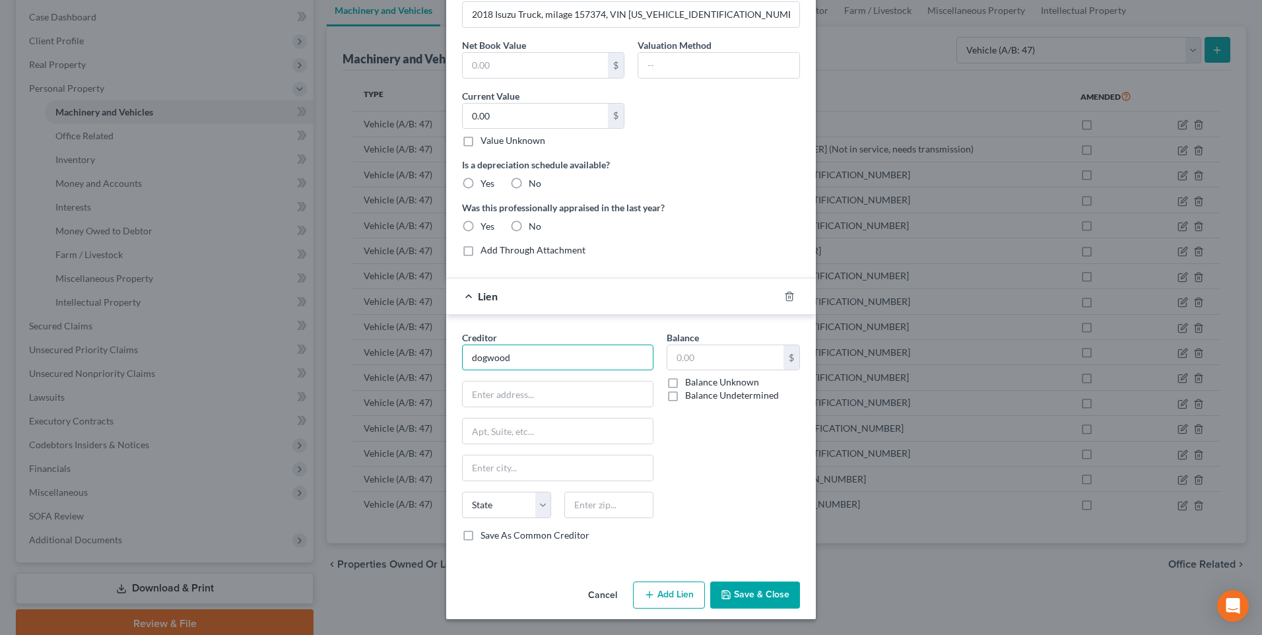
click at [519, 355] on input "dogwood" at bounding box center [557, 358] width 191 height 26
drag, startPoint x: 723, startPoint y: 361, endPoint x: 535, endPoint y: 357, distance: 188.1
click at [535, 358] on input "dogwood" at bounding box center [557, 358] width 191 height 26
click at [522, 381] on div "Dogwood State Bank" at bounding box center [541, 380] width 137 height 13
type input "Dogwood State Bank"
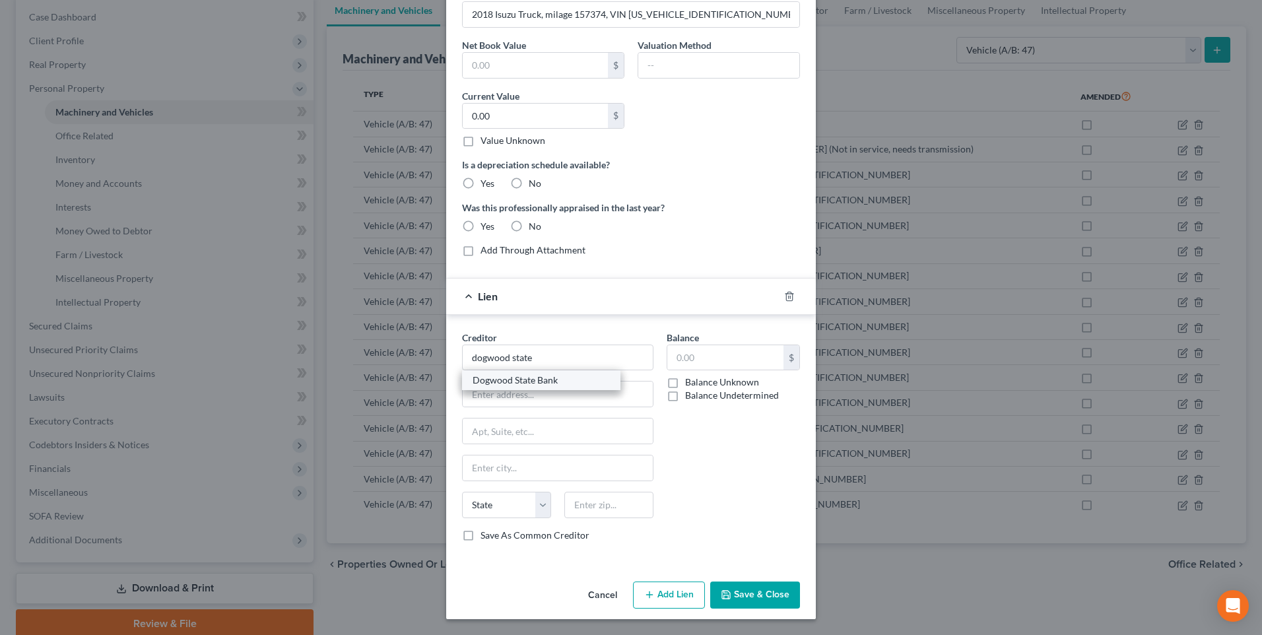
type input "[STREET_ADDRESS]"
type input "Charlotte"
select select "28"
type input "28262"
click at [738, 597] on button "Save & Close" at bounding box center [755, 595] width 90 height 28
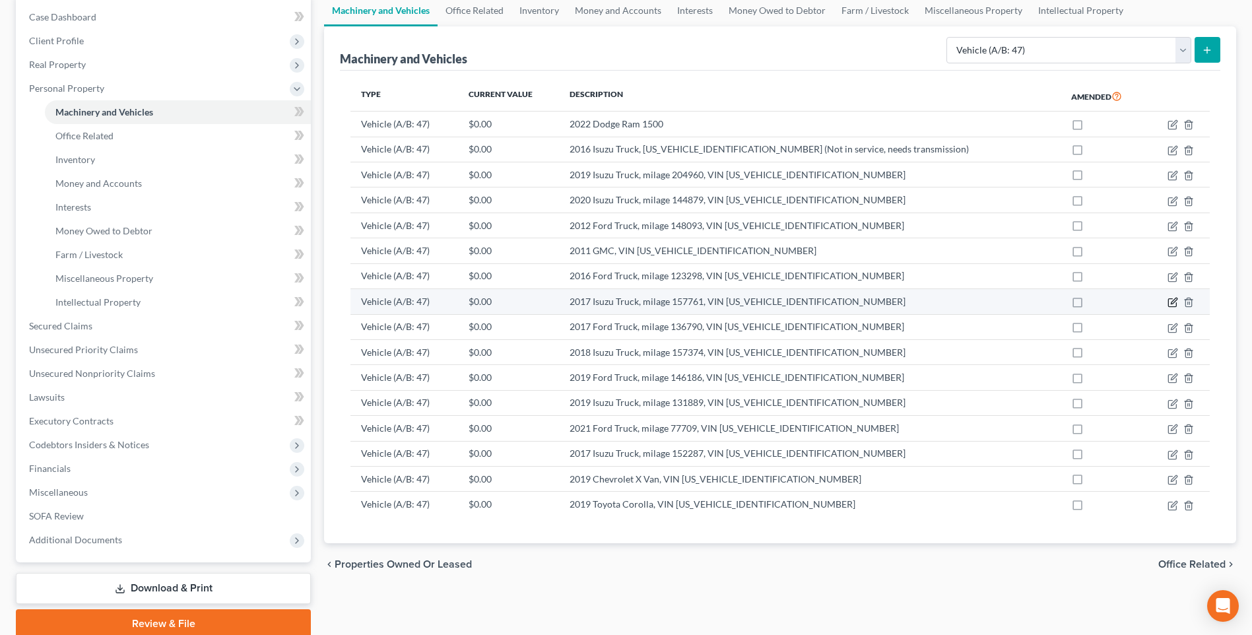
click at [1173, 302] on icon "button" at bounding box center [1172, 302] width 11 height 11
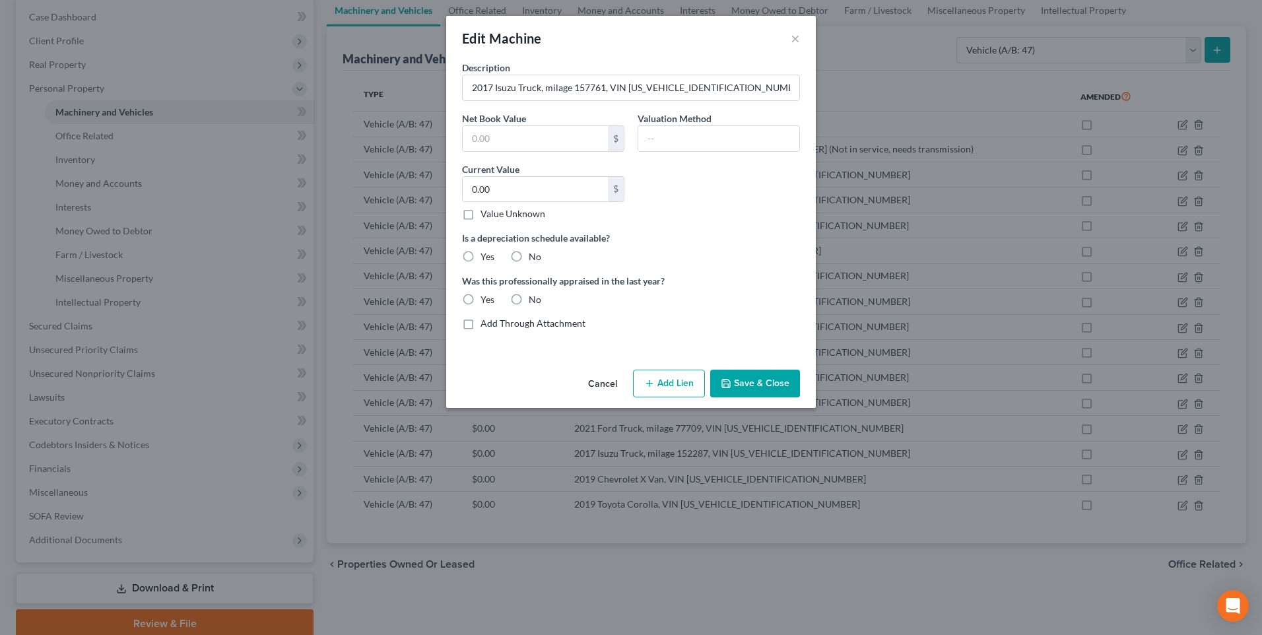
click at [674, 385] on button "Add Lien" at bounding box center [669, 384] width 72 height 28
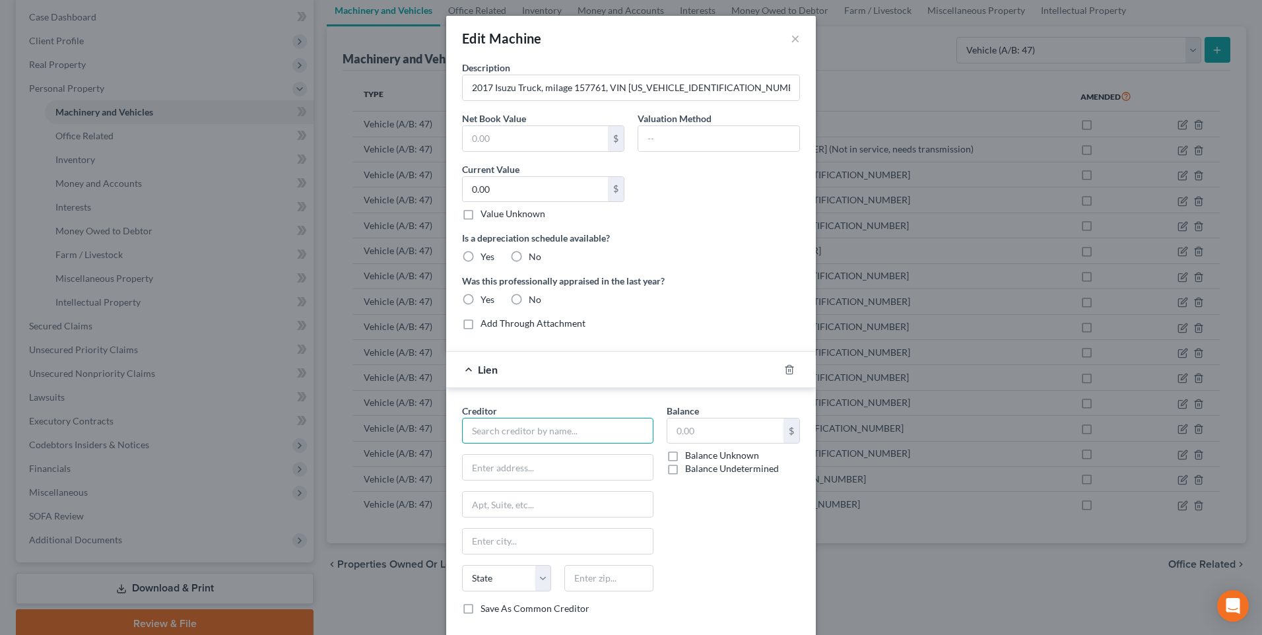
click at [546, 422] on input "text" at bounding box center [557, 431] width 191 height 26
click at [533, 458] on div "Dogwood State Bank" at bounding box center [541, 453] width 137 height 13
type input "Dogwood State Bank"
type input "[STREET_ADDRESS]"
type input "Charlotte"
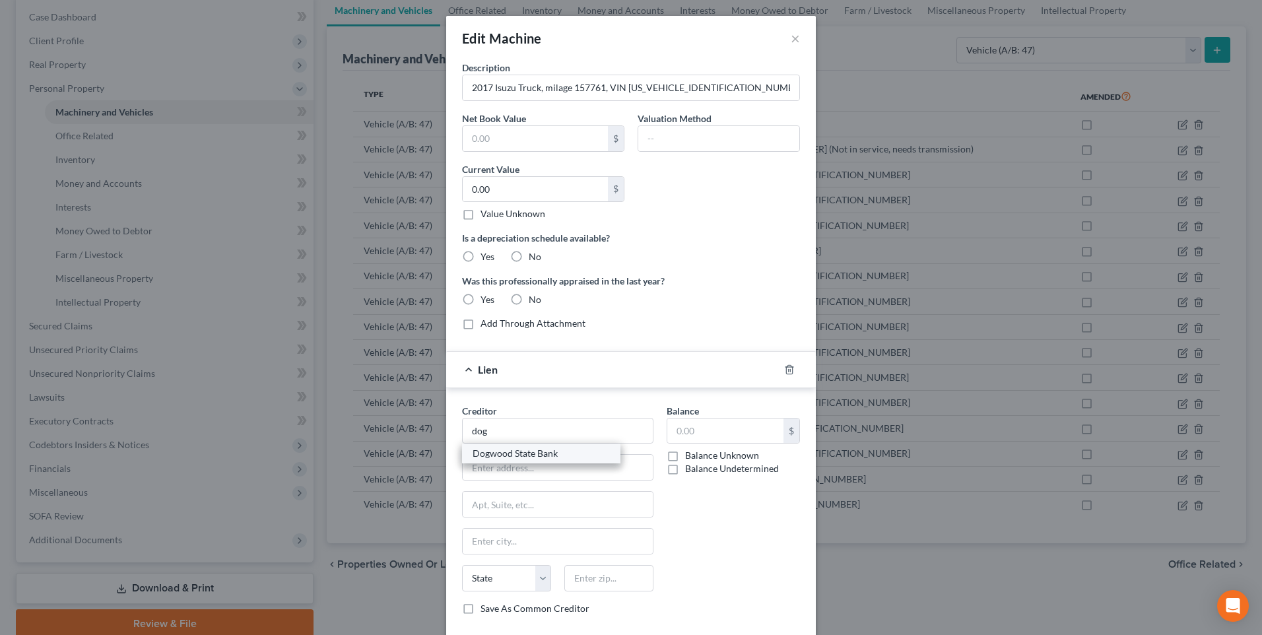
select select "28"
type input "28262"
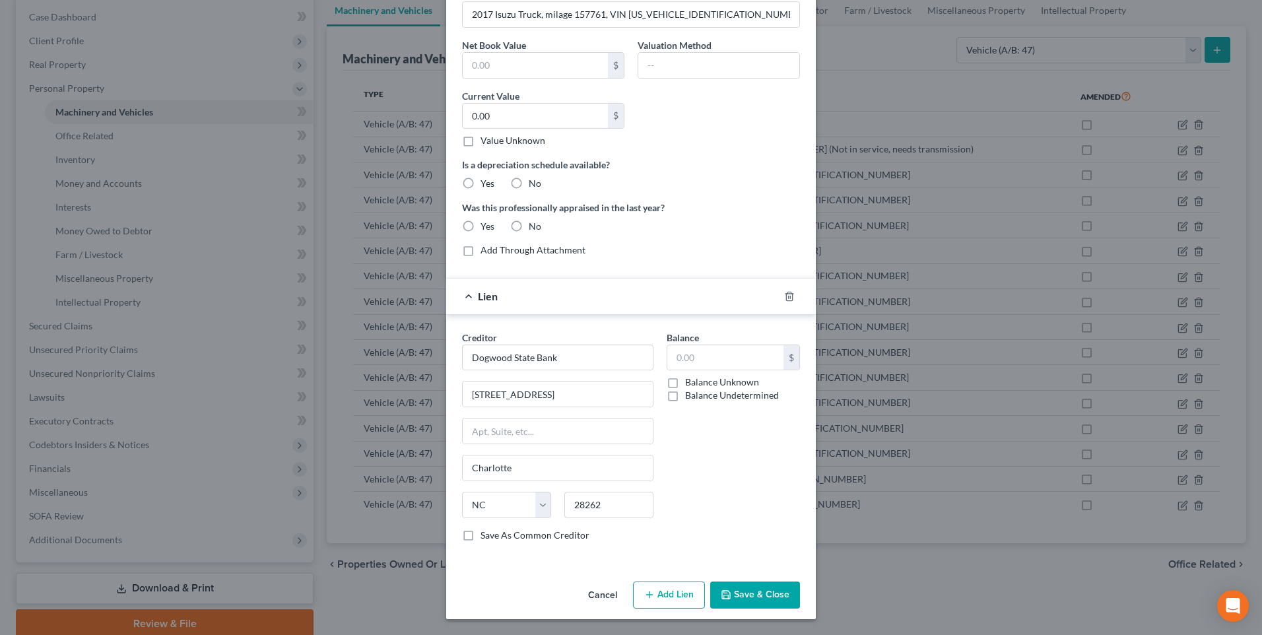
click at [763, 595] on button "Save & Close" at bounding box center [755, 595] width 90 height 28
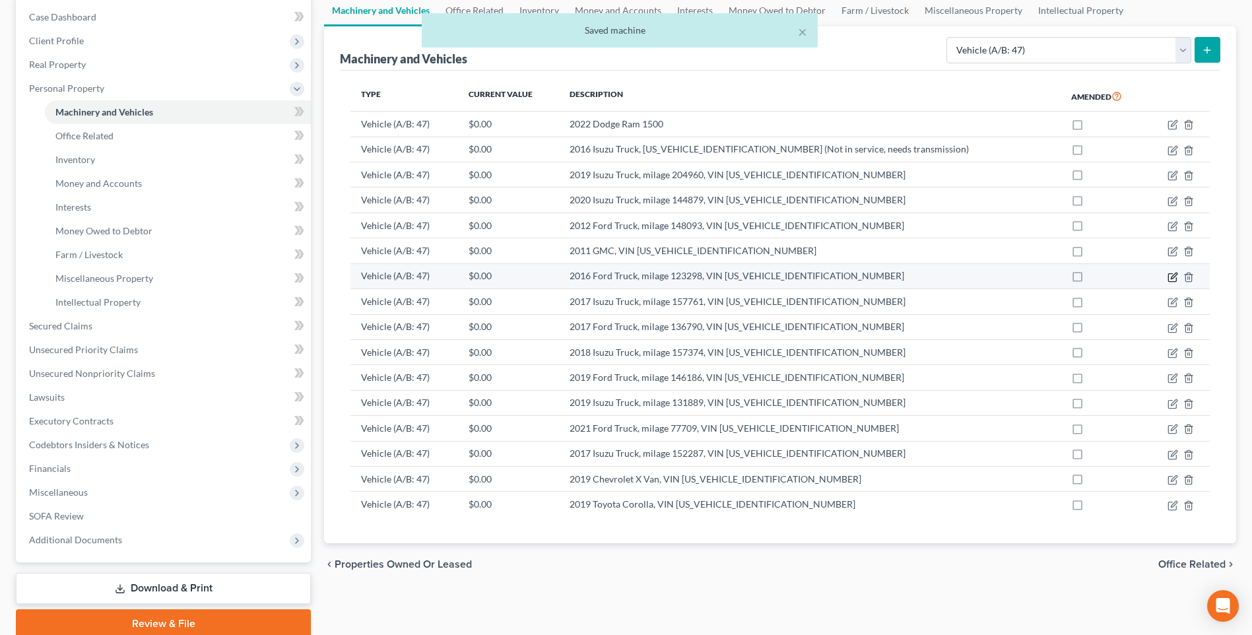
click at [1173, 275] on icon "button" at bounding box center [1174, 276] width 6 height 6
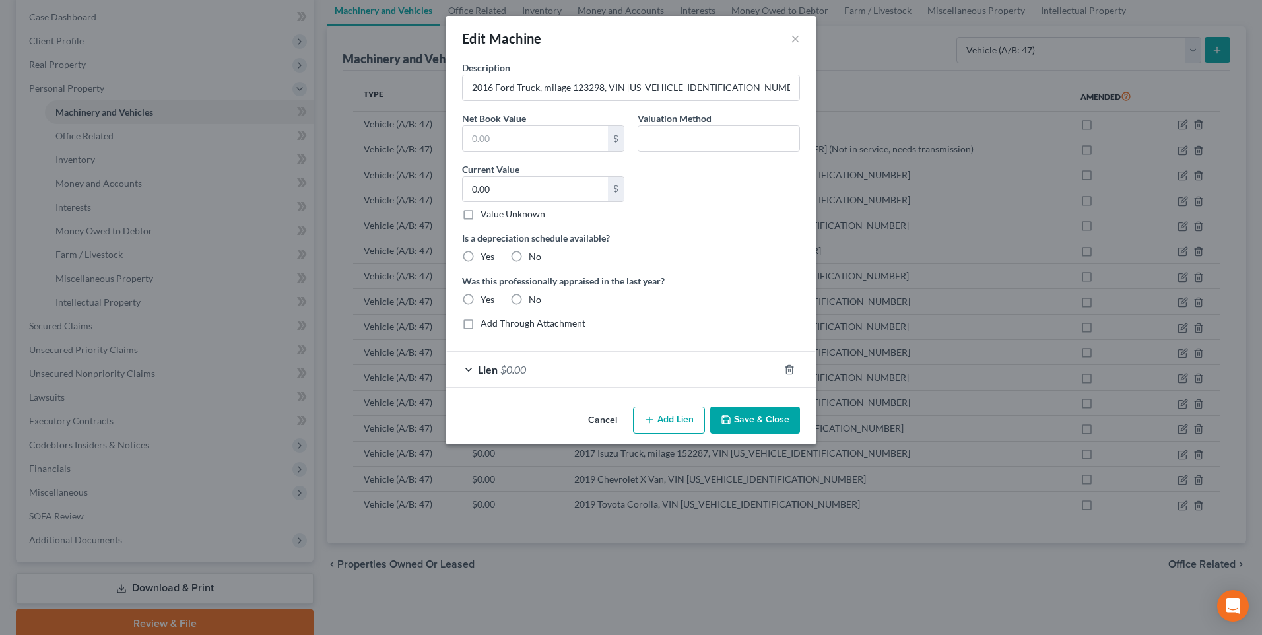
click at [467, 370] on div "Lien $0.00" at bounding box center [612, 369] width 333 height 35
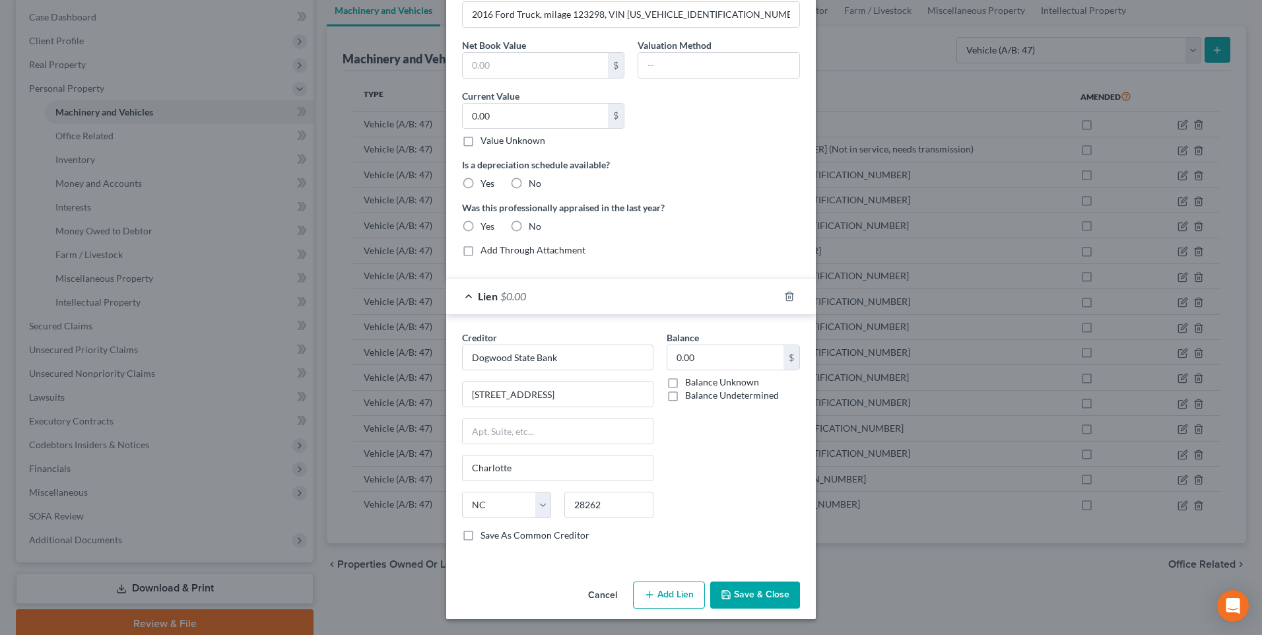
click at [743, 604] on button "Save & Close" at bounding box center [755, 595] width 90 height 28
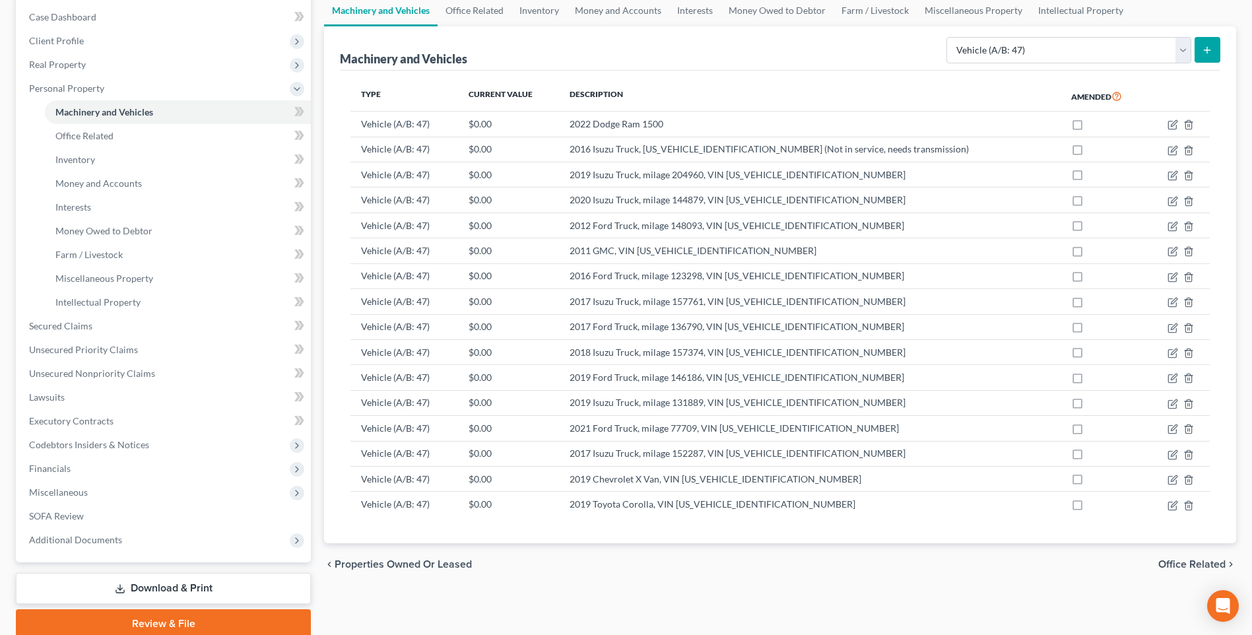
click at [1207, 48] on line "submit" at bounding box center [1207, 50] width 0 height 6
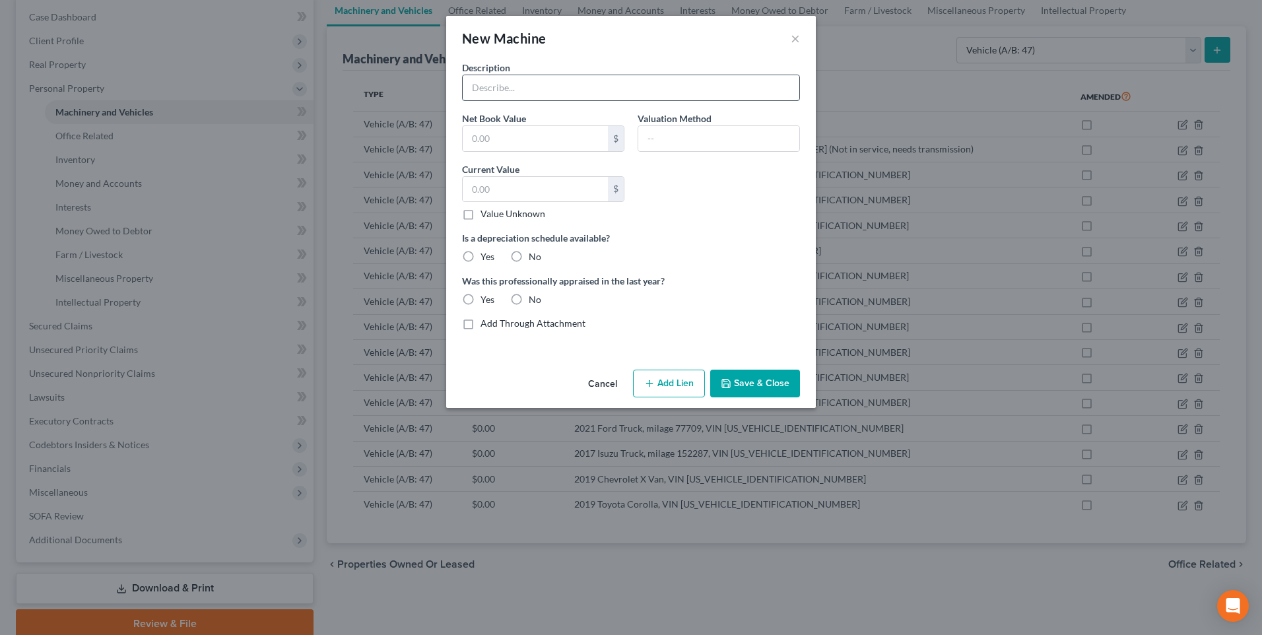
click at [551, 90] on input "text" at bounding box center [631, 87] width 337 height 25
type input "2011 GMC Van, VIN [US_VEHICLE_IDENTIFICATION_NUMBER]"
click at [764, 380] on button "Save & Close" at bounding box center [755, 384] width 90 height 28
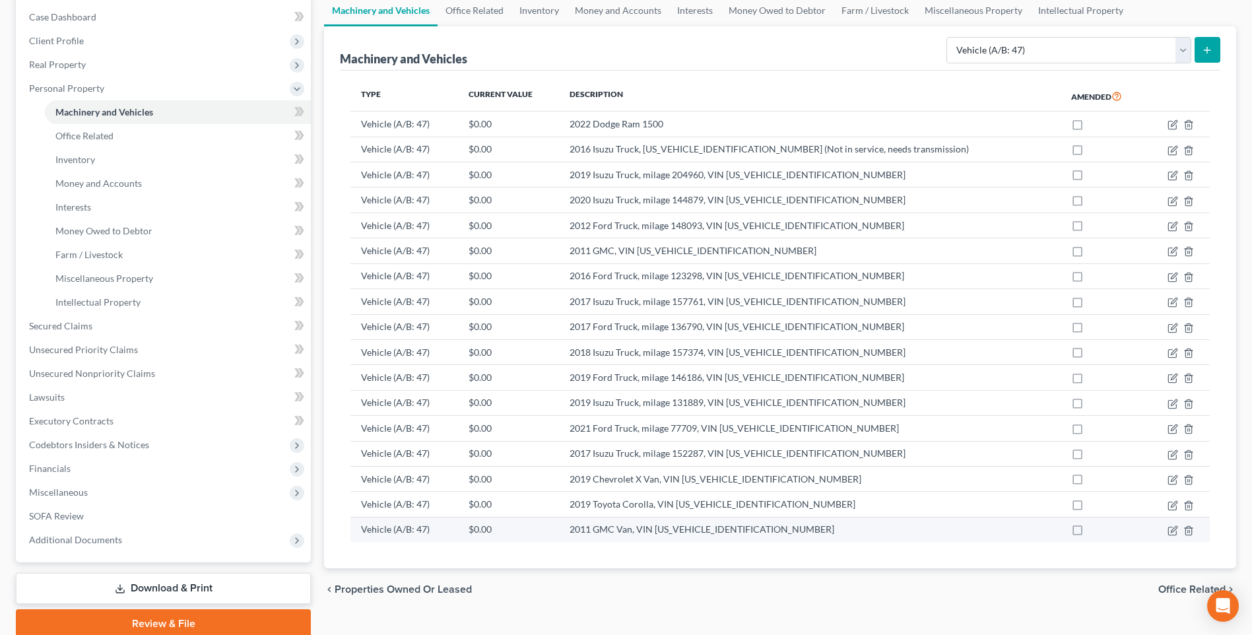
click at [694, 531] on td "2011 GMC Van, VIN [US_VEHICLE_IDENTIFICATION_NUMBER]" at bounding box center [810, 529] width 502 height 25
click at [1188, 528] on polyline "button" at bounding box center [1189, 528] width 8 height 0
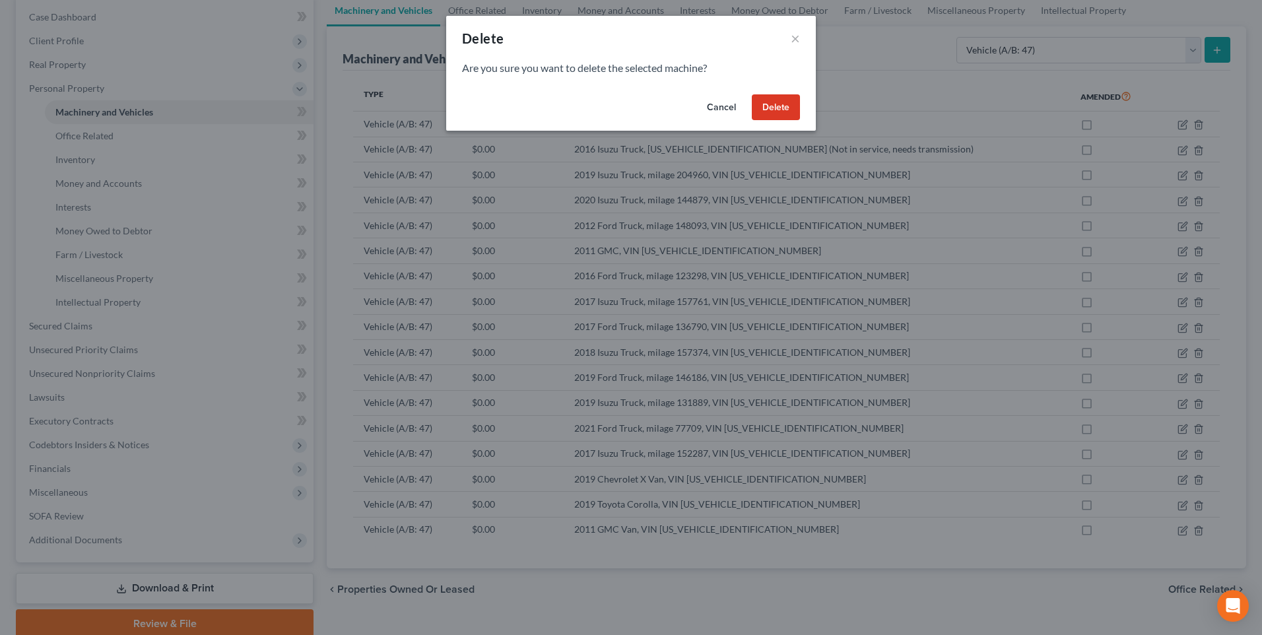
click at [769, 112] on button "Delete" at bounding box center [776, 107] width 48 height 26
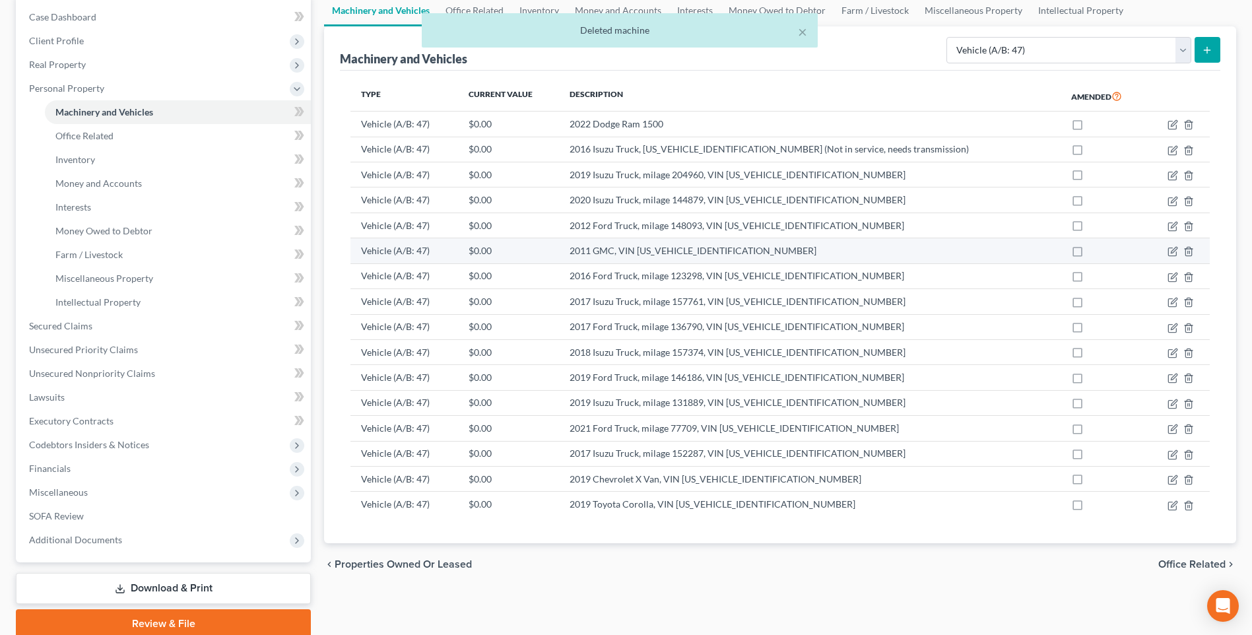
click at [698, 247] on td "2011 GMC, VIN [US_VEHICLE_IDENTIFICATION_NUMBER]" at bounding box center [810, 250] width 502 height 25
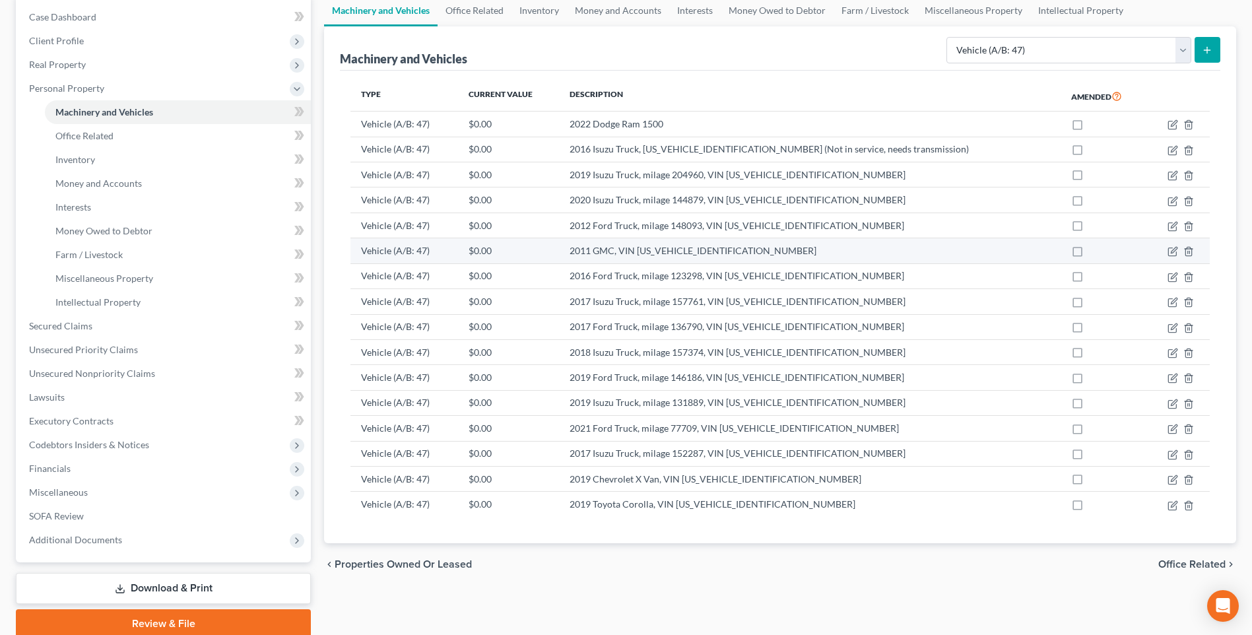
click at [1173, 244] on td at bounding box center [1178, 250] width 63 height 25
click at [1171, 250] on icon "button" at bounding box center [1172, 251] width 11 height 11
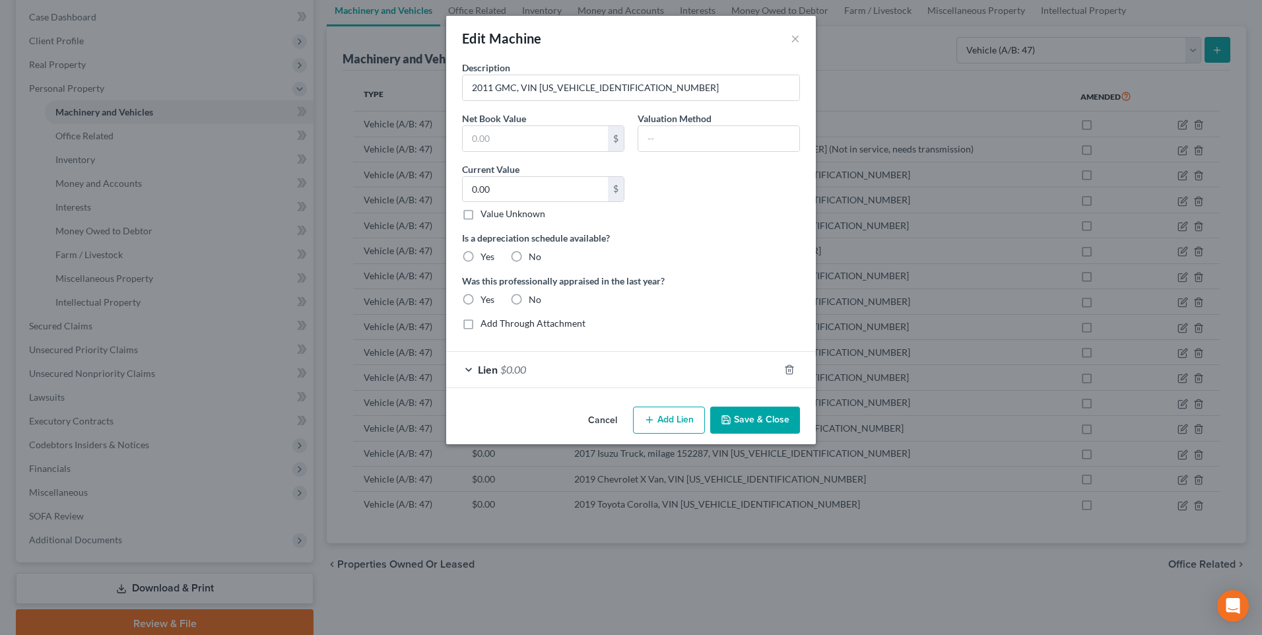
click at [599, 420] on button "Cancel" at bounding box center [602, 421] width 50 height 26
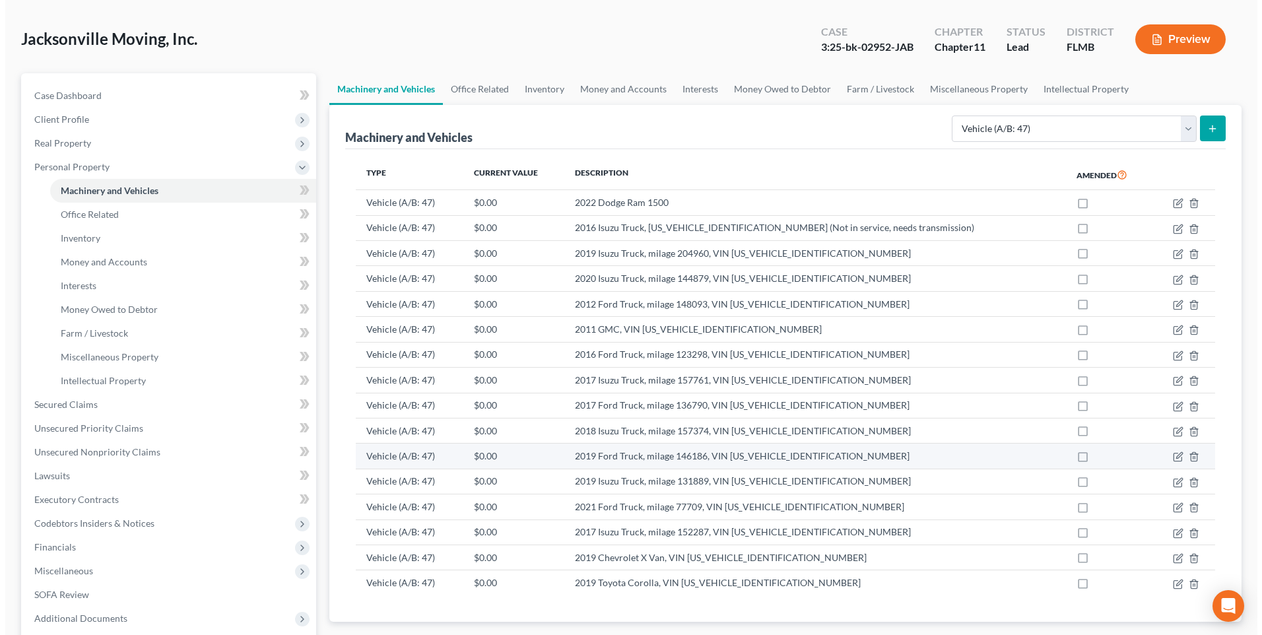
scroll to position [119, 0]
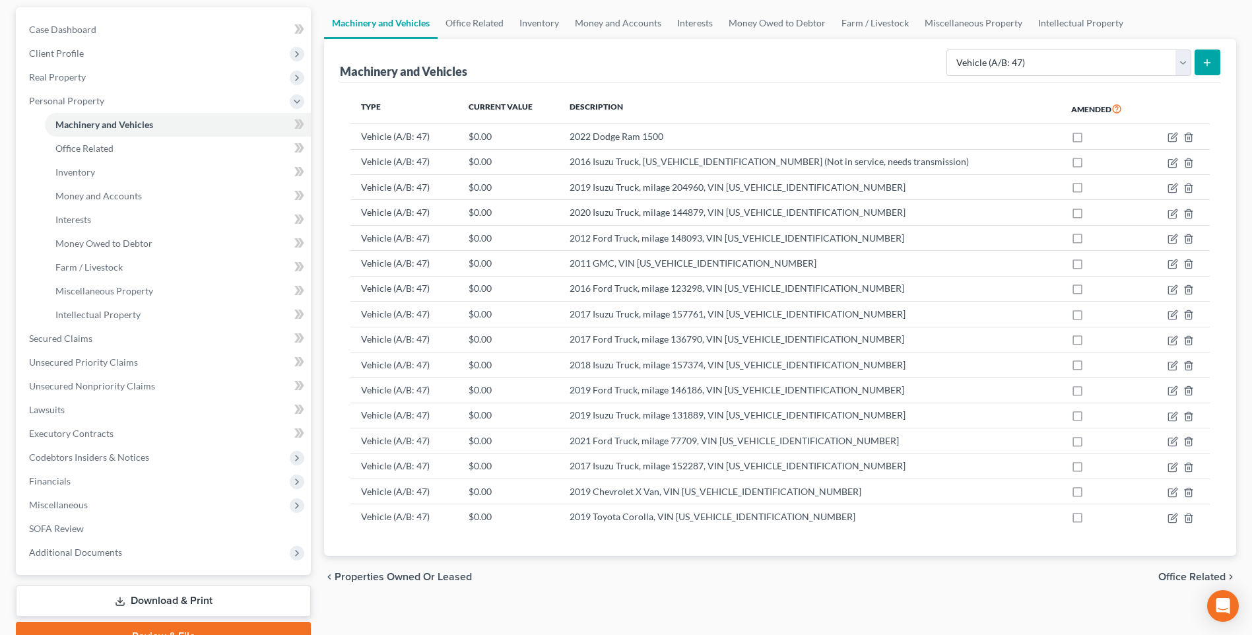
click at [1205, 59] on icon "submit" at bounding box center [1207, 62] width 11 height 11
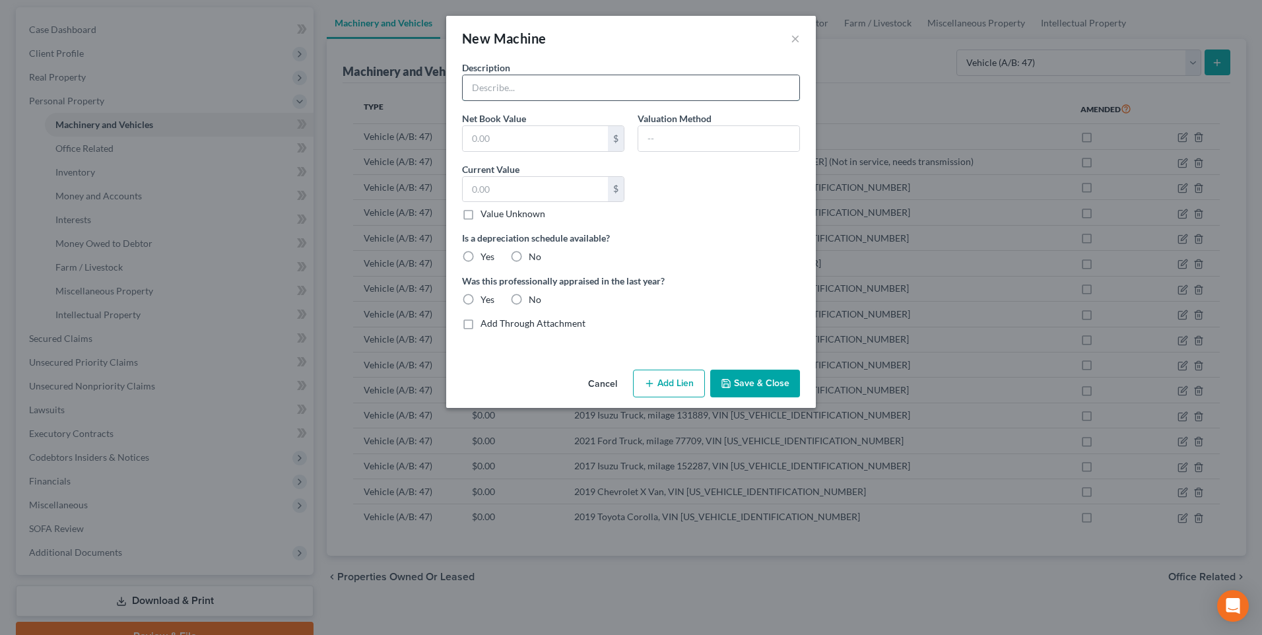
click at [568, 89] on input "text" at bounding box center [631, 87] width 337 height 25
type input "2014 Dodge Van, VIN [US_VEHICLE_IDENTIFICATION_NUMBER]"
click at [754, 381] on button "Save & Close" at bounding box center [755, 384] width 90 height 28
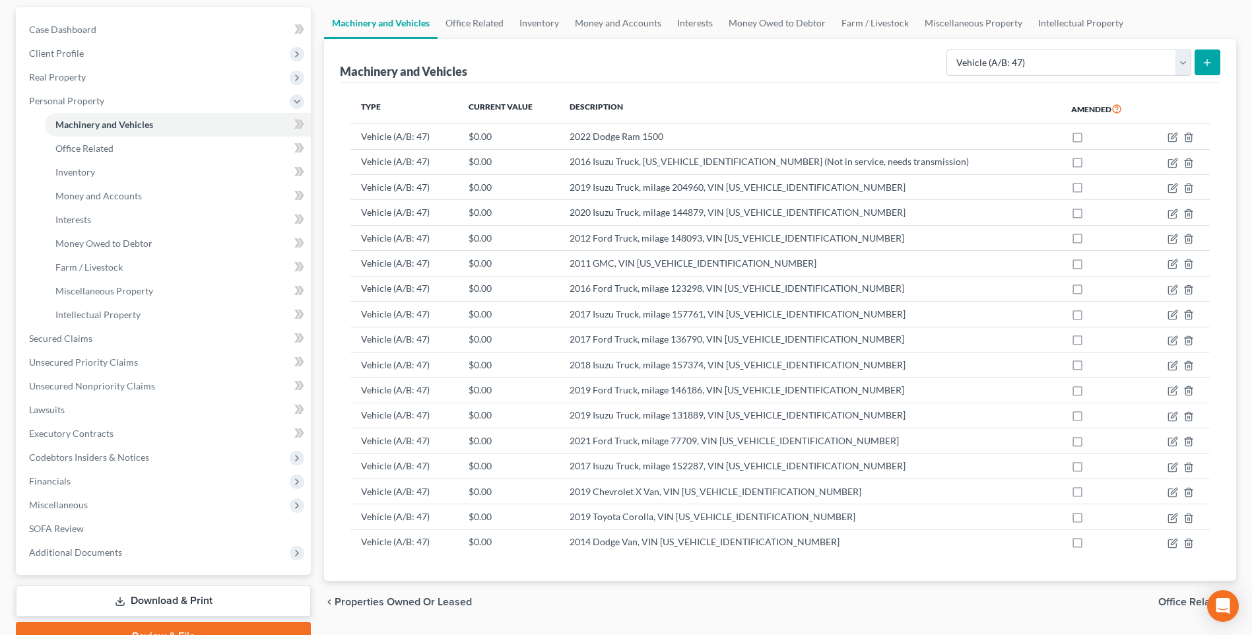
click at [1202, 65] on icon "submit" at bounding box center [1207, 62] width 11 height 11
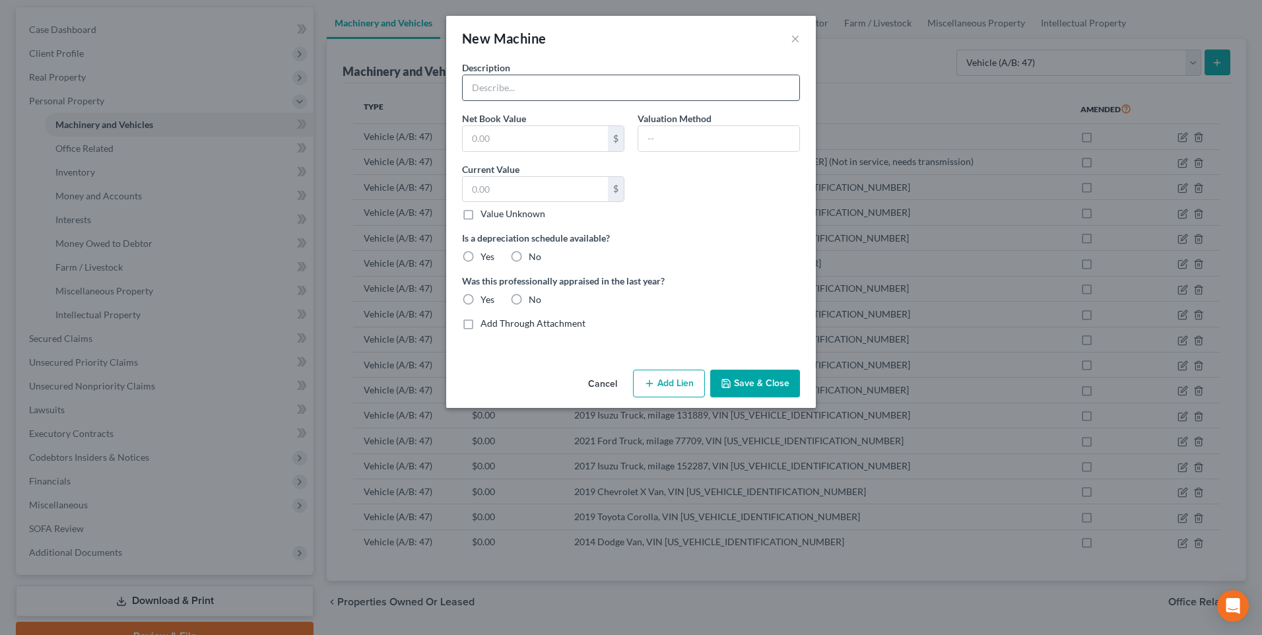
click at [662, 93] on input "text" at bounding box center [631, 87] width 337 height 25
type input "2015 Isuzu DP, VIN [US_VEHICLE_IDENTIFICATION_NUMBER]"
click at [749, 381] on button "Save & Close" at bounding box center [755, 384] width 90 height 28
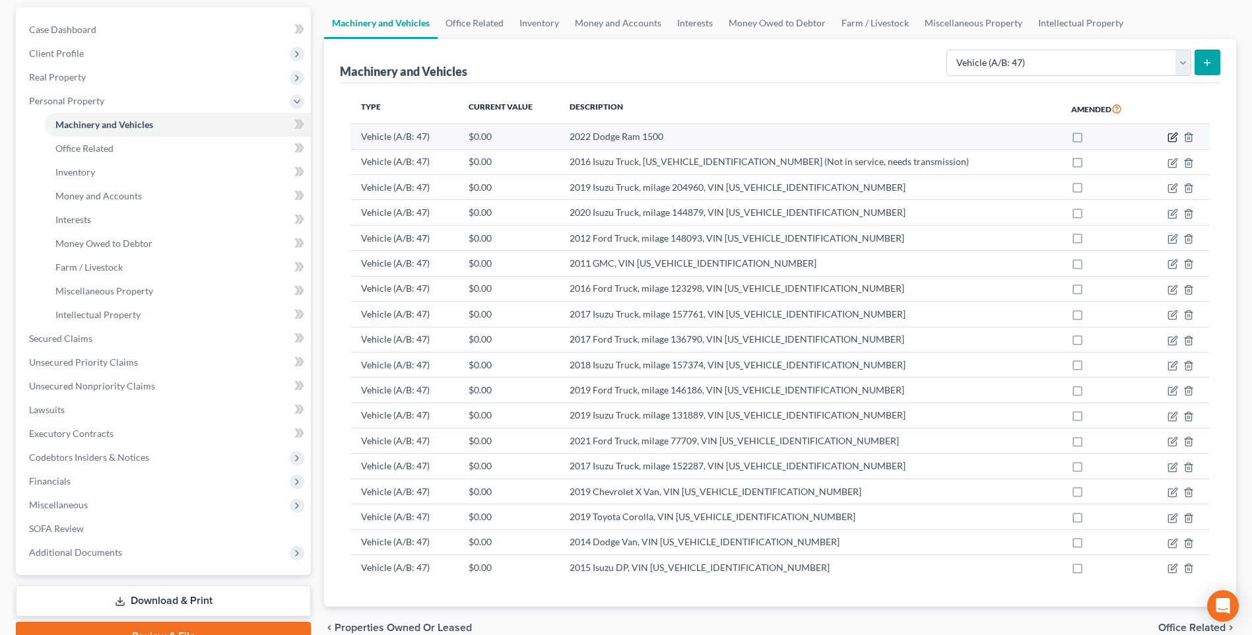
click at [1172, 137] on icon "button" at bounding box center [1174, 136] width 6 height 6
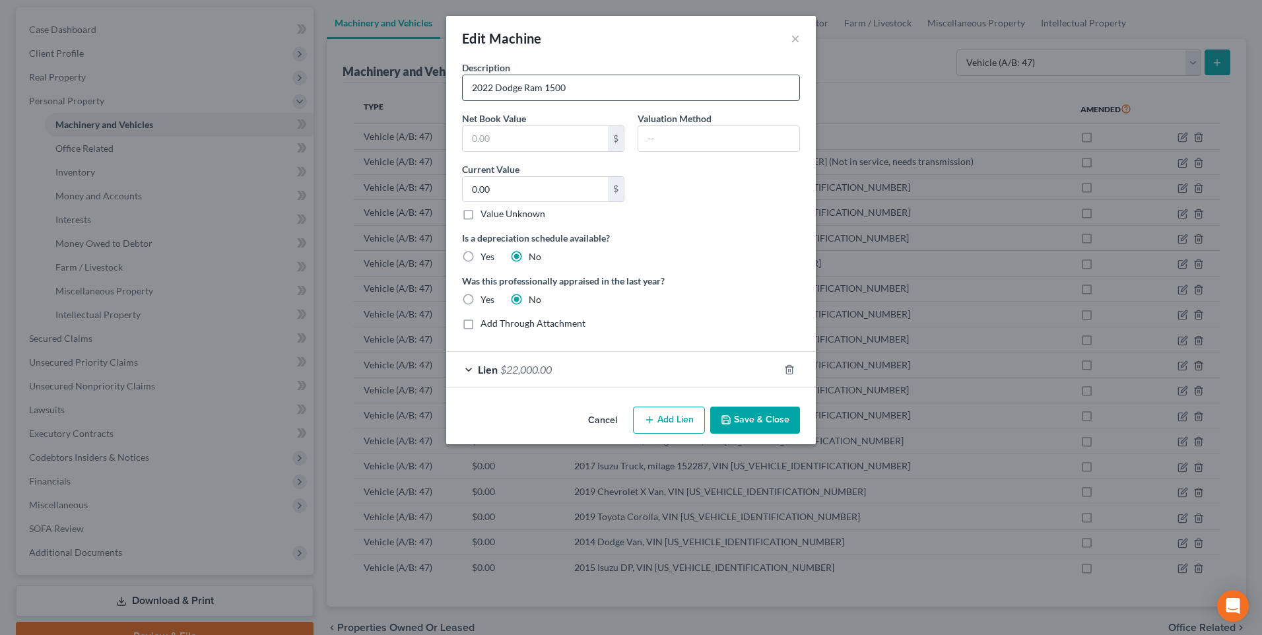
click at [610, 90] on input "2022 Dodge Ram 1500" at bounding box center [631, 87] width 337 height 25
type input "2022 Dodge Ram 1500, VIN [US_VEHICLE_IDENTIFICATION_NUMBER]"
click at [465, 368] on div "Lien $22,000.00" at bounding box center [612, 369] width 333 height 35
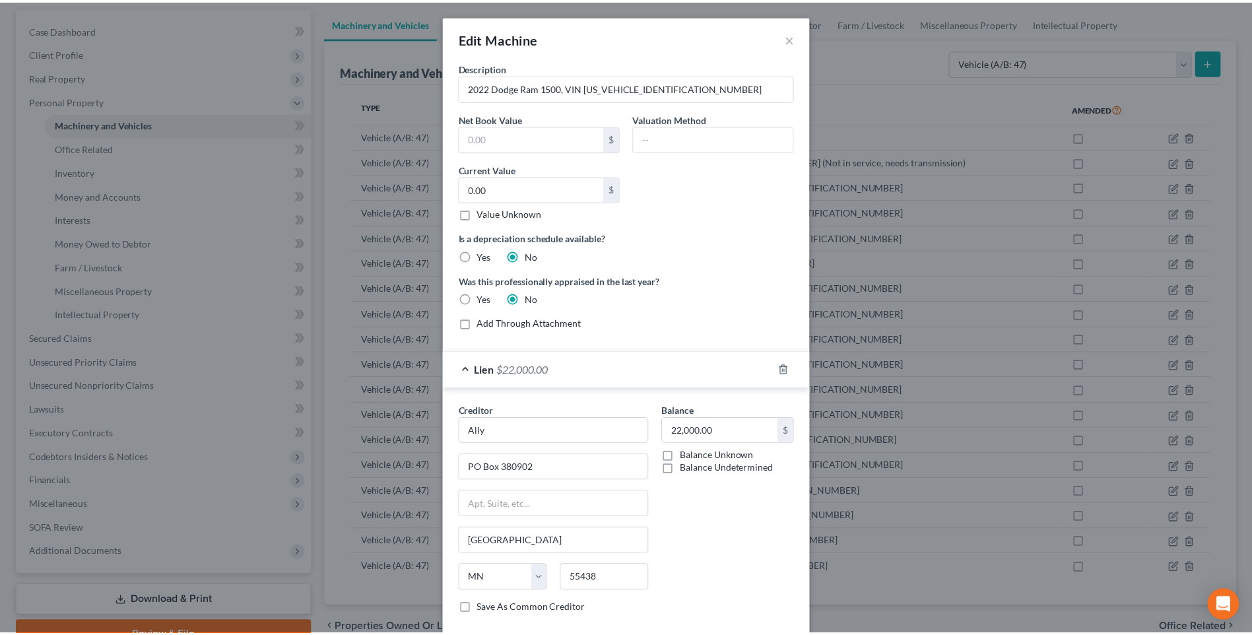
scroll to position [73, 0]
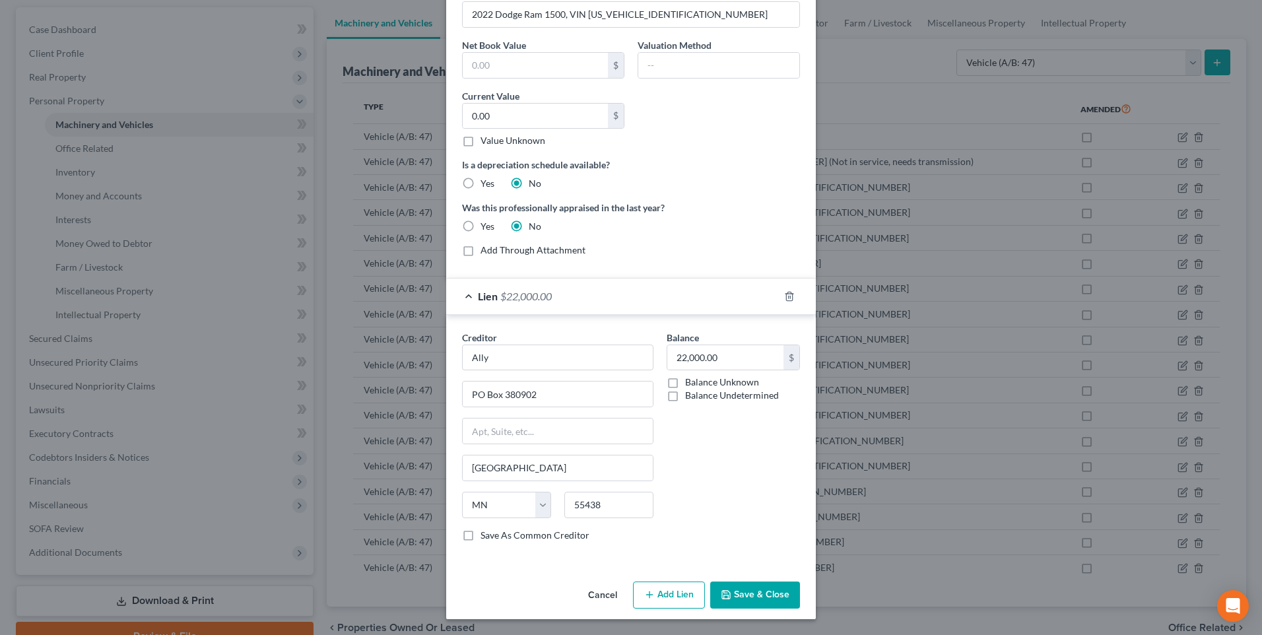
click at [737, 594] on button "Save & Close" at bounding box center [755, 595] width 90 height 28
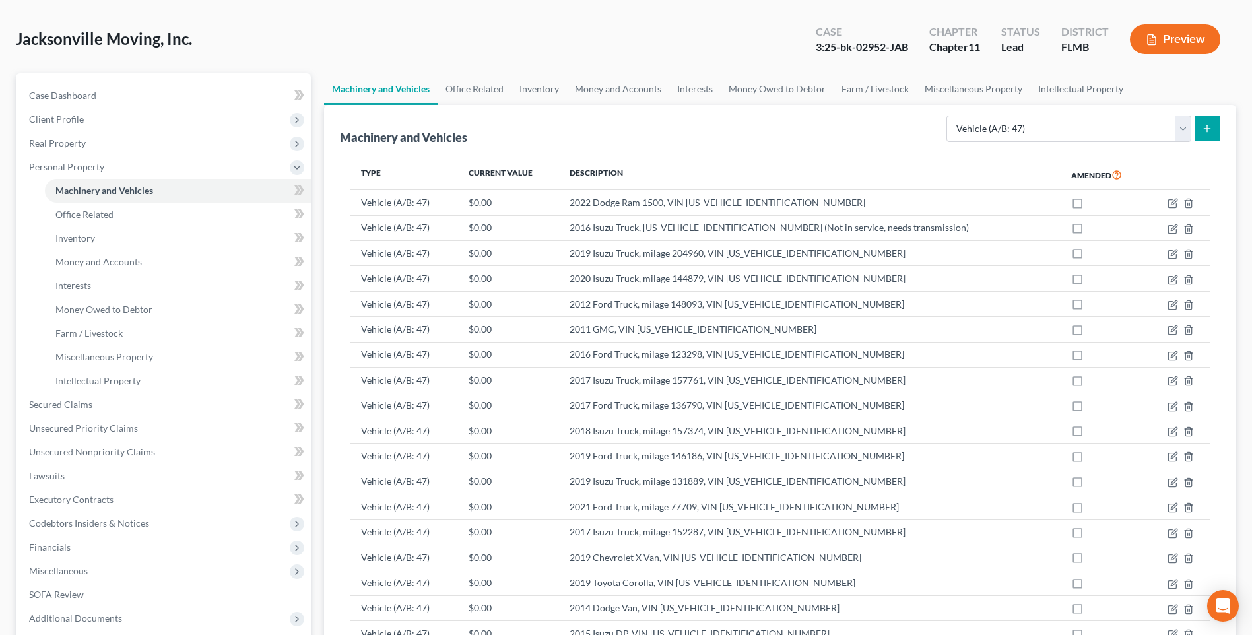
scroll to position [0, 0]
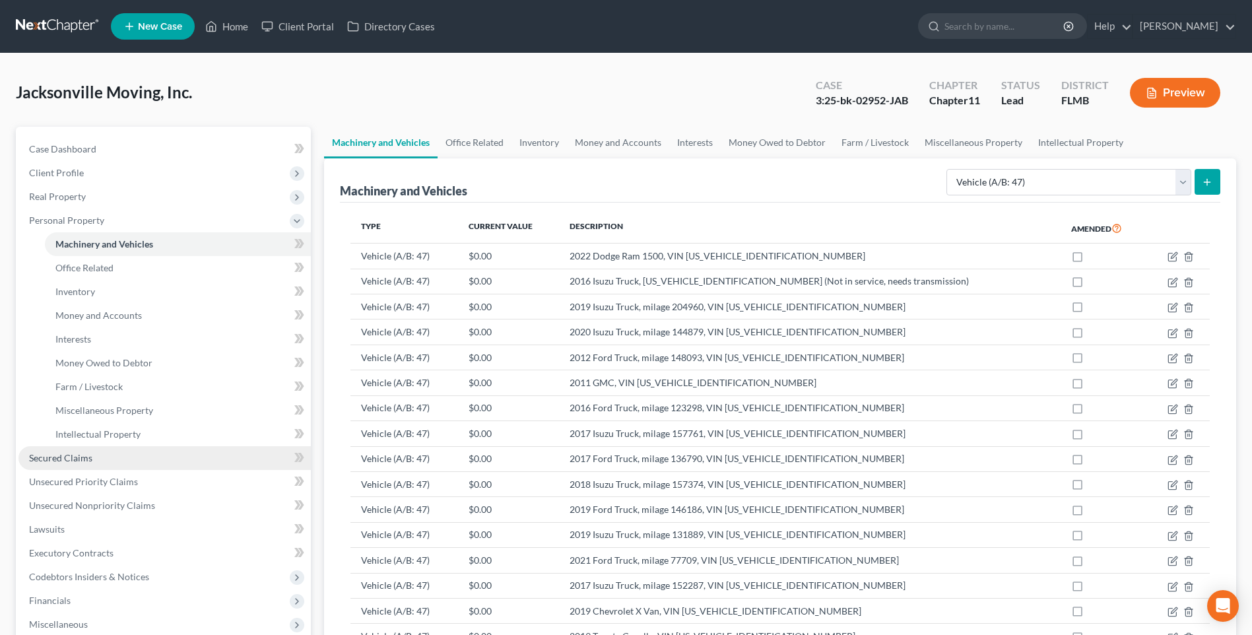
click at [67, 462] on span "Secured Claims" at bounding box center [60, 457] width 63 height 11
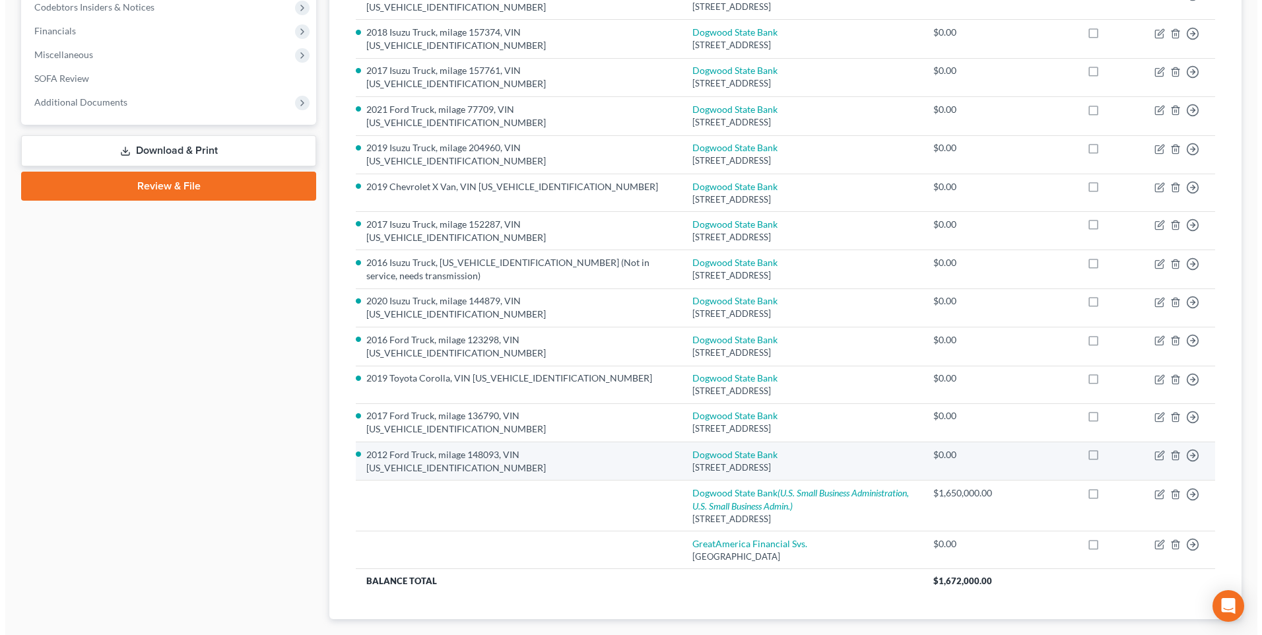
scroll to position [26, 0]
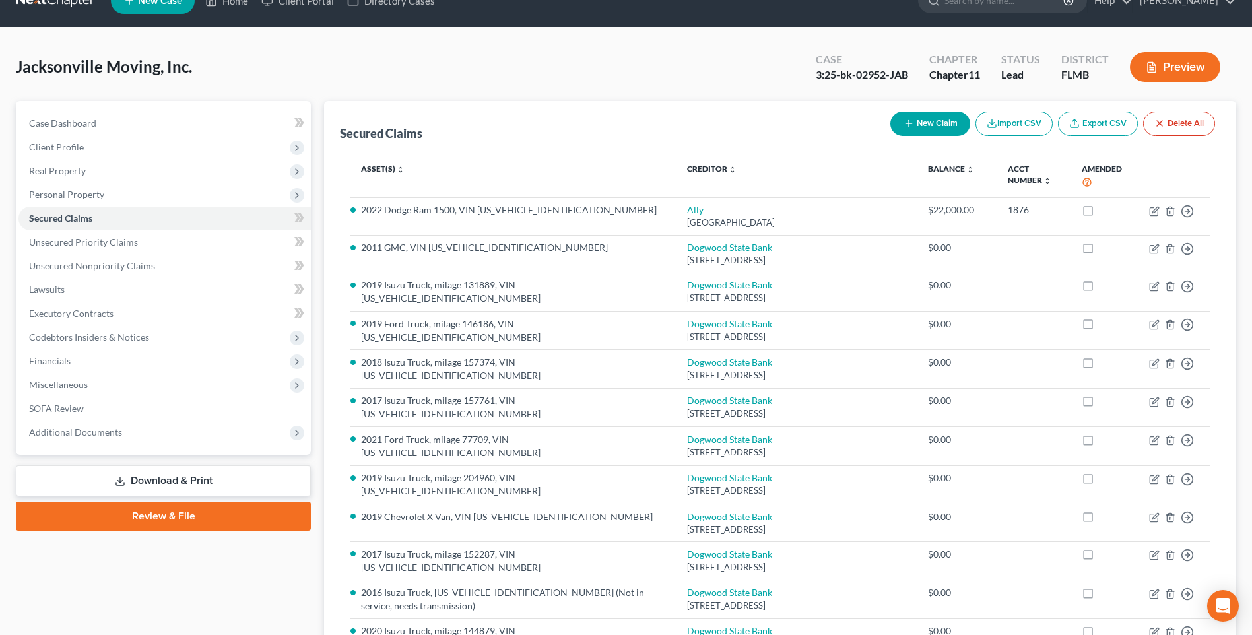
click at [923, 122] on button "New Claim" at bounding box center [930, 124] width 80 height 24
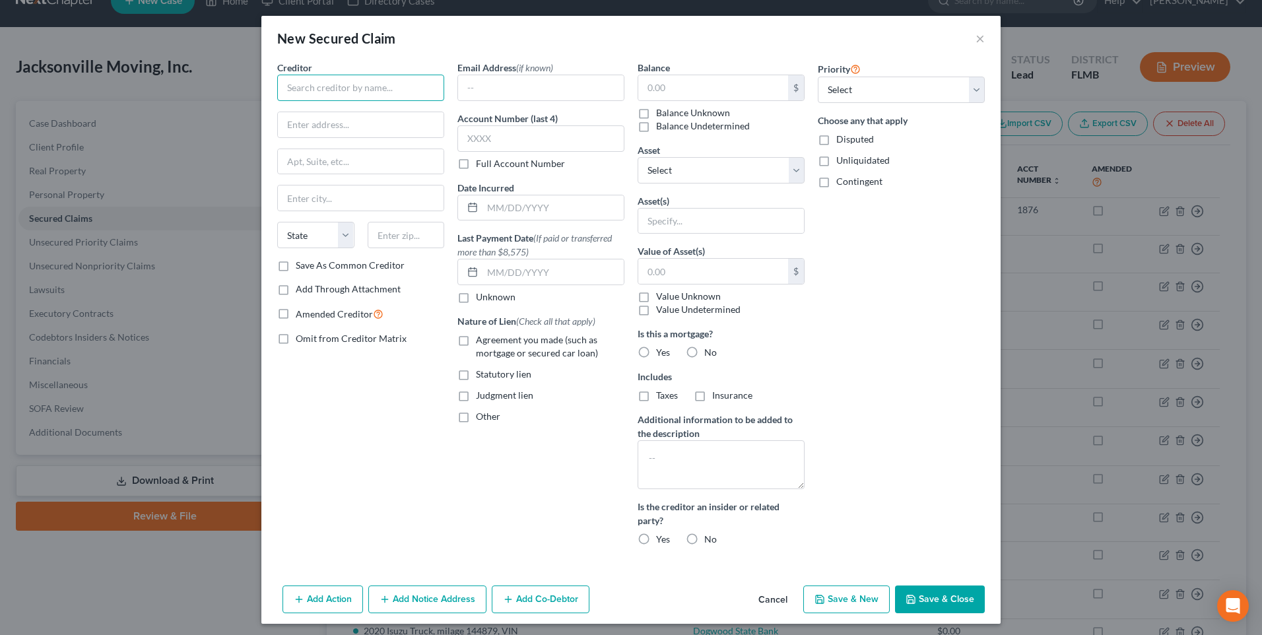
click at [315, 90] on input "text" at bounding box center [360, 88] width 167 height 26
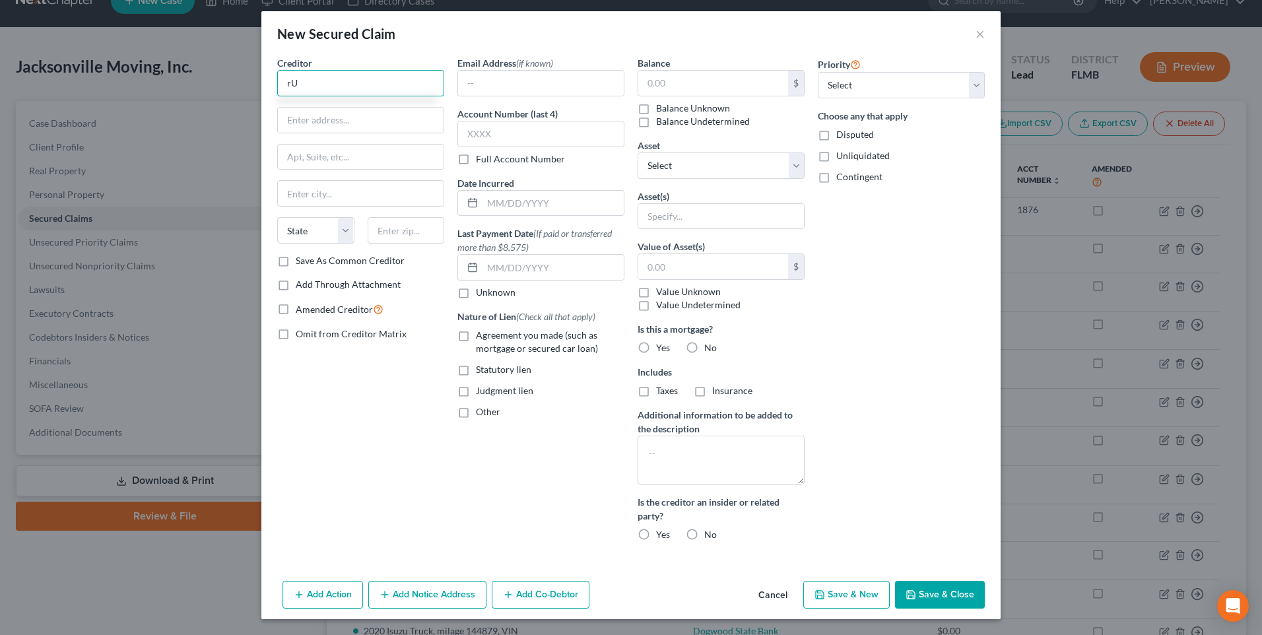
type input "r"
type input "R"
type input "[PERSON_NAME], [PERSON_NAME] and [PERSON_NAME]"
type input "14583 [PERSON_NAME]"
type input "[GEOGRAPHIC_DATA]"
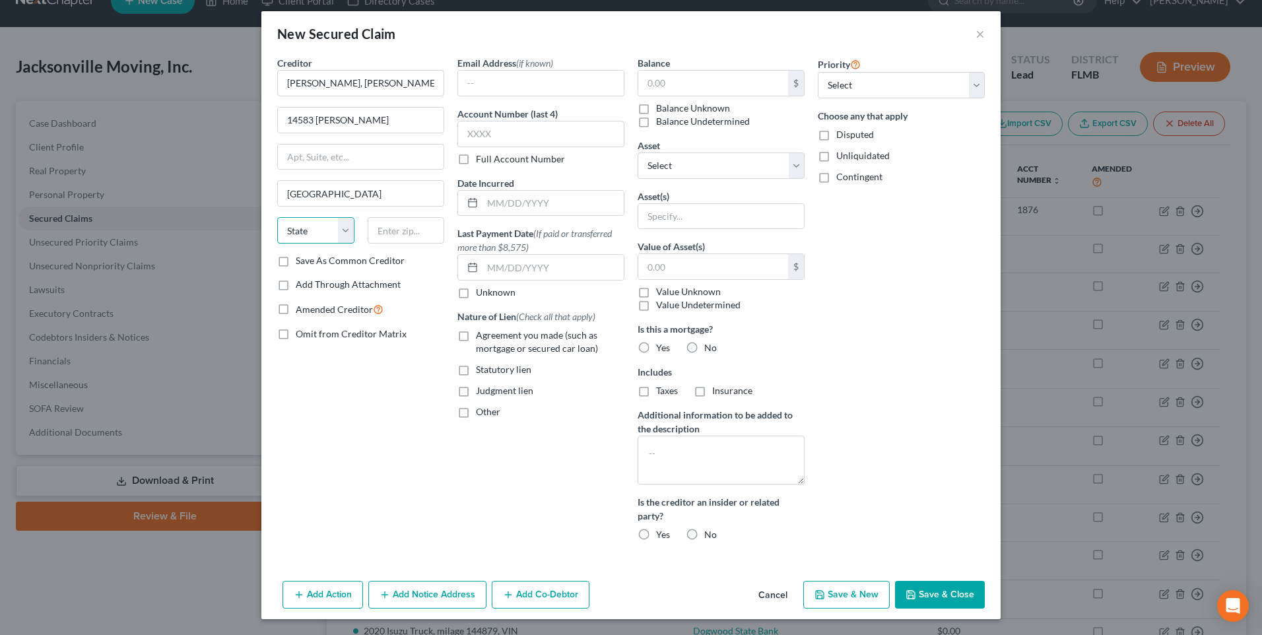
select select "9"
type input "32224"
drag, startPoint x: 583, startPoint y: 199, endPoint x: 708, endPoint y: 200, distance: 125.4
click at [583, 199] on input "text" at bounding box center [552, 203] width 141 height 25
type input "[DATE]"
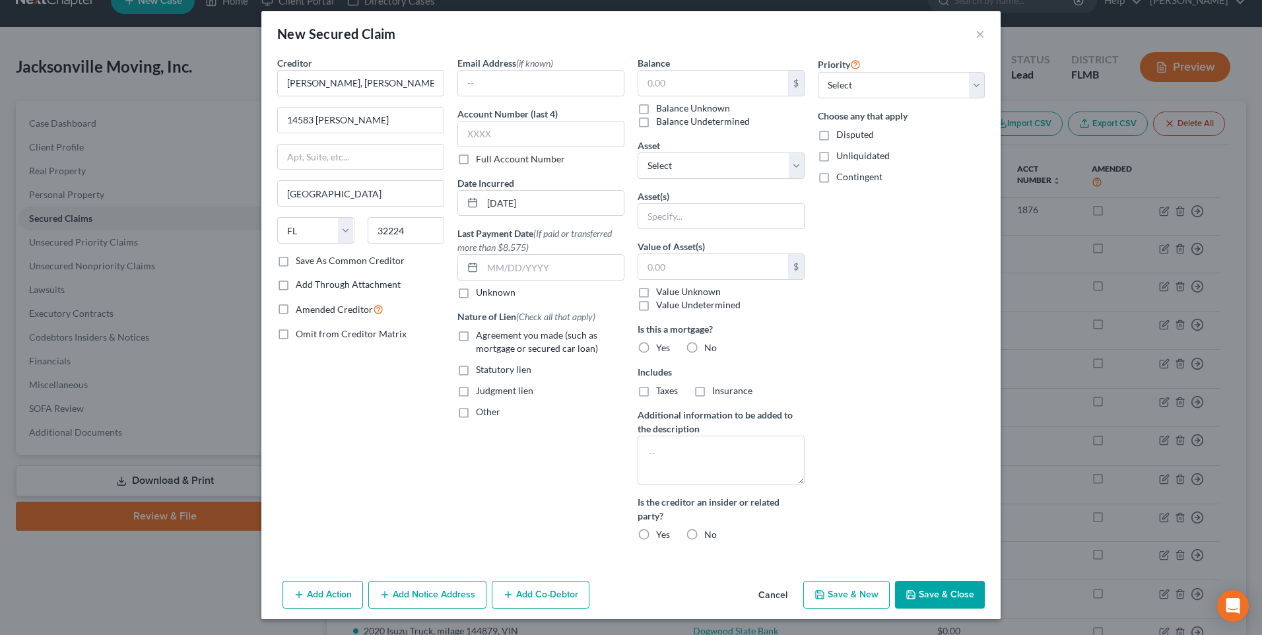
click at [476, 335] on label "Agreement you made (such as mortgage or secured car loan)" at bounding box center [550, 342] width 148 height 26
click at [481, 335] on input "Agreement you made (such as mortgage or secured car loan)" at bounding box center [485, 333] width 9 height 9
checkbox input "true"
click at [686, 295] on label "Value Unknown" at bounding box center [688, 291] width 65 height 13
click at [670, 294] on input "Value Unknown" at bounding box center [665, 289] width 9 height 9
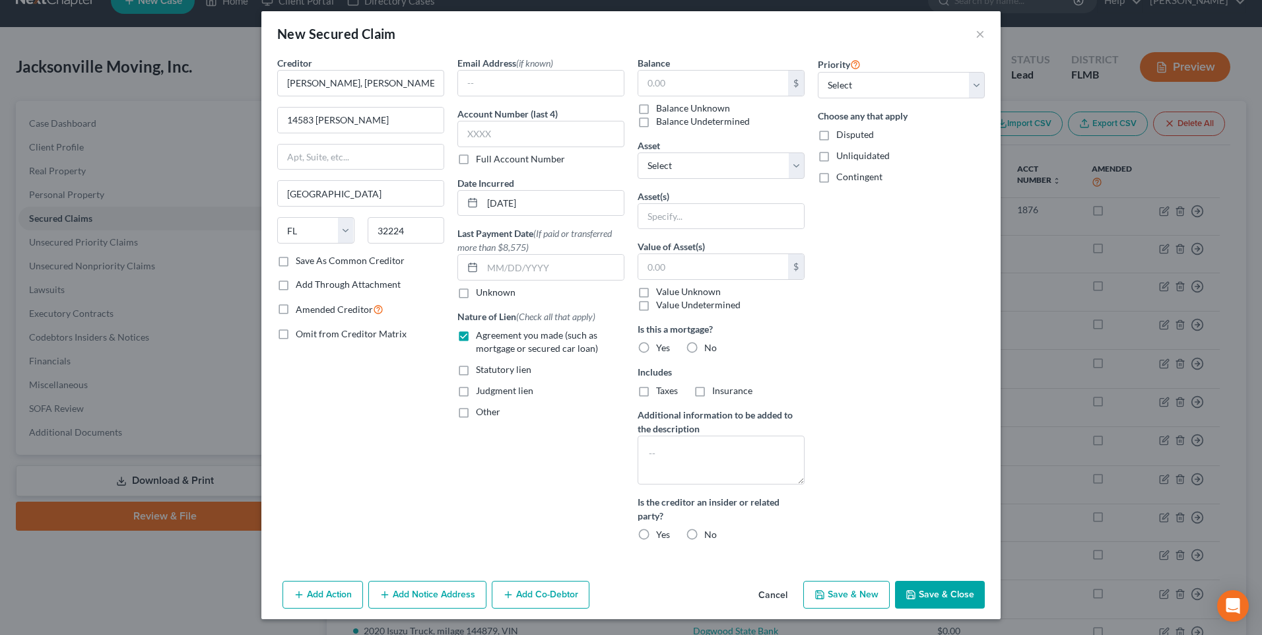
checkbox input "true"
type input "0.00"
click at [655, 474] on textarea at bounding box center [721, 460] width 167 height 49
type textarea "Blanket lien"
click at [923, 589] on button "Save & Close" at bounding box center [940, 595] width 90 height 28
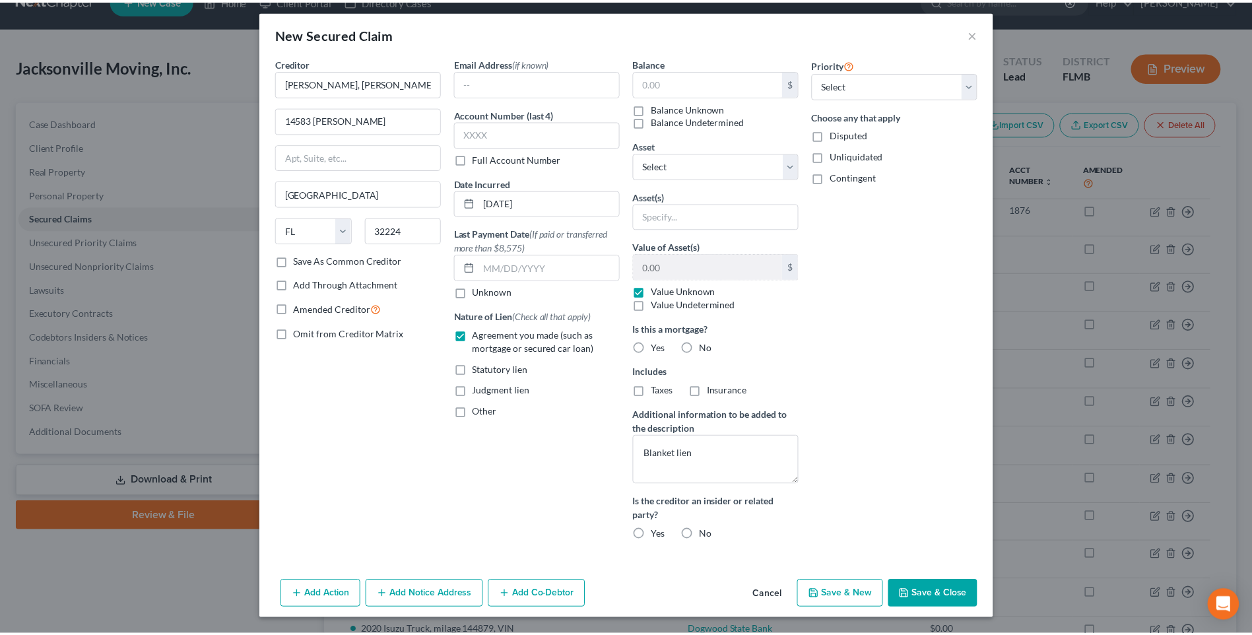
scroll to position [0, 0]
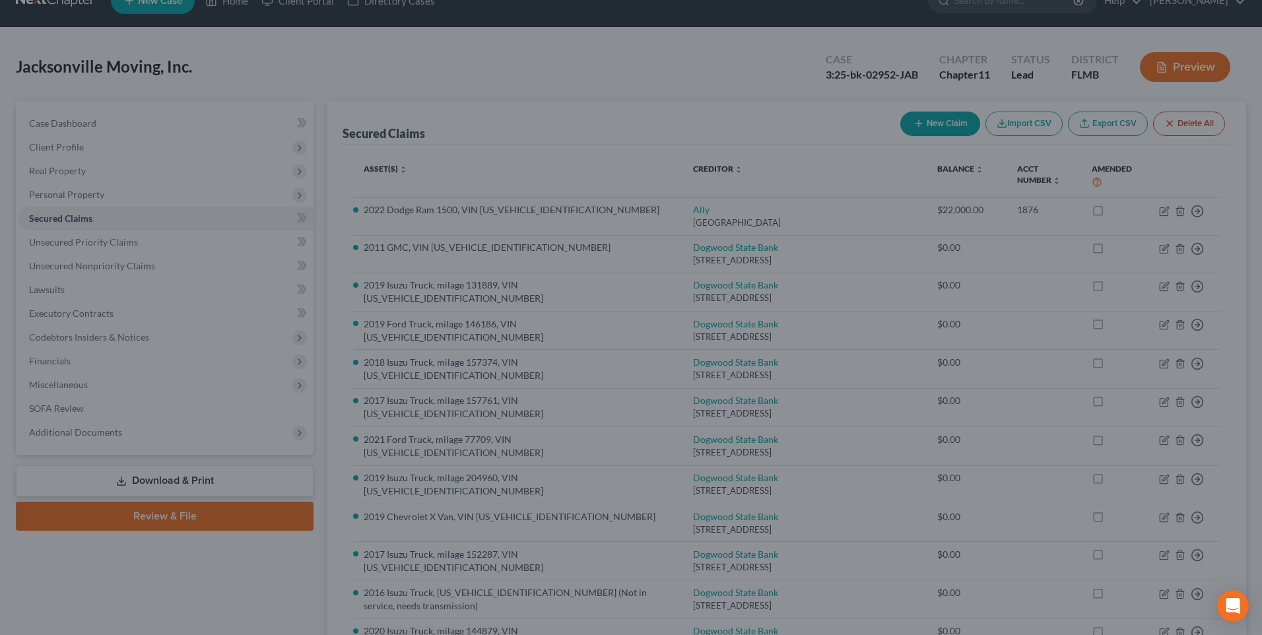
type input "0.00"
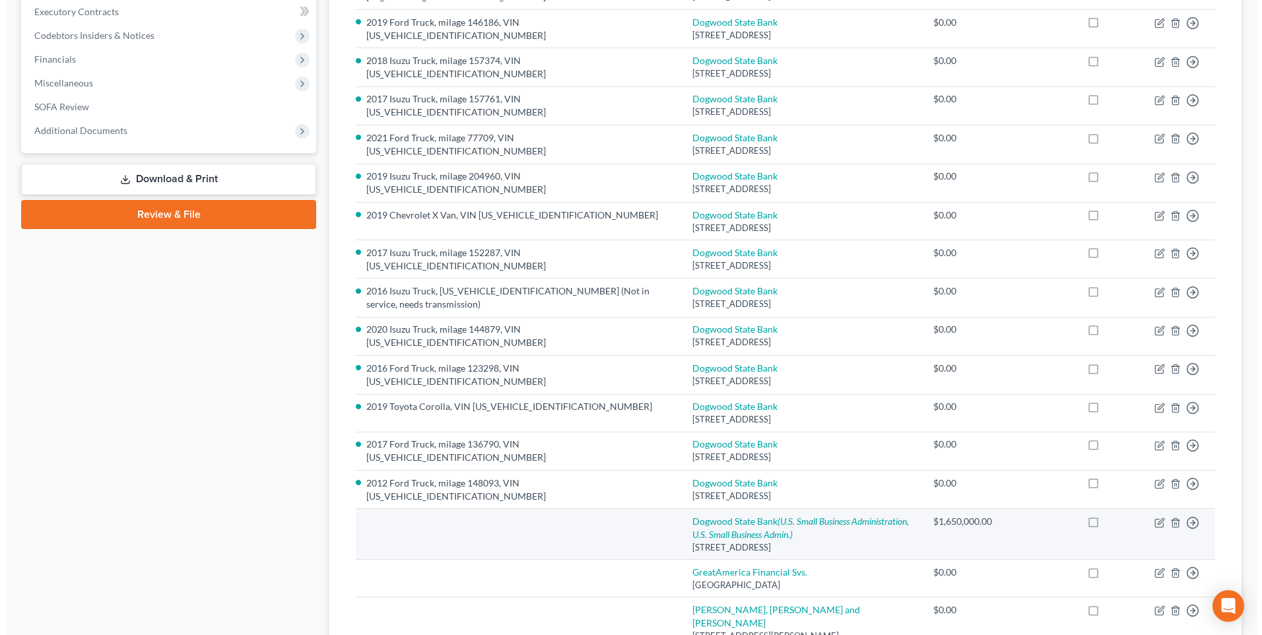
scroll to position [459, 0]
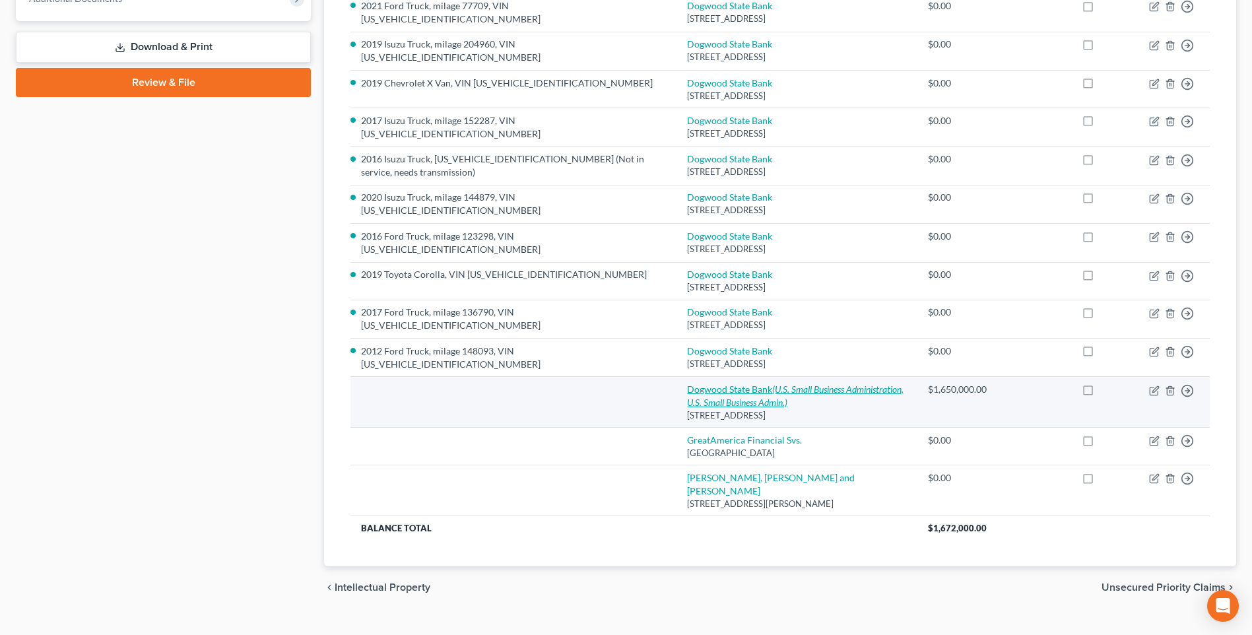
click at [717, 383] on link "Dogwood State Bank (U.S. Small Business Administration, U.S. Small Business Adm…" at bounding box center [795, 395] width 216 height 24
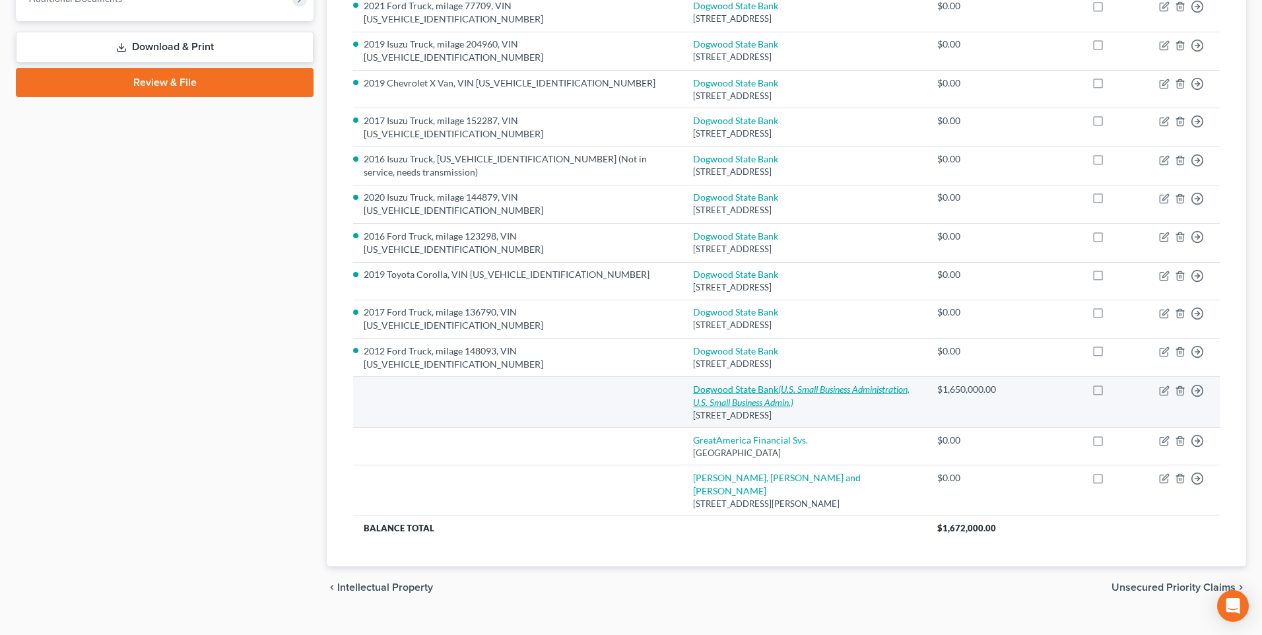
select select "28"
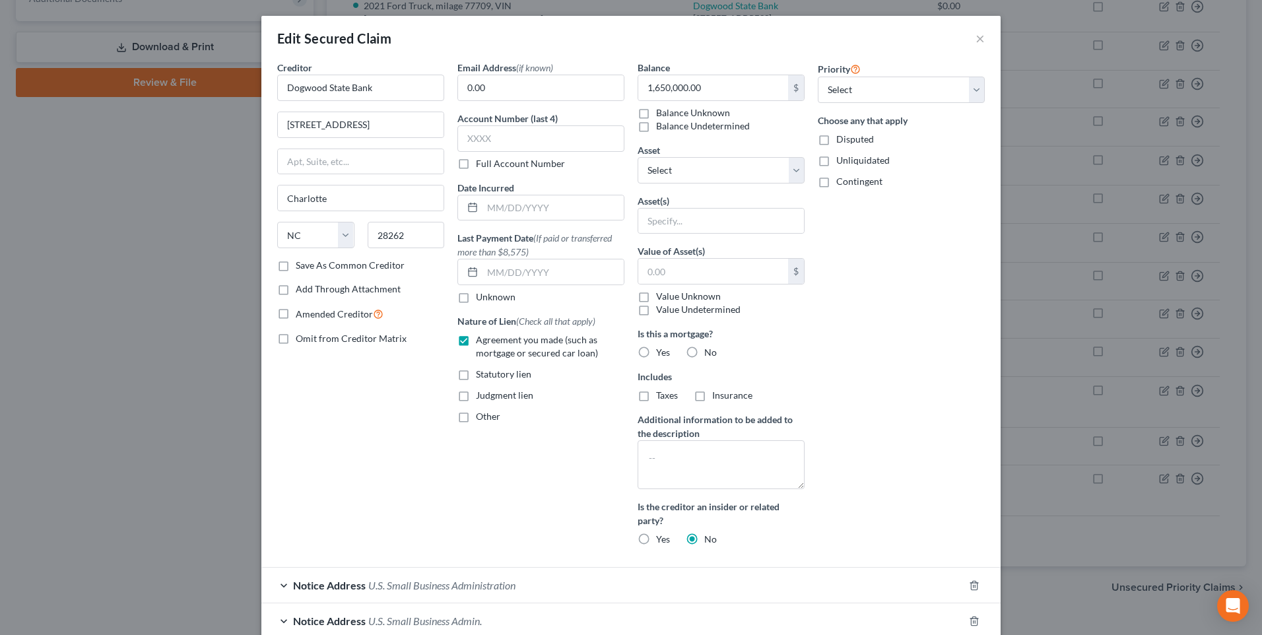
scroll to position [115, 0]
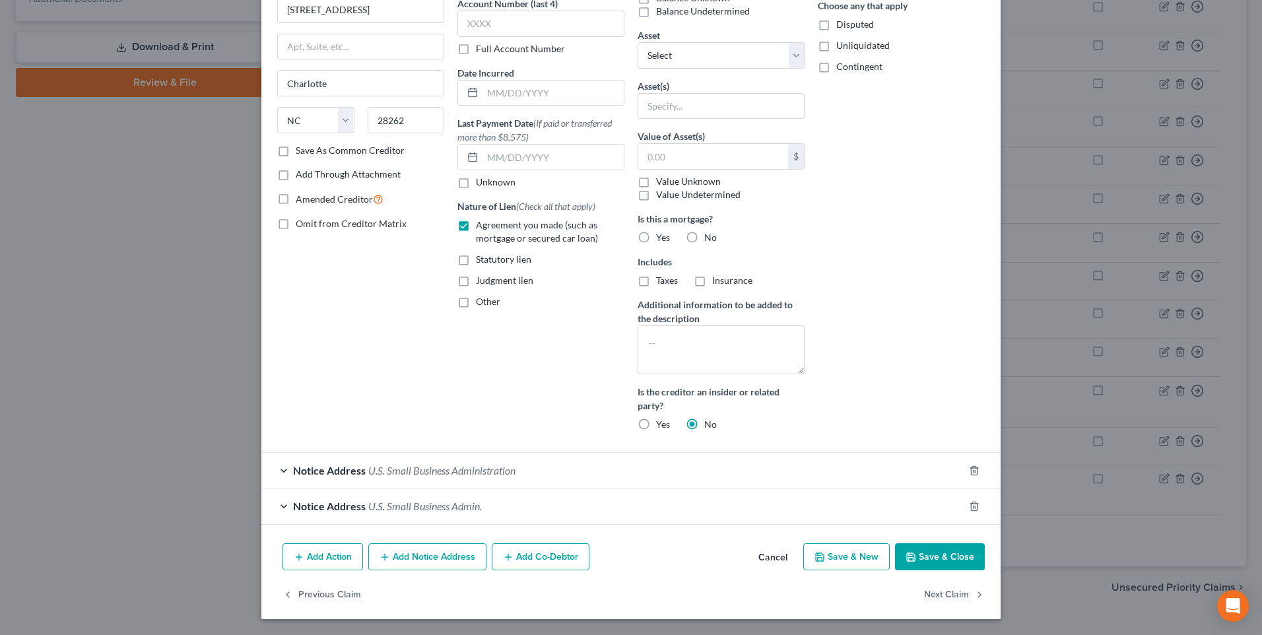
click at [319, 471] on span "Notice Address" at bounding box center [329, 470] width 73 height 13
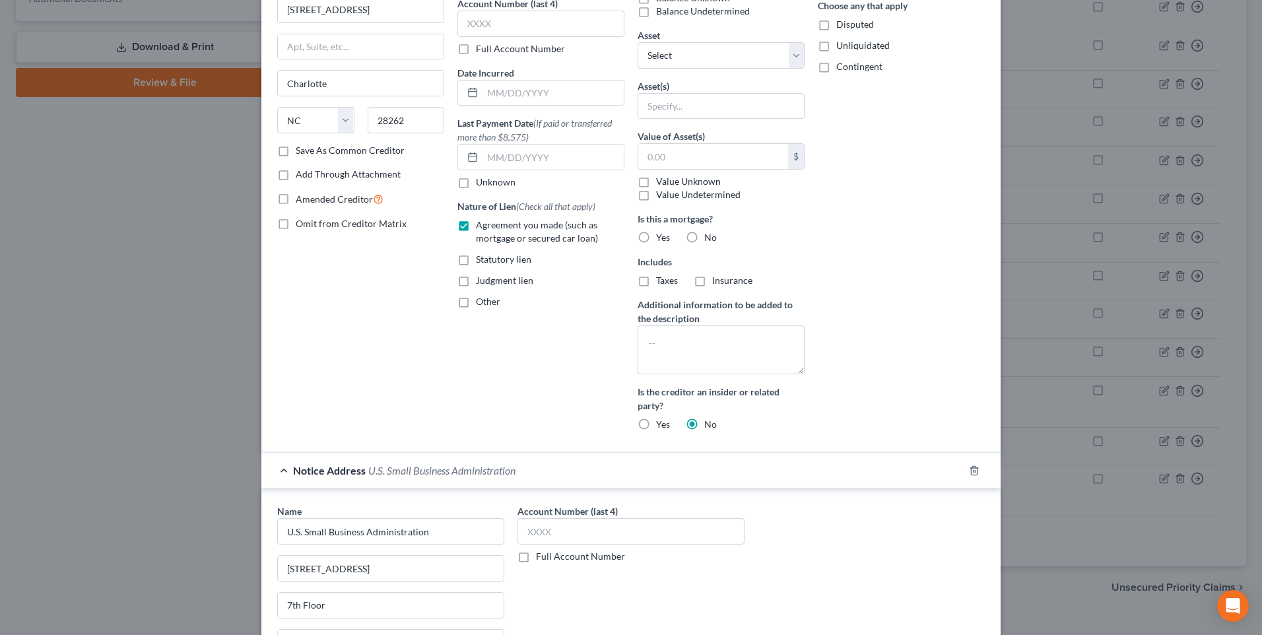
scroll to position [379, 0]
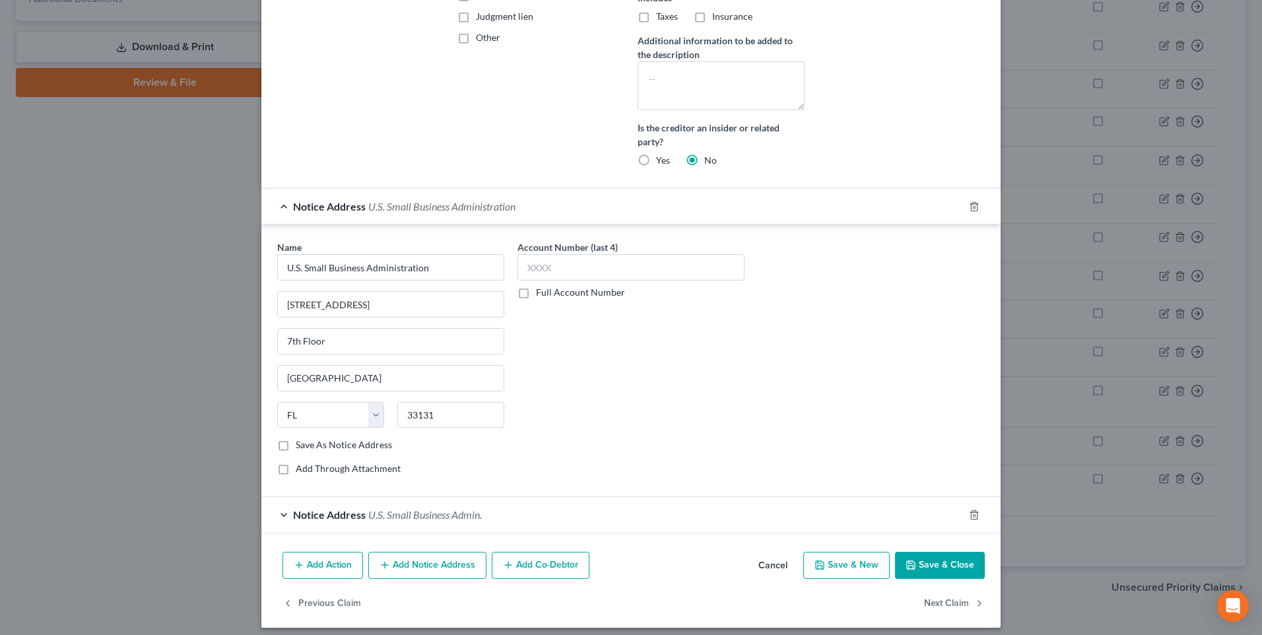
click at [307, 517] on span "Notice Address" at bounding box center [329, 514] width 73 height 13
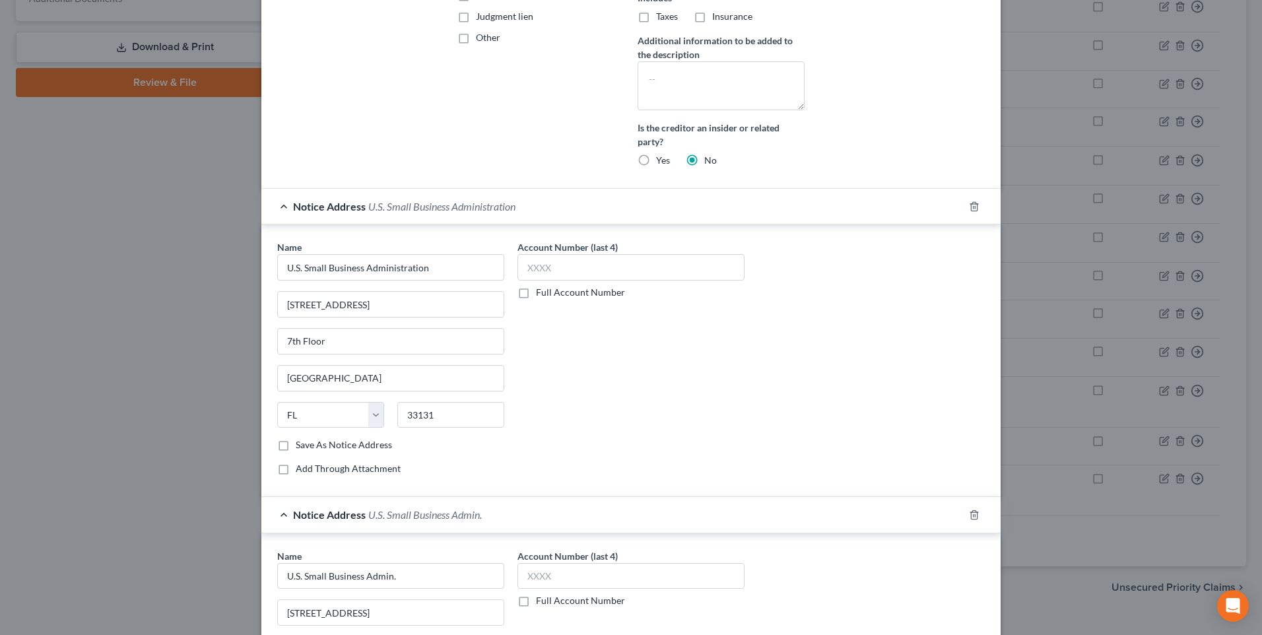
scroll to position [643, 0]
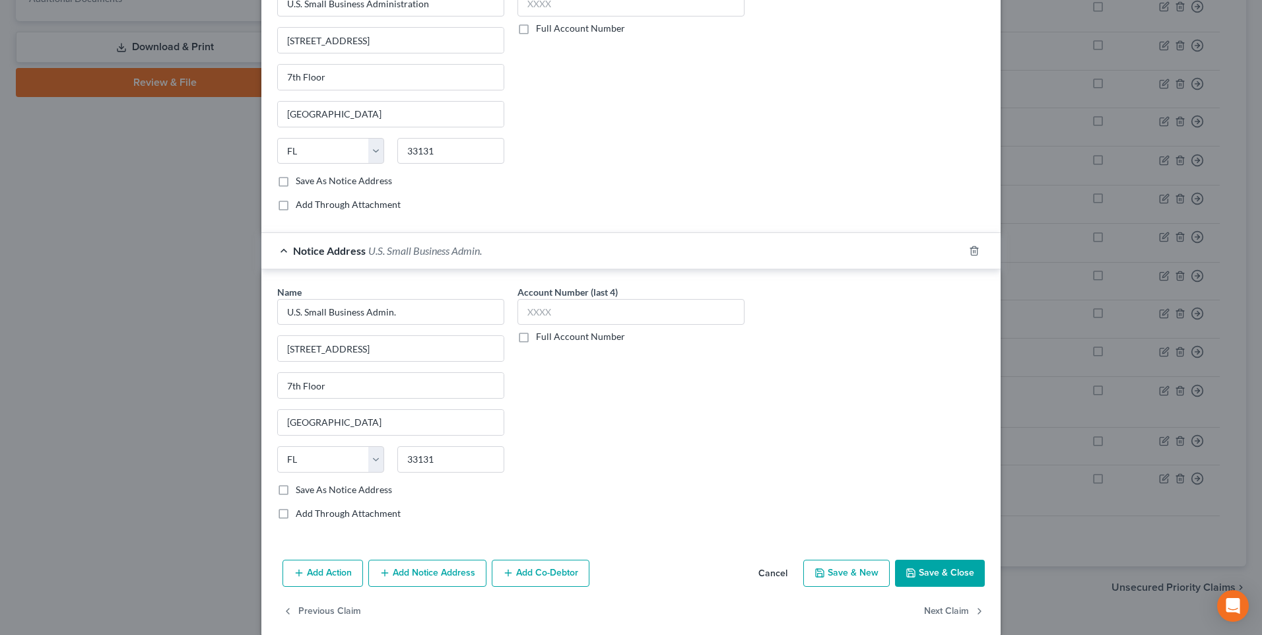
click at [903, 490] on div "Name * U.S. Small Business Admin. [STREET_ADDRESS] 7th Floor [GEOGRAPHIC_DATA] …" at bounding box center [631, 408] width 721 height 246
click at [969, 252] on icon "button" at bounding box center [974, 251] width 11 height 11
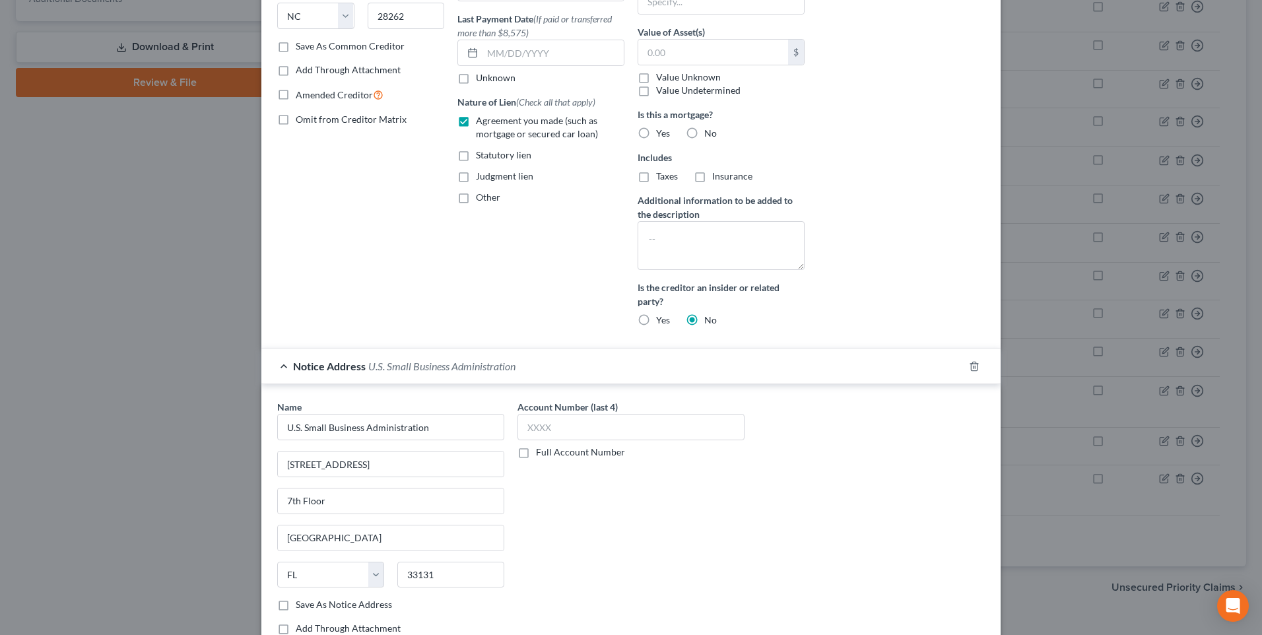
scroll to position [351, 0]
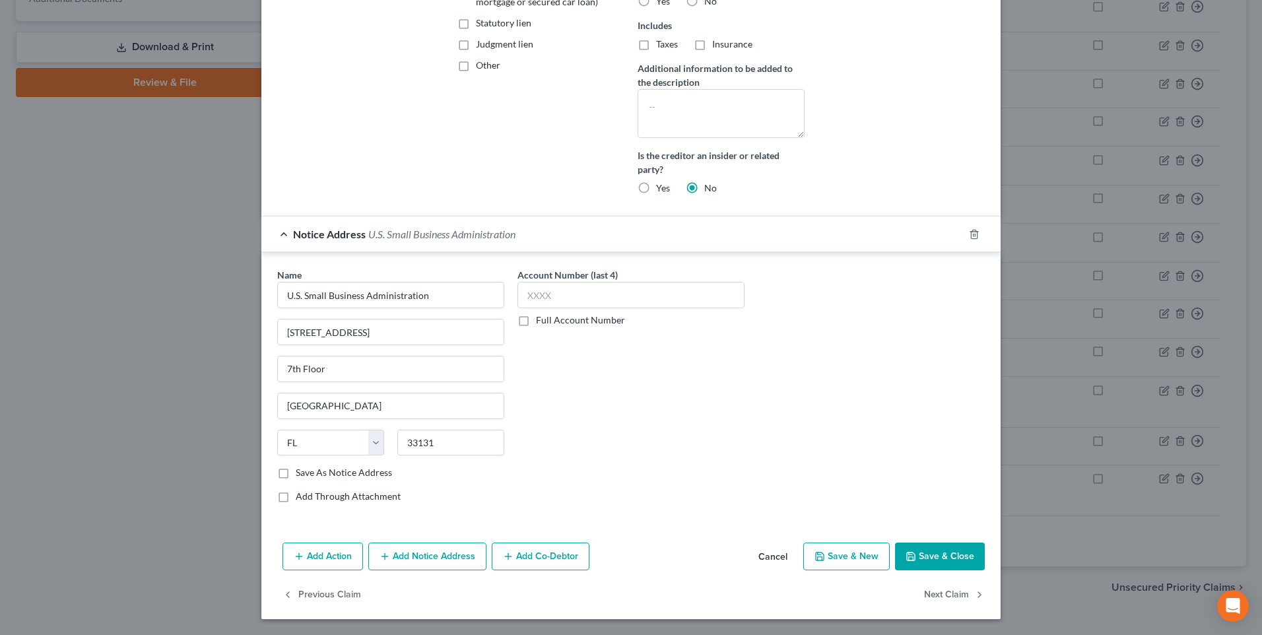
click at [938, 556] on button "Save & Close" at bounding box center [940, 556] width 90 height 28
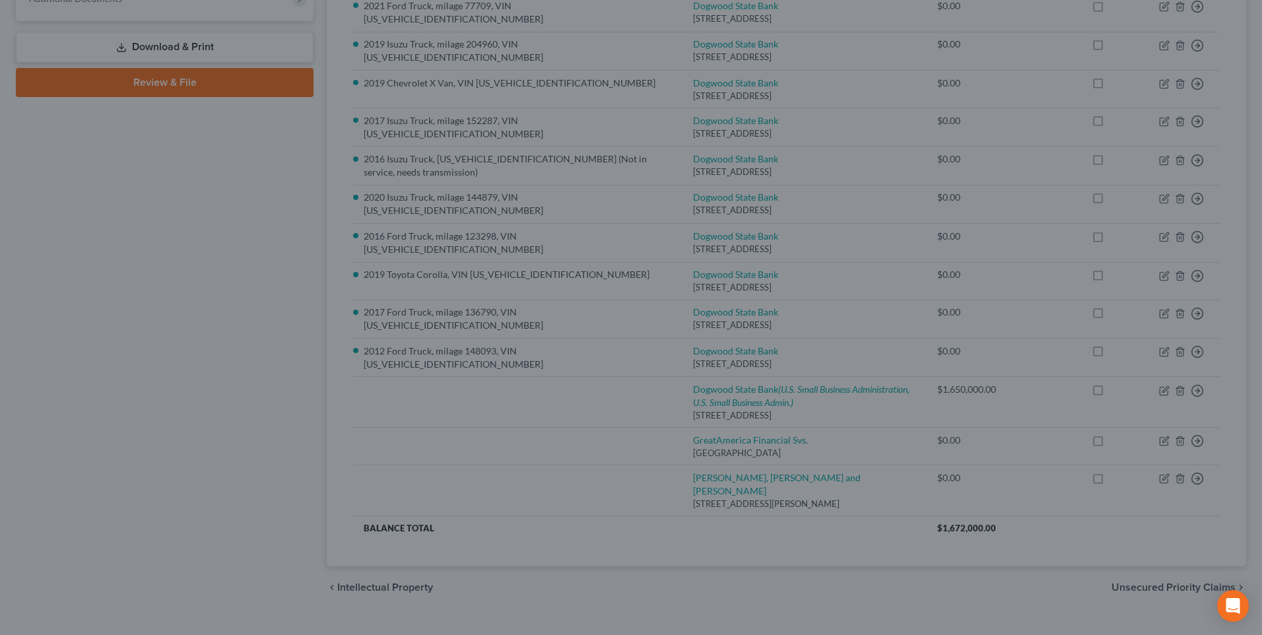
scroll to position [228, 0]
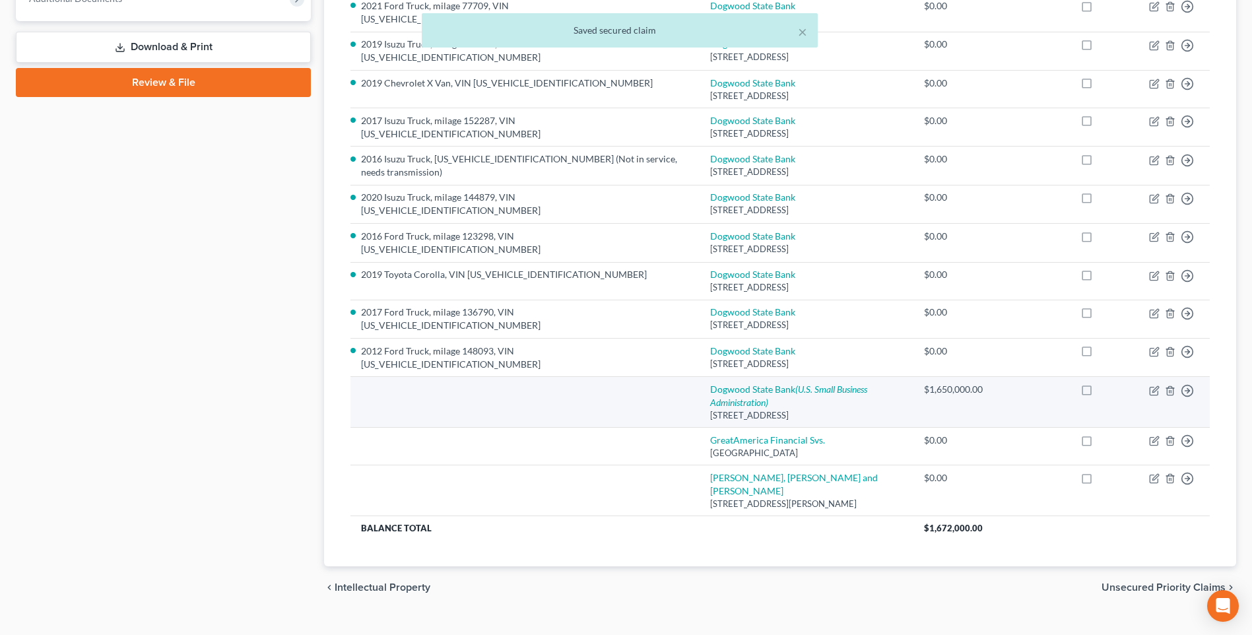
click at [700, 377] on td "Dogwood State Bank (U.S. Small Business Administration) [STREET_ADDRESS]" at bounding box center [807, 402] width 214 height 51
click at [710, 383] on link "Dogwood State Bank (U.S. Small Business Administration)" at bounding box center [788, 395] width 157 height 24
select select "28"
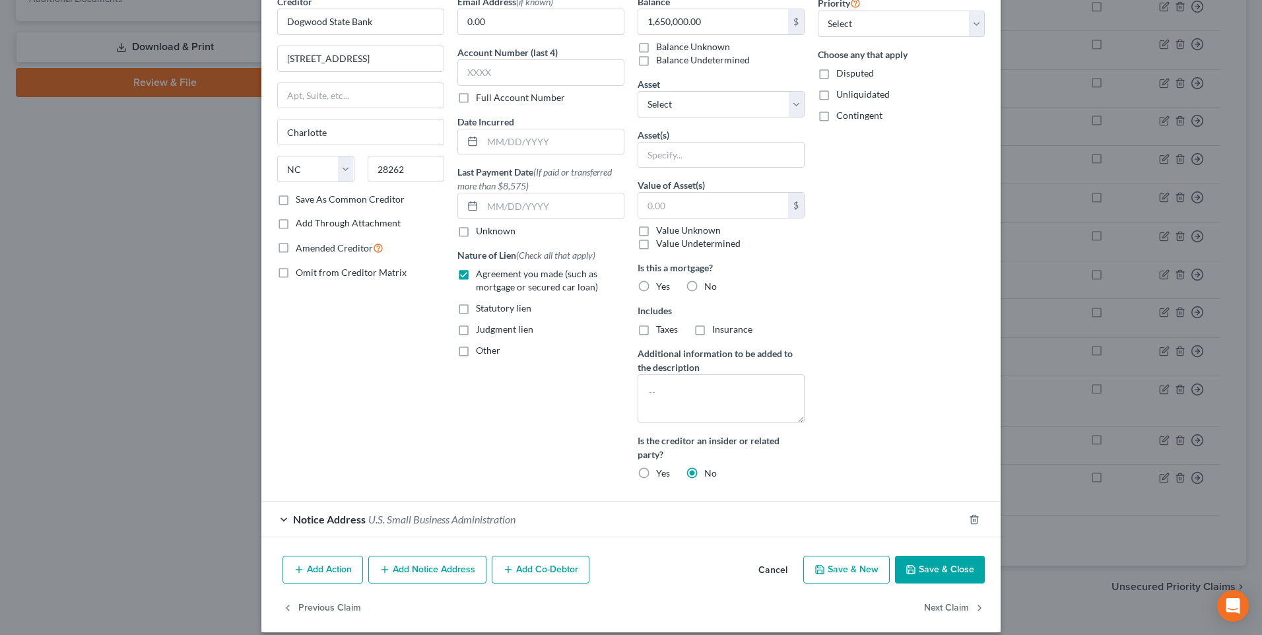
scroll to position [79, 0]
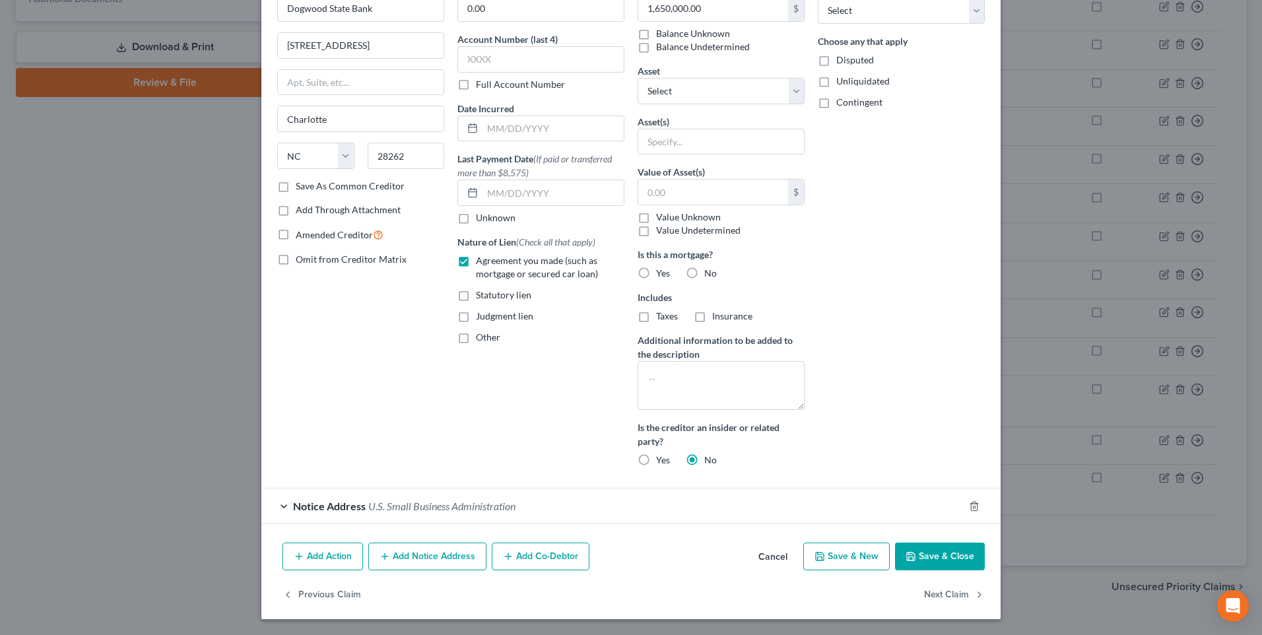
click at [521, 561] on button "Add Co-Debtor" at bounding box center [541, 556] width 98 height 28
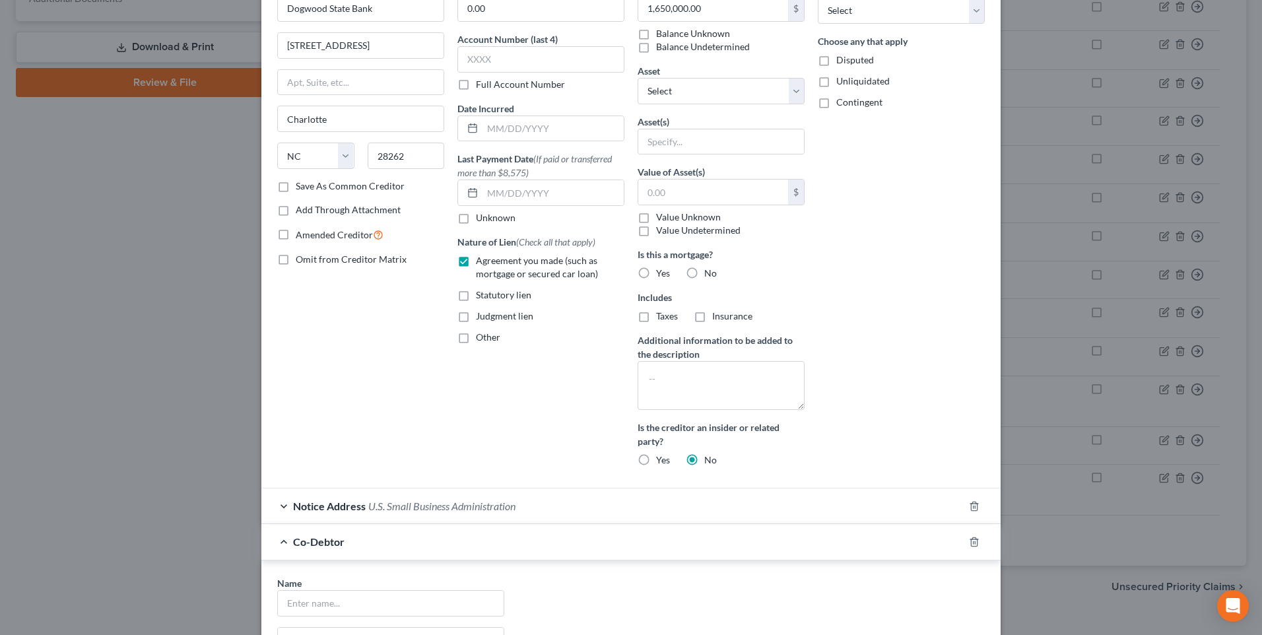
scroll to position [343, 0]
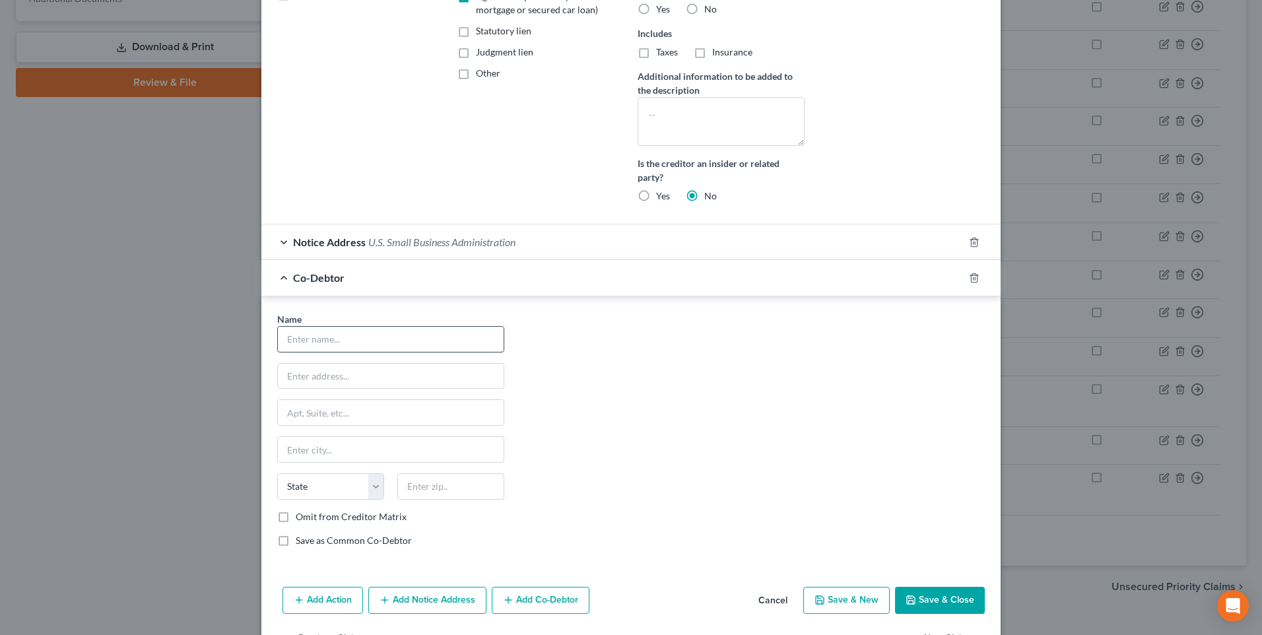
drag, startPoint x: 364, startPoint y: 337, endPoint x: 372, endPoint y: 334, distance: 8.6
click at [364, 337] on input "text" at bounding box center [391, 339] width 226 height 25
click at [969, 275] on icon "button" at bounding box center [974, 278] width 11 height 11
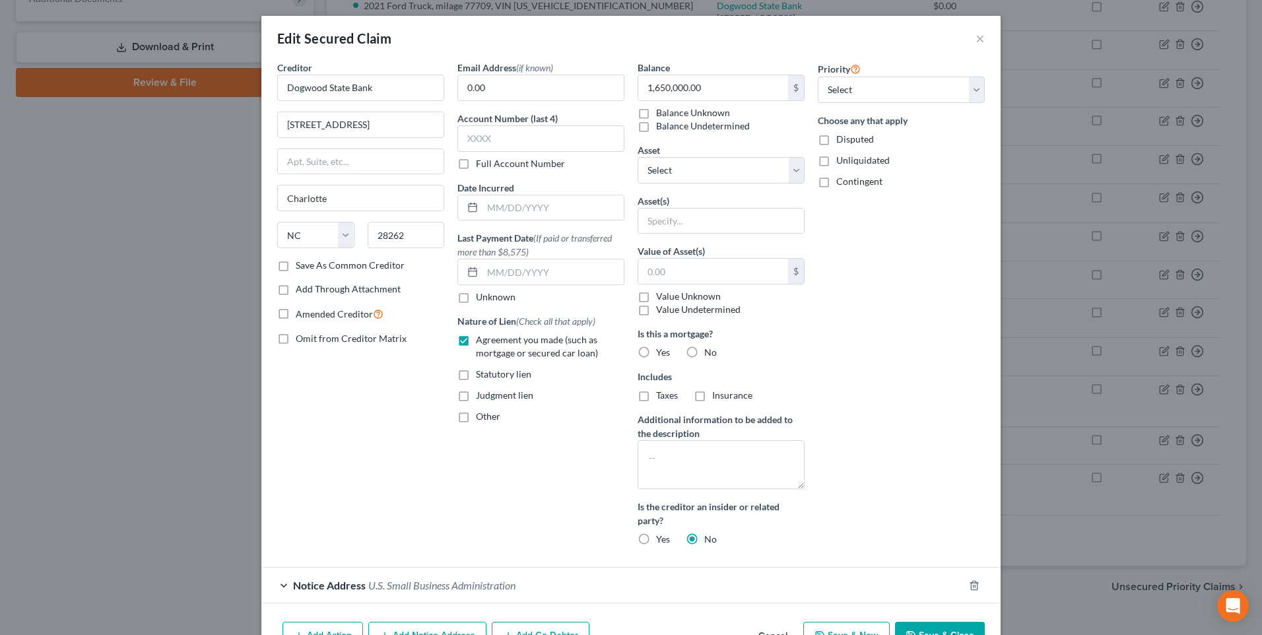
scroll to position [79, 0]
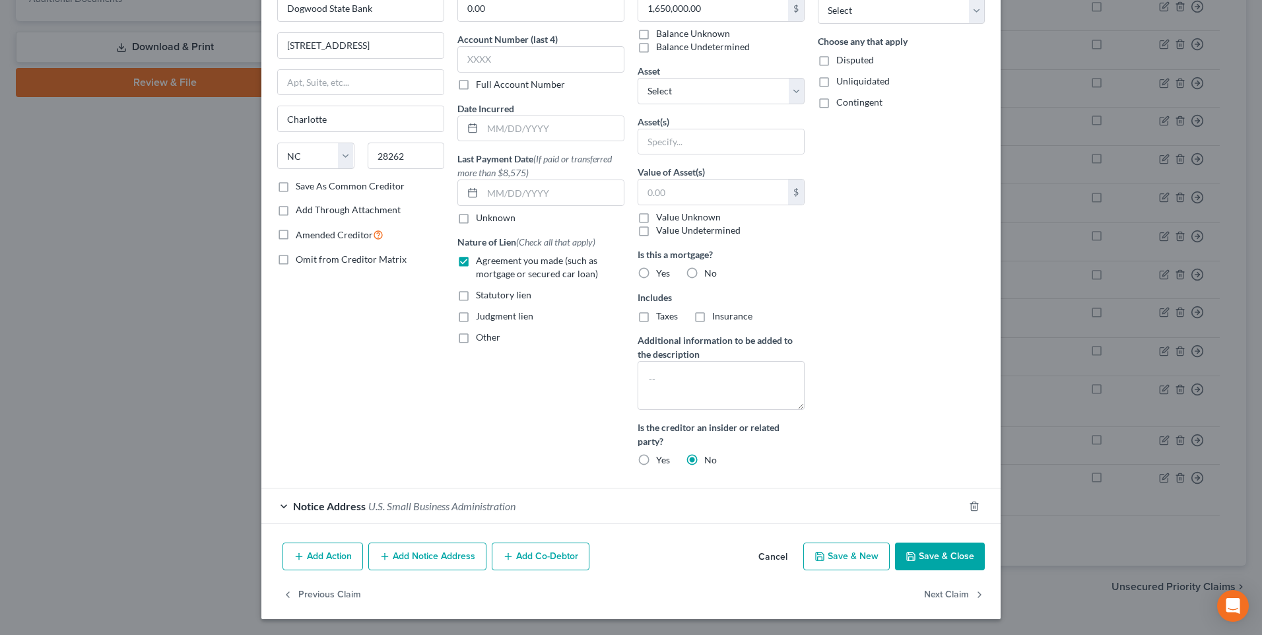
click at [952, 559] on button "Save & Close" at bounding box center [940, 556] width 90 height 28
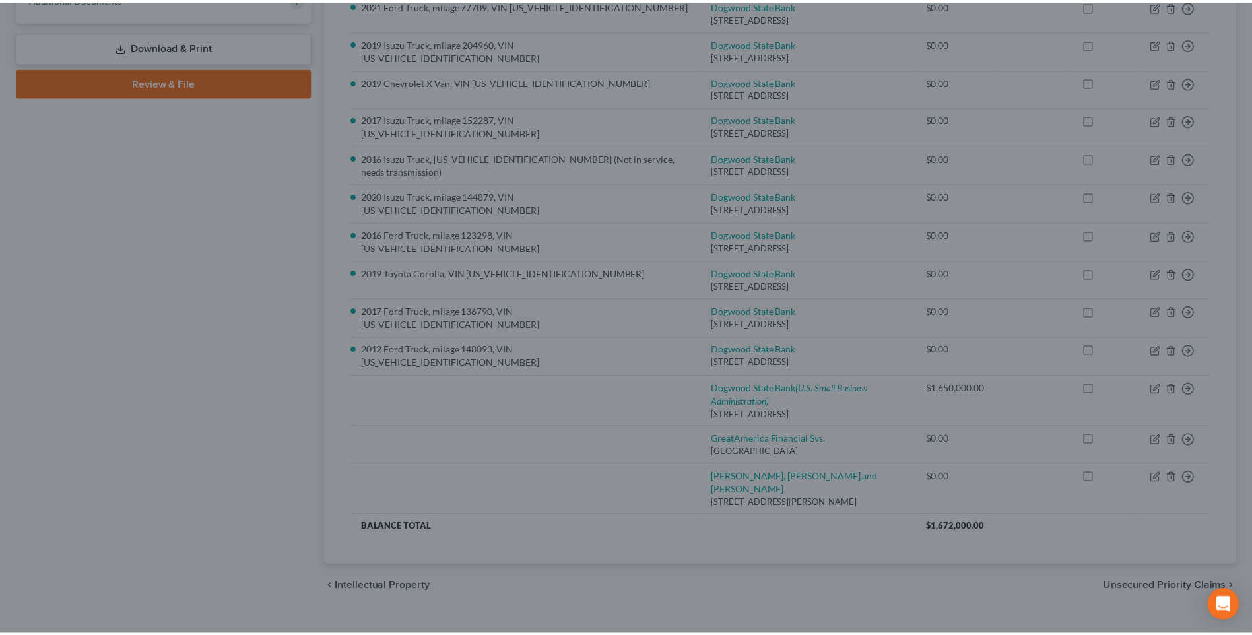
scroll to position [0, 0]
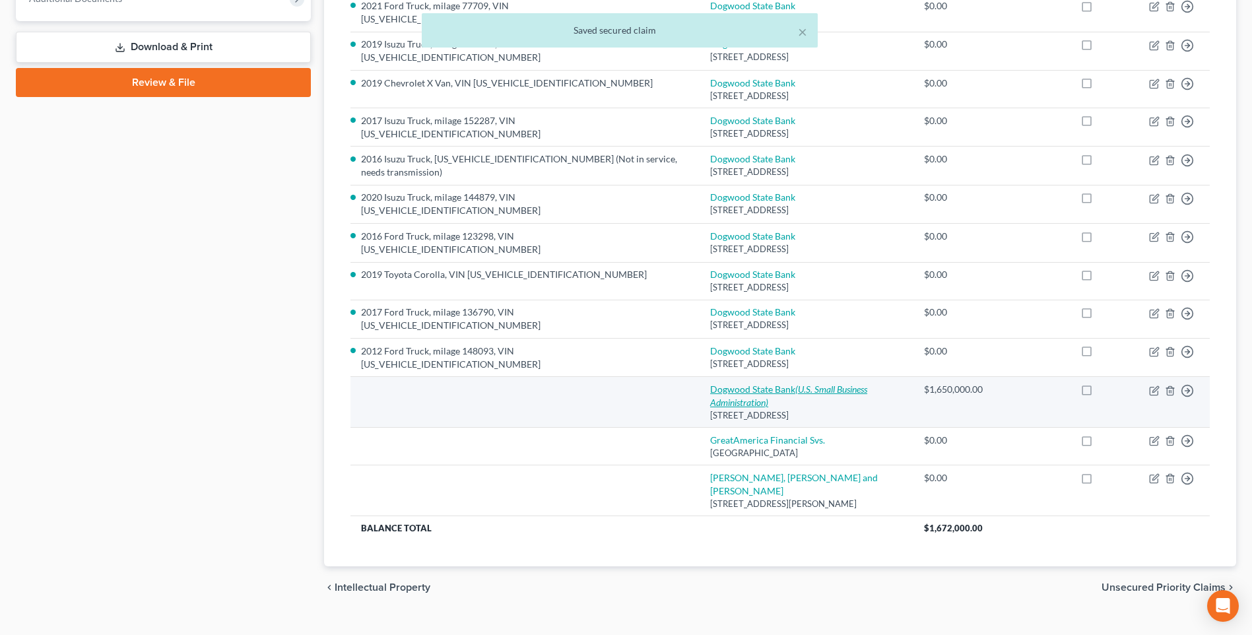
click at [740, 389] on icon "(U.S. Small Business Administration)" at bounding box center [788, 395] width 157 height 24
select select "28"
select select "0"
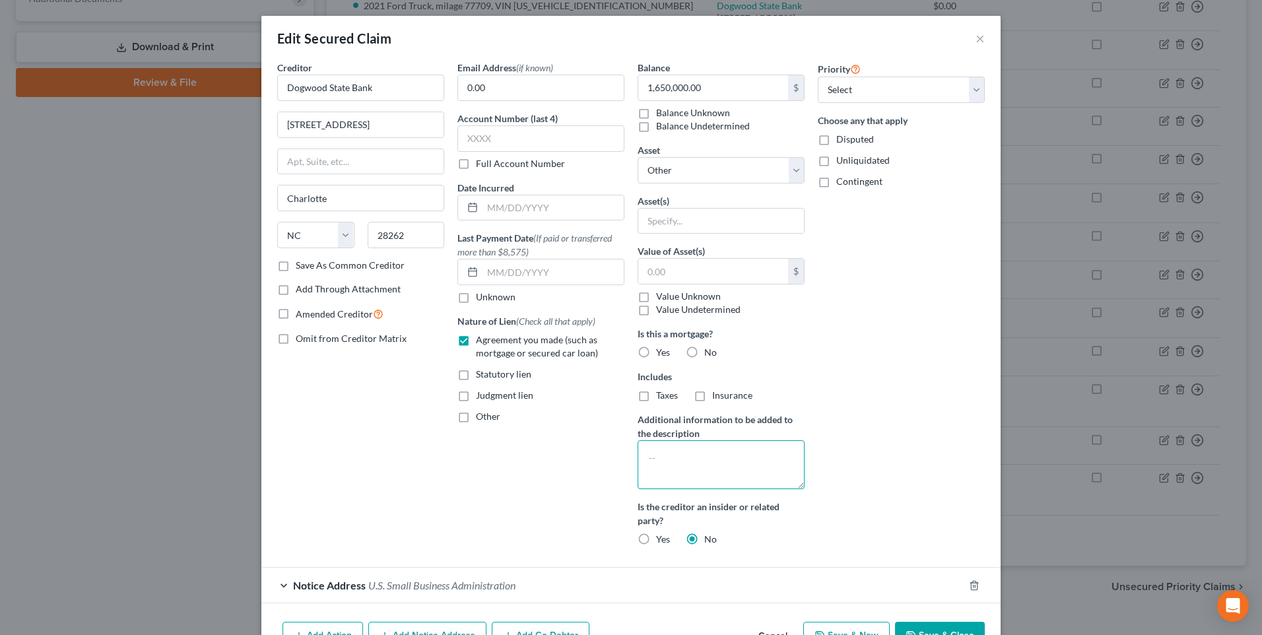
click at [666, 467] on textarea at bounding box center [721, 464] width 167 height 49
click at [975, 40] on button "×" at bounding box center [979, 38] width 9 height 16
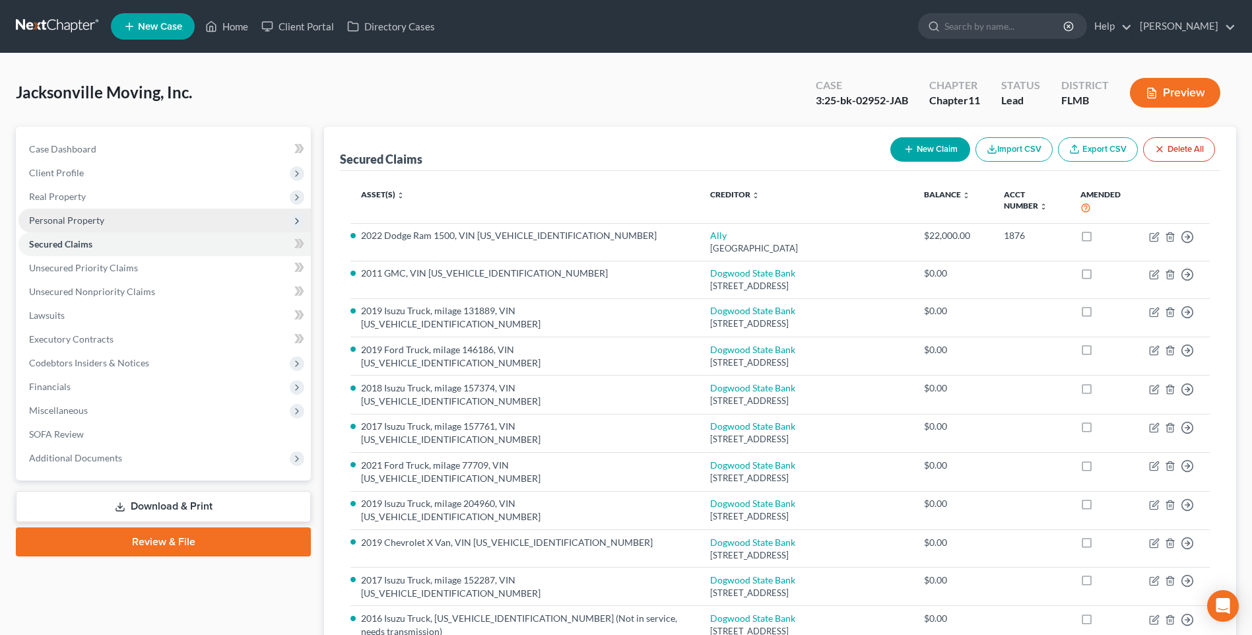
click at [72, 224] on span "Personal Property" at bounding box center [66, 219] width 75 height 11
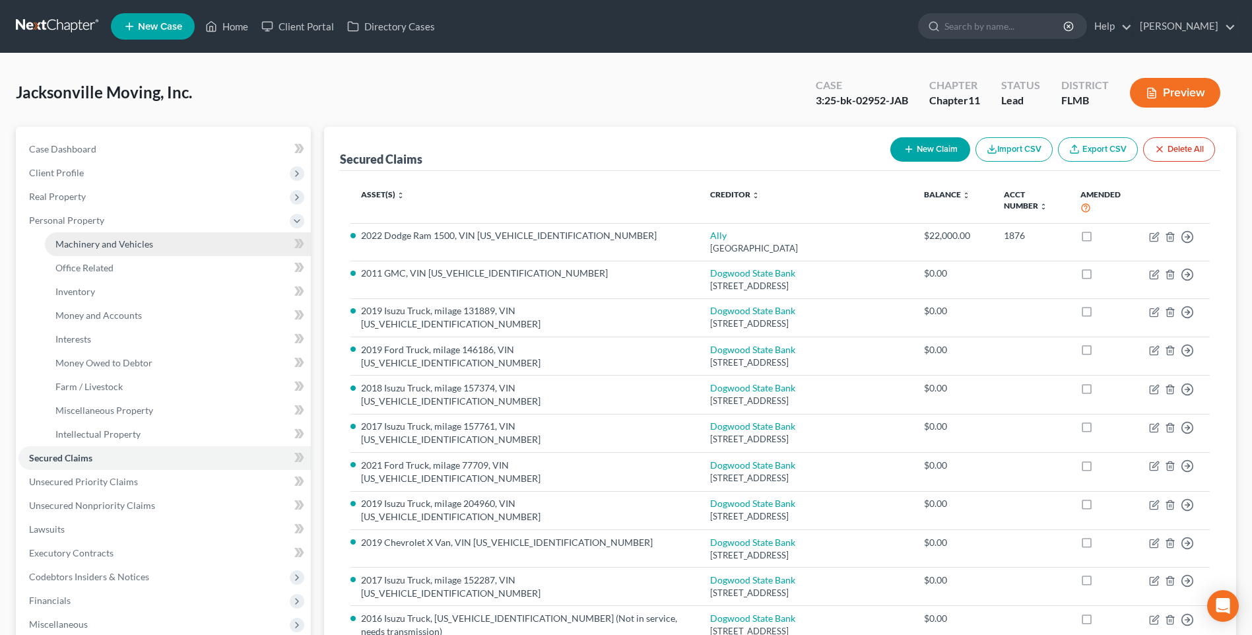
click at [83, 240] on span "Machinery and Vehicles" at bounding box center [104, 243] width 98 height 11
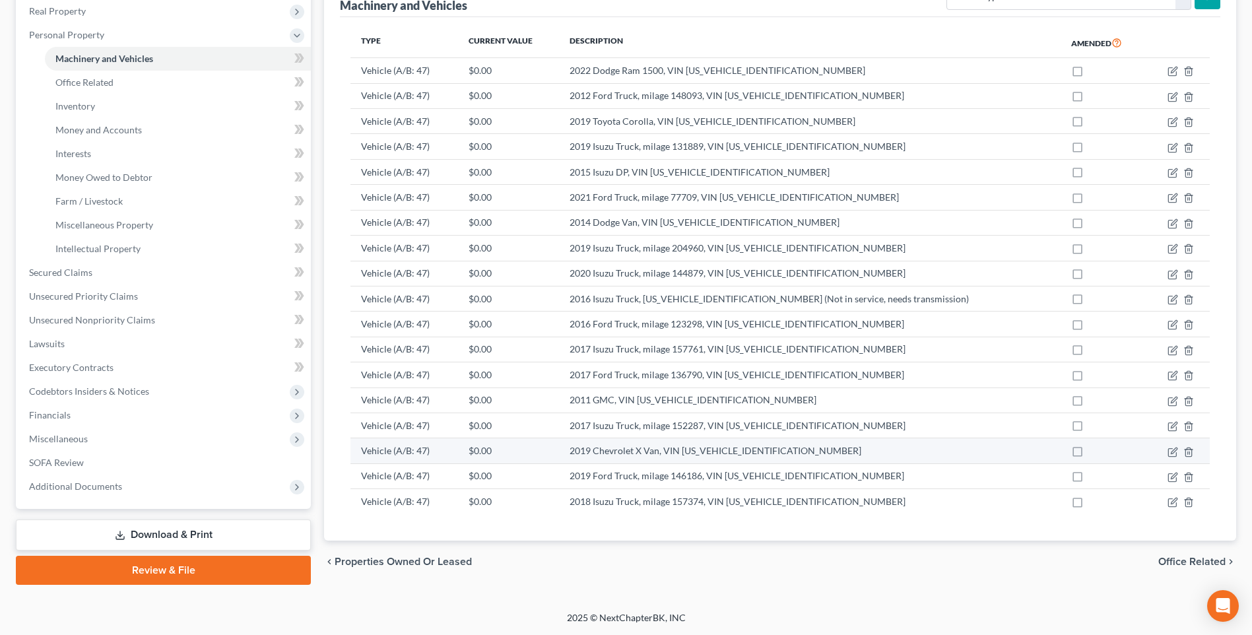
scroll to position [119, 0]
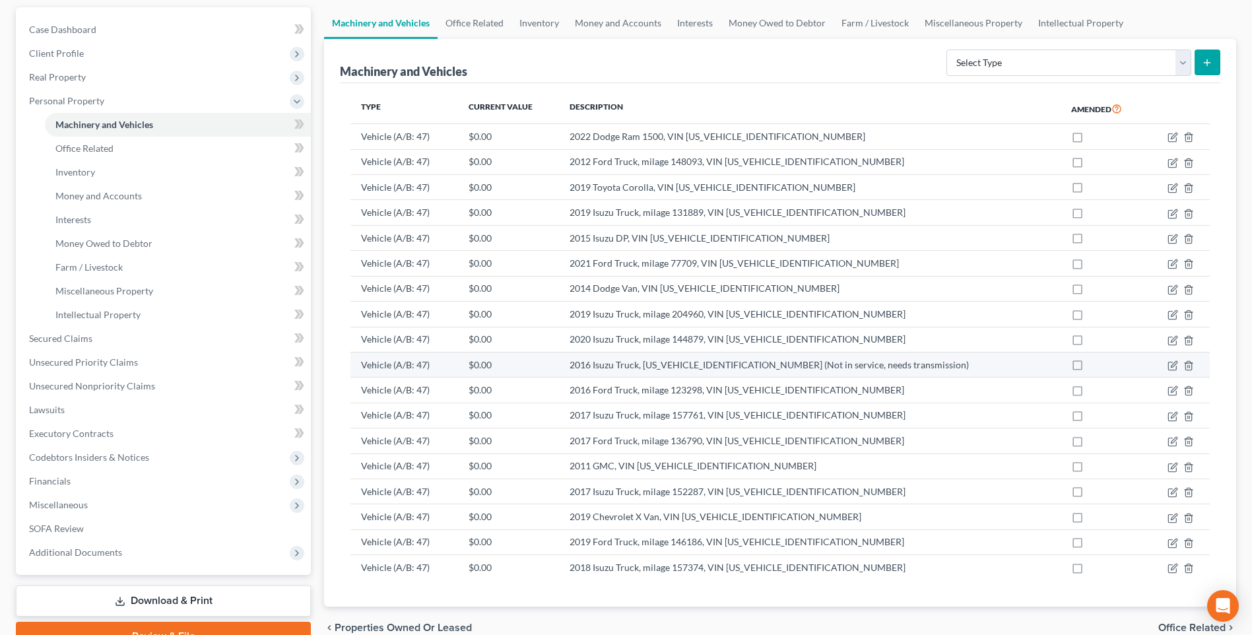
click at [1090, 368] on label at bounding box center [1090, 368] width 0 height 0
click at [1095, 366] on input "checkbox" at bounding box center [1099, 362] width 9 height 9
checkbox input "true"
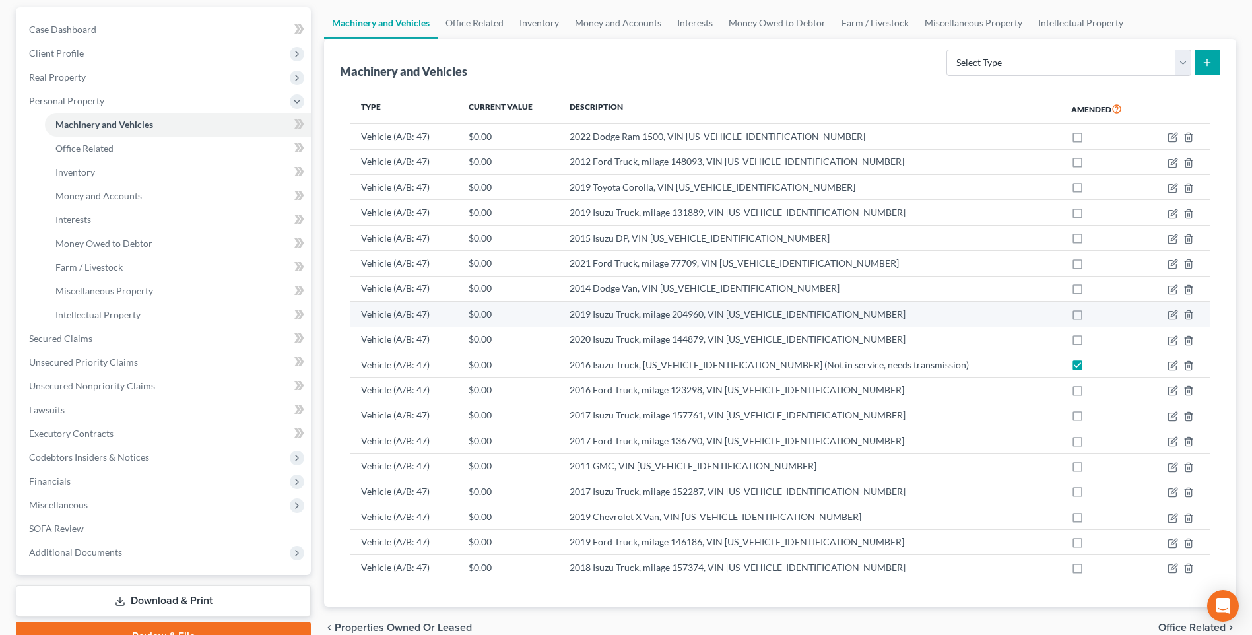
click at [1090, 317] on label at bounding box center [1090, 317] width 0 height 0
click at [1095, 313] on input "checkbox" at bounding box center [1099, 312] width 9 height 9
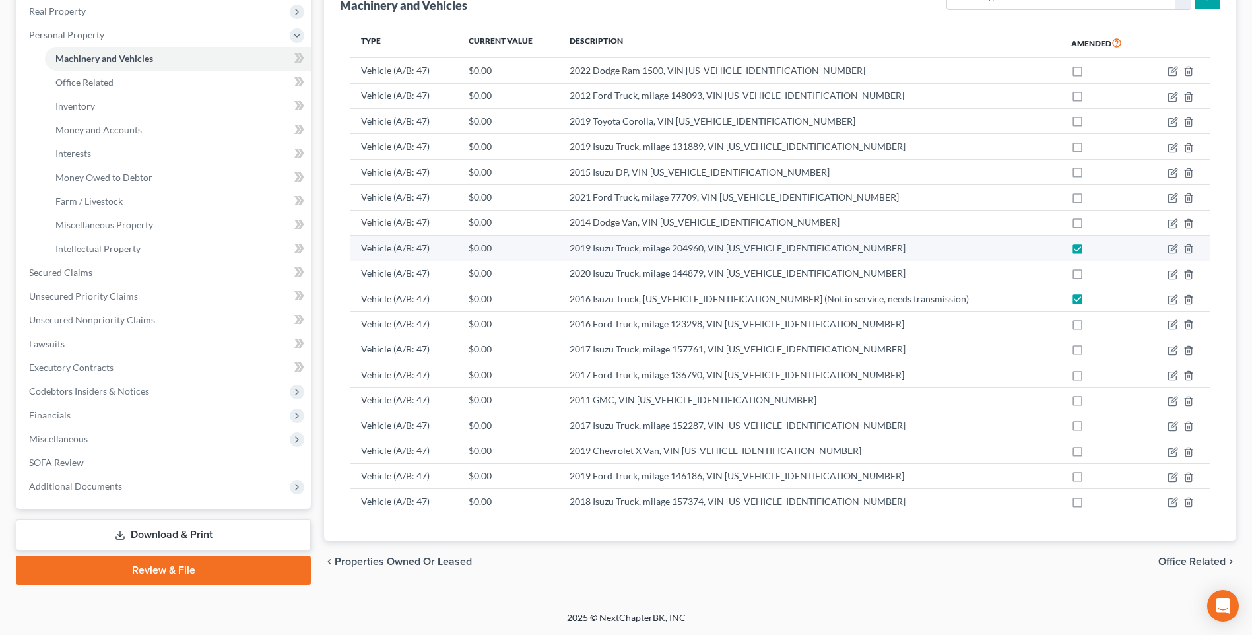
click at [1090, 251] on label at bounding box center [1090, 251] width 0 height 0
click at [1095, 248] on input "checkbox" at bounding box center [1099, 246] width 9 height 9
checkbox input "false"
click at [1090, 302] on label at bounding box center [1090, 302] width 0 height 0
click at [1095, 300] on input "checkbox" at bounding box center [1099, 296] width 9 height 9
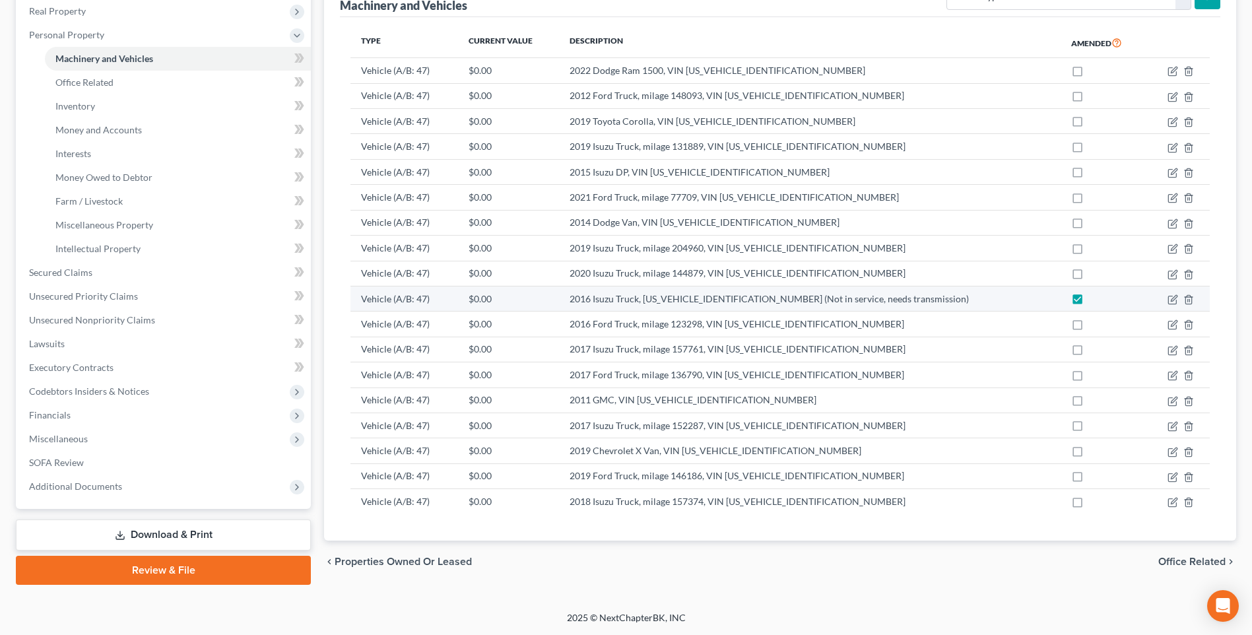
checkbox input "false"
click at [62, 274] on span "Secured Claims" at bounding box center [60, 272] width 63 height 11
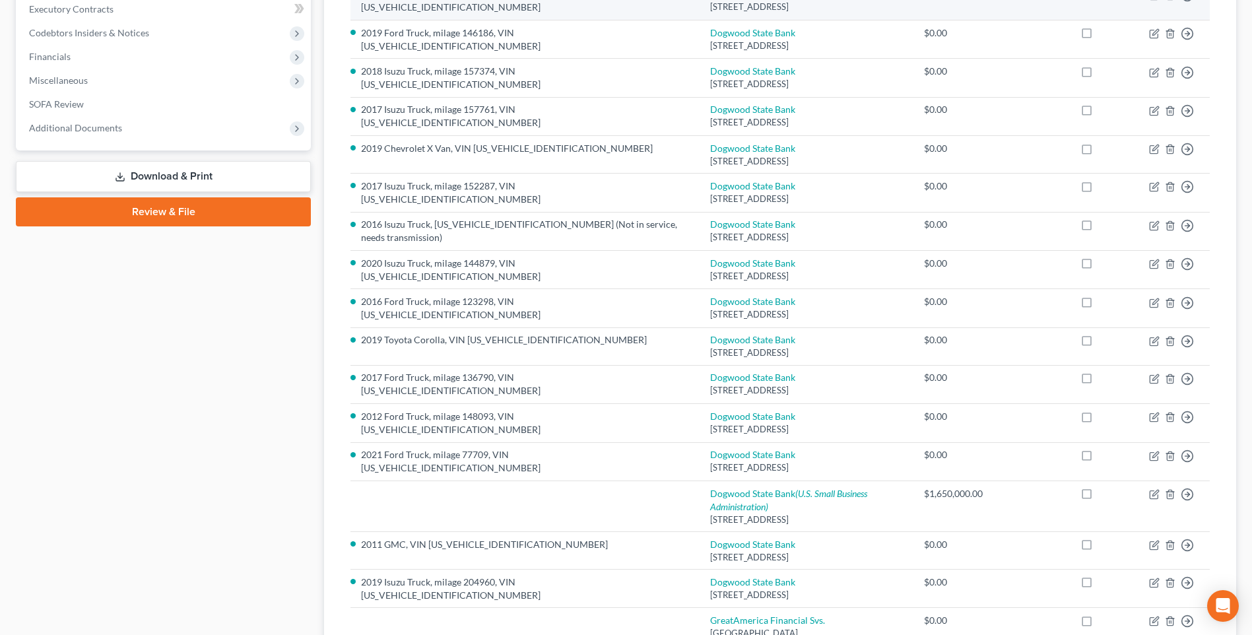
scroll to position [459, 0]
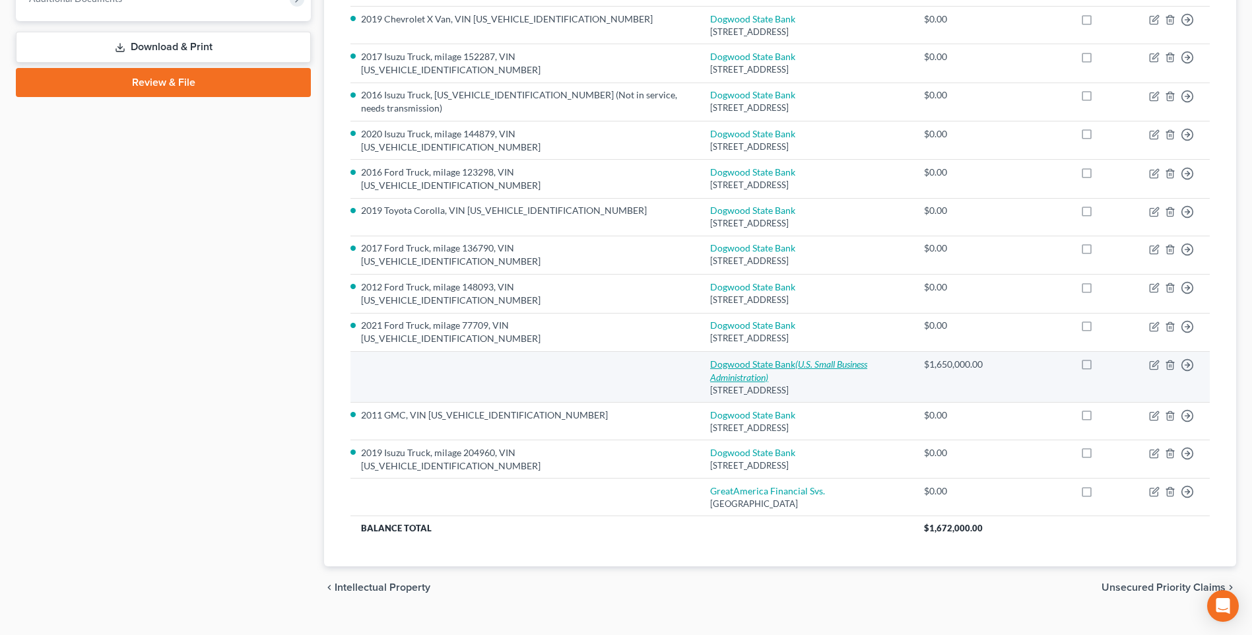
click at [723, 358] on link "Dogwood State Bank (U.S. Small Business Administration)" at bounding box center [788, 370] width 157 height 24
select select "28"
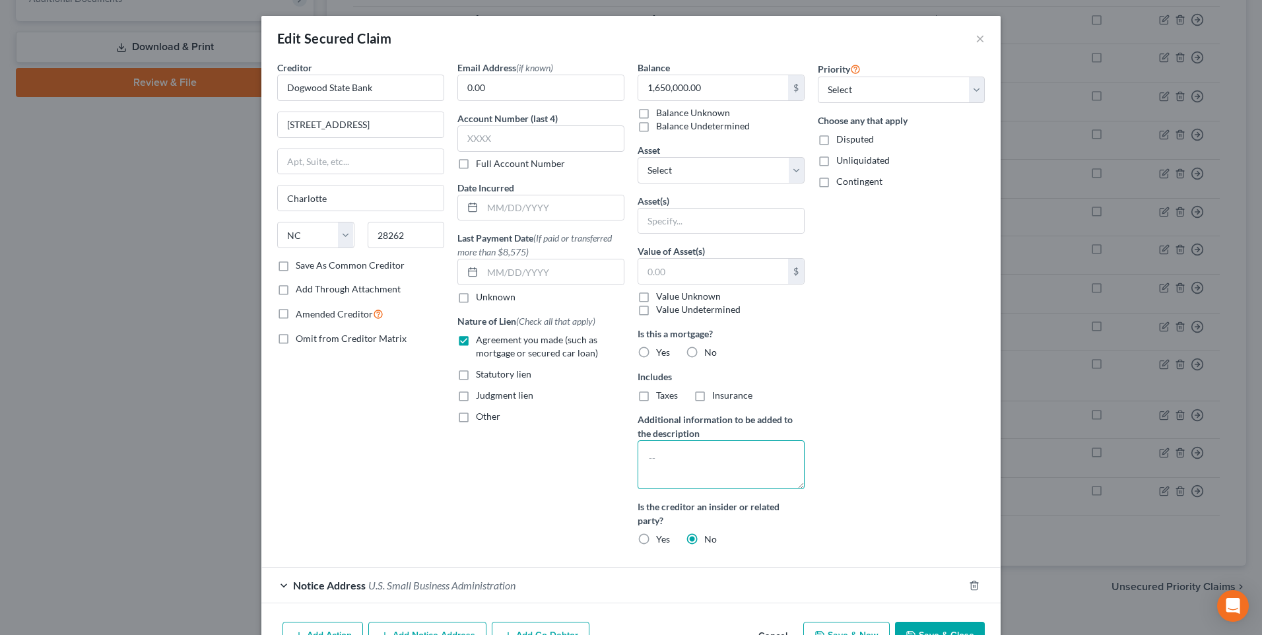
drag, startPoint x: 694, startPoint y: 464, endPoint x: 701, endPoint y: 457, distance: 10.3
click at [694, 464] on textarea at bounding box center [721, 464] width 167 height 49
type textarea "Blanket lien and lien on certain vehicles"
click at [835, 544] on div "Priority Select 1st 2nd 3rd 4th 5th 6th 7th 8th 9th 10th 11th 12th 13th 14th 15…" at bounding box center [901, 309] width 180 height 496
click at [916, 630] on button "Save & Close" at bounding box center [940, 636] width 90 height 28
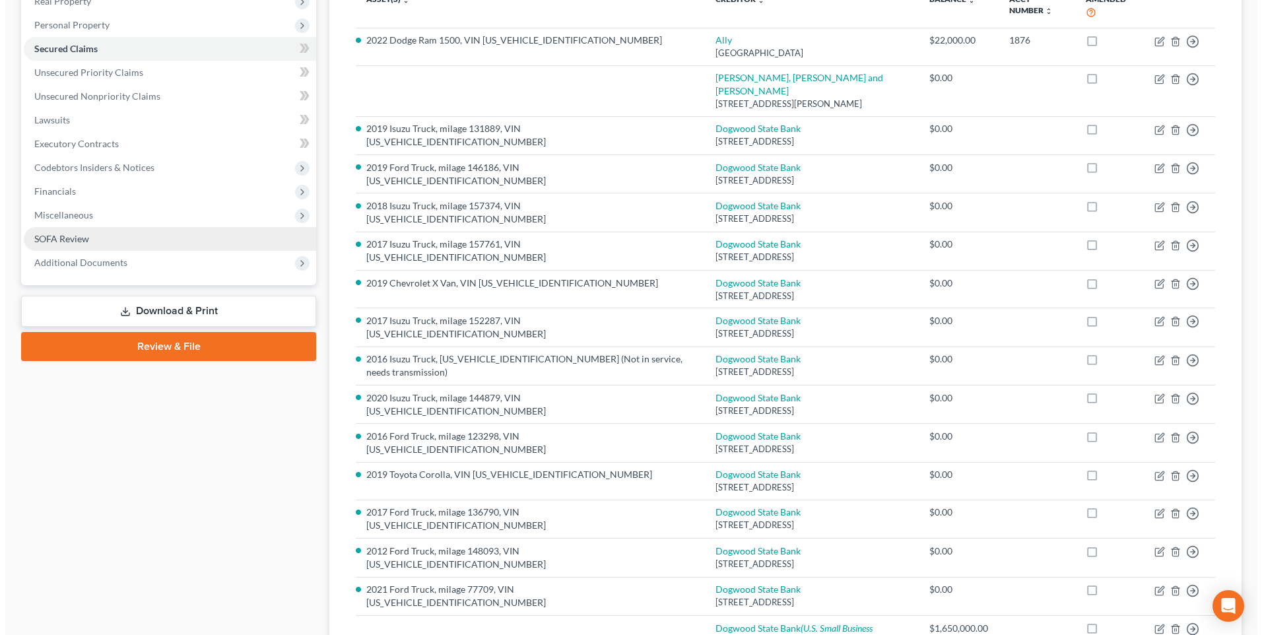
scroll to position [0, 0]
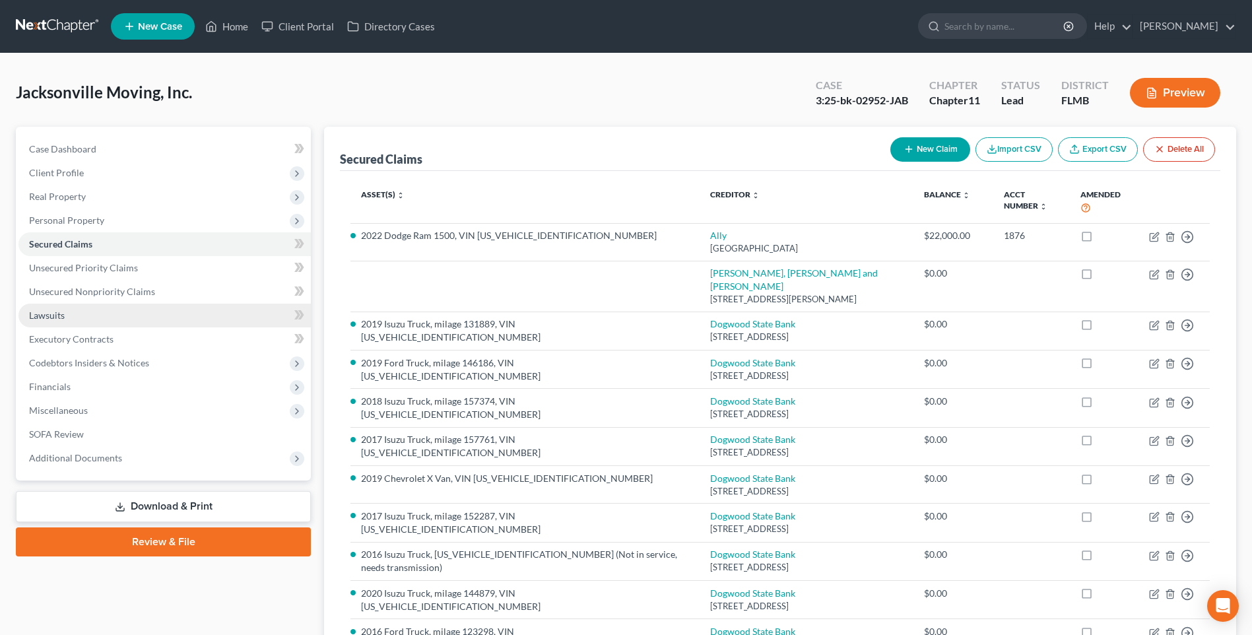
click at [46, 317] on span "Lawsuits" at bounding box center [47, 315] width 36 height 11
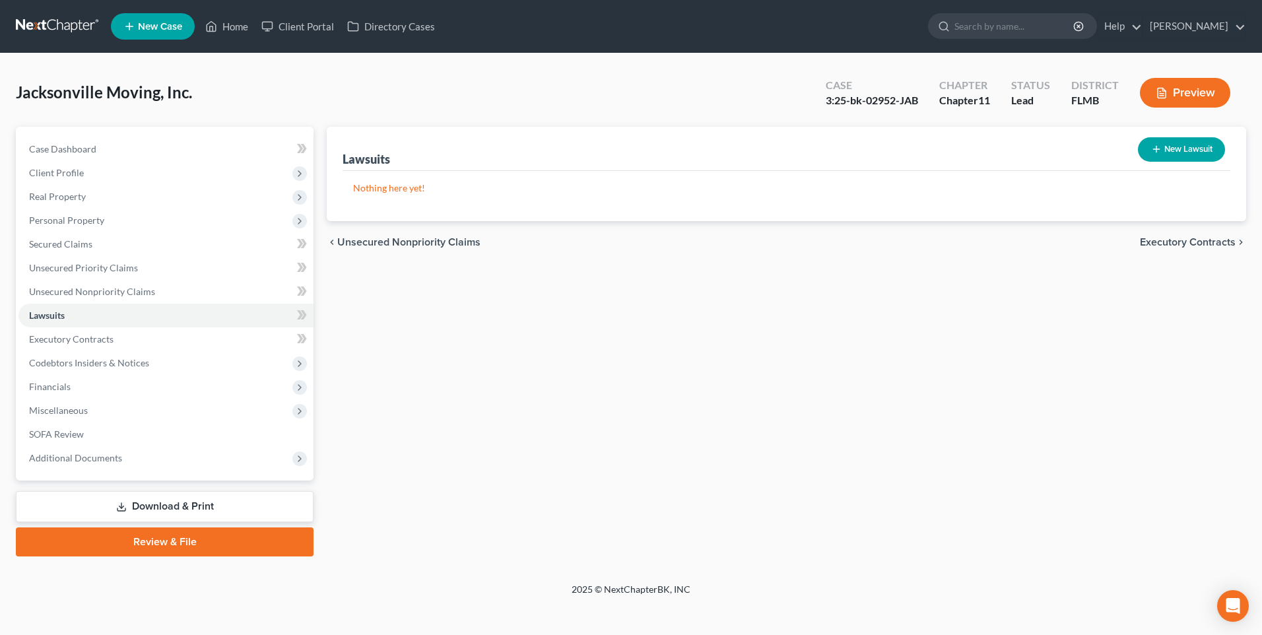
click at [1189, 143] on button "New Lawsuit" at bounding box center [1181, 149] width 87 height 24
select select "0"
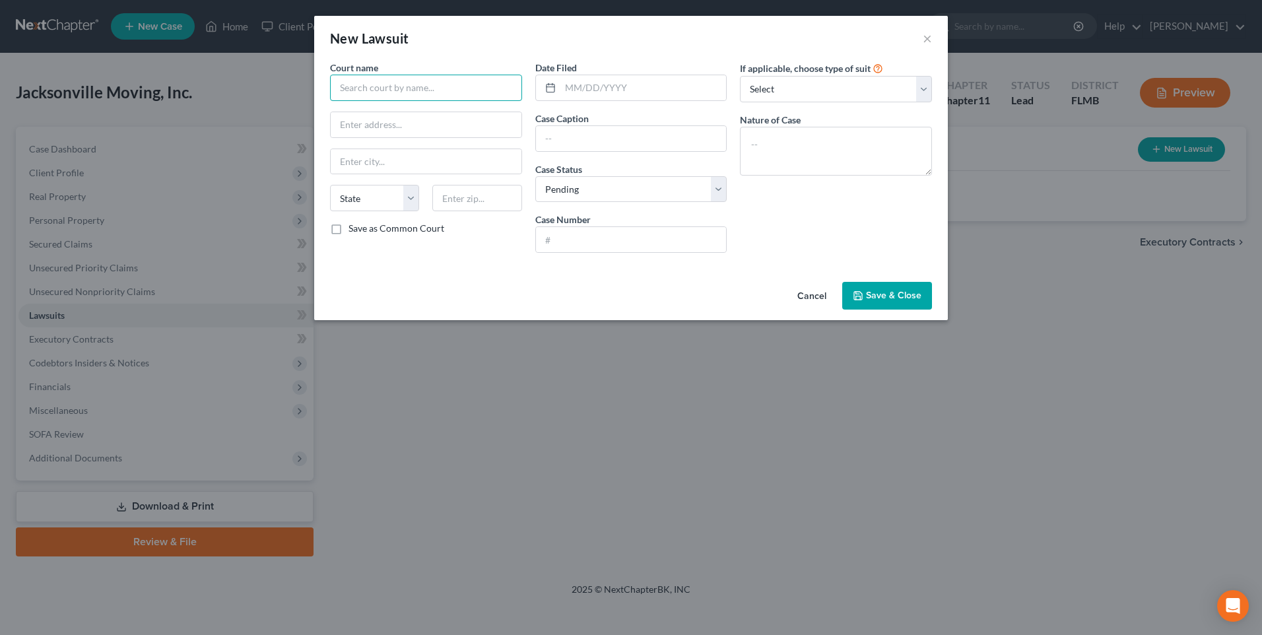
click at [365, 89] on input "text" at bounding box center [426, 88] width 192 height 26
type input "Jacksonville Small Claims Court"
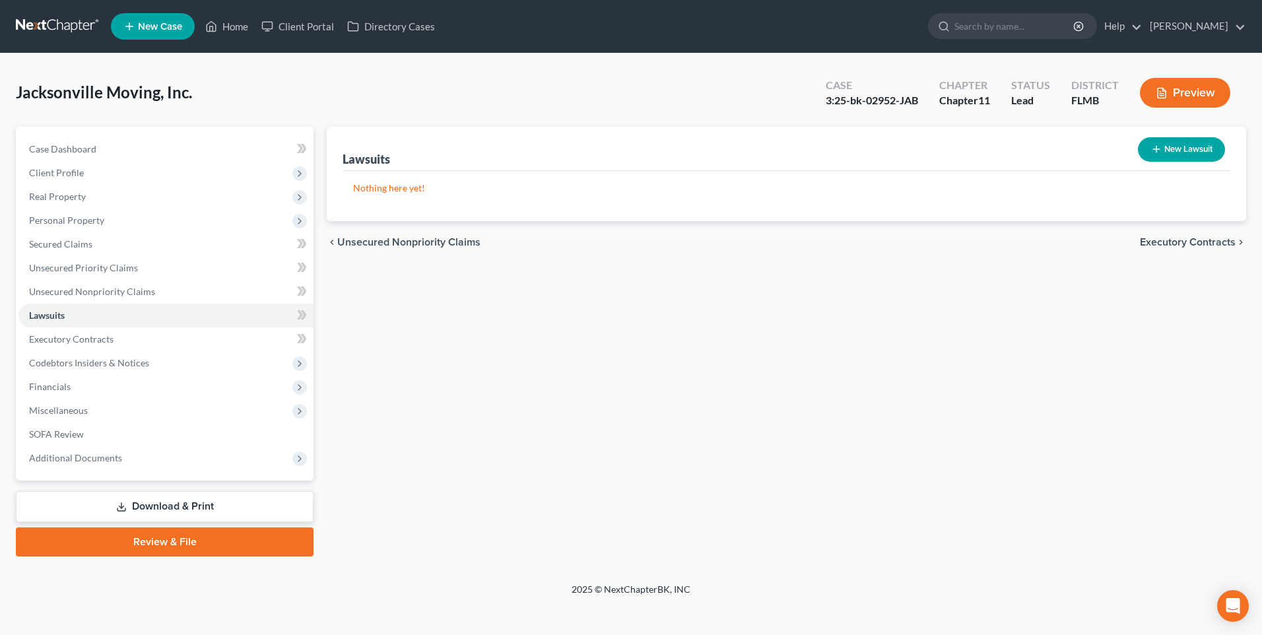
click at [1181, 152] on button "New Lawsuit" at bounding box center [1181, 149] width 87 height 24
select select "0"
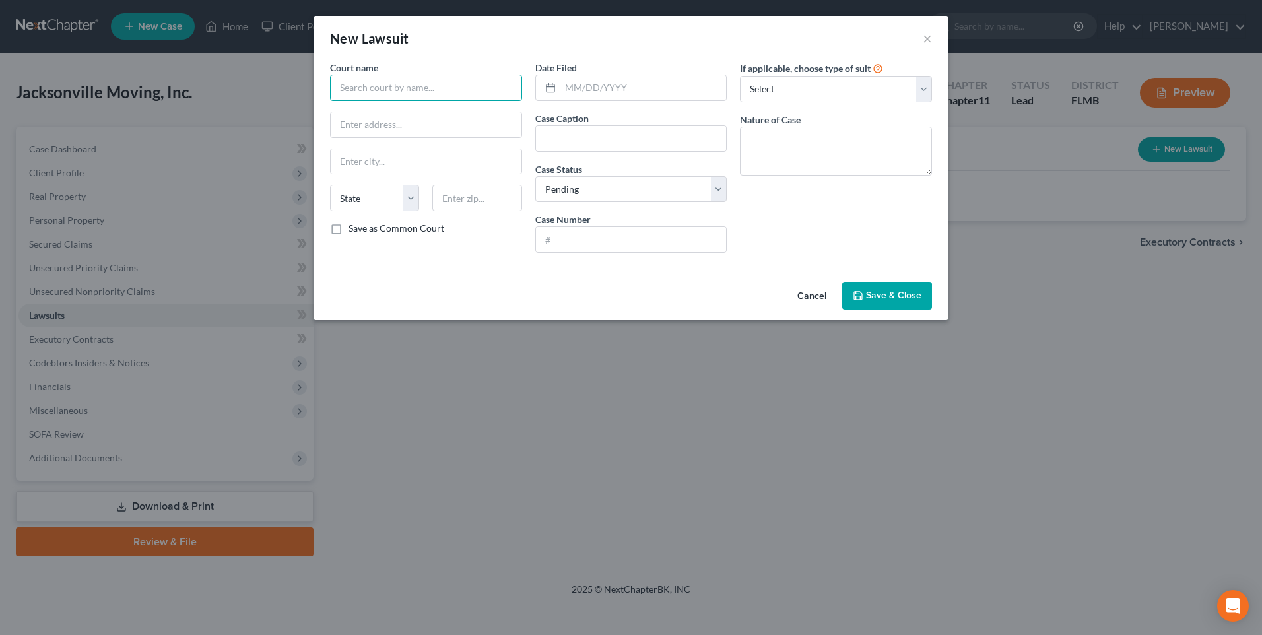
click at [483, 86] on input "text" at bounding box center [426, 88] width 192 height 26
drag, startPoint x: 468, startPoint y: 86, endPoint x: -3, endPoint y: 77, distance: 470.6
click at [0, 77] on html "Home New Case Client Portal Directory Cases [PERSON_NAME] [PERSON_NAME][EMAIL_A…" at bounding box center [631, 317] width 1262 height 635
type input "Duval County Clerk of Courts"
type input "[STREET_ADDRESS][PERSON_NAME]"
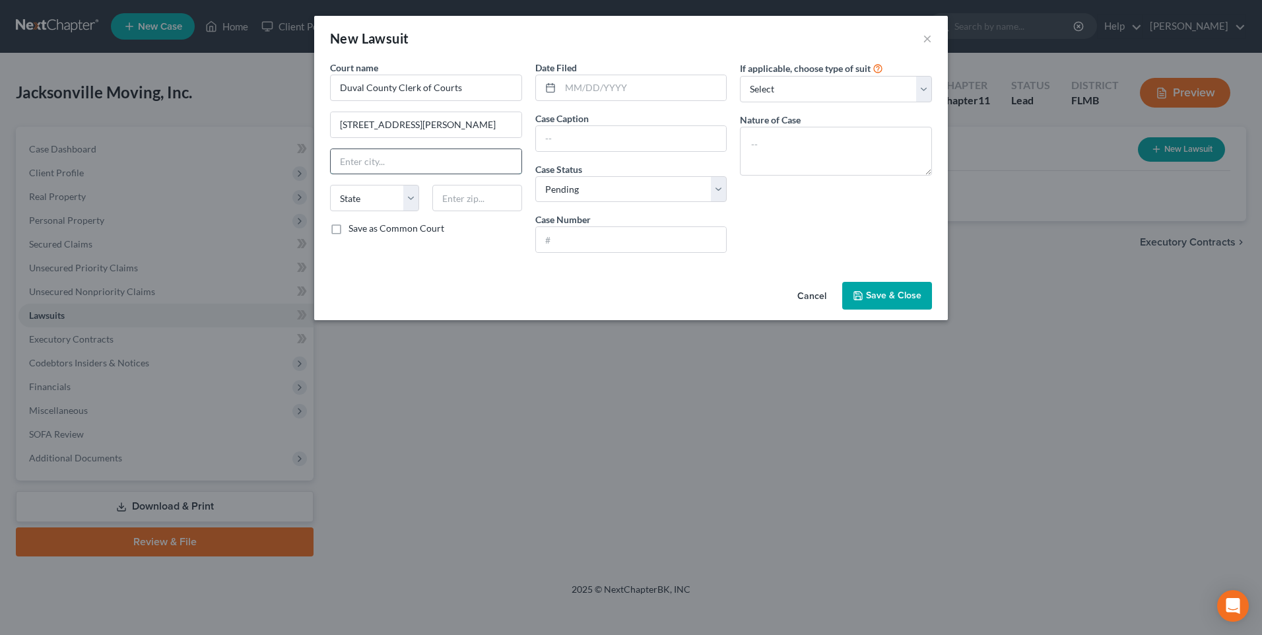
click at [399, 160] on input "text" at bounding box center [426, 161] width 191 height 25
type input "j"
type input "[GEOGRAPHIC_DATA]"
select select "9"
type input "32202"
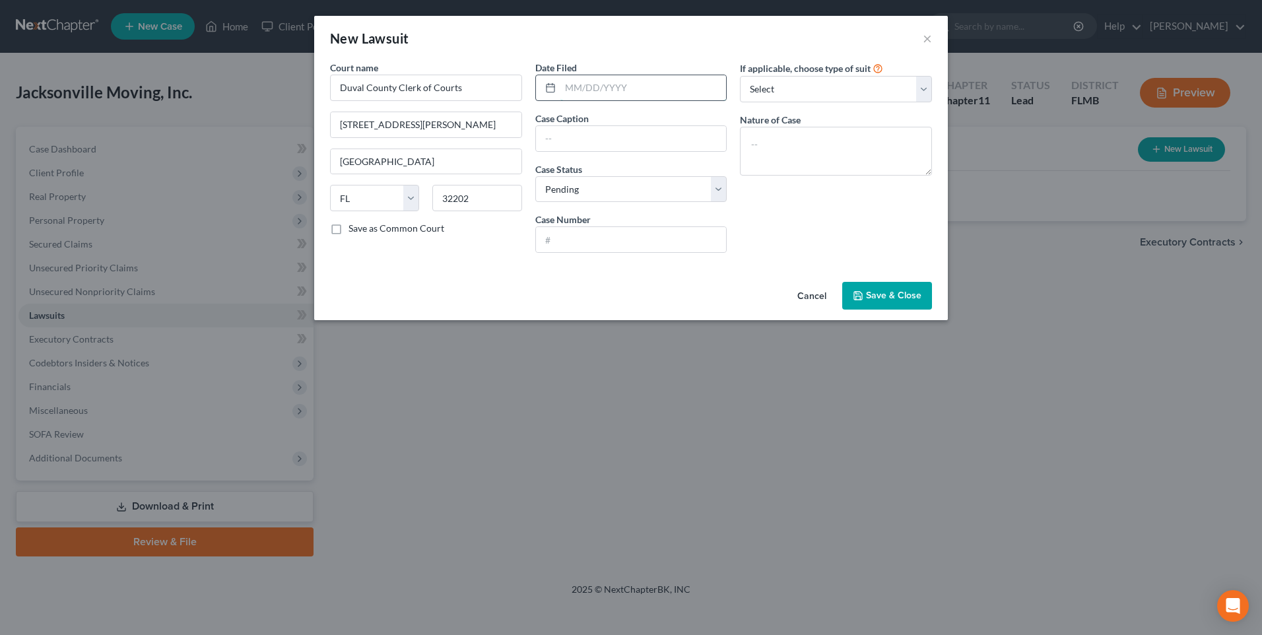
click at [627, 82] on input "text" at bounding box center [643, 87] width 166 height 25
click at [446, 298] on div "Cancel Save & Close" at bounding box center [631, 299] width 634 height 44
click at [648, 87] on input "text" at bounding box center [643, 87] width 166 height 25
type input "[DATE]"
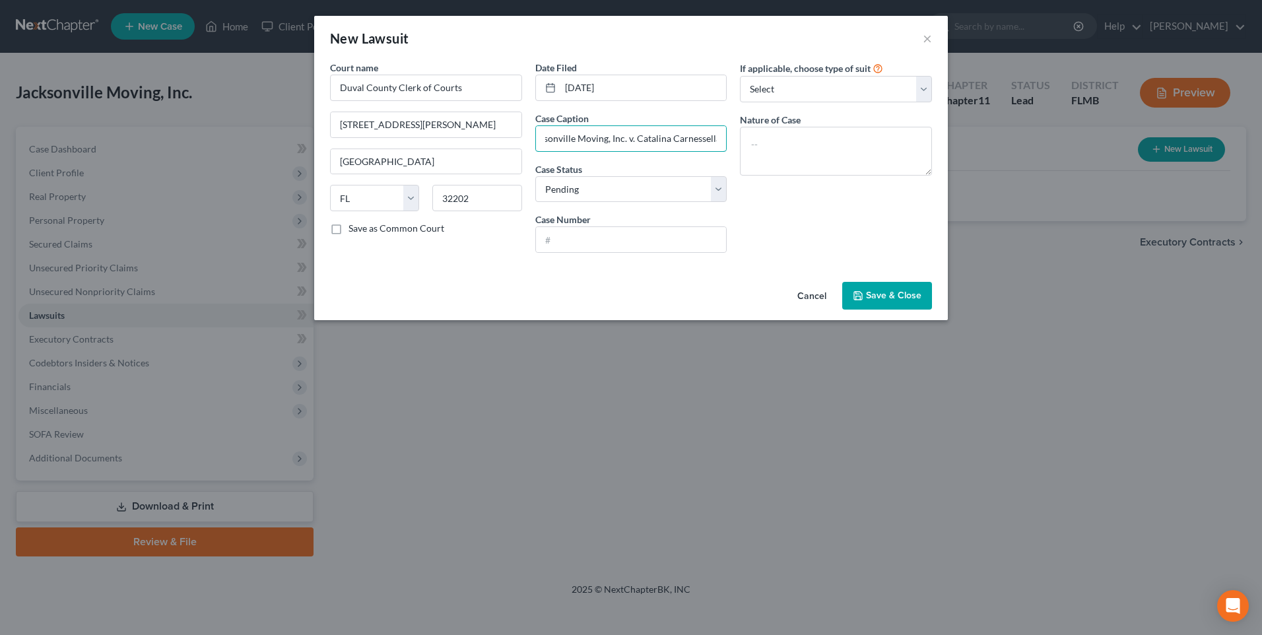
type input "Jacksonville Moving, Inc. v. Catalina Carnessella"
type input "16-2025-SC-008308"
click at [921, 86] on select "Select Repossession Foreclosure Returns Other" at bounding box center [836, 89] width 192 height 26
select select "3"
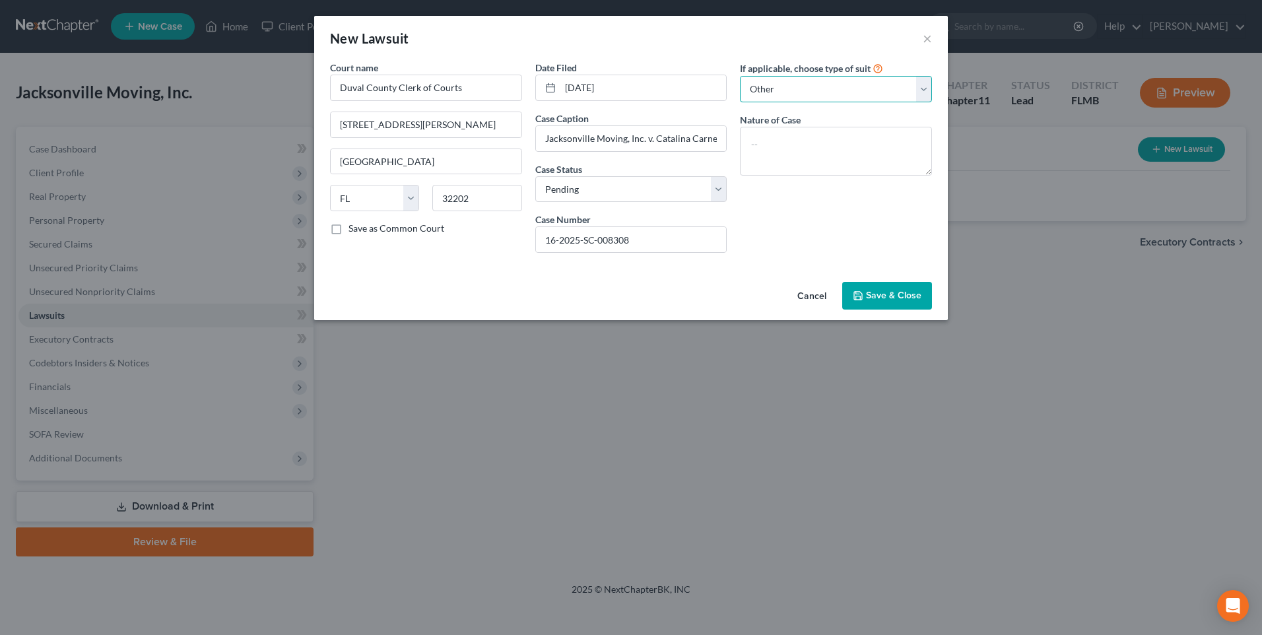
click at [740, 76] on select "Select Repossession Foreclosure Returns Other" at bounding box center [836, 89] width 192 height 26
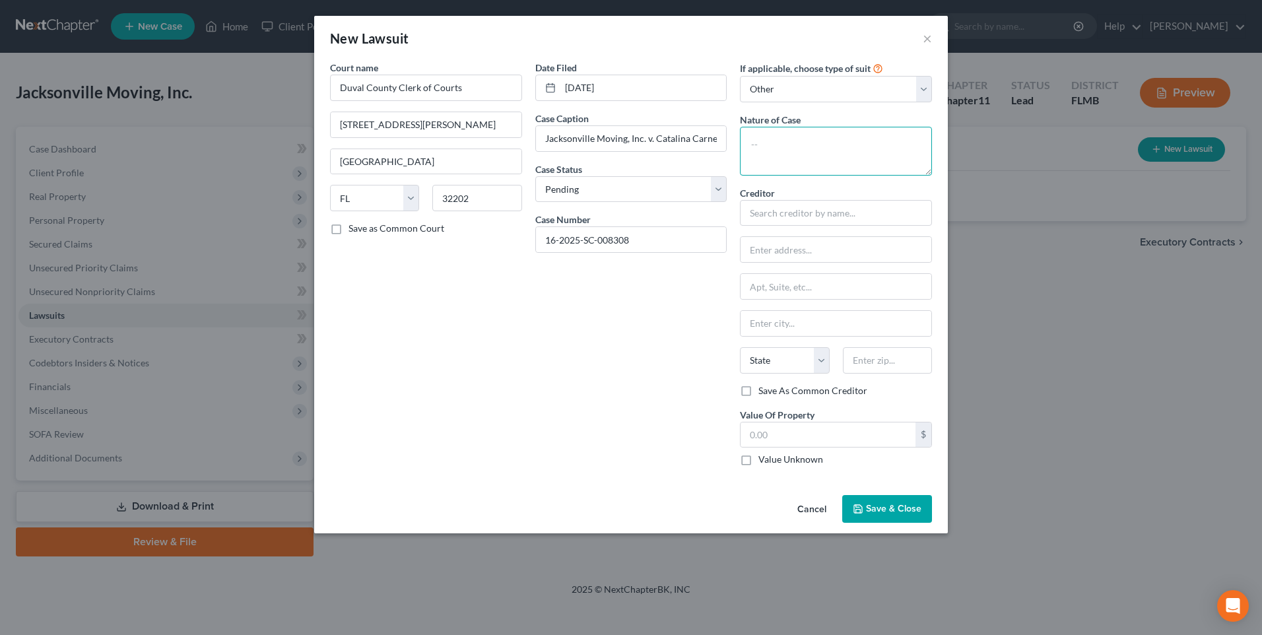
click at [865, 150] on textarea at bounding box center [836, 151] width 192 height 49
click at [872, 426] on input "text" at bounding box center [827, 434] width 175 height 25
drag, startPoint x: 805, startPoint y: 146, endPoint x: 556, endPoint y: 126, distance: 249.6
click at [556, 126] on div "Court name * Duval County Clerk of Courts [STREET_ADDRESS][PERSON_NAME] State […" at bounding box center [630, 269] width 615 height 416
type textarea "Breach of Contract"
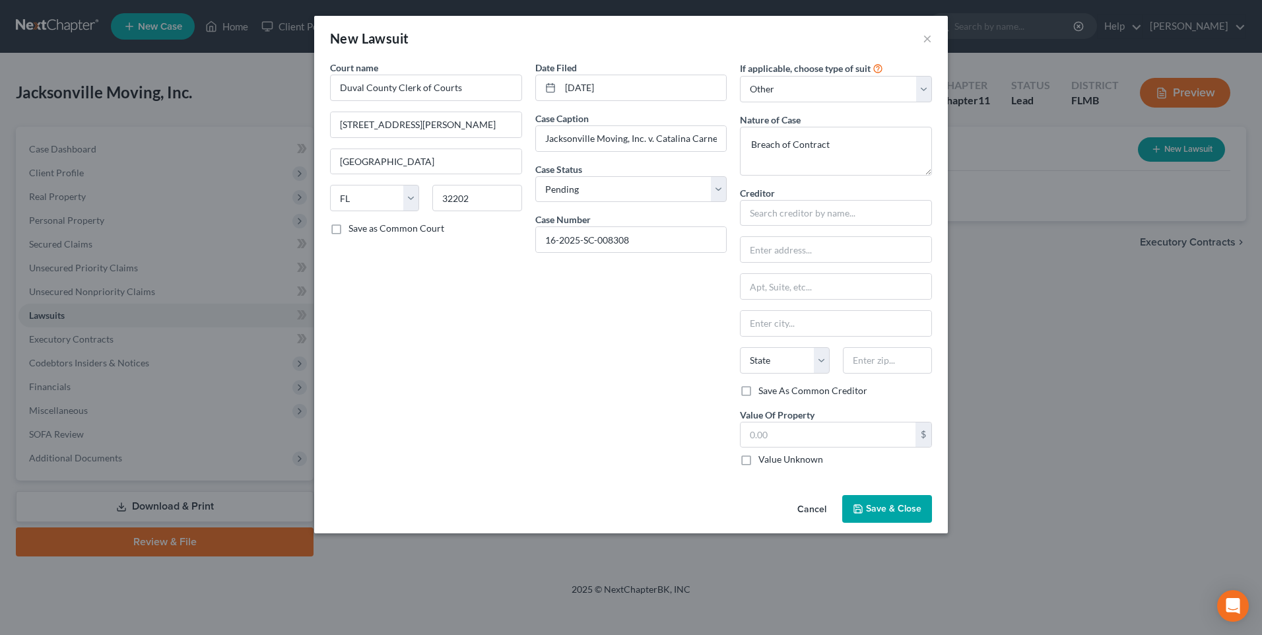
click at [895, 501] on button "Save & Close" at bounding box center [887, 509] width 90 height 28
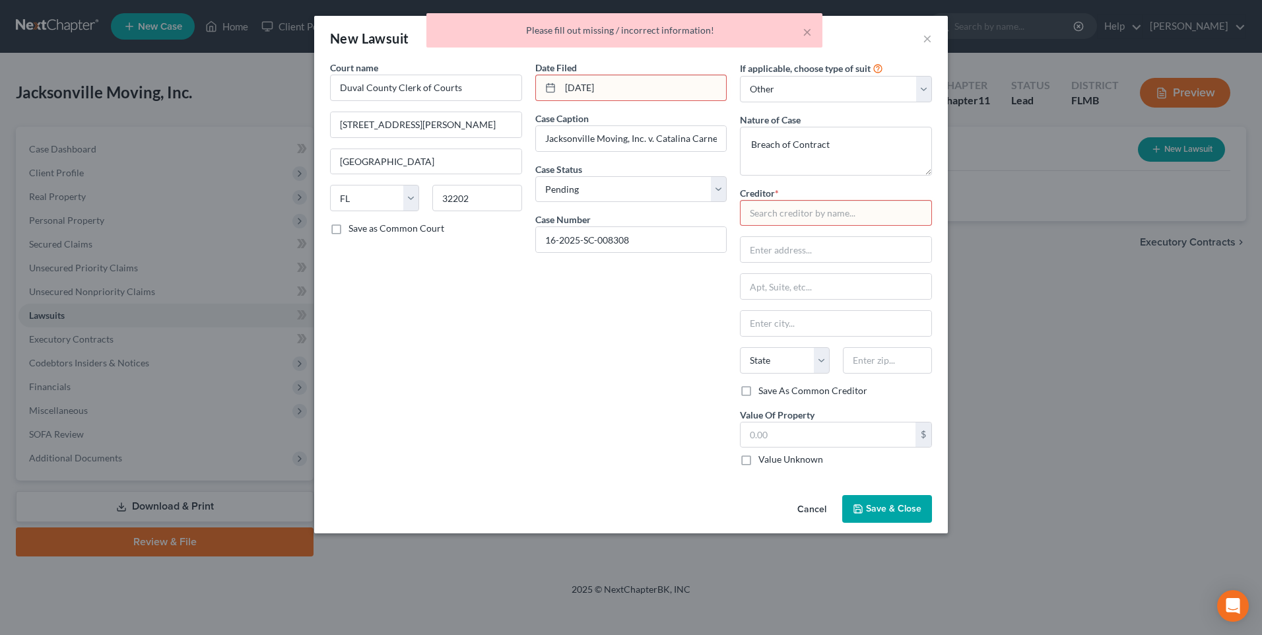
drag, startPoint x: 570, startPoint y: 380, endPoint x: 580, endPoint y: 364, distance: 19.2
click at [569, 380] on div "Date Filed [DATE] Case Caption Jacksonville Moving, Inc. v. Catalina Carnessell…" at bounding box center [631, 269] width 205 height 416
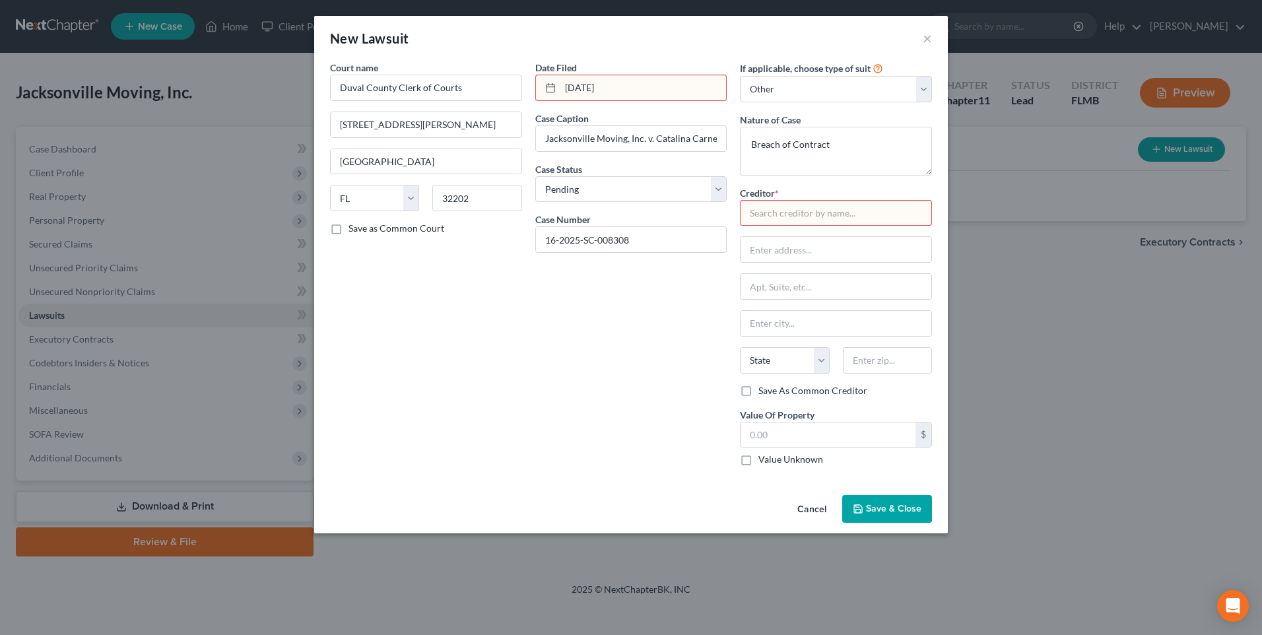
click at [798, 210] on input "text" at bounding box center [836, 213] width 192 height 26
type input "n"
type input "c"
type input "[PERSON_NAME]"
drag, startPoint x: 828, startPoint y: 218, endPoint x: 304, endPoint y: 234, distance: 523.6
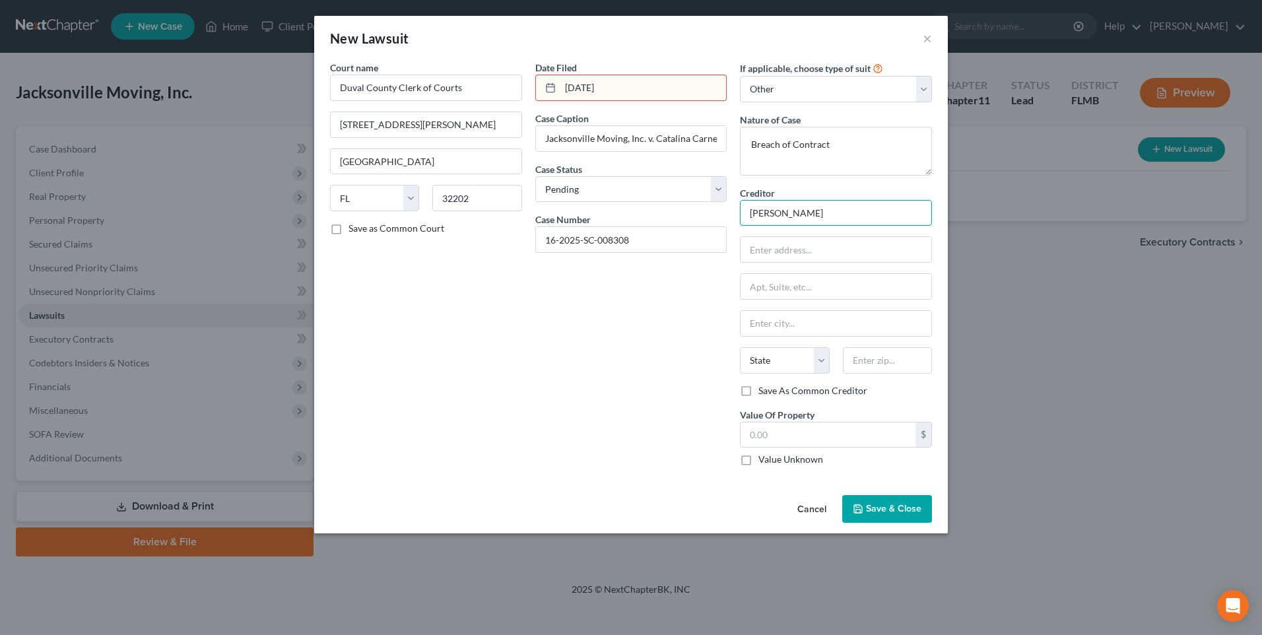
click at [304, 234] on div "New Lawsuit × Court name * Duval County Clerk of Courts [STREET_ADDRESS][PERSON…" at bounding box center [631, 317] width 1262 height 635
click at [890, 508] on span "Save & Close" at bounding box center [893, 508] width 55 height 11
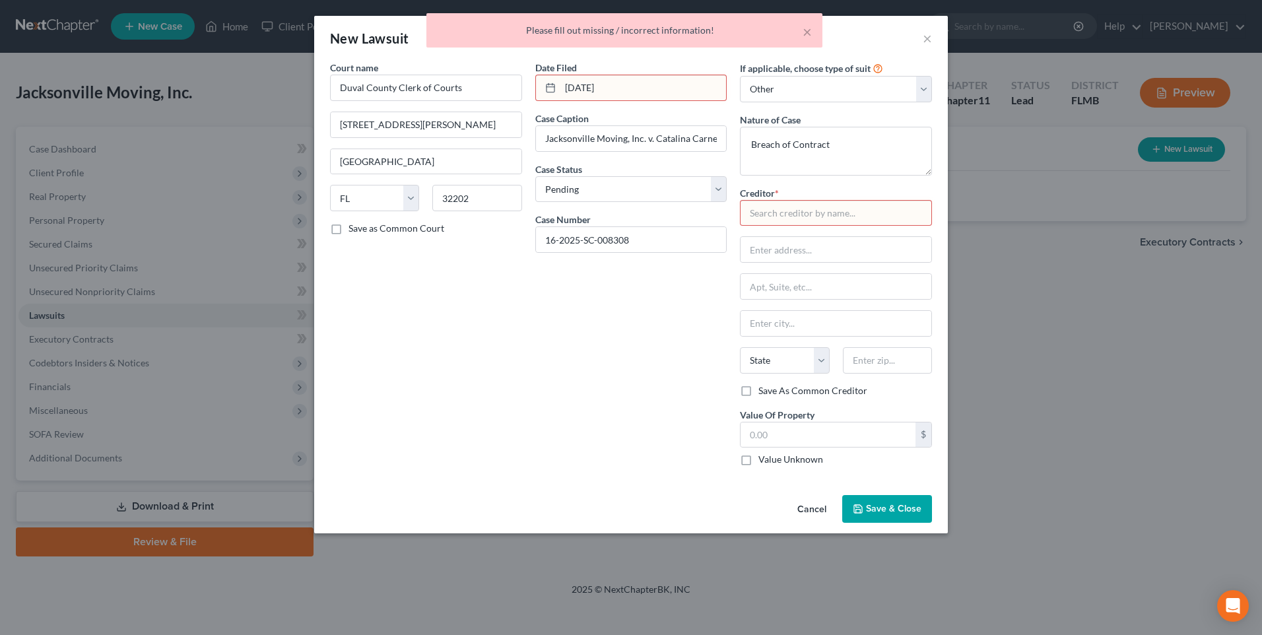
click at [890, 508] on span "Save & Close" at bounding box center [893, 508] width 55 height 11
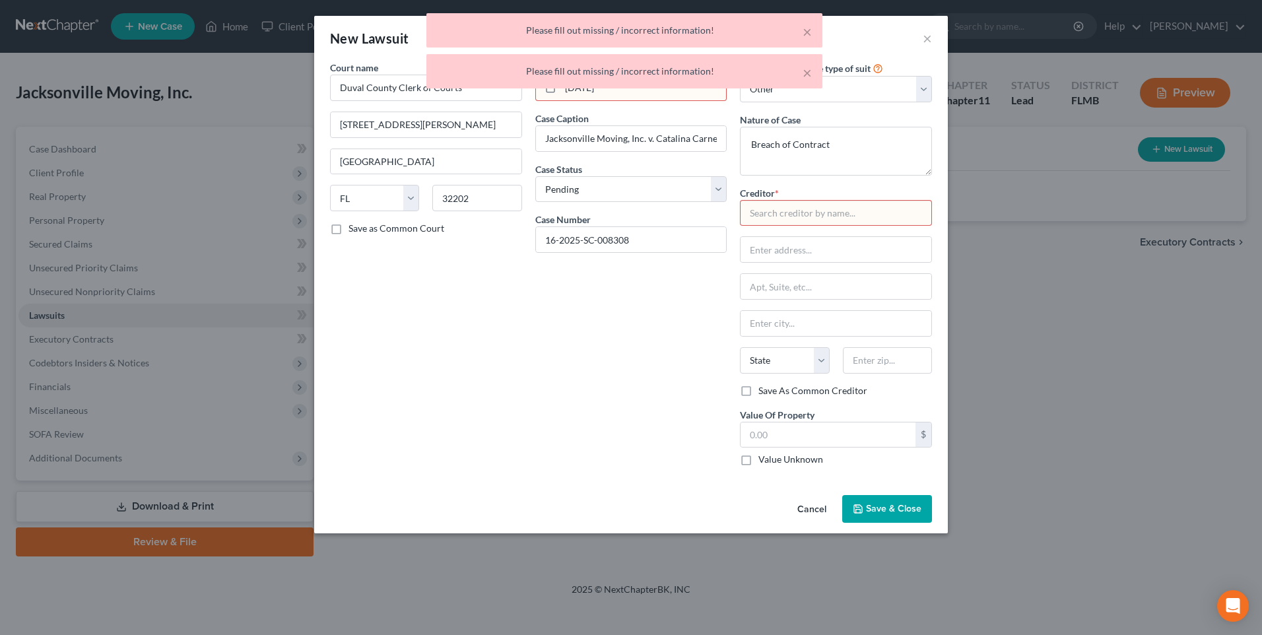
click at [890, 508] on span "Save & Close" at bounding box center [893, 508] width 55 height 11
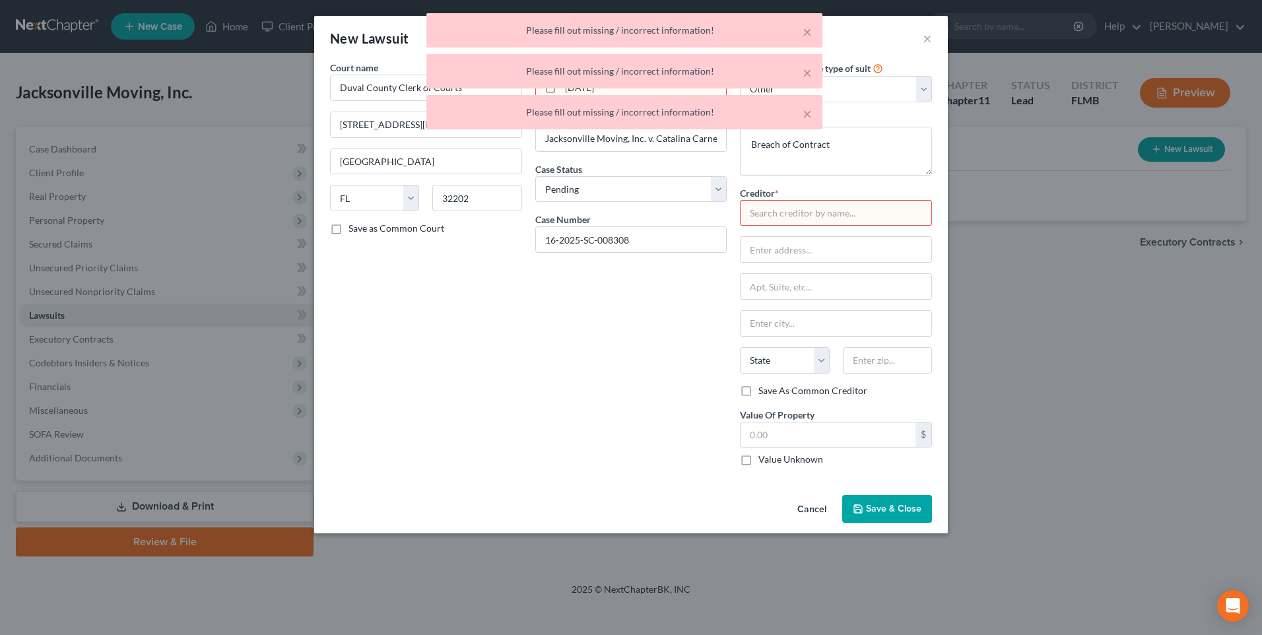
click at [890, 508] on span "Save & Close" at bounding box center [893, 508] width 55 height 11
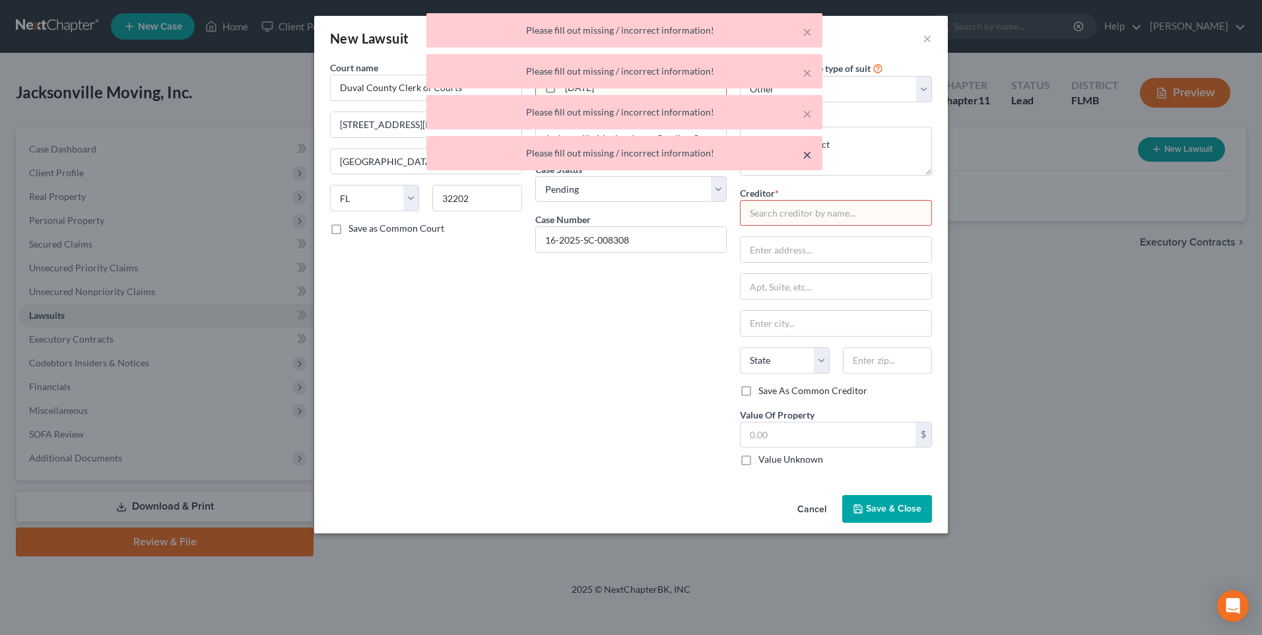
click at [804, 156] on button "×" at bounding box center [807, 155] width 9 height 16
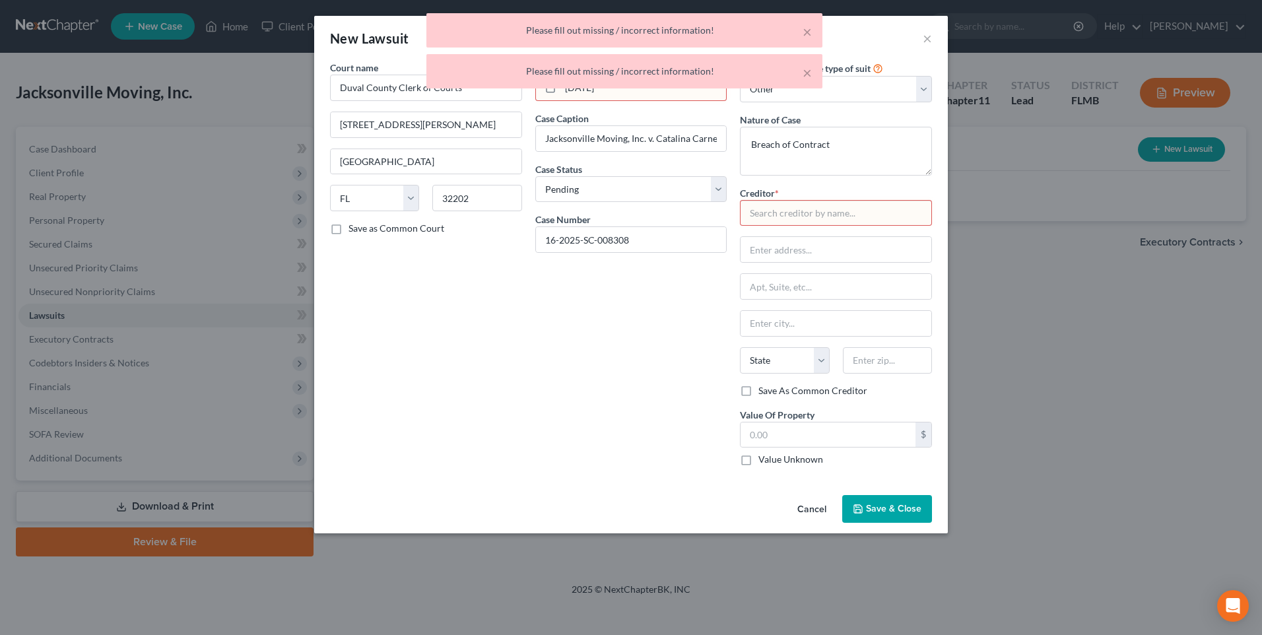
click at [808, 115] on div "Nature of Case Breach of Contract" at bounding box center [836, 144] width 192 height 63
click at [809, 69] on button "×" at bounding box center [807, 73] width 9 height 16
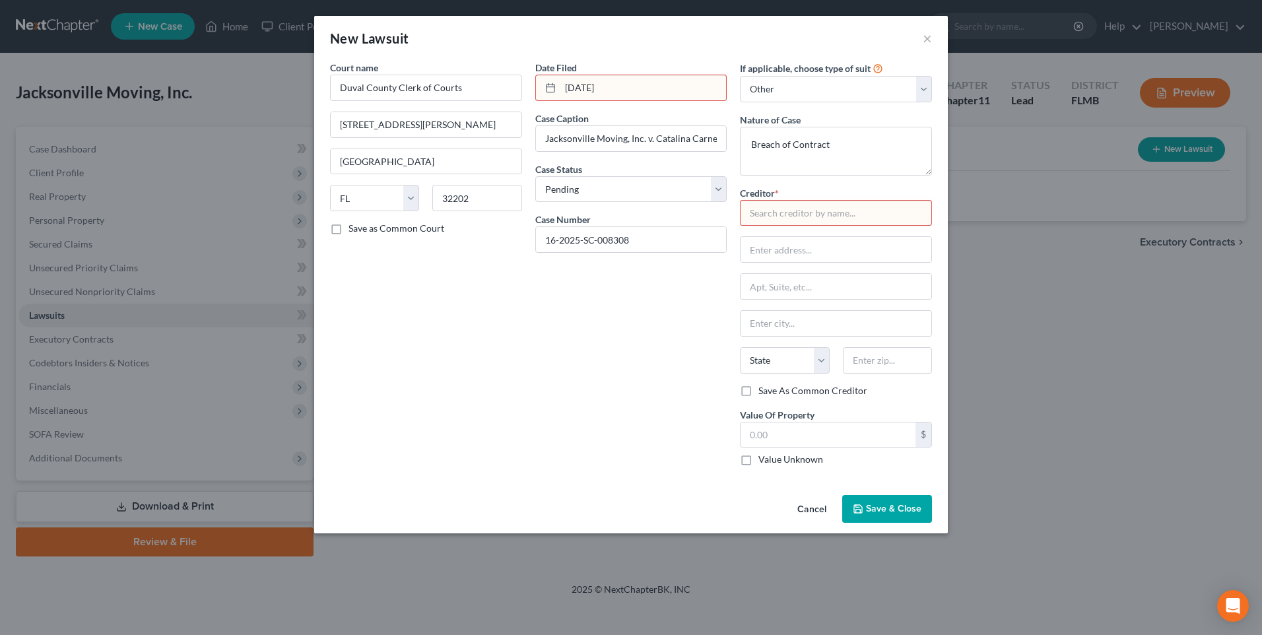
click at [777, 213] on input "text" at bounding box center [836, 213] width 192 height 26
type input "N/A"
click at [857, 498] on button "Save & Close" at bounding box center [887, 509] width 90 height 28
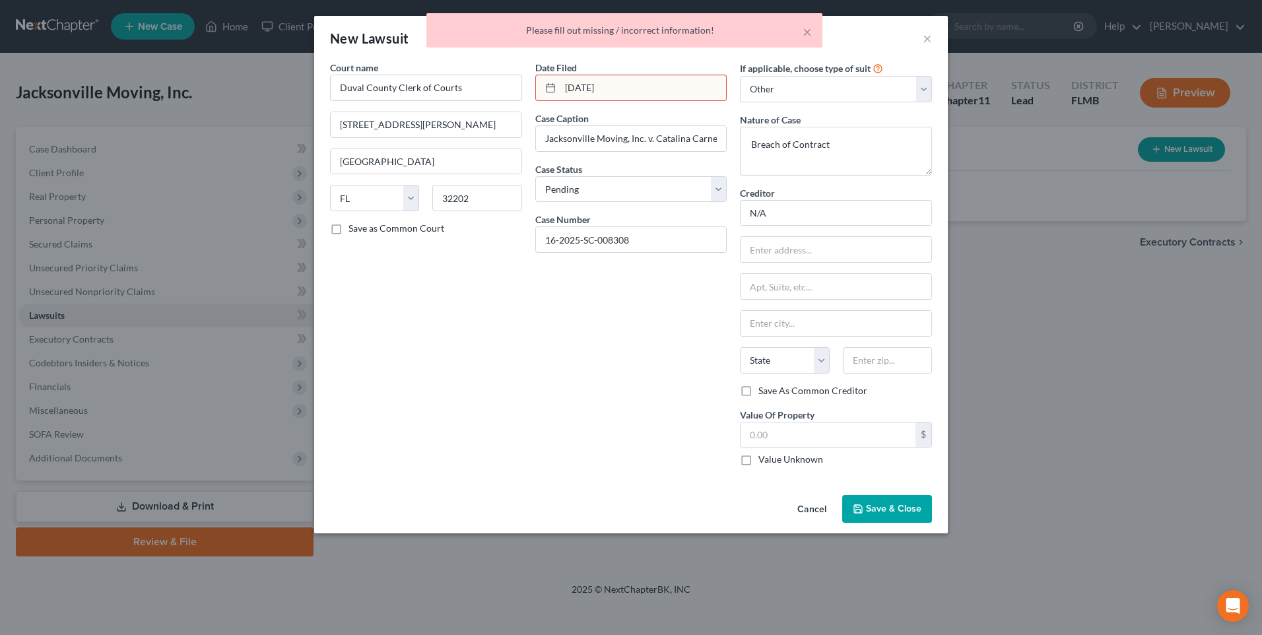
click at [892, 508] on span "Save & Close" at bounding box center [893, 508] width 55 height 11
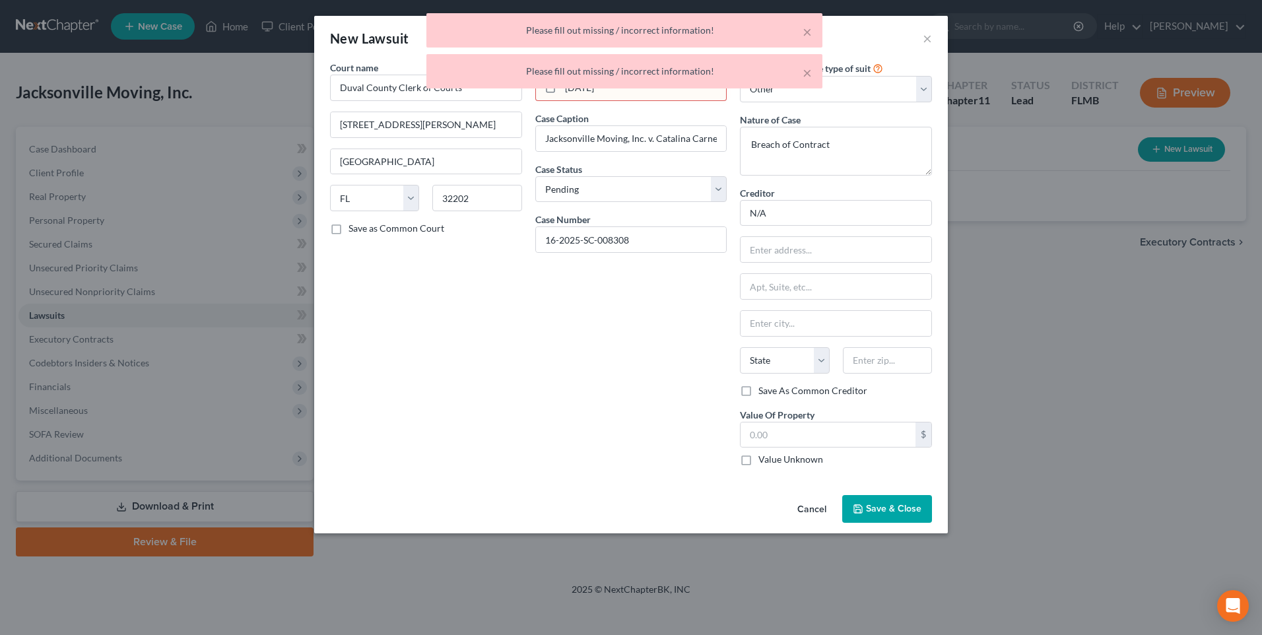
click at [892, 503] on span "Save & Close" at bounding box center [893, 508] width 55 height 11
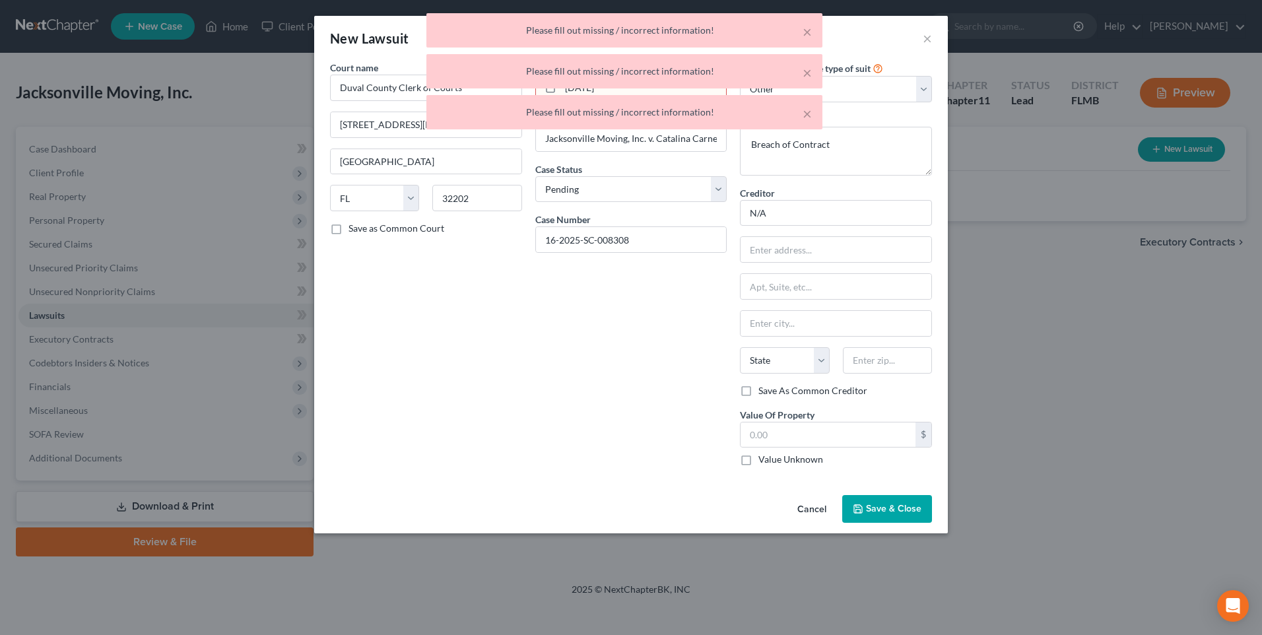
click at [892, 503] on span "Save & Close" at bounding box center [893, 508] width 55 height 11
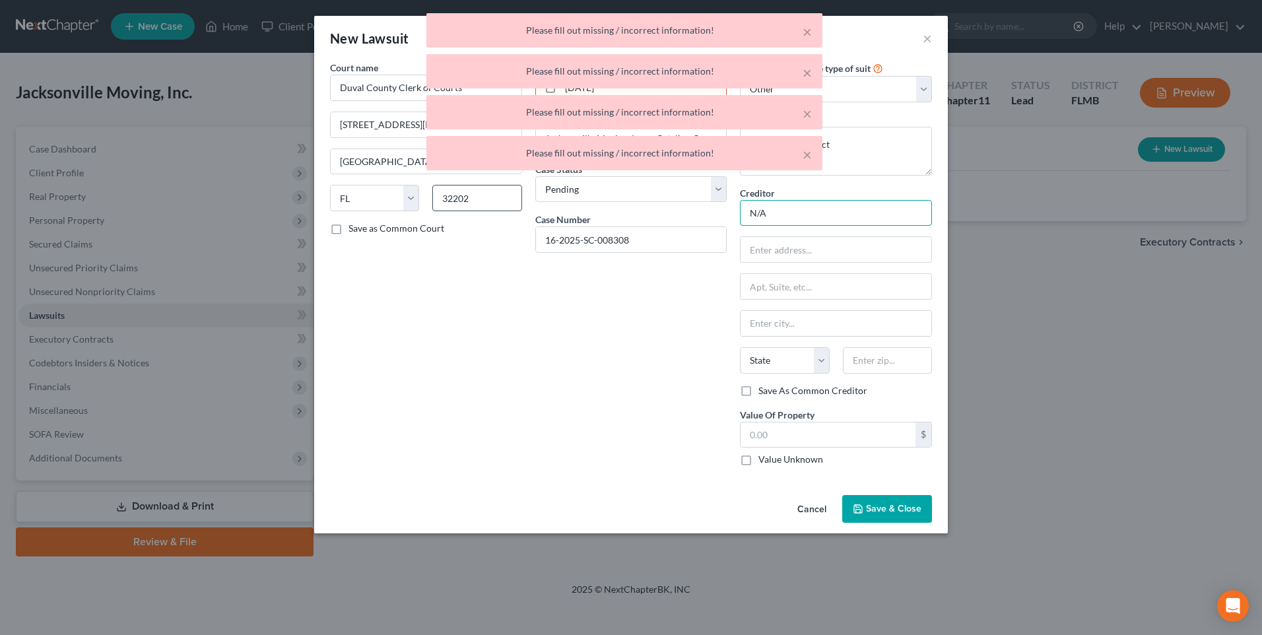
drag, startPoint x: 803, startPoint y: 208, endPoint x: 456, endPoint y: 191, distance: 347.5
click at [472, 199] on div "Court name * Duval County Clerk of Courts [STREET_ADDRESS][PERSON_NAME] State […" at bounding box center [630, 269] width 615 height 416
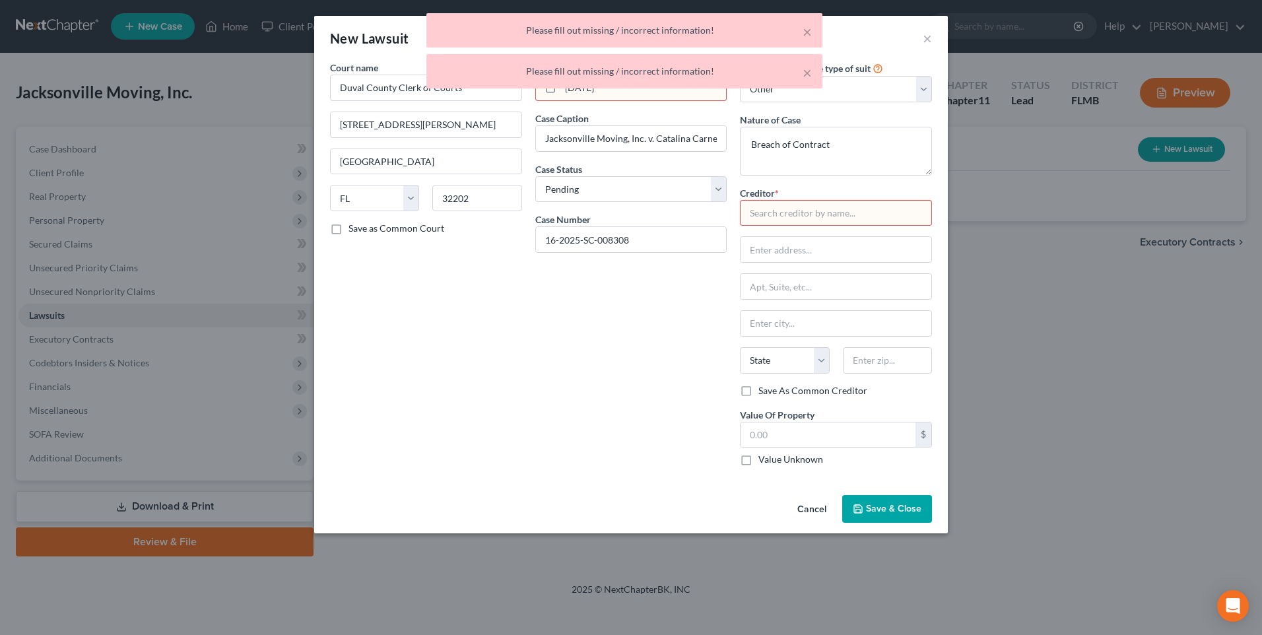
click at [868, 506] on span "Save & Close" at bounding box center [893, 508] width 55 height 11
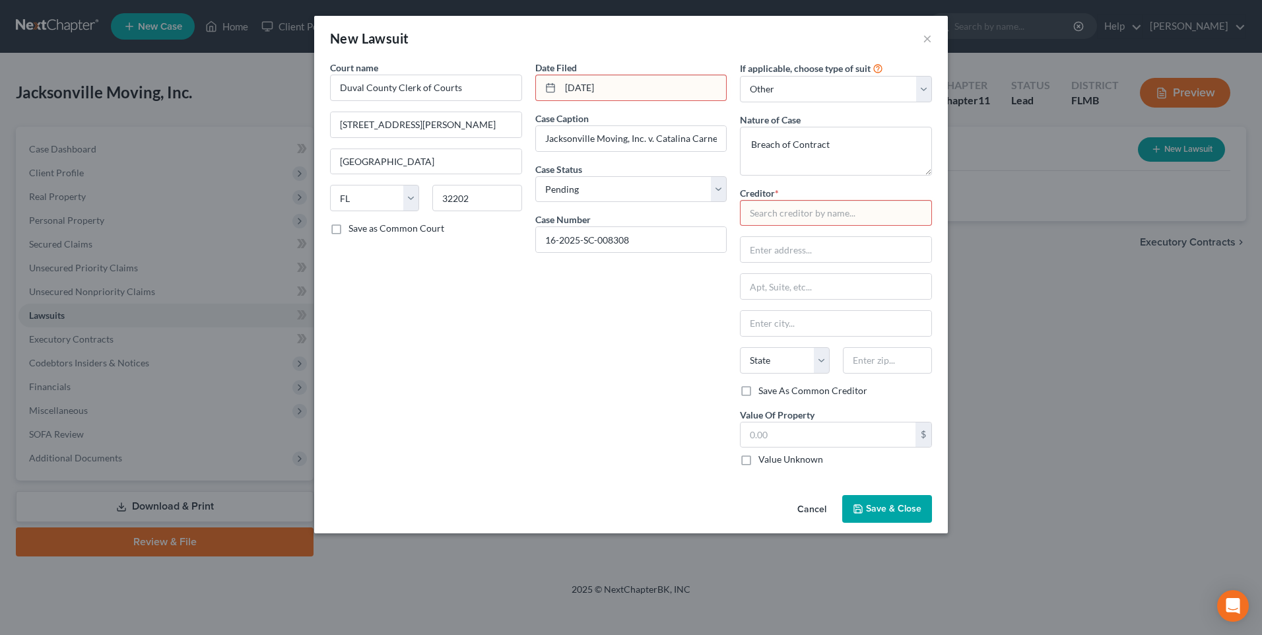
click at [636, 383] on div "Date Filed [DATE] Case Caption Jacksonville Moving, Inc. v. Catalina Carnessell…" at bounding box center [631, 269] width 205 height 416
click at [886, 215] on input "text" at bounding box center [836, 213] width 192 height 26
type input "Jacksonville Moving Inc."
click at [904, 511] on span "Save & Close" at bounding box center [893, 508] width 55 height 11
click at [885, 509] on span "Save & Close" at bounding box center [893, 508] width 55 height 11
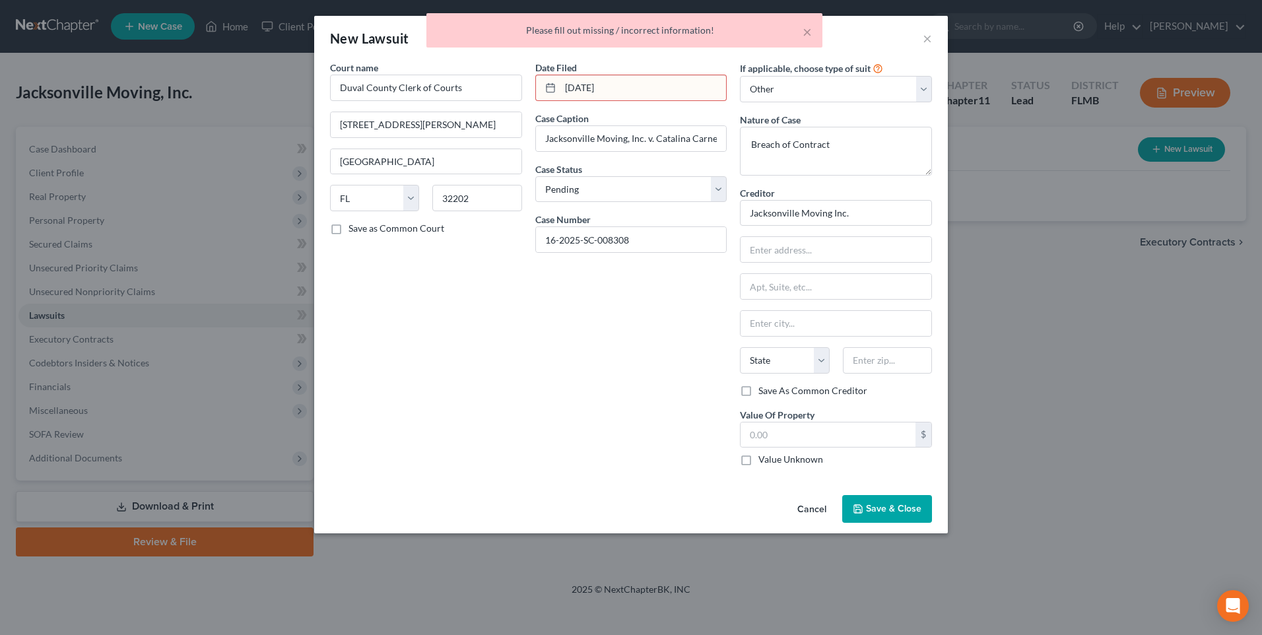
click at [813, 31] on div "× Please fill out missing / incorrect information!" at bounding box center [624, 30] width 396 height 34
click at [821, 29] on div "× Please fill out missing / incorrect information!" at bounding box center [624, 30] width 396 height 34
click at [664, 88] on input "[DATE]" at bounding box center [643, 87] width 166 height 25
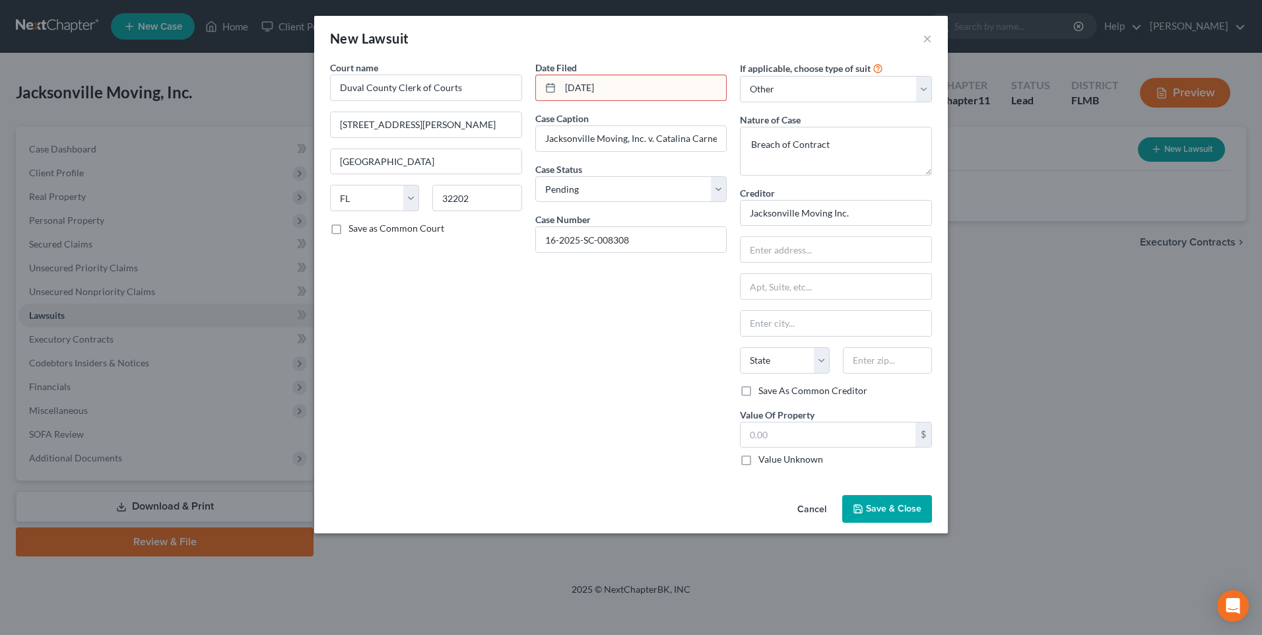
click at [562, 86] on input "[DATE]" at bounding box center [643, 87] width 166 height 25
click at [535, 418] on div "Date Filed [DATE] Case Caption Jacksonville Moving, Inc. v. Catalina Carnessell…" at bounding box center [631, 269] width 205 height 416
click at [885, 502] on button "Save & Close" at bounding box center [887, 509] width 90 height 28
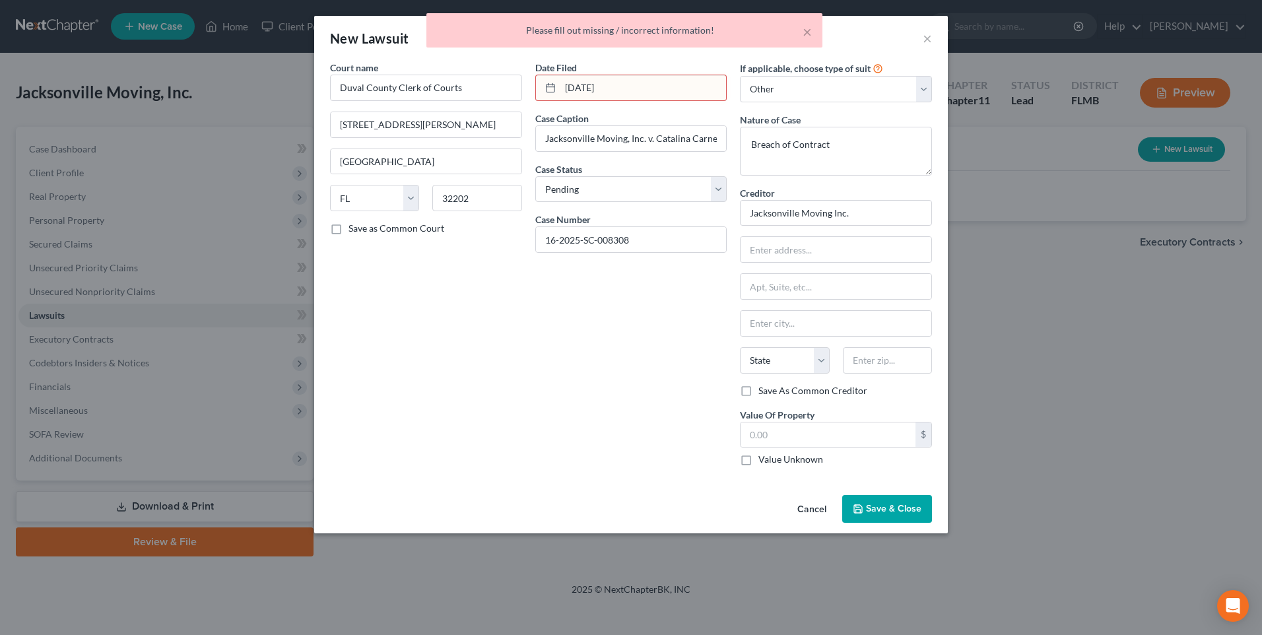
click at [626, 89] on input "[DATE]" at bounding box center [643, 87] width 166 height 25
click at [546, 89] on rect at bounding box center [550, 88] width 8 height 8
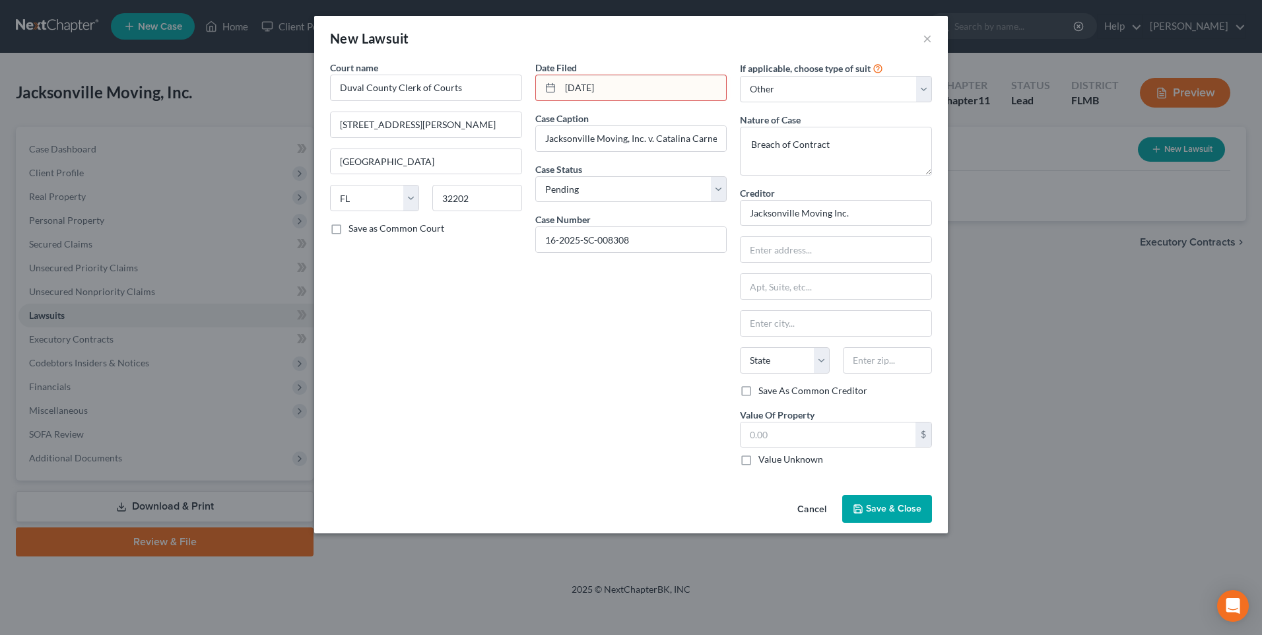
click at [554, 84] on rect at bounding box center [550, 88] width 8 height 8
click at [663, 82] on input "[DATE]" at bounding box center [643, 87] width 166 height 25
drag, startPoint x: 652, startPoint y: 82, endPoint x: 453, endPoint y: 73, distance: 199.5
click at [453, 73] on div "Court name * Duval County Clerk of Courts [STREET_ADDRESS][PERSON_NAME] State […" at bounding box center [630, 269] width 615 height 416
type input "\"
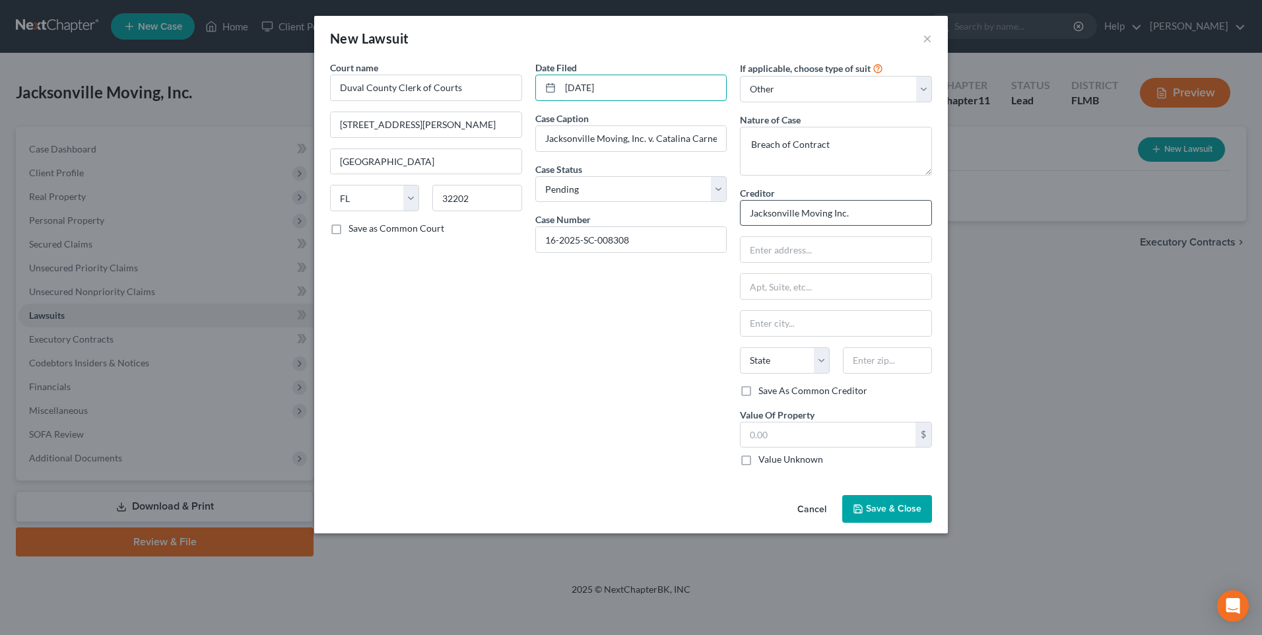
type input "[DATE]"
drag, startPoint x: 874, startPoint y: 220, endPoint x: 279, endPoint y: 193, distance: 595.3
click at [238, 202] on div "New Lawsuit × Court name * Duval County Clerk of Courts [STREET_ADDRESS][PERSON…" at bounding box center [631, 317] width 1262 height 635
click at [882, 515] on button "Save & Close" at bounding box center [887, 509] width 90 height 28
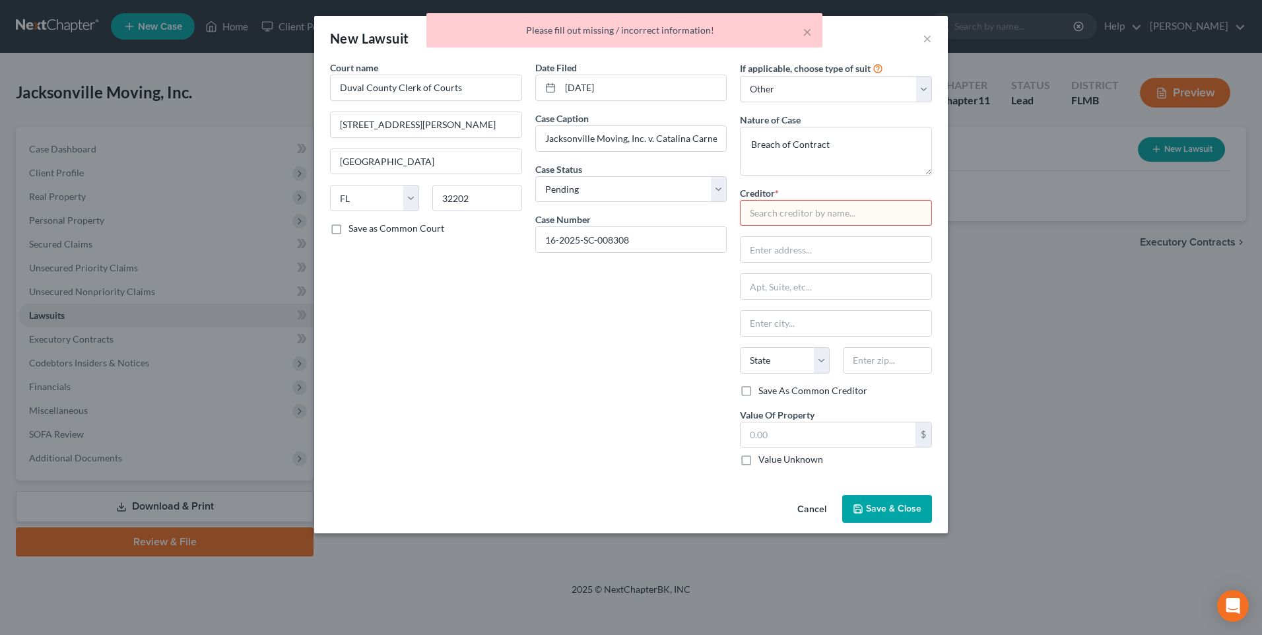
click at [812, 211] on input "text" at bounding box center [836, 213] width 192 height 26
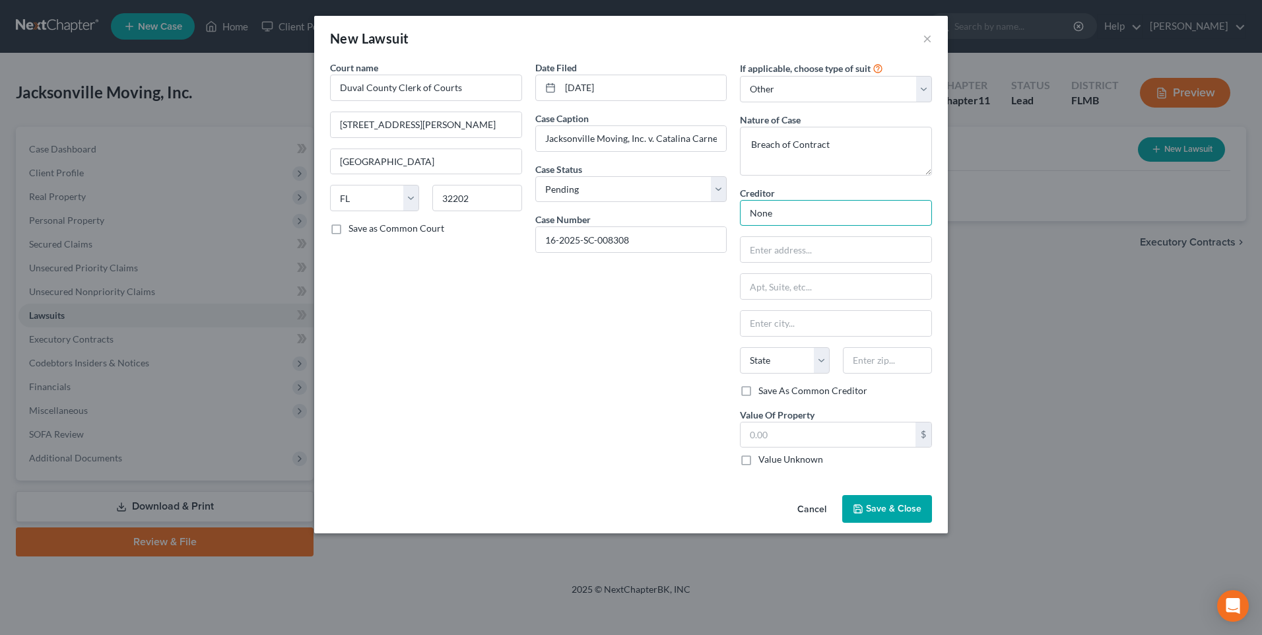
type input "None"
click at [874, 501] on button "Save & Close" at bounding box center [887, 509] width 90 height 28
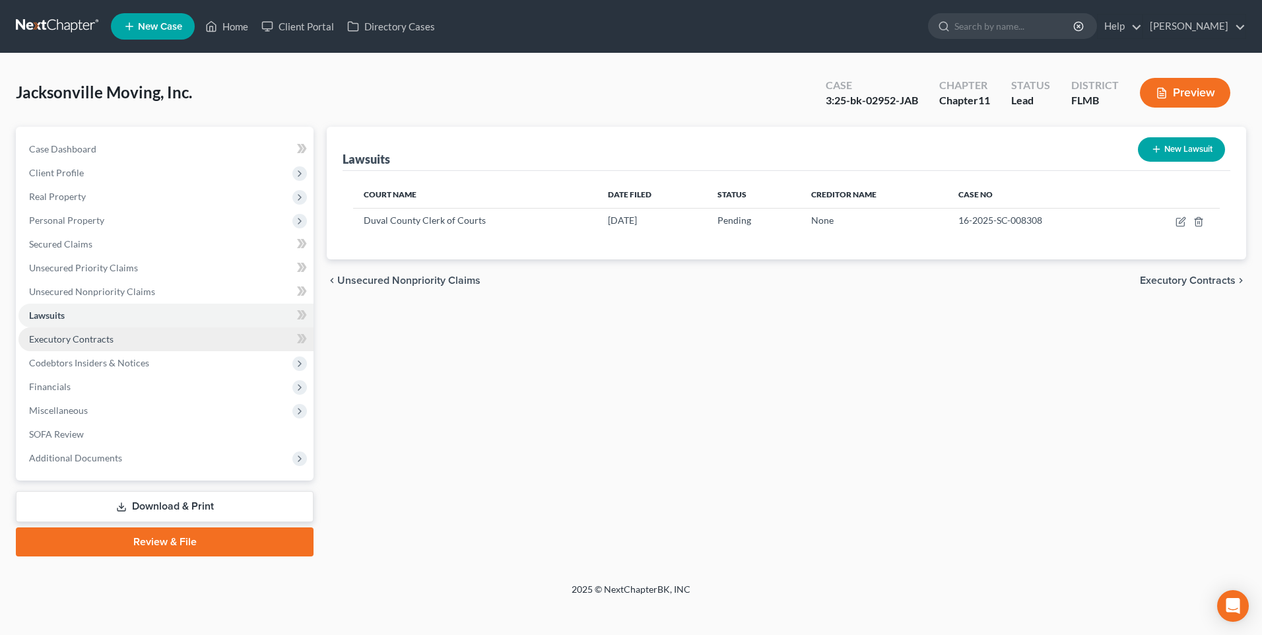
click at [89, 338] on span "Executory Contracts" at bounding box center [71, 338] width 84 height 11
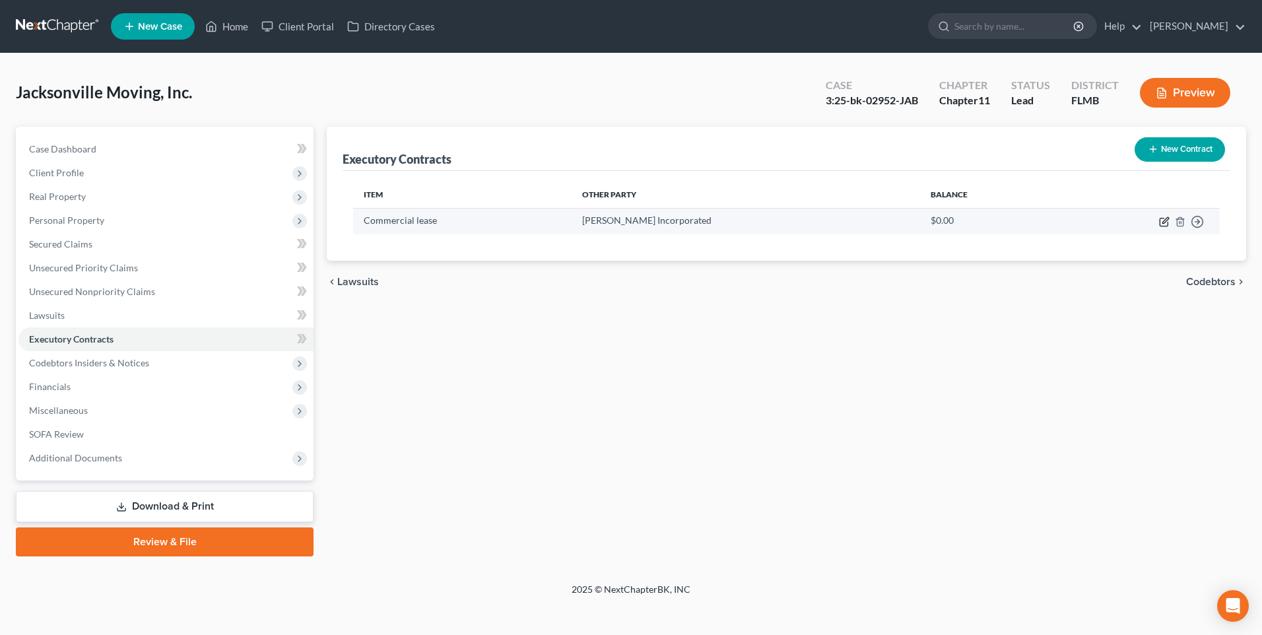
click at [1164, 220] on icon "button" at bounding box center [1164, 221] width 11 height 11
select select "3"
select select "9"
select select "0"
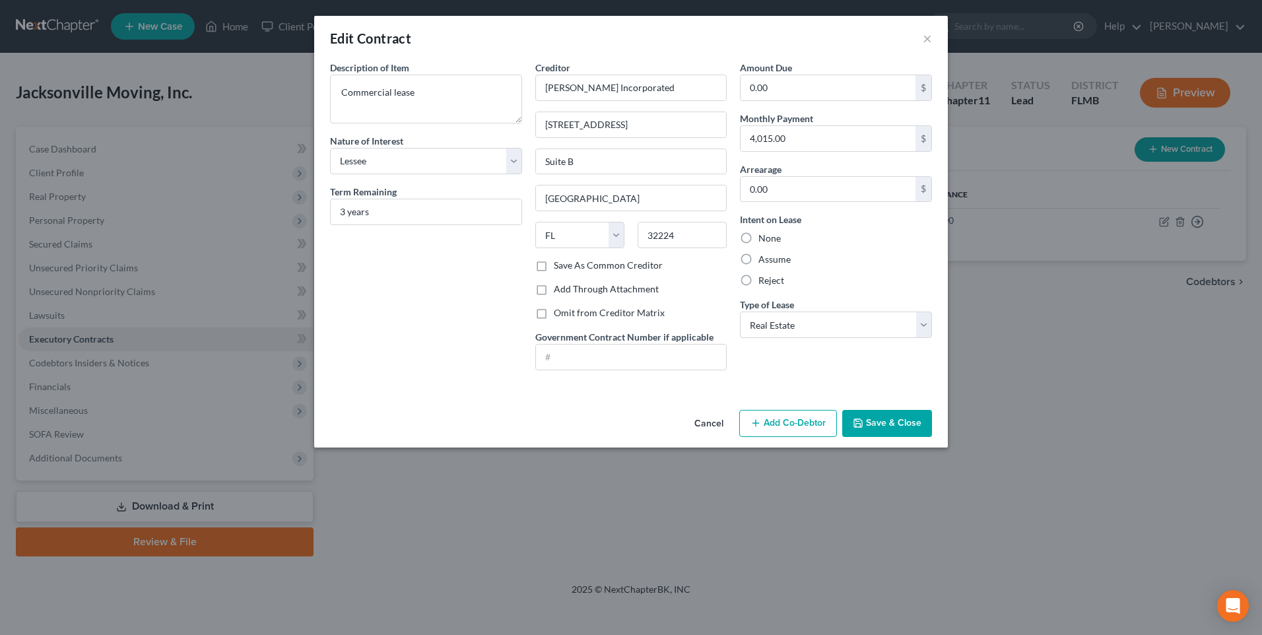
click at [883, 418] on button "Save & Close" at bounding box center [887, 424] width 90 height 28
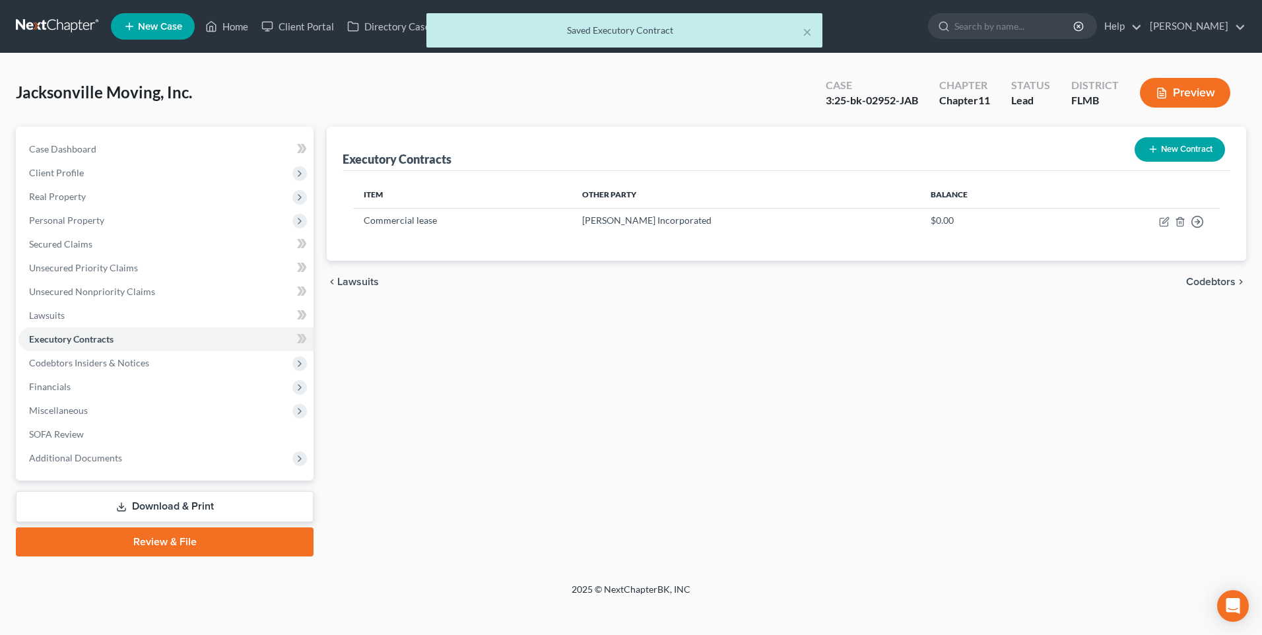
click at [1160, 146] on button "New Contract" at bounding box center [1179, 149] width 90 height 24
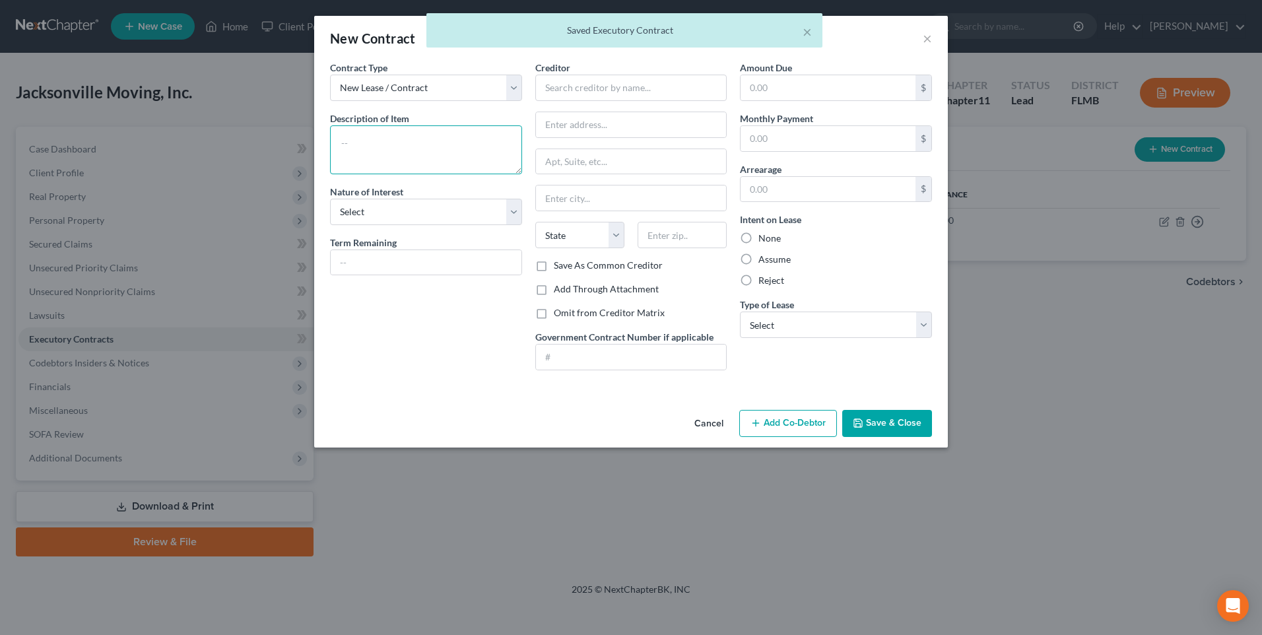
click at [443, 140] on textarea at bounding box center [426, 149] width 192 height 49
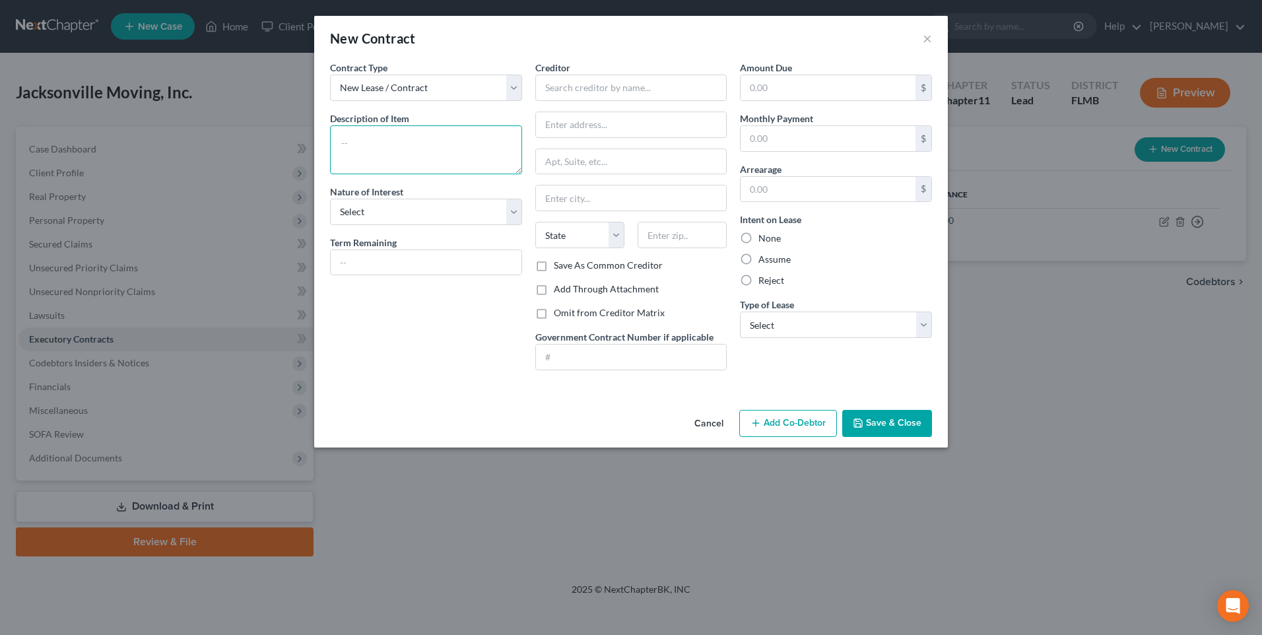
click at [358, 147] on textarea at bounding box center [426, 149] width 192 height 49
type textarea "CHHJ Franchising L.L.C."
drag, startPoint x: 490, startPoint y: 152, endPoint x: 236, endPoint y: 147, distance: 254.8
click at [236, 147] on div "New Contract × Contract Type New Lease / Contract New Timeshare Description of …" at bounding box center [631, 317] width 1262 height 635
click at [582, 90] on input "text" at bounding box center [631, 88] width 192 height 26
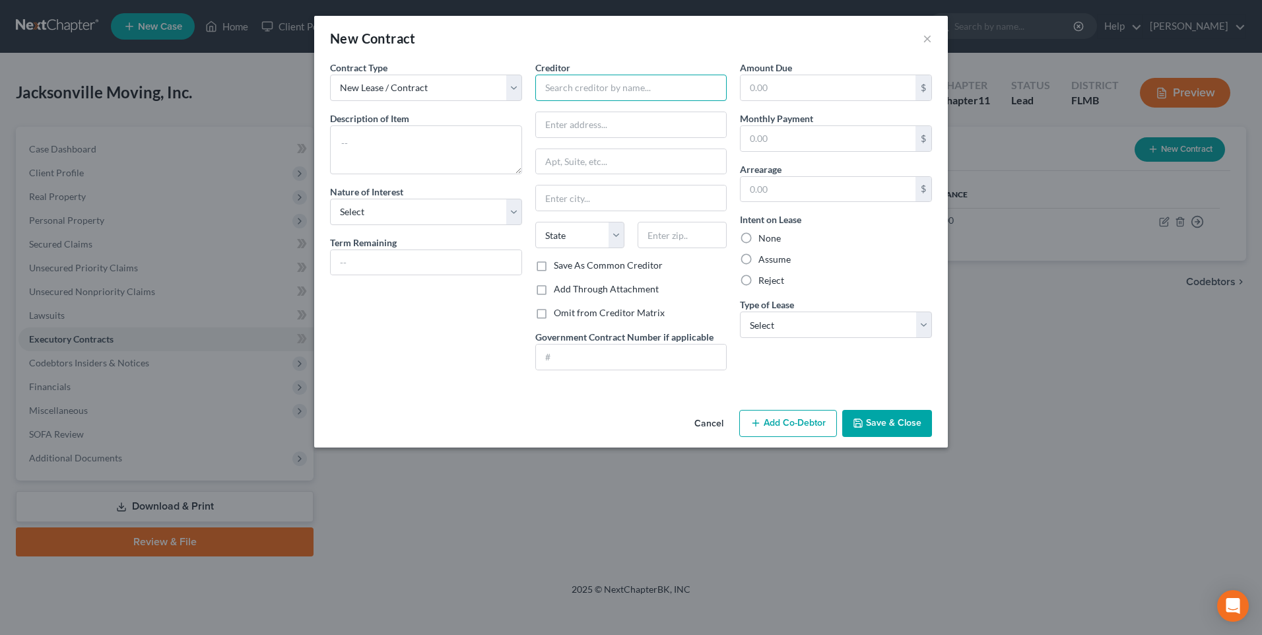
paste input "CHHJ Franchising L.L.C."
type input "CHHJ Franchising L.L.C."
click at [426, 134] on textarea at bounding box center [426, 149] width 192 height 49
type textarea "Franchise Agreement"
click at [513, 216] on select "Select Purchaser Agent Lessor Lessee" at bounding box center [426, 212] width 192 height 26
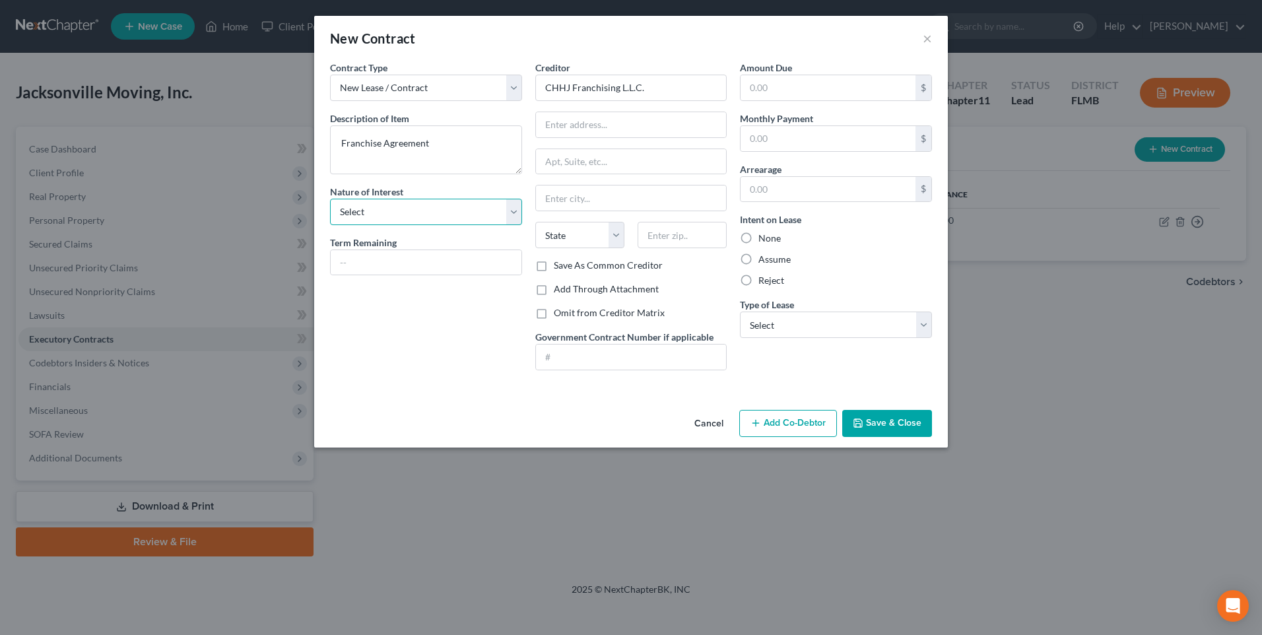
click at [453, 211] on select "Select Purchaser Agent Lessor Lessee" at bounding box center [426, 212] width 192 height 26
click at [456, 207] on select "Select Purchaser Agent Lessor Lessee" at bounding box center [426, 212] width 192 height 26
select select "1"
click at [330, 199] on select "Select Purchaser Agent Lessor Lessee" at bounding box center [426, 212] width 192 height 26
click at [430, 264] on input "text" at bounding box center [426, 262] width 191 height 25
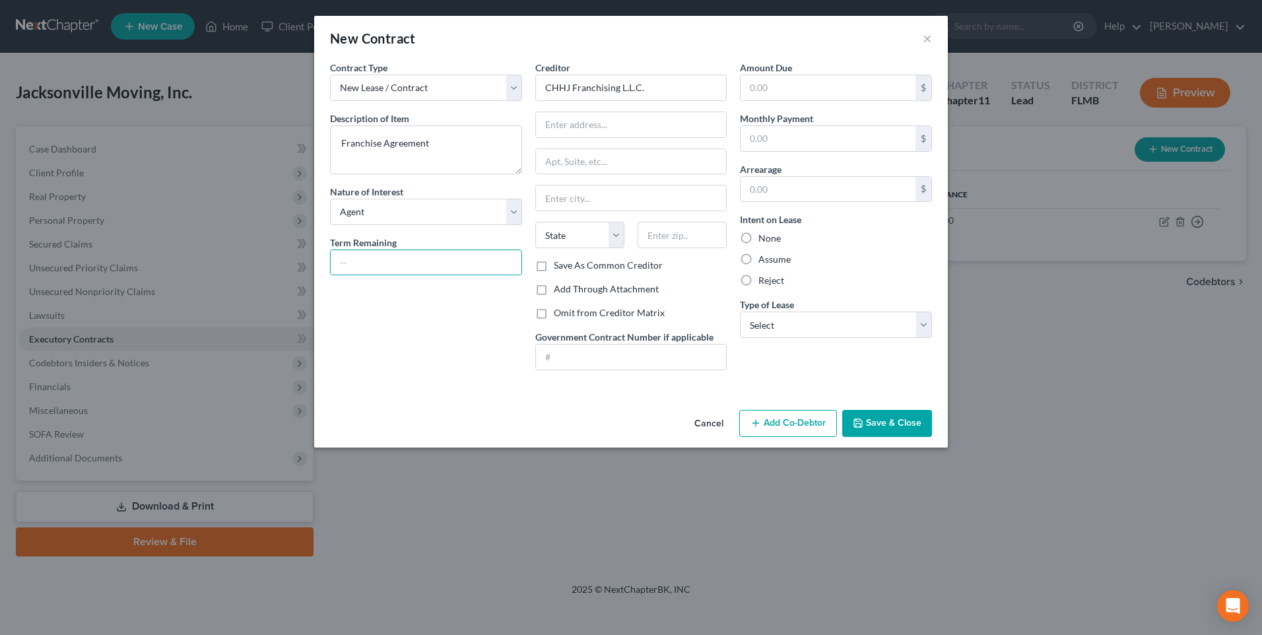
click at [623, 450] on div "New Contract × Contract Type New Lease / Contract New Timeshare Description of …" at bounding box center [631, 317] width 1262 height 635
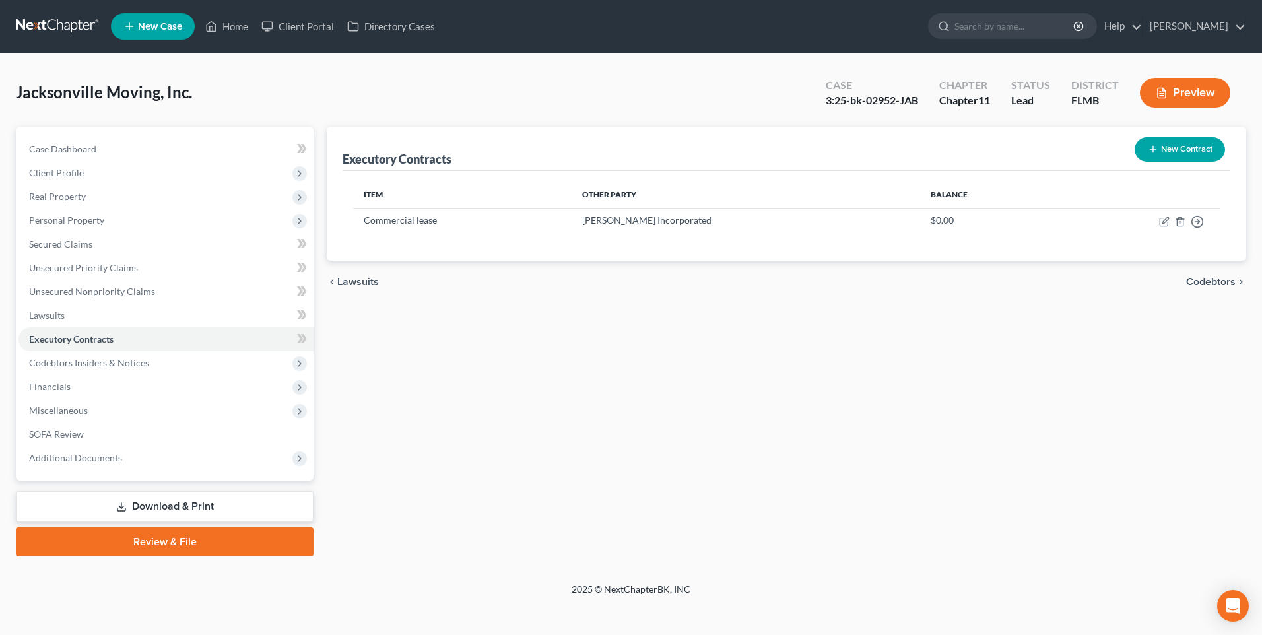
click at [1161, 150] on button "New Contract" at bounding box center [1179, 149] width 90 height 24
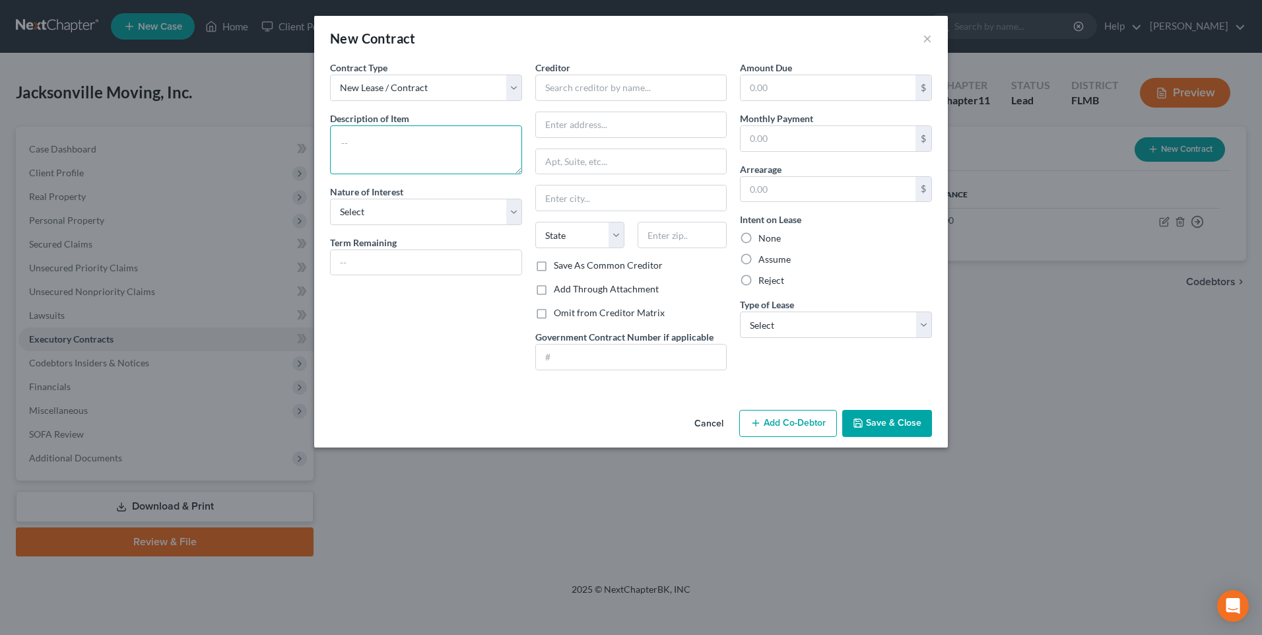
click at [393, 157] on textarea at bounding box center [426, 149] width 192 height 49
type textarea "Franchise Agreement"
click at [590, 84] on input "text" at bounding box center [631, 88] width 192 height 26
type input "C"
paste input "CHHJ Franchising L.L.C."
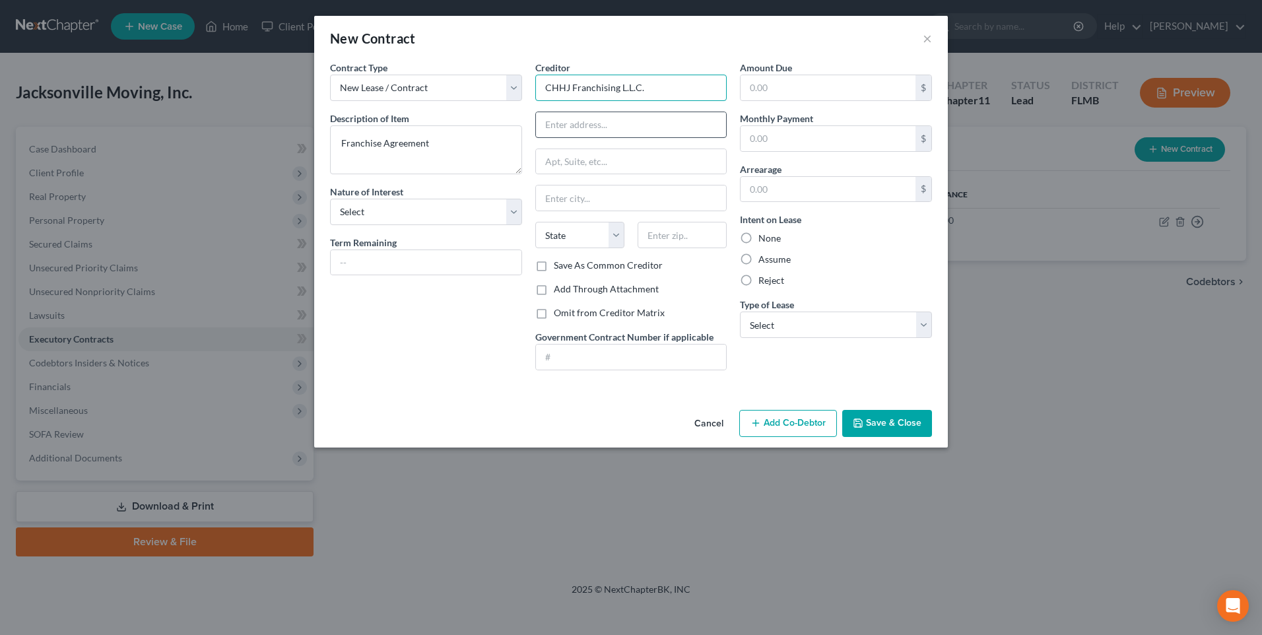
type input "CHHJ Franchising L.L.C."
click at [588, 119] on input "text" at bounding box center [631, 124] width 191 height 25
type input "[STREET_ADDRESS]"
click at [689, 204] on input "text" at bounding box center [631, 197] width 191 height 25
click at [502, 439] on div "Cancel Add Co-Debtor Save & Close" at bounding box center [631, 427] width 634 height 44
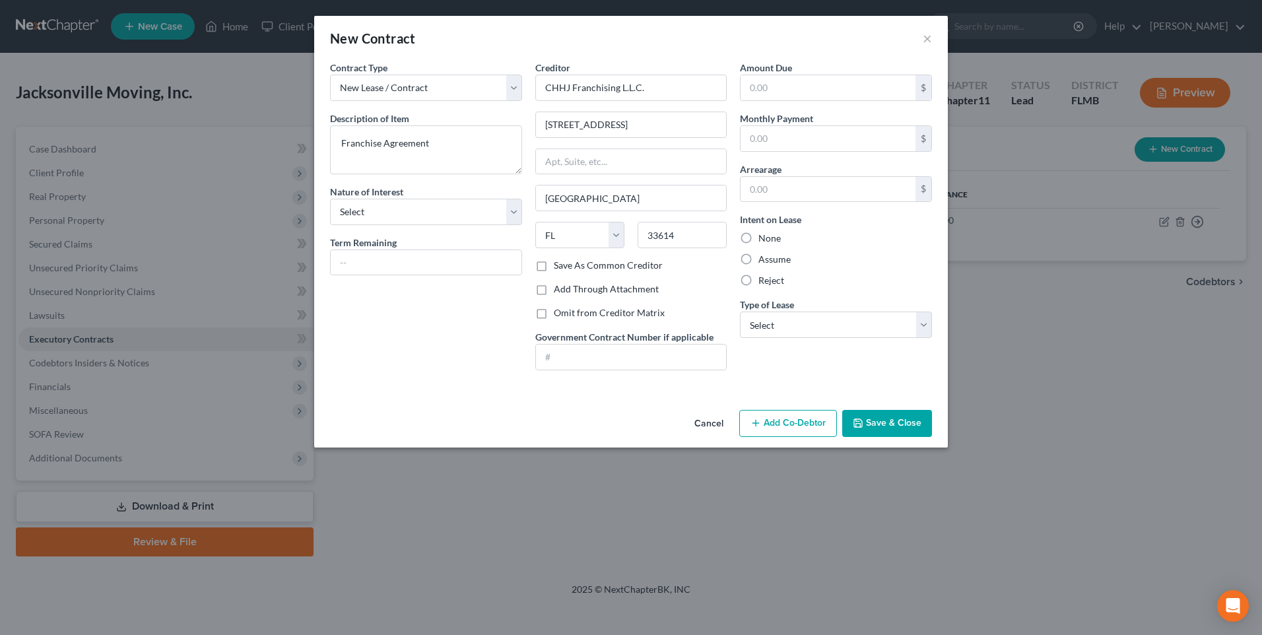
click at [758, 258] on label "Assume" at bounding box center [774, 259] width 32 height 13
click at [764, 258] on input "Assume" at bounding box center [768, 257] width 9 height 9
click at [923, 327] on select "Select Real Estate Car Other" at bounding box center [836, 325] width 192 height 26
click at [858, 410] on button "Save & Close" at bounding box center [887, 424] width 90 height 28
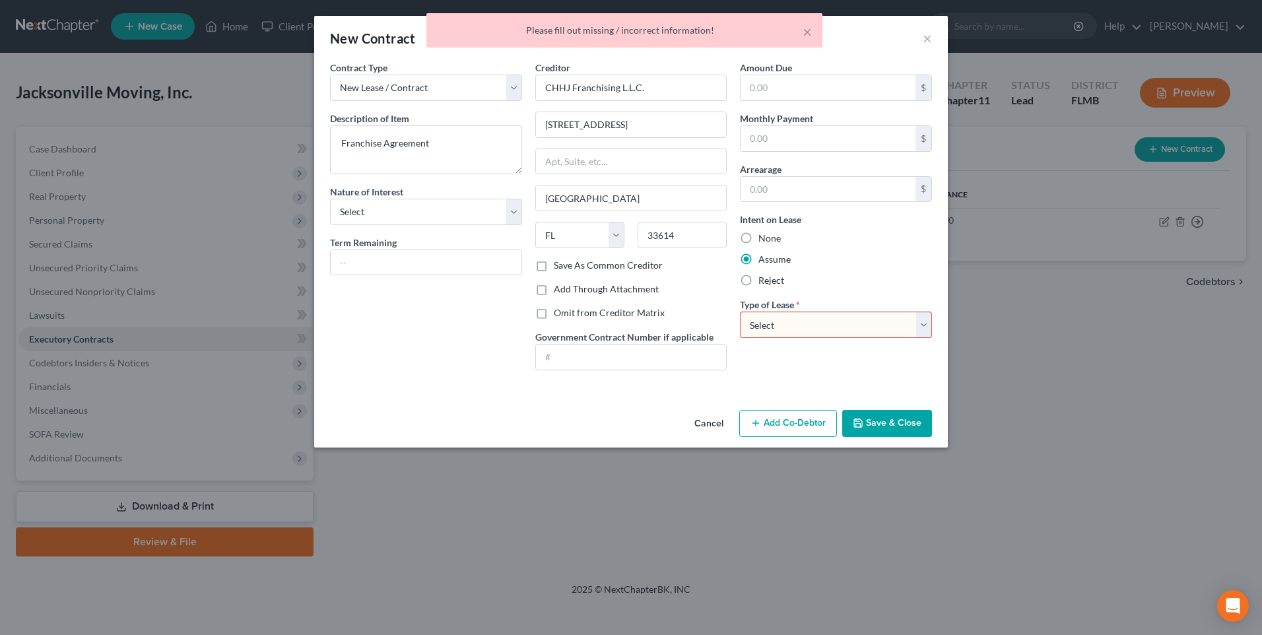
click at [921, 331] on select "Select Real Estate Car Other" at bounding box center [836, 325] width 192 height 26
click at [740, 312] on select "Select Real Estate Car Other" at bounding box center [836, 325] width 192 height 26
click at [870, 437] on button "Save & Close" at bounding box center [887, 424] width 90 height 28
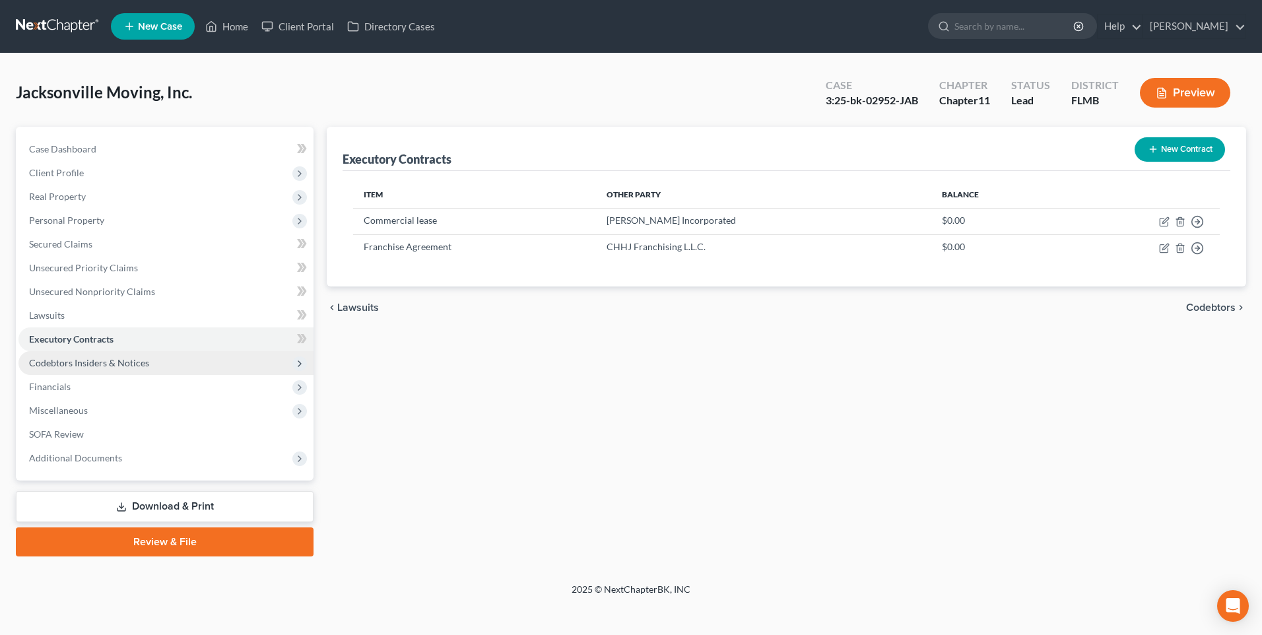
click at [68, 365] on span "Codebtors Insiders & Notices" at bounding box center [89, 362] width 120 height 11
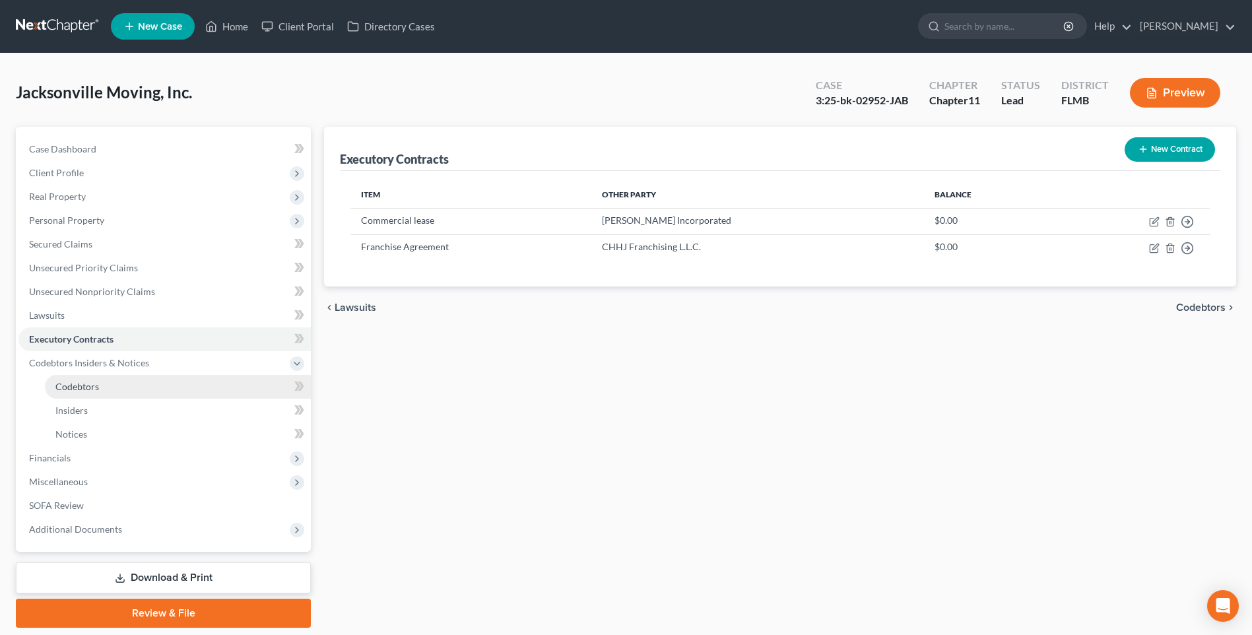
click at [66, 389] on span "Codebtors" at bounding box center [77, 386] width 44 height 11
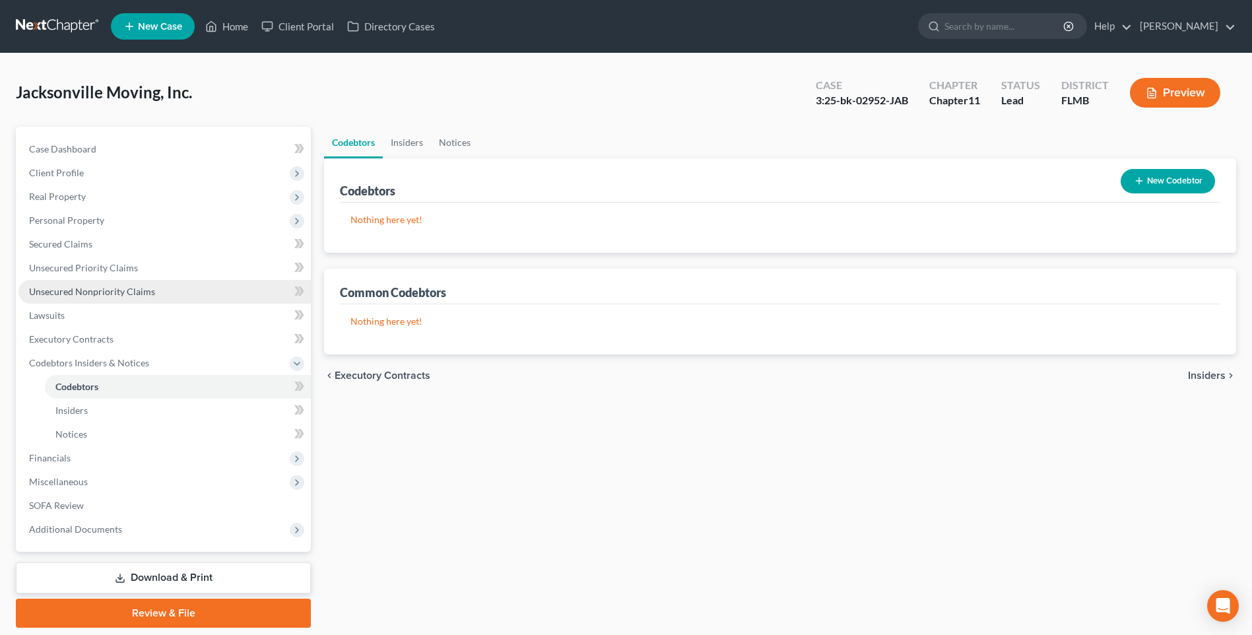
click at [44, 288] on span "Unsecured Nonpriority Claims" at bounding box center [92, 291] width 126 height 11
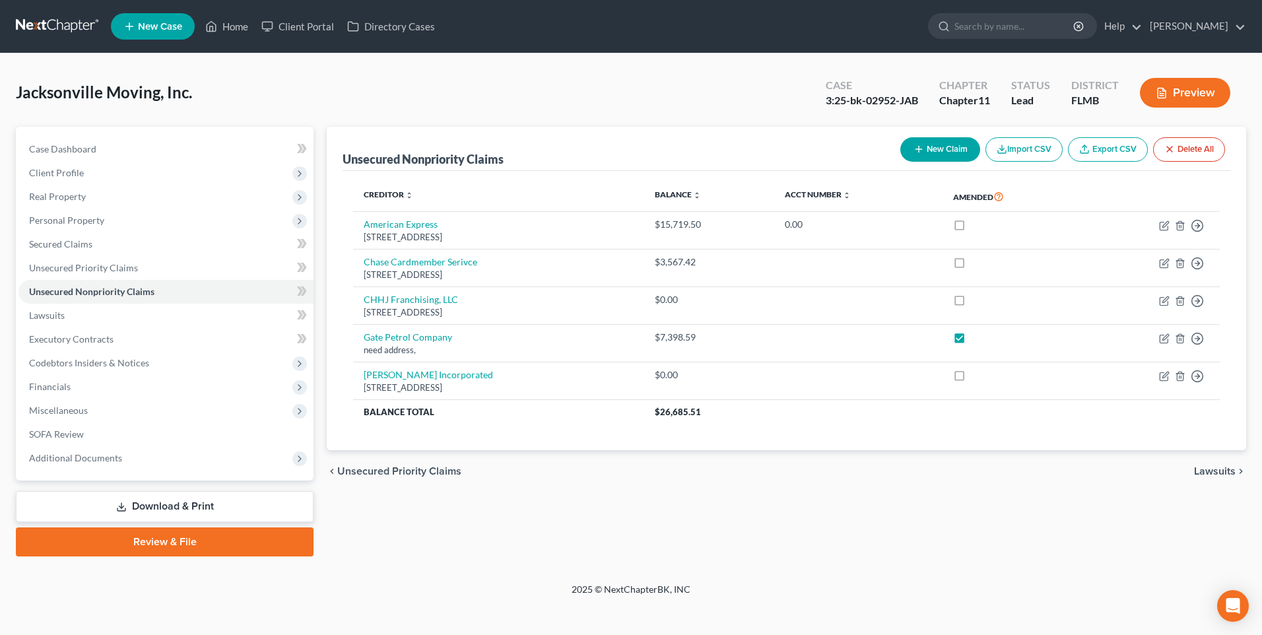
click at [954, 146] on button "New Claim" at bounding box center [940, 149] width 80 height 24
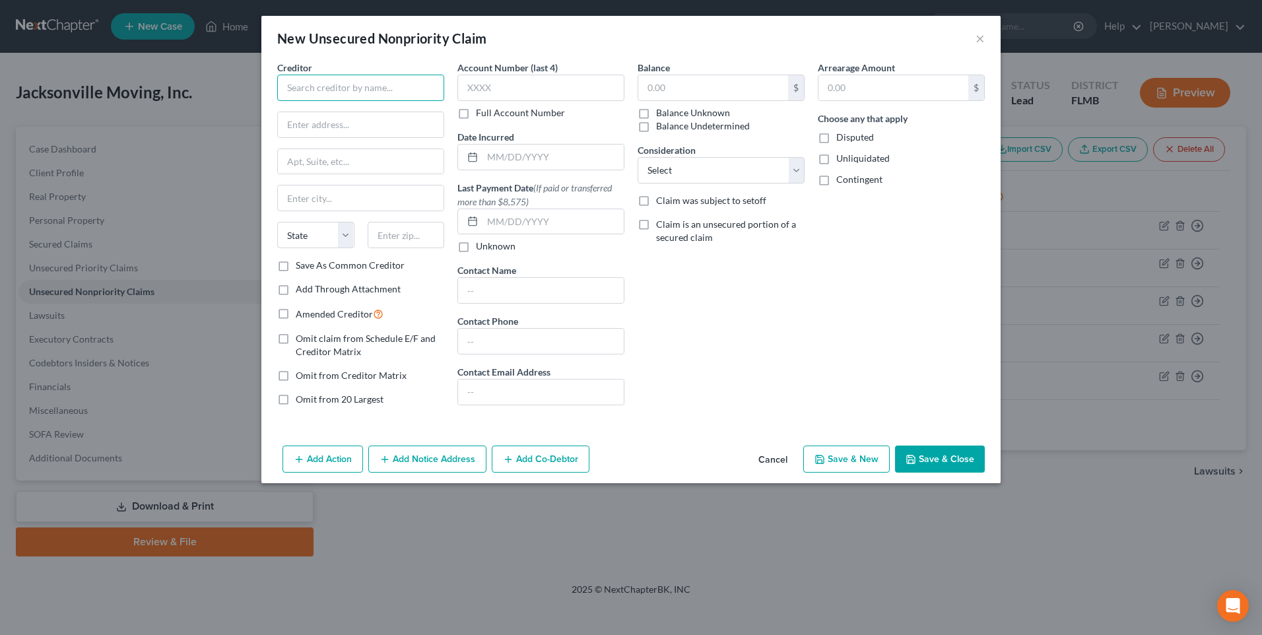
click at [315, 93] on input "text" at bounding box center [360, 88] width 167 height 26
click at [296, 316] on label "Amended Creditor" at bounding box center [340, 313] width 88 height 15
click at [301, 315] on input "Amended Creditor" at bounding box center [305, 310] width 9 height 9
click at [748, 92] on input "text" at bounding box center [713, 87] width 150 height 25
click at [656, 114] on label "Balance Unknown" at bounding box center [693, 112] width 74 height 13
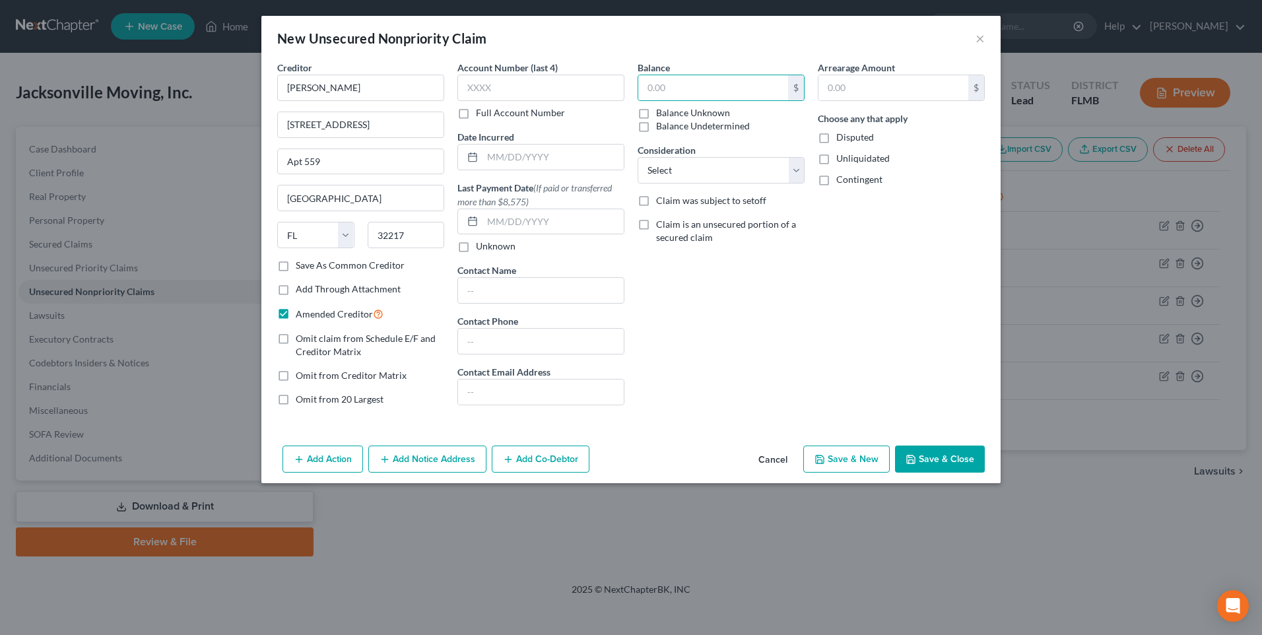
click at [661, 114] on input "Balance Unknown" at bounding box center [665, 110] width 9 height 9
click at [836, 139] on label "Disputed" at bounding box center [855, 137] width 38 height 13
click at [841, 139] on input "Disputed" at bounding box center [845, 135] width 9 height 9
click at [836, 161] on label "Unliquidated" at bounding box center [862, 158] width 53 height 13
click at [841, 160] on input "Unliquidated" at bounding box center [845, 156] width 9 height 9
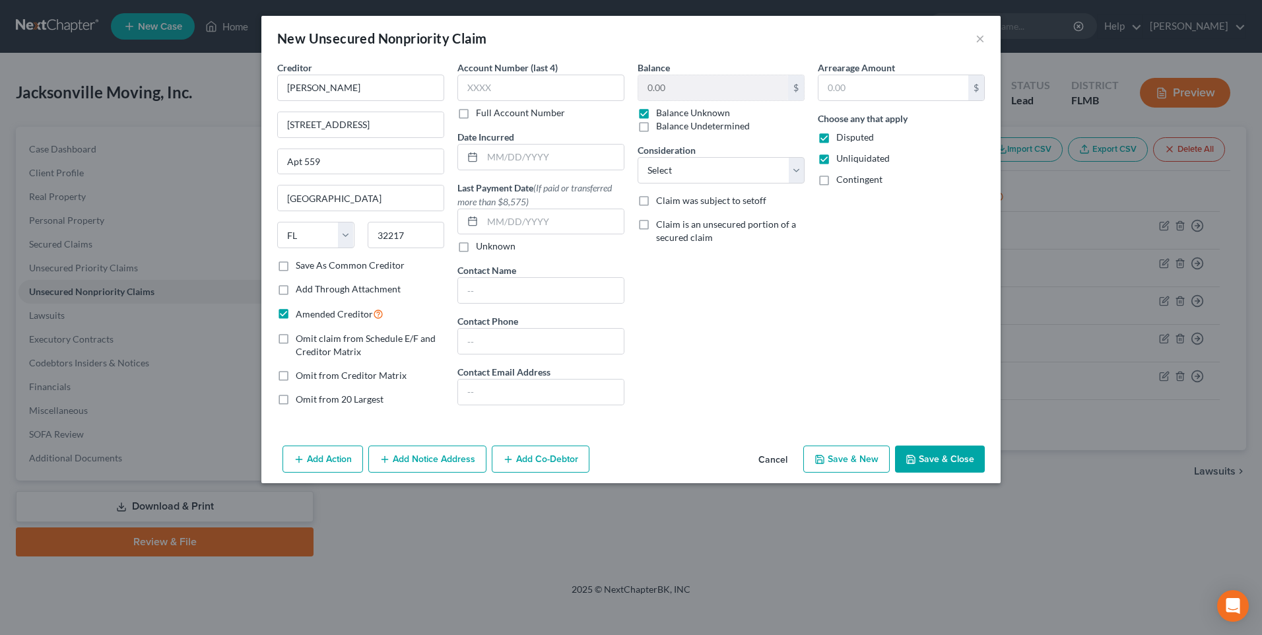
click at [836, 183] on label "Contingent" at bounding box center [859, 179] width 46 height 13
click at [841, 181] on input "Contingent" at bounding box center [845, 177] width 9 height 9
click at [929, 460] on button "Save & Close" at bounding box center [940, 459] width 90 height 28
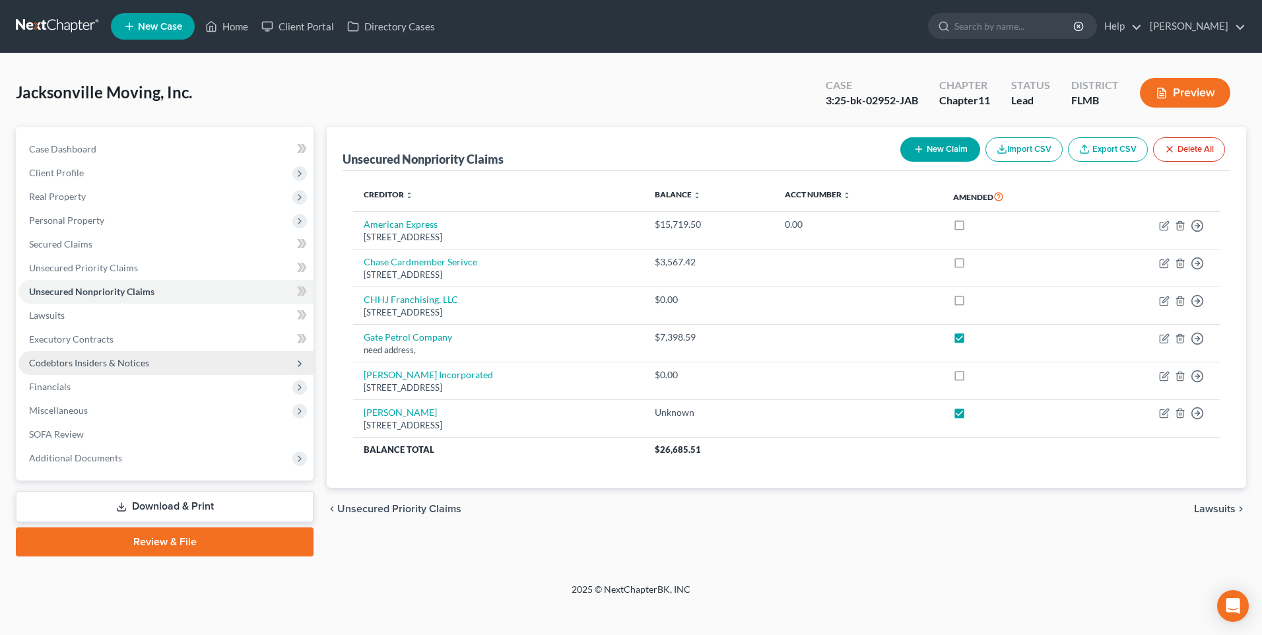
click at [61, 363] on span "Codebtors Insiders & Notices" at bounding box center [89, 362] width 120 height 11
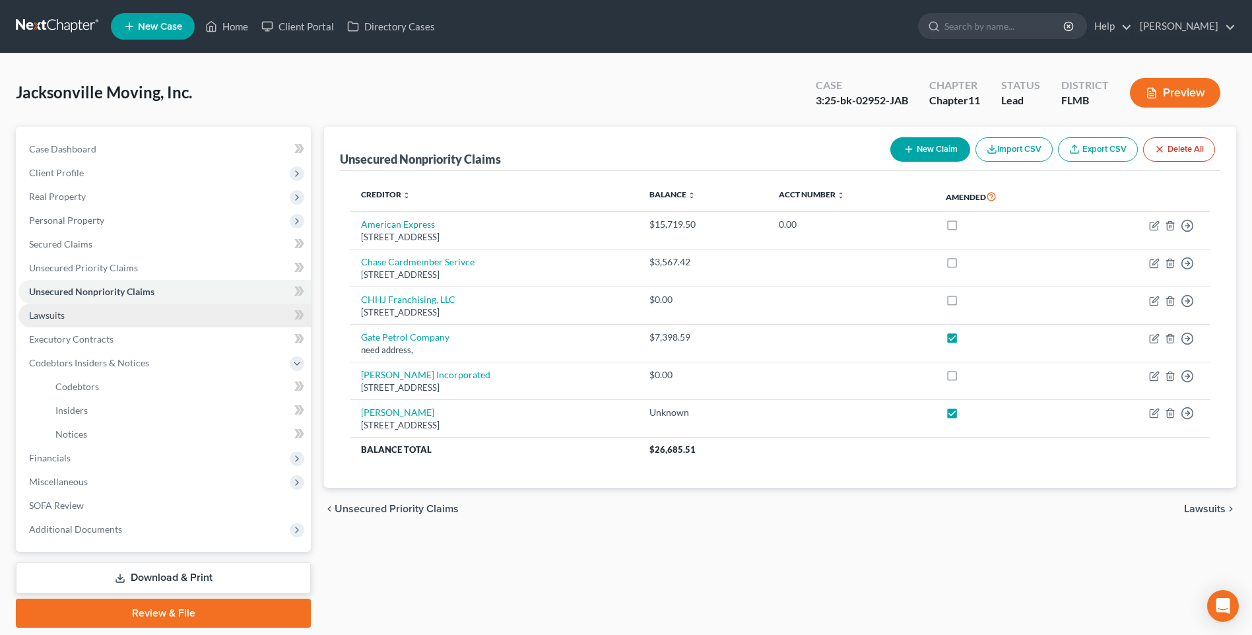
click at [42, 314] on span "Lawsuits" at bounding box center [47, 315] width 36 height 11
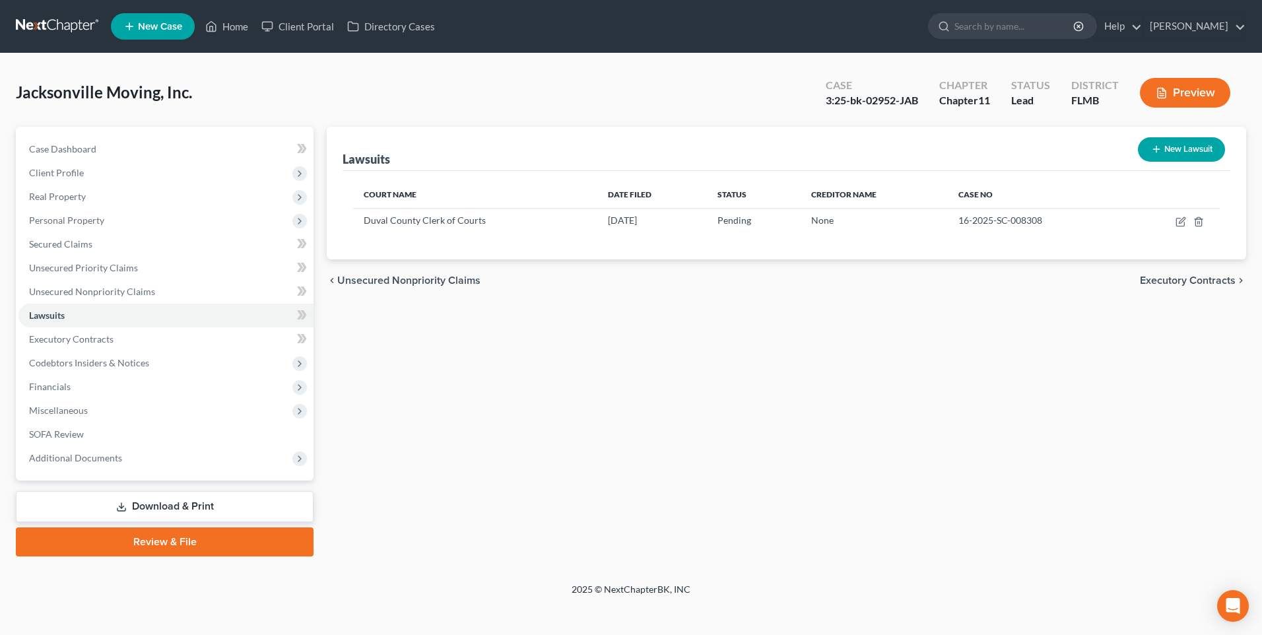
click at [1167, 145] on button "New Lawsuit" at bounding box center [1181, 149] width 87 height 24
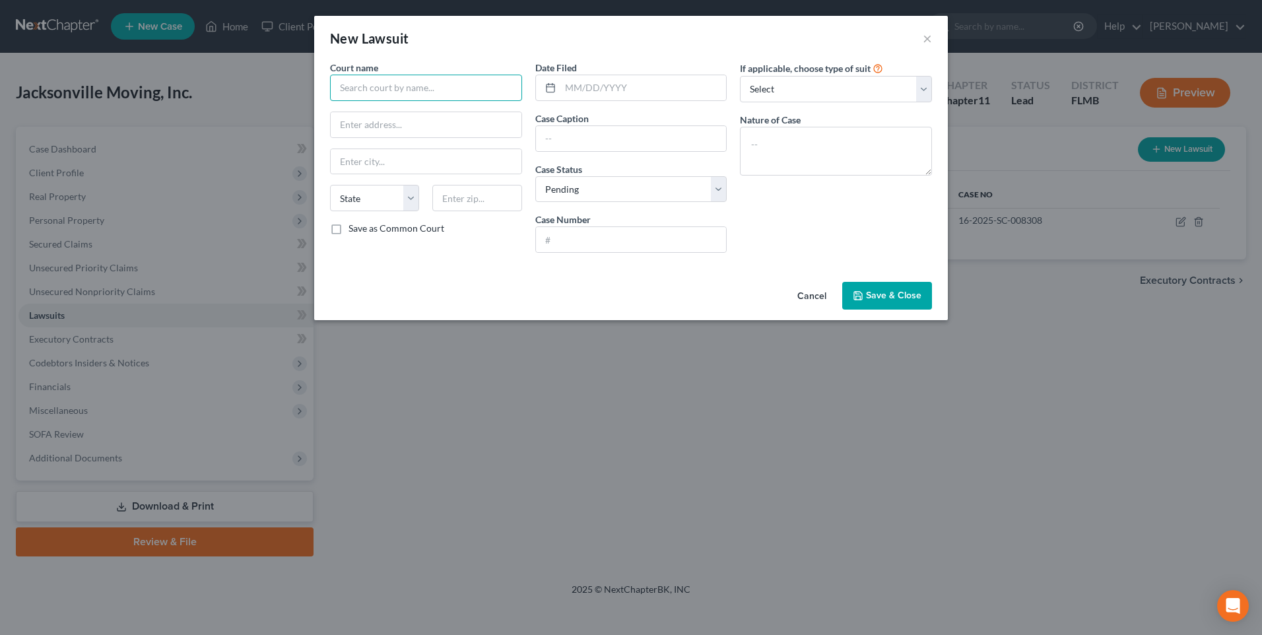
click at [397, 91] on input "text" at bounding box center [426, 88] width 192 height 26
click at [897, 295] on span "Save & Close" at bounding box center [893, 295] width 55 height 11
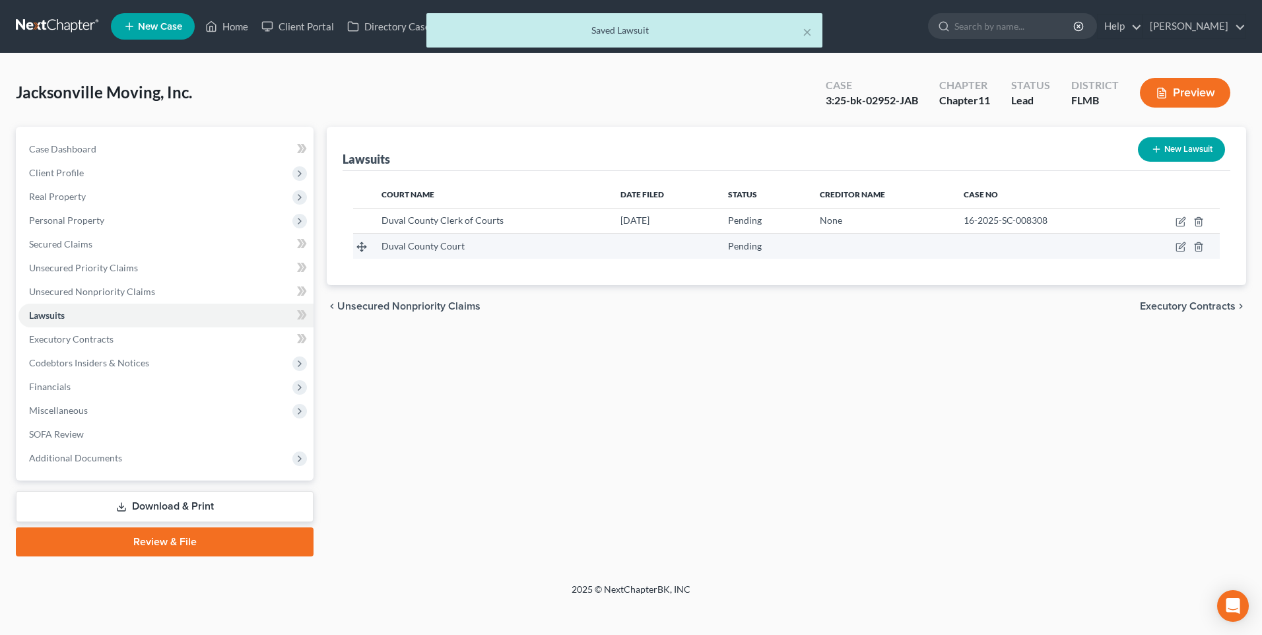
click at [455, 234] on td "Duval County Court" at bounding box center [490, 246] width 239 height 25
click at [442, 245] on span "Duval County Court" at bounding box center [422, 245] width 83 height 11
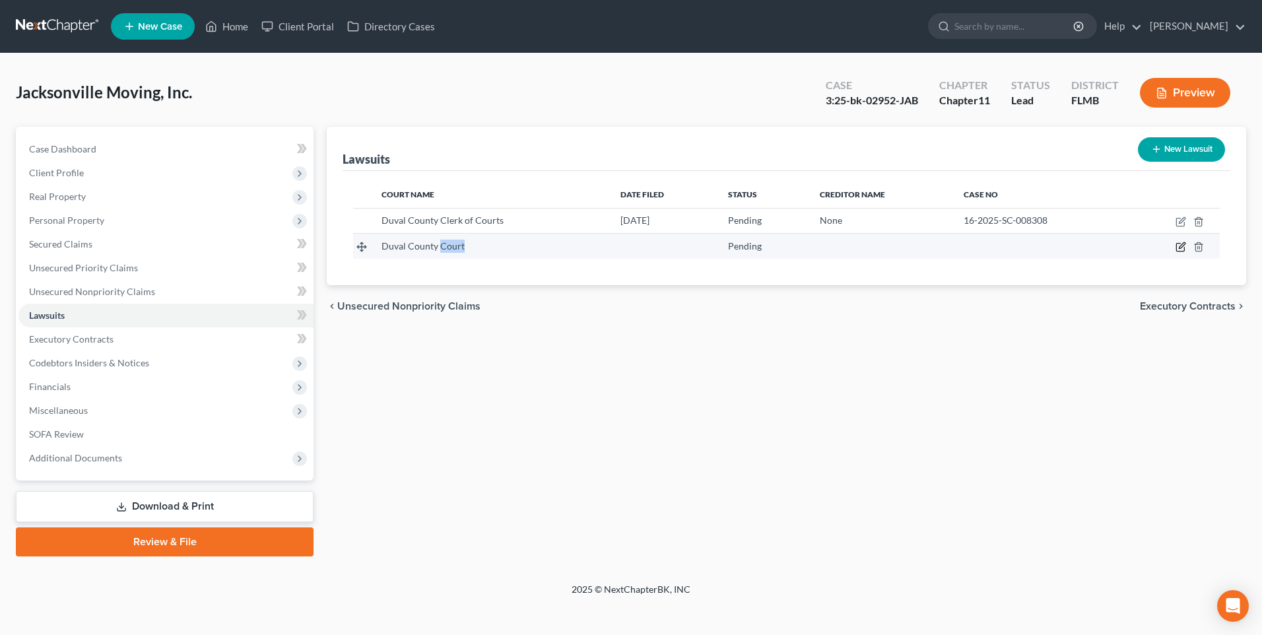
click at [1184, 246] on icon "button" at bounding box center [1182, 246] width 6 height 6
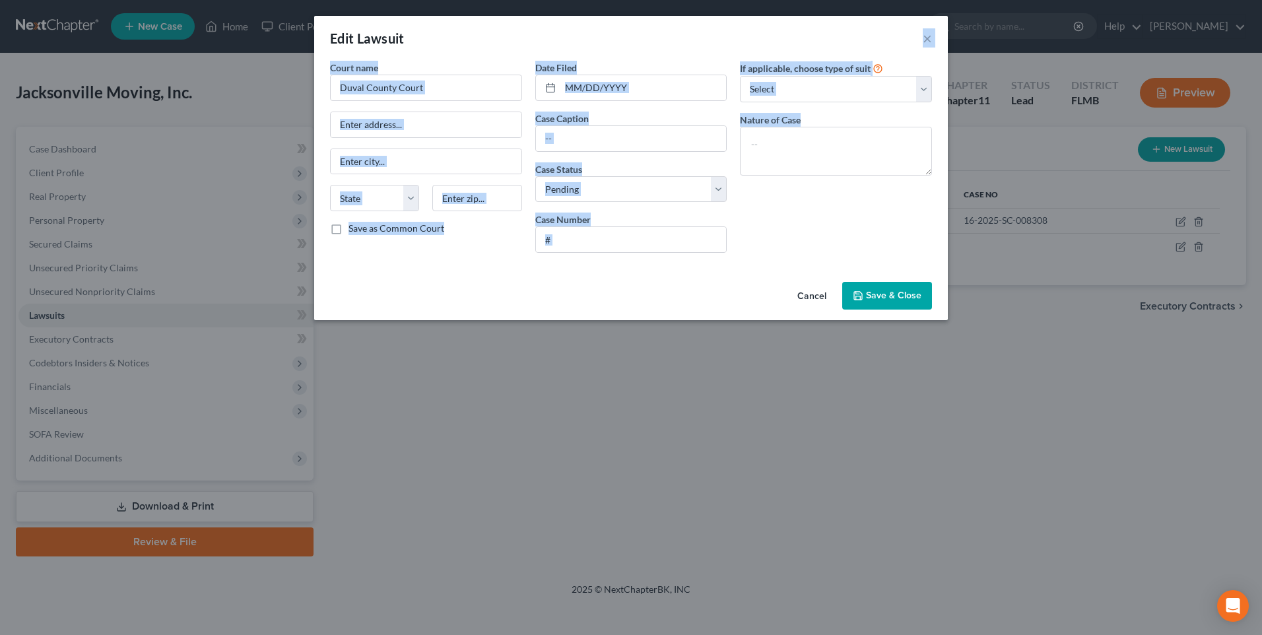
drag, startPoint x: 458, startPoint y: 34, endPoint x: 487, endPoint y: 341, distance: 308.3
click at [487, 346] on div "Edit Lawsuit × Court name * Duval County Court State [US_STATE] AK AR AZ CA CO …" at bounding box center [631, 317] width 1262 height 635
click at [447, 86] on input "Duval County Court" at bounding box center [426, 88] width 192 height 26
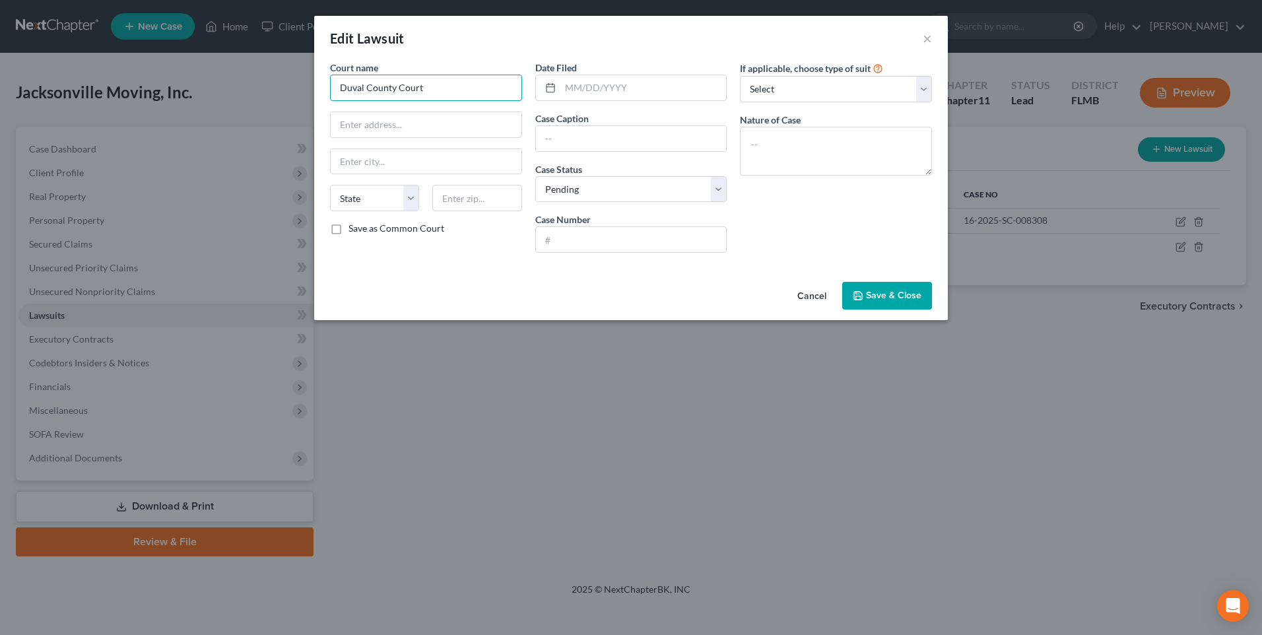
click at [447, 86] on input "Duval County Court" at bounding box center [426, 88] width 192 height 26
drag, startPoint x: 453, startPoint y: 83, endPoint x: 371, endPoint y: 82, distance: 81.8
click at [371, 82] on input "[PERSON_NAME] CoCourtunty" at bounding box center [426, 88] width 192 height 26
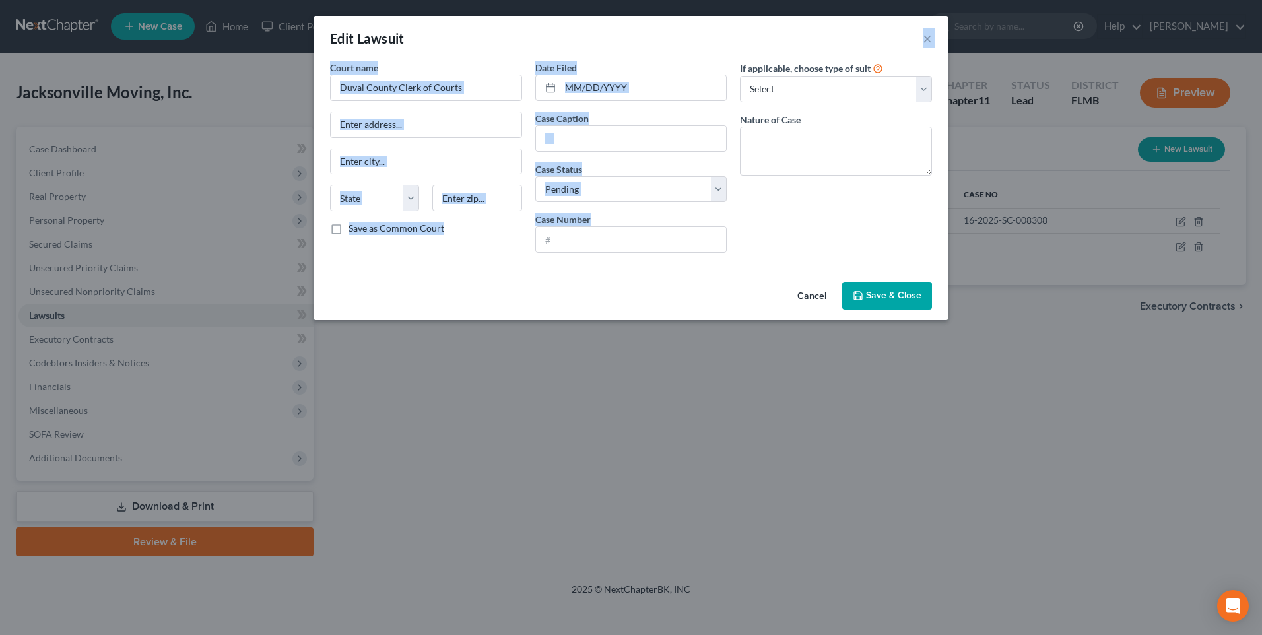
drag, startPoint x: 522, startPoint y: 20, endPoint x: 548, endPoint y: 214, distance: 195.8
click at [546, 226] on div "Edit Lawsuit × Court name * Duval County Clerk of Courts State [US_STATE] AK AR…" at bounding box center [631, 168] width 634 height 304
drag, startPoint x: 548, startPoint y: 214, endPoint x: 486, endPoint y: 68, distance: 158.8
click at [484, 69] on div "Court name * Duval County Clerk of Courts" at bounding box center [426, 81] width 192 height 40
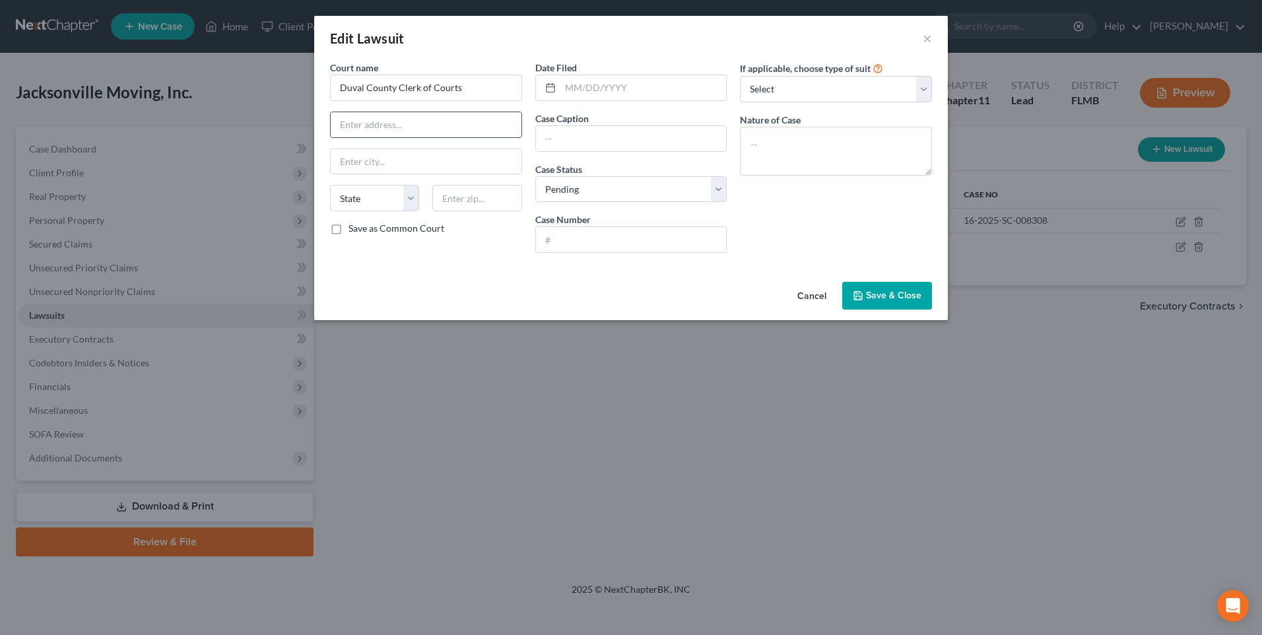
click at [359, 127] on input "text" at bounding box center [426, 124] width 191 height 25
click at [410, 133] on input "text" at bounding box center [426, 124] width 191 height 25
drag, startPoint x: 359, startPoint y: 205, endPoint x: 358, endPoint y: 182, distance: 22.4
click at [359, 205] on select "State [US_STATE] AK AR AZ CA CO CT DE DC [GEOGRAPHIC_DATA] [GEOGRAPHIC_DATA] GU…" at bounding box center [374, 198] width 89 height 26
click at [330, 185] on select "State [US_STATE] AK AR AZ CA CO CT DE DC [GEOGRAPHIC_DATA] [GEOGRAPHIC_DATA] GU…" at bounding box center [374, 198] width 89 height 26
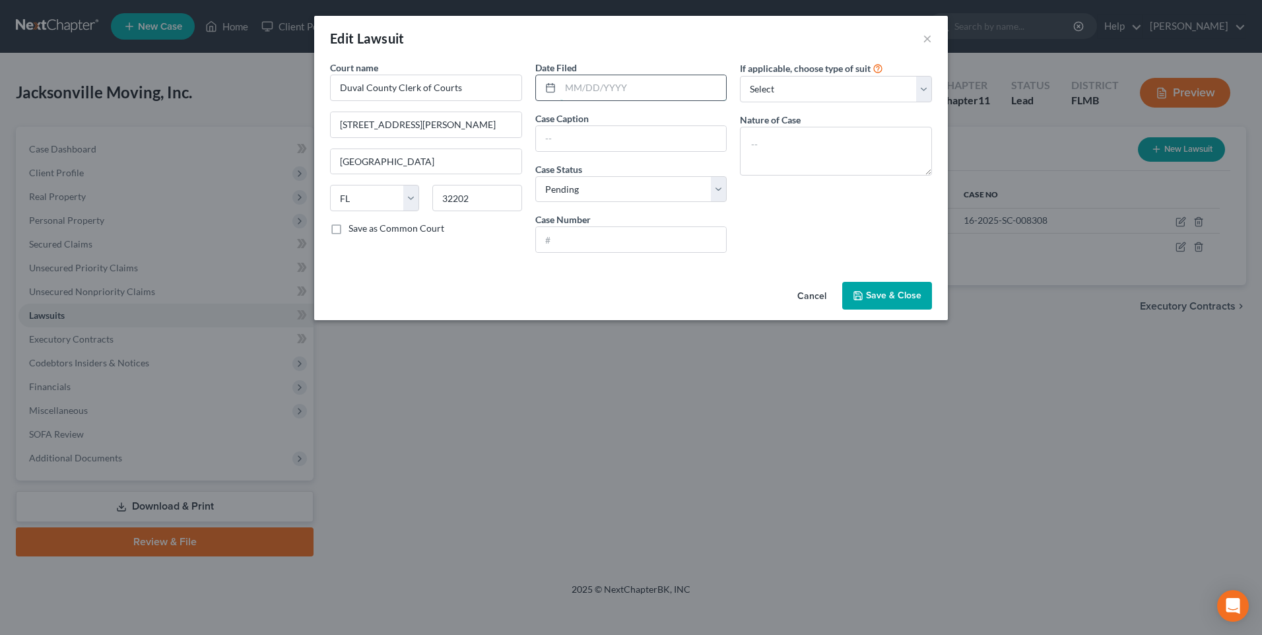
click at [635, 84] on input "text" at bounding box center [643, 87] width 166 height 25
click at [593, 248] on input "text" at bounding box center [631, 239] width 191 height 25
click at [595, 232] on input "text" at bounding box center [631, 239] width 191 height 25
click at [918, 83] on select "Select Repossession Foreclosure Returns Other" at bounding box center [836, 89] width 192 height 26
click at [740, 76] on select "Select Repossession Foreclosure Returns Other" at bounding box center [836, 89] width 192 height 26
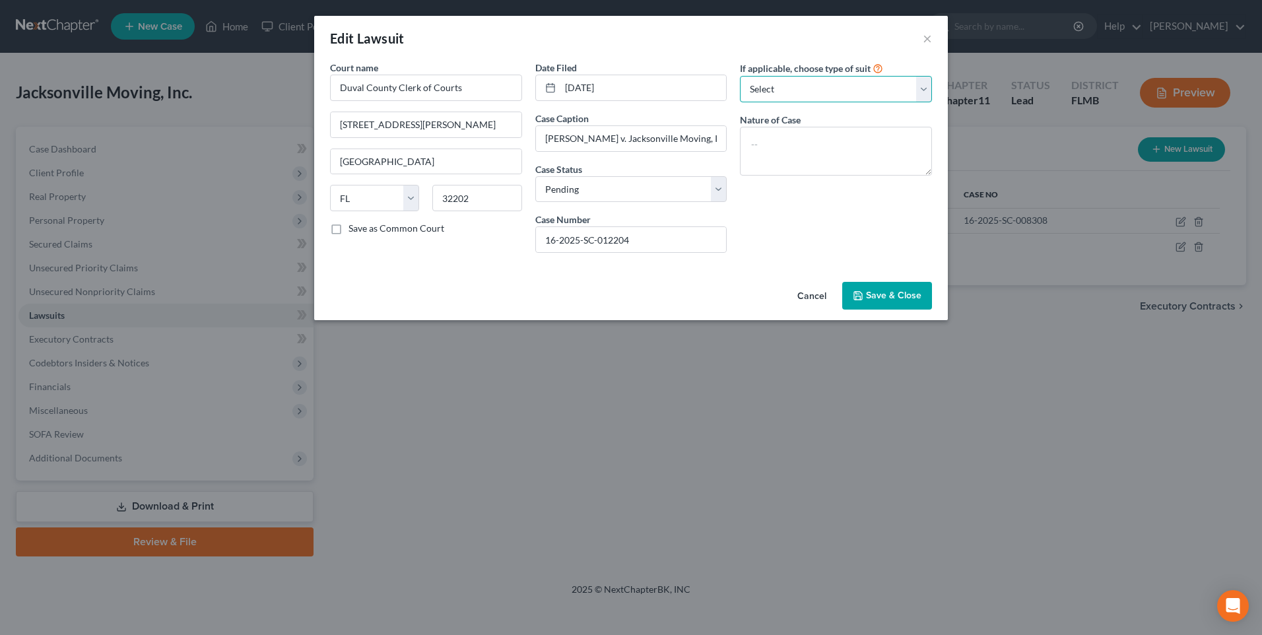
click at [923, 91] on select "Select Repossession Foreclosure Returns Other" at bounding box center [836, 89] width 192 height 26
click at [740, 76] on select "Select Repossession Foreclosure Returns Other" at bounding box center [836, 89] width 192 height 26
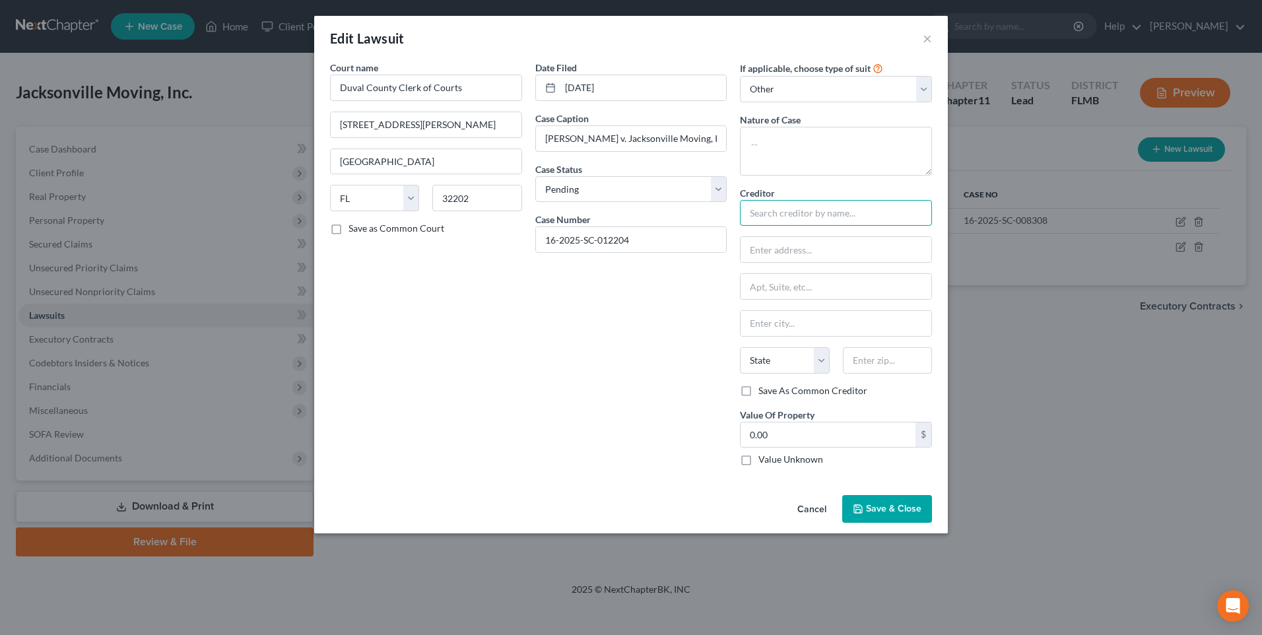
click at [874, 216] on input "text" at bounding box center [836, 213] width 192 height 26
click at [794, 253] on input "text" at bounding box center [835, 249] width 191 height 25
drag, startPoint x: 768, startPoint y: 289, endPoint x: 775, endPoint y: 284, distance: 9.0
click at [768, 289] on input "text" at bounding box center [835, 286] width 191 height 25
click at [892, 510] on span "Save & Close" at bounding box center [893, 508] width 55 height 11
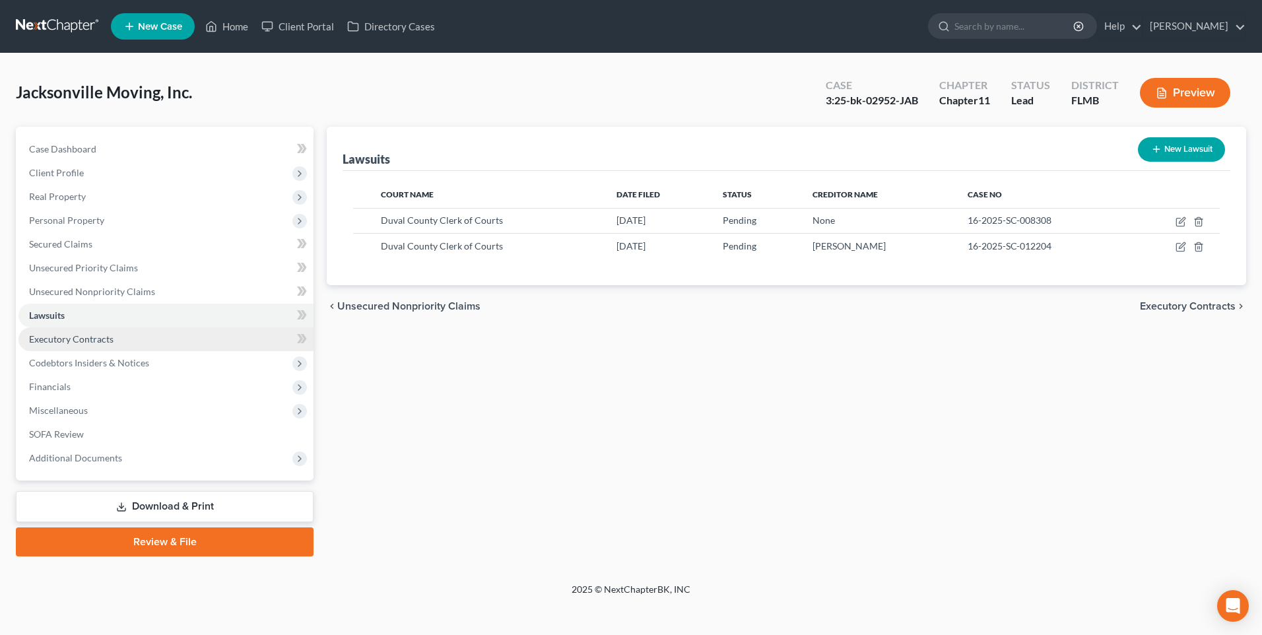
click at [77, 340] on span "Executory Contracts" at bounding box center [71, 338] width 84 height 11
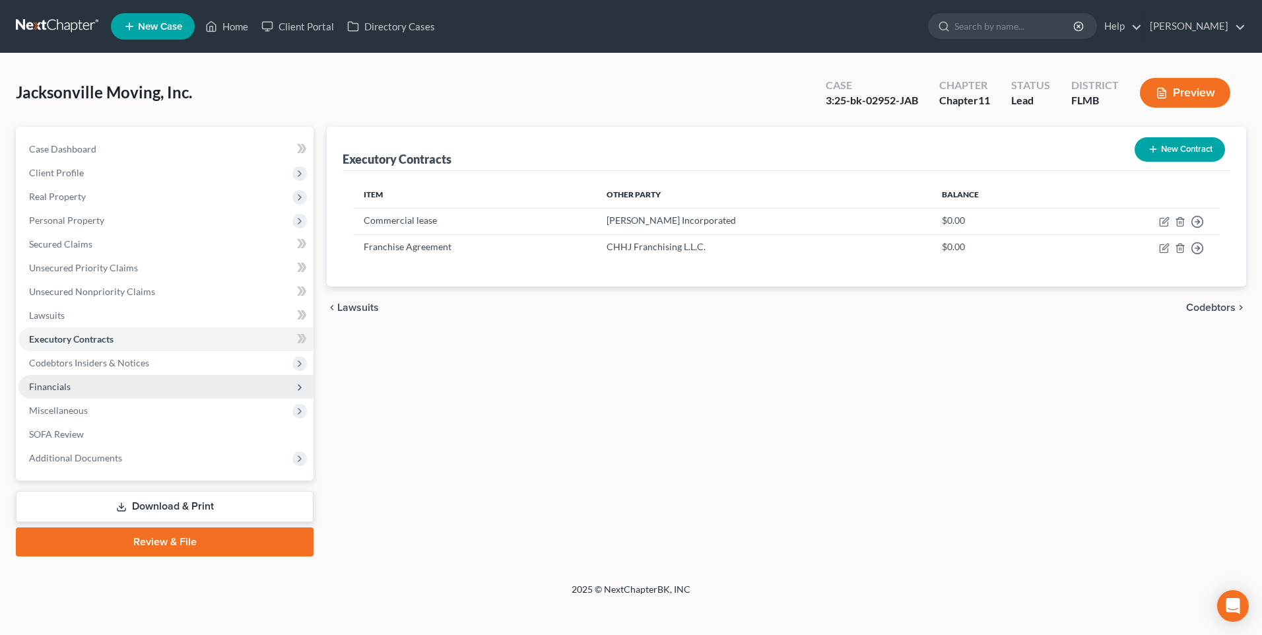
click at [49, 385] on span "Financials" at bounding box center [50, 386] width 42 height 11
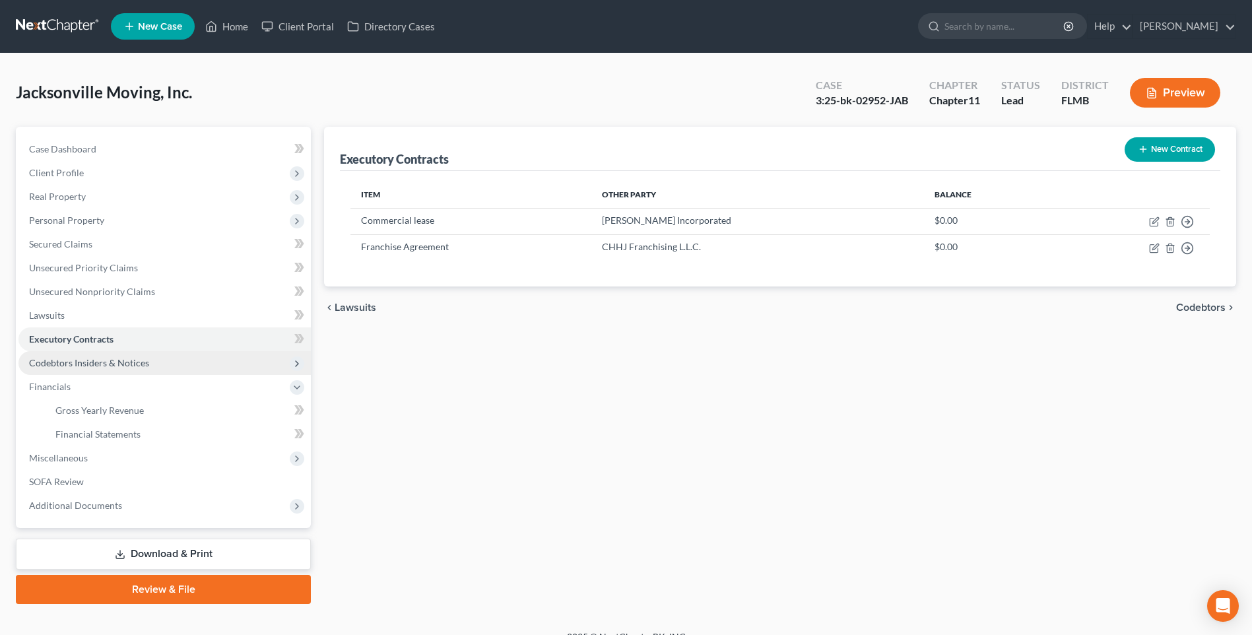
click at [69, 360] on span "Codebtors Insiders & Notices" at bounding box center [89, 362] width 120 height 11
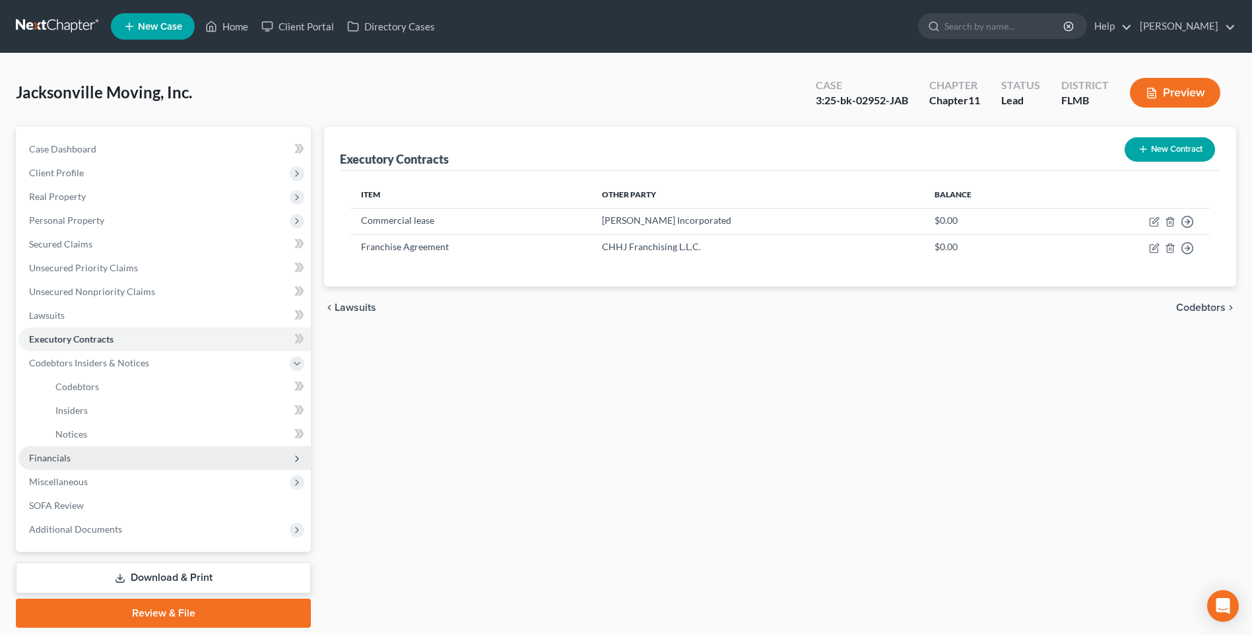
click at [44, 457] on span "Financials" at bounding box center [50, 457] width 42 height 11
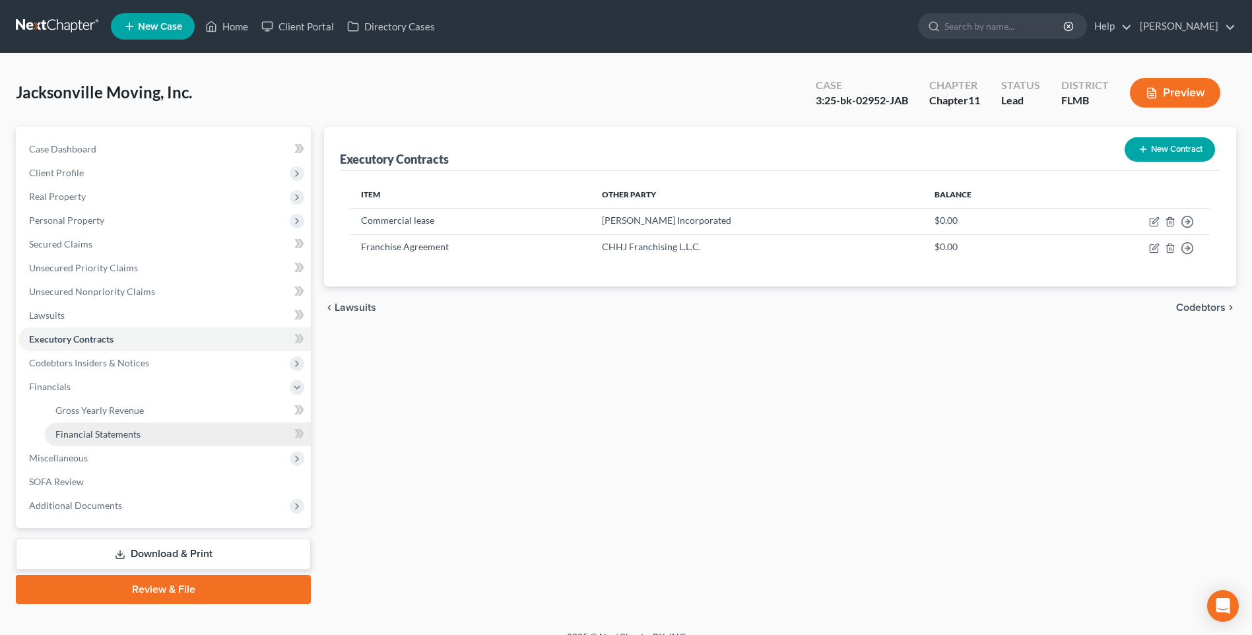
click at [104, 434] on span "Financial Statements" at bounding box center [97, 433] width 85 height 11
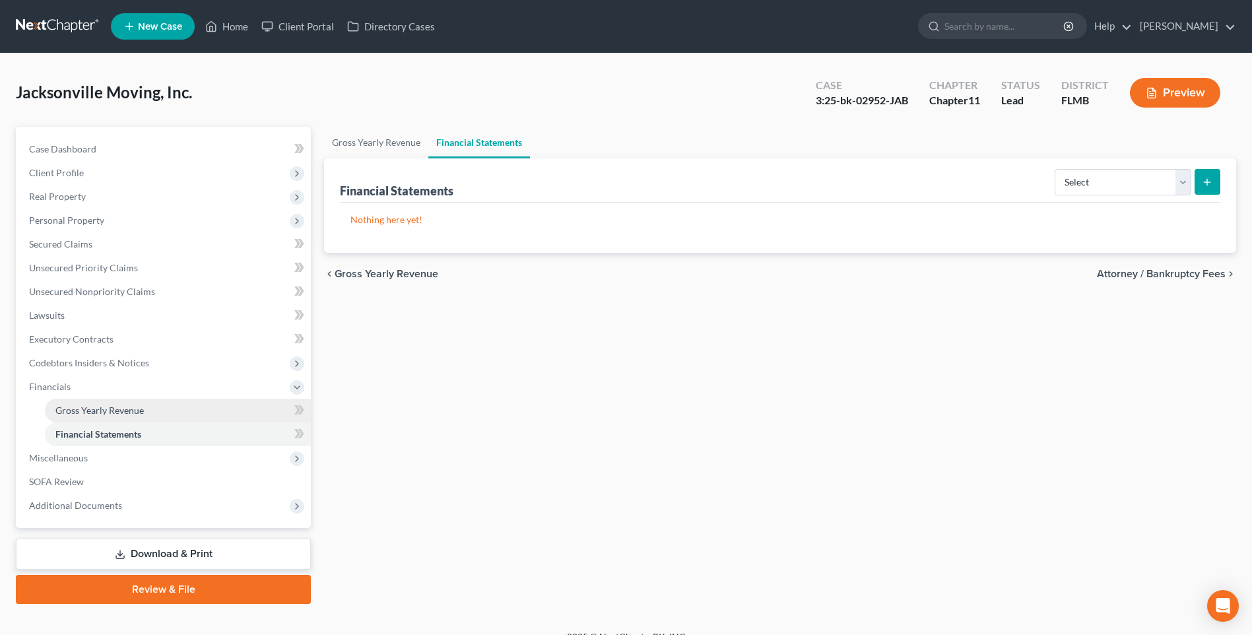
click at [103, 405] on span "Gross Yearly Revenue" at bounding box center [99, 410] width 88 height 11
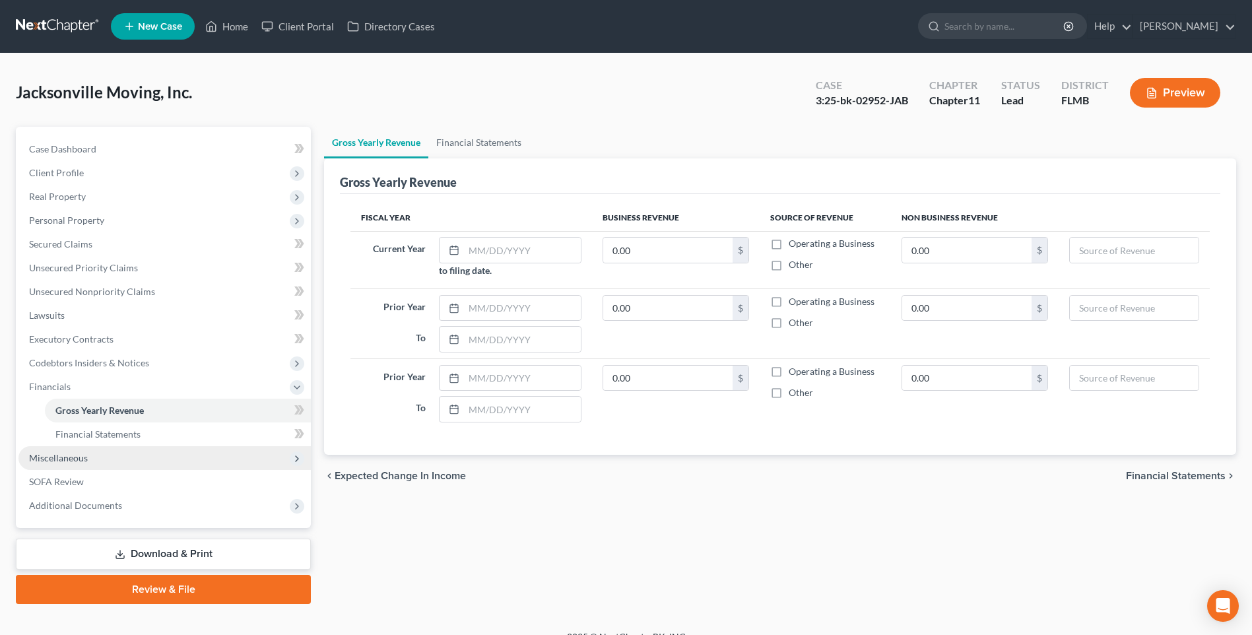
click at [66, 462] on span "Miscellaneous" at bounding box center [58, 457] width 59 height 11
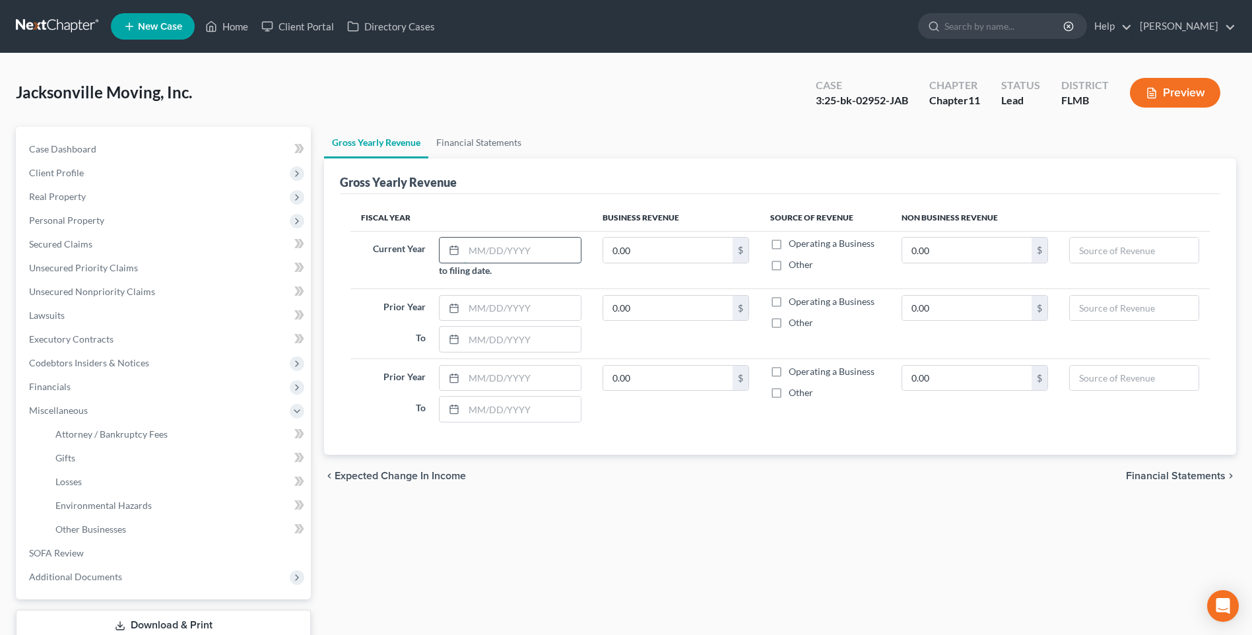
click at [513, 251] on input "text" at bounding box center [522, 250] width 117 height 25
click at [495, 310] on input "text" at bounding box center [522, 308] width 117 height 25
click at [666, 312] on input "0.00" at bounding box center [667, 308] width 129 height 25
click at [477, 376] on input "text" at bounding box center [522, 378] width 117 height 25
click at [680, 377] on input "0.00" at bounding box center [667, 378] width 129 height 25
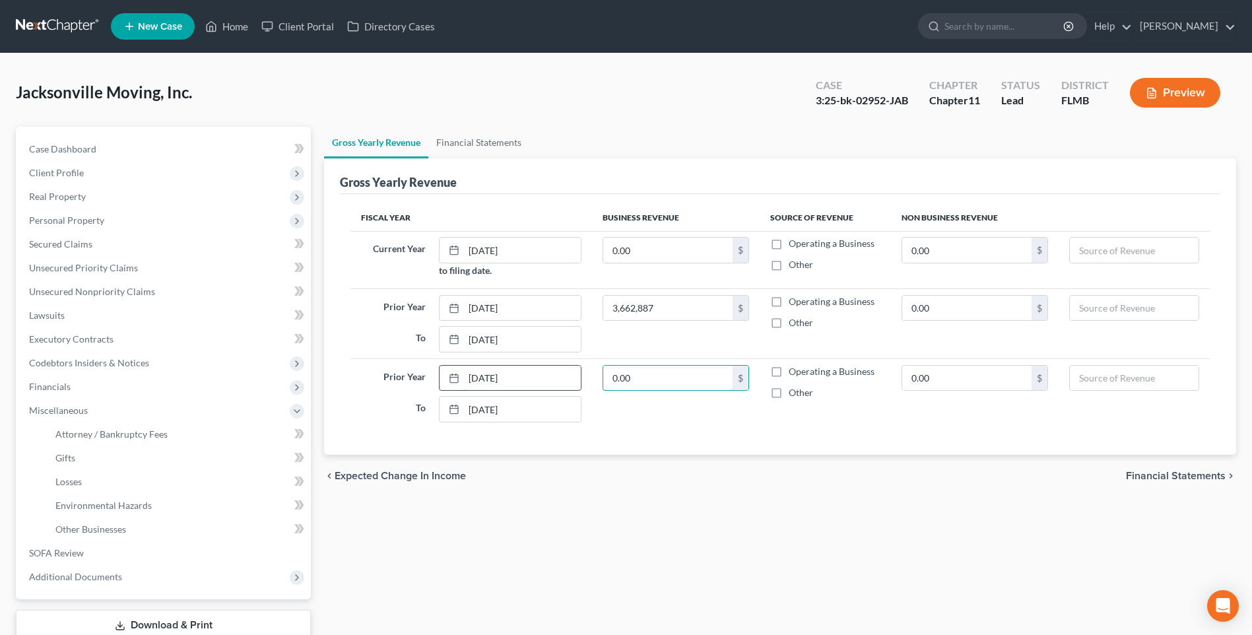
drag, startPoint x: 643, startPoint y: 381, endPoint x: 482, endPoint y: 377, distance: 161.1
click at [482, 377] on tr "Prior Year [DATE] To [DATE] 0.00 $ Operating a Business Other 0.00 $" at bounding box center [779, 392] width 859 height 69
click at [789, 250] on label "Operating a Business" at bounding box center [832, 243] width 86 height 13
click at [794, 246] on input "Operating a Business" at bounding box center [798, 241] width 9 height 9
click at [789, 304] on label "Operating a Business" at bounding box center [832, 301] width 86 height 13
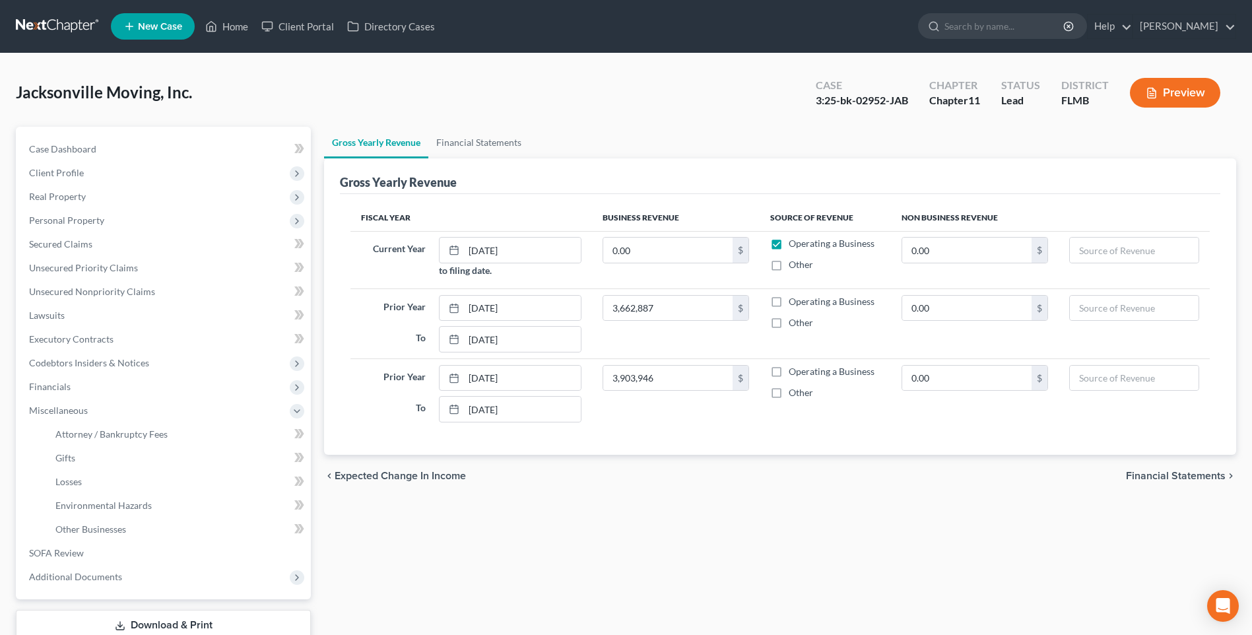
click at [794, 304] on input "Operating a Business" at bounding box center [798, 299] width 9 height 9
click at [789, 378] on label "Operating a Business" at bounding box center [832, 371] width 86 height 13
click at [794, 374] on input "Operating a Business" at bounding box center [798, 369] width 9 height 9
click at [63, 405] on span "Miscellaneous" at bounding box center [58, 410] width 59 height 11
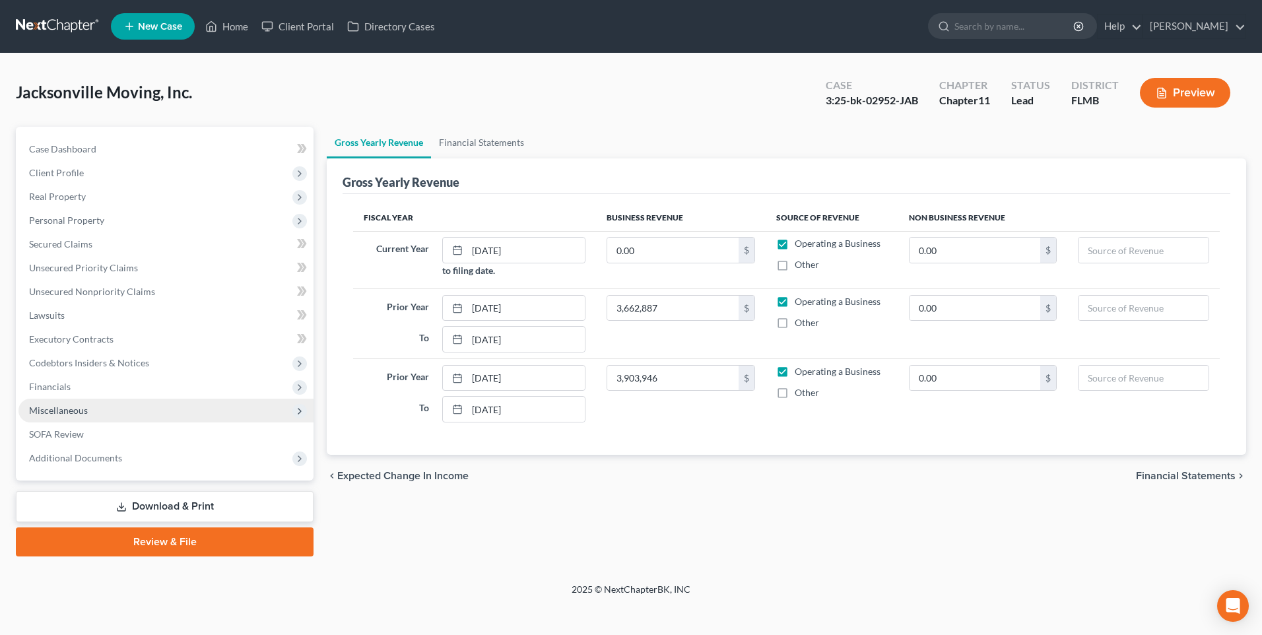
click at [60, 401] on span "Miscellaneous" at bounding box center [165, 411] width 295 height 24
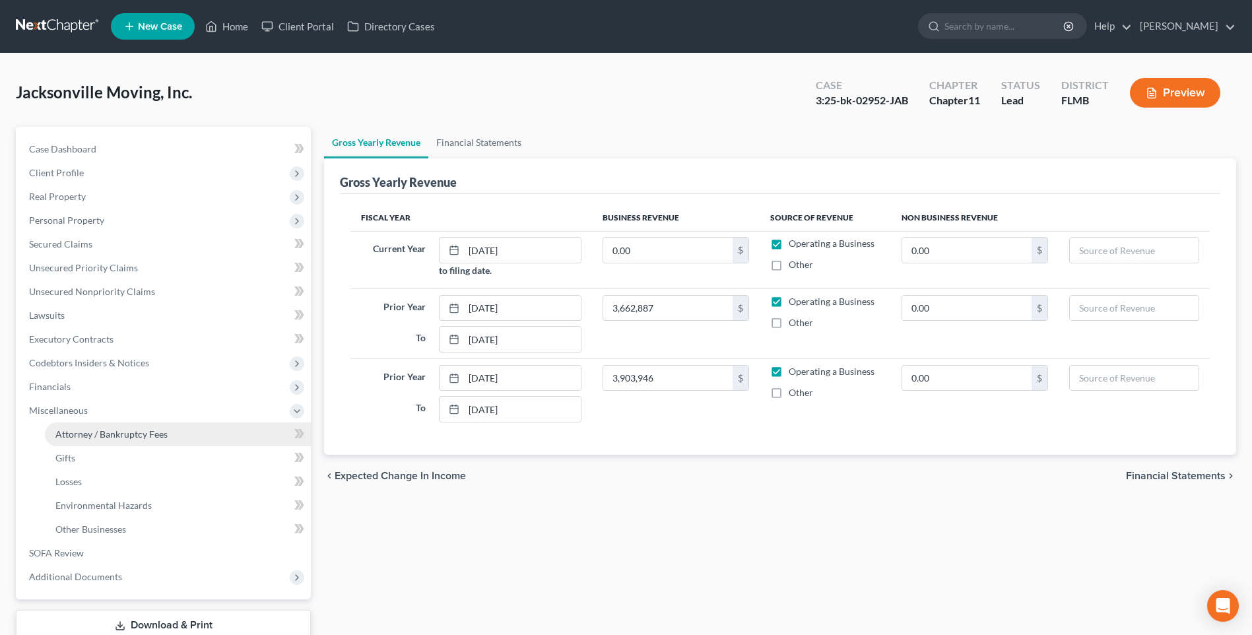
click at [105, 440] on link "Attorney / Bankruptcy Fees" at bounding box center [178, 434] width 266 height 24
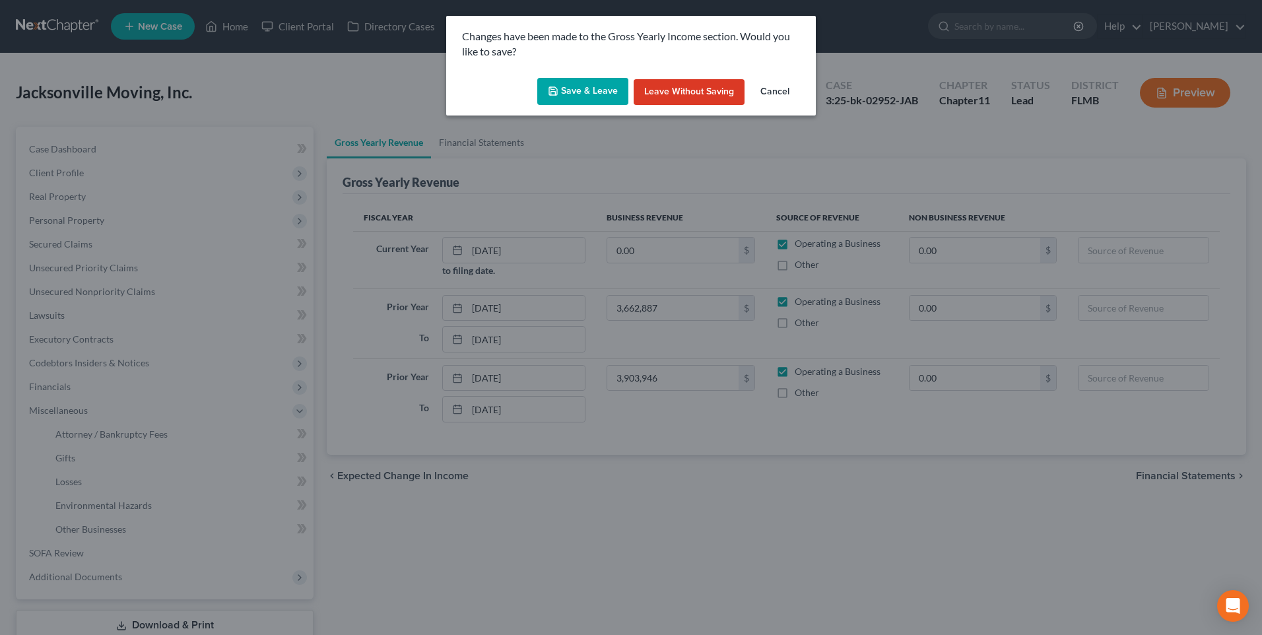
click at [573, 87] on button "Save & Leave" at bounding box center [582, 92] width 91 height 28
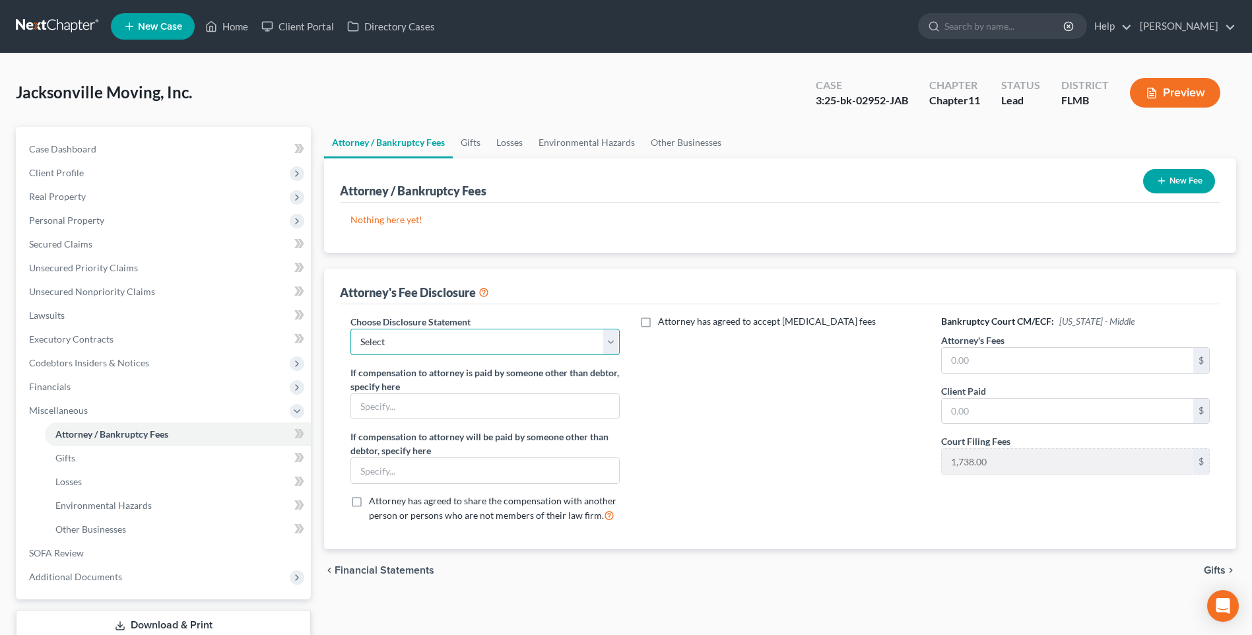
click at [613, 340] on select "Select Disclosure of Compensation of Attorney for Debtor" at bounding box center [484, 342] width 269 height 26
